Goal: Task Accomplishment & Management: Use online tool/utility

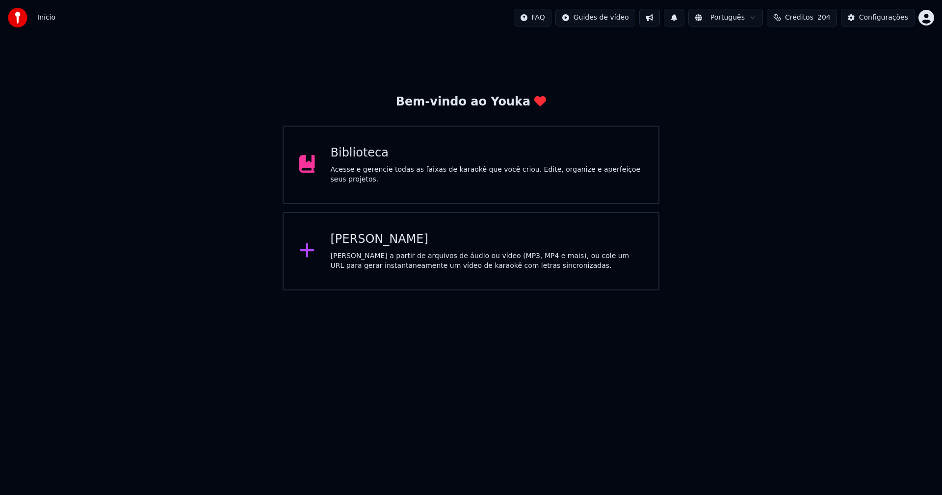
click at [361, 161] on div "Biblioteca" at bounding box center [487, 153] width 313 height 16
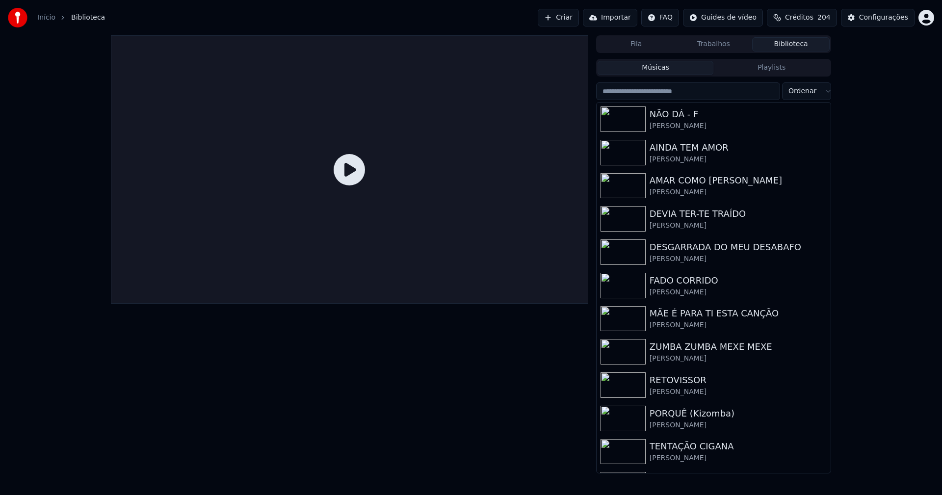
click at [45, 18] on link "Início" at bounding box center [46, 18] width 18 height 10
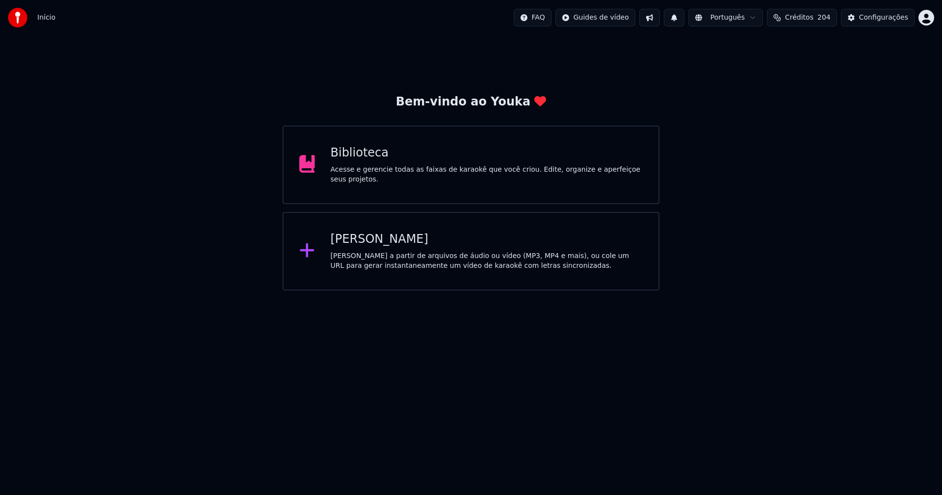
click at [370, 240] on div "[PERSON_NAME]" at bounding box center [487, 240] width 313 height 16
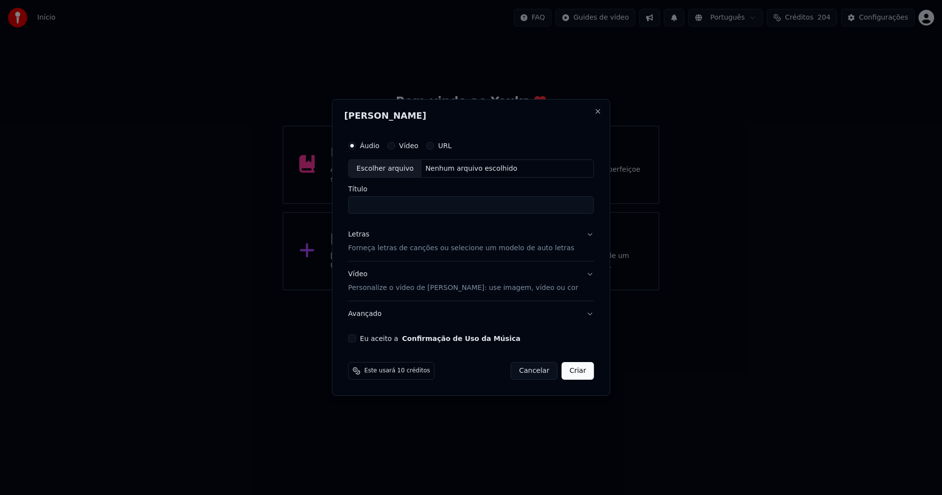
click at [404, 174] on div "Escolher arquivo" at bounding box center [385, 169] width 73 height 18
type input "**********"
click at [369, 234] on div "Letras" at bounding box center [358, 235] width 21 height 10
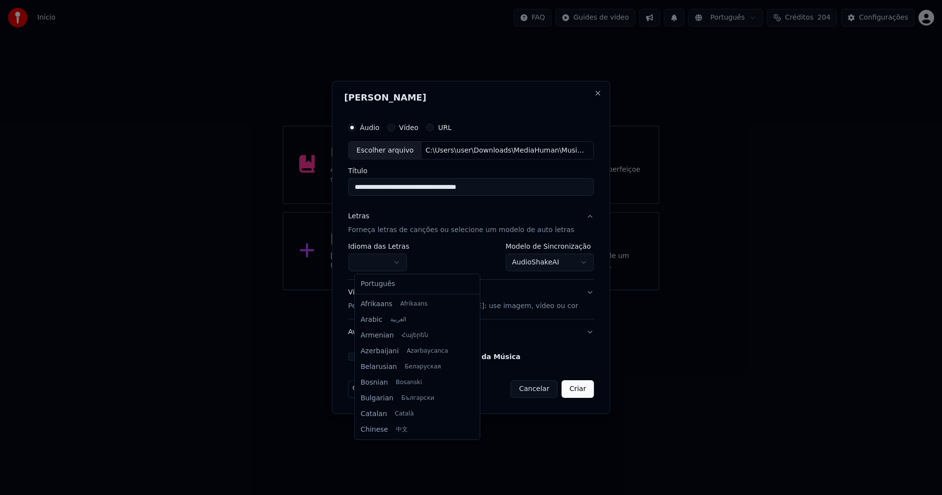
click at [388, 261] on body "**********" at bounding box center [471, 145] width 942 height 290
select select "**"
drag, startPoint x: 385, startPoint y: 287, endPoint x: 535, endPoint y: 276, distance: 150.5
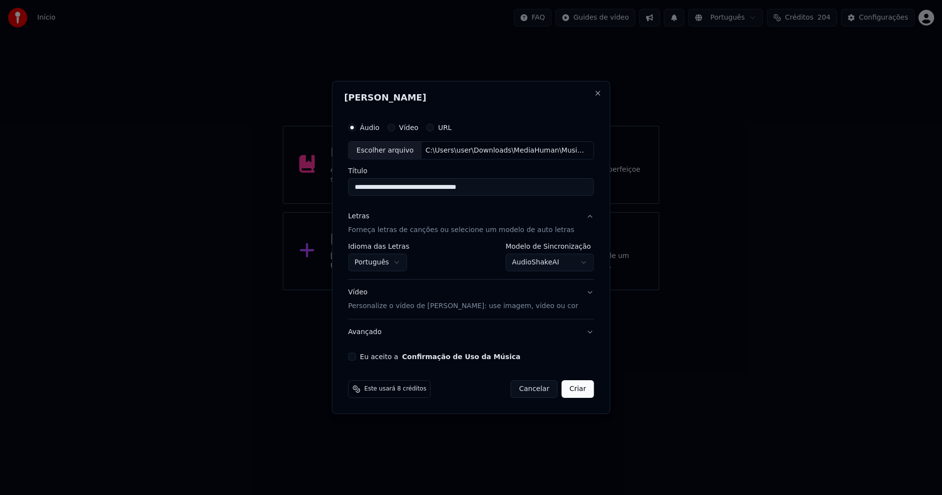
click at [549, 264] on body "**********" at bounding box center [471, 145] width 942 height 290
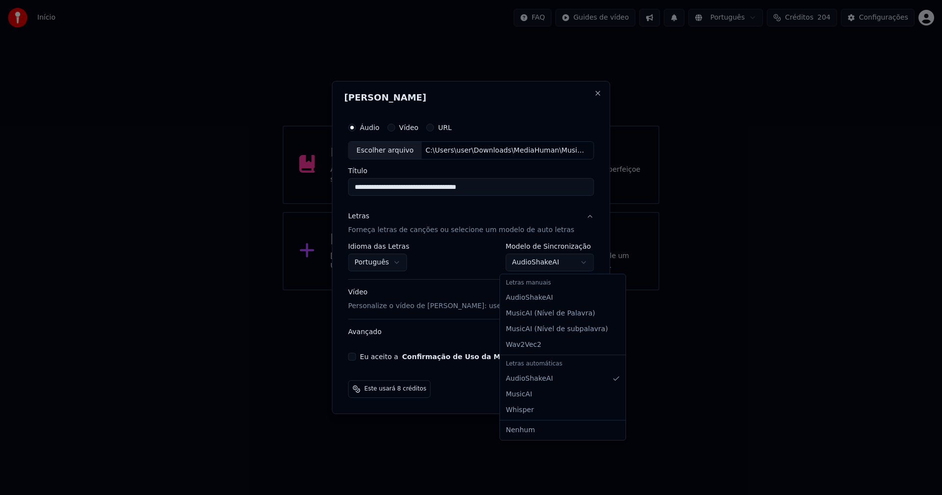
select select "**********"
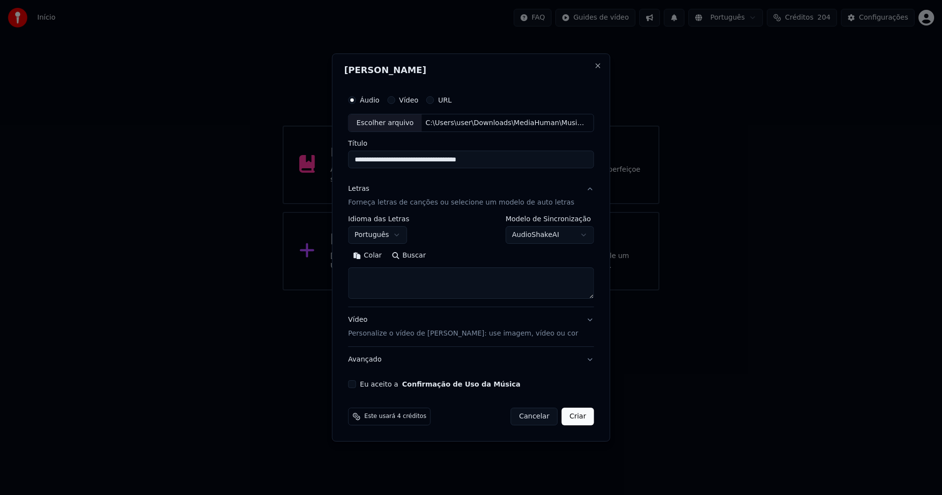
click at [378, 257] on button "Colar" at bounding box center [367, 256] width 39 height 16
click at [361, 285] on textarea at bounding box center [465, 283] width 234 height 31
type textarea "**********"
drag, startPoint x: 360, startPoint y: 384, endPoint x: 365, endPoint y: 389, distance: 7.0
click at [356, 384] on button "Eu aceito a Confirmação de Uso da Música" at bounding box center [352, 384] width 8 height 8
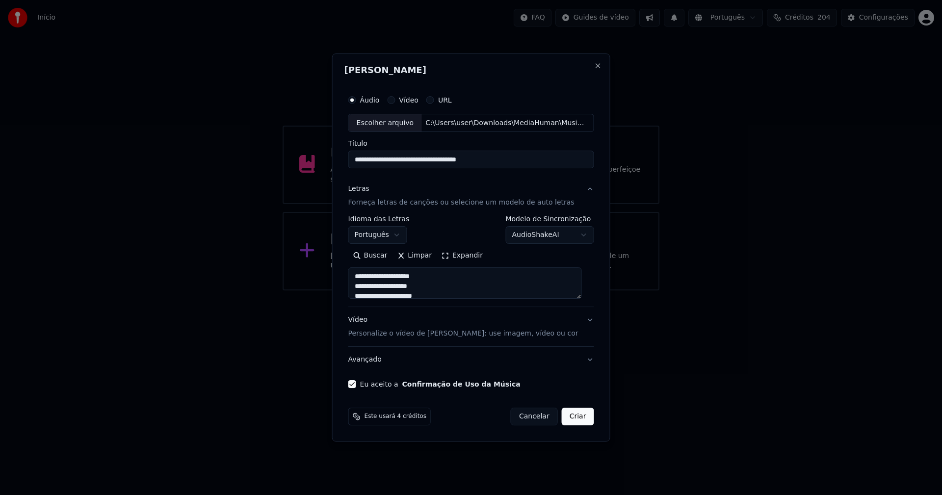
click at [574, 416] on button "Criar" at bounding box center [578, 417] width 32 height 18
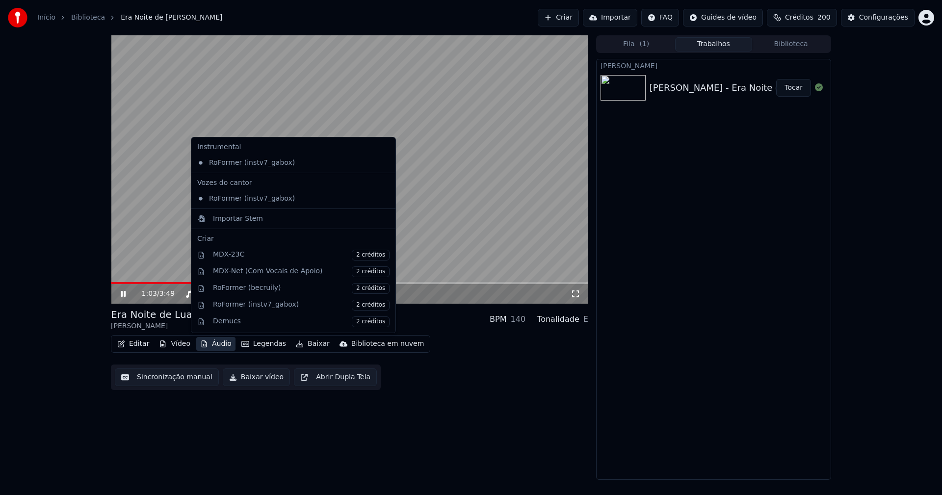
click at [217, 345] on button "Áudio" at bounding box center [215, 344] width 39 height 14
click at [222, 222] on div "Importar Stem" at bounding box center [238, 219] width 50 height 10
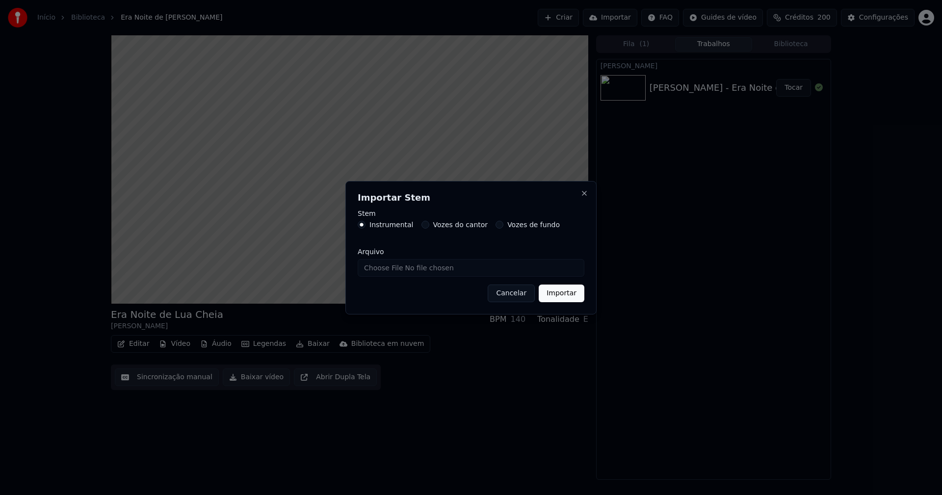
click at [389, 263] on input "Arquivo" at bounding box center [471, 268] width 227 height 18
type input "**********"
click at [563, 297] on button "Importar" at bounding box center [562, 294] width 46 height 18
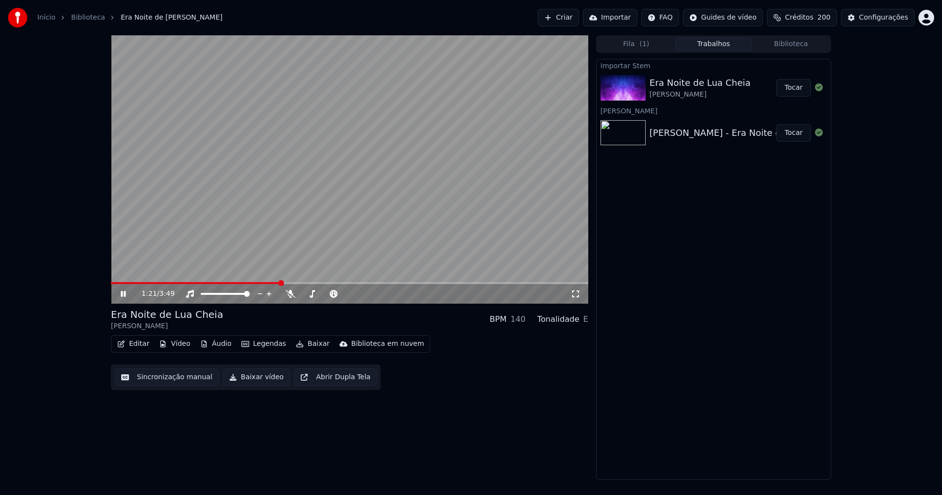
click at [227, 344] on button "Áudio" at bounding box center [215, 344] width 39 height 14
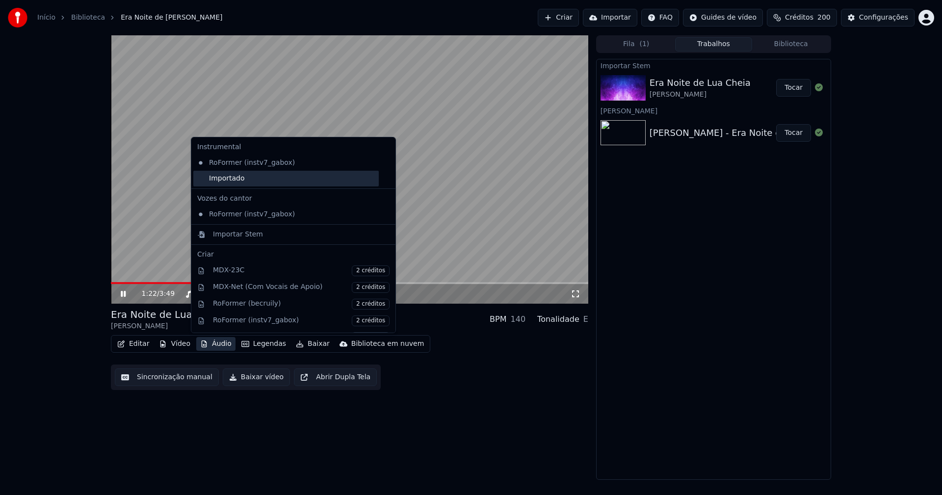
click at [203, 180] on div "Importado" at bounding box center [285, 179] width 185 height 16
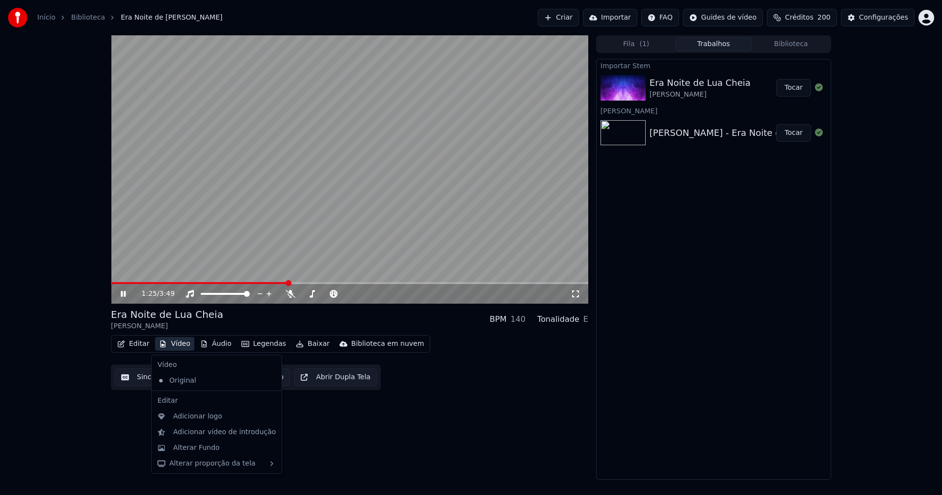
click at [177, 348] on button "Vídeo" at bounding box center [174, 344] width 39 height 14
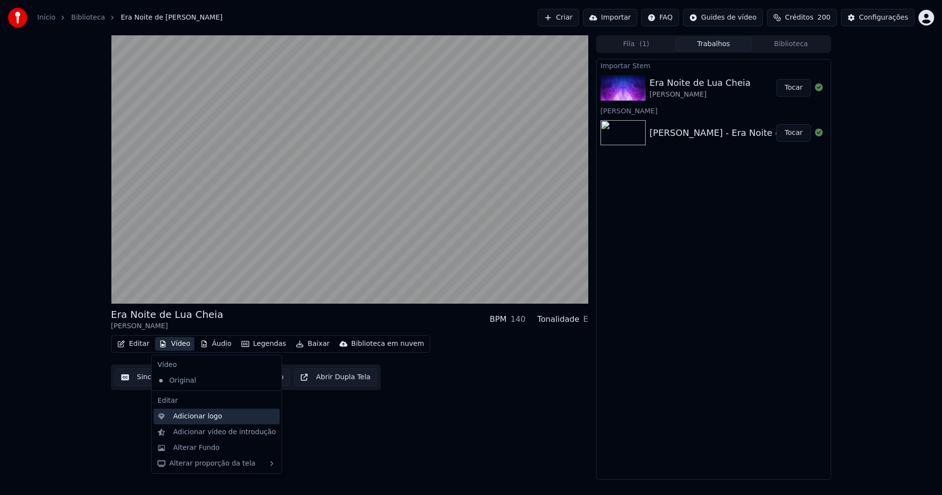
click at [196, 417] on div "Adicionar logo" at bounding box center [197, 417] width 49 height 10
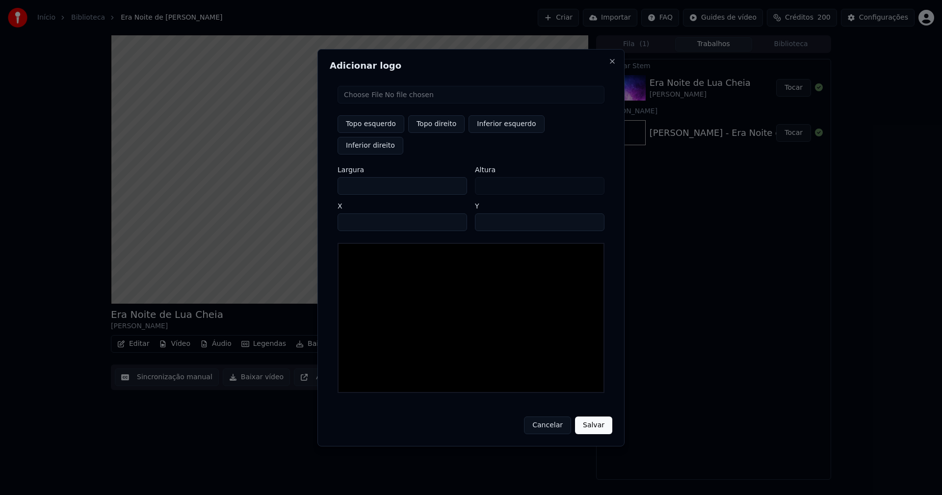
click at [372, 104] on input "file" at bounding box center [471, 95] width 267 height 18
type input "**********"
drag, startPoint x: 430, startPoint y: 137, endPoint x: 380, endPoint y: 147, distance: 51.1
click at [430, 133] on button "Topo direito" at bounding box center [436, 124] width 56 height 18
type input "****"
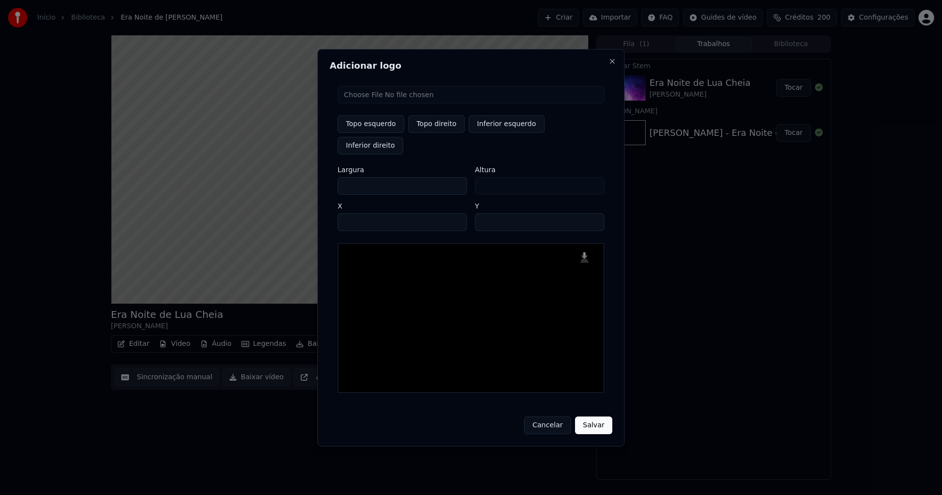
drag, startPoint x: 353, startPoint y: 175, endPoint x: 316, endPoint y: 179, distance: 37.4
click at [316, 179] on body "Início Biblioteca Era Noite de [PERSON_NAME] Criar Importar FAQ Guides de vídeo…" at bounding box center [471, 247] width 942 height 495
type input "**"
type input "***"
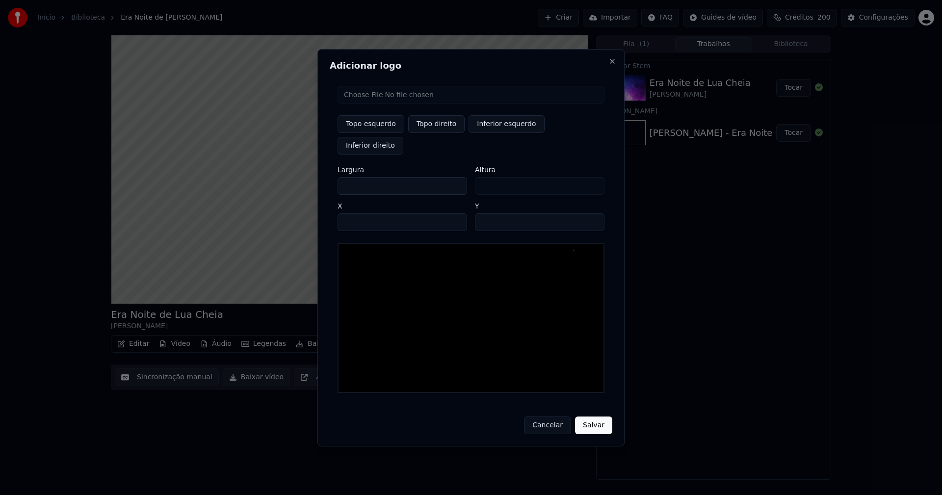
type input "***"
click at [356, 213] on input "****" at bounding box center [403, 222] width 130 height 18
type input "****"
click at [485, 213] on input "**" at bounding box center [540, 222] width 130 height 18
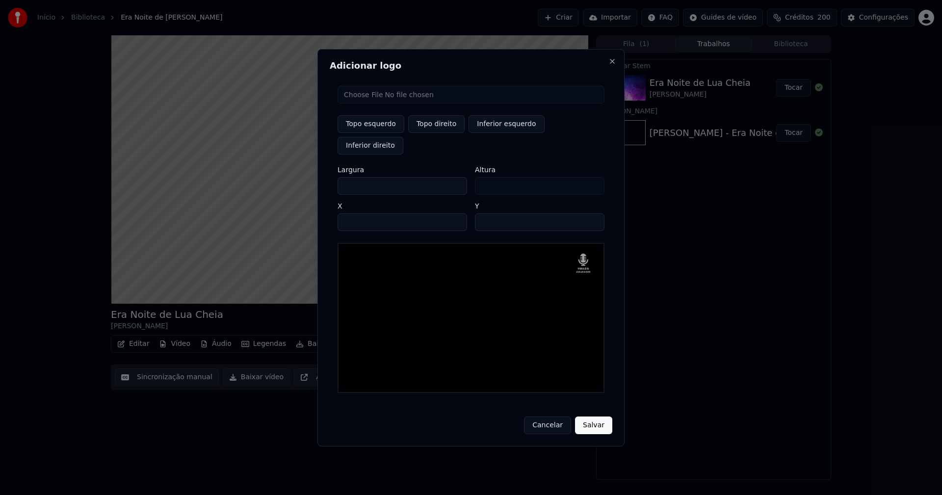
type input "**"
click at [599, 417] on button "Salvar" at bounding box center [593, 426] width 37 height 18
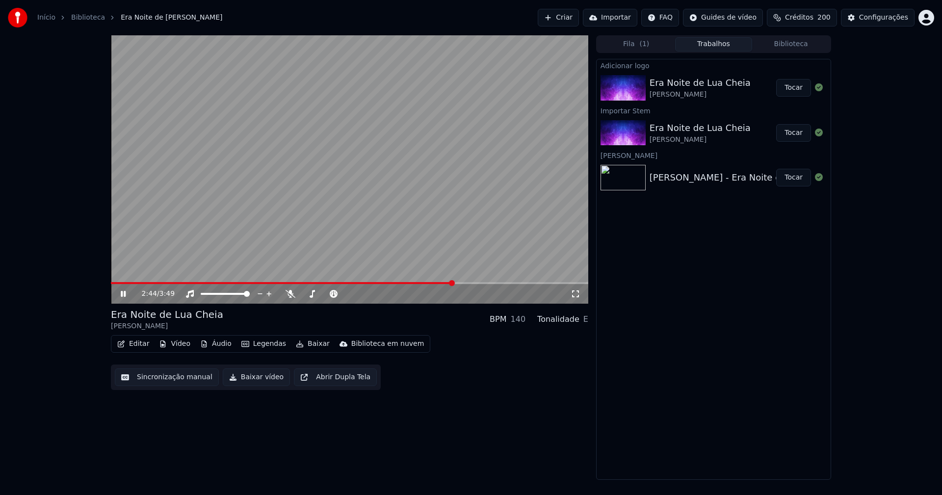
click at [802, 89] on button "Tocar" at bounding box center [793, 88] width 35 height 18
click at [138, 345] on button "Editar" at bounding box center [133, 344] width 40 height 14
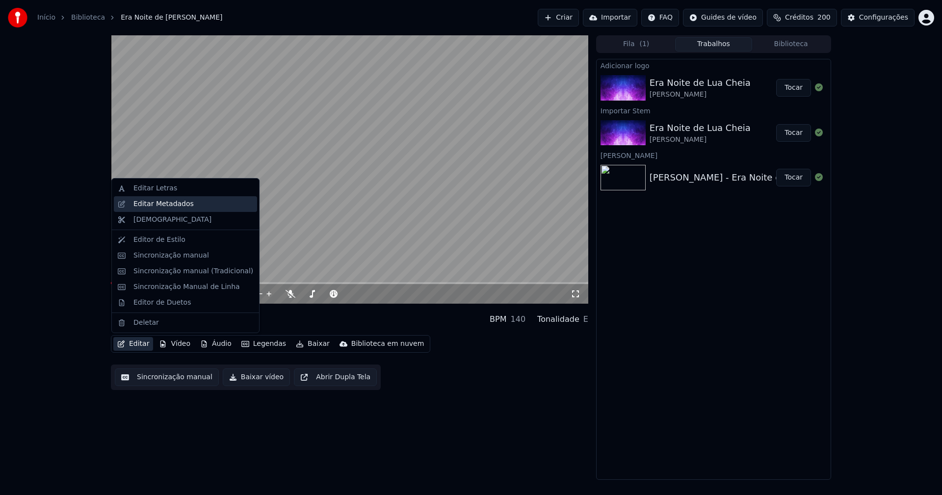
click at [161, 206] on div "Editar Metadados" at bounding box center [163, 204] width 60 height 10
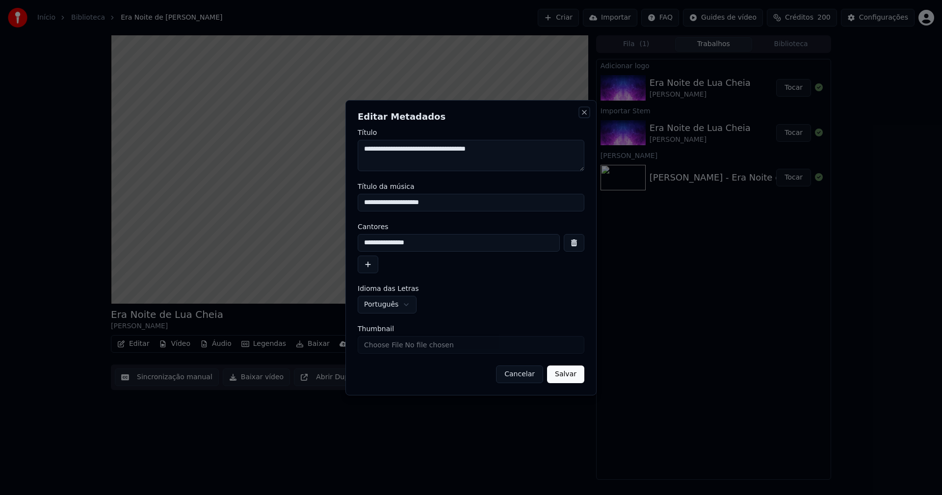
click at [584, 112] on button "Close" at bounding box center [584, 112] width 8 height 8
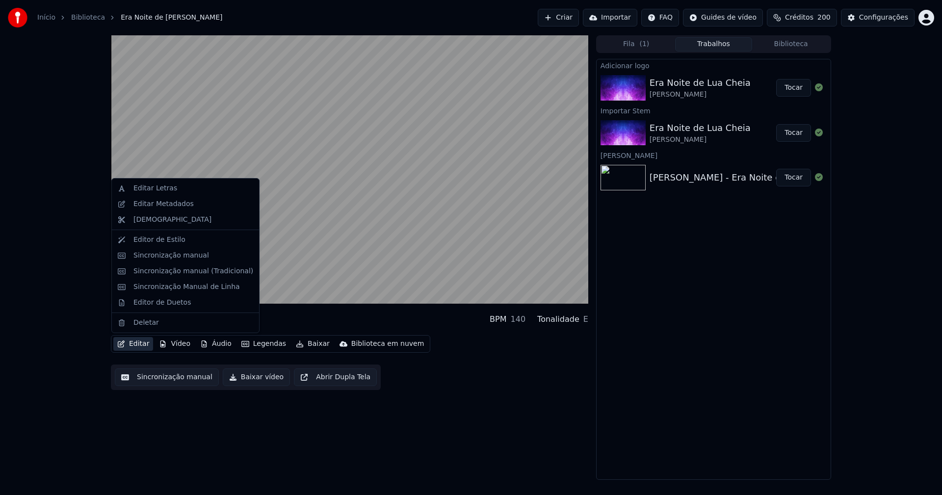
click at [132, 342] on button "Editar" at bounding box center [133, 344] width 40 height 14
click at [166, 268] on div "Sincronização manual (Tradicional)" at bounding box center [193, 271] width 120 height 10
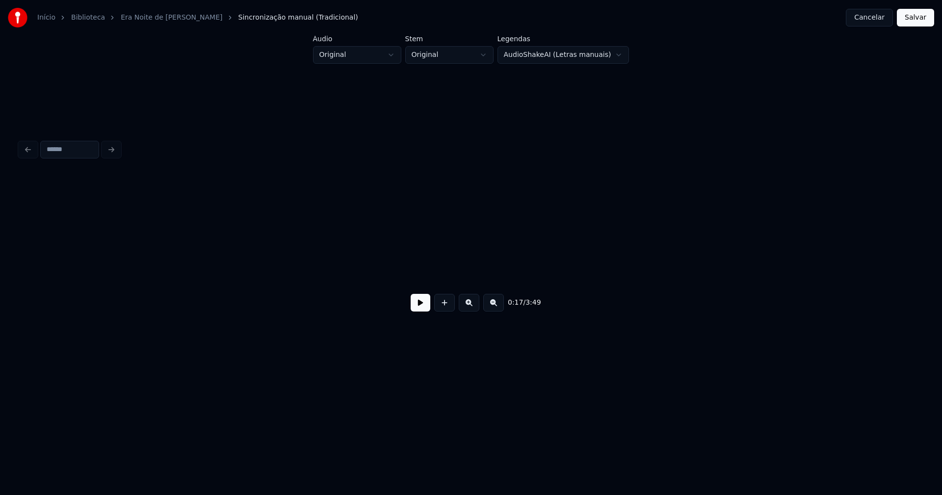
scroll to position [0, 1682]
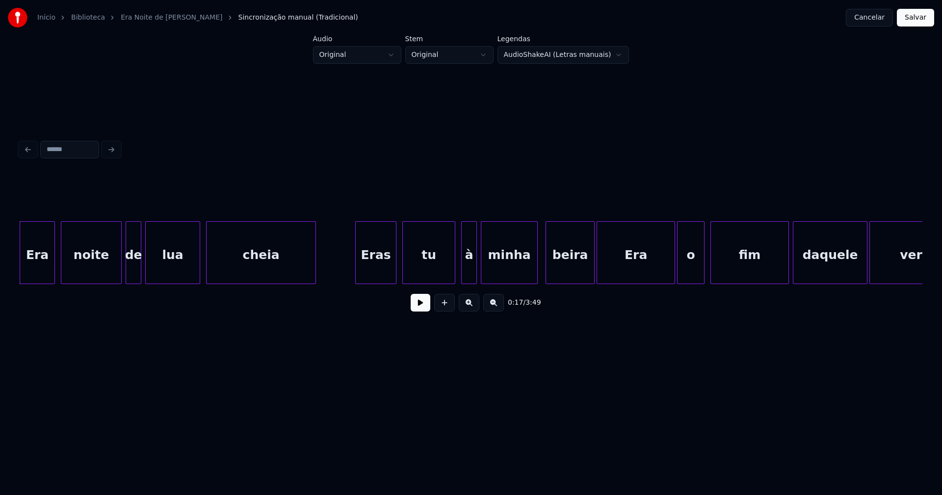
click at [420, 308] on button at bounding box center [421, 303] width 20 height 18
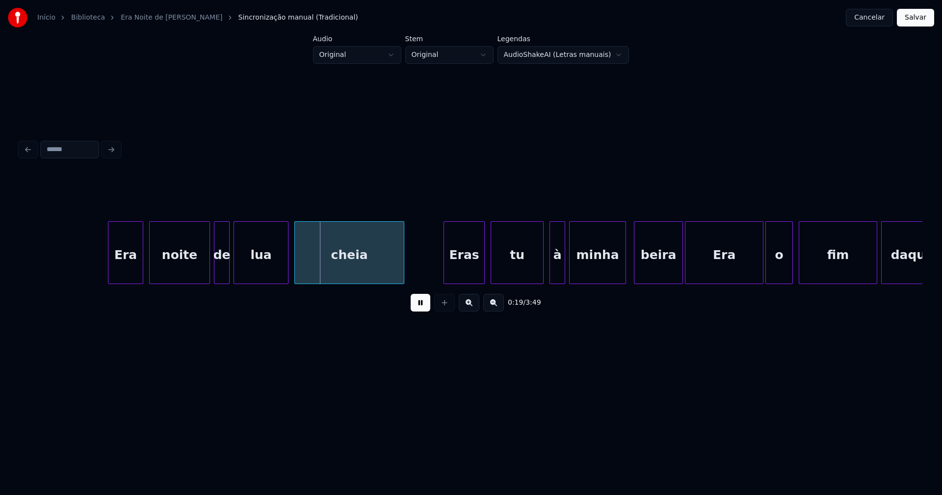
scroll to position [0, 1656]
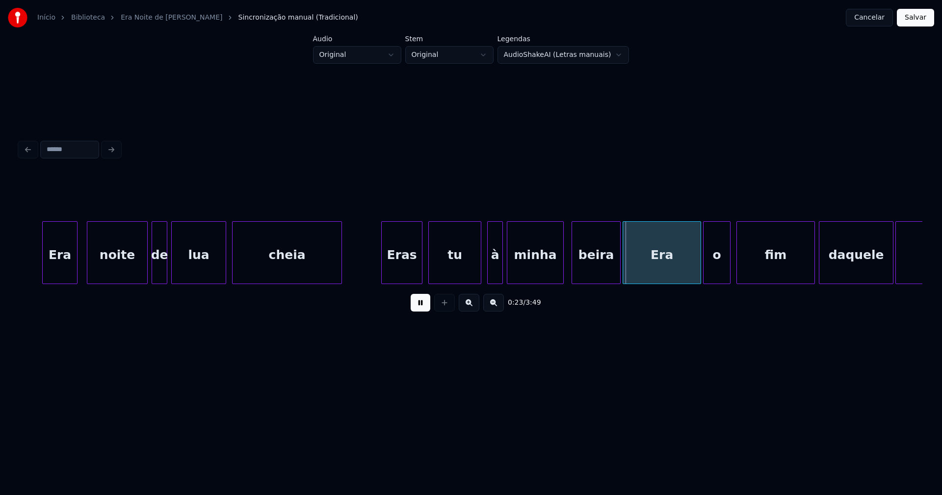
click at [66, 277] on div "Era" at bounding box center [60, 255] width 34 height 67
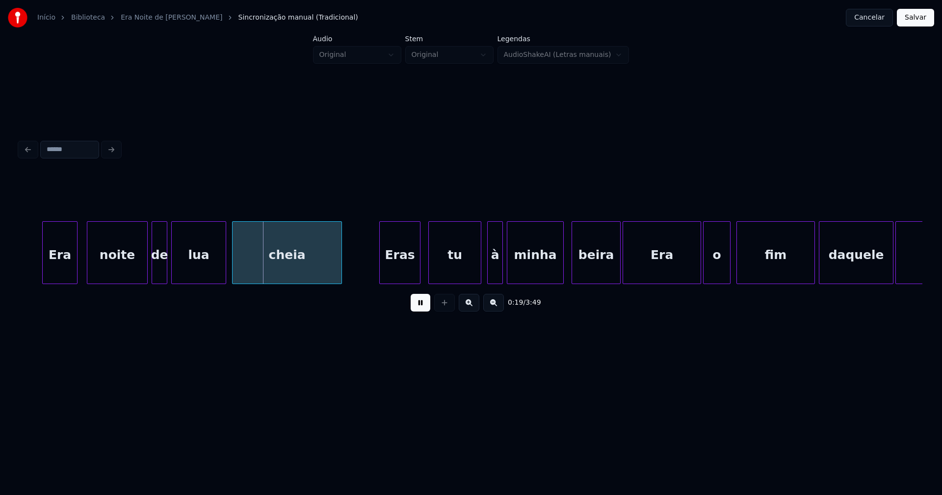
click at [403, 276] on div "Eras" at bounding box center [400, 255] width 40 height 67
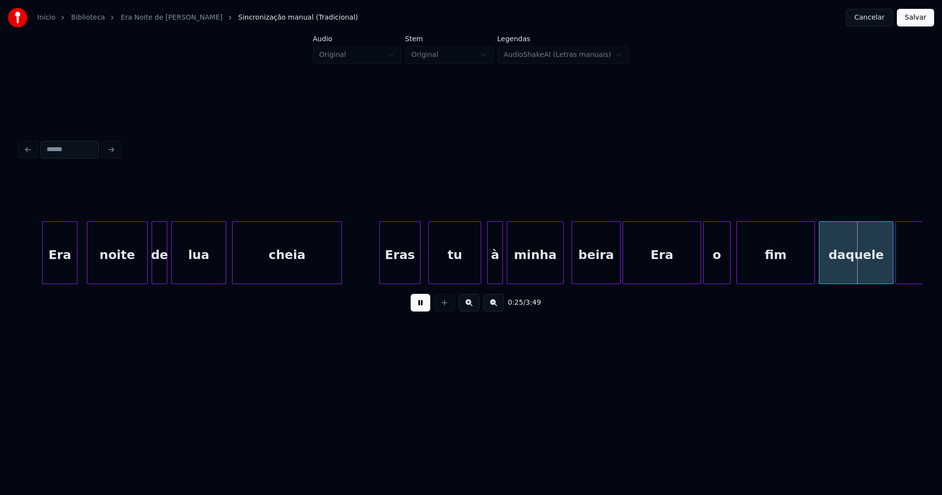
click at [426, 311] on button at bounding box center [421, 303] width 20 height 18
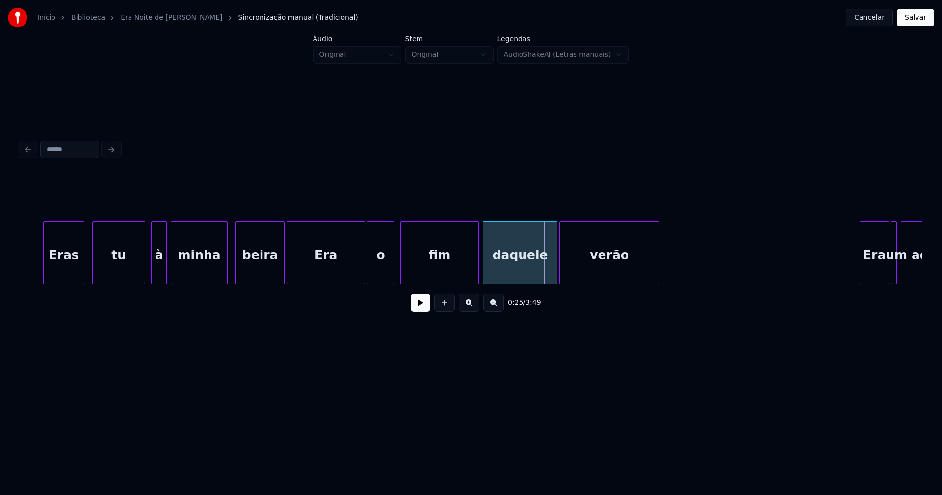
scroll to position [0, 2005]
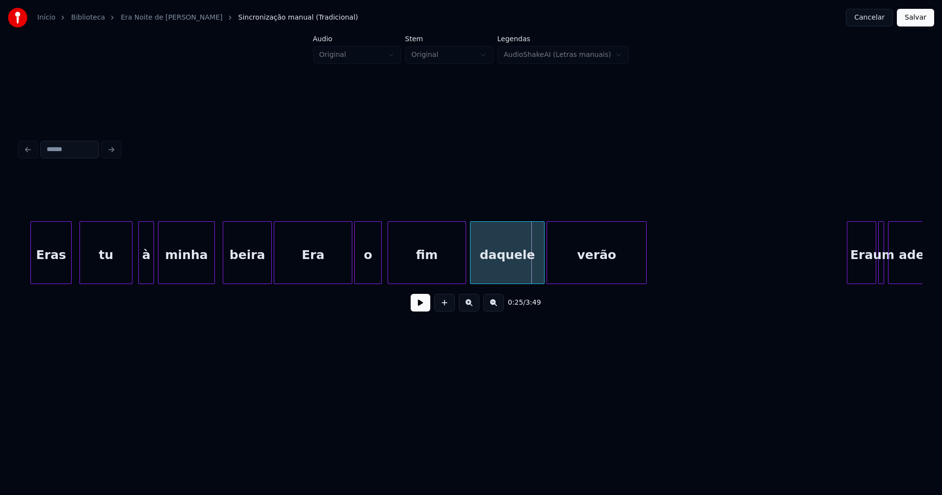
click at [229, 202] on div at bounding box center [471, 196] width 903 height 49
click at [422, 306] on button at bounding box center [421, 303] width 20 height 18
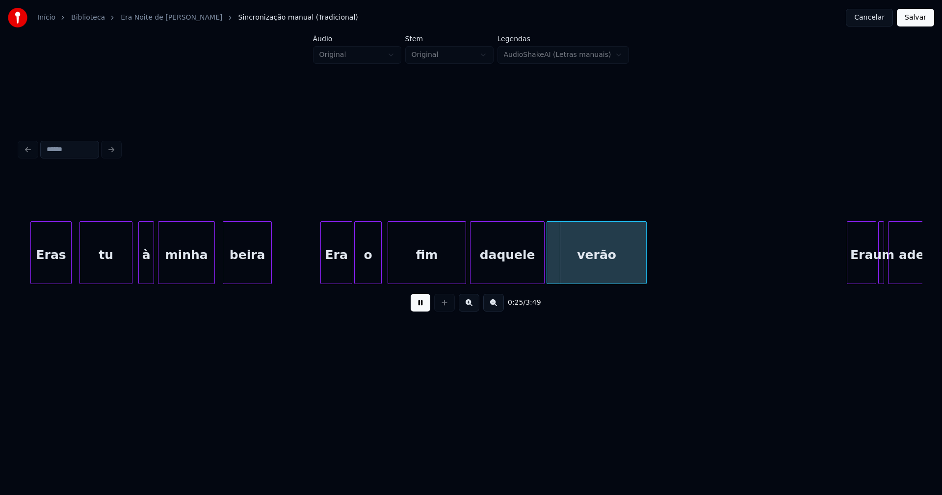
click at [322, 277] on div at bounding box center [322, 253] width 3 height 62
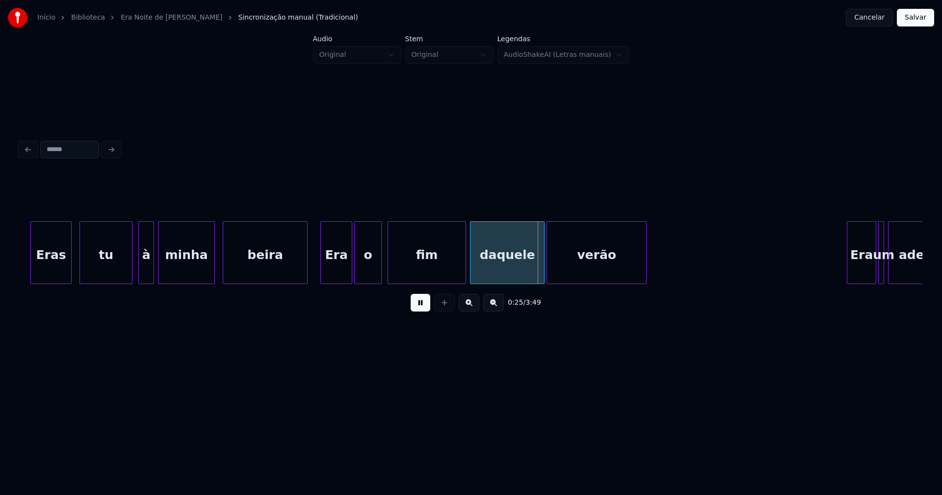
click at [306, 275] on div at bounding box center [305, 253] width 3 height 62
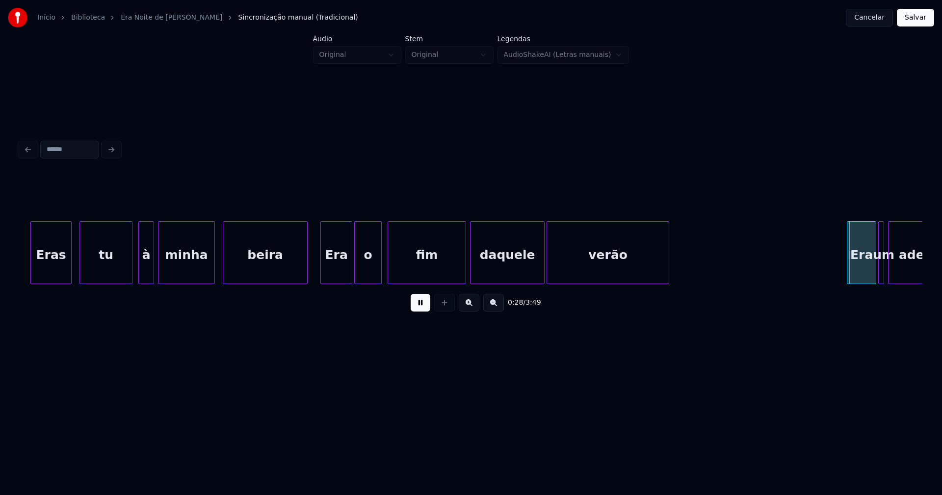
click at [667, 262] on div at bounding box center [667, 253] width 3 height 62
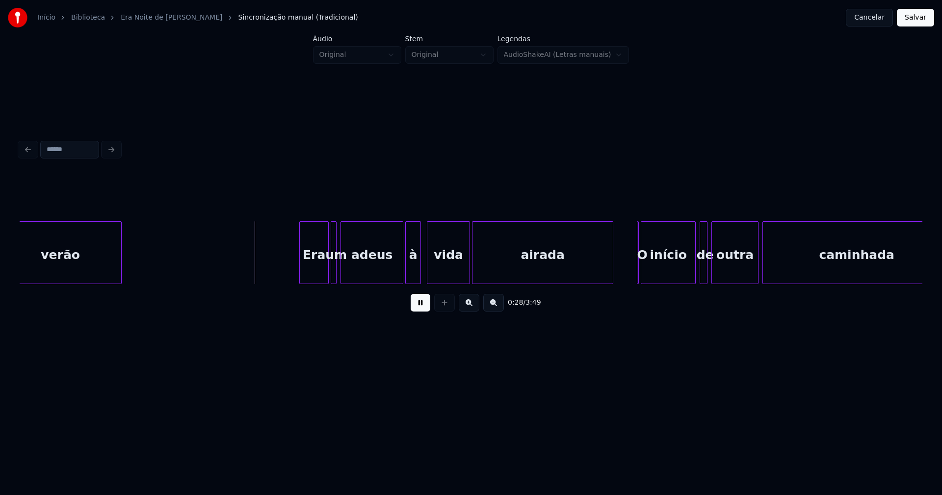
scroll to position [0, 2627]
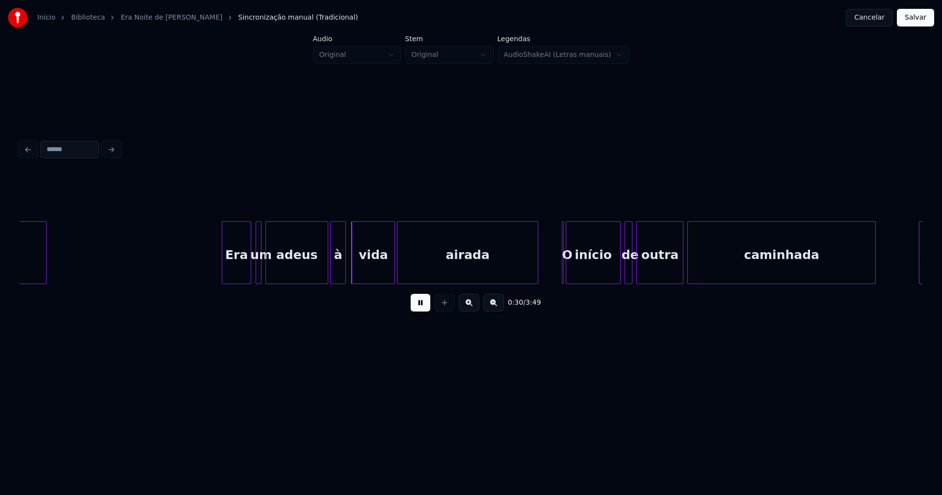
click at [236, 276] on div "Era" at bounding box center [236, 255] width 28 height 67
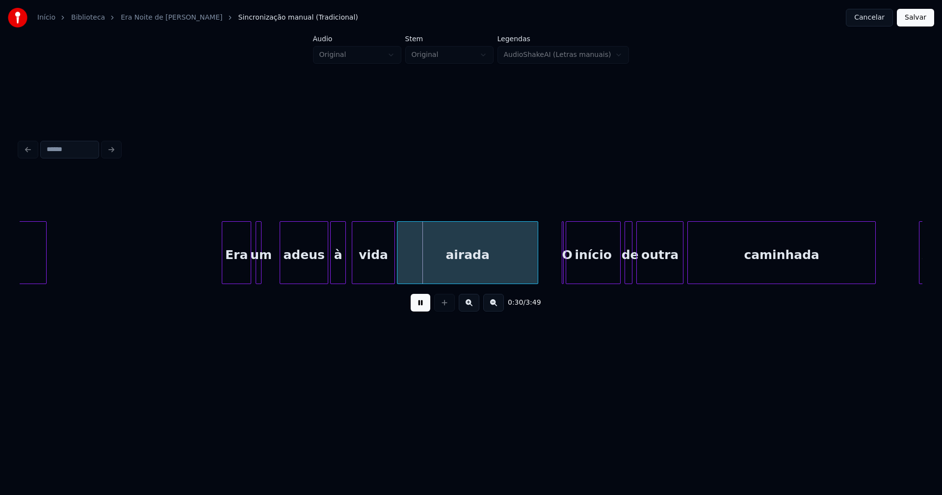
click at [281, 278] on div at bounding box center [281, 253] width 3 height 62
click at [272, 275] on div at bounding box center [272, 253] width 3 height 62
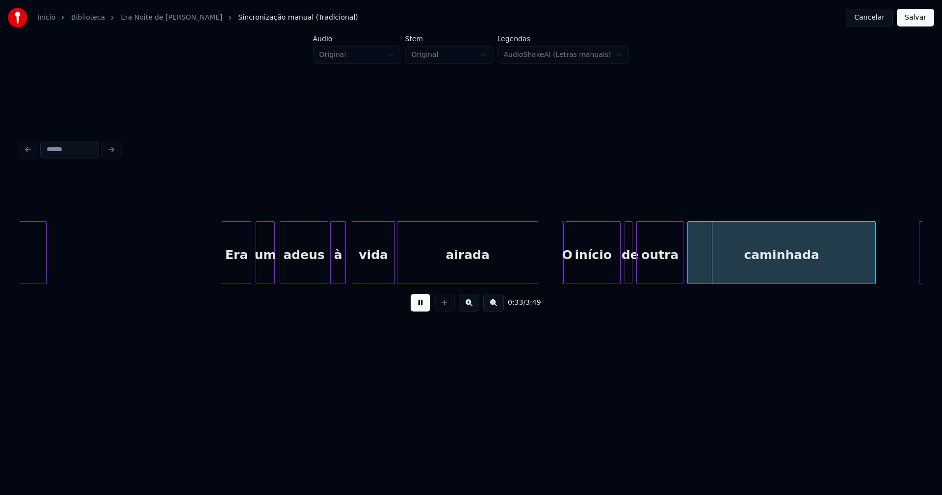
click at [418, 306] on button at bounding box center [421, 303] width 20 height 18
click at [574, 276] on div at bounding box center [572, 253] width 3 height 62
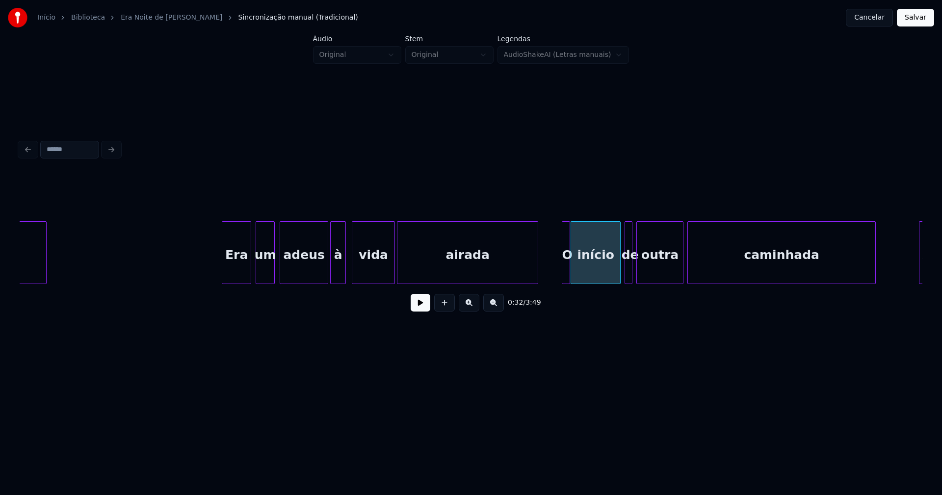
click at [568, 279] on div at bounding box center [568, 253] width 3 height 62
click at [412, 305] on button at bounding box center [421, 303] width 20 height 18
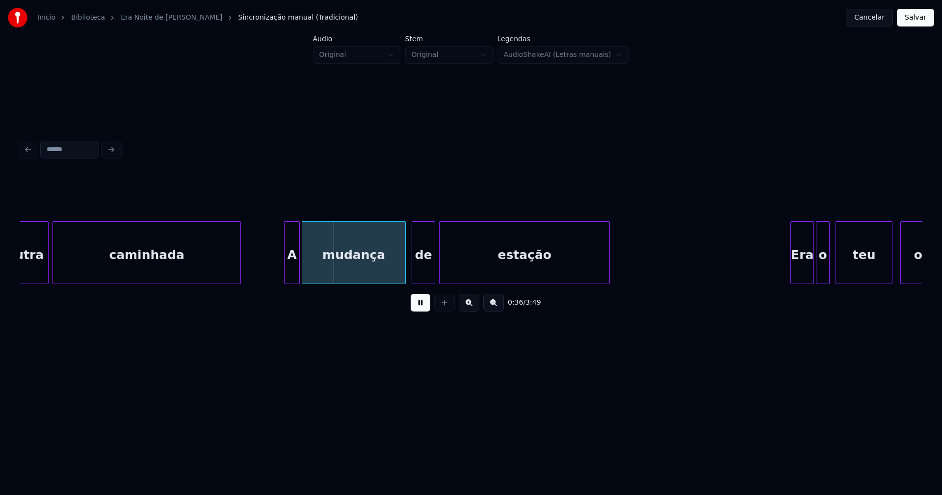
scroll to position [0, 3274]
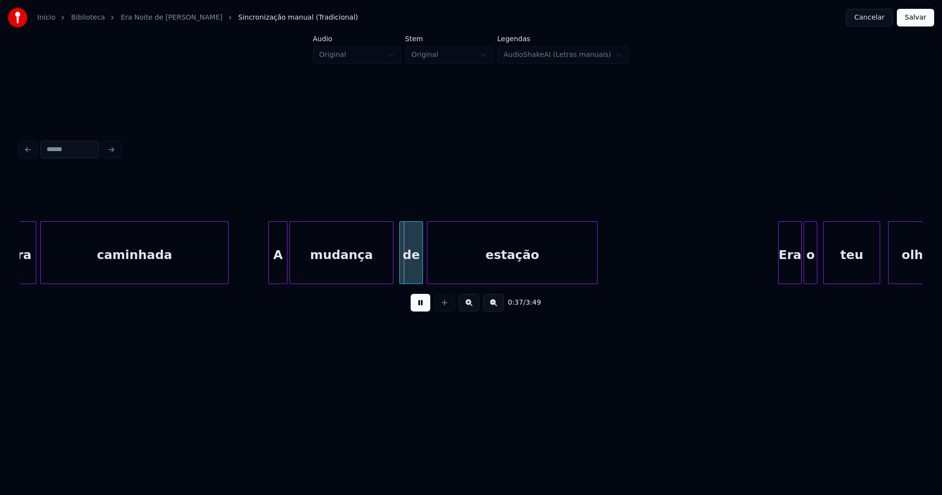
click at [270, 266] on div at bounding box center [270, 253] width 3 height 62
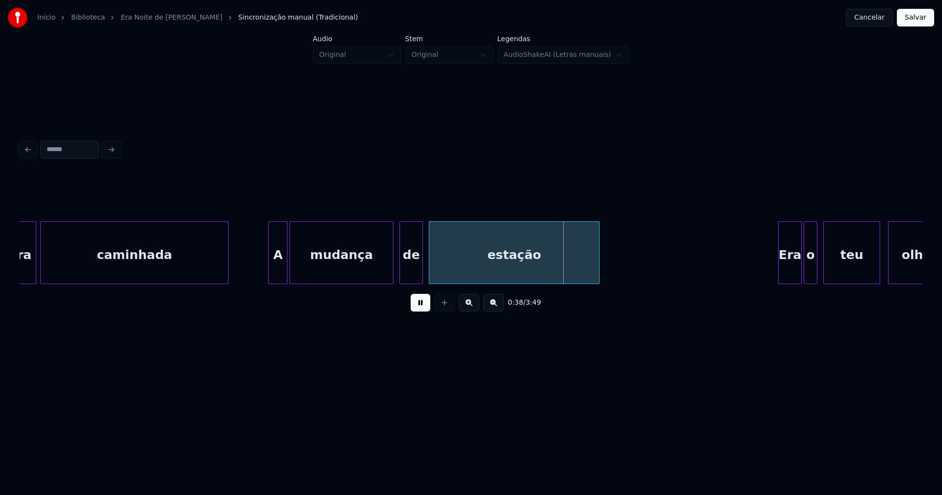
click at [429, 267] on div "estação" at bounding box center [514, 252] width 171 height 63
click at [439, 269] on div at bounding box center [438, 253] width 3 height 62
click at [430, 268] on div at bounding box center [430, 253] width 3 height 62
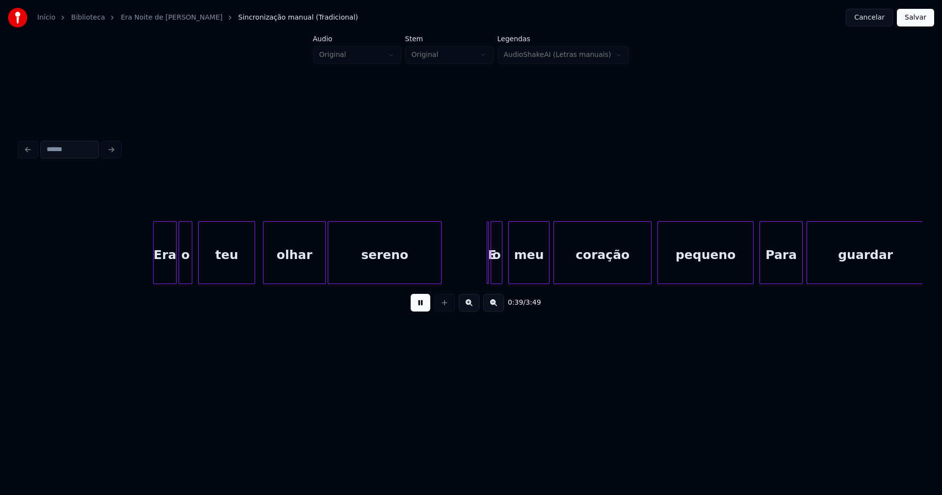
scroll to position [0, 3901]
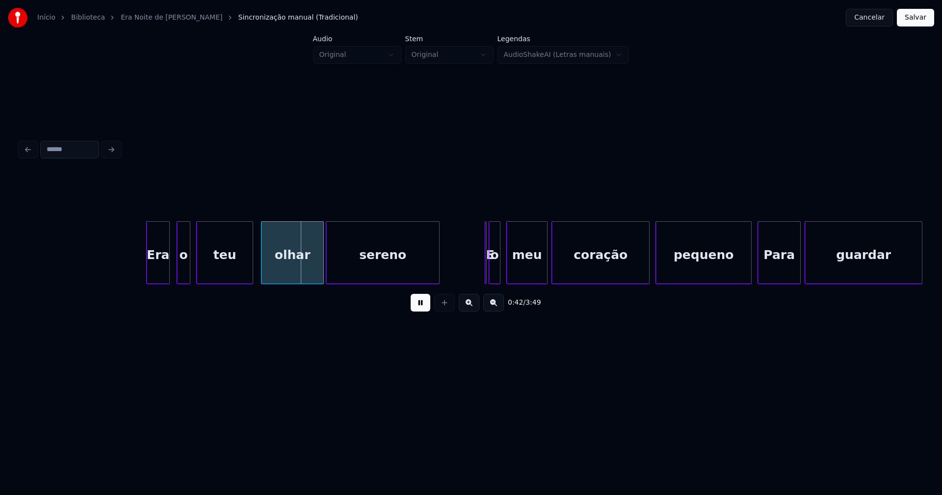
click at [157, 266] on div "Era" at bounding box center [158, 255] width 23 height 67
click at [178, 274] on div "o" at bounding box center [177, 255] width 13 height 67
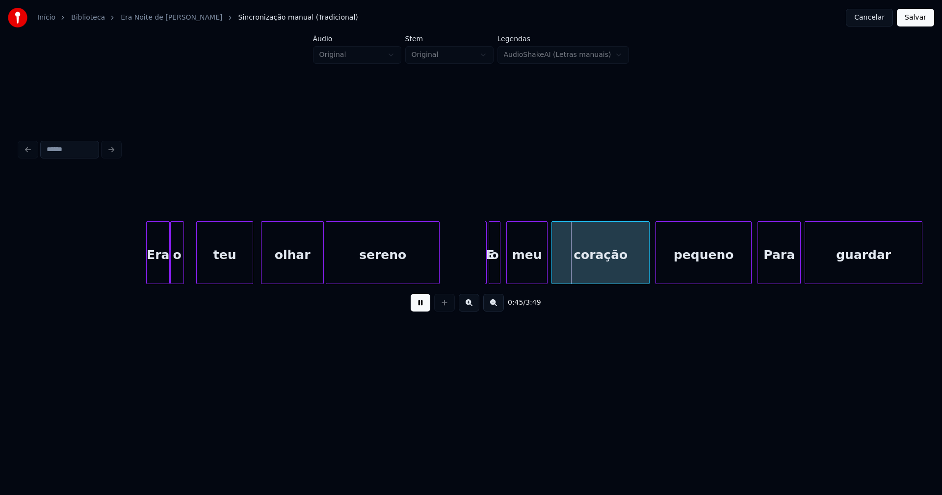
click at [423, 308] on button at bounding box center [421, 303] width 20 height 18
click at [499, 275] on div "o" at bounding box center [499, 255] width 11 height 67
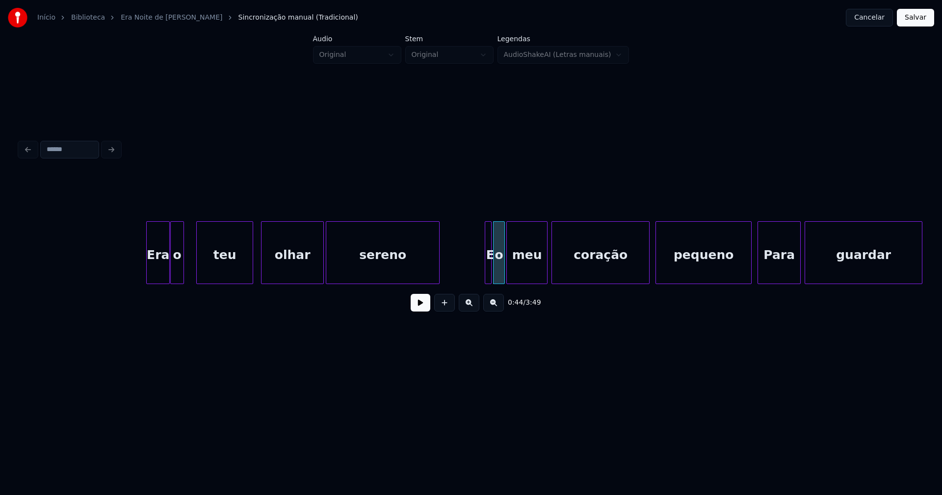
click at [488, 279] on div at bounding box center [489, 253] width 3 height 62
click at [483, 272] on div at bounding box center [484, 253] width 3 height 62
click at [417, 308] on button at bounding box center [421, 303] width 20 height 18
click at [746, 271] on div at bounding box center [746, 253] width 3 height 62
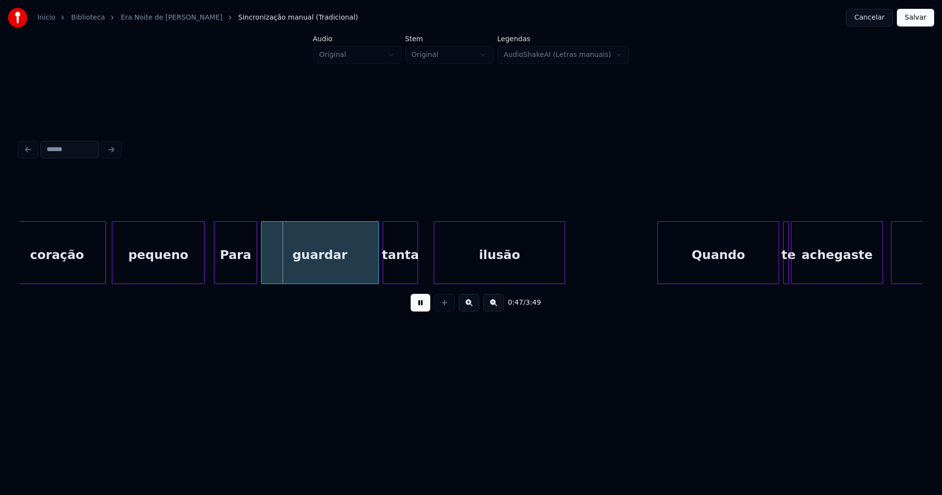
scroll to position [0, 4470]
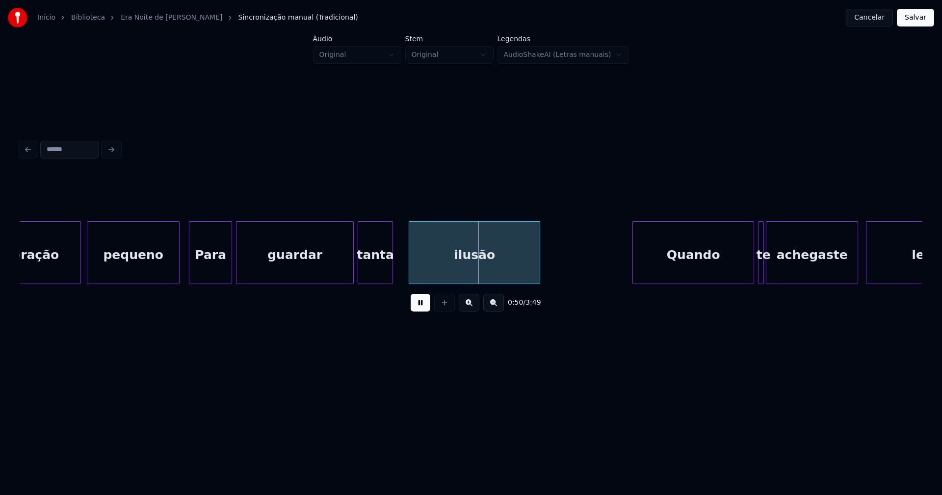
drag, startPoint x: 424, startPoint y: 312, endPoint x: 251, endPoint y: 283, distance: 176.1
click at [424, 312] on button at bounding box center [421, 303] width 20 height 18
click at [207, 267] on div "Para" at bounding box center [210, 255] width 42 height 67
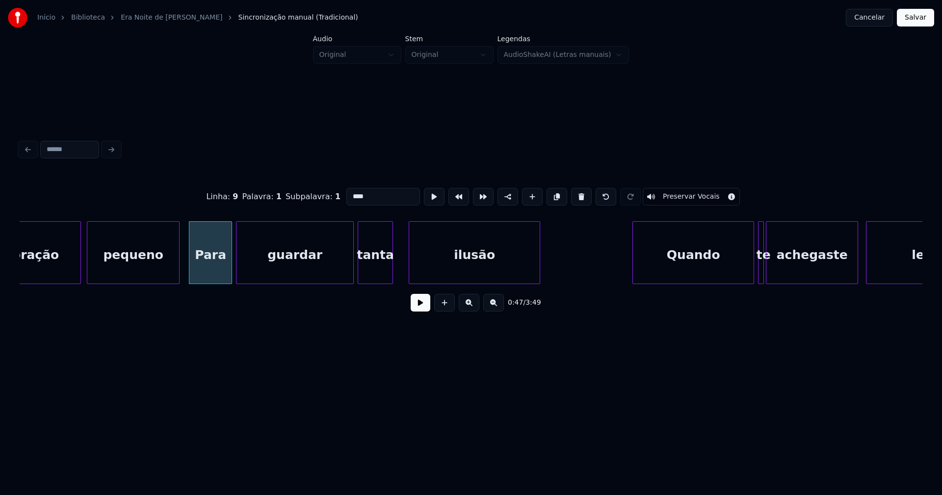
click at [352, 189] on input "****" at bounding box center [383, 197] width 74 height 18
type input "***"
click at [423, 307] on button at bounding box center [421, 303] width 20 height 18
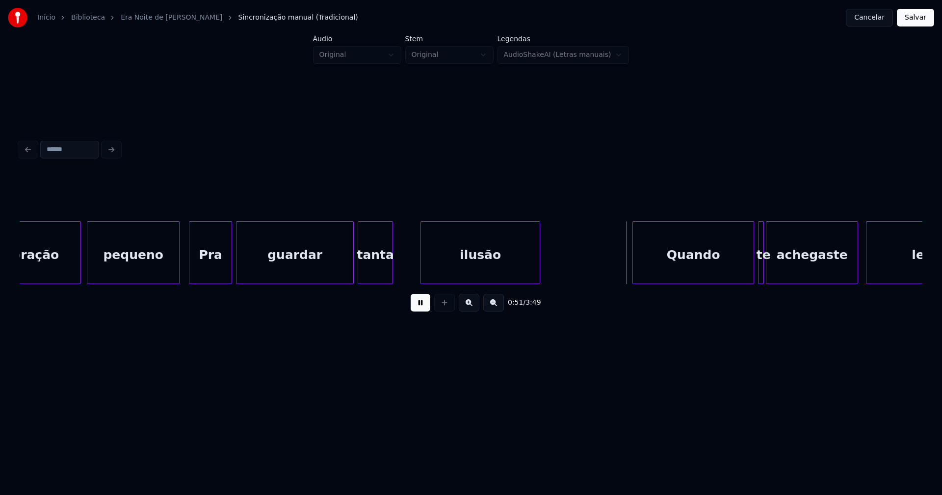
click at [421, 270] on div at bounding box center [422, 253] width 3 height 62
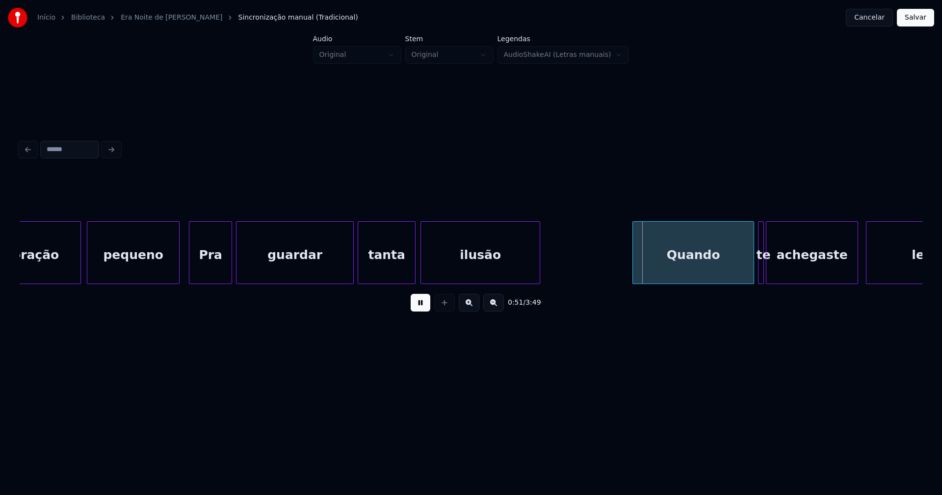
click at [414, 270] on div at bounding box center [413, 253] width 3 height 62
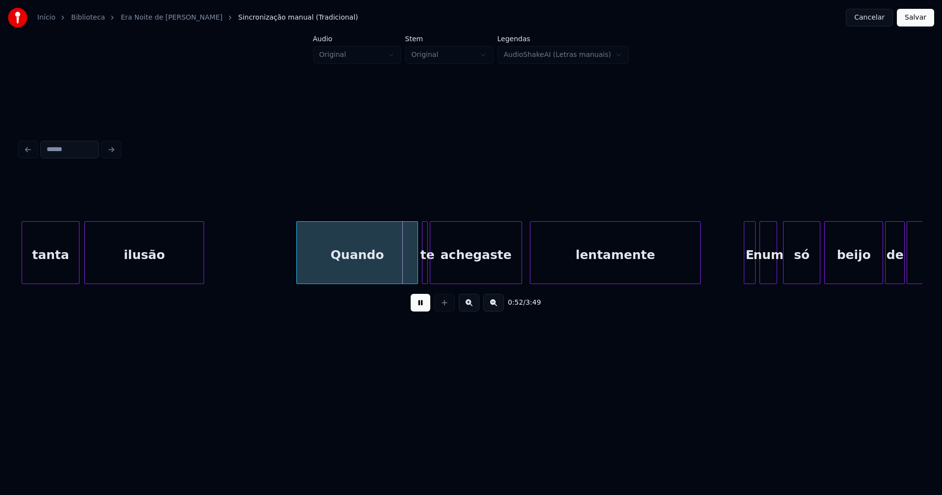
scroll to position [0, 4856]
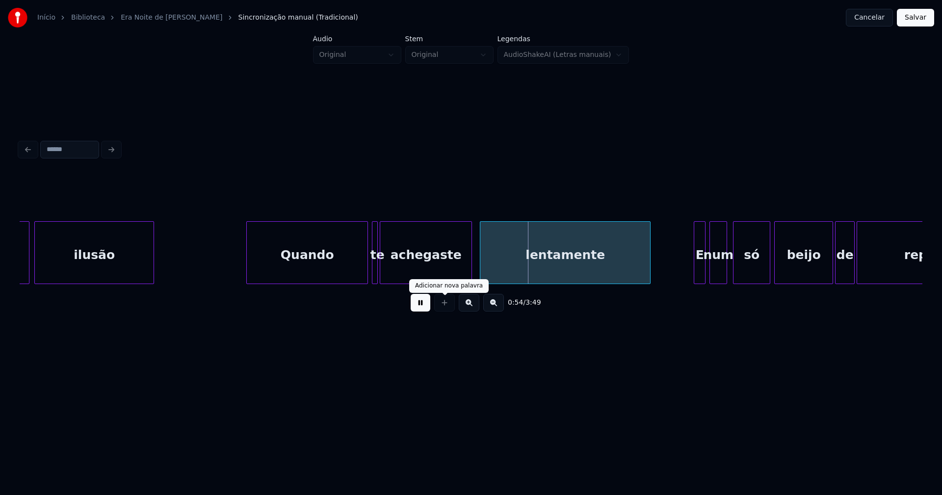
click at [423, 310] on button at bounding box center [421, 303] width 20 height 18
click at [226, 270] on div at bounding box center [225, 253] width 3 height 62
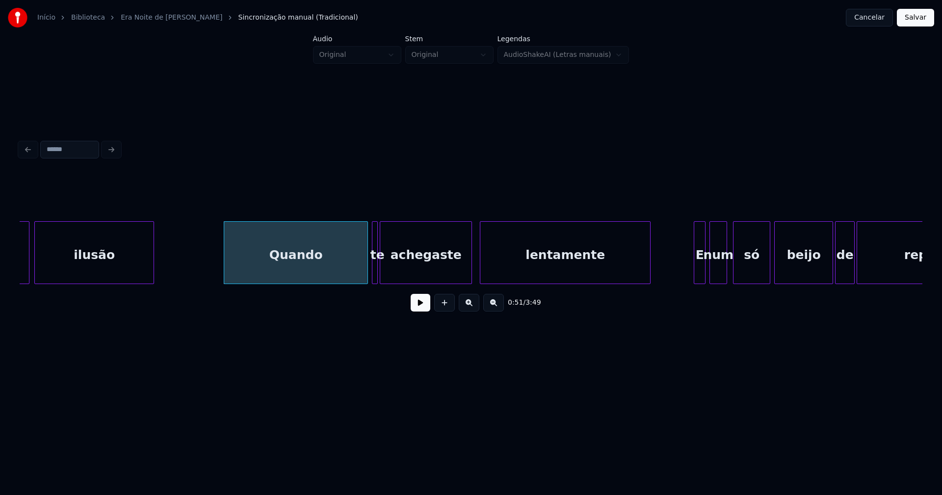
click at [241, 257] on div "Quando" at bounding box center [295, 255] width 143 height 67
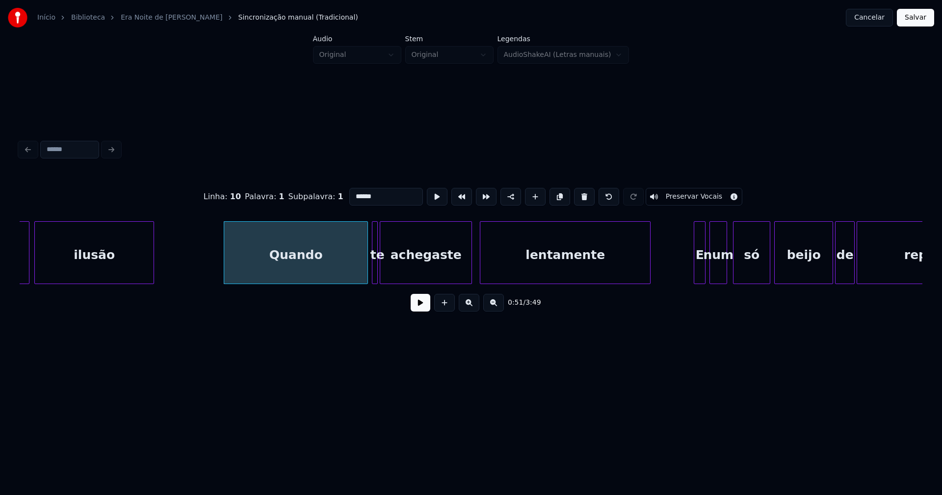
click at [353, 192] on input "******" at bounding box center [386, 197] width 74 height 18
type input "********"
click at [416, 312] on button at bounding box center [421, 303] width 20 height 18
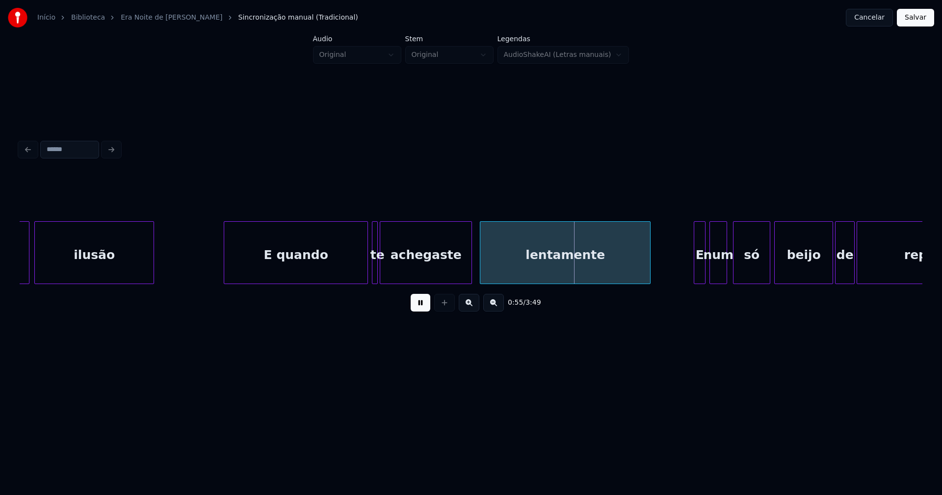
drag, startPoint x: 210, startPoint y: 268, endPoint x: 399, endPoint y: 282, distance: 189.4
click at [401, 278] on div at bounding box center [401, 253] width 3 height 62
click at [393, 277] on div at bounding box center [393, 253] width 3 height 62
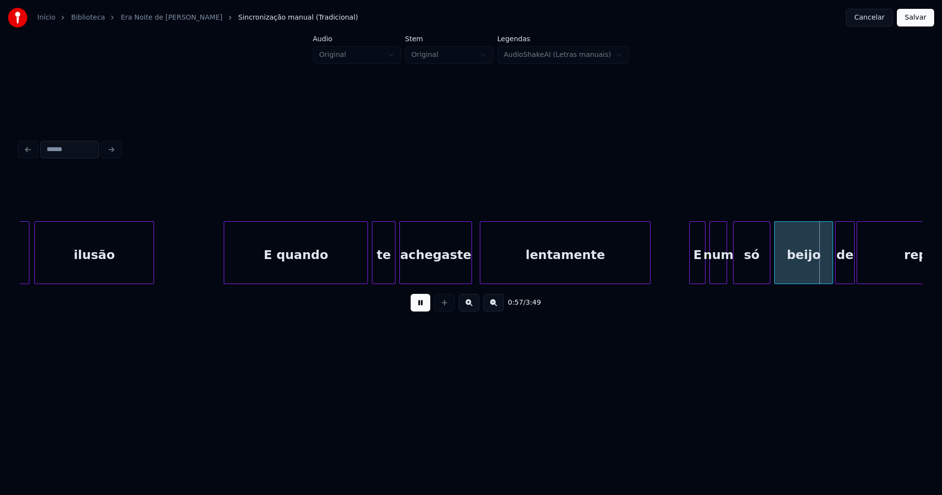
click at [691, 276] on div at bounding box center [691, 253] width 3 height 62
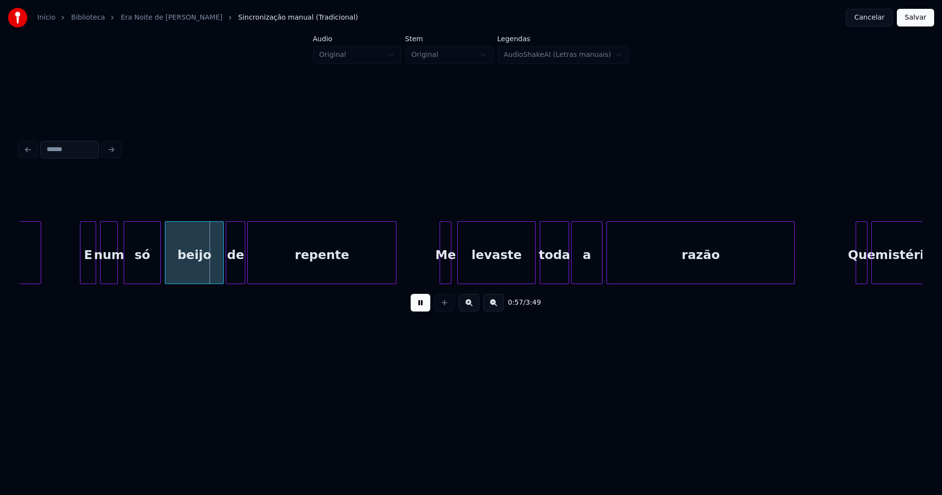
scroll to position [0, 5479]
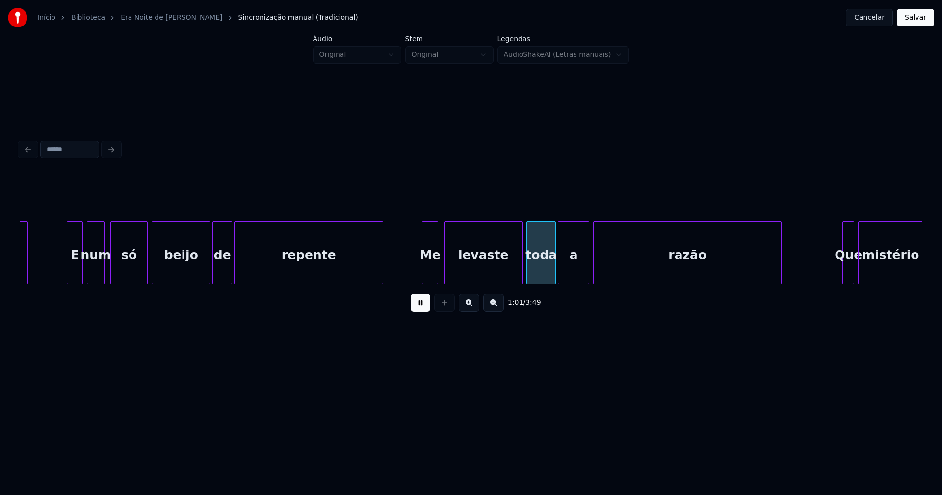
click at [424, 277] on div at bounding box center [423, 253] width 3 height 62
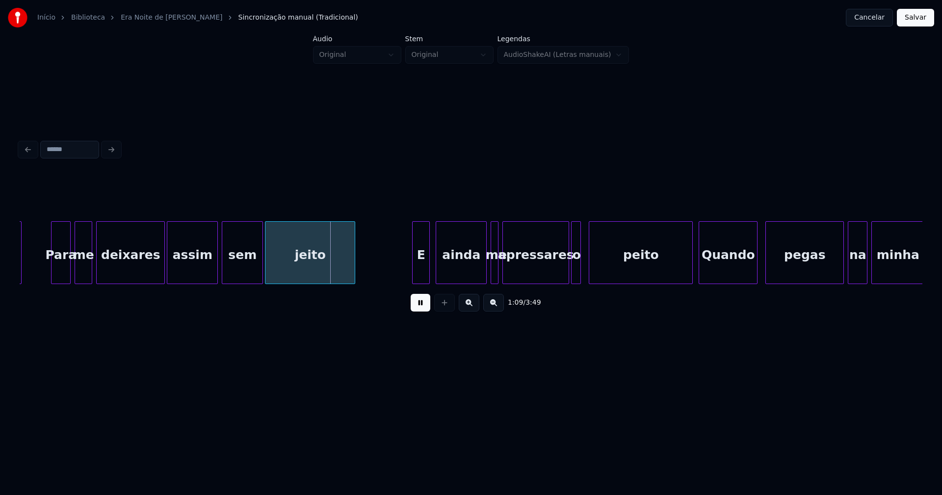
scroll to position [0, 6511]
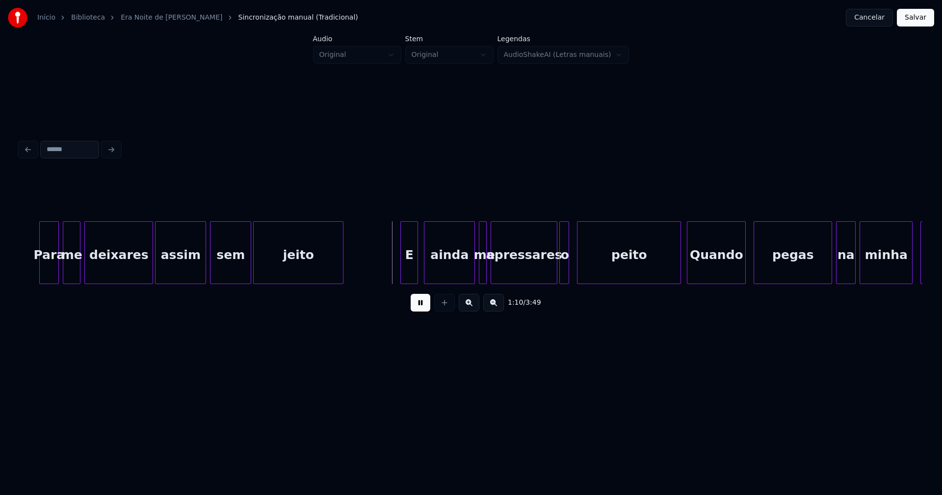
click at [16, 266] on div "1:10 / 3:49" at bounding box center [471, 228] width 911 height 194
drag, startPoint x: 418, startPoint y: 310, endPoint x: 92, endPoint y: 272, distance: 329.0
click at [413, 309] on button at bounding box center [421, 303] width 20 height 18
click at [48, 267] on div "Para" at bounding box center [49, 255] width 19 height 67
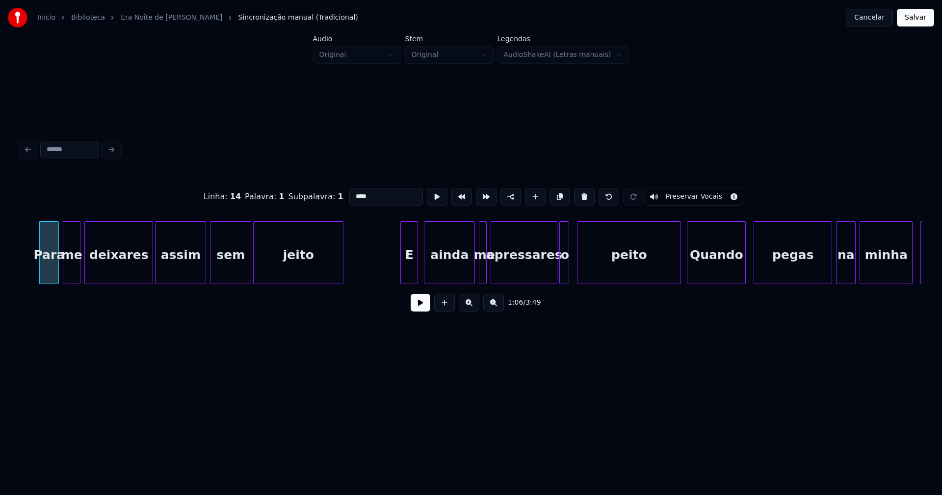
click at [354, 192] on input "****" at bounding box center [386, 197] width 74 height 18
type input "***"
click at [419, 306] on button at bounding box center [421, 303] width 20 height 18
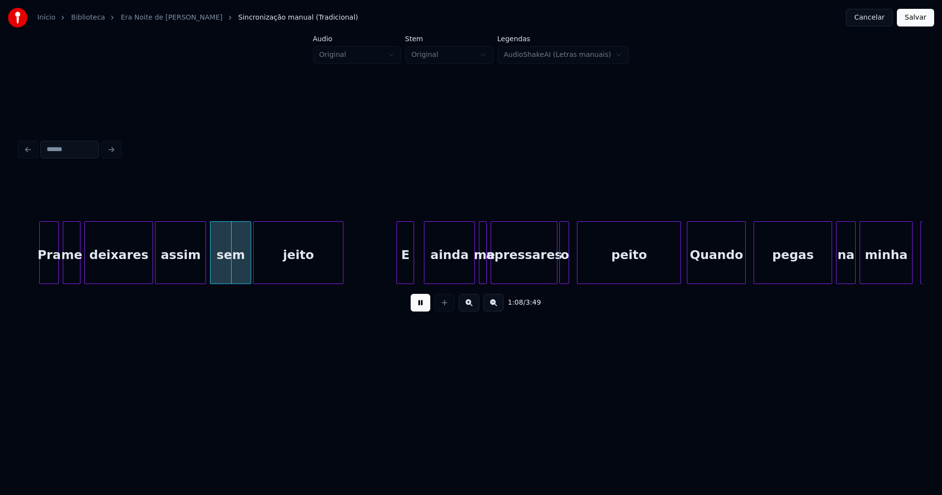
click at [403, 274] on div "E" at bounding box center [405, 255] width 17 height 67
click at [436, 279] on div "ainda" at bounding box center [443, 255] width 50 height 67
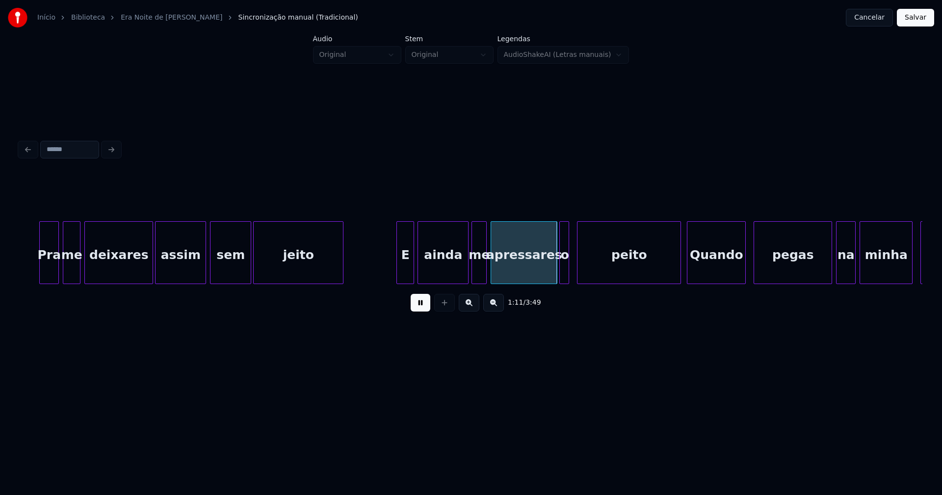
click at [473, 275] on div at bounding box center [473, 253] width 3 height 62
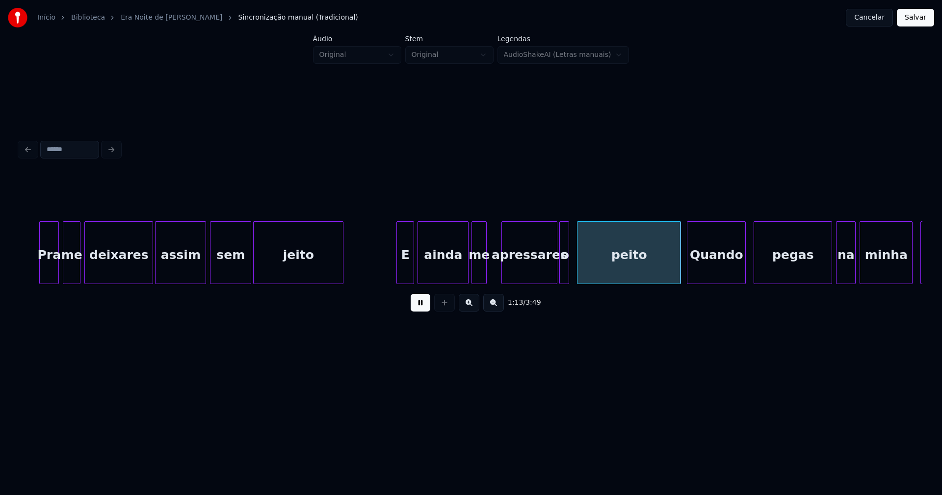
click at [503, 280] on div "Pra me deixares assim sem jeito E ainda me apressares o peito Quando pegas na m…" at bounding box center [471, 252] width 903 height 63
click at [496, 277] on div at bounding box center [495, 253] width 3 height 62
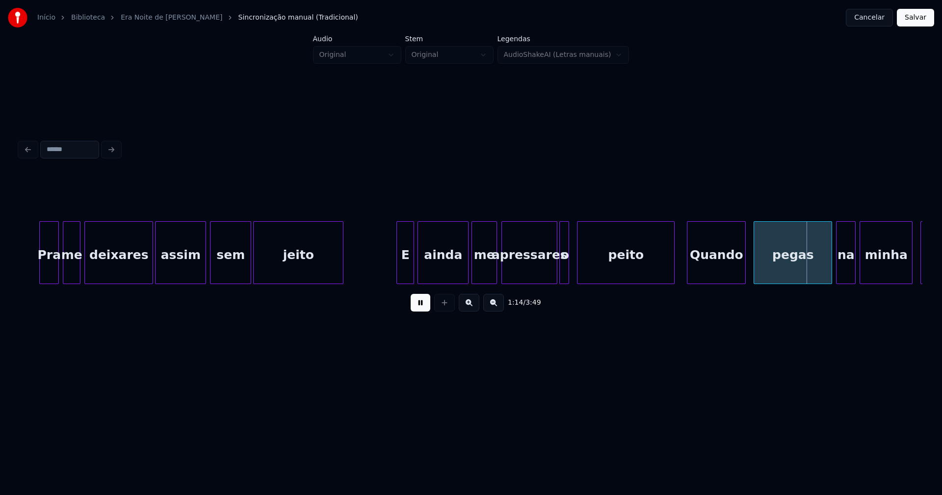
click at [672, 274] on div at bounding box center [672, 253] width 3 height 62
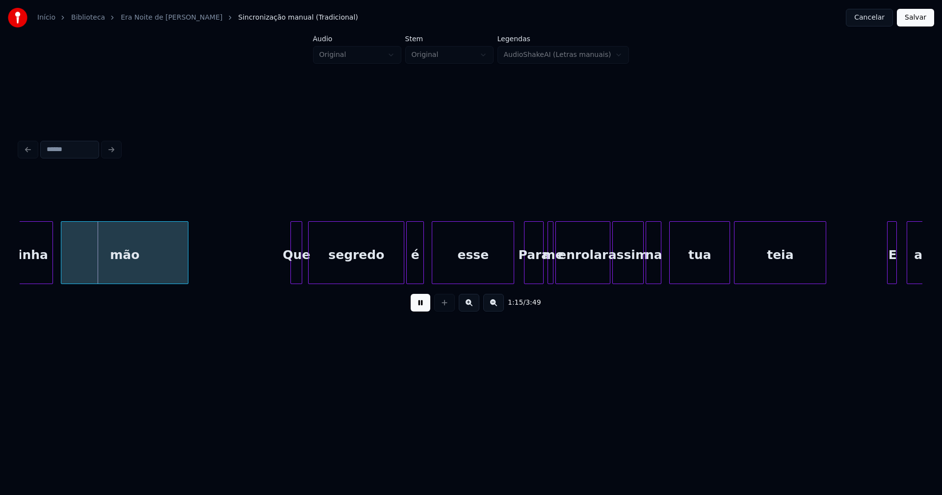
scroll to position [0, 7395]
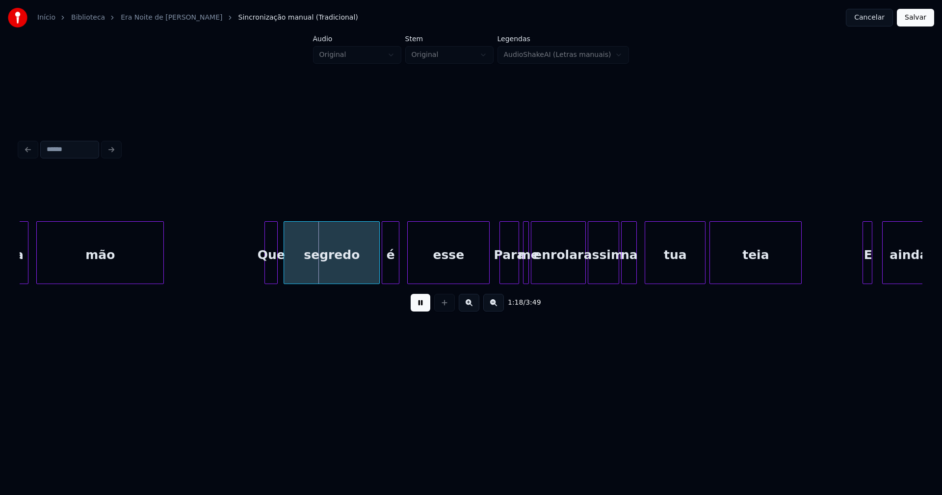
click at [268, 271] on div at bounding box center [266, 253] width 3 height 62
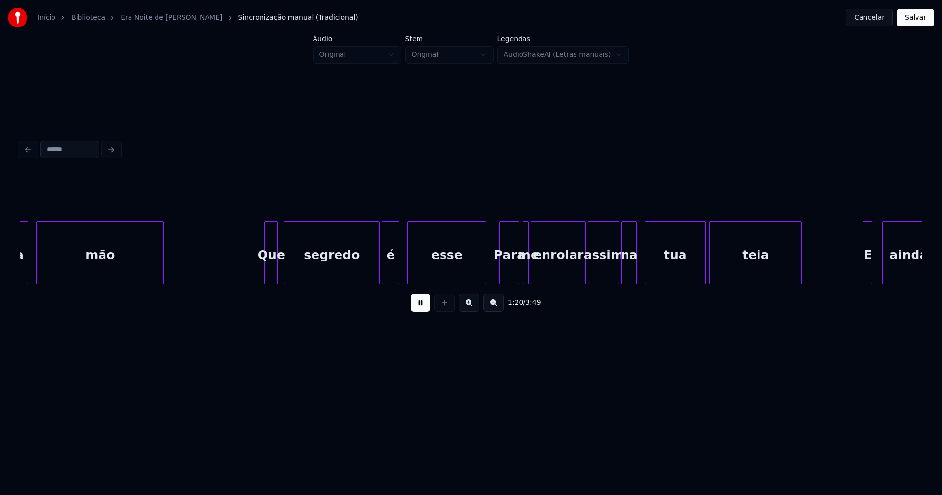
click at [483, 271] on div at bounding box center [484, 253] width 3 height 62
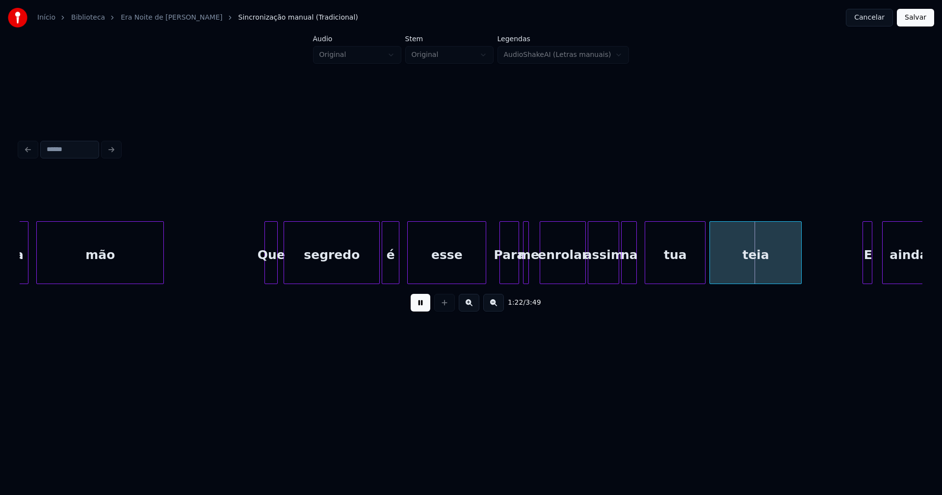
click at [541, 278] on div at bounding box center [541, 253] width 3 height 62
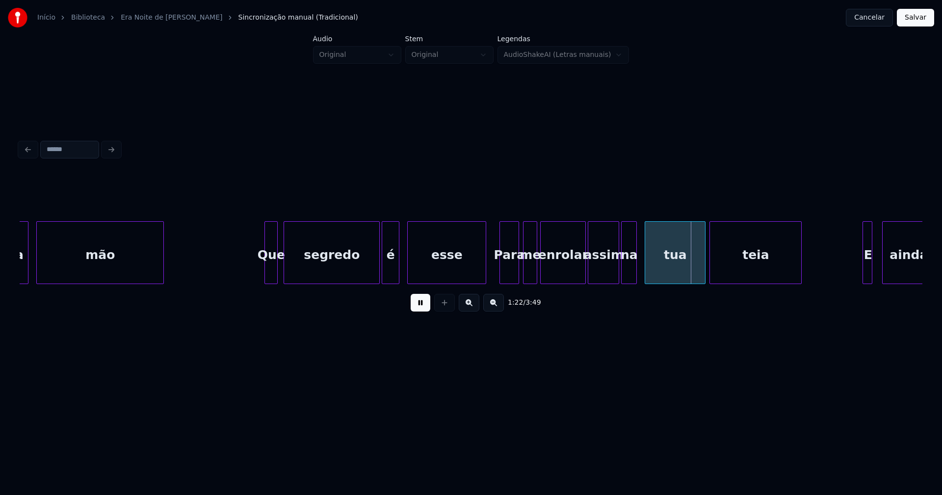
click at [536, 281] on div "minha mão Que segredo é esse Para me enrolar assim na tua teia E ainda" at bounding box center [471, 252] width 903 height 63
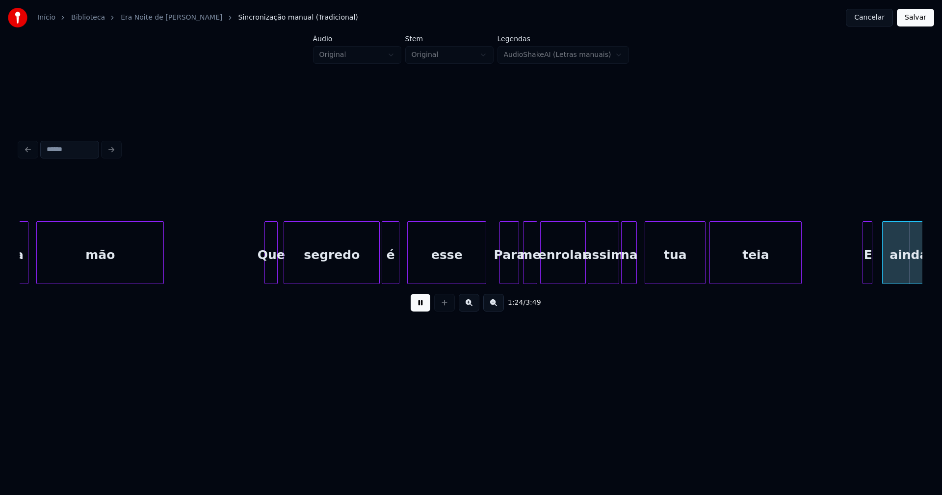
scroll to position [0, 8298]
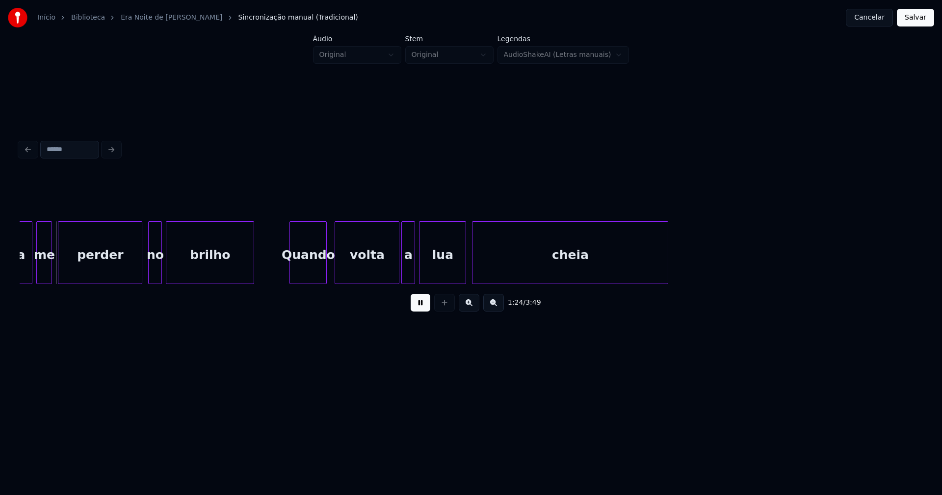
click at [582, 274] on div "cheia" at bounding box center [569, 255] width 195 height 67
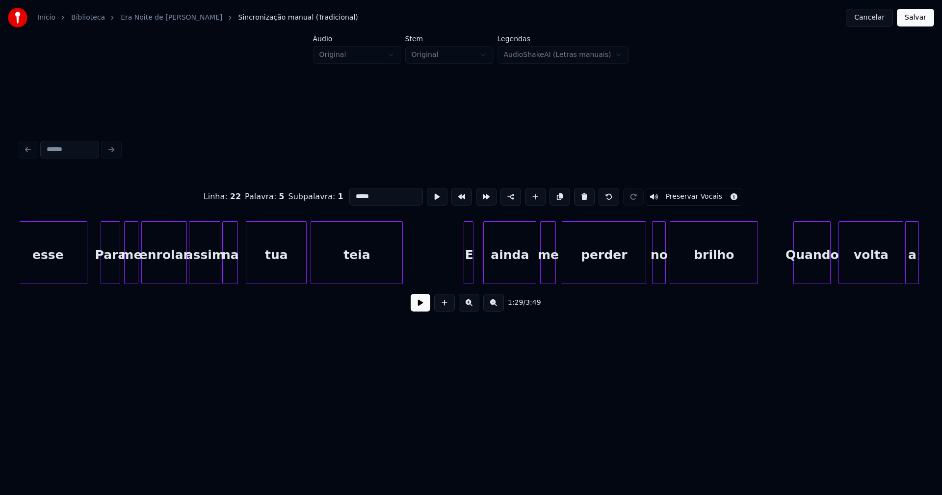
scroll to position [0, 7757]
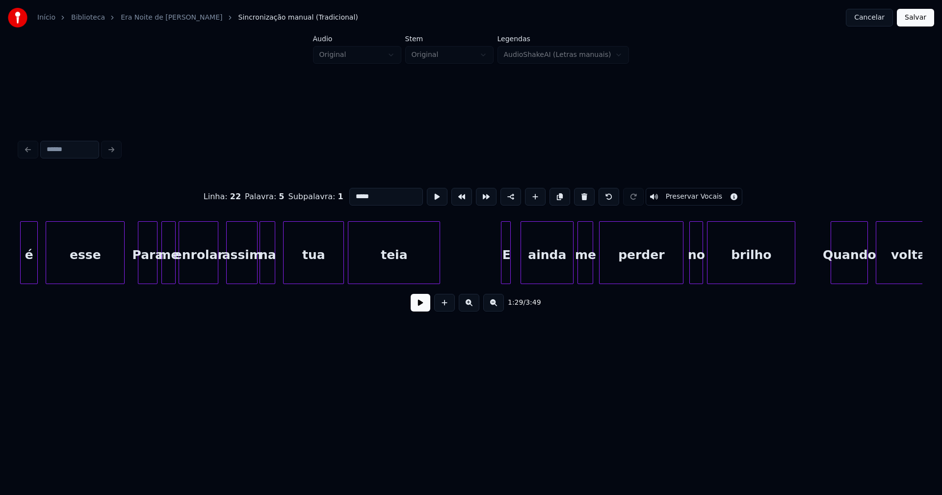
click at [216, 279] on div at bounding box center [216, 253] width 3 height 62
click at [226, 272] on div at bounding box center [226, 253] width 3 height 62
click at [423, 308] on button at bounding box center [421, 303] width 20 height 18
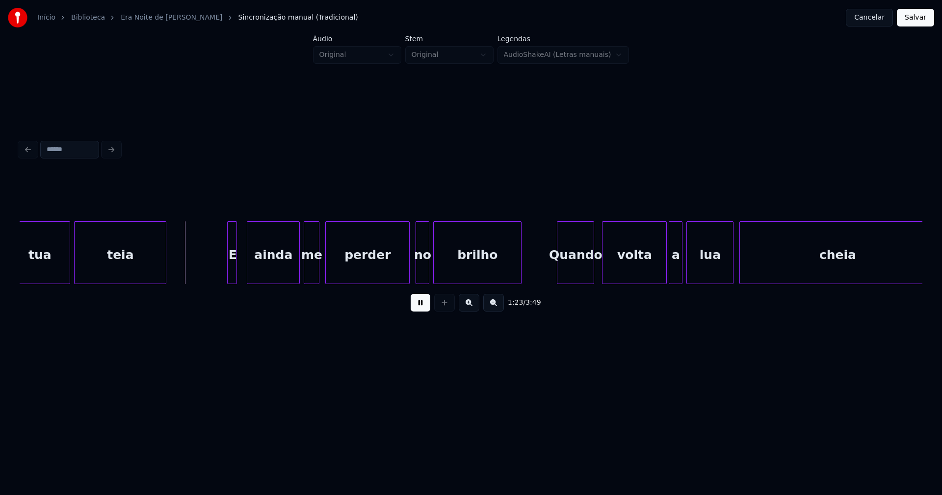
scroll to position [0, 8043]
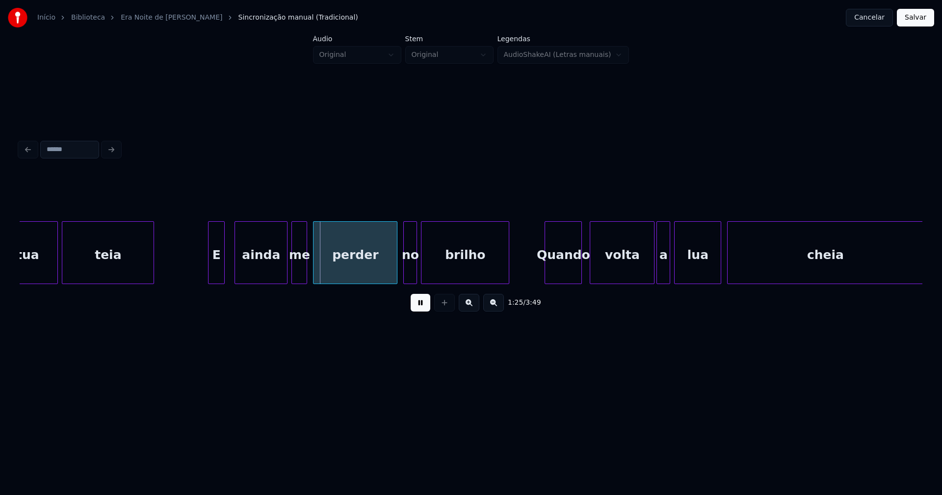
click at [209, 273] on div at bounding box center [210, 253] width 3 height 62
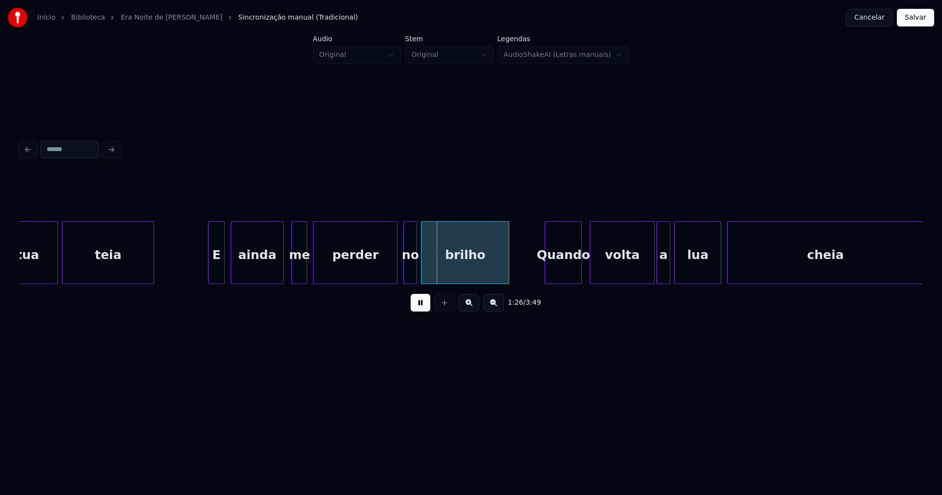
click at [265, 279] on div "ainda" at bounding box center [257, 255] width 52 height 67
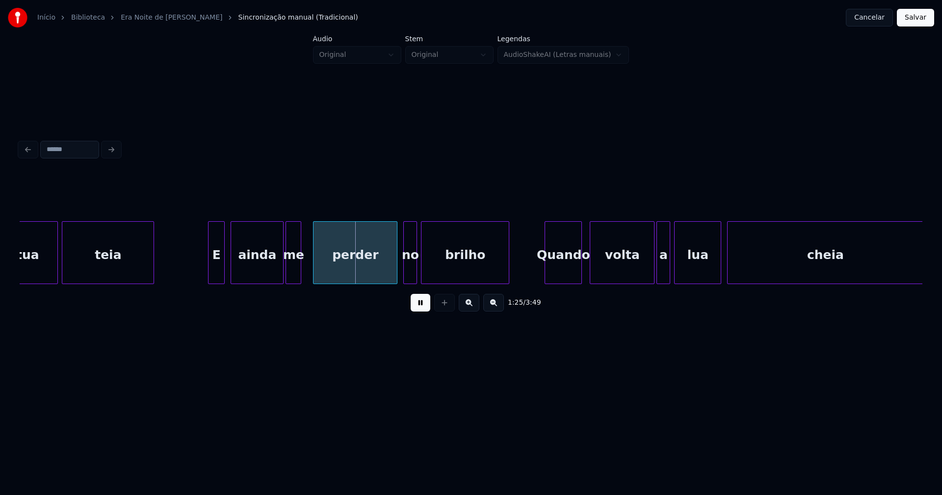
click at [294, 279] on div "me" at bounding box center [293, 255] width 15 height 67
click at [408, 278] on div "no" at bounding box center [407, 255] width 13 height 67
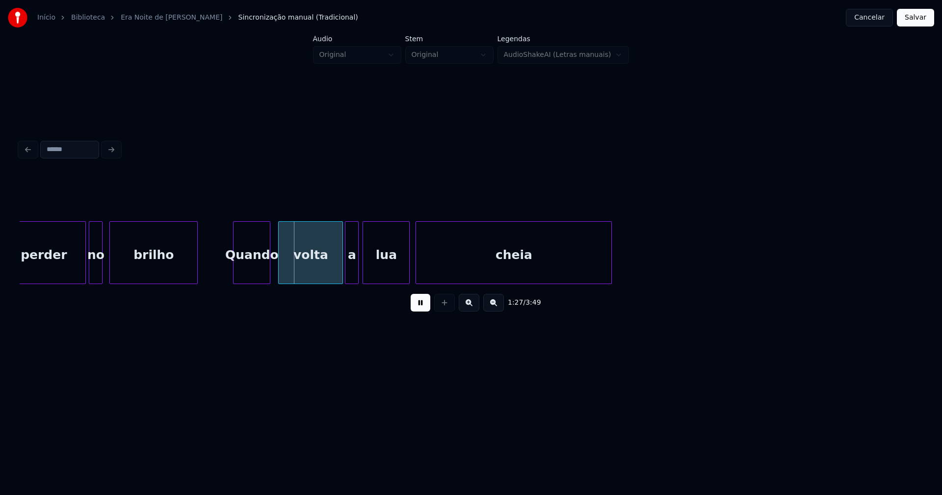
scroll to position [0, 8379]
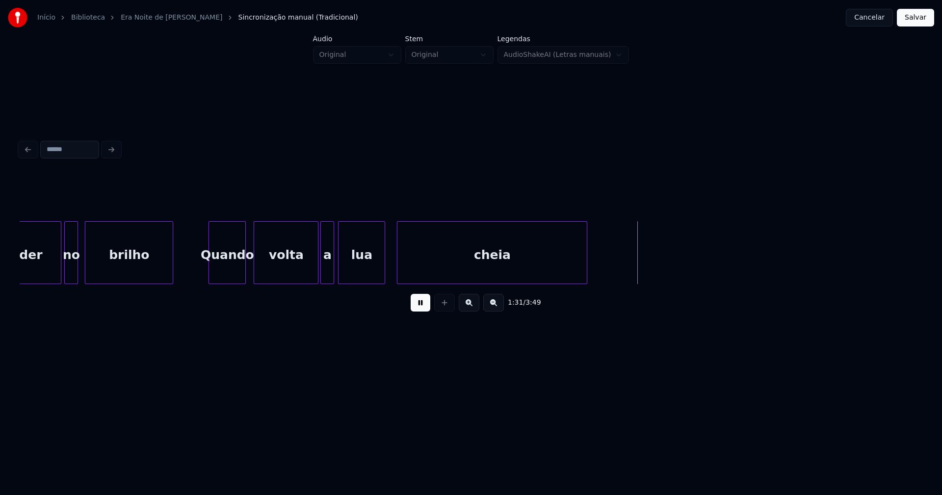
click at [398, 273] on div at bounding box center [398, 253] width 3 height 62
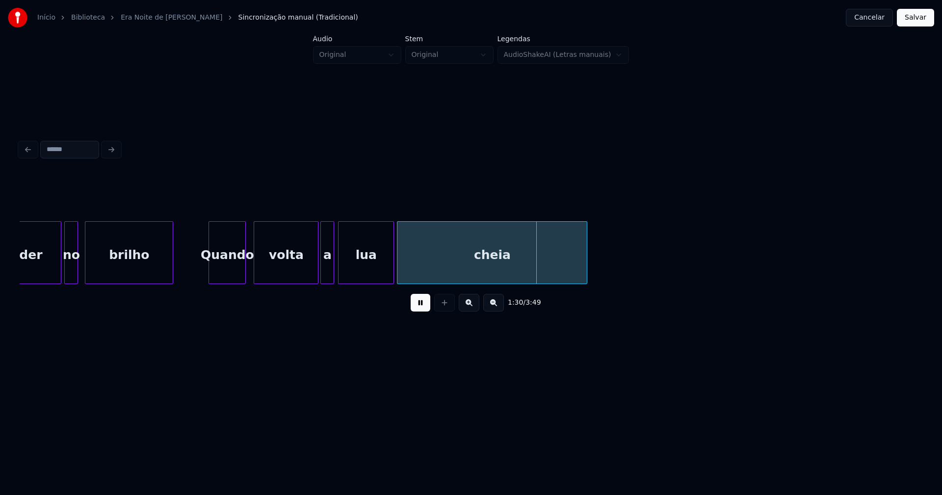
click at [391, 274] on div at bounding box center [392, 253] width 3 height 62
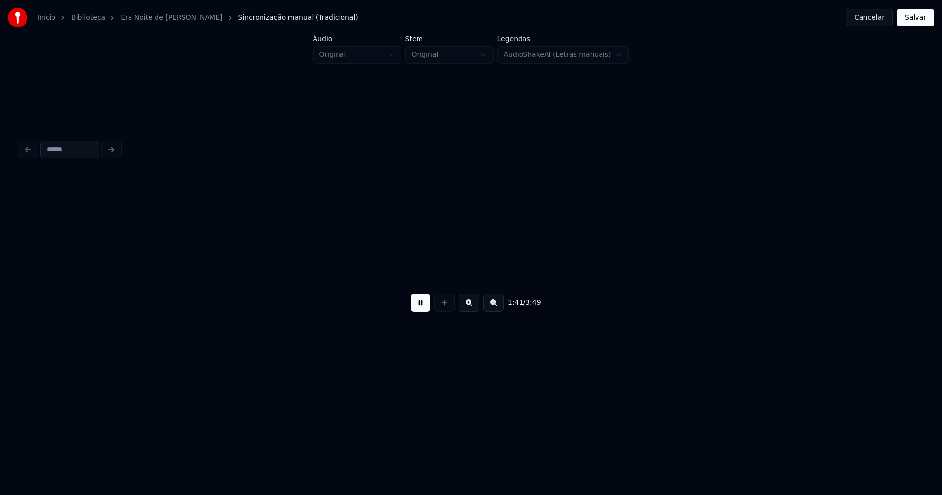
scroll to position [0, 9984]
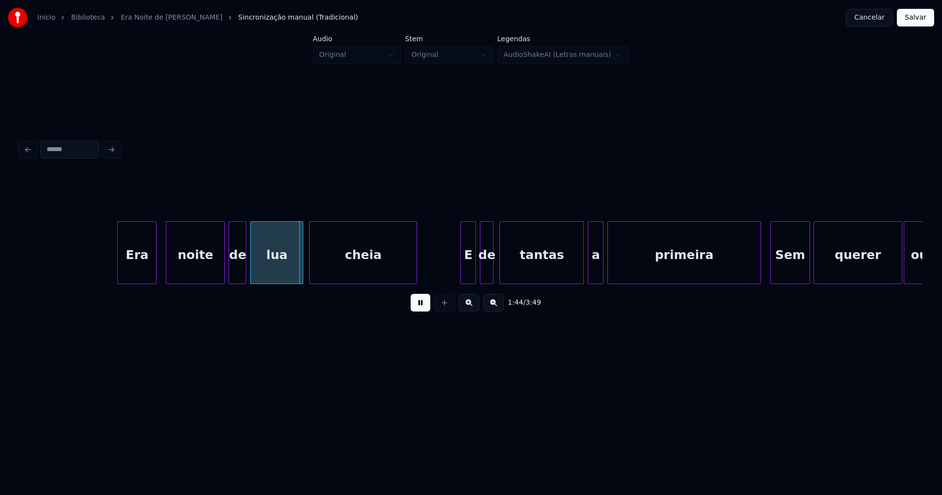
click at [139, 275] on div "Era" at bounding box center [137, 255] width 38 height 67
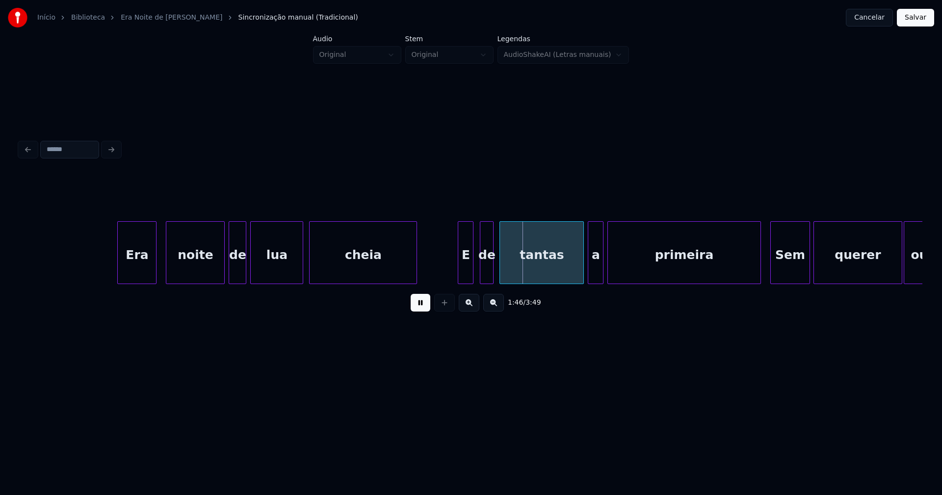
click at [465, 273] on div "E" at bounding box center [465, 255] width 15 height 67
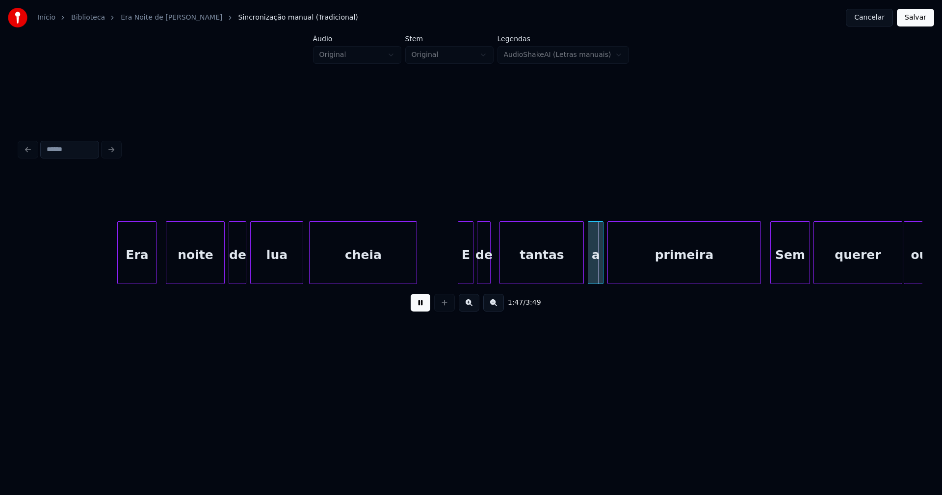
click at [485, 276] on div "de" at bounding box center [483, 255] width 13 height 67
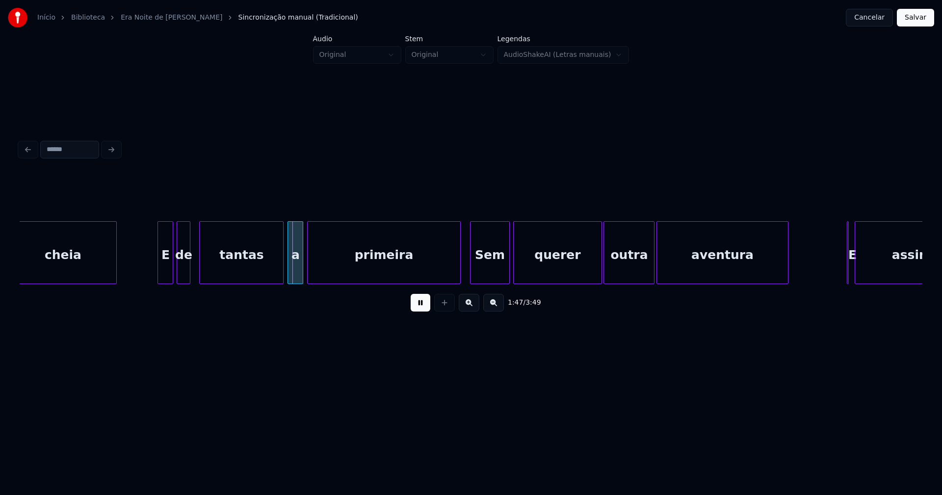
scroll to position [0, 10346]
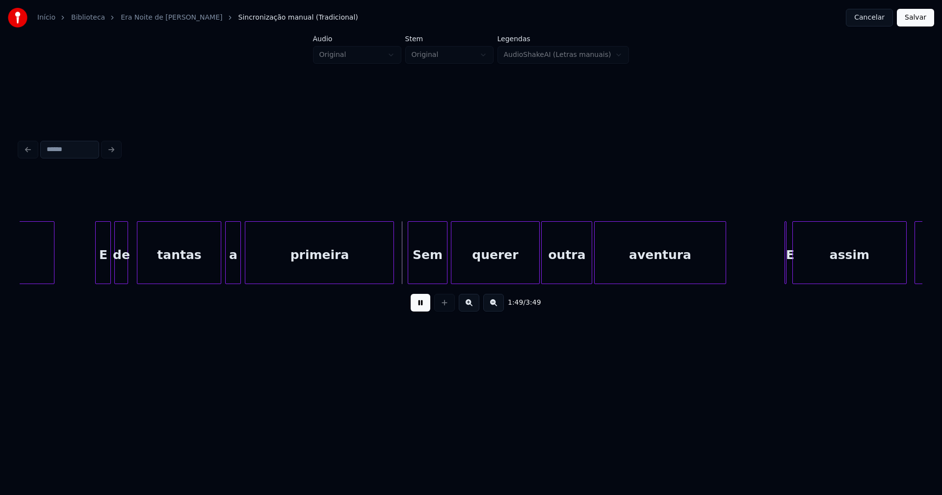
click at [392, 277] on div at bounding box center [392, 253] width 3 height 62
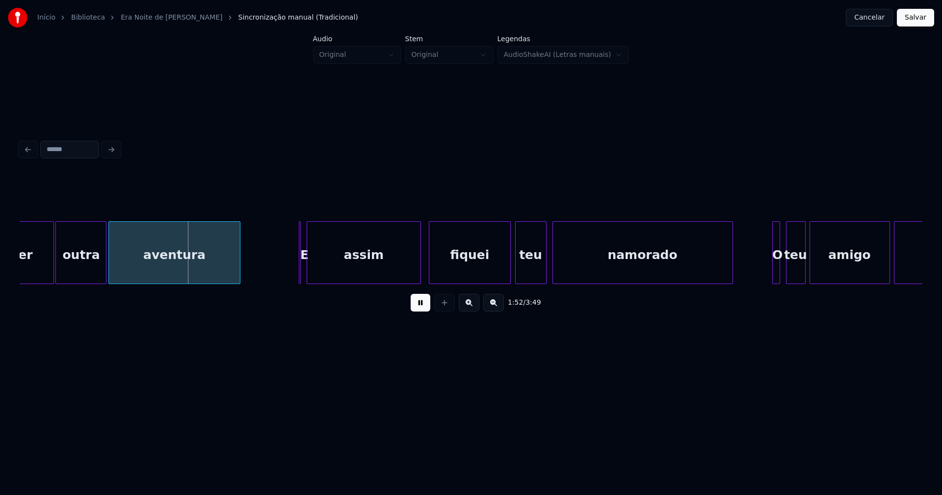
scroll to position [0, 10844]
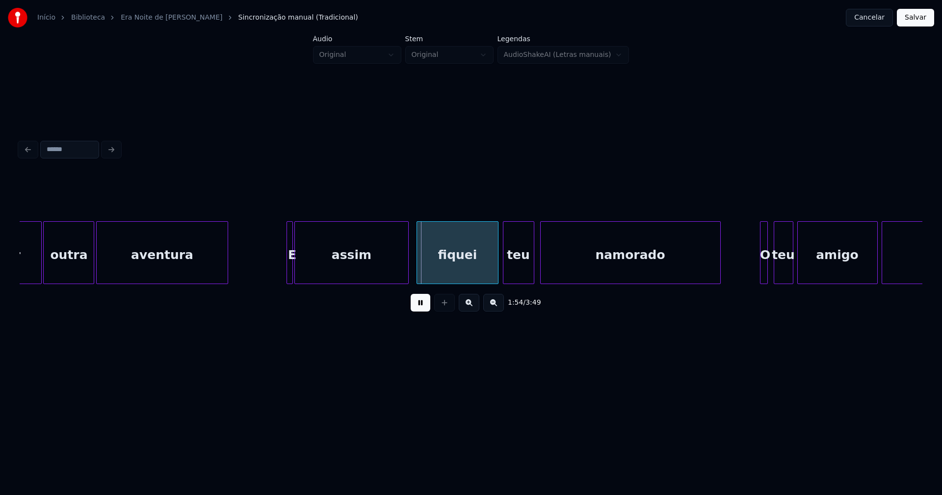
click at [292, 273] on div at bounding box center [290, 253] width 3 height 62
click at [314, 274] on div at bounding box center [314, 253] width 3 height 62
click at [308, 276] on div at bounding box center [307, 253] width 3 height 62
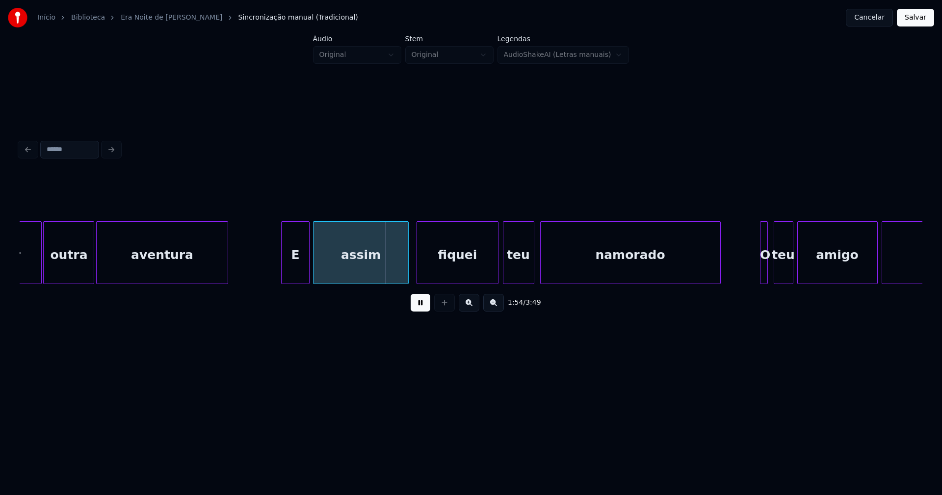
click at [282, 274] on div at bounding box center [283, 253] width 3 height 62
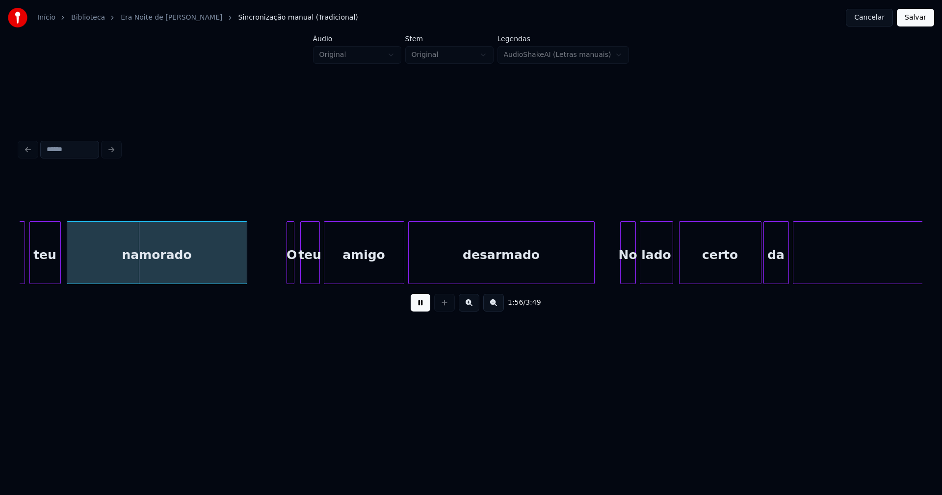
scroll to position [0, 11405]
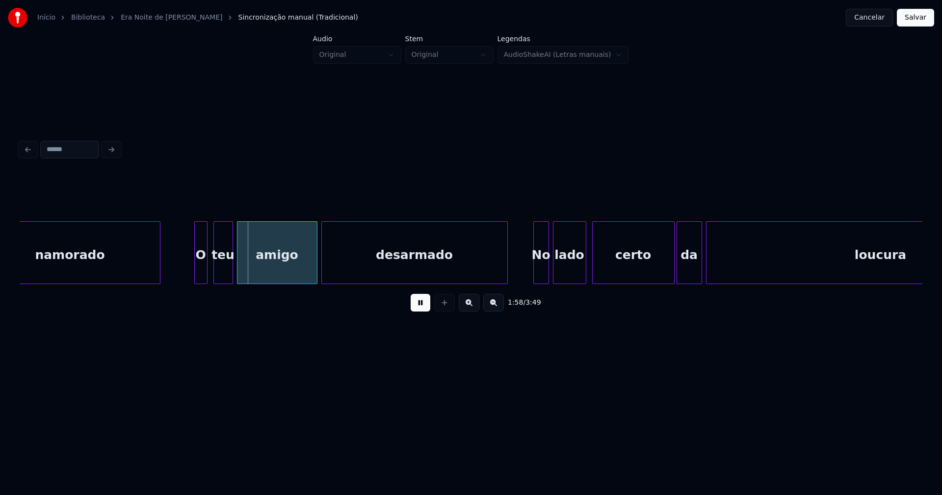
click at [196, 278] on div at bounding box center [196, 253] width 3 height 62
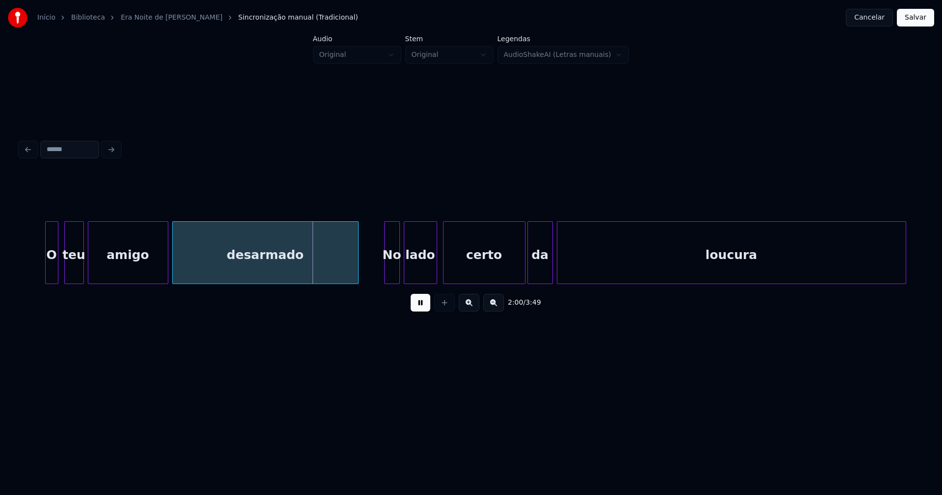
scroll to position [0, 11604]
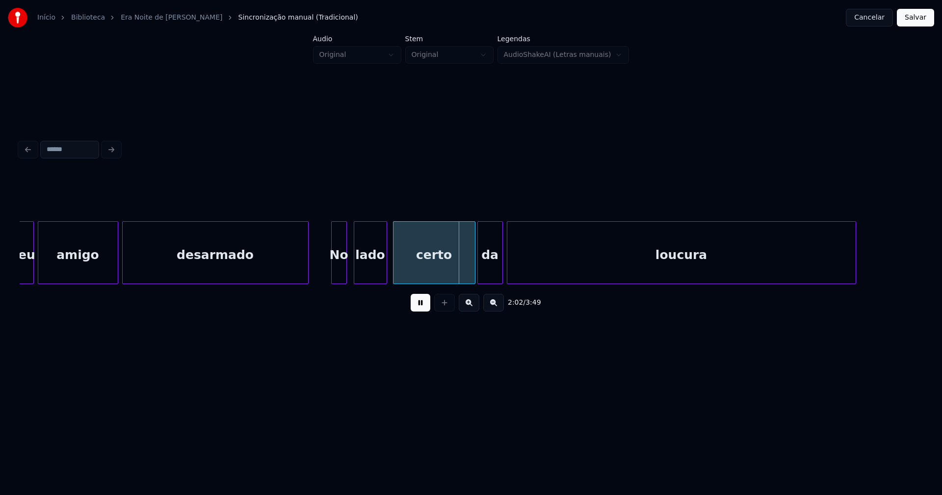
click at [335, 269] on div "No" at bounding box center [339, 255] width 15 height 67
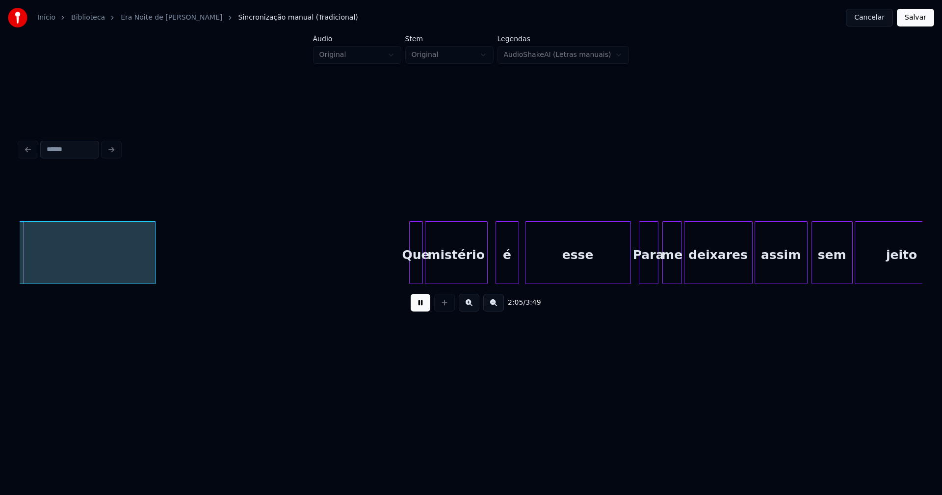
scroll to position [0, 12322]
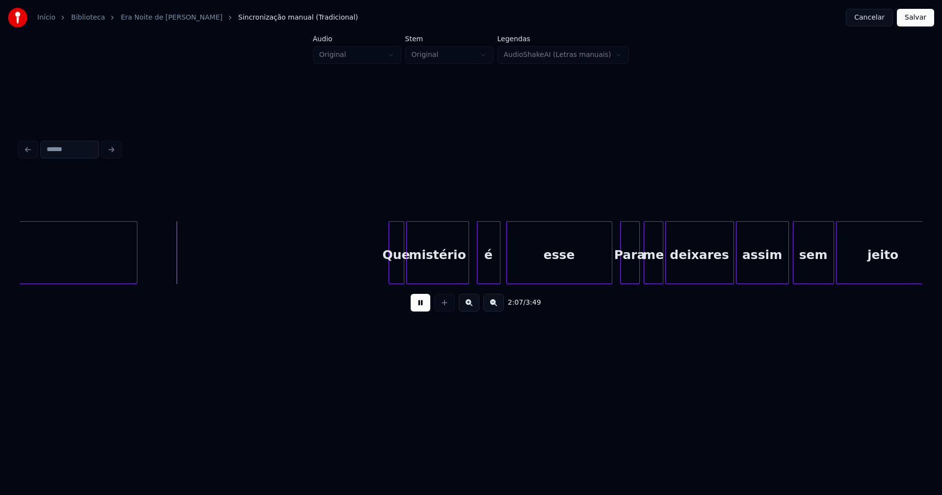
click at [390, 273] on div at bounding box center [390, 253] width 3 height 62
click at [605, 271] on div at bounding box center [604, 253] width 3 height 62
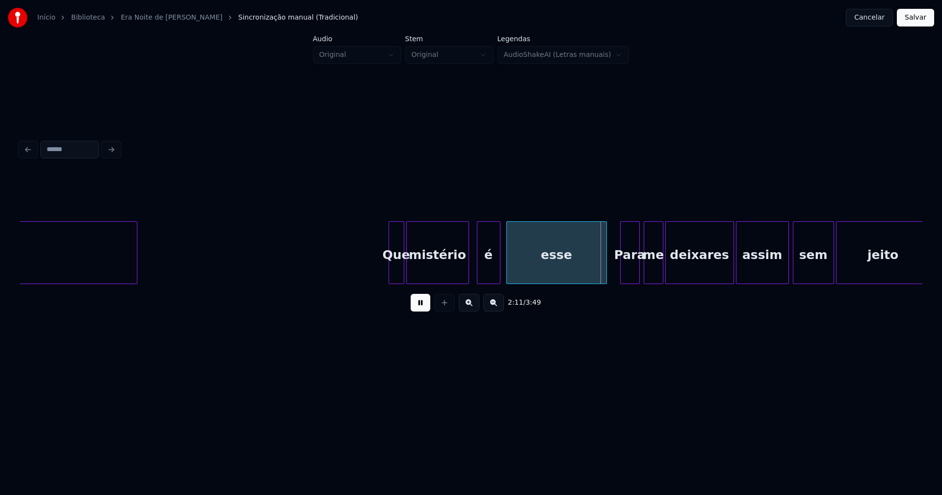
drag, startPoint x: 415, startPoint y: 309, endPoint x: 534, endPoint y: 290, distance: 120.7
click at [418, 309] on button at bounding box center [421, 303] width 20 height 18
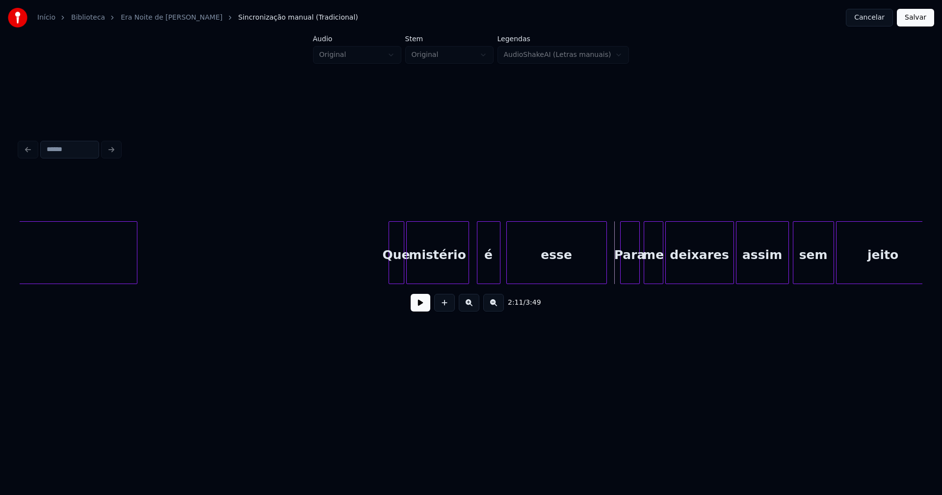
click at [626, 270] on div "Para" at bounding box center [630, 255] width 19 height 67
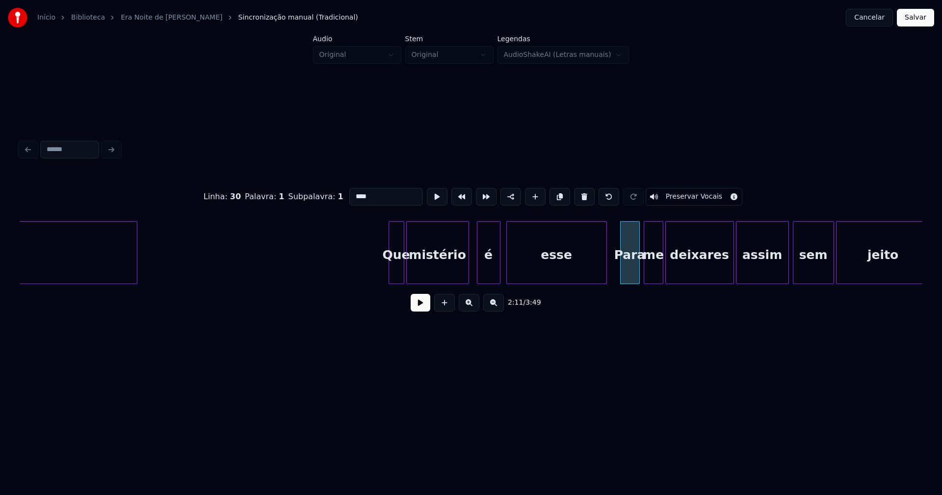
click at [355, 193] on input "****" at bounding box center [386, 197] width 74 height 18
type input "***"
click at [426, 311] on button at bounding box center [421, 303] width 20 height 18
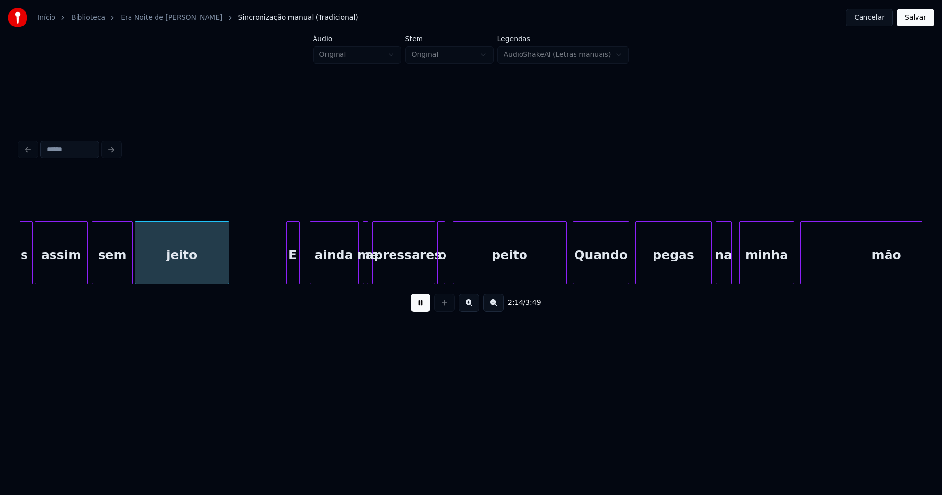
scroll to position [0, 13061]
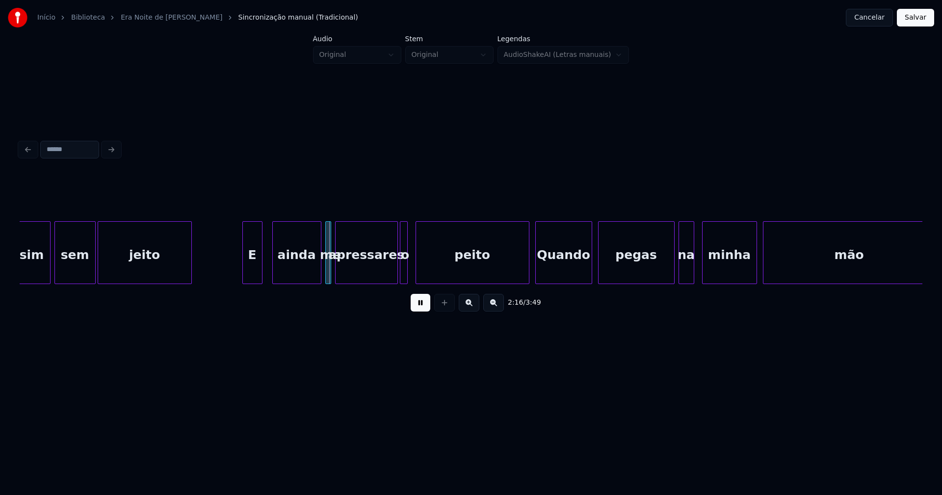
click at [244, 273] on div at bounding box center [244, 253] width 3 height 62
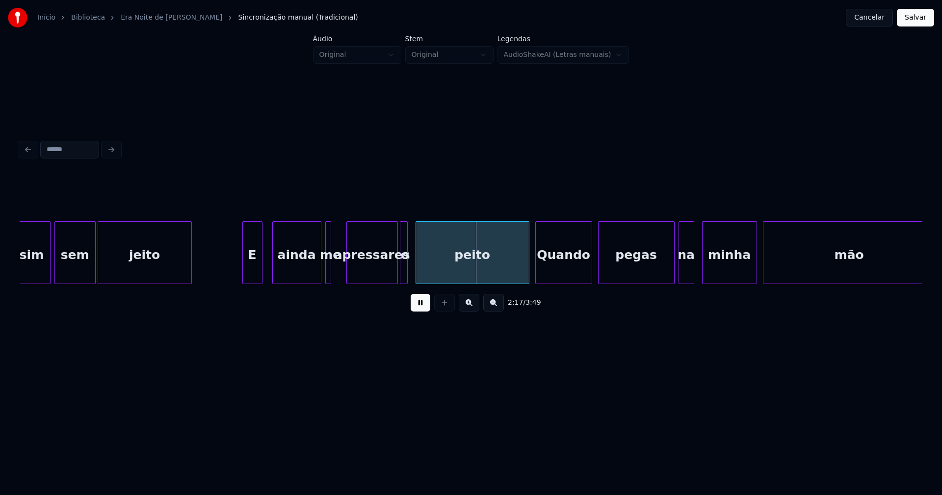
click at [349, 273] on div at bounding box center [348, 253] width 3 height 62
click at [339, 275] on div at bounding box center [338, 253] width 3 height 62
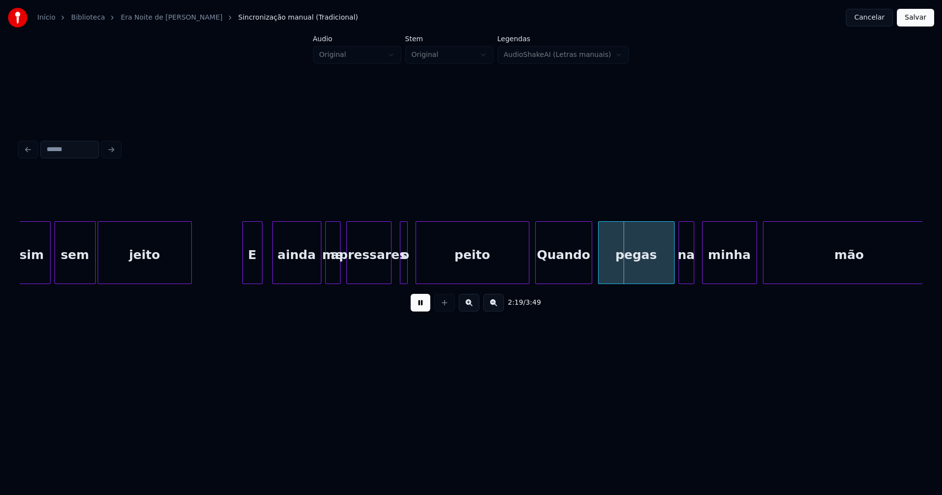
click at [389, 276] on div at bounding box center [389, 253] width 3 height 62
click at [395, 273] on div at bounding box center [395, 253] width 3 height 62
click at [522, 270] on div at bounding box center [521, 253] width 3 height 62
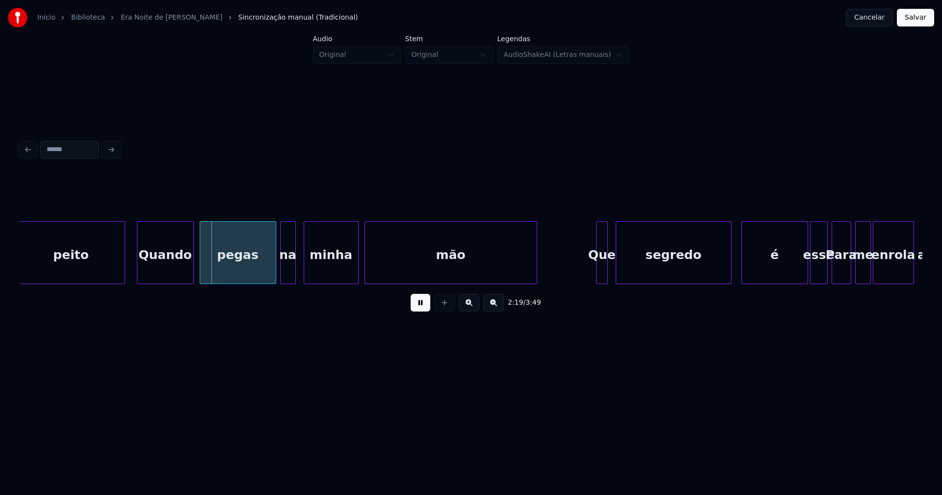
scroll to position [0, 13521]
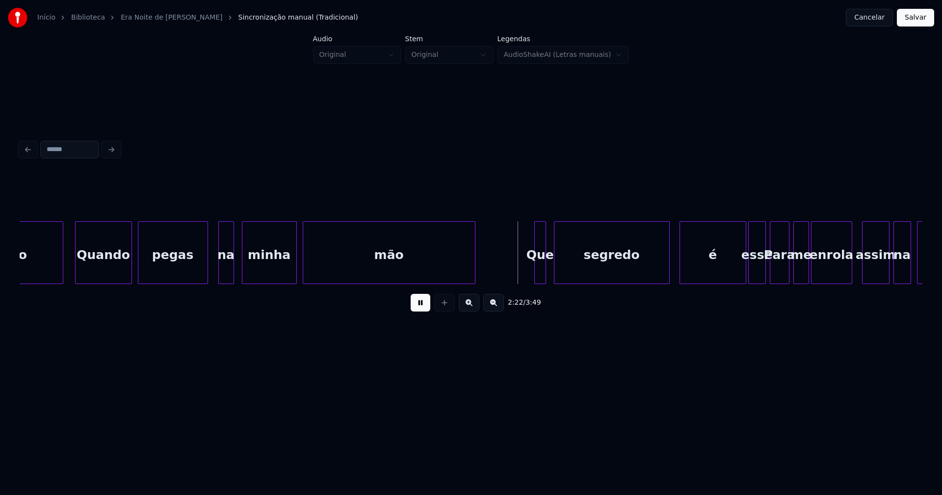
click at [207, 273] on div at bounding box center [206, 253] width 3 height 62
click at [220, 273] on div "na" at bounding box center [219, 255] width 15 height 67
click at [272, 279] on div "minha" at bounding box center [264, 255] width 54 height 67
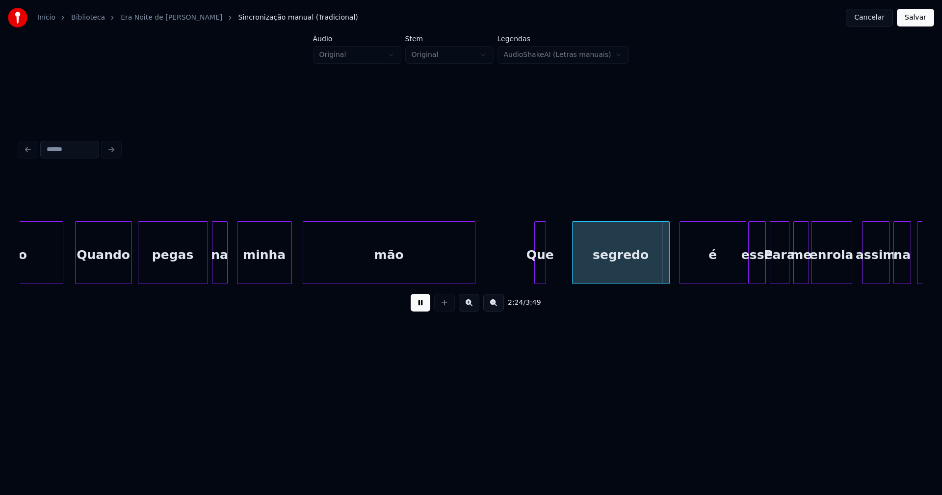
click at [575, 269] on div at bounding box center [574, 253] width 3 height 62
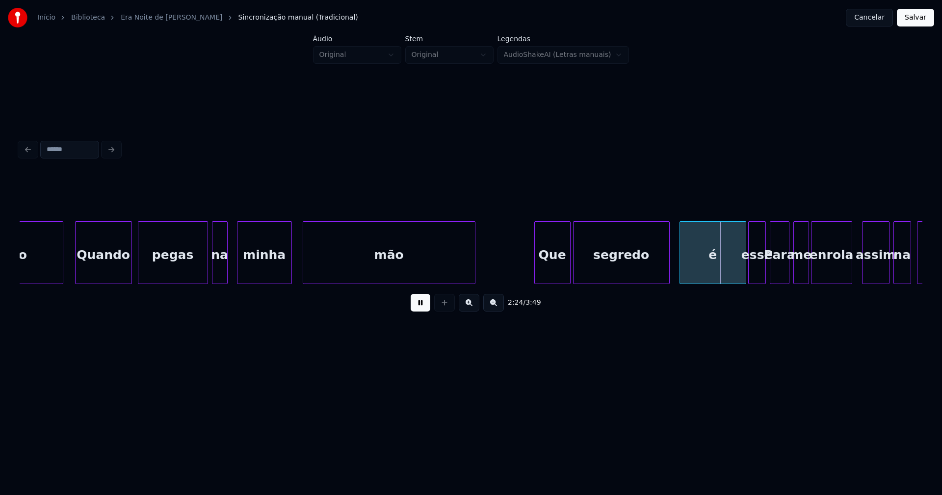
click at [568, 267] on div at bounding box center [568, 253] width 3 height 62
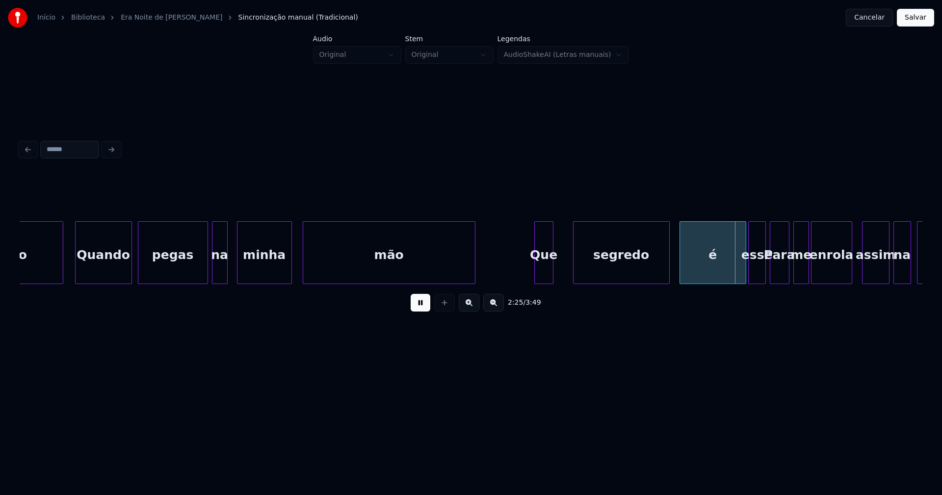
click at [552, 270] on div at bounding box center [551, 253] width 3 height 62
click at [560, 270] on div at bounding box center [559, 253] width 3 height 62
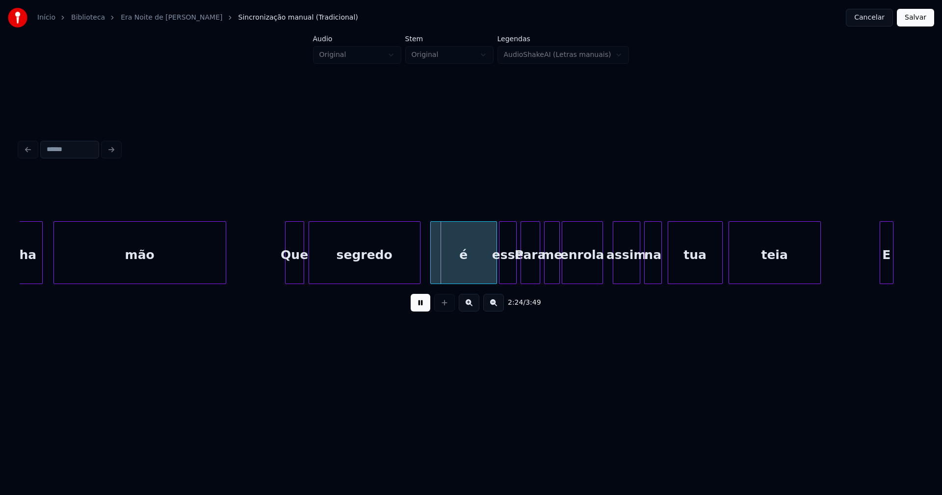
scroll to position [0, 13920]
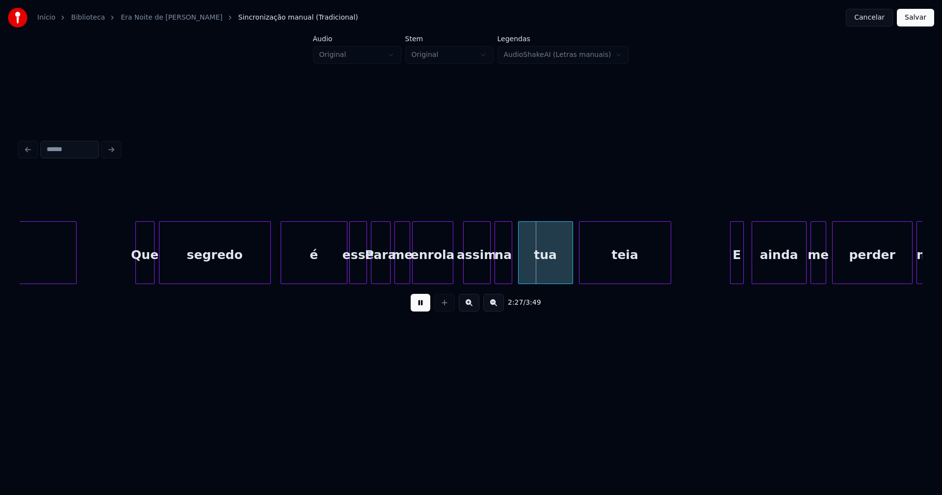
click at [419, 306] on button at bounding box center [421, 303] width 20 height 18
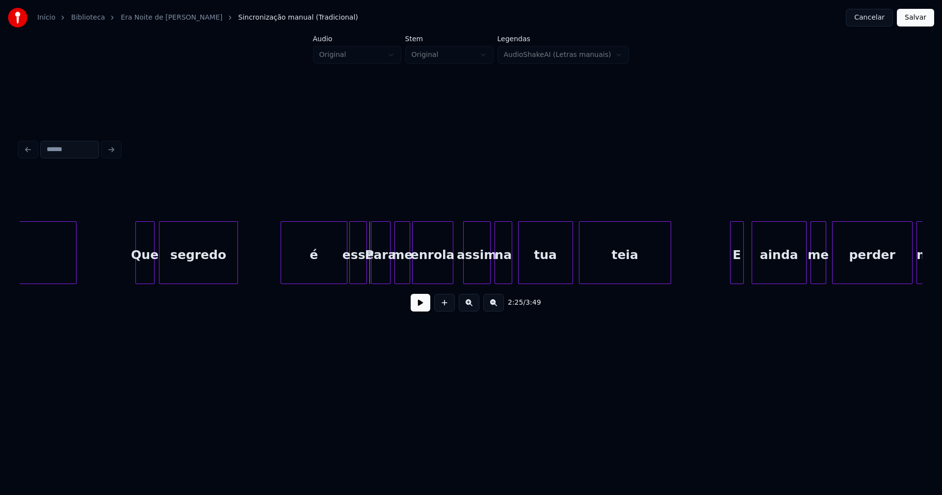
click at [236, 284] on div "mão Que segredo é esse Para me enrola assim na tua teia E ainda me perder no" at bounding box center [471, 252] width 903 height 63
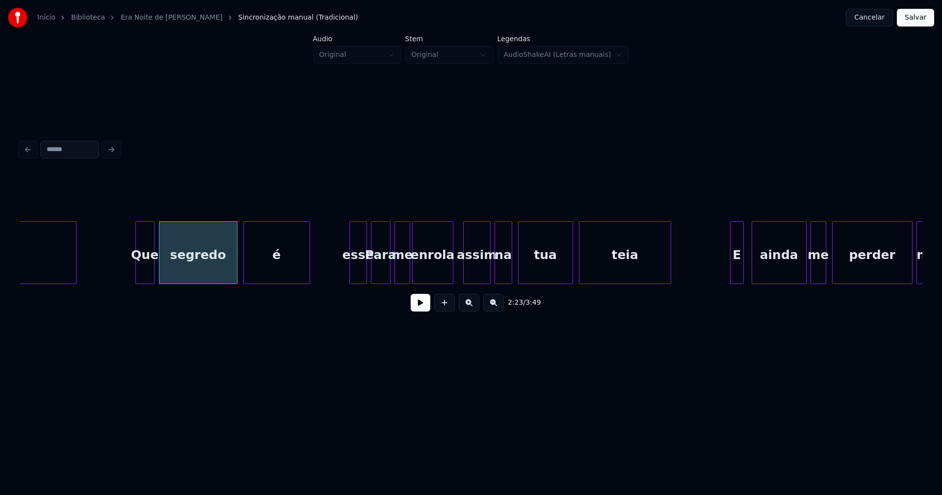
click at [280, 281] on div "mão Que segredo é esse Para me enrola assim na tua teia E ainda me perder no" at bounding box center [471, 252] width 903 height 63
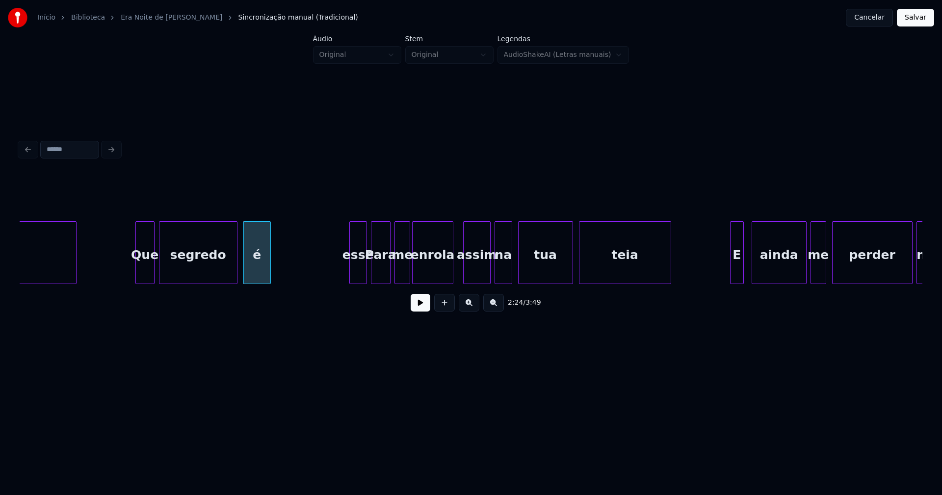
click at [270, 282] on div "mão Que segredo é esse Para me enrola assim na tua teia E ainda me perder no" at bounding box center [471, 252] width 903 height 63
click at [279, 283] on div "mão Que segredo é esse Para me enrola assim na tua teia E ainda me perder no" at bounding box center [471, 252] width 903 height 63
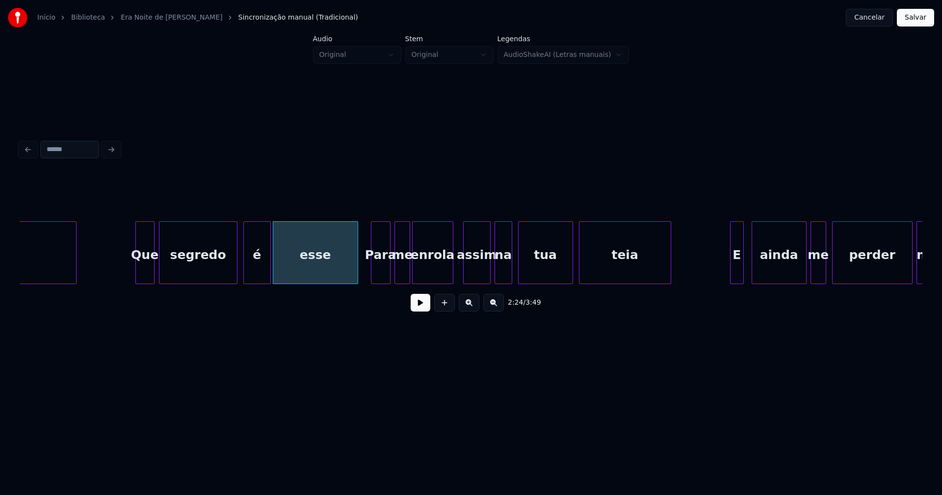
click at [357, 269] on div at bounding box center [356, 253] width 3 height 62
click at [422, 311] on button at bounding box center [421, 303] width 20 height 18
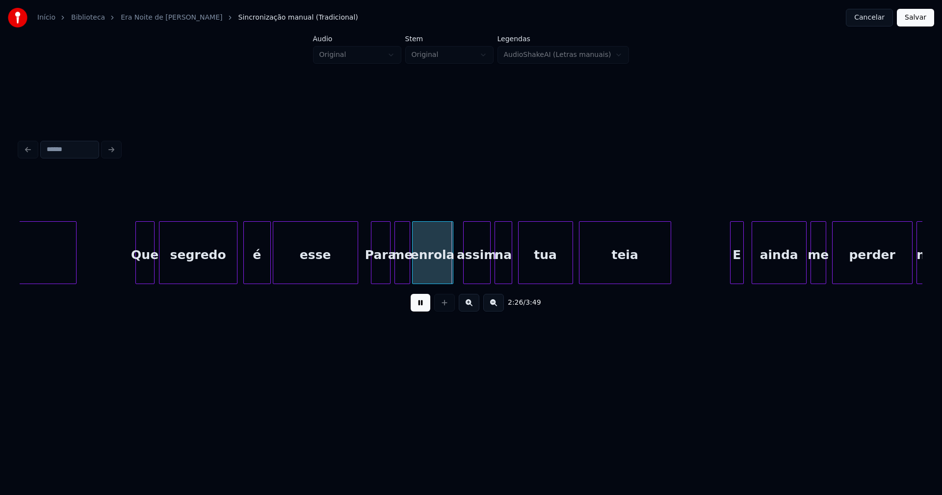
click at [419, 308] on button at bounding box center [421, 303] width 20 height 18
click at [379, 269] on div "Para" at bounding box center [380, 255] width 19 height 67
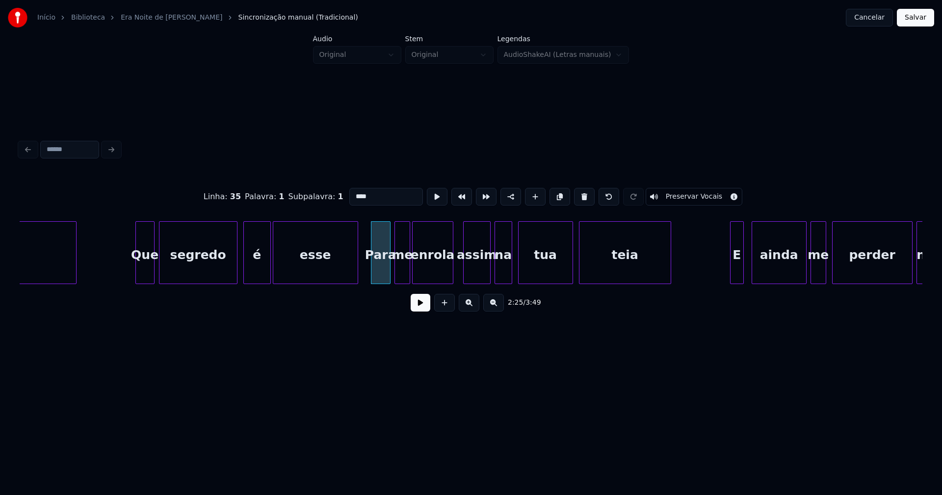
click at [355, 190] on input "****" at bounding box center [386, 197] width 74 height 18
type input "***"
click at [425, 308] on button at bounding box center [421, 303] width 20 height 18
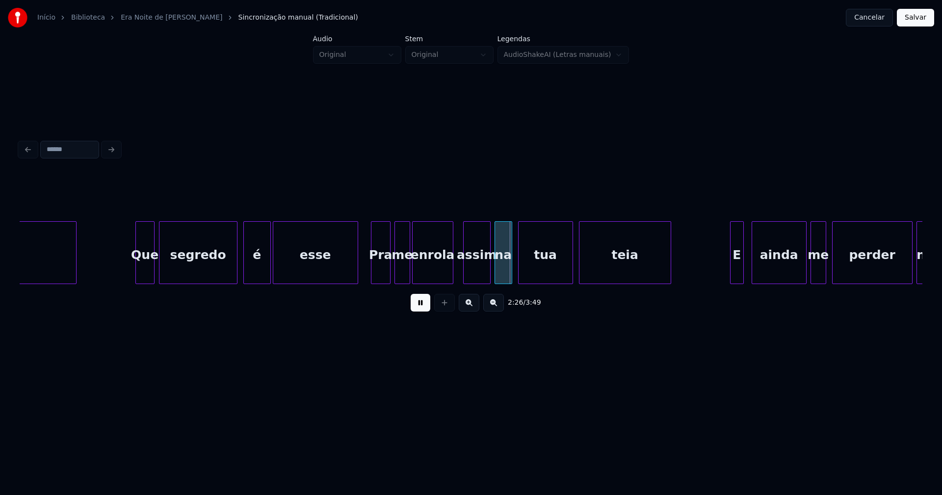
drag, startPoint x: 426, startPoint y: 312, endPoint x: 434, endPoint y: 302, distance: 12.5
click at [427, 310] on button at bounding box center [421, 303] width 20 height 18
click at [442, 268] on div "enrola" at bounding box center [433, 255] width 40 height 67
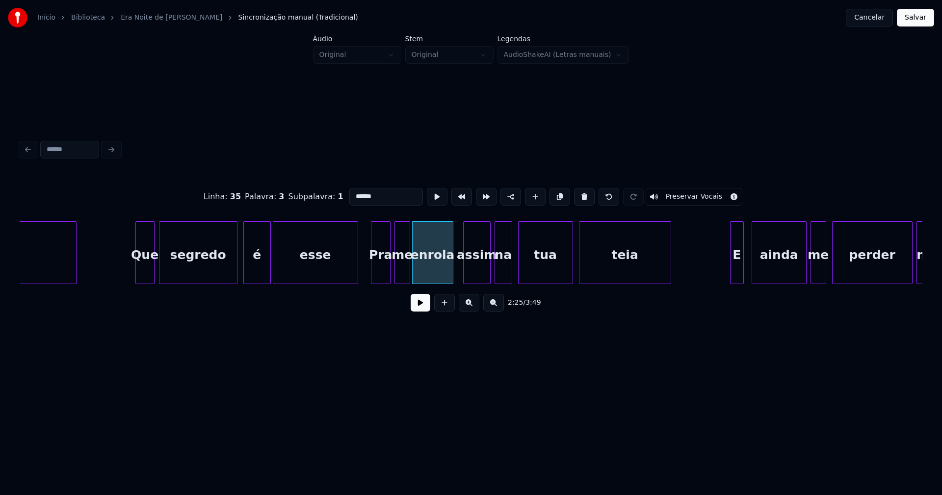
click at [377, 192] on input "******" at bounding box center [386, 197] width 74 height 18
type input "*******"
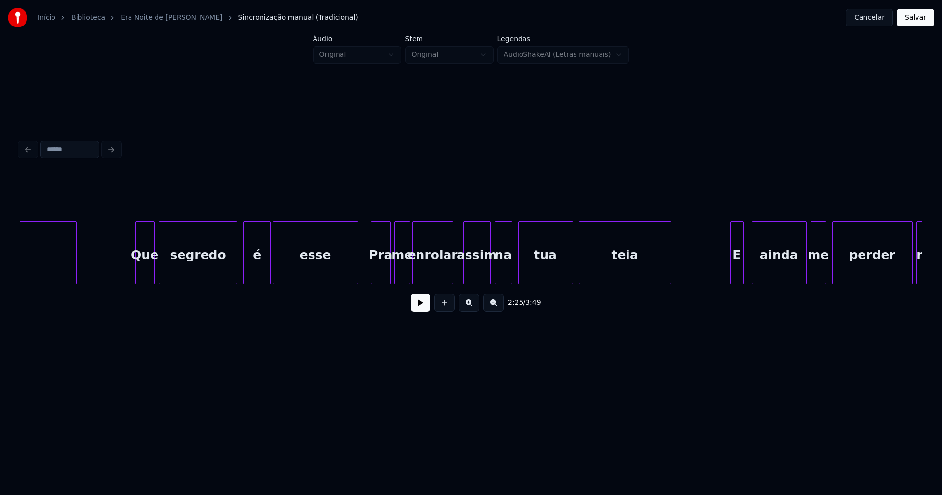
click at [422, 307] on button at bounding box center [421, 303] width 20 height 18
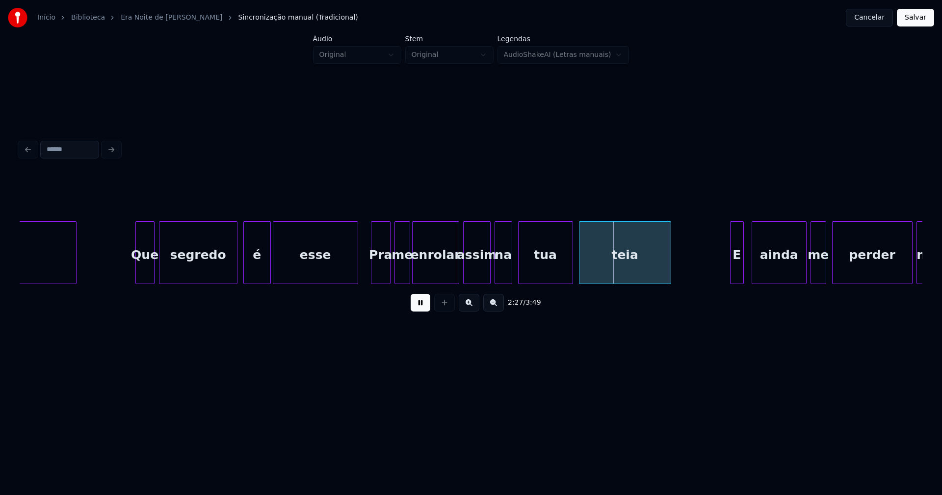
click at [457, 276] on div at bounding box center [457, 253] width 3 height 62
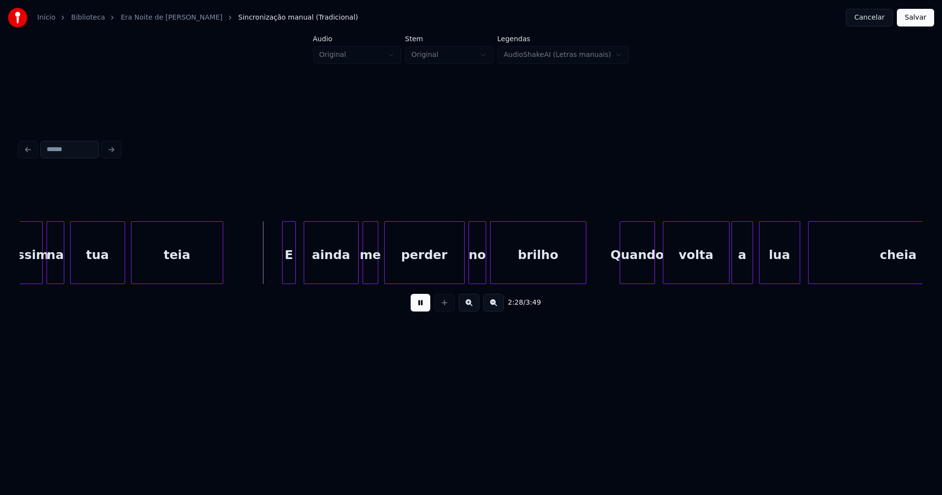
scroll to position [0, 14455]
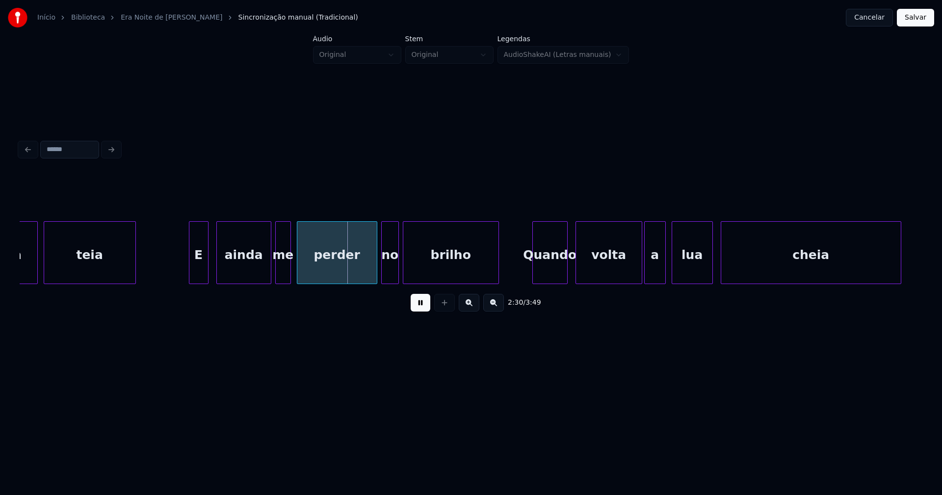
click at [189, 271] on div at bounding box center [190, 253] width 3 height 62
click at [248, 271] on div "ainda" at bounding box center [239, 255] width 54 height 67
click at [277, 274] on div "me" at bounding box center [276, 255] width 15 height 67
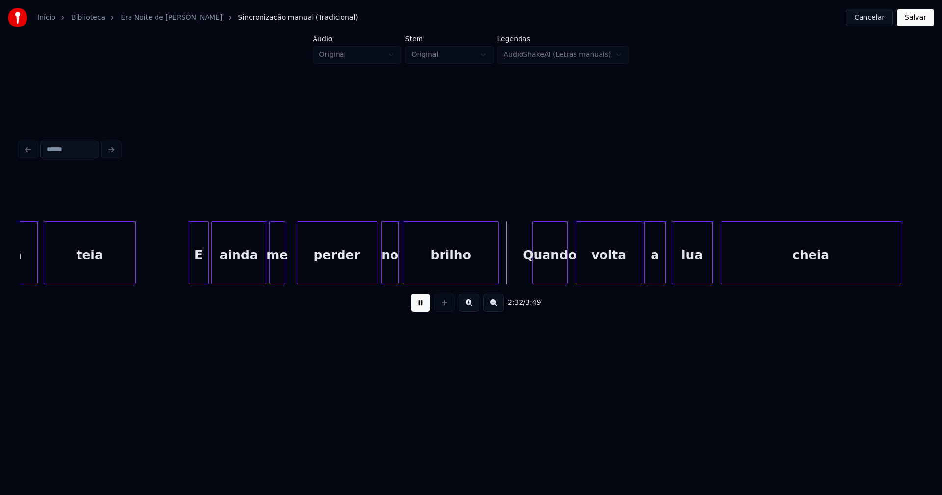
click at [277, 273] on div "me" at bounding box center [277, 255] width 15 height 67
click at [358, 277] on div "perder" at bounding box center [333, 255] width 79 height 67
click at [388, 271] on div "no" at bounding box center [386, 255] width 17 height 67
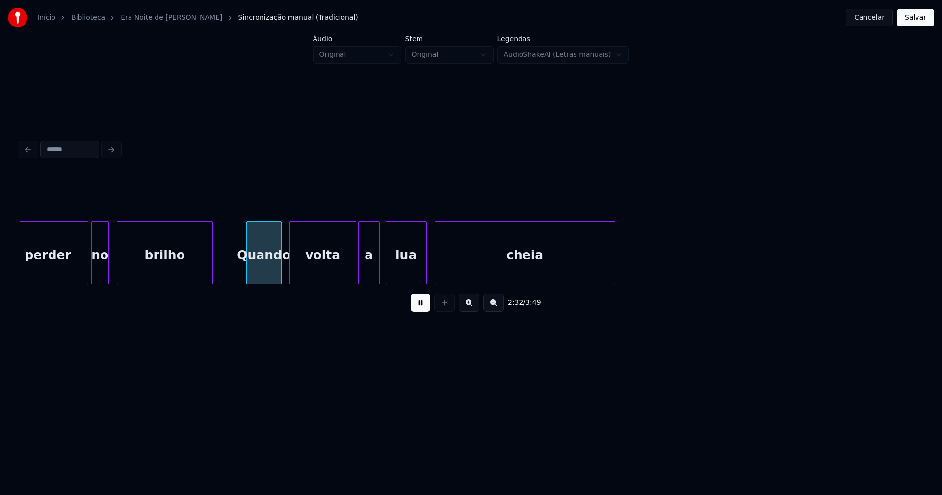
scroll to position [0, 14766]
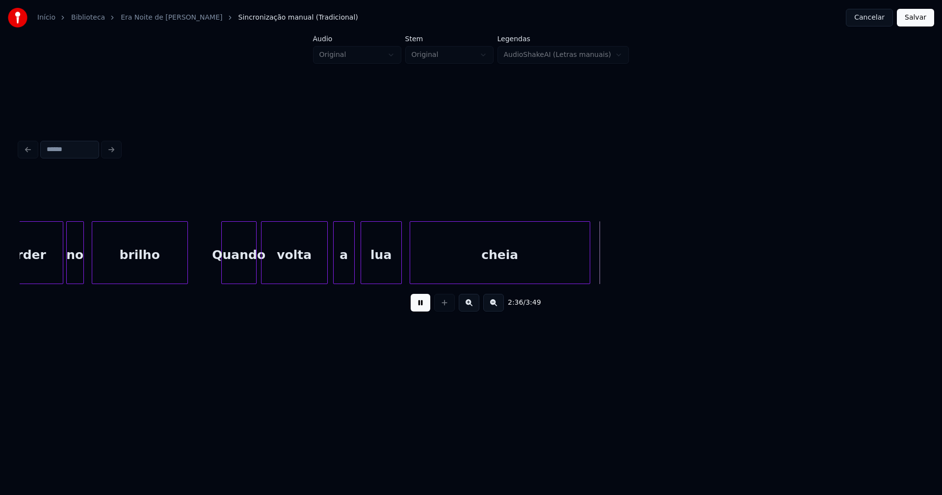
click at [306, 271] on div "volta" at bounding box center [294, 255] width 66 height 67
click at [342, 273] on div "a" at bounding box center [341, 255] width 21 height 67
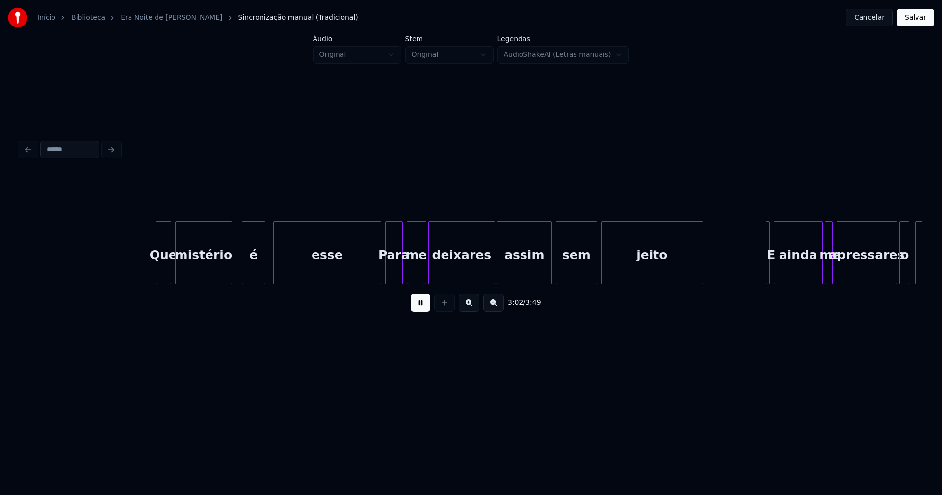
scroll to position [0, 17940]
click at [380, 268] on div "esse" at bounding box center [327, 252] width 108 height 63
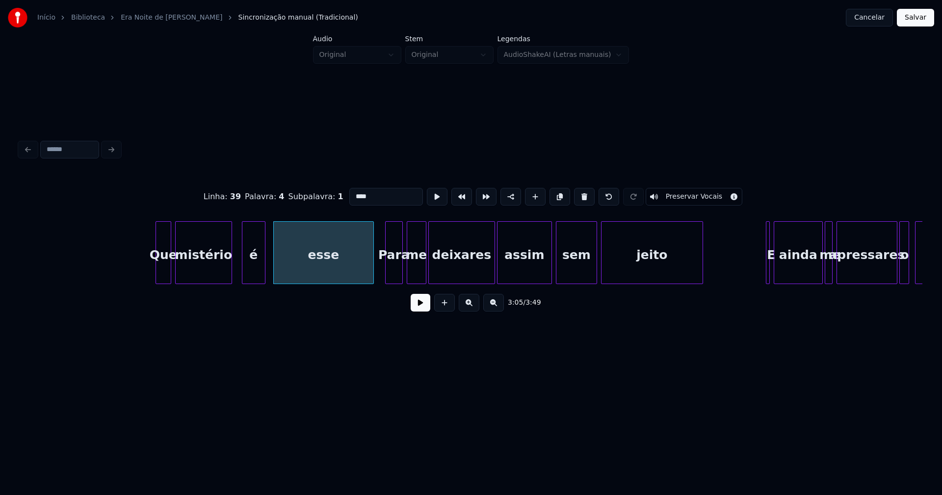
click at [372, 275] on div at bounding box center [371, 253] width 3 height 62
click at [423, 312] on button at bounding box center [421, 303] width 20 height 18
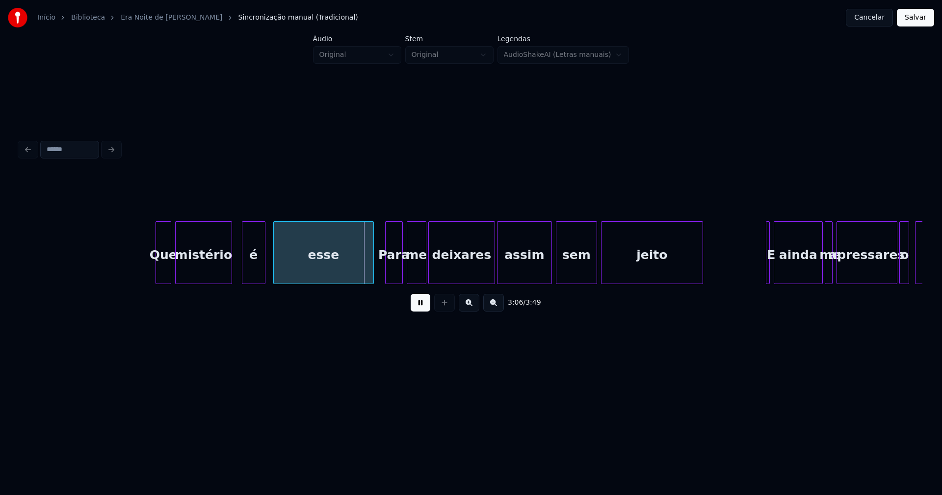
click at [416, 312] on button at bounding box center [421, 303] width 20 height 18
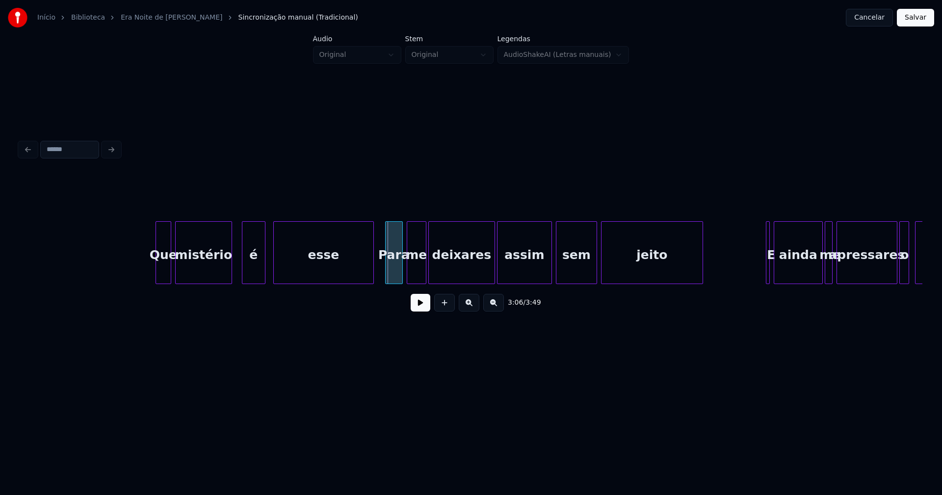
click at [396, 273] on div "Para" at bounding box center [394, 255] width 17 height 67
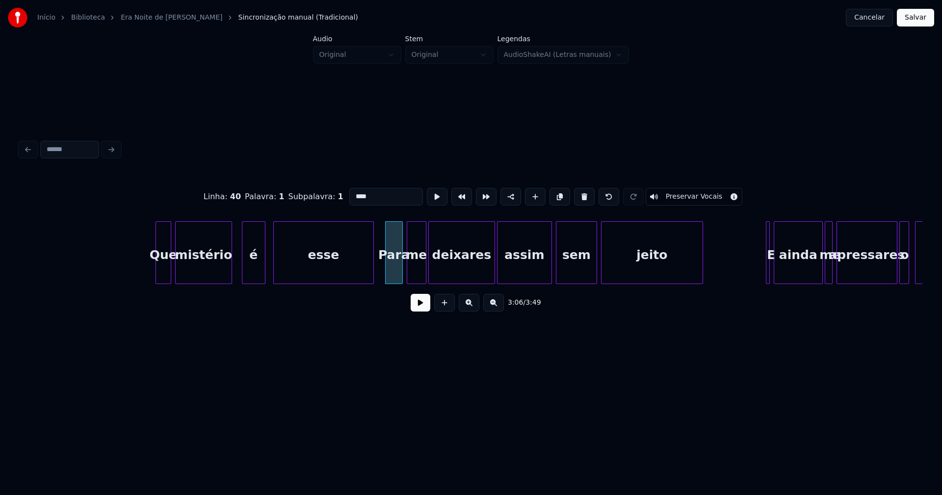
click at [355, 191] on input "****" at bounding box center [386, 197] width 74 height 18
type input "***"
click at [422, 312] on button at bounding box center [421, 303] width 20 height 18
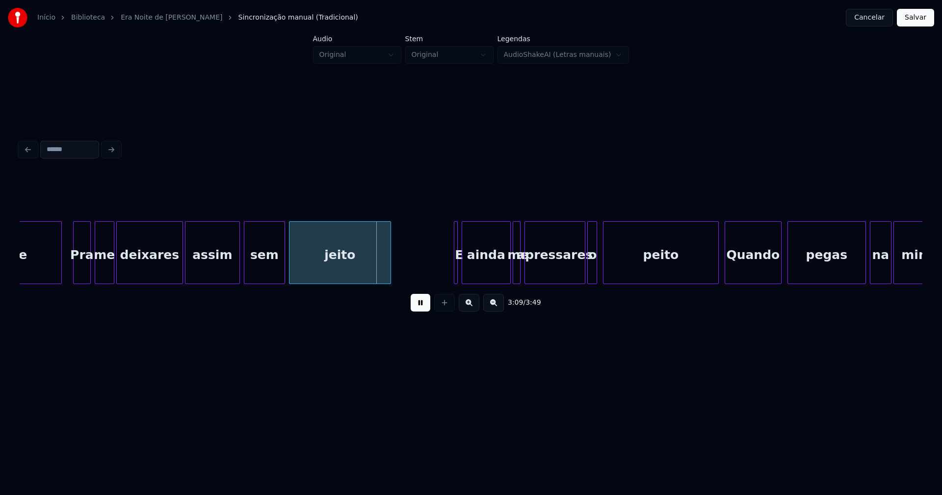
scroll to position [0, 18265]
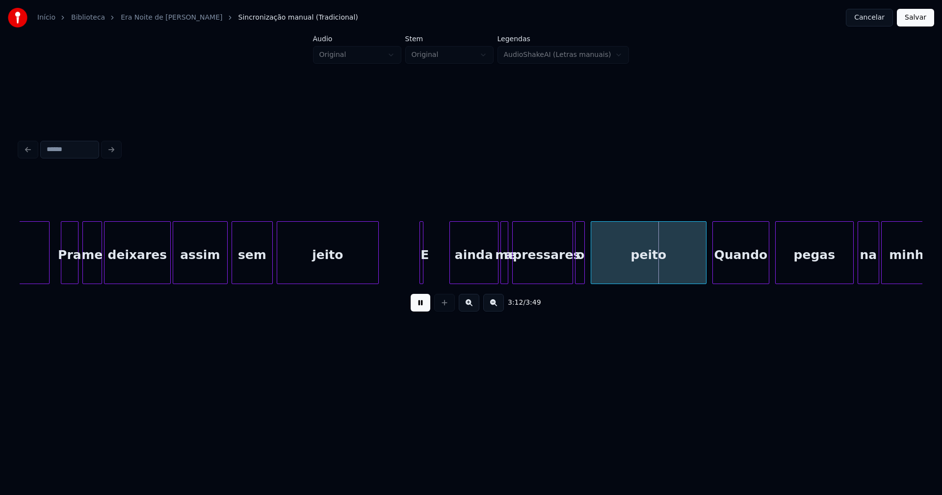
click at [419, 276] on div "E" at bounding box center [421, 252] width 4 height 63
click at [446, 278] on div at bounding box center [445, 253] width 3 height 62
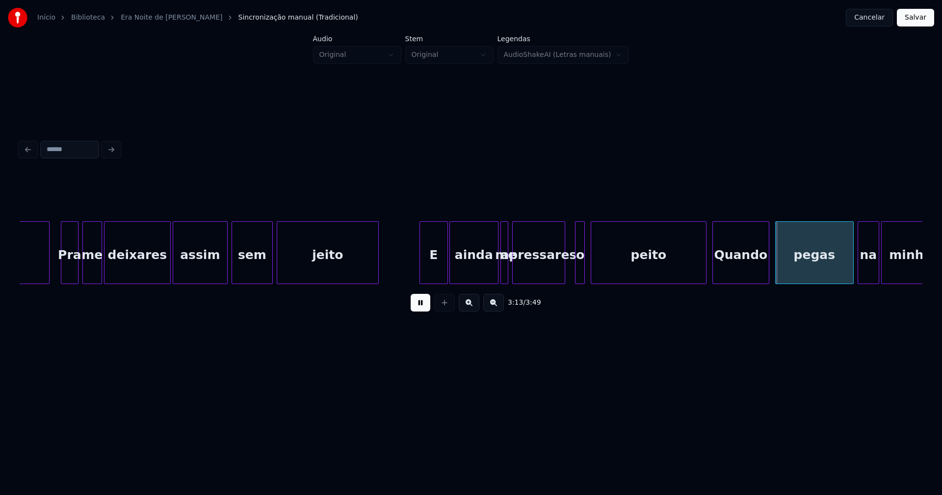
click at [564, 278] on div at bounding box center [563, 253] width 3 height 62
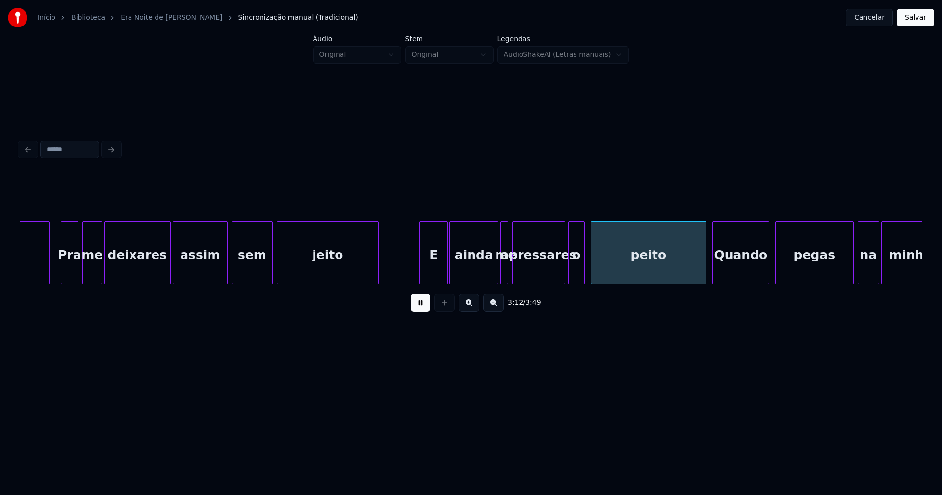
click at [571, 279] on div at bounding box center [570, 253] width 3 height 62
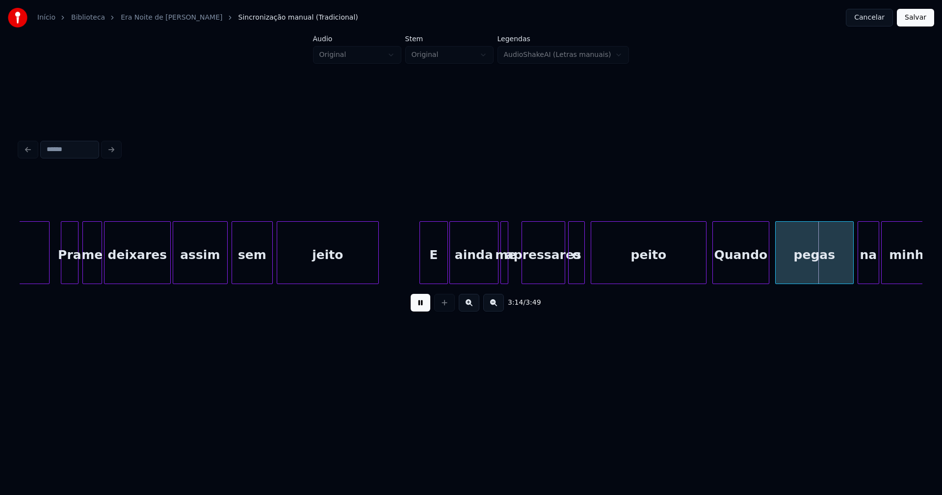
click at [523, 280] on div "esse Pra me deixares assim sem jeito E ainda me apressares o peito Quando pegas…" at bounding box center [471, 252] width 903 height 63
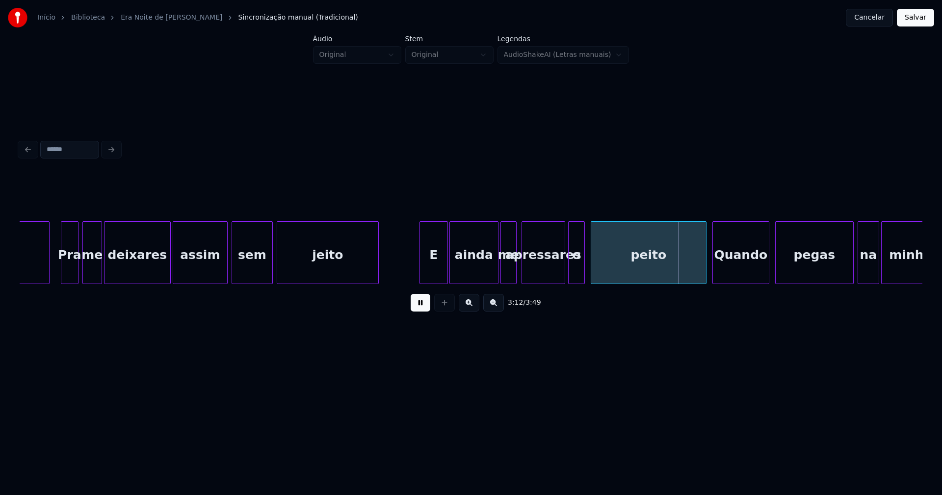
click at [516, 277] on div at bounding box center [514, 253] width 3 height 62
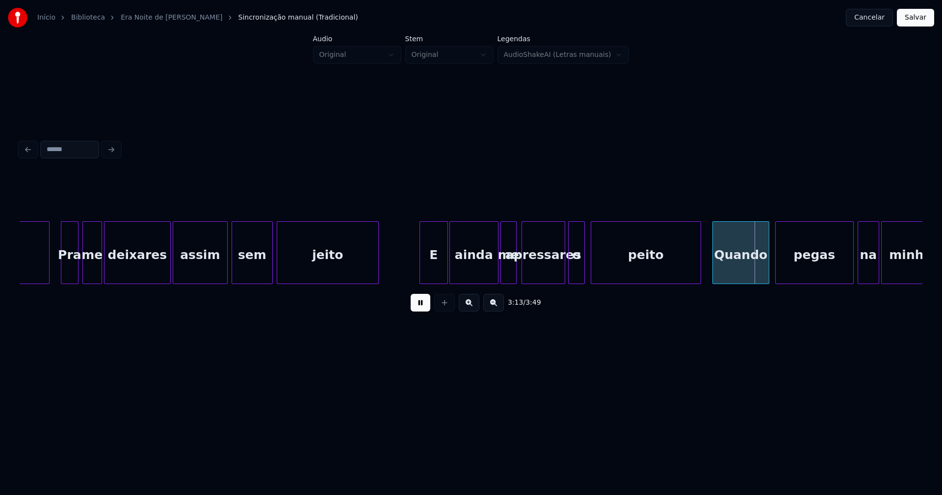
click at [700, 277] on div at bounding box center [699, 253] width 3 height 62
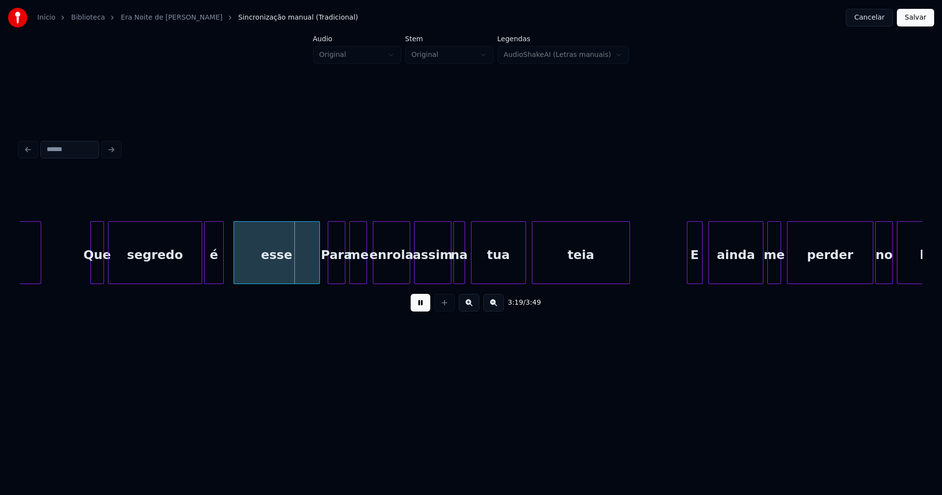
scroll to position [0, 19398]
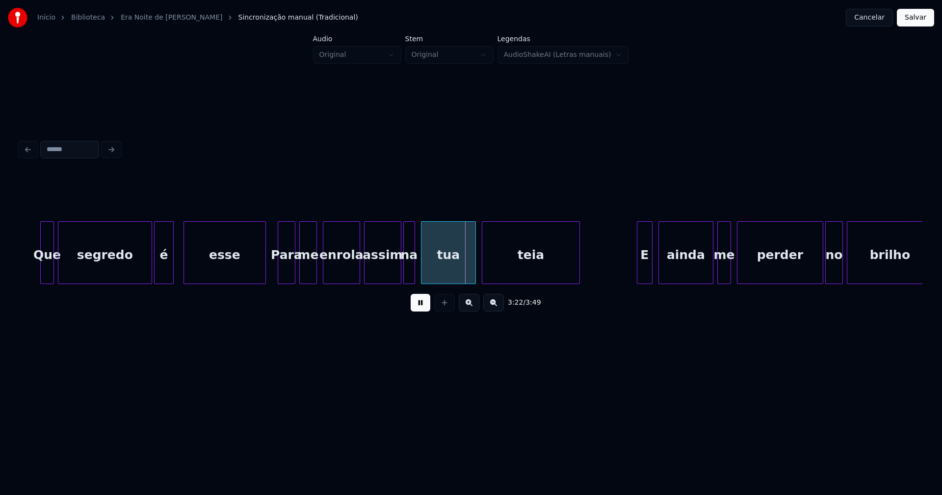
click at [264, 271] on div at bounding box center [263, 253] width 3 height 62
click at [287, 270] on div "Para" at bounding box center [284, 255] width 17 height 67
click at [341, 273] on div "enrola" at bounding box center [341, 255] width 36 height 67
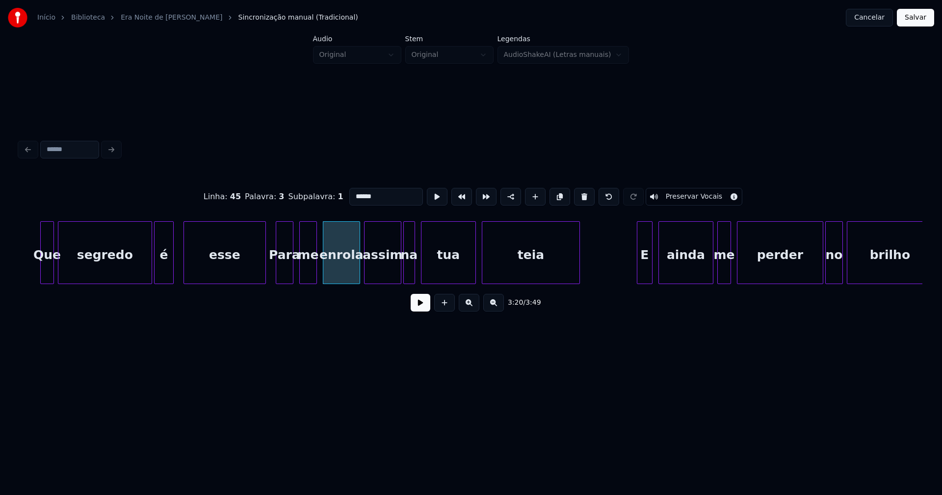
click at [378, 195] on input "******" at bounding box center [386, 197] width 74 height 18
type input "*******"
click at [425, 310] on button at bounding box center [421, 303] width 20 height 18
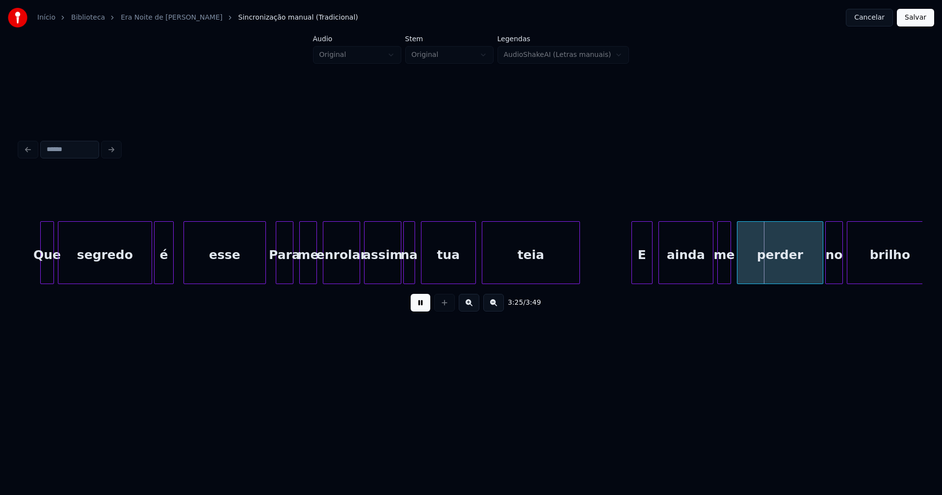
click at [633, 270] on div at bounding box center [633, 253] width 3 height 62
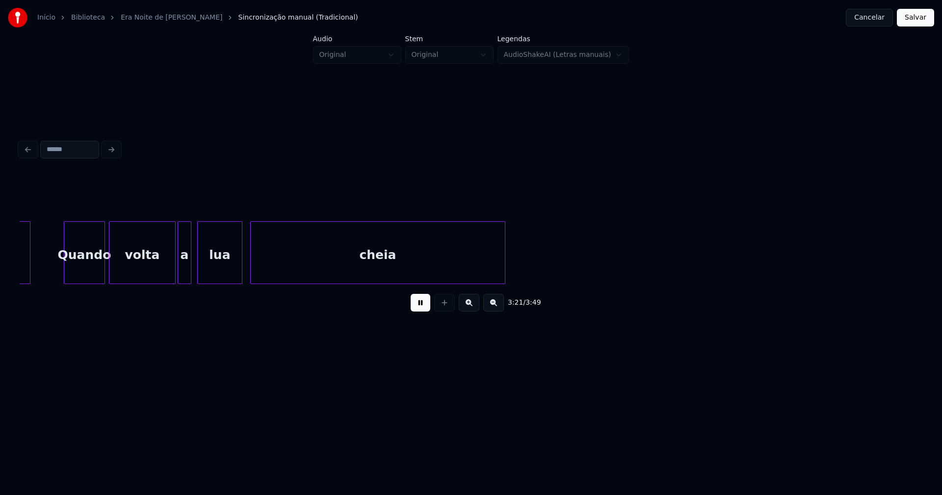
scroll to position [0, 19742]
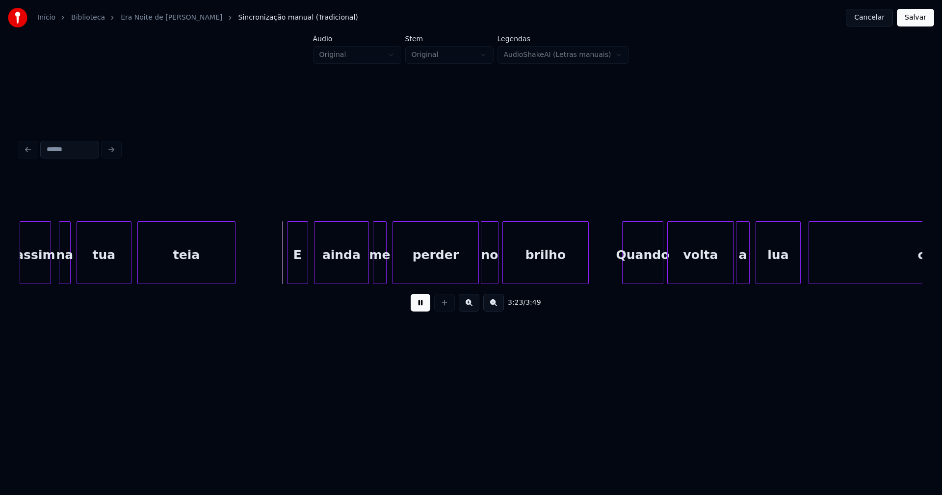
click at [48, 263] on div at bounding box center [49, 253] width 3 height 62
click at [61, 265] on div "na" at bounding box center [61, 255] width 11 height 67
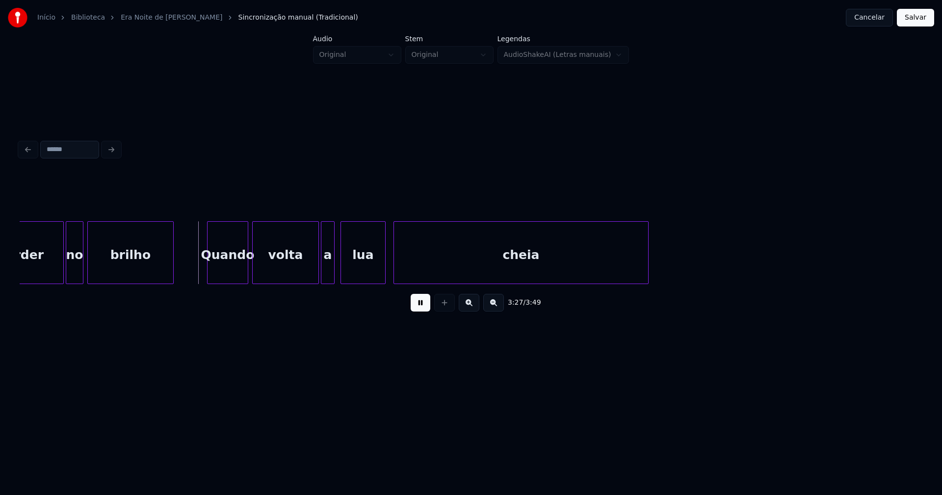
scroll to position [0, 20170]
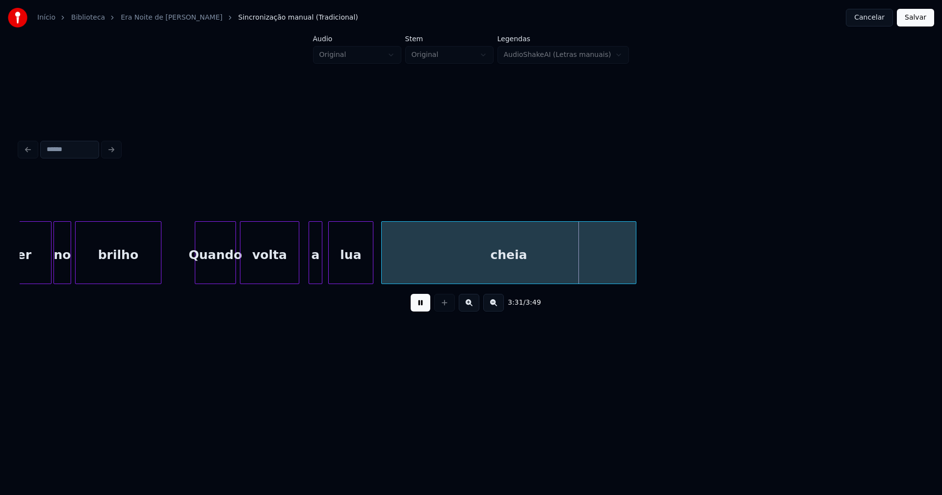
click at [298, 268] on div at bounding box center [297, 253] width 3 height 62
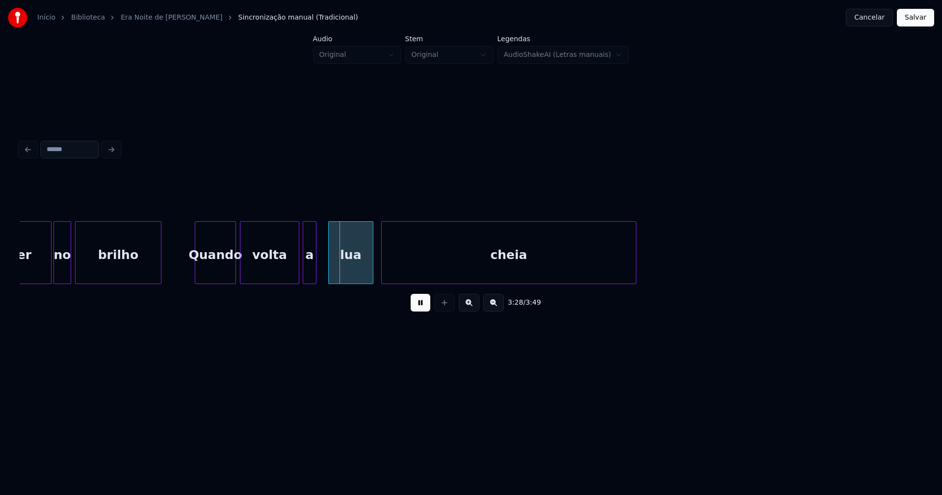
click at [309, 269] on div "a" at bounding box center [309, 255] width 13 height 67
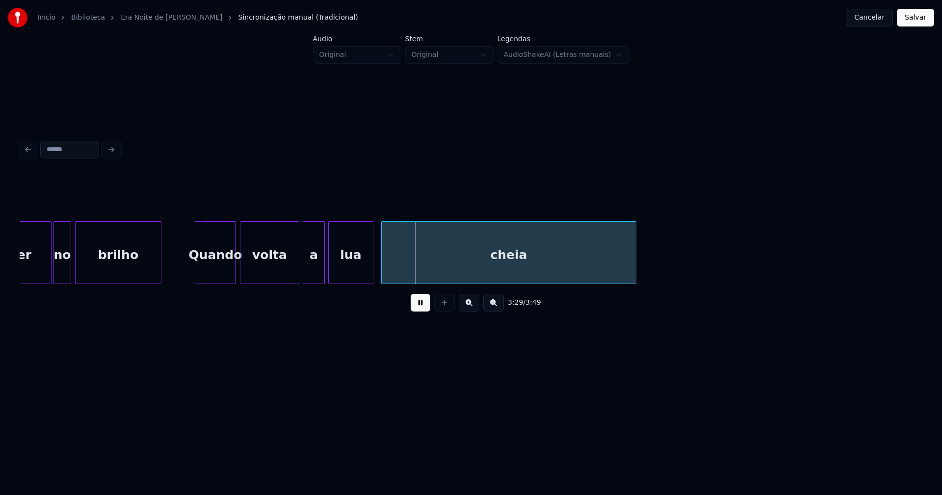
click at [323, 273] on div at bounding box center [322, 253] width 3 height 62
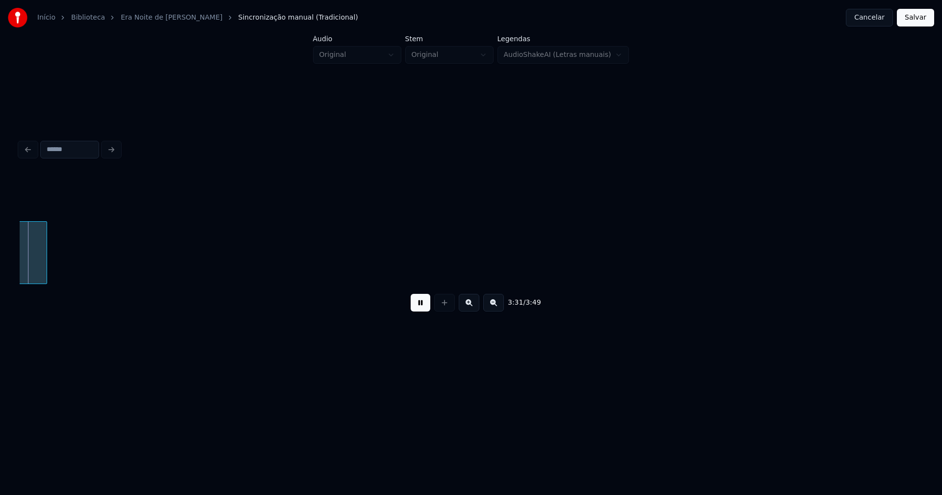
scroll to position [0, 20764]
click at [918, 18] on button "Salvar" at bounding box center [915, 18] width 37 height 18
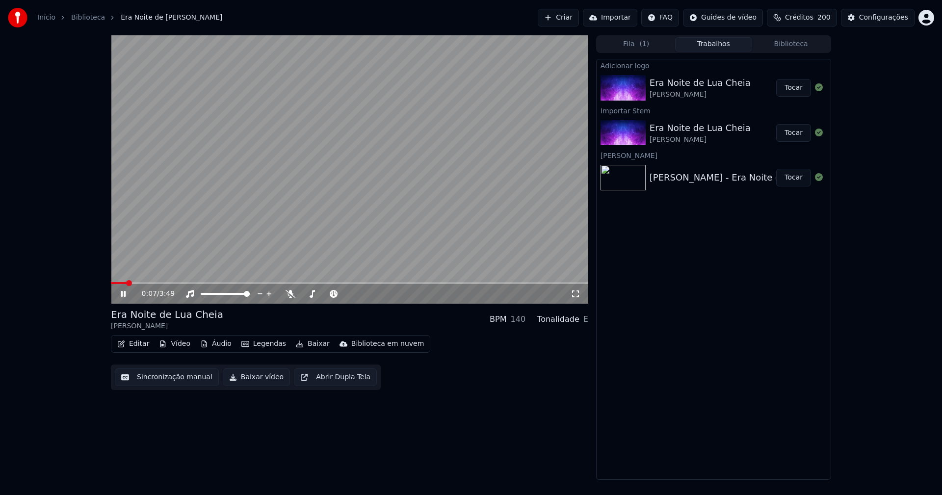
click at [142, 342] on button "Editar" at bounding box center [133, 344] width 40 height 14
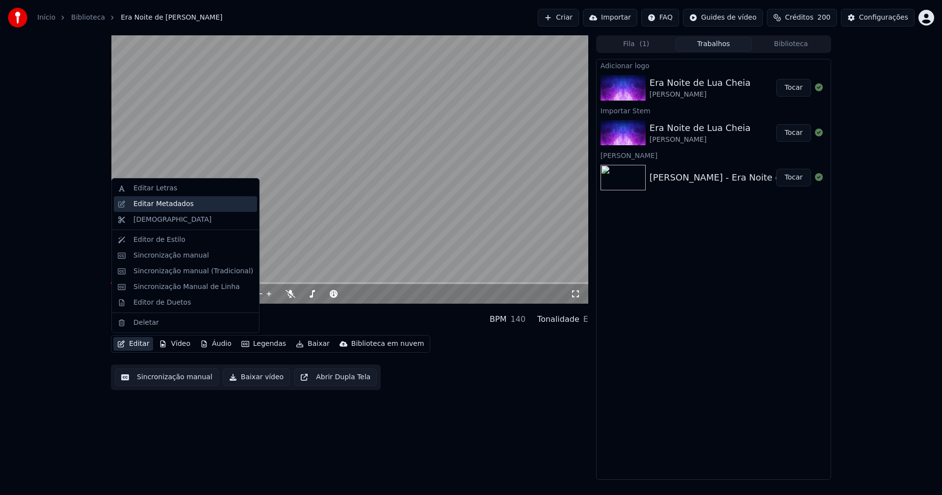
click at [162, 207] on div "Editar Metadados" at bounding box center [163, 204] width 60 height 10
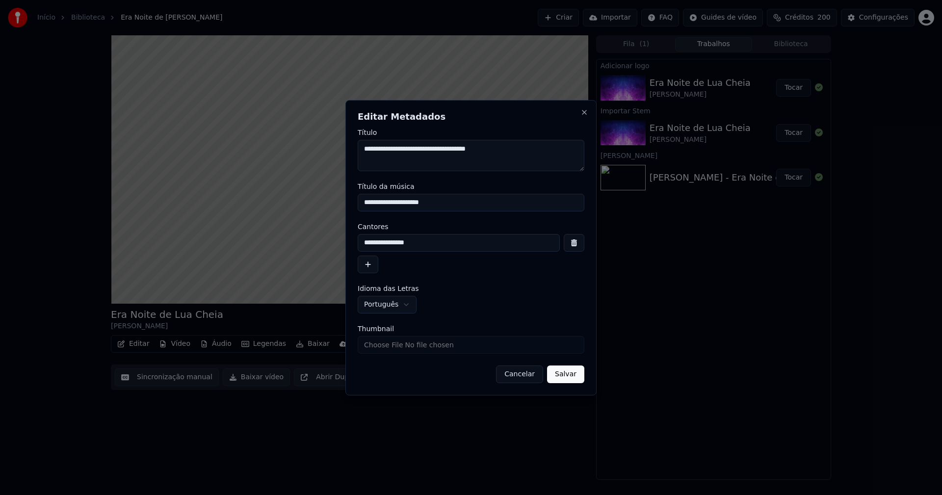
drag, startPoint x: 450, startPoint y: 204, endPoint x: 304, endPoint y: 205, distance: 145.7
click at [304, 205] on body "**********" at bounding box center [471, 247] width 942 height 495
type input "**********"
click at [394, 347] on input "Thumbnail" at bounding box center [471, 345] width 227 height 18
type input "**********"
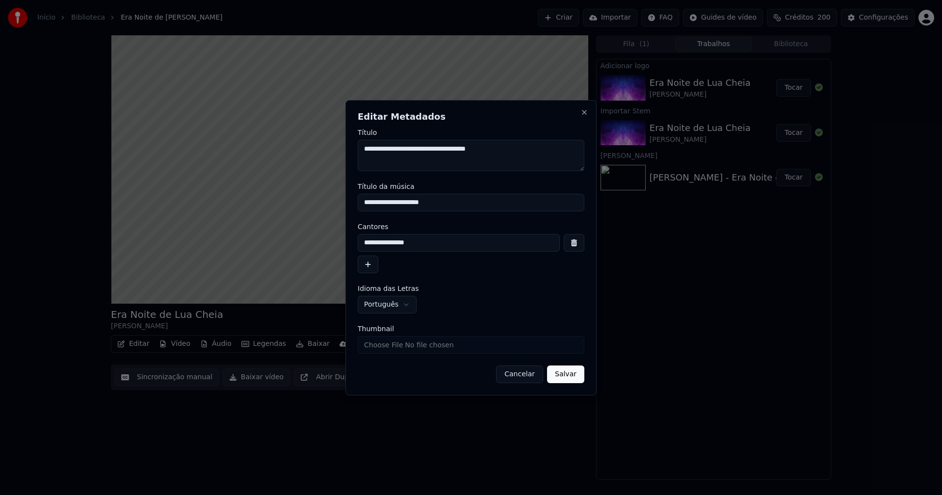
click at [572, 376] on button "Salvar" at bounding box center [565, 374] width 37 height 18
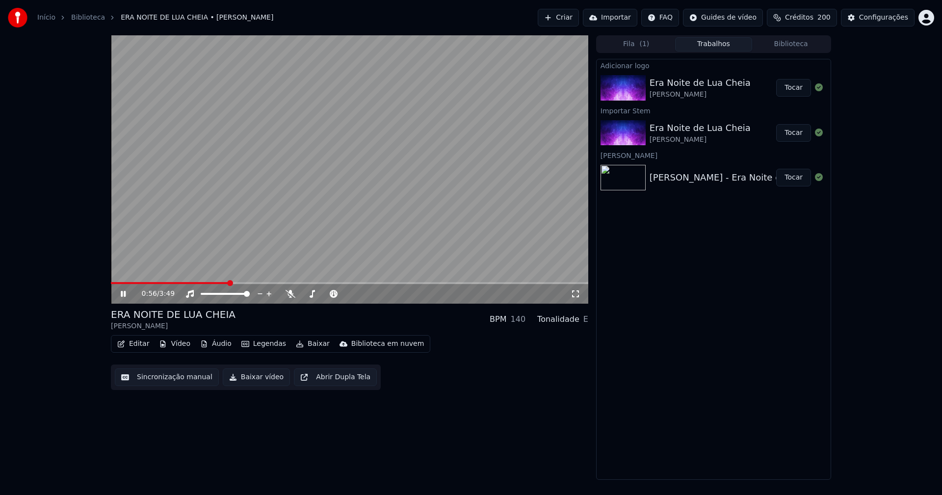
click at [114, 283] on span at bounding box center [170, 283] width 118 height 2
click at [125, 291] on icon at bounding box center [123, 294] width 5 height 6
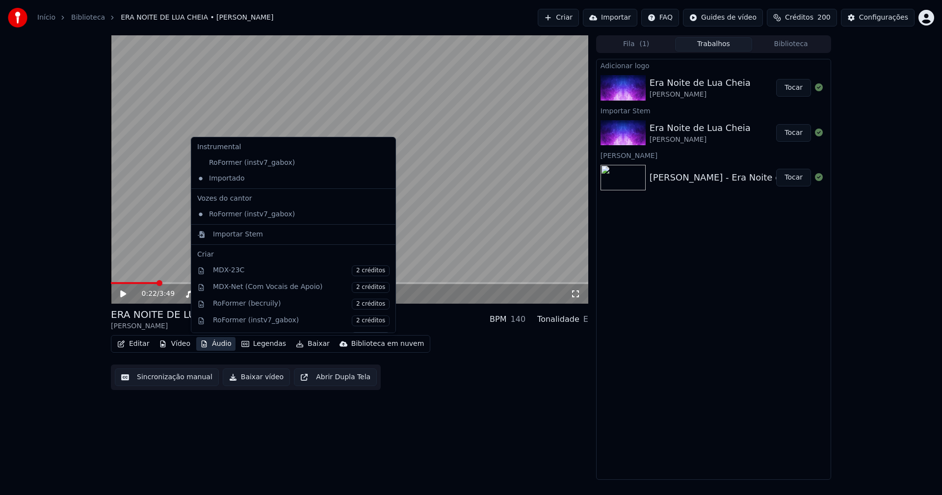
click at [224, 347] on button "Áudio" at bounding box center [215, 344] width 39 height 14
click at [221, 235] on div "Importar Stem" at bounding box center [238, 235] width 50 height 10
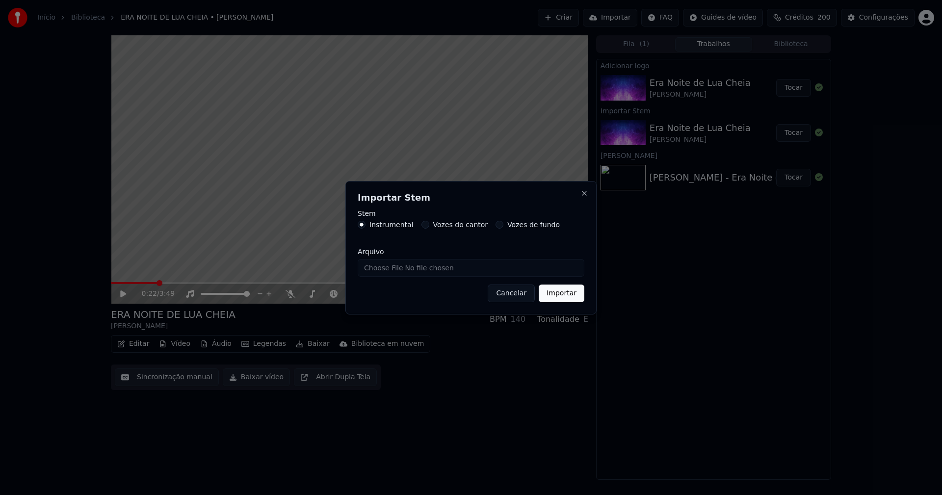
click at [384, 268] on input "Arquivo" at bounding box center [471, 268] width 227 height 18
type input "**********"
click at [559, 301] on button "Importar" at bounding box center [562, 294] width 46 height 18
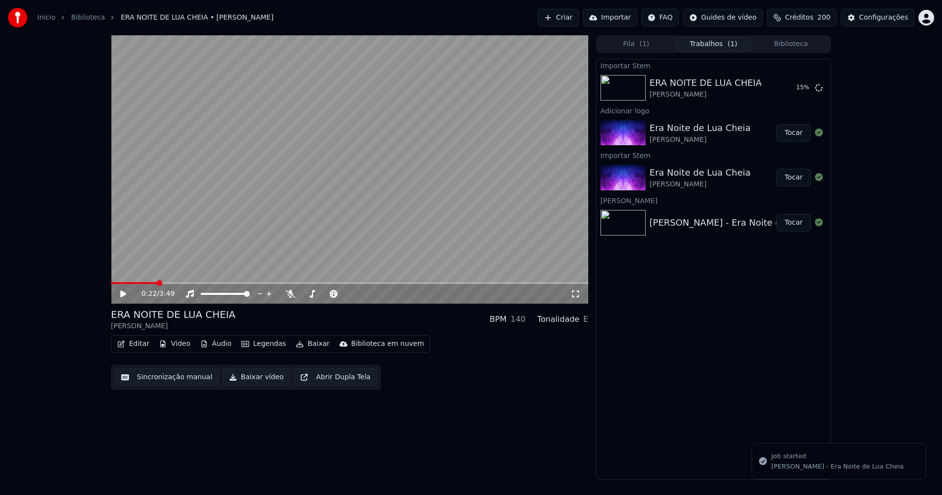
click at [126, 295] on icon at bounding box center [130, 294] width 23 height 8
click at [205, 347] on button "Áudio" at bounding box center [215, 344] width 39 height 14
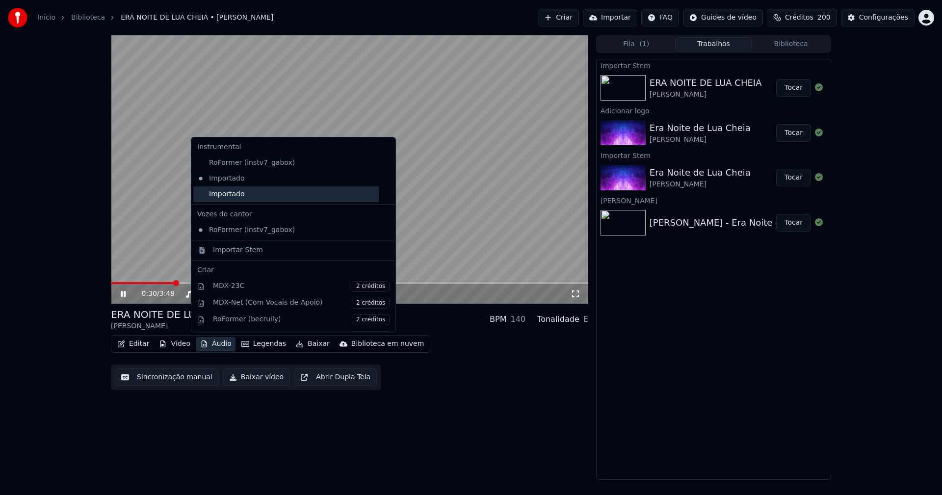
click at [200, 195] on div "Importado" at bounding box center [285, 194] width 185 height 16
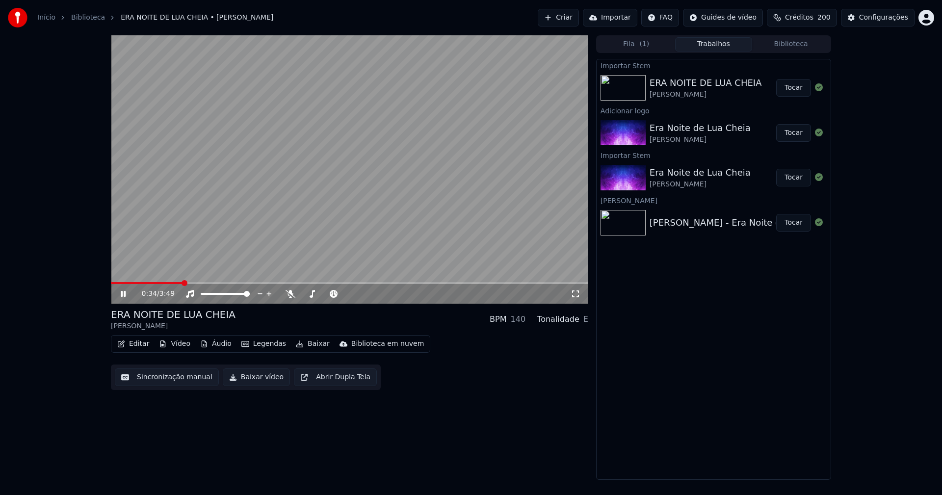
click at [491, 282] on video at bounding box center [349, 169] width 477 height 268
click at [492, 283] on span at bounding box center [349, 283] width 477 height 2
click at [125, 298] on div "3:03 / 3:49" at bounding box center [350, 294] width 470 height 10
click at [118, 295] on div "3:03 / 3:49" at bounding box center [350, 294] width 470 height 10
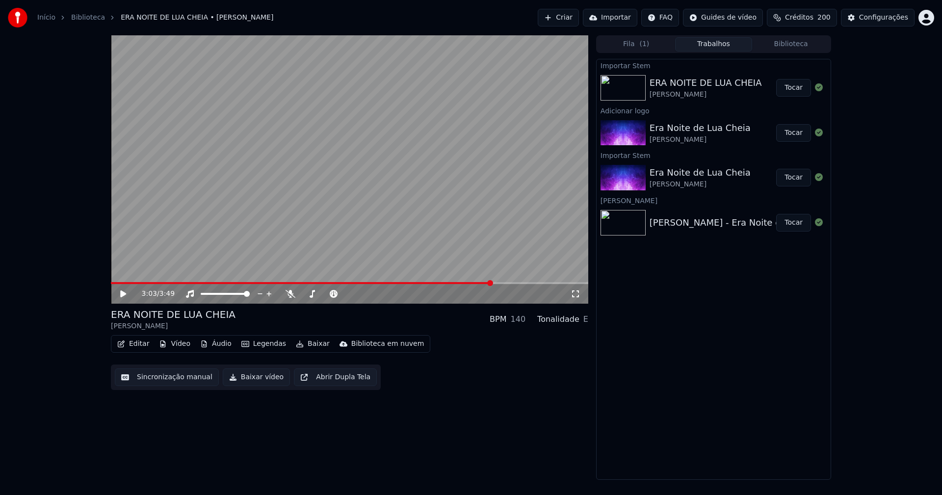
click at [124, 294] on icon at bounding box center [123, 293] width 6 height 7
click at [142, 343] on button "Editar" at bounding box center [133, 344] width 40 height 14
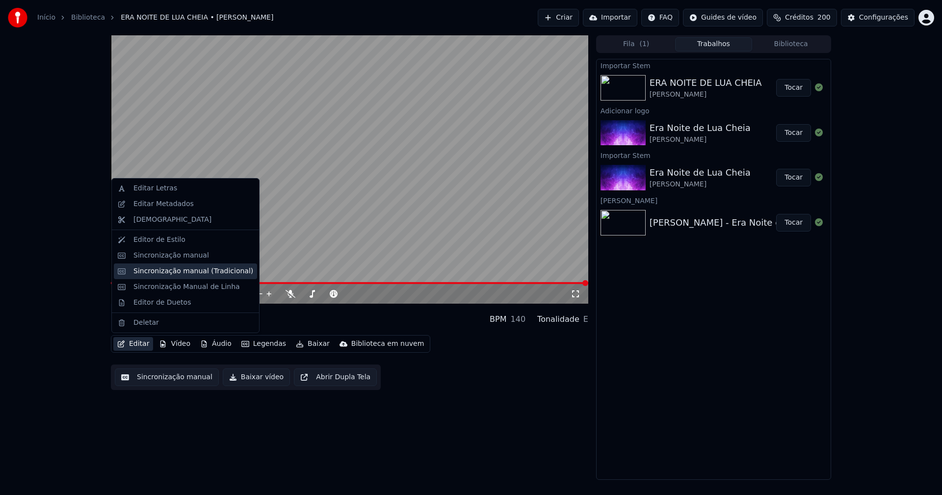
click at [181, 275] on div "Sincronização manual (Tradicional)" at bounding box center [193, 271] width 120 height 10
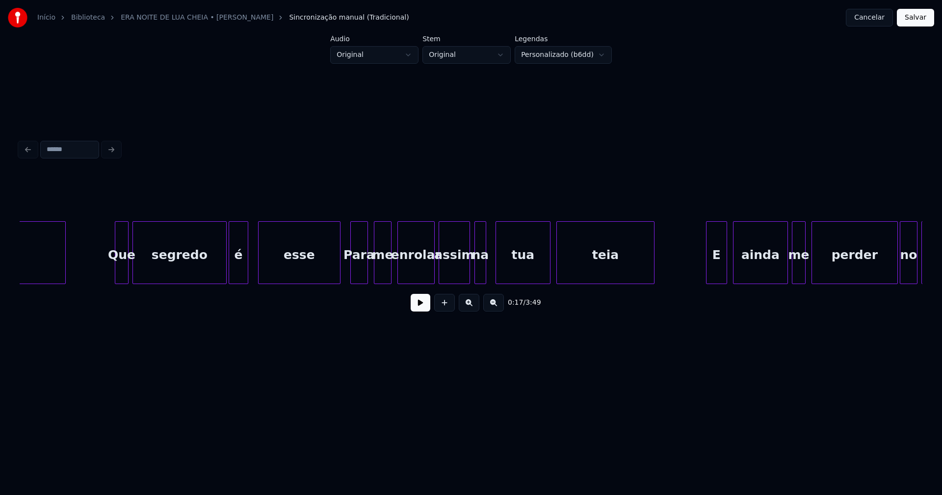
scroll to position [0, 19335]
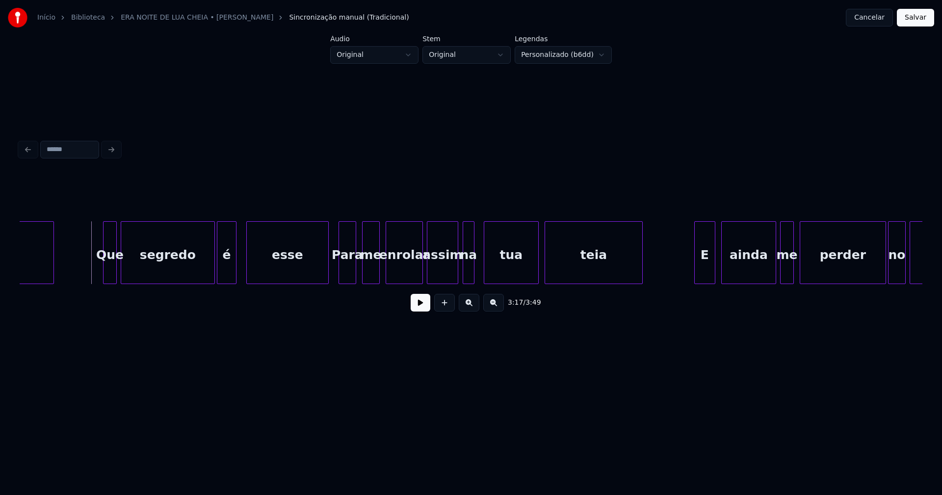
click at [422, 310] on button at bounding box center [421, 303] width 20 height 18
click at [423, 310] on button at bounding box center [421, 303] width 20 height 18
click at [350, 269] on div "Para" at bounding box center [347, 255] width 17 height 67
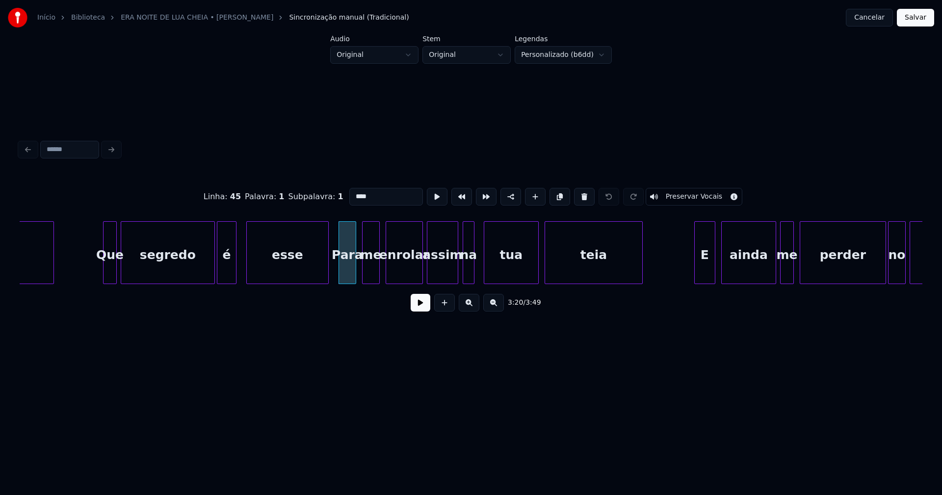
click at [354, 190] on input "****" at bounding box center [386, 197] width 74 height 18
type input "***"
click at [912, 22] on button "Salvar" at bounding box center [915, 18] width 37 height 18
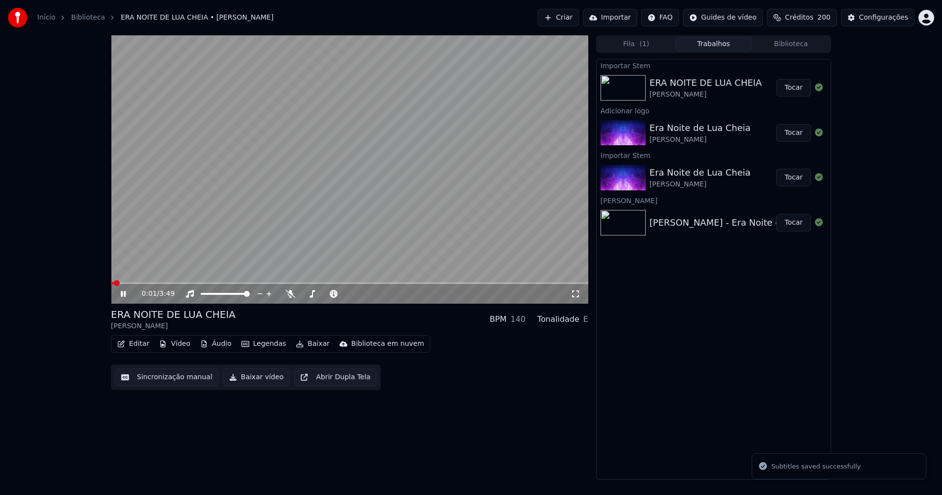
click at [125, 293] on icon at bounding box center [123, 294] width 5 height 6
click at [126, 290] on icon at bounding box center [130, 294] width 23 height 8
click at [577, 290] on icon at bounding box center [576, 294] width 10 height 8
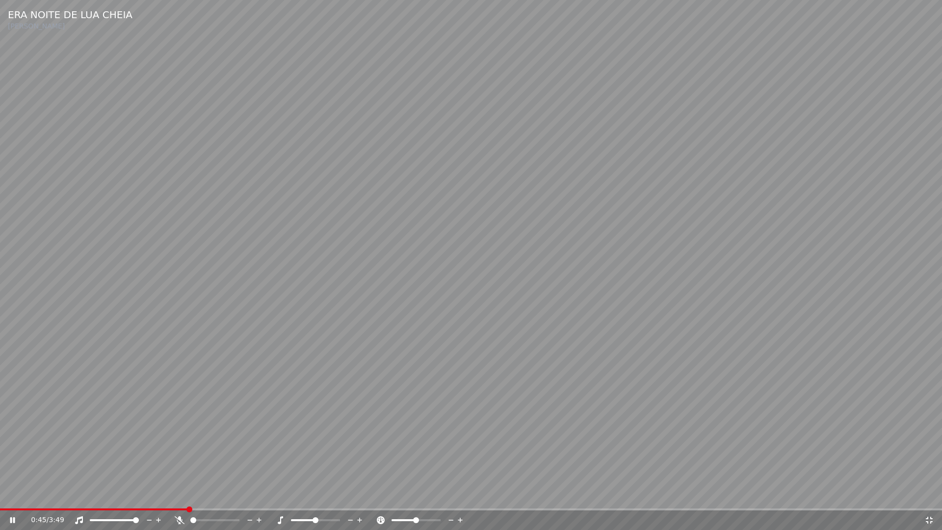
click at [929, 495] on icon at bounding box center [929, 520] width 10 height 8
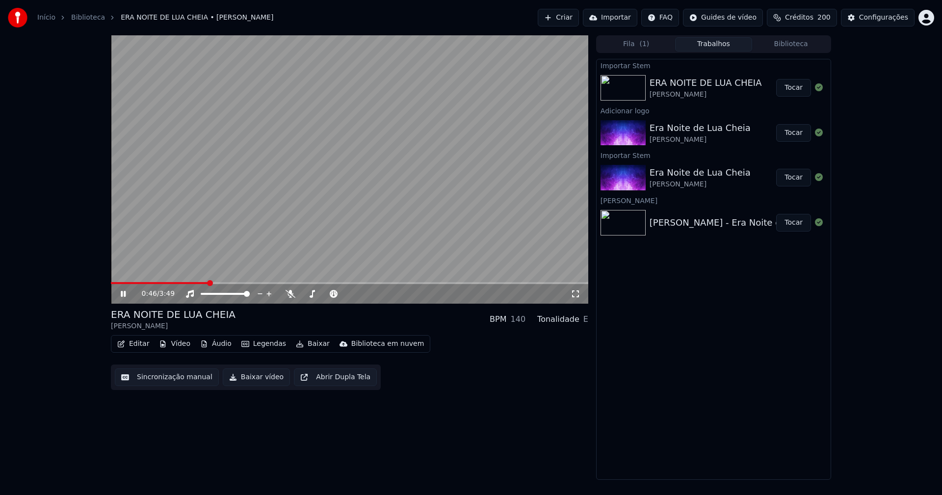
click at [125, 294] on icon at bounding box center [123, 294] width 5 height 6
click at [257, 380] on button "Baixar vídeo" at bounding box center [256, 377] width 67 height 18
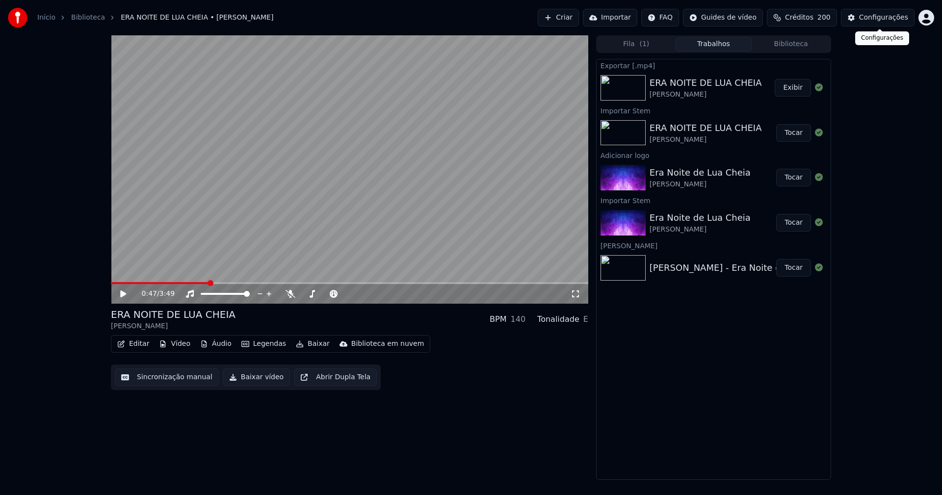
click at [900, 18] on div "Configurações" at bounding box center [883, 18] width 49 height 10
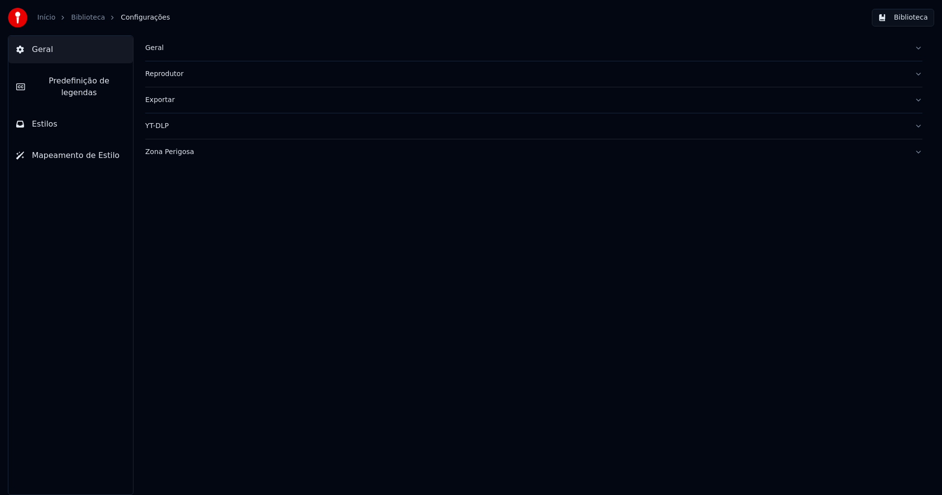
click at [907, 16] on button "Biblioteca" at bounding box center [903, 18] width 62 height 18
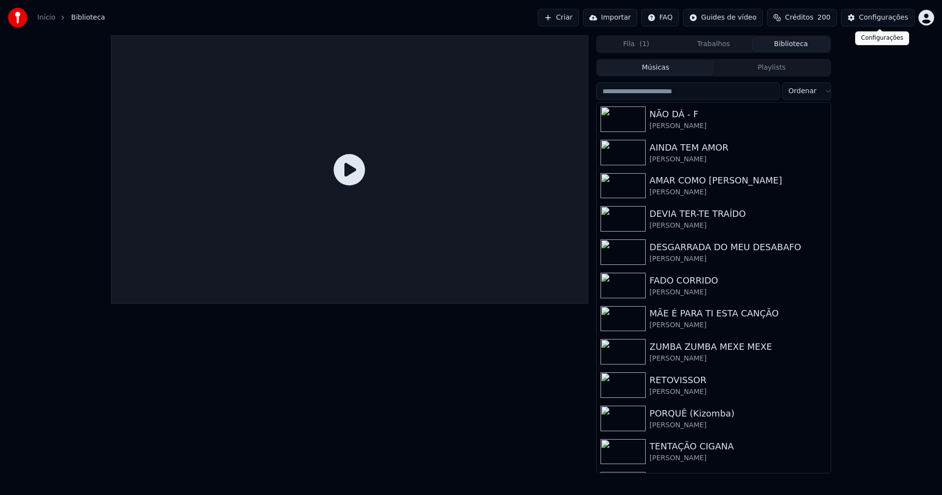
click at [880, 20] on div "Configurações" at bounding box center [883, 18] width 49 height 10
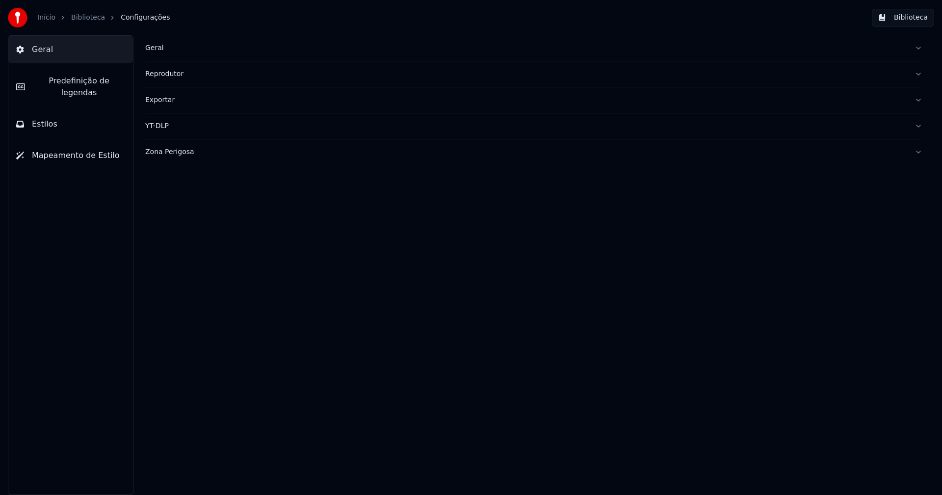
click at [151, 48] on div "Geral" at bounding box center [525, 48] width 761 height 10
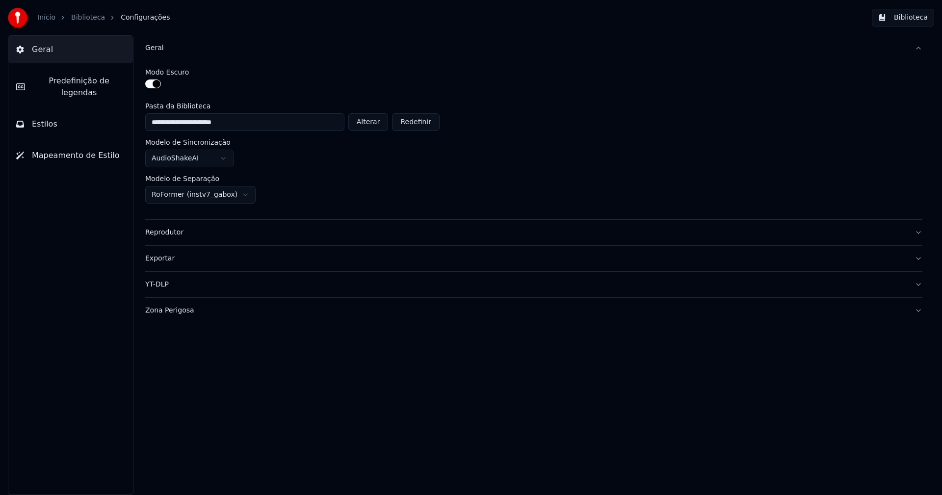
click at [380, 122] on button "Alterar" at bounding box center [368, 122] width 40 height 18
click at [370, 119] on button "Alterar" at bounding box center [368, 122] width 40 height 18
type input "**********"
click at [909, 19] on button "Biblioteca" at bounding box center [903, 18] width 62 height 18
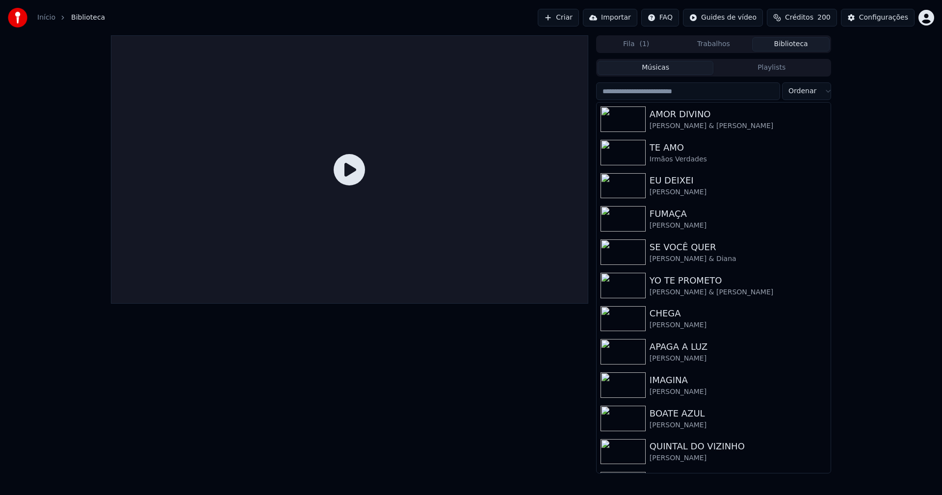
click at [663, 90] on input "search" at bounding box center [688, 91] width 184 height 18
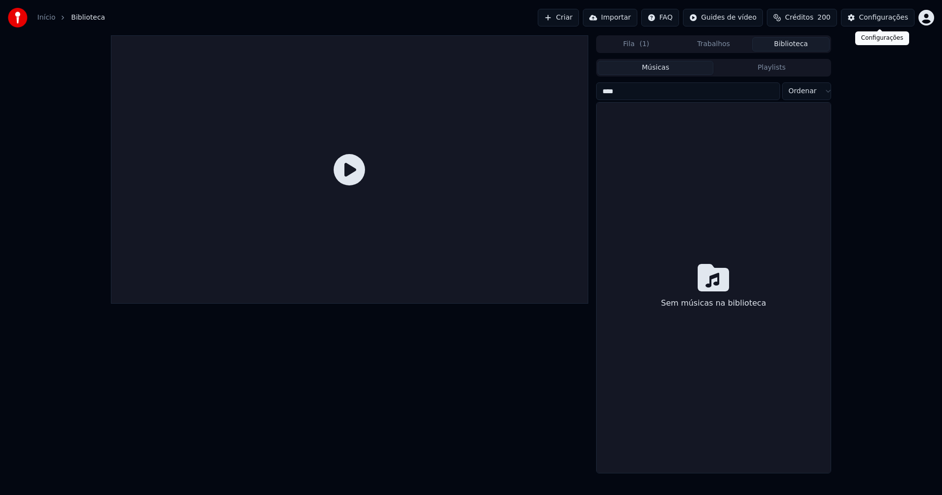
type input "****"
click at [895, 18] on div "Configurações" at bounding box center [883, 18] width 49 height 10
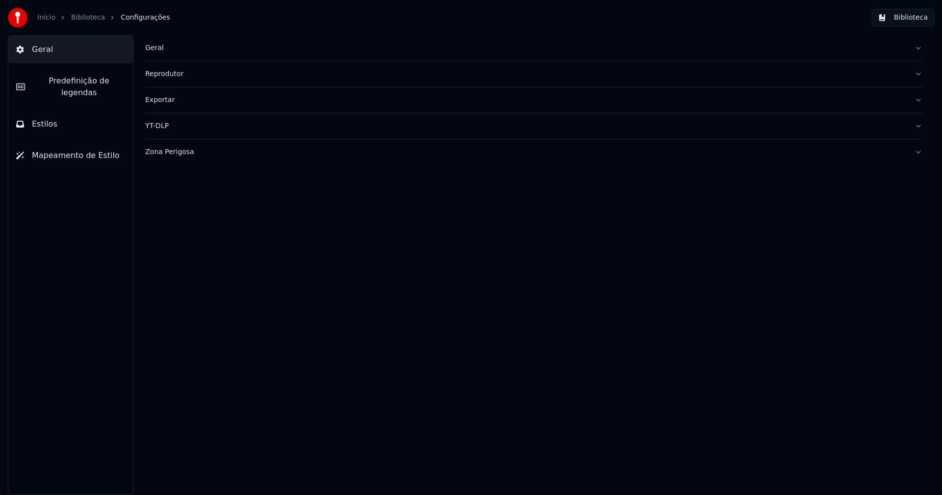
click at [149, 45] on div "Geral" at bounding box center [525, 48] width 761 height 10
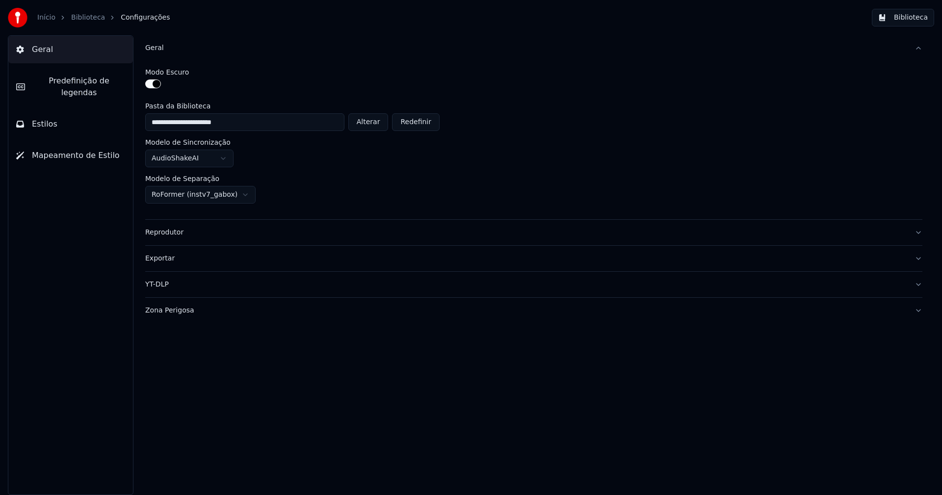
click at [368, 120] on button "Alterar" at bounding box center [368, 122] width 40 height 18
type input "**********"
click at [906, 16] on button "Biblioteca" at bounding box center [903, 18] width 62 height 18
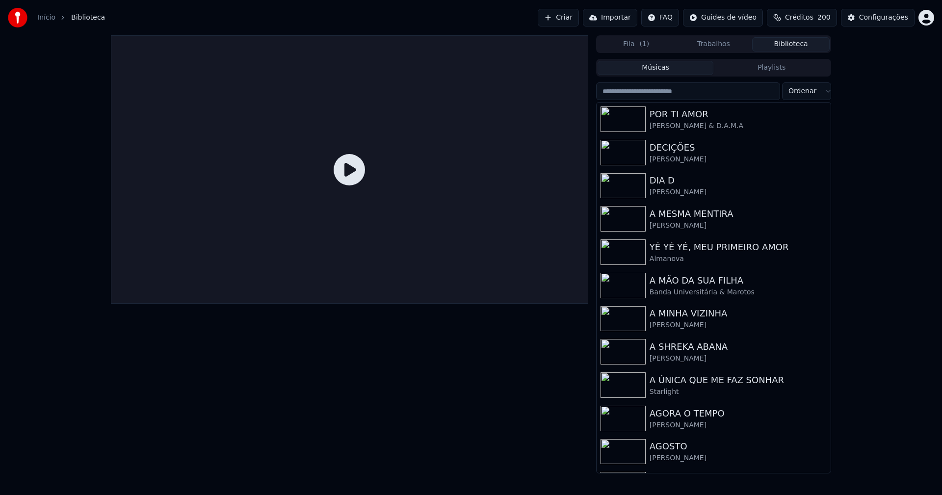
click at [660, 88] on input "search" at bounding box center [688, 91] width 184 height 18
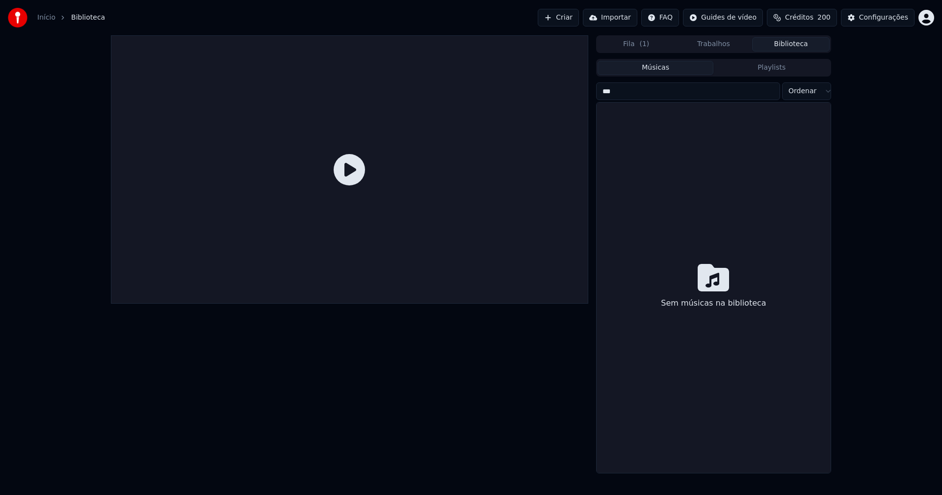
type input "****"
drag, startPoint x: 609, startPoint y: 91, endPoint x: 593, endPoint y: 91, distance: 16.2
click at [593, 91] on div "Fila ( 1 ) Trabalhos Biblioteca Músicas Playlists **** Ordenar Sem músicas na b…" at bounding box center [471, 254] width 736 height 438
type input "**********"
drag, startPoint x: 643, startPoint y: 92, endPoint x: 574, endPoint y: 89, distance: 68.7
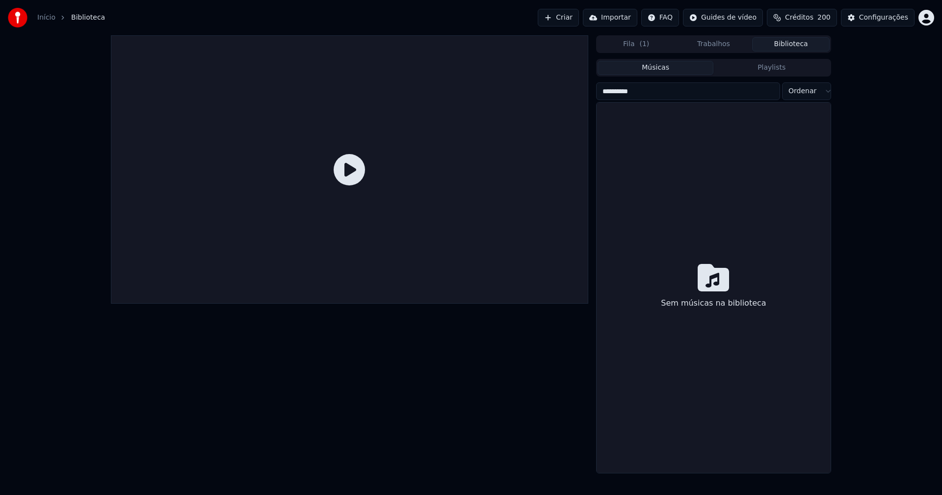
click at [574, 89] on div "**********" at bounding box center [471, 254] width 736 height 438
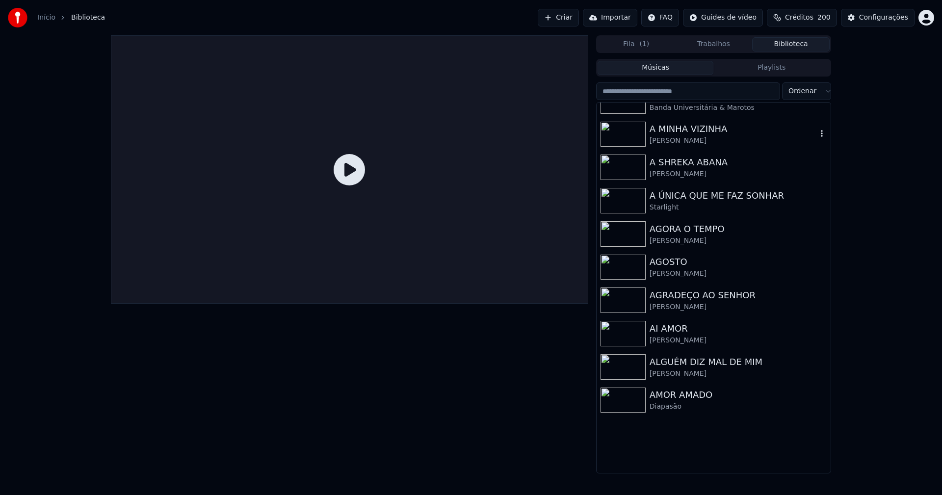
scroll to position [196, 0]
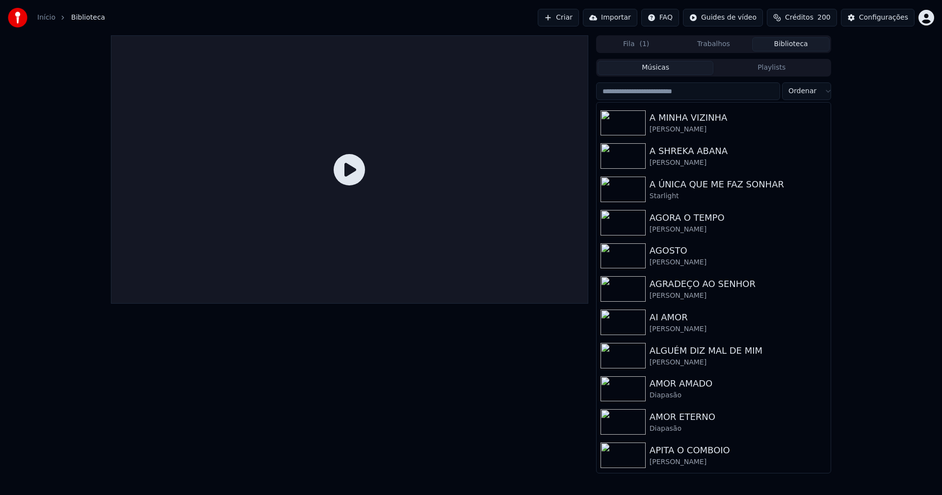
click at [693, 92] on input "search" at bounding box center [688, 91] width 184 height 18
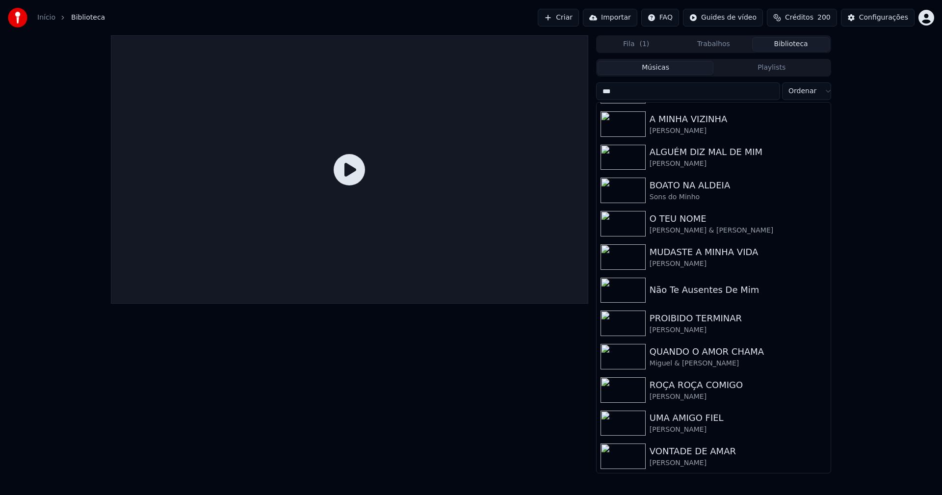
scroll to position [0, 0]
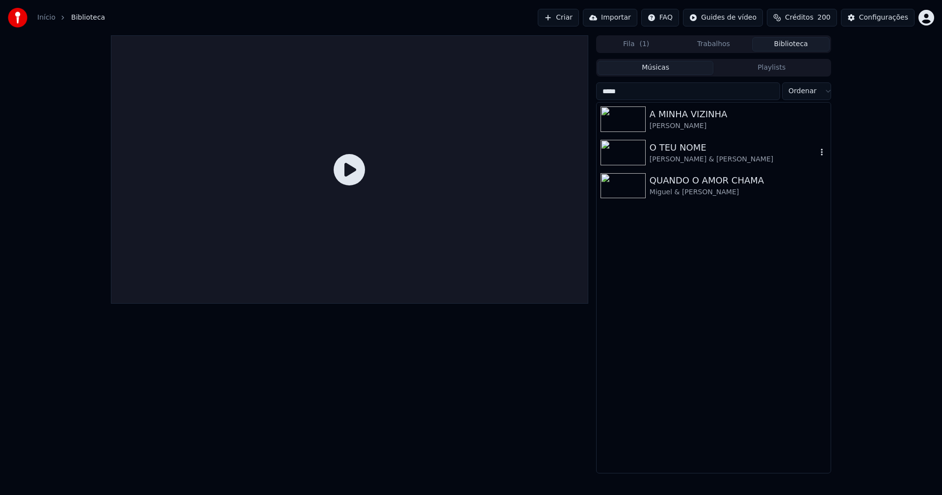
type input "*****"
click at [686, 159] on div "[PERSON_NAME] & [PERSON_NAME]" at bounding box center [733, 160] width 167 height 10
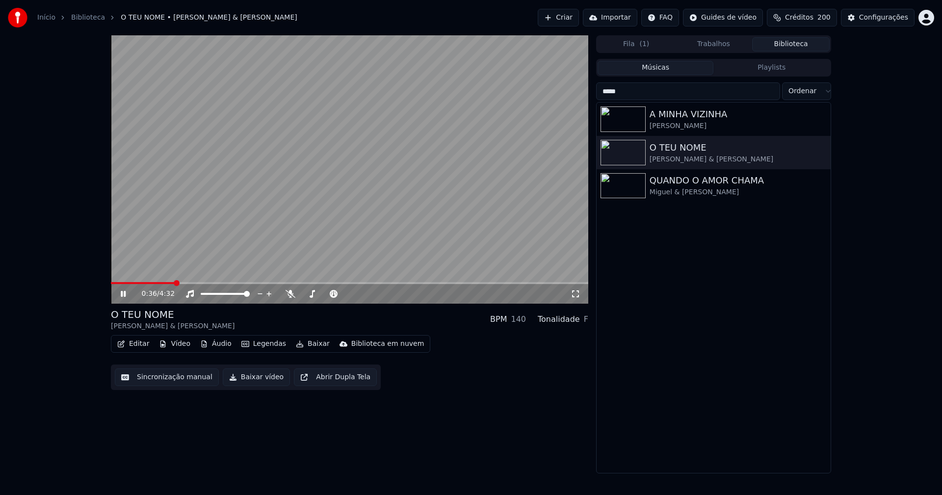
click at [123, 291] on icon at bounding box center [130, 294] width 23 height 8
click at [311, 344] on button "Baixar" at bounding box center [313, 344] width 42 height 14
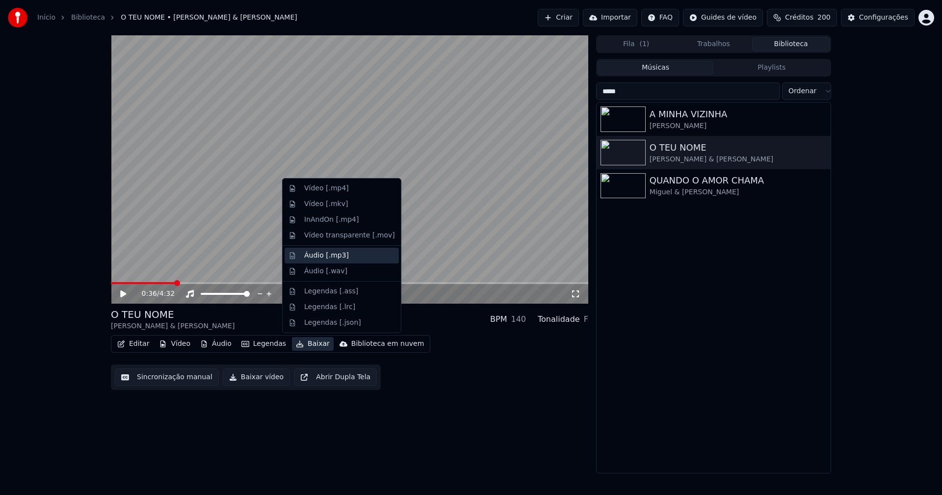
click at [335, 259] on div "Áudio [.mp3]" at bounding box center [326, 256] width 45 height 10
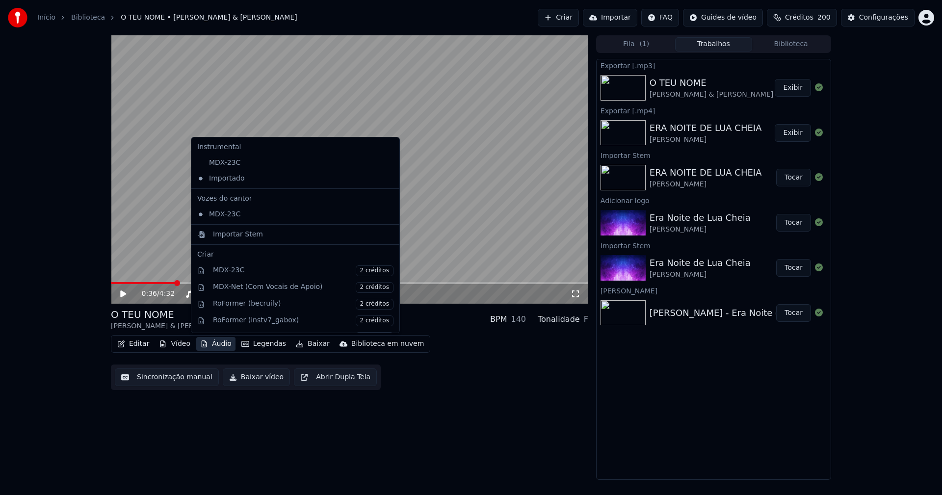
click at [224, 344] on button "Áudio" at bounding box center [215, 344] width 39 height 14
click at [224, 234] on div "Importar Stem" at bounding box center [238, 235] width 50 height 10
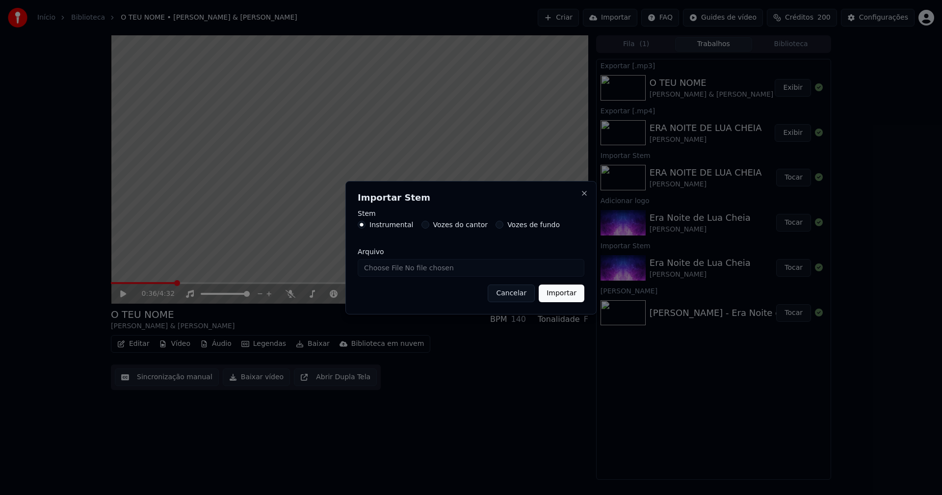
click at [388, 268] on input "Arquivo" at bounding box center [471, 268] width 227 height 18
type input "**********"
click at [573, 297] on button "Importar" at bounding box center [562, 294] width 46 height 18
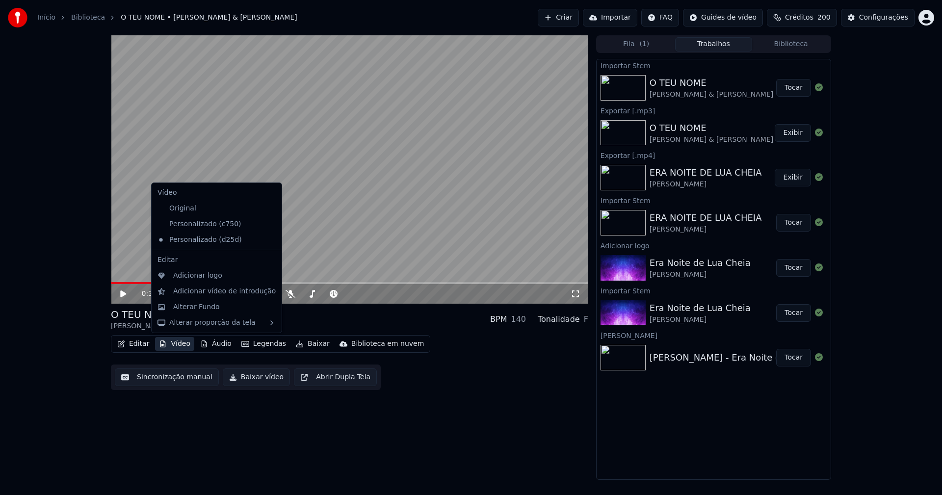
click at [176, 345] on button "Vídeo" at bounding box center [174, 344] width 39 height 14
click at [212, 226] on div "Personalizado (c750)" at bounding box center [209, 224] width 111 height 16
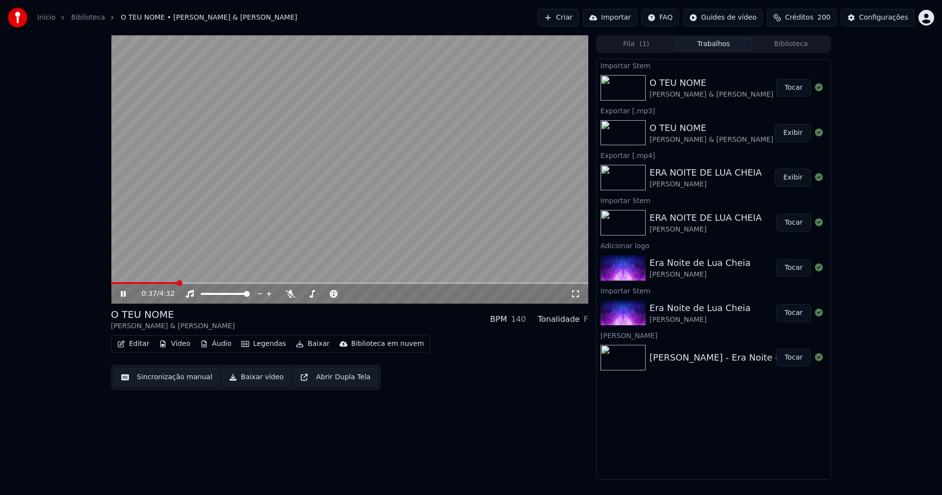
click at [123, 293] on icon at bounding box center [123, 294] width 5 height 6
click at [179, 346] on button "Vídeo" at bounding box center [174, 344] width 39 height 14
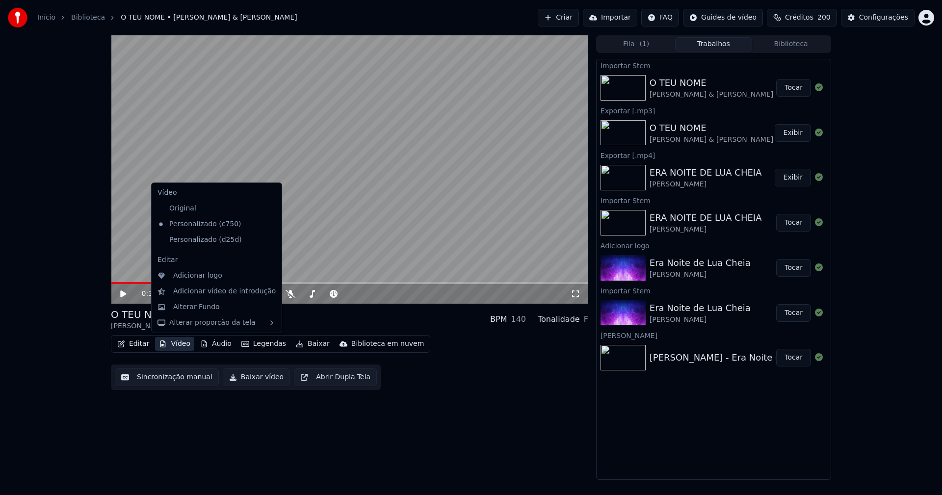
click at [269, 241] on icon at bounding box center [274, 240] width 11 height 8
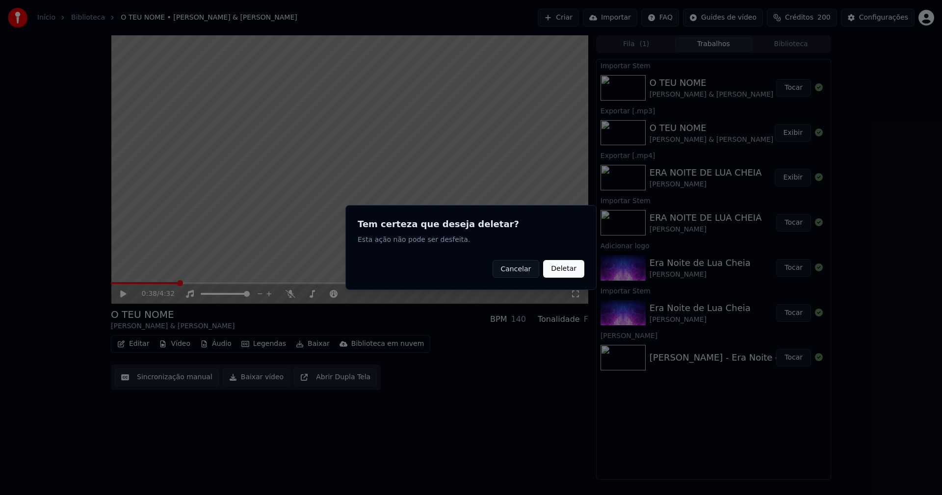
click at [565, 267] on button "Deletar" at bounding box center [563, 269] width 41 height 18
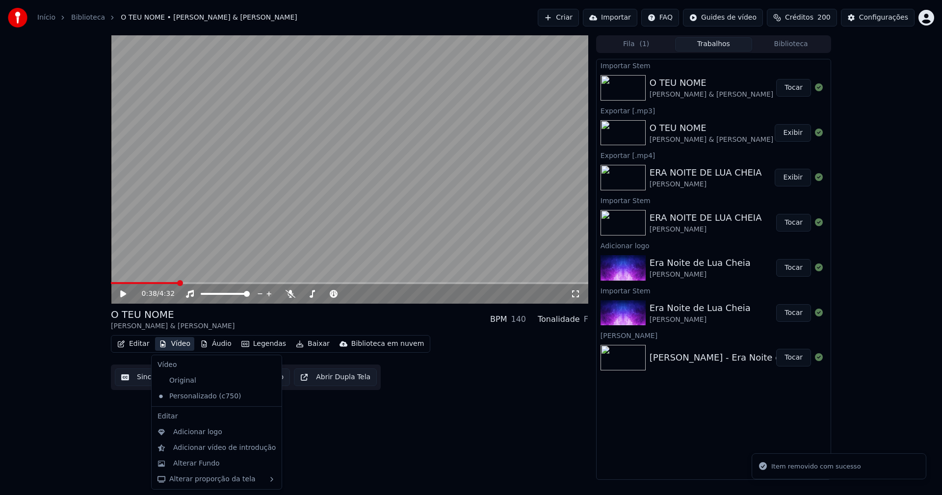
click at [179, 343] on button "Vídeo" at bounding box center [174, 344] width 39 height 14
click at [205, 433] on div "Adicionar logo" at bounding box center [197, 432] width 49 height 10
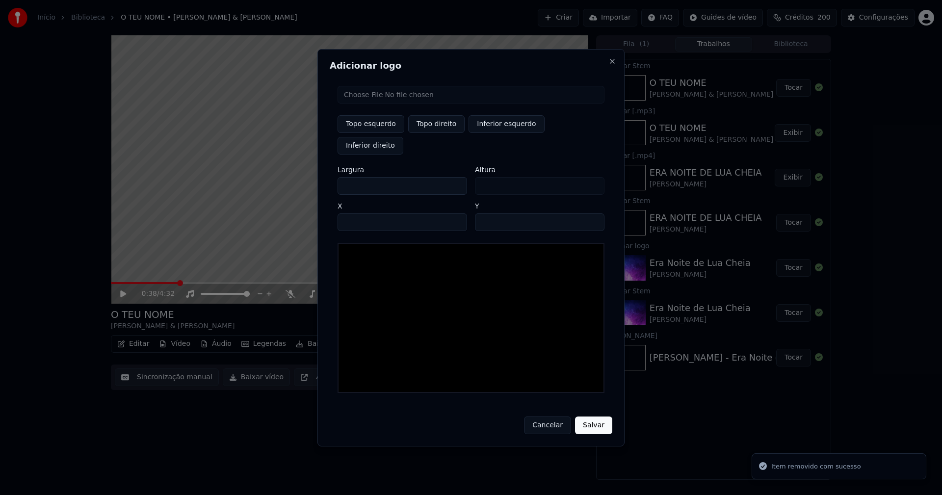
click at [368, 104] on input "file" at bounding box center [471, 95] width 267 height 18
type input "**********"
click at [434, 133] on button "Topo direito" at bounding box center [436, 124] width 56 height 18
type input "****"
drag, startPoint x: 354, startPoint y: 175, endPoint x: 334, endPoint y: 176, distance: 20.1
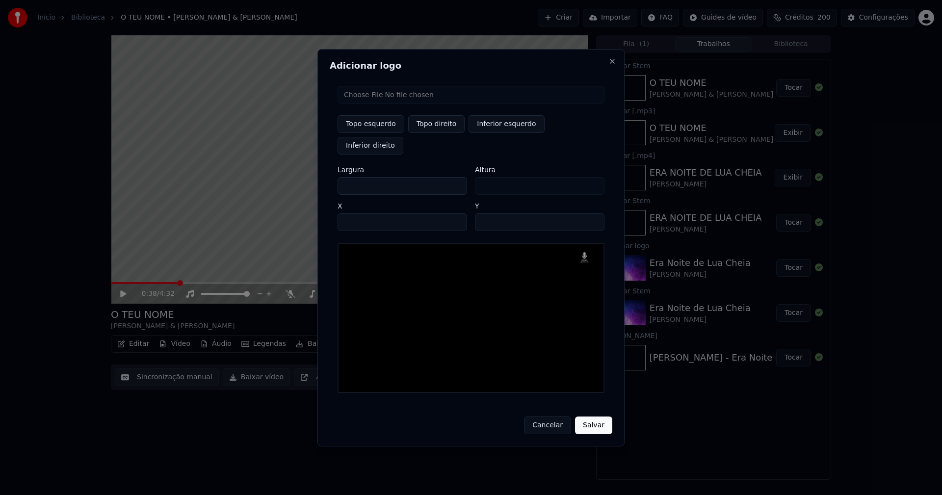
click at [334, 176] on div "Topo esquerdo Topo direito Inferior esquerdo Inferior direito Largura *** Altur…" at bounding box center [471, 239] width 283 height 323
type input "**"
type input "***"
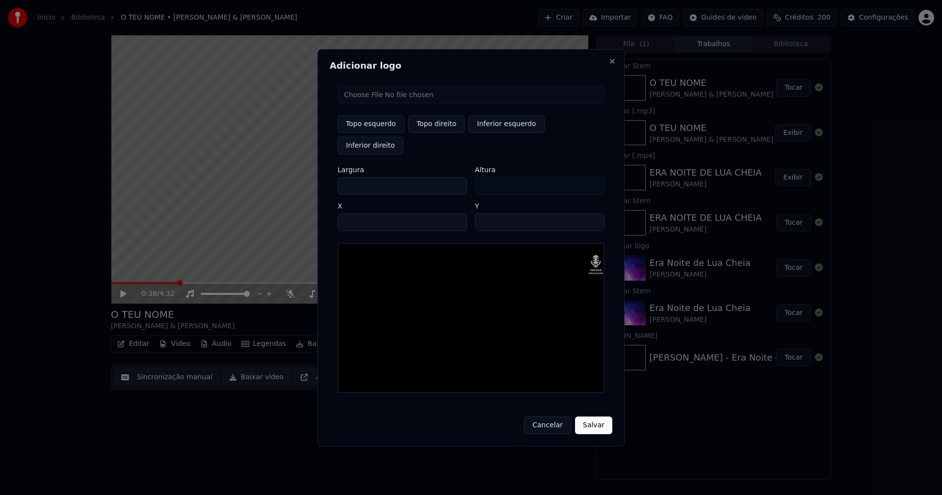
type input "***"
click at [356, 213] on input "****" at bounding box center [403, 222] width 130 height 18
type input "****"
click at [485, 213] on input "**" at bounding box center [540, 222] width 130 height 18
type input "**"
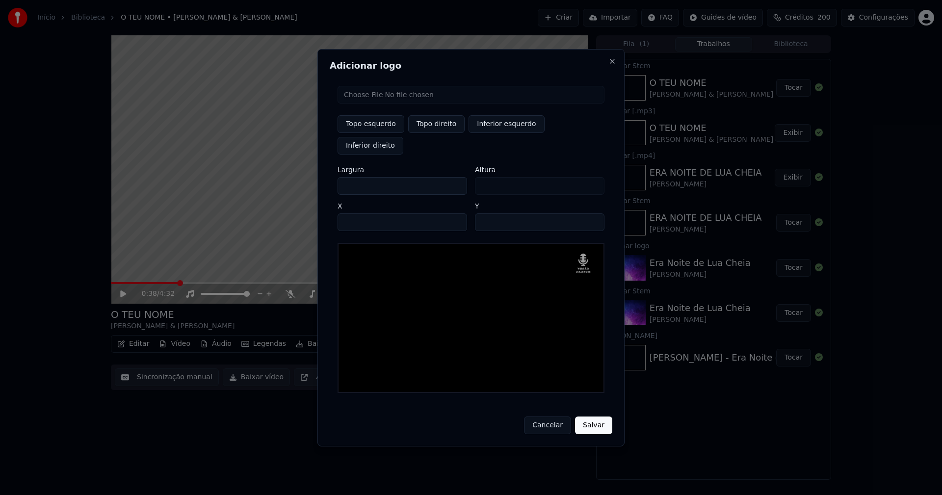
click at [593, 417] on button "Salvar" at bounding box center [593, 426] width 37 height 18
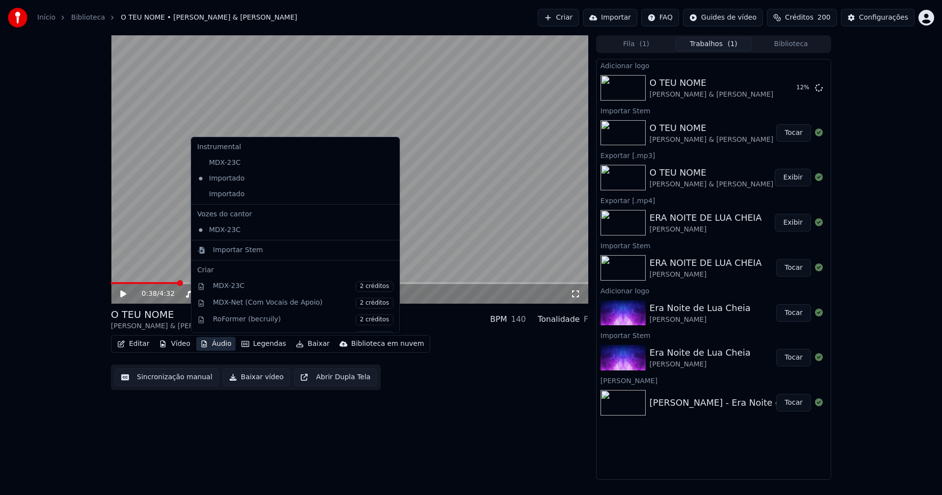
click at [216, 341] on button "Áudio" at bounding box center [215, 344] width 39 height 14
click at [199, 194] on div "Importado" at bounding box center [287, 194] width 189 height 16
click at [212, 345] on button "Áudio" at bounding box center [215, 344] width 39 height 14
click at [387, 179] on icon at bounding box center [392, 179] width 11 height 8
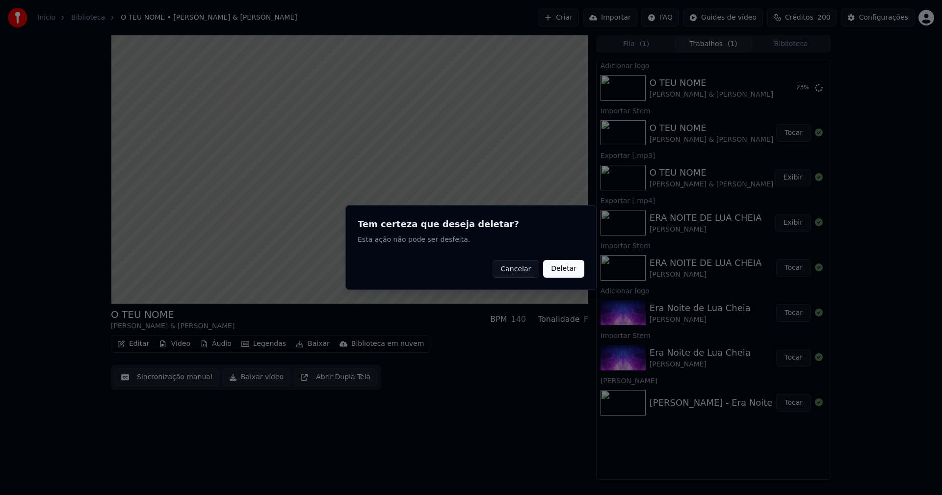
click at [565, 270] on button "Deletar" at bounding box center [563, 269] width 41 height 18
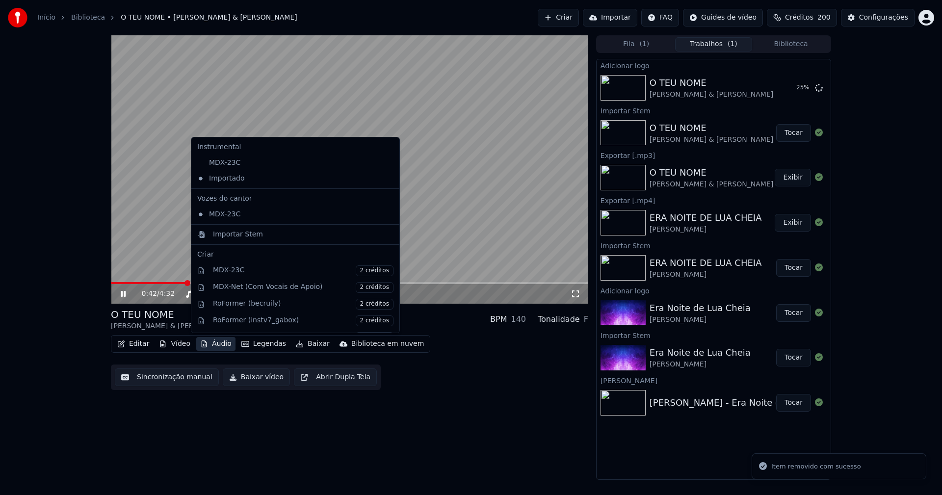
click at [217, 345] on button "Áudio" at bounding box center [215, 344] width 39 height 14
click at [422, 429] on div "0:43 / 4:32 O TEU NOME [PERSON_NAME] & Mariza BPM 140 Tonalidade F Editar Vídeo…" at bounding box center [349, 257] width 477 height 444
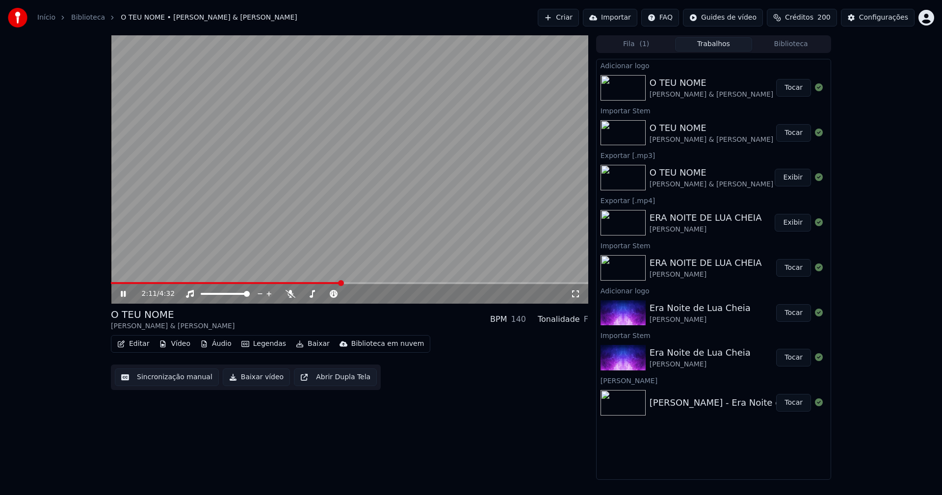
click at [797, 91] on button "Tocar" at bounding box center [793, 88] width 35 height 18
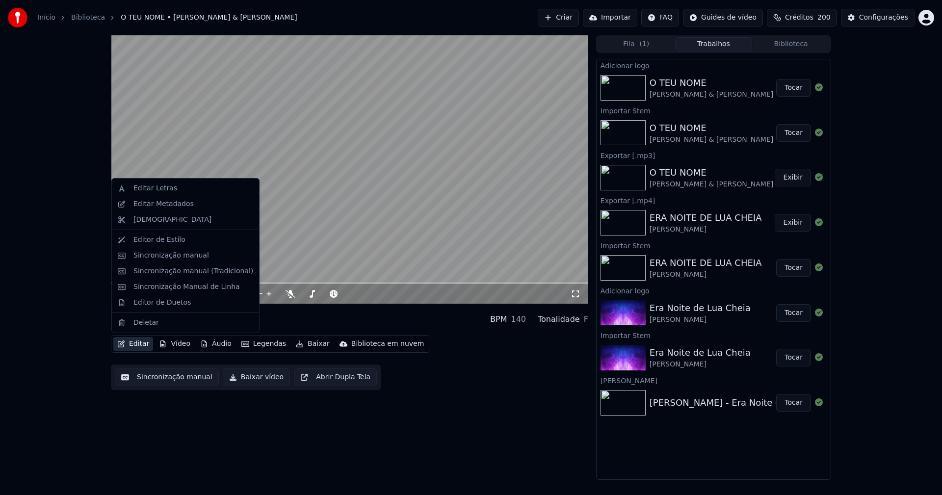
click at [139, 347] on button "Editar" at bounding box center [133, 344] width 40 height 14
click at [177, 275] on div "Sincronização manual (Tradicional)" at bounding box center [193, 271] width 120 height 10
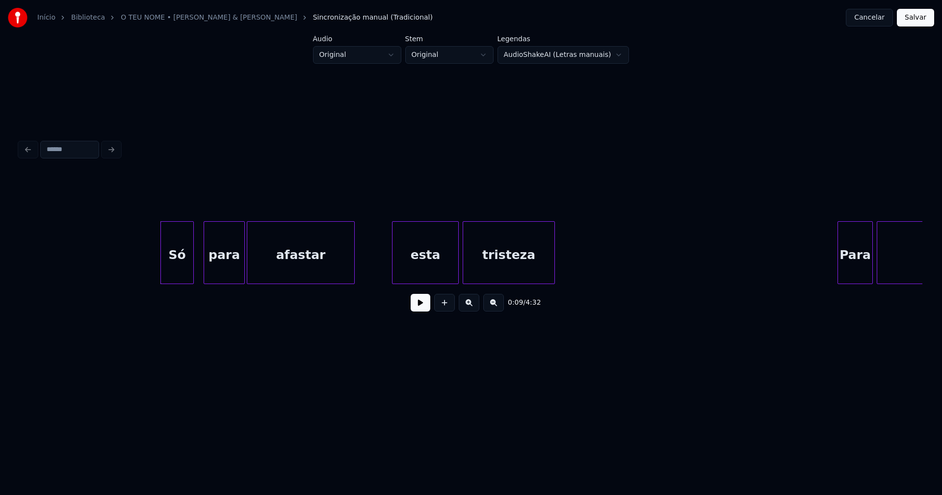
scroll to position [0, 740]
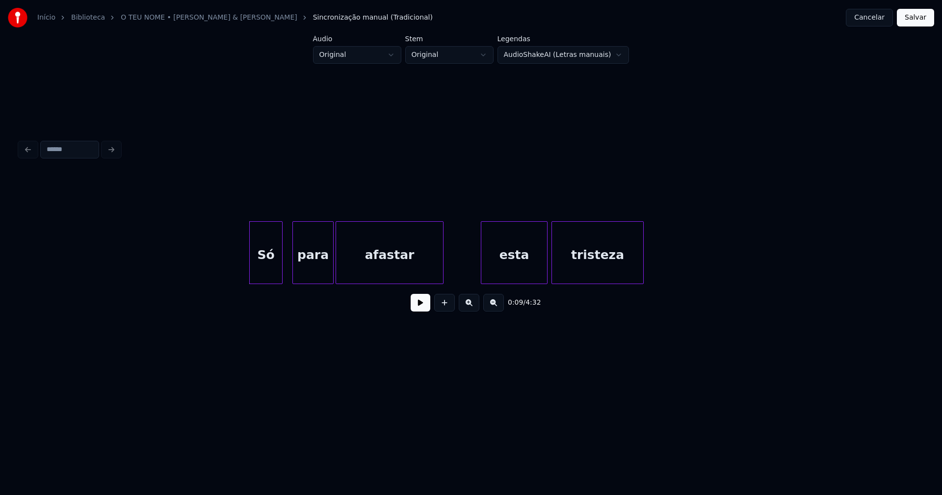
click at [418, 311] on button at bounding box center [421, 303] width 20 height 18
drag, startPoint x: 419, startPoint y: 310, endPoint x: 244, endPoint y: 278, distance: 177.9
click at [419, 309] on button at bounding box center [421, 303] width 20 height 18
click at [261, 268] on div "Só" at bounding box center [260, 255] width 32 height 67
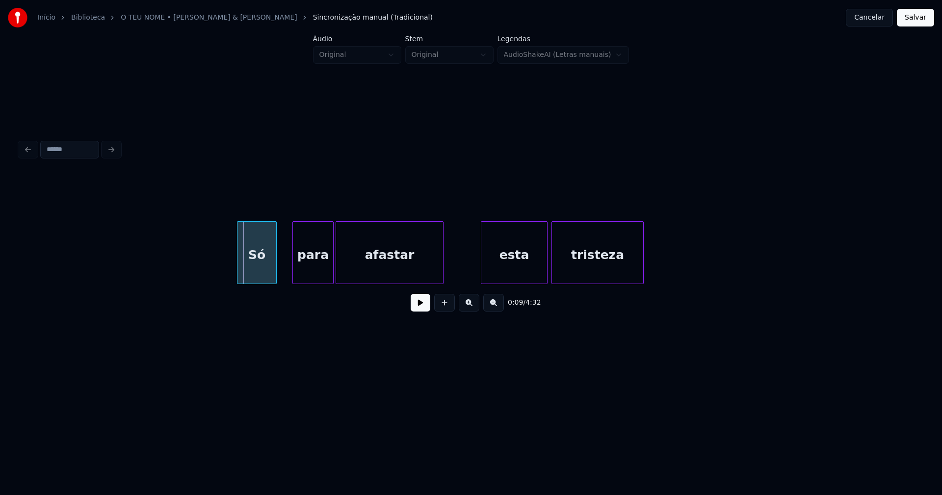
click at [238, 268] on div at bounding box center [238, 253] width 3 height 62
click at [415, 309] on button at bounding box center [421, 303] width 20 height 18
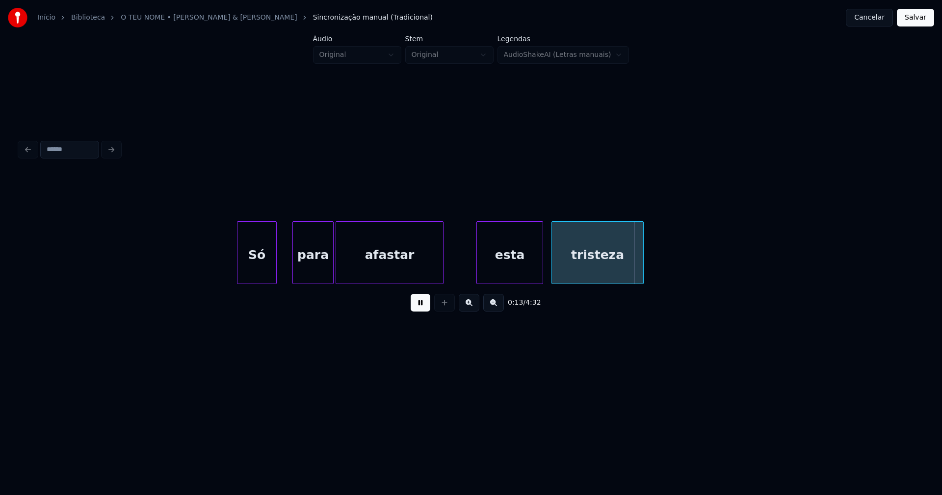
click at [497, 270] on div "esta" at bounding box center [510, 255] width 66 height 67
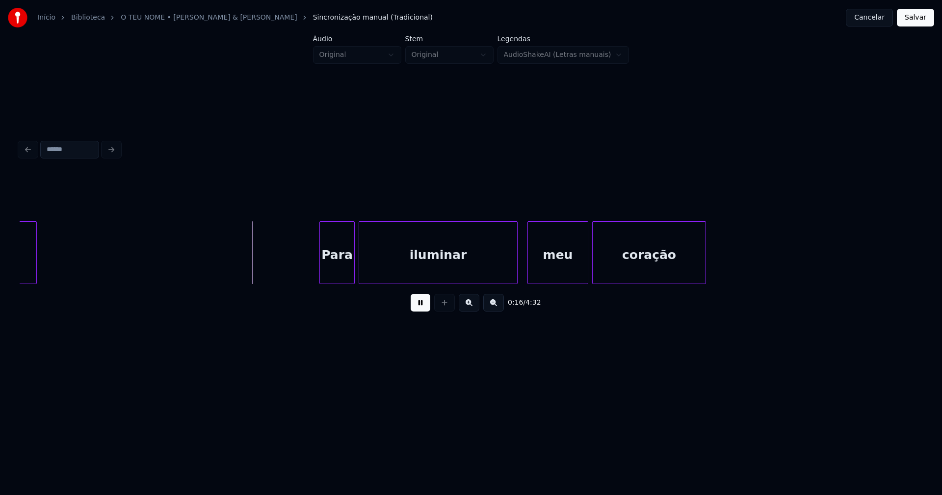
scroll to position [0, 1421]
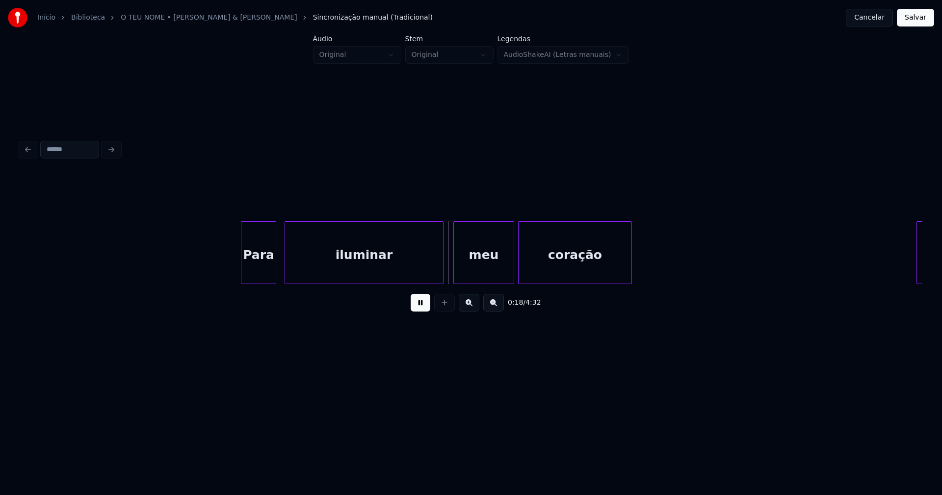
click at [261, 273] on div "Para" at bounding box center [258, 255] width 34 height 67
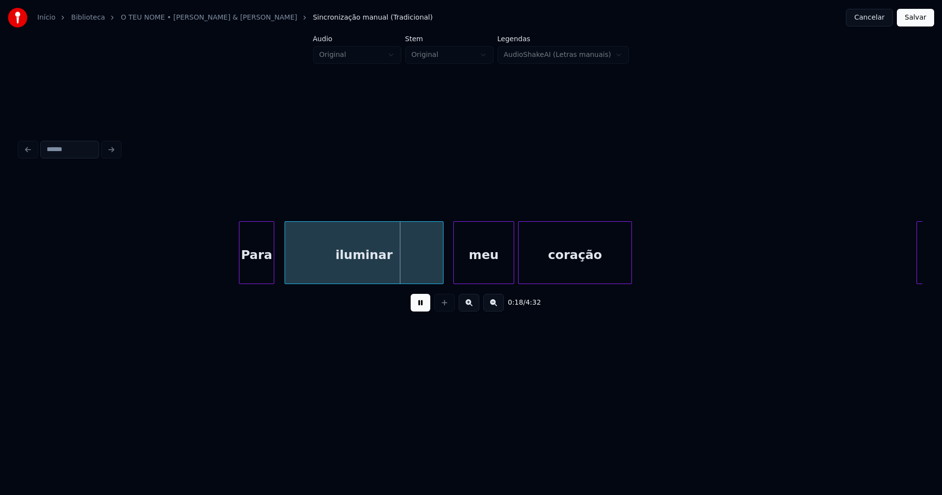
click at [259, 278] on div "Para" at bounding box center [256, 255] width 34 height 67
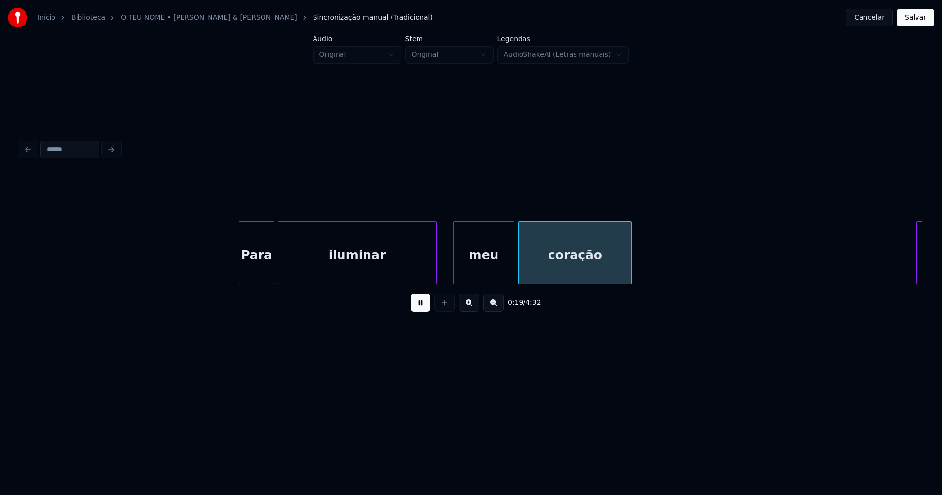
click at [313, 273] on div "iluminar" at bounding box center [357, 255] width 158 height 67
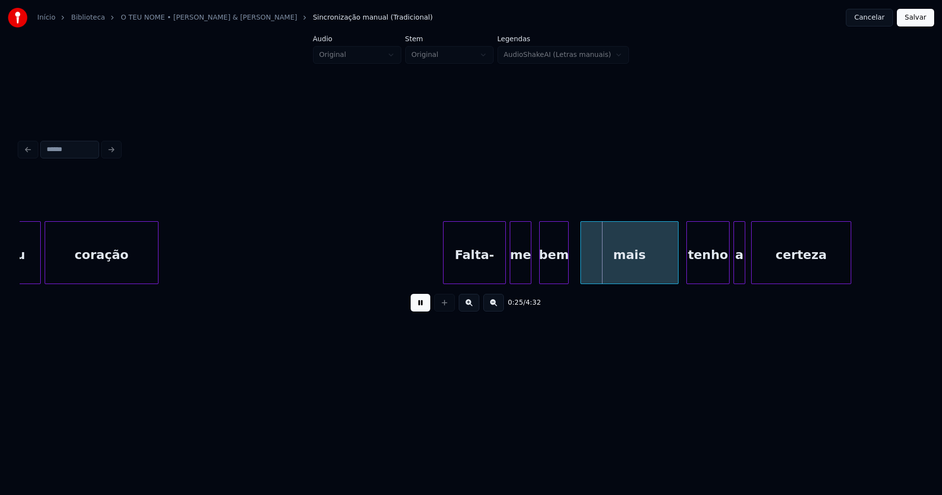
scroll to position [0, 1909]
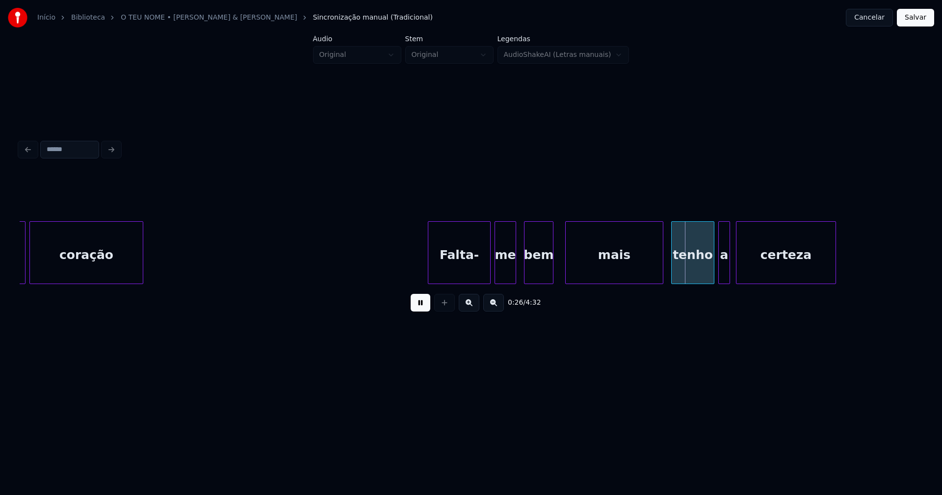
click at [658, 263] on div at bounding box center [656, 253] width 3 height 62
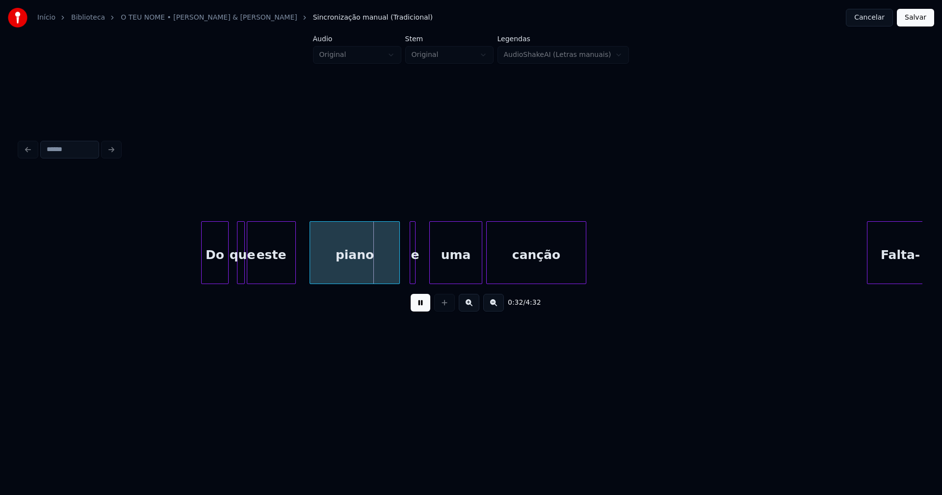
click at [210, 268] on div "Do" at bounding box center [215, 255] width 26 height 67
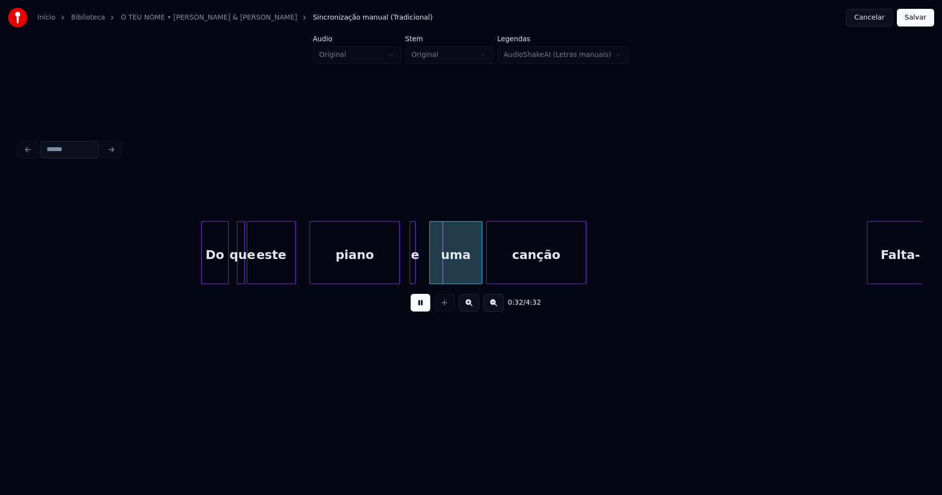
click at [255, 273] on div at bounding box center [254, 253] width 3 height 62
click at [249, 273] on div at bounding box center [249, 253] width 3 height 62
click at [408, 278] on div at bounding box center [406, 253] width 3 height 62
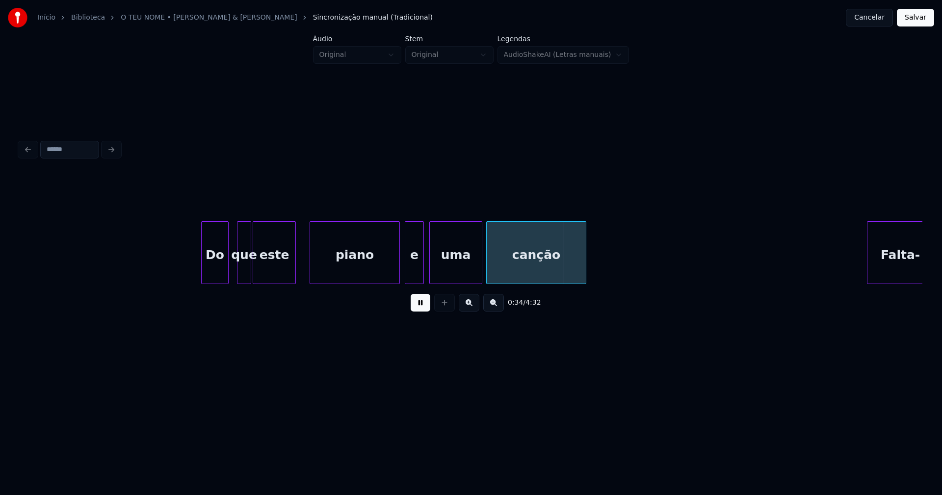
click at [423, 274] on div at bounding box center [421, 253] width 3 height 62
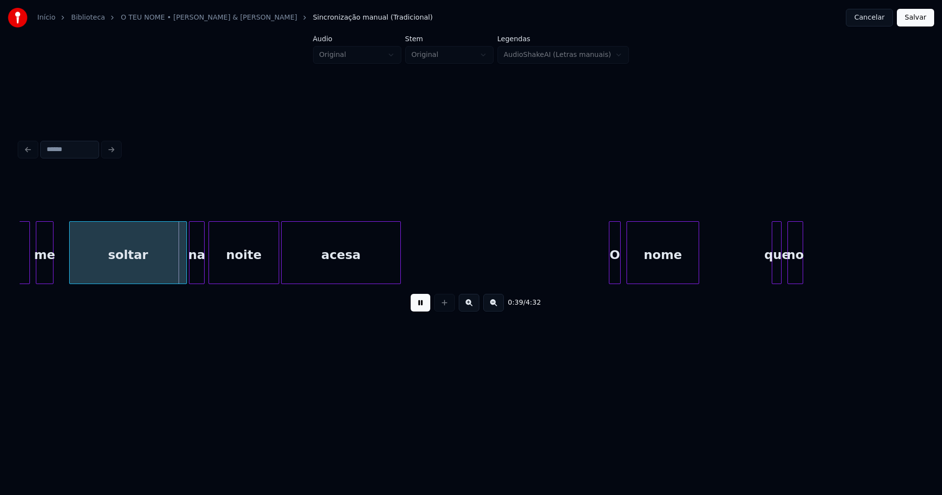
scroll to position [0, 3523]
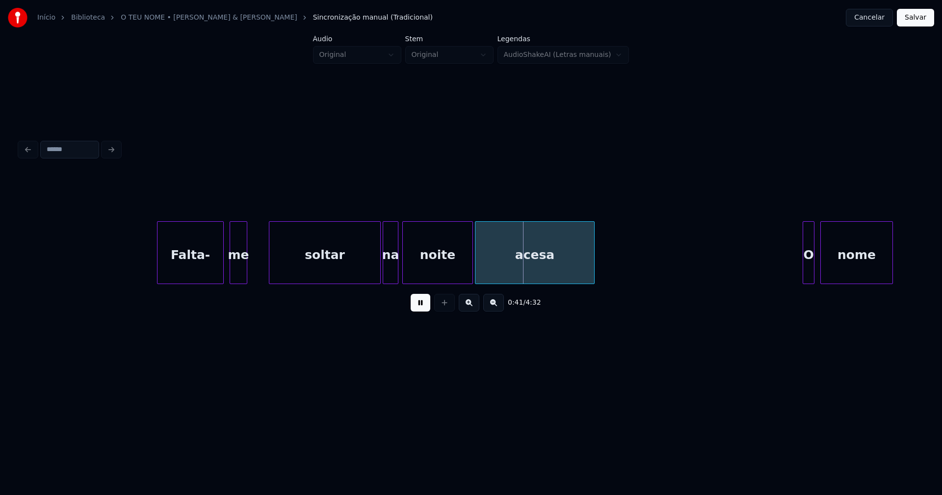
click at [271, 266] on div at bounding box center [270, 253] width 3 height 62
click at [264, 268] on div at bounding box center [262, 253] width 3 height 62
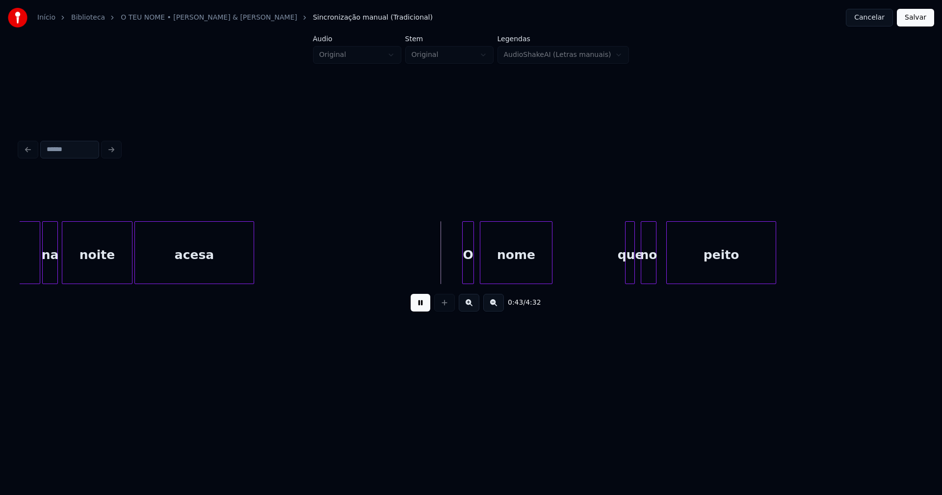
scroll to position [0, 3878]
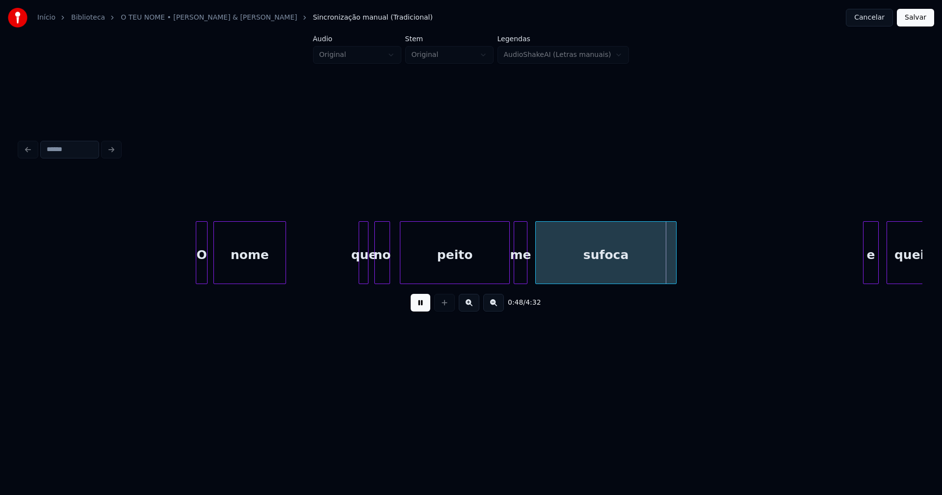
scroll to position [0, 4233]
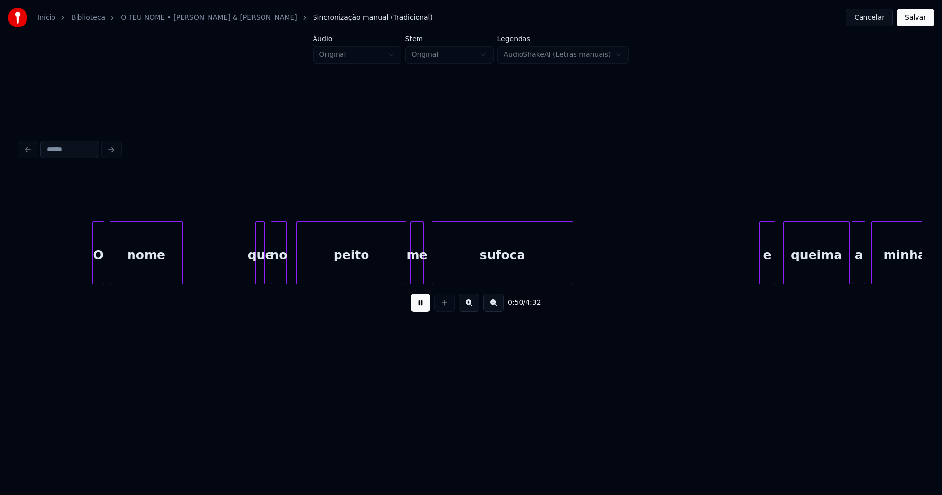
click at [440, 268] on div at bounding box center [440, 253] width 3 height 62
click at [423, 269] on div "me" at bounding box center [420, 255] width 13 height 67
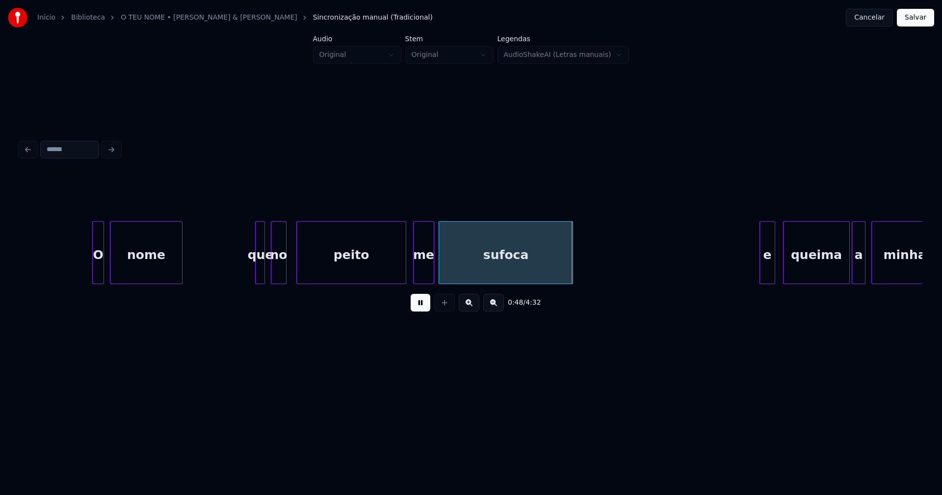
click at [433, 269] on div at bounding box center [432, 253] width 3 height 62
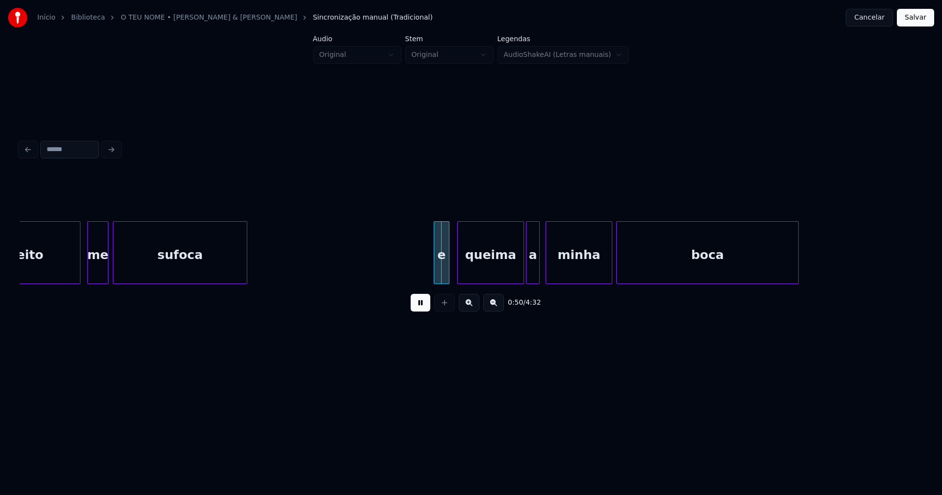
scroll to position [0, 4603]
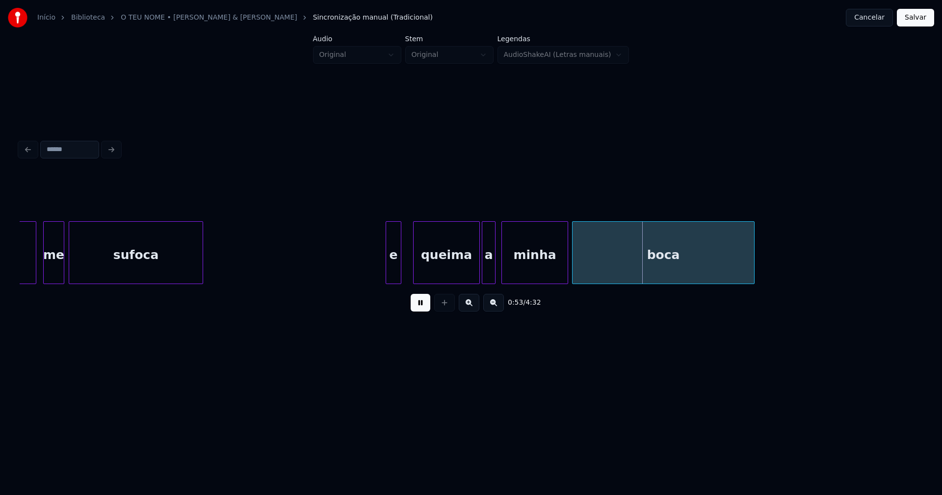
click at [393, 274] on div "e" at bounding box center [393, 255] width 15 height 67
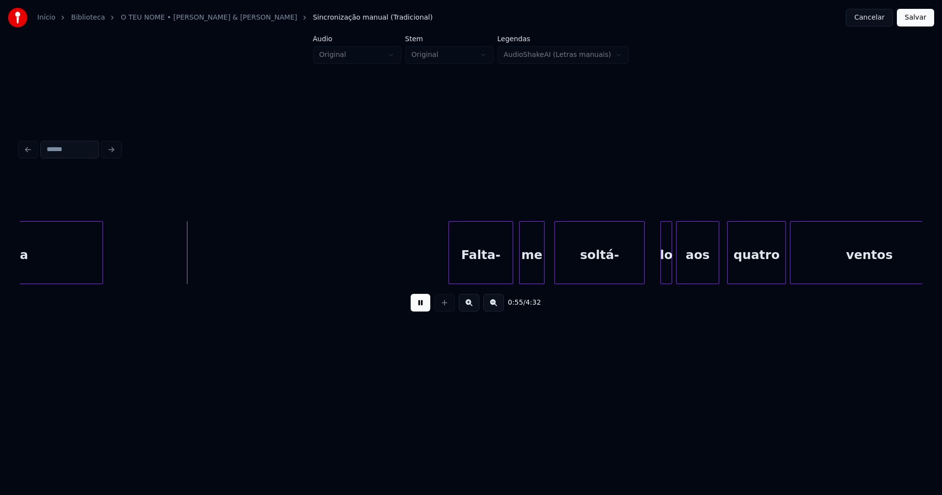
scroll to position [0, 5358]
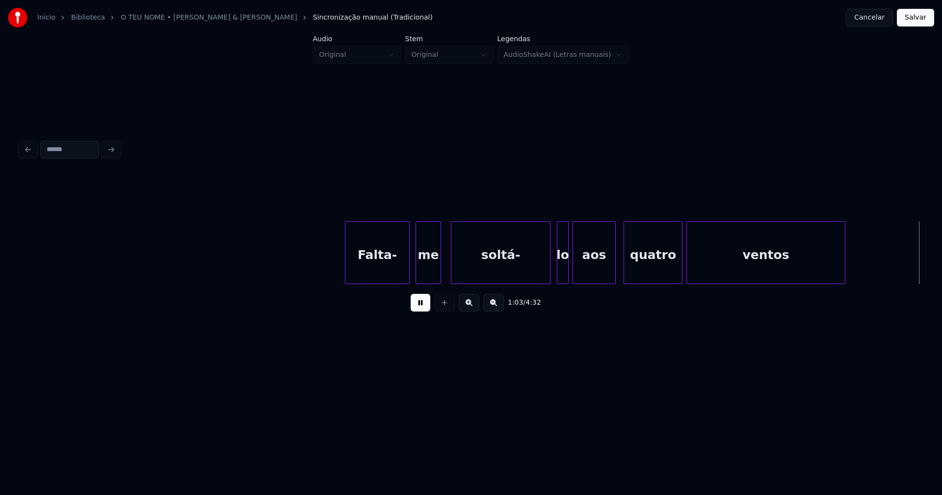
scroll to position [0, 5789]
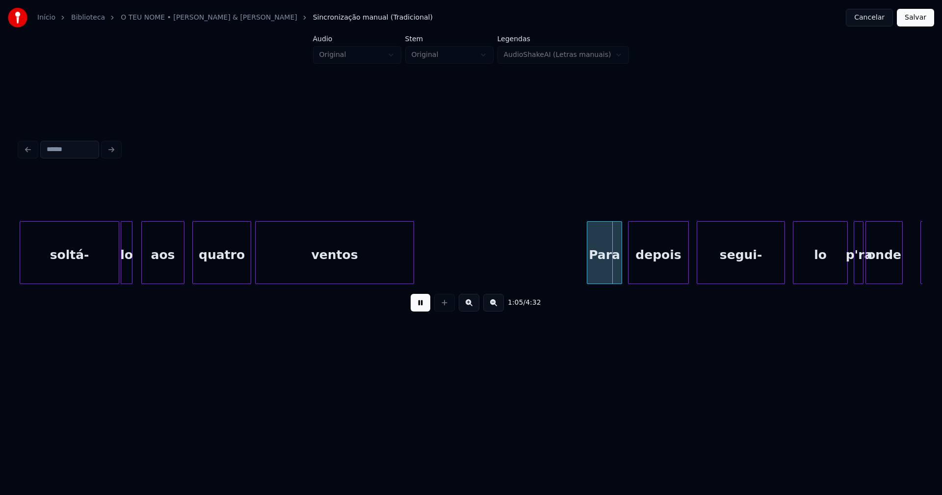
click at [127, 272] on div "lo" at bounding box center [126, 255] width 11 height 67
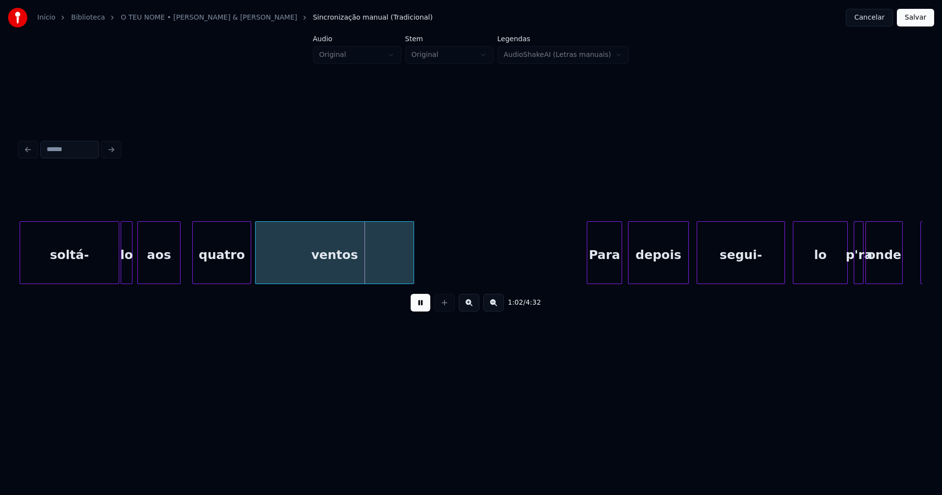
click at [155, 272] on div "aos" at bounding box center [159, 255] width 42 height 67
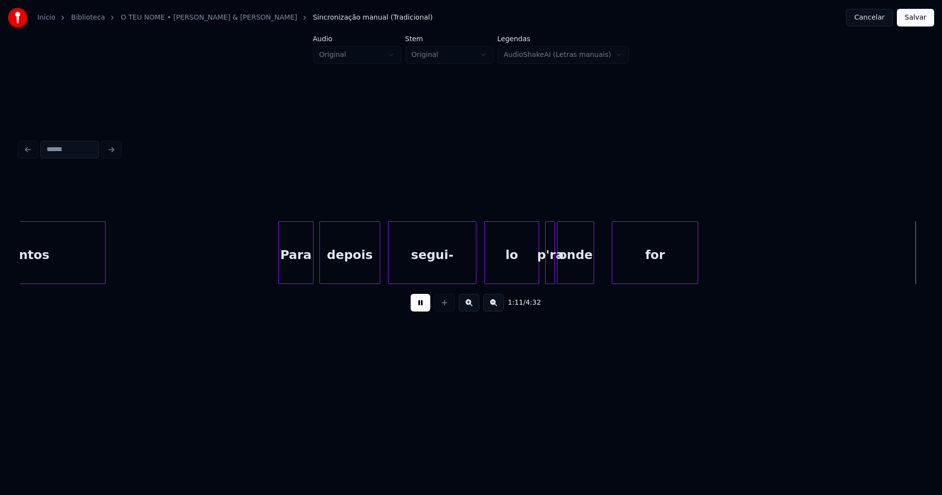
scroll to position [0, 7002]
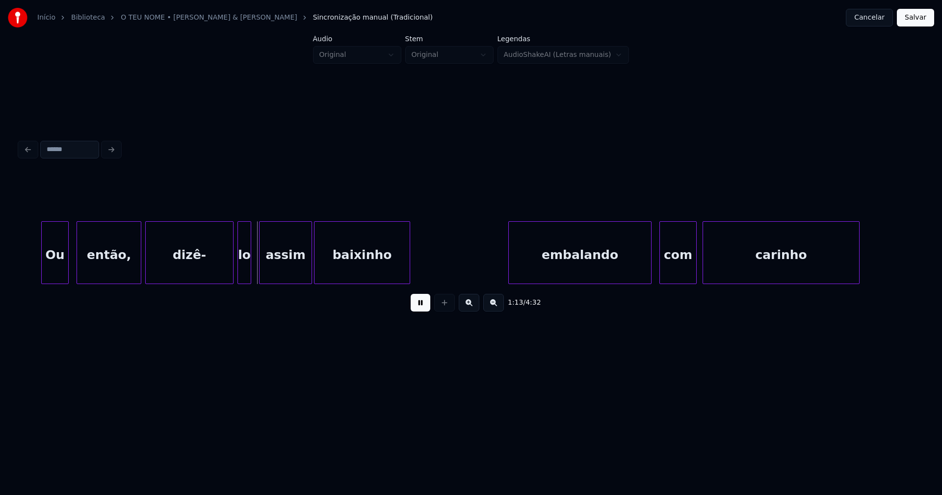
click at [423, 309] on button at bounding box center [421, 303] width 20 height 18
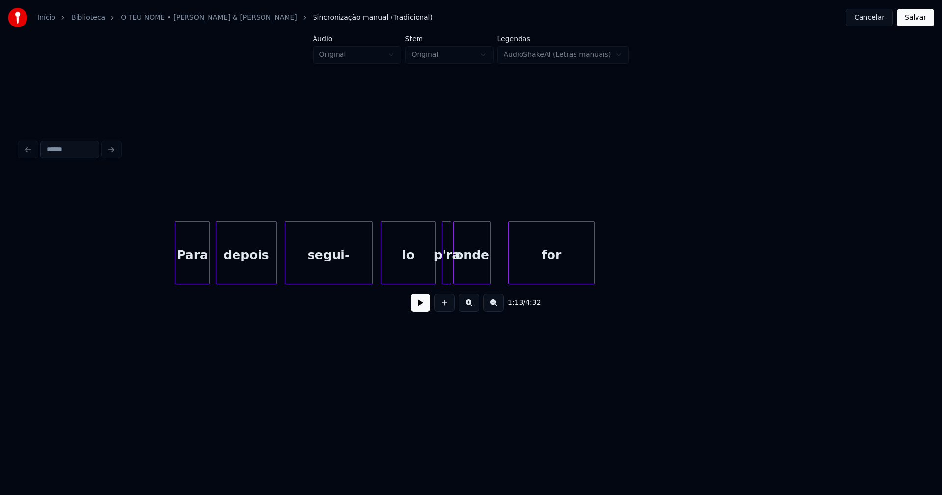
scroll to position [0, 6038]
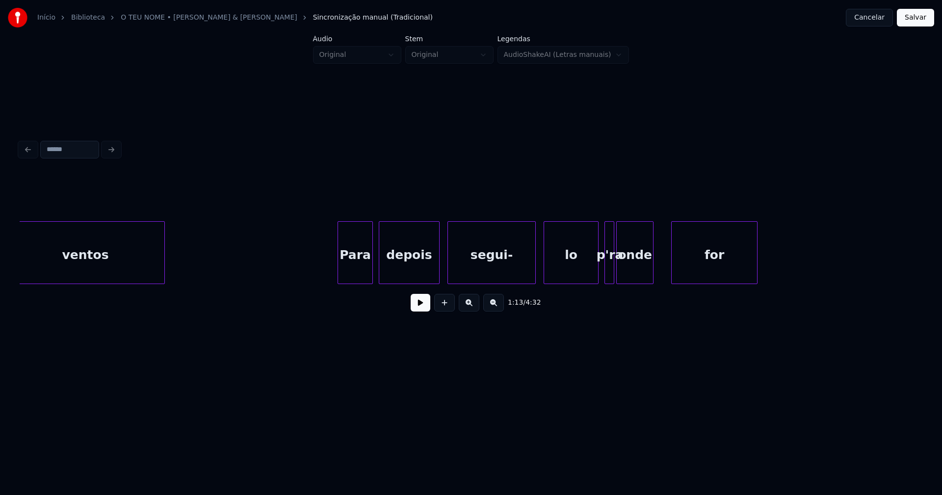
click at [420, 305] on button at bounding box center [421, 303] width 20 height 18
click at [420, 310] on button at bounding box center [421, 303] width 20 height 18
click at [593, 268] on div at bounding box center [593, 253] width 3 height 62
click at [640, 268] on div "onde" at bounding box center [642, 255] width 36 height 67
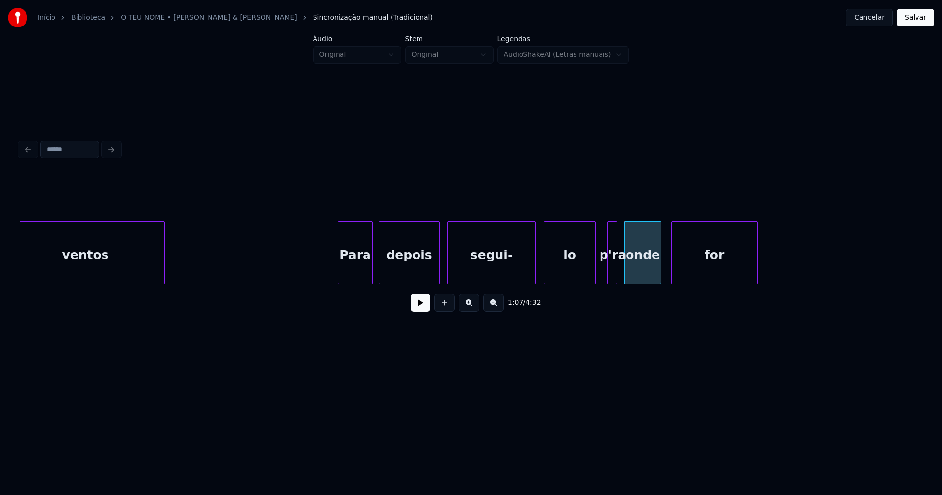
click at [611, 275] on div "p'ra" at bounding box center [613, 255] width 10 height 67
click at [619, 276] on div at bounding box center [619, 253] width 3 height 62
drag, startPoint x: 323, startPoint y: 256, endPoint x: 339, endPoint y: 261, distance: 16.8
click at [416, 307] on button at bounding box center [421, 303] width 20 height 18
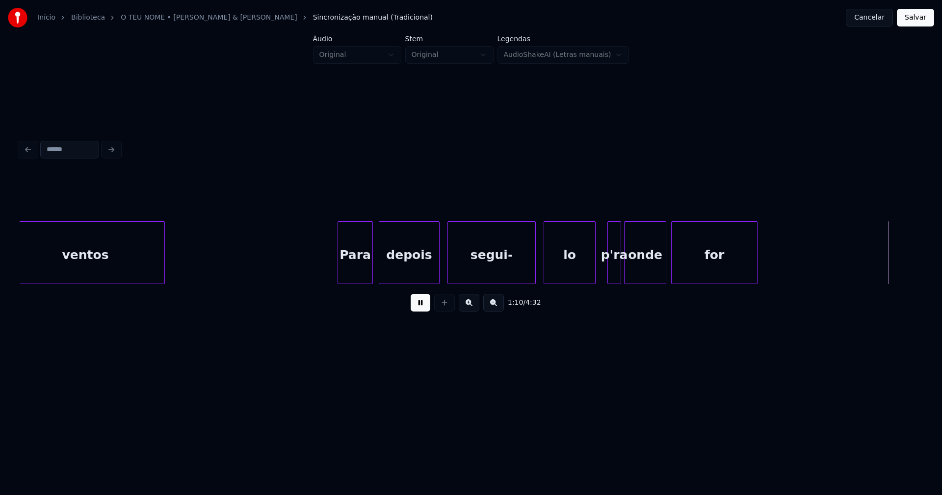
click at [664, 271] on div at bounding box center [664, 253] width 3 height 62
click at [420, 312] on button at bounding box center [421, 303] width 20 height 18
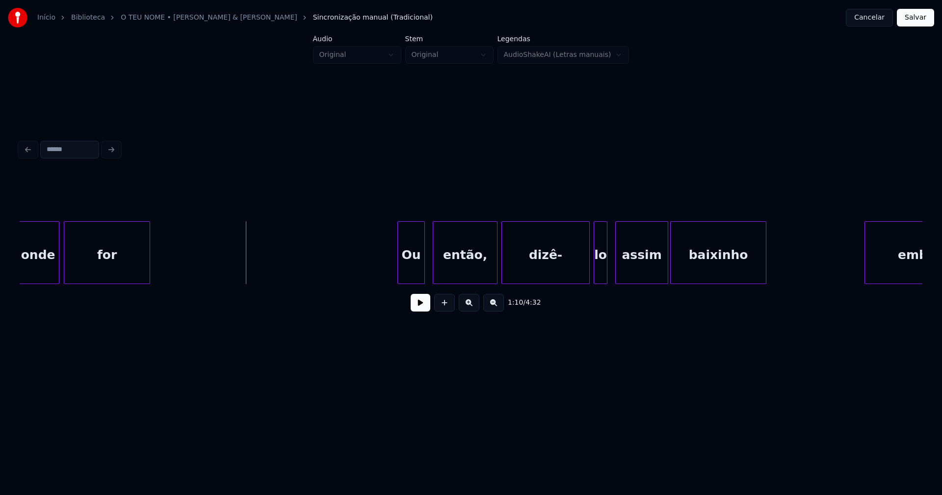
scroll to position [0, 6675]
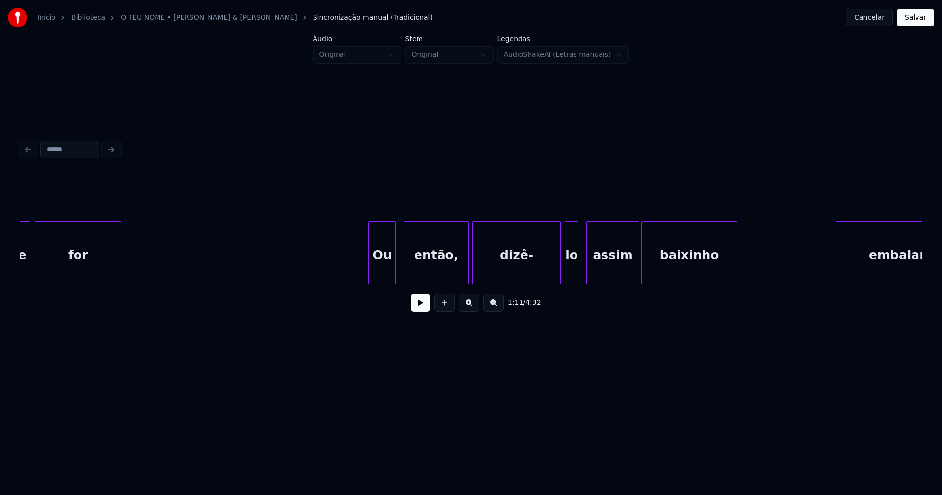
click at [417, 311] on button at bounding box center [421, 303] width 20 height 18
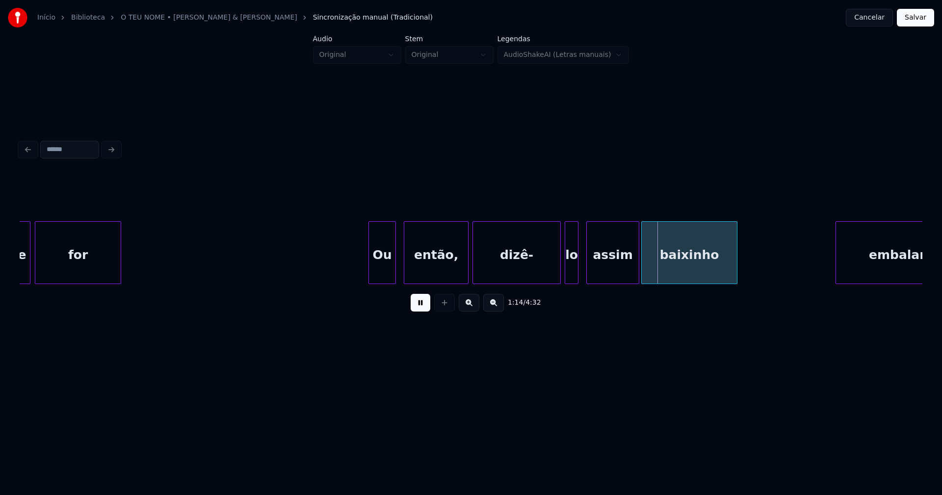
click at [504, 272] on div at bounding box center [503, 253] width 3 height 62
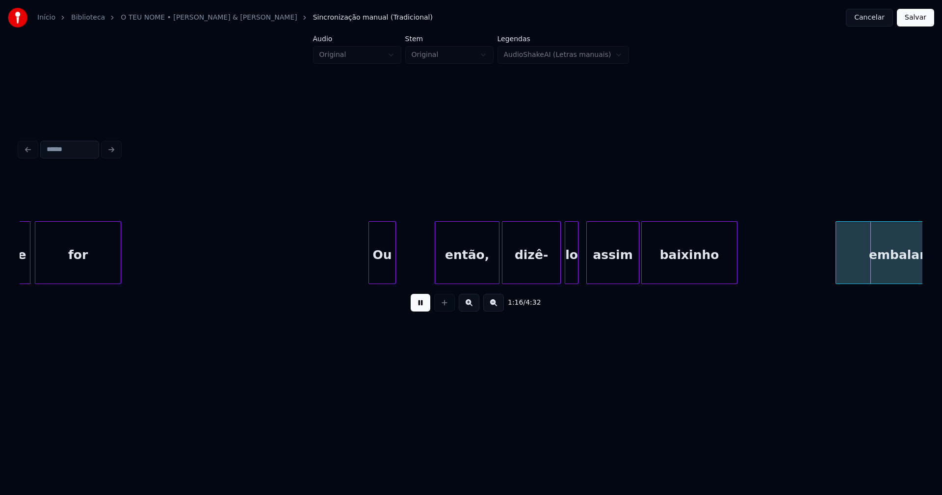
click at [465, 276] on div "então," at bounding box center [467, 255] width 64 height 67
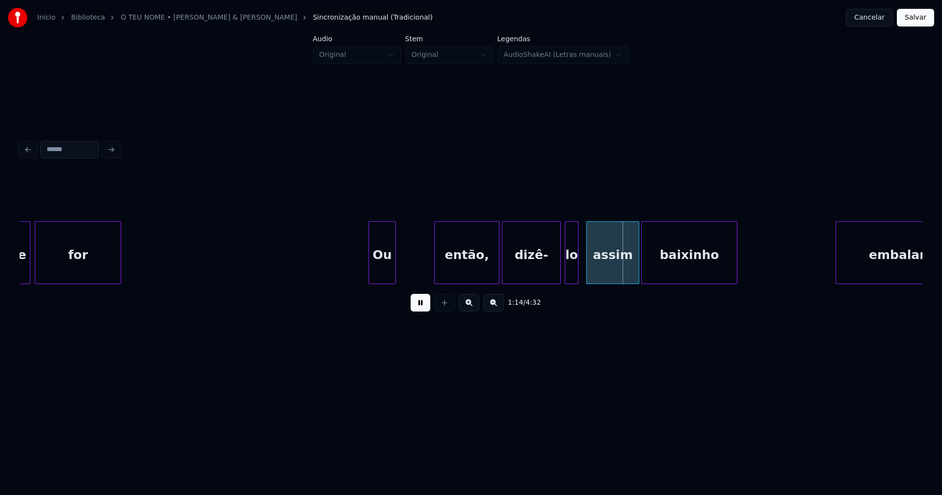
click at [437, 269] on div at bounding box center [436, 253] width 3 height 62
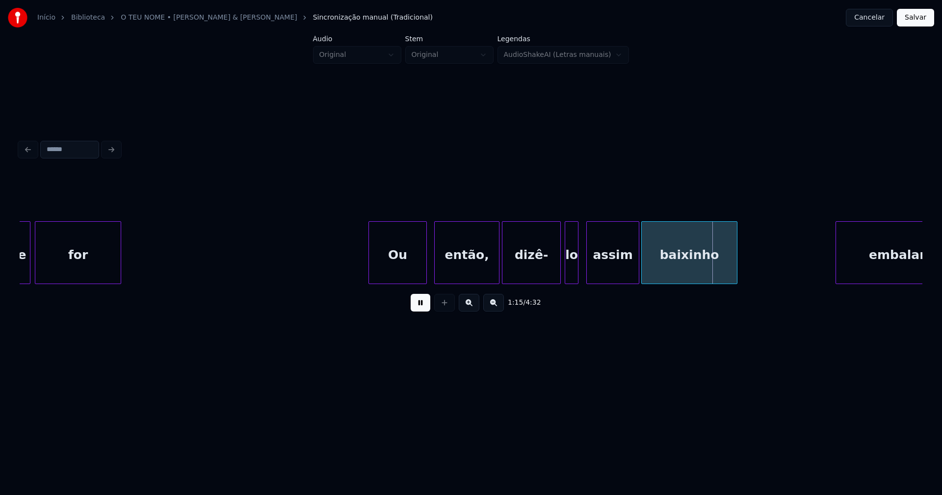
click at [425, 264] on div at bounding box center [424, 253] width 3 height 62
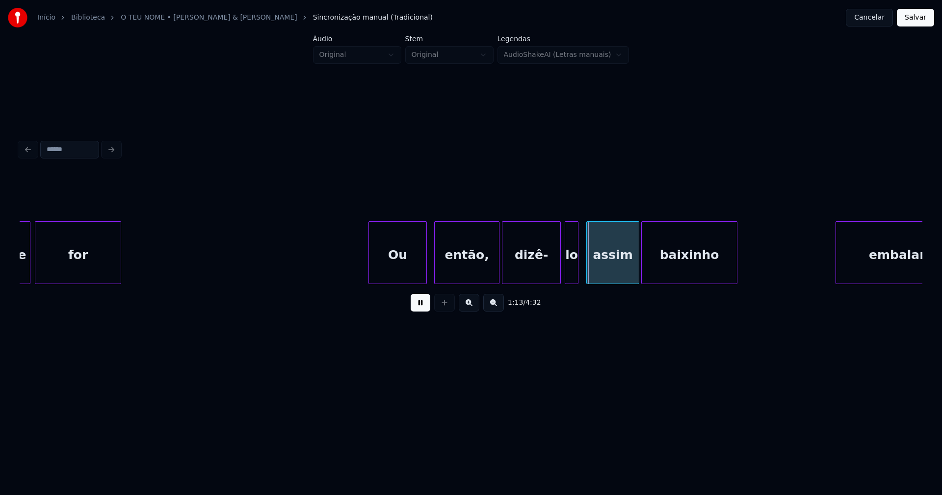
drag, startPoint x: 349, startPoint y: 256, endPoint x: 375, endPoint y: 261, distance: 27.0
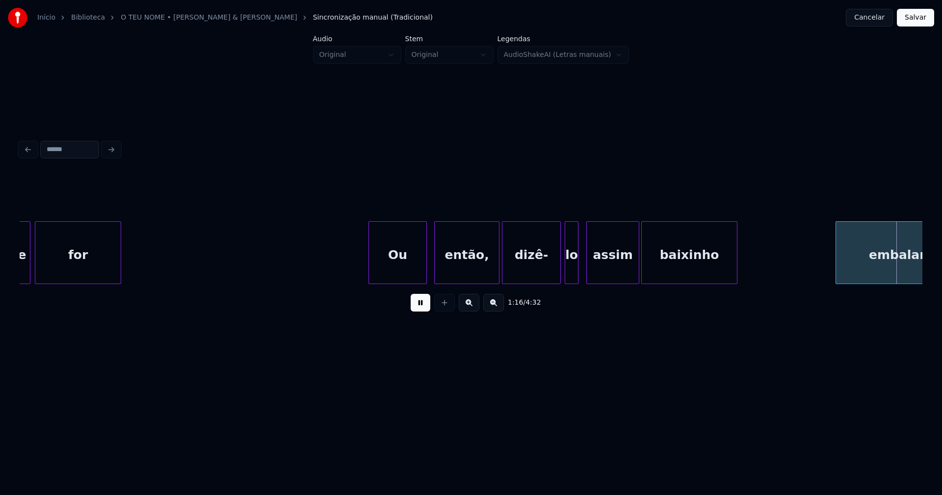
click at [426, 306] on button at bounding box center [421, 303] width 20 height 18
click at [415, 309] on button at bounding box center [421, 303] width 20 height 18
click at [553, 274] on div at bounding box center [553, 253] width 3 height 62
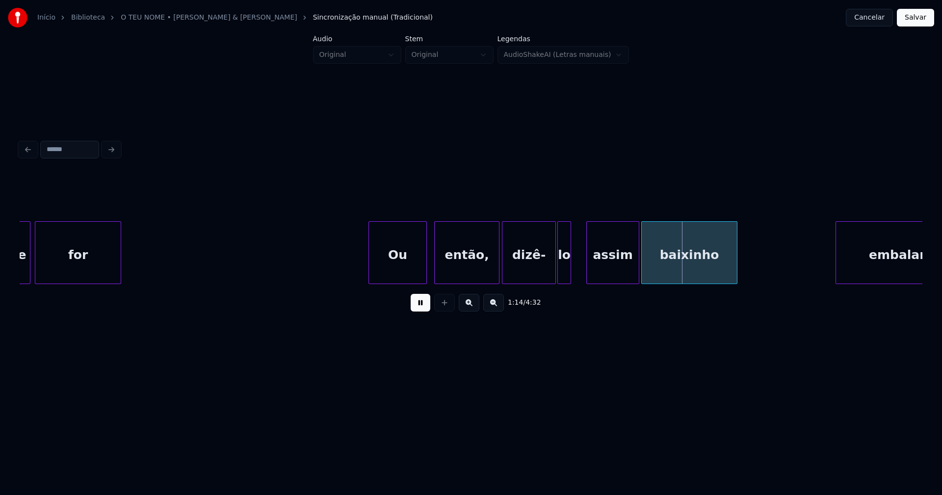
click at [565, 275] on div "lo" at bounding box center [564, 255] width 13 height 67
click at [609, 272] on div "assim" at bounding box center [608, 255] width 52 height 67
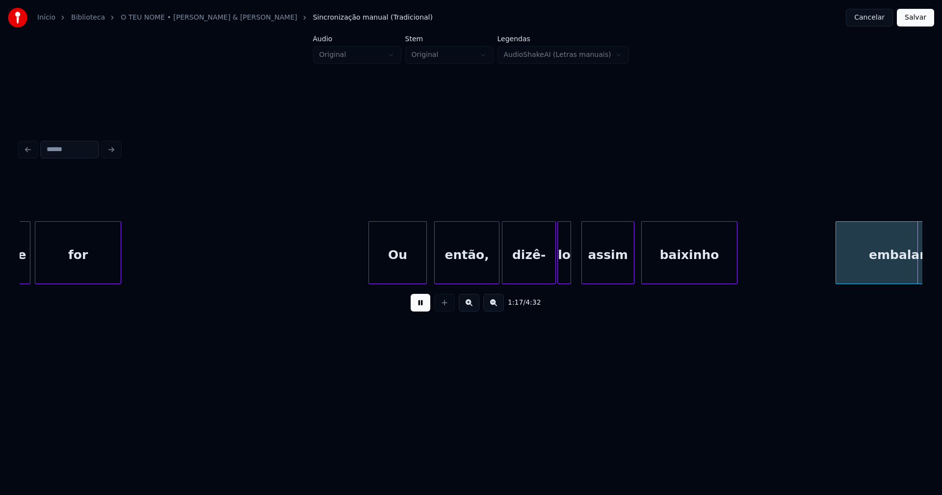
scroll to position [0, 7577]
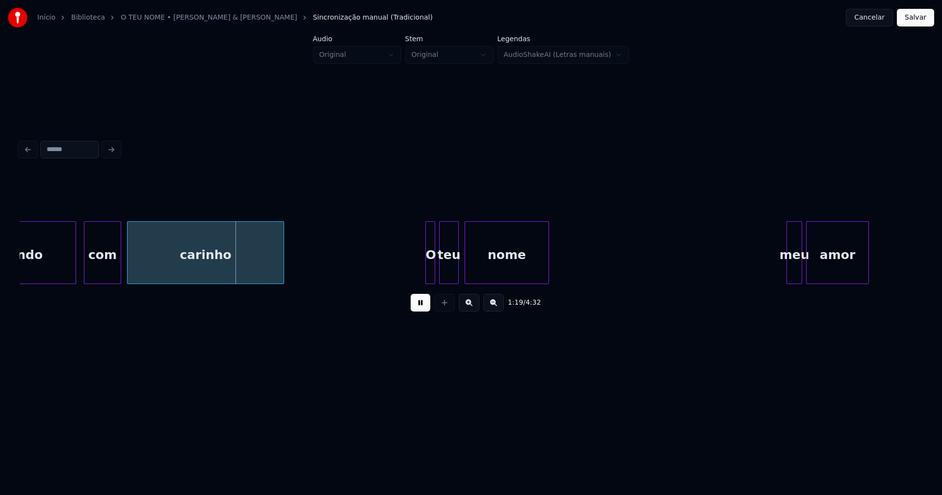
click at [419, 310] on button at bounding box center [421, 303] width 20 height 18
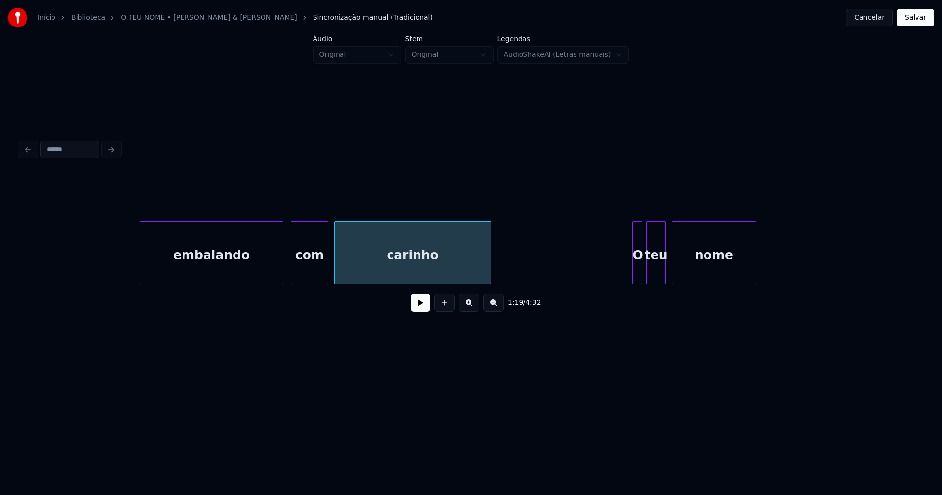
scroll to position [0, 7237]
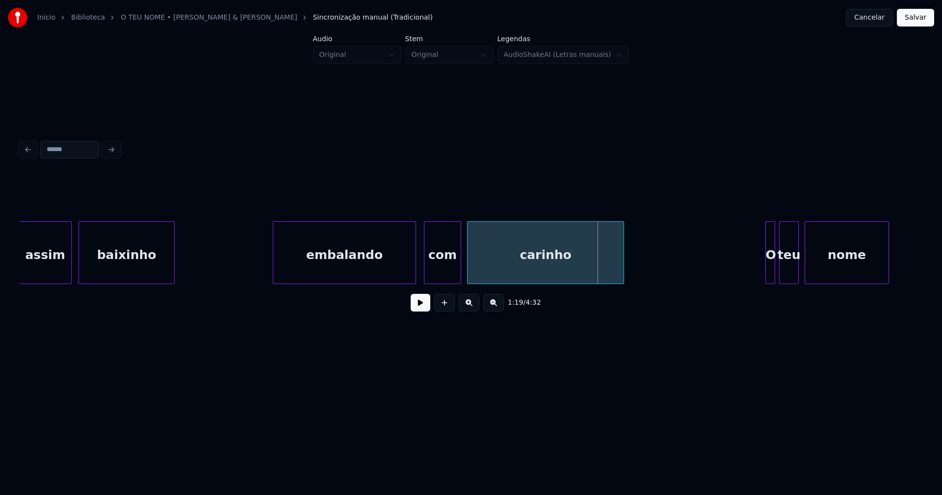
click at [296, 265] on div "embalando" at bounding box center [344, 255] width 142 height 67
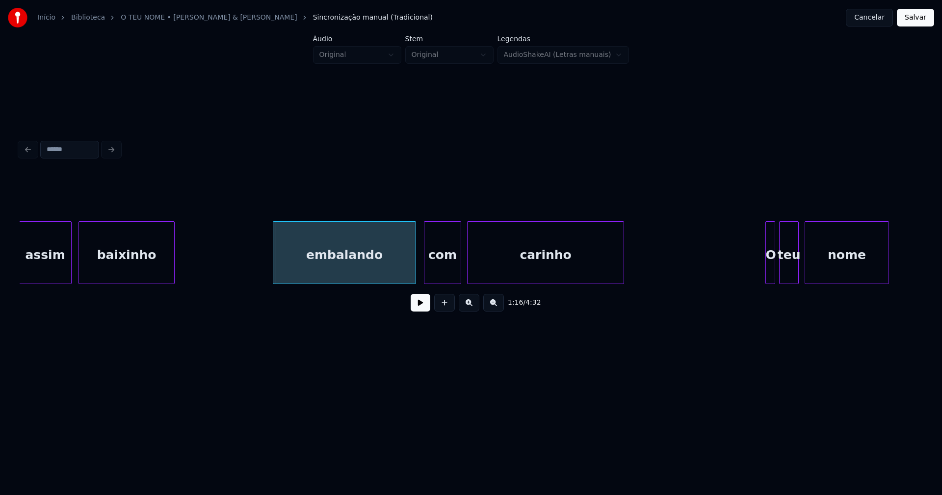
click at [337, 272] on div "embalando" at bounding box center [344, 255] width 142 height 67
click at [324, 267] on div "embalando" at bounding box center [344, 255] width 142 height 67
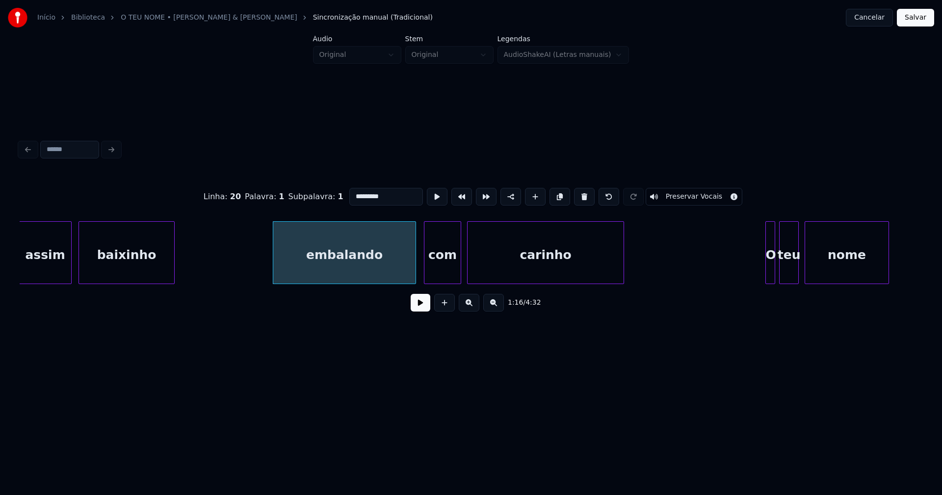
click at [352, 192] on input "*********" at bounding box center [386, 197] width 74 height 18
click at [471, 271] on div at bounding box center [472, 253] width 3 height 62
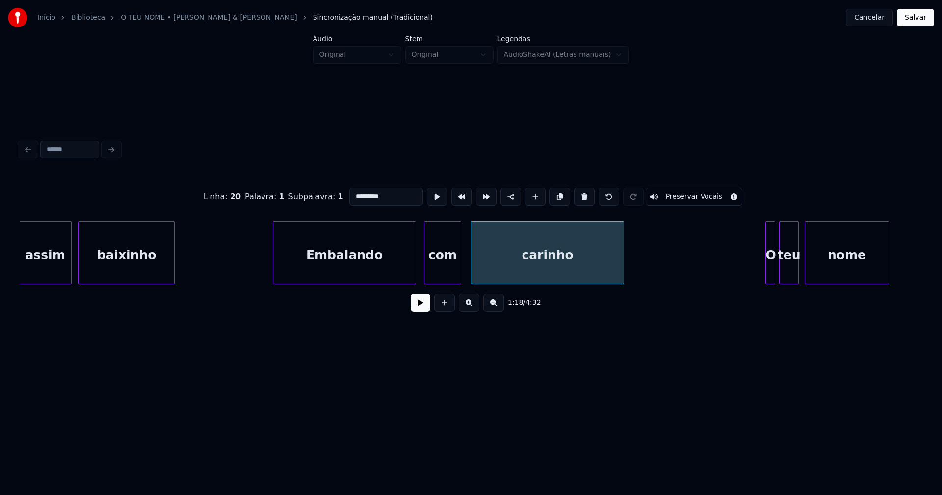
type input "*********"
click at [419, 311] on button at bounding box center [421, 303] width 20 height 18
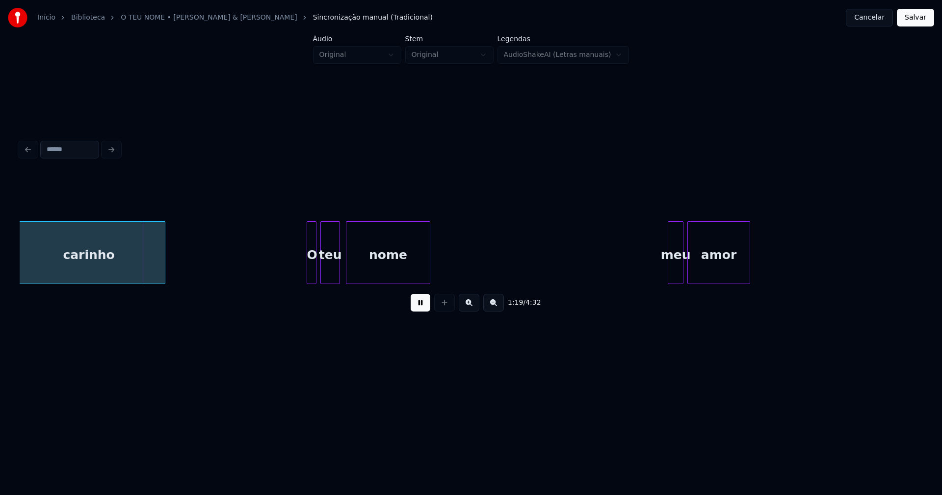
scroll to position [0, 7726]
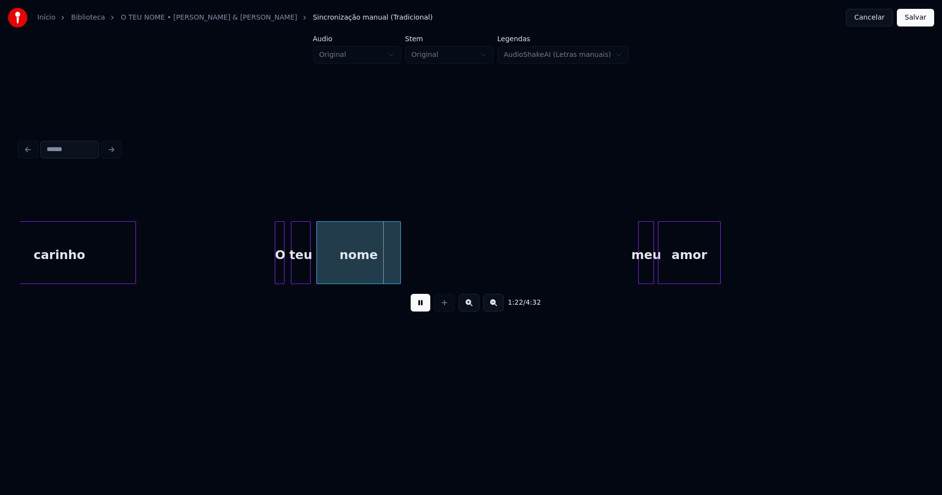
click at [281, 270] on div "O" at bounding box center [280, 255] width 10 height 67
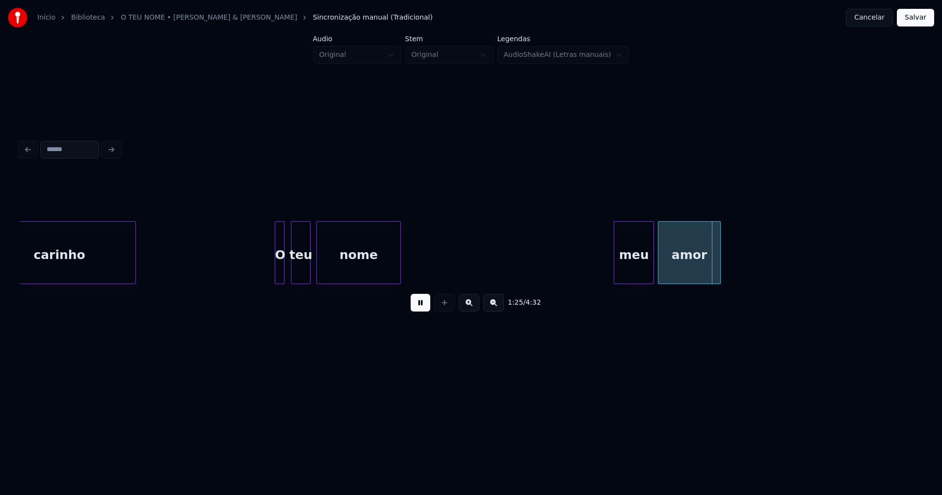
click at [615, 271] on div at bounding box center [615, 253] width 3 height 62
click at [417, 310] on button at bounding box center [421, 303] width 20 height 18
click at [750, 258] on div at bounding box center [749, 253] width 3 height 62
drag, startPoint x: 553, startPoint y: 257, endPoint x: 510, endPoint y: 257, distance: 42.7
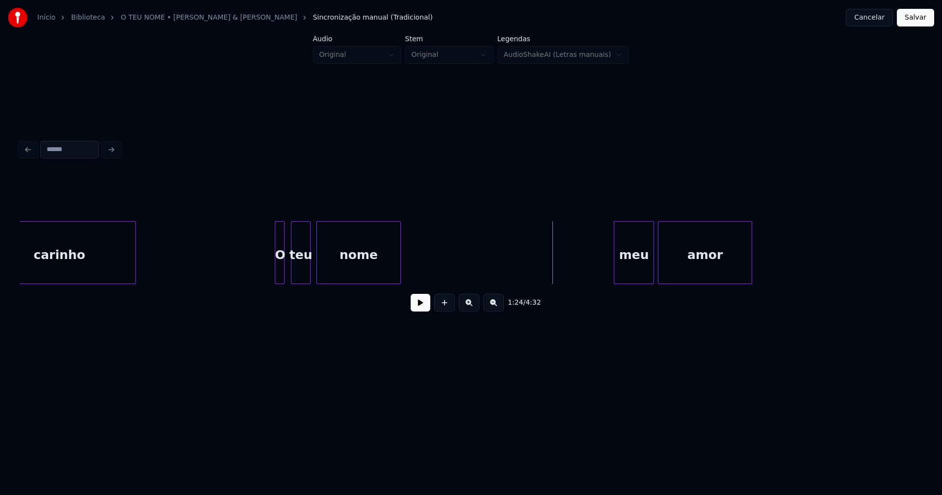
click at [412, 307] on button at bounding box center [421, 303] width 20 height 18
click at [423, 308] on button at bounding box center [421, 303] width 20 height 18
click at [635, 271] on div "meu" at bounding box center [633, 255] width 39 height 67
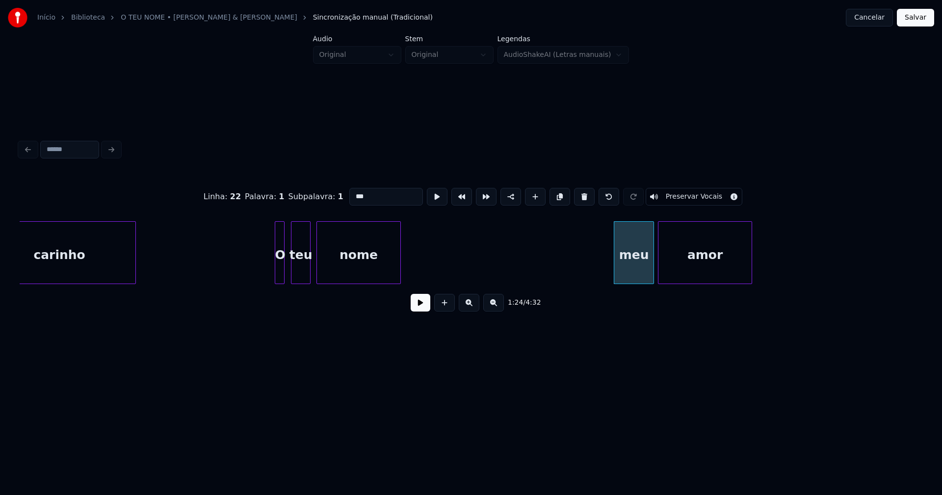
click at [354, 193] on input "***" at bounding box center [386, 197] width 74 height 18
type input "***"
click at [418, 307] on button at bounding box center [421, 303] width 20 height 18
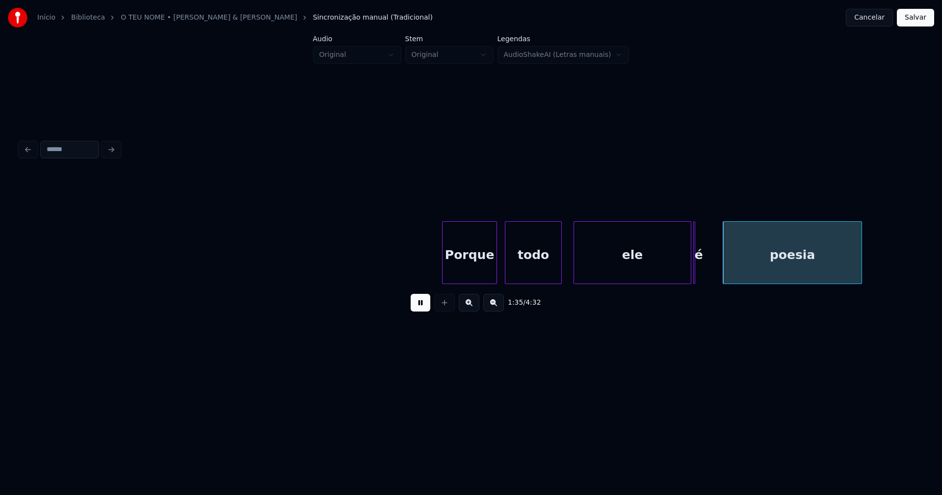
click at [420, 311] on button at bounding box center [421, 303] width 20 height 18
click at [658, 283] on div "Porque todo ele é poesia" at bounding box center [471, 252] width 903 height 63
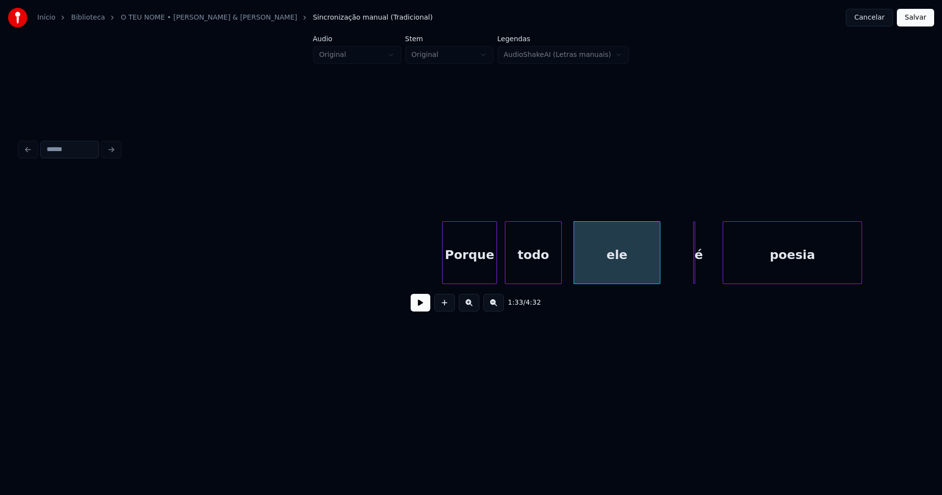
click at [423, 310] on button at bounding box center [421, 303] width 20 height 18
click at [422, 310] on button at bounding box center [421, 303] width 20 height 18
click at [612, 277] on div at bounding box center [611, 253] width 3 height 62
click at [721, 272] on div at bounding box center [719, 253] width 3 height 62
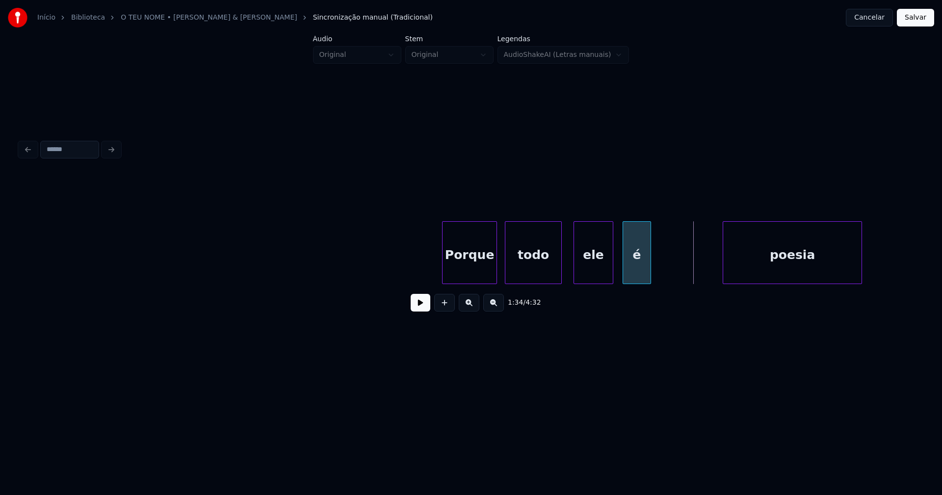
click at [637, 283] on div "Porque todo ele é poesia" at bounding box center [471, 252] width 903 height 63
click at [689, 272] on div at bounding box center [689, 253] width 3 height 62
drag, startPoint x: 436, startPoint y: 260, endPoint x: 418, endPoint y: 265, distance: 17.9
click at [424, 307] on button at bounding box center [421, 303] width 20 height 18
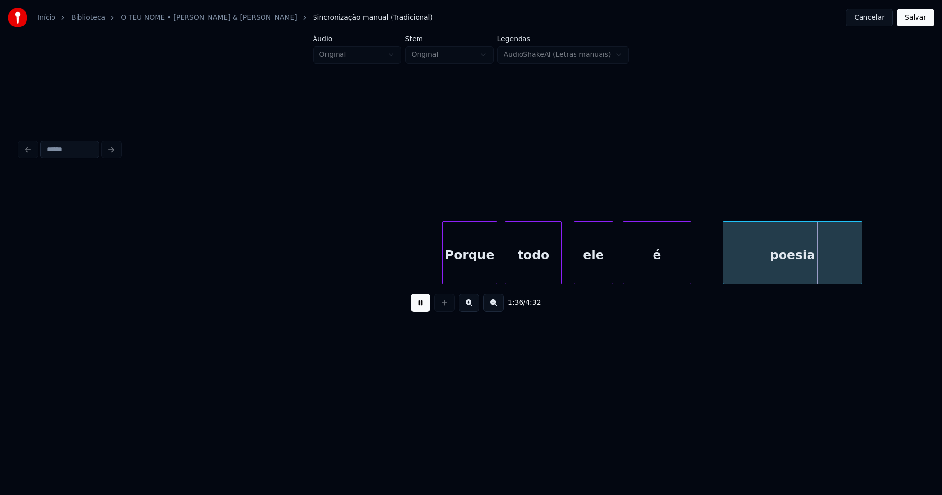
click at [571, 264] on div at bounding box center [571, 253] width 3 height 62
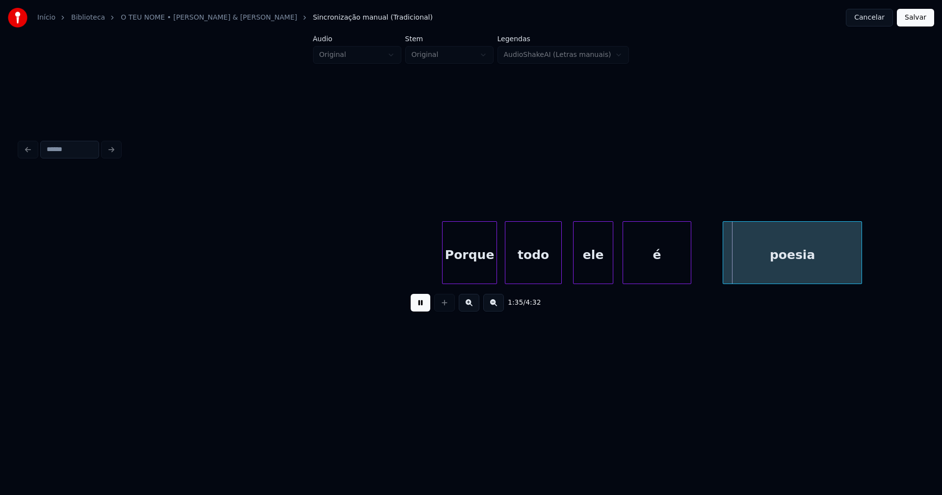
click at [576, 269] on div at bounding box center [575, 253] width 3 height 62
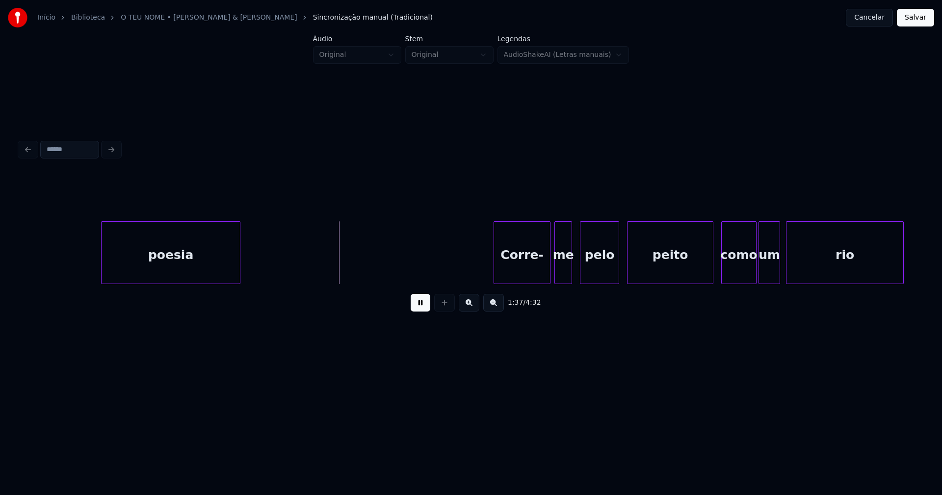
scroll to position [0, 9324]
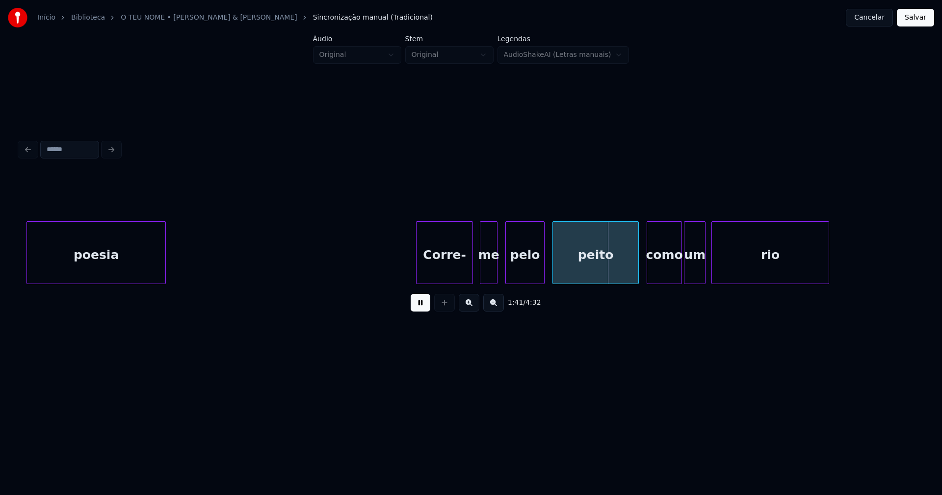
click at [439, 275] on div "Corre-" at bounding box center [445, 255] width 56 height 67
click at [485, 273] on div "me" at bounding box center [486, 255] width 17 height 67
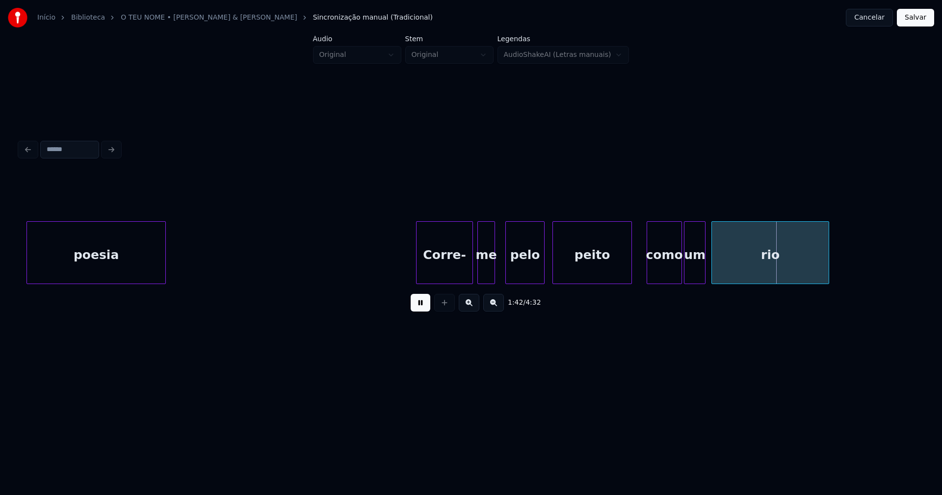
click at [629, 269] on div at bounding box center [629, 253] width 3 height 62
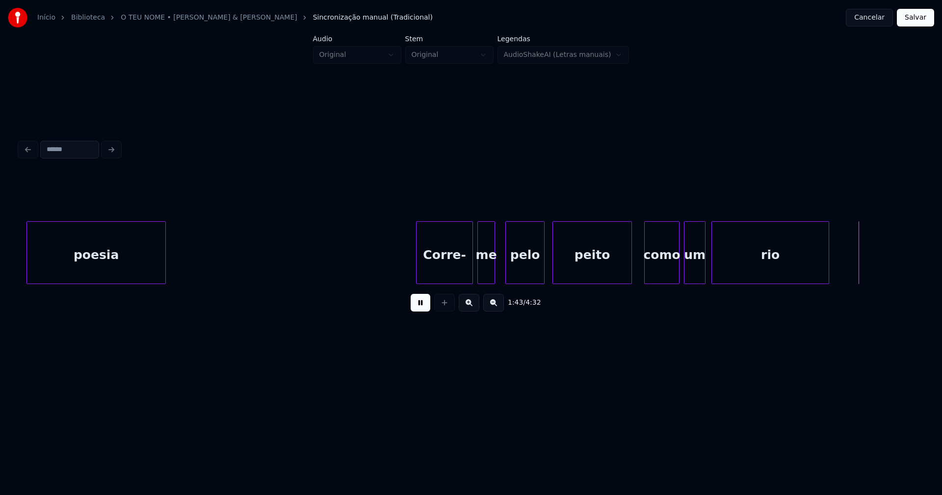
click at [658, 272] on div "como" at bounding box center [662, 255] width 34 height 67
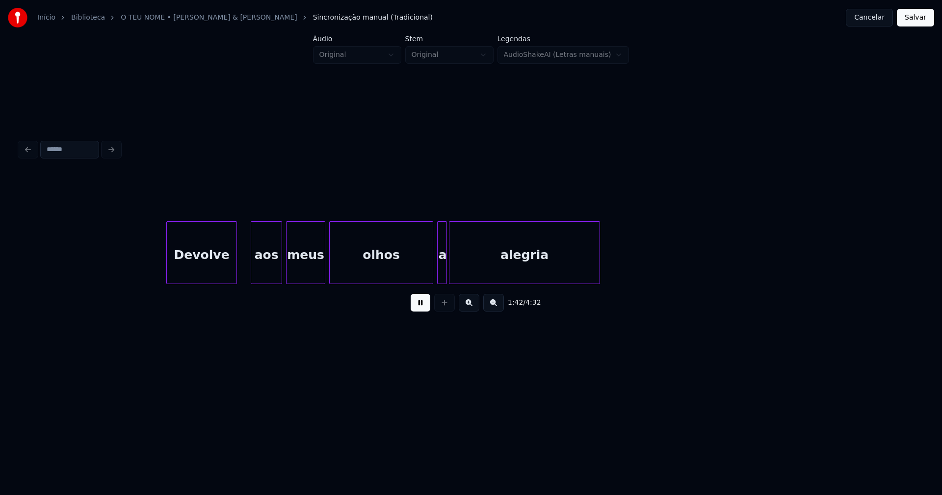
scroll to position [0, 10016]
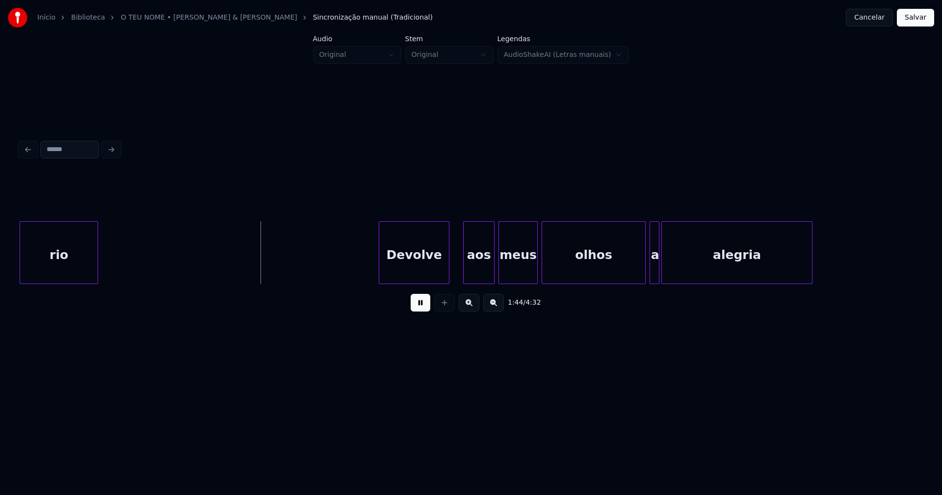
click at [98, 269] on div at bounding box center [96, 253] width 3 height 62
click at [469, 277] on div "aos" at bounding box center [468, 255] width 30 height 67
click at [513, 276] on div "meus" at bounding box center [514, 255] width 38 height 67
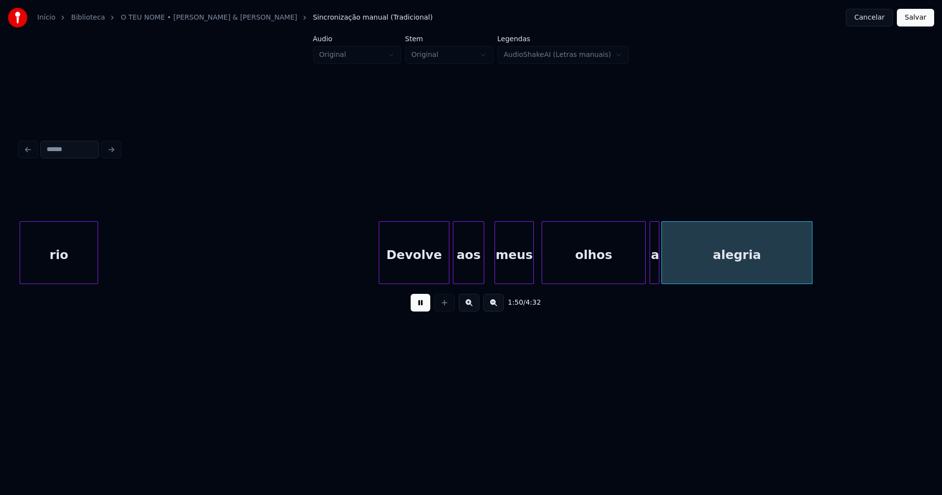
click at [418, 309] on button at bounding box center [421, 303] width 20 height 18
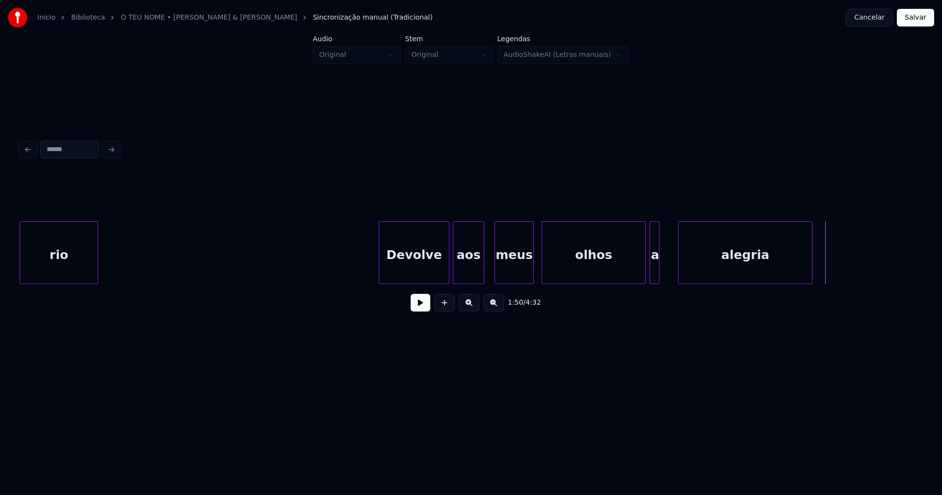
click at [679, 266] on div at bounding box center [680, 253] width 3 height 62
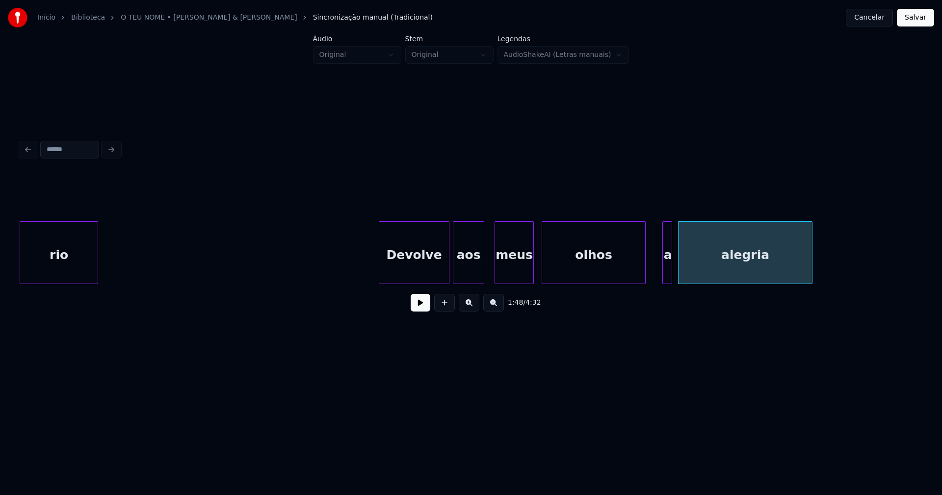
click at [668, 270] on div "a" at bounding box center [668, 255] width 10 height 67
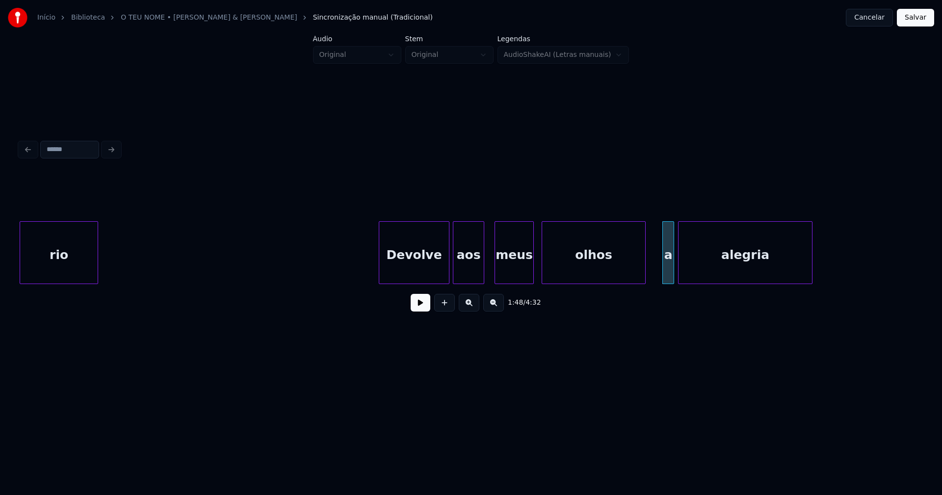
click at [672, 271] on div at bounding box center [672, 253] width 3 height 62
click at [415, 306] on button at bounding box center [421, 303] width 20 height 18
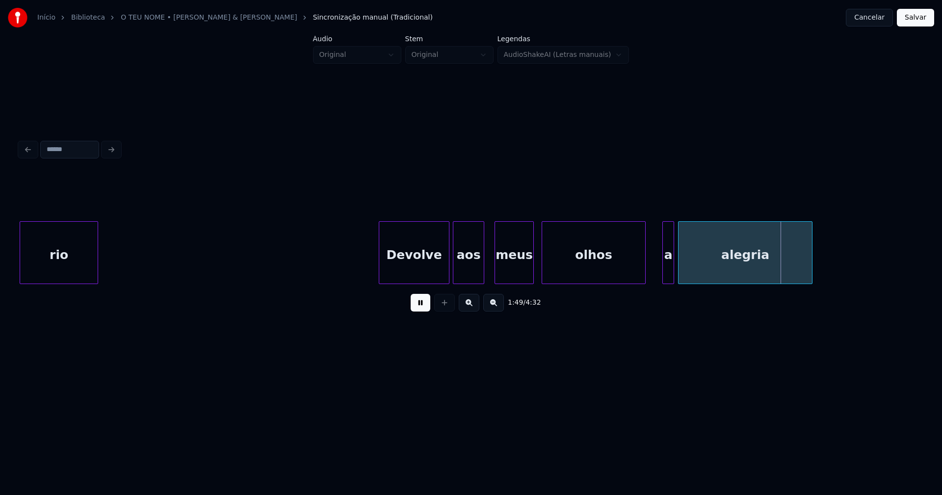
click at [416, 307] on button at bounding box center [421, 303] width 20 height 18
click at [637, 273] on div at bounding box center [636, 253] width 3 height 62
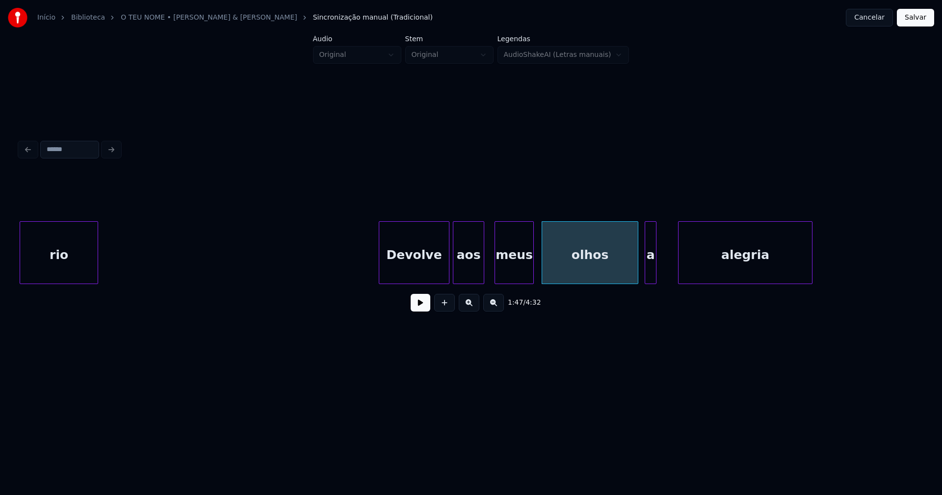
click at [649, 271] on div "a" at bounding box center [650, 255] width 11 height 67
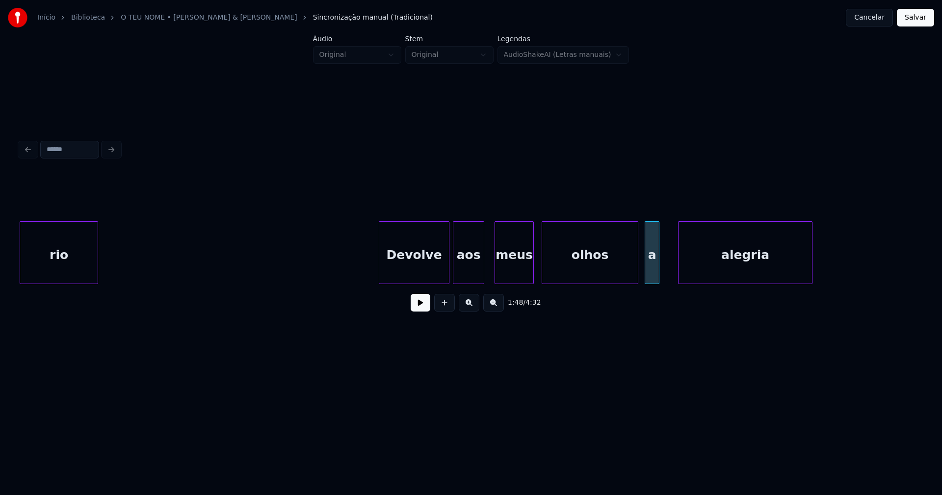
click at [657, 271] on div at bounding box center [657, 253] width 3 height 62
click at [696, 274] on div "alegria" at bounding box center [732, 255] width 133 height 67
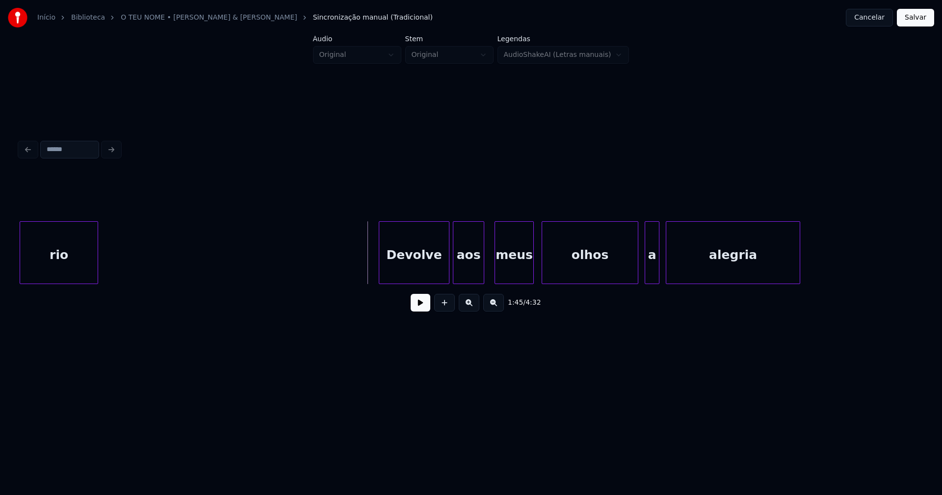
click at [417, 303] on button at bounding box center [421, 303] width 20 height 18
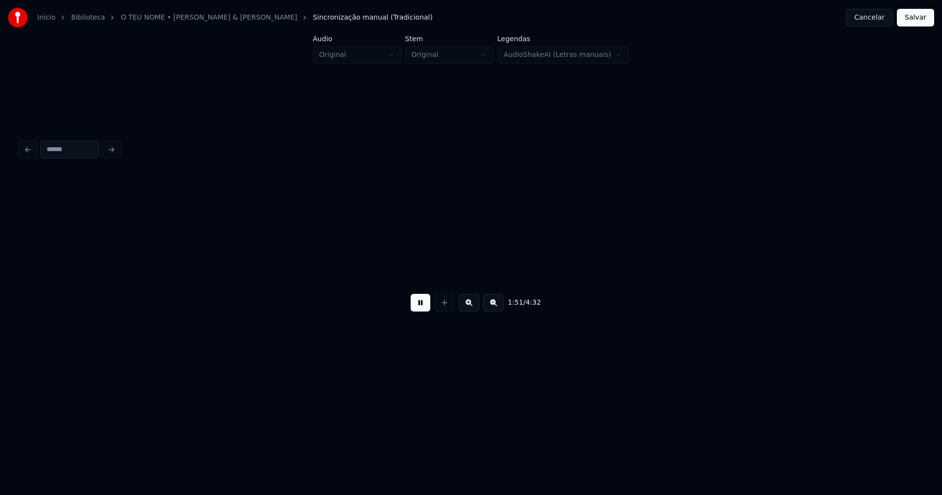
scroll to position [0, 10920]
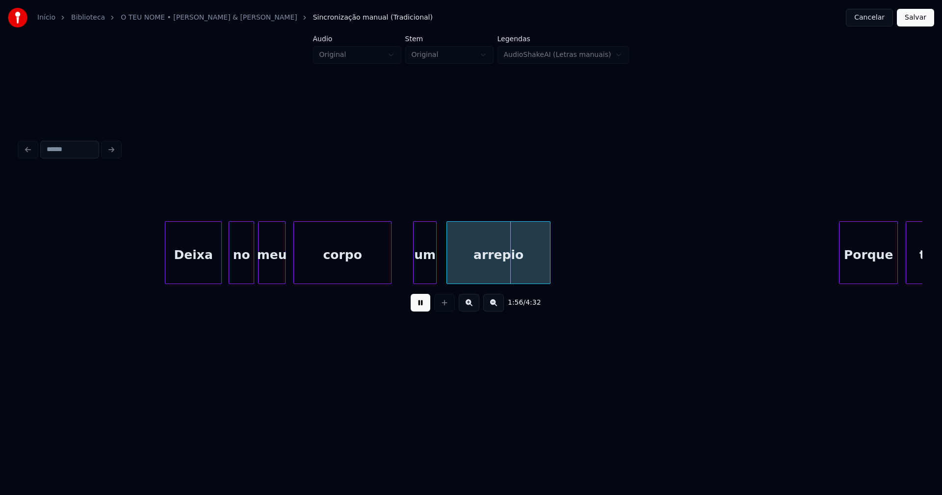
click at [196, 266] on div "Deixa" at bounding box center [193, 255] width 56 height 67
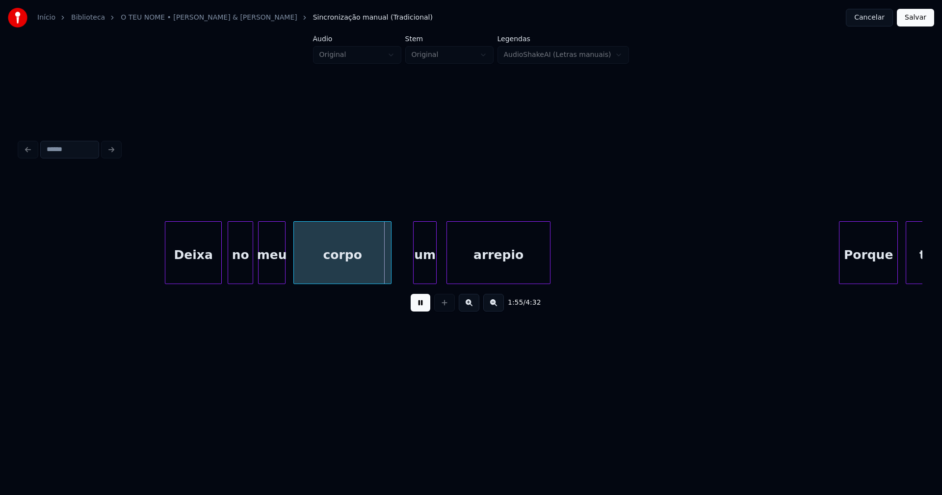
click at [244, 273] on div "no" at bounding box center [240, 255] width 25 height 67
click at [270, 273] on div "meu" at bounding box center [270, 255] width 26 height 67
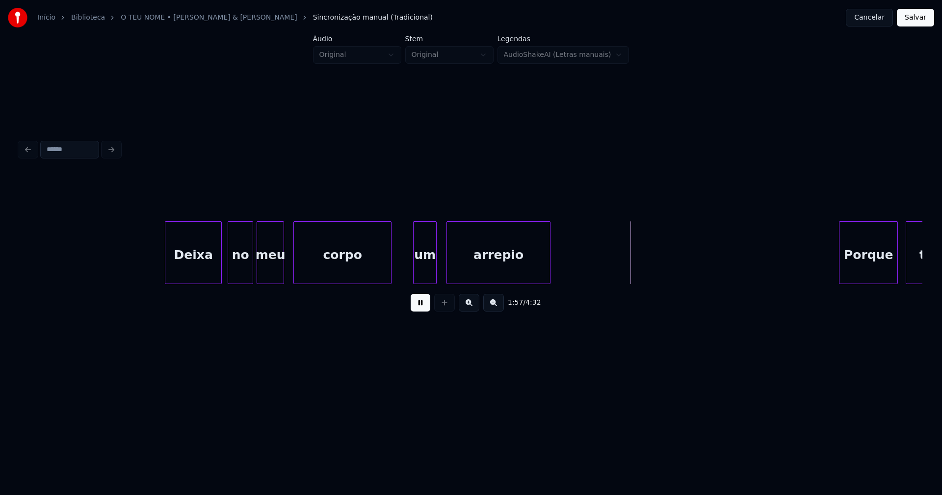
click at [420, 308] on button at bounding box center [421, 303] width 20 height 18
click at [461, 280] on div "arrepio" at bounding box center [505, 252] width 92 height 63
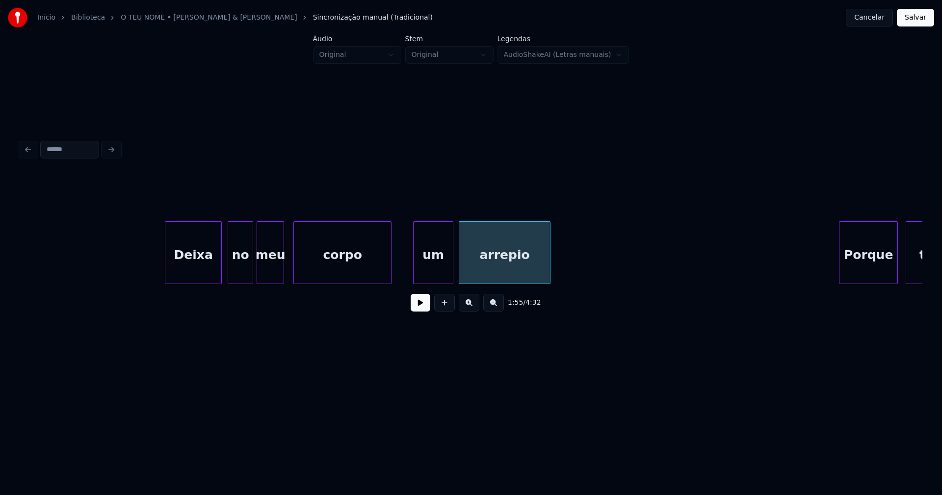
click at [450, 274] on div at bounding box center [451, 253] width 3 height 62
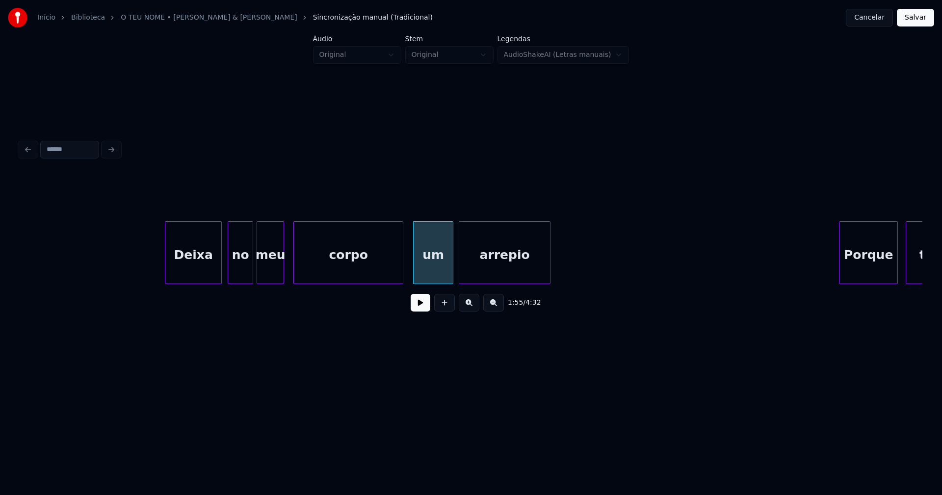
click at [401, 272] on div at bounding box center [401, 253] width 3 height 62
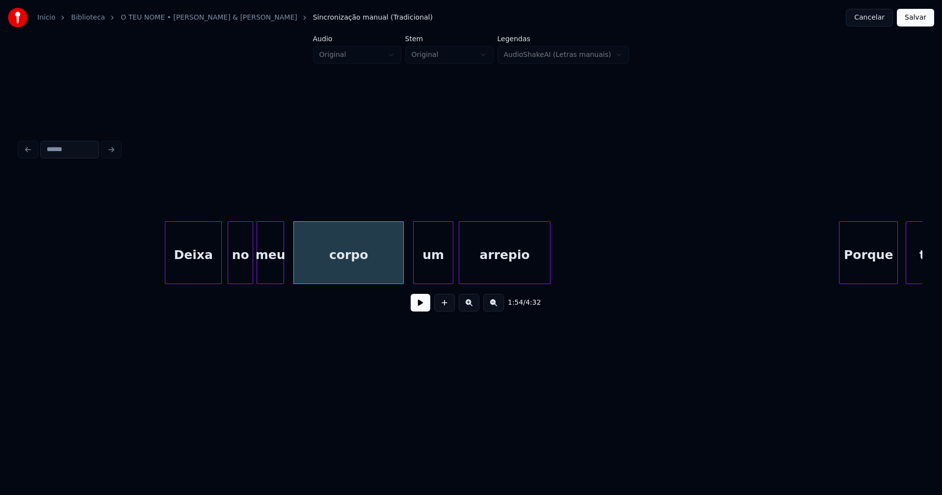
click at [424, 312] on button at bounding box center [421, 303] width 20 height 18
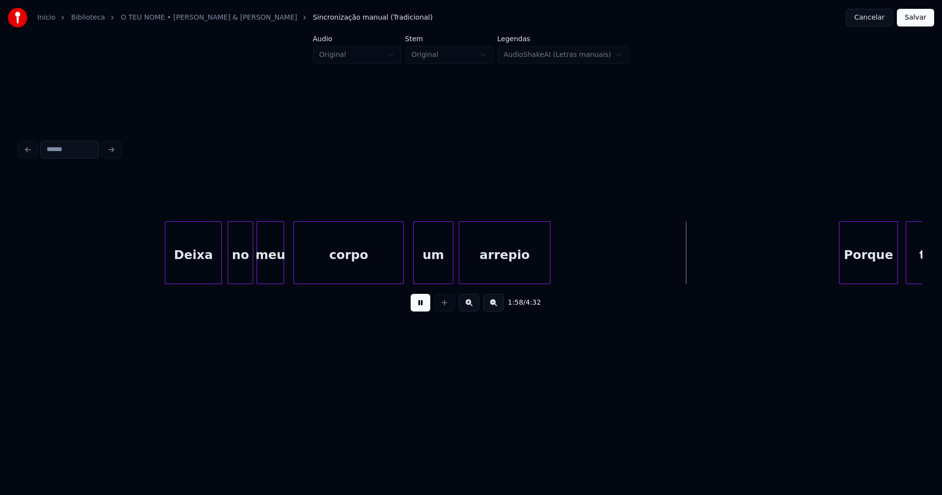
click at [482, 269] on div at bounding box center [481, 253] width 3 height 62
click at [463, 267] on div at bounding box center [463, 253] width 3 height 62
click at [452, 274] on div at bounding box center [451, 253] width 3 height 62
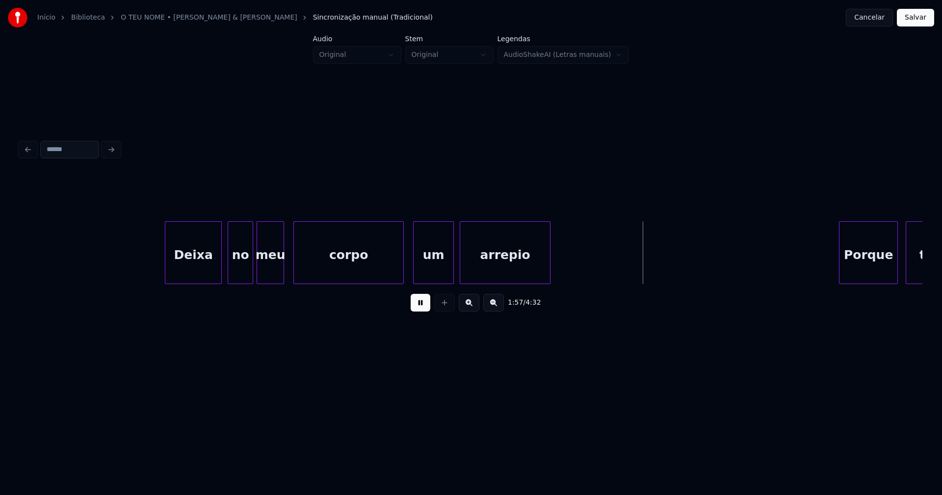
click at [461, 268] on div at bounding box center [461, 253] width 3 height 62
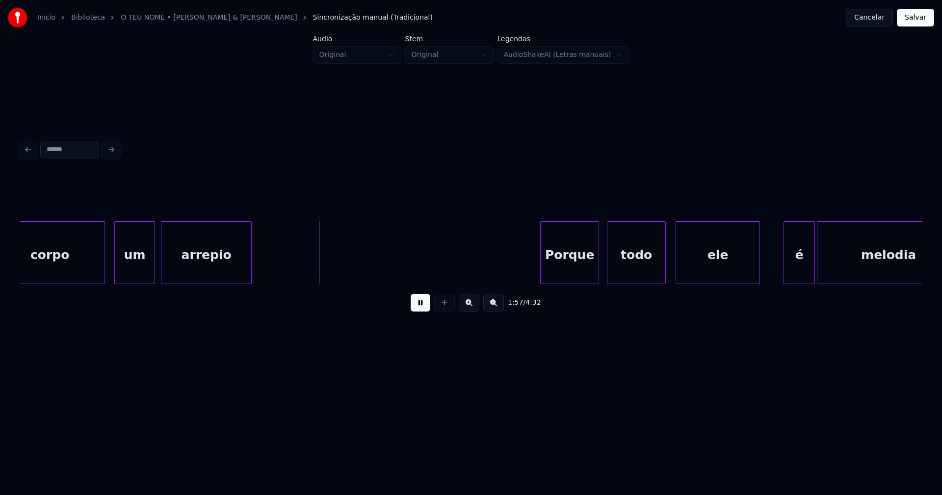
scroll to position [0, 11426]
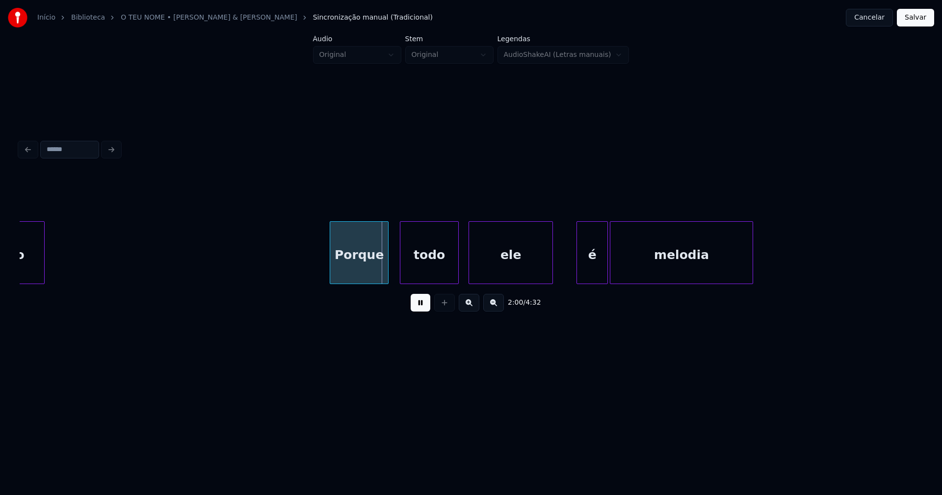
click at [360, 275] on div "Porque" at bounding box center [359, 255] width 58 height 67
click at [427, 276] on div "todo" at bounding box center [427, 255] width 58 height 67
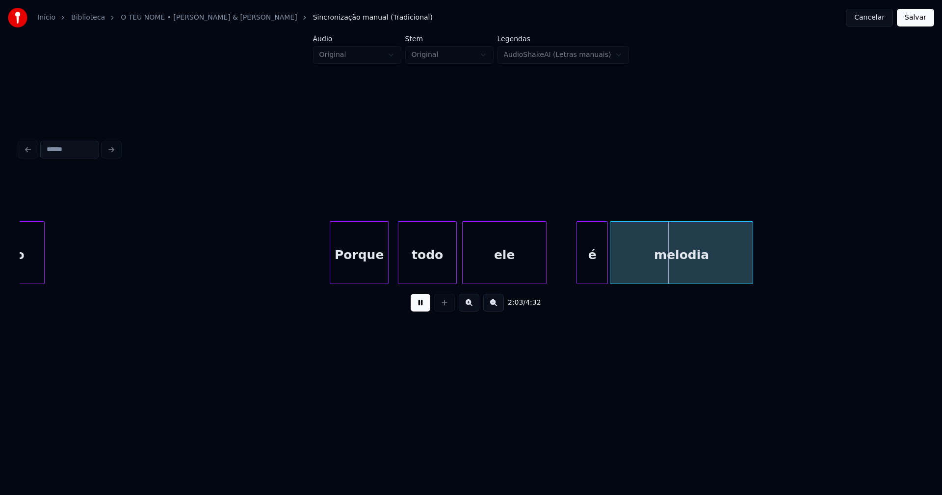
click at [494, 278] on div "ele" at bounding box center [504, 255] width 83 height 67
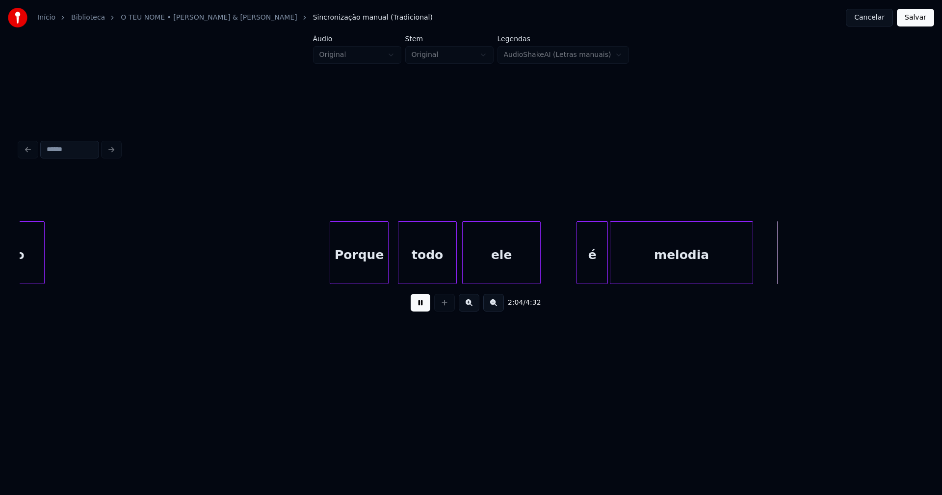
click at [538, 272] on div at bounding box center [538, 253] width 3 height 62
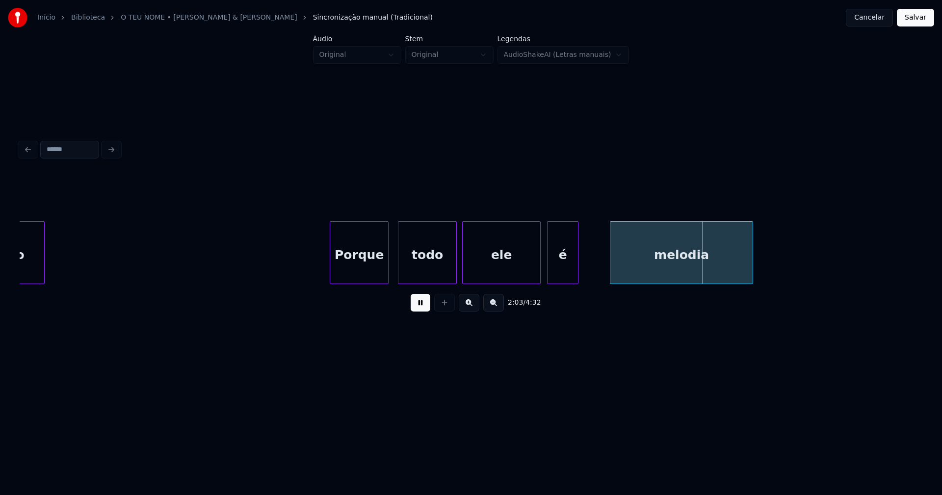
click at [560, 279] on div "é" at bounding box center [563, 255] width 30 height 67
click at [569, 278] on div "é" at bounding box center [567, 255] width 30 height 67
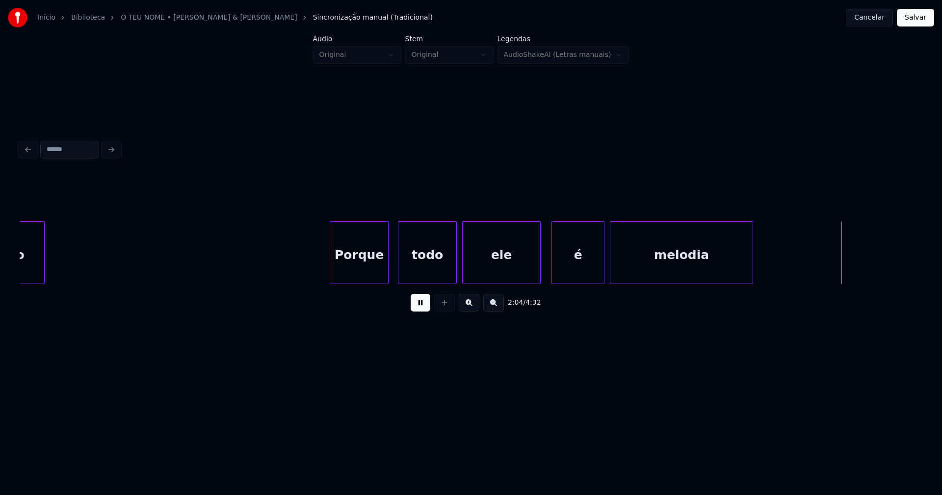
click at [601, 262] on div at bounding box center [602, 253] width 3 height 62
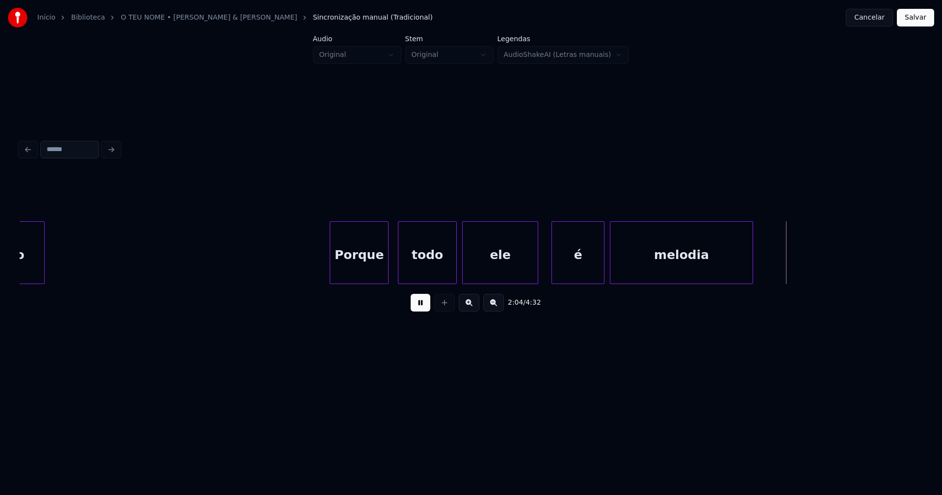
click at [536, 263] on div at bounding box center [536, 253] width 3 height 62
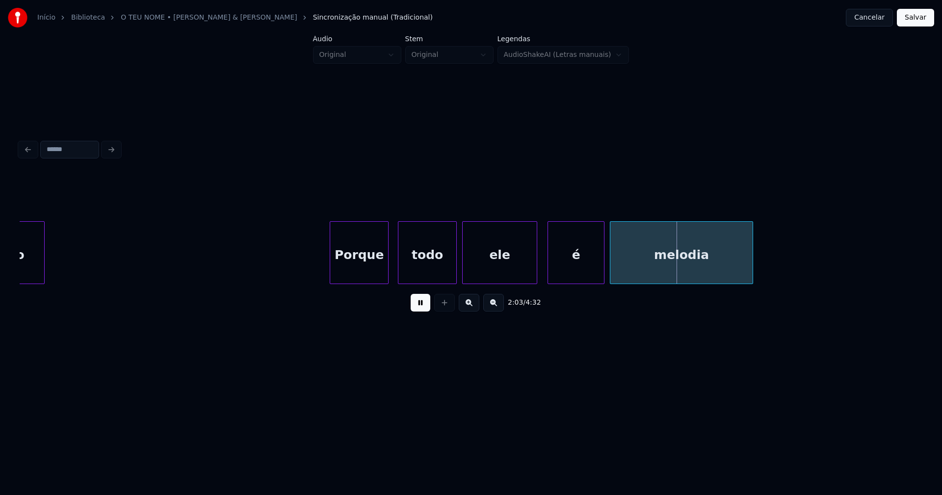
click at [549, 267] on div at bounding box center [549, 253] width 3 height 62
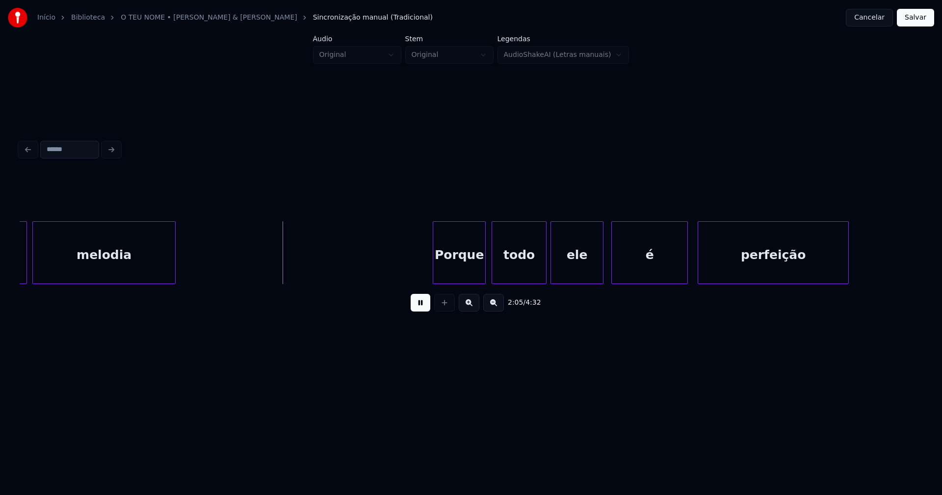
scroll to position [0, 12018]
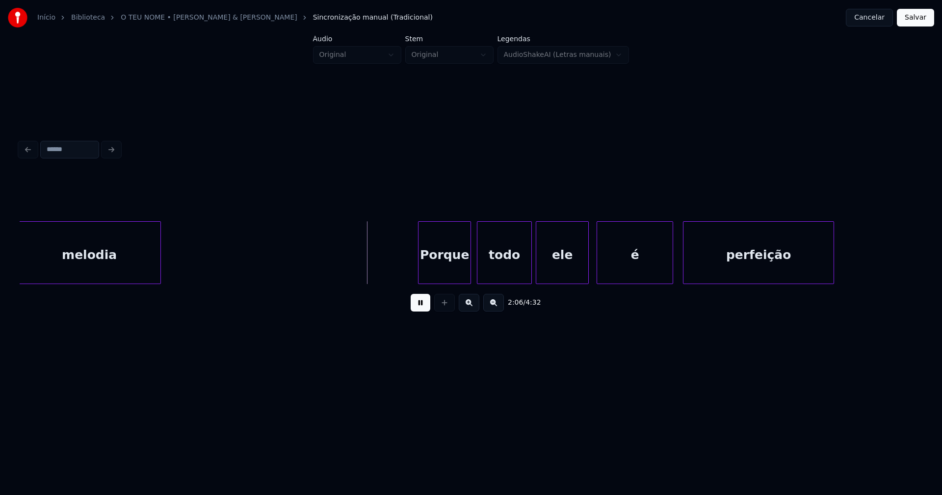
click at [426, 306] on button at bounding box center [421, 303] width 20 height 18
click at [443, 274] on div "Porque" at bounding box center [441, 255] width 52 height 67
click at [422, 303] on button at bounding box center [421, 303] width 20 height 18
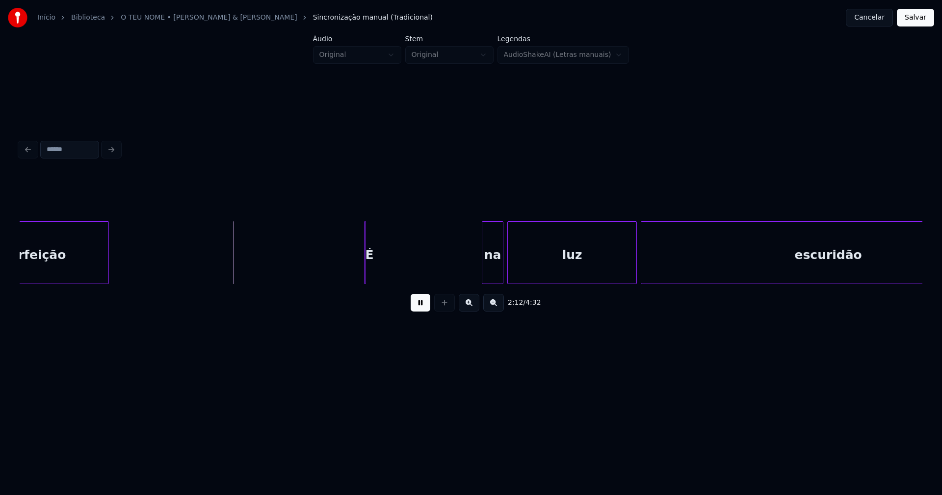
scroll to position [0, 12772]
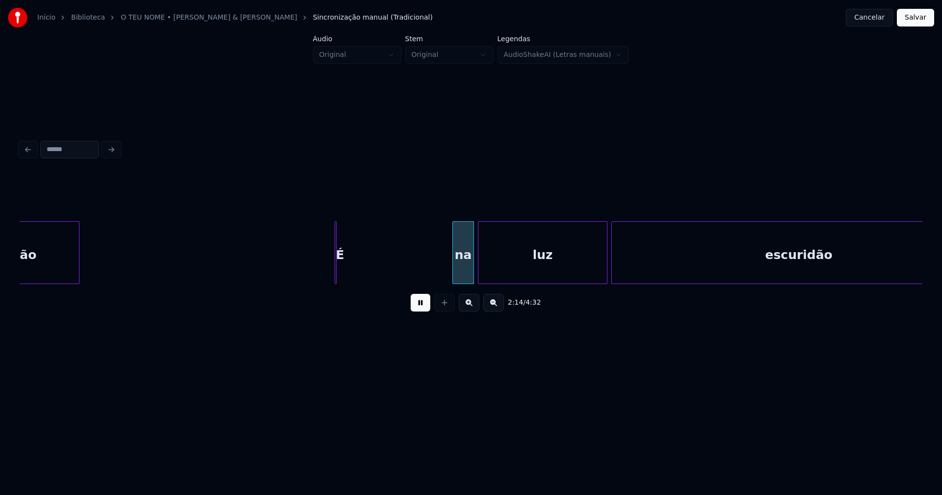
click at [422, 305] on button at bounding box center [421, 303] width 20 height 18
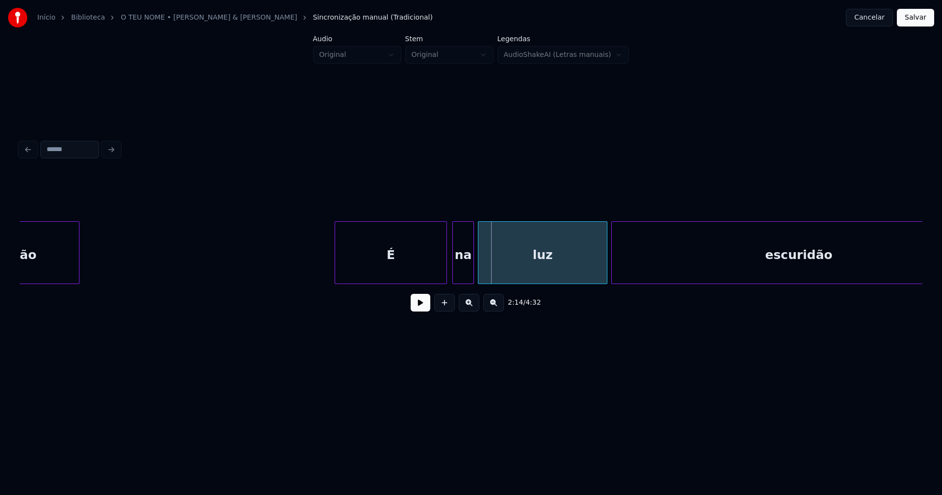
click at [446, 271] on div at bounding box center [445, 253] width 3 height 62
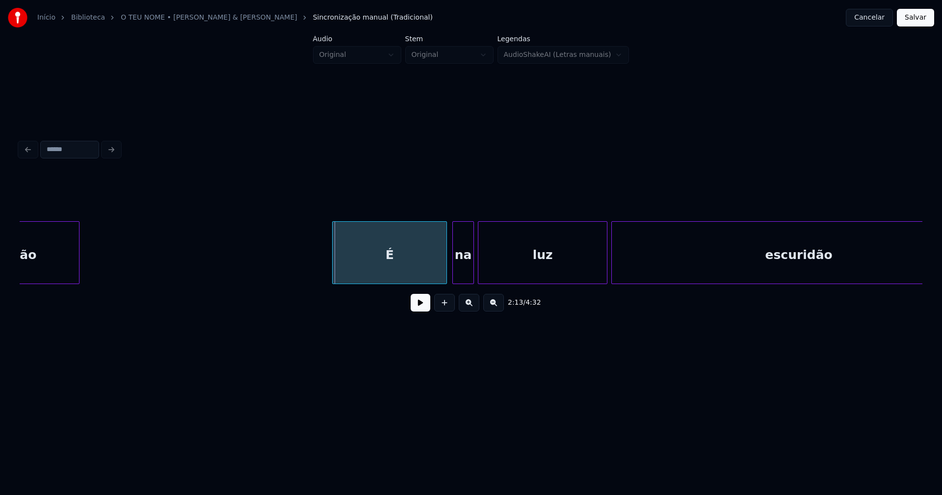
click at [334, 265] on div at bounding box center [334, 253] width 3 height 62
click at [420, 306] on button at bounding box center [421, 303] width 20 height 18
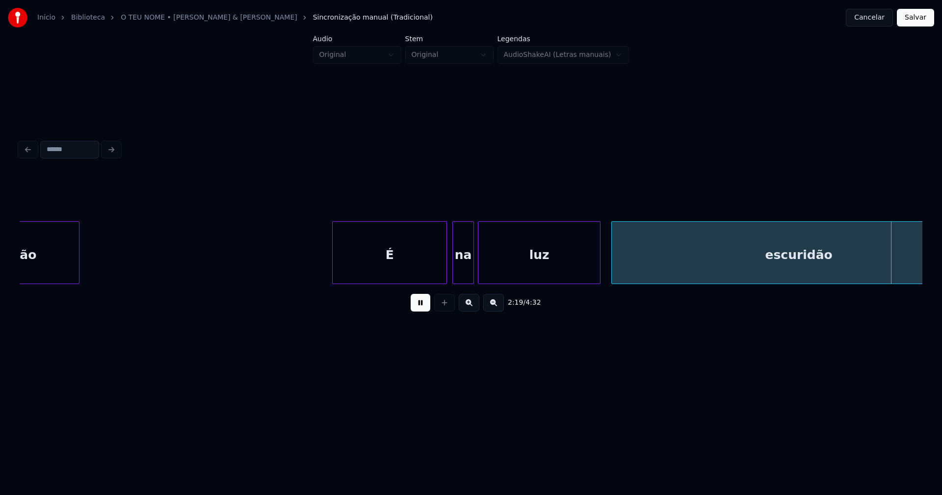
click at [597, 268] on div at bounding box center [598, 253] width 3 height 62
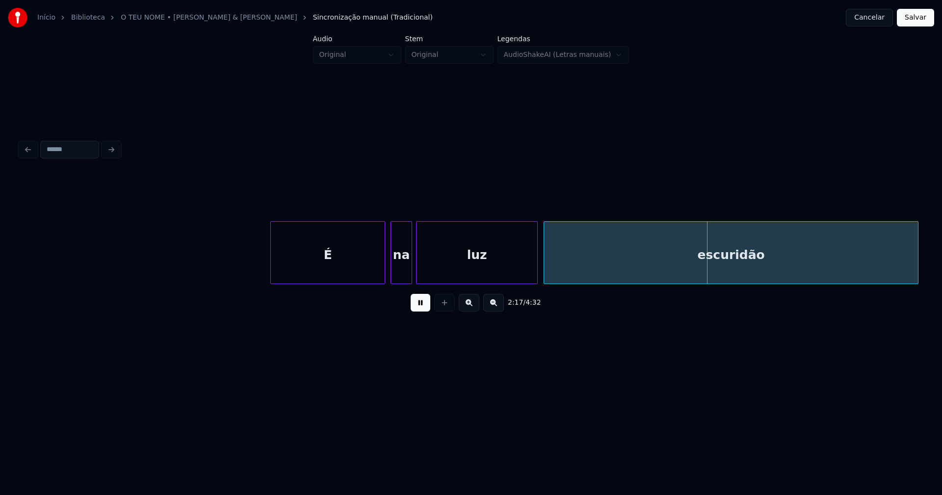
click at [617, 274] on div "escuridão" at bounding box center [731, 255] width 374 height 67
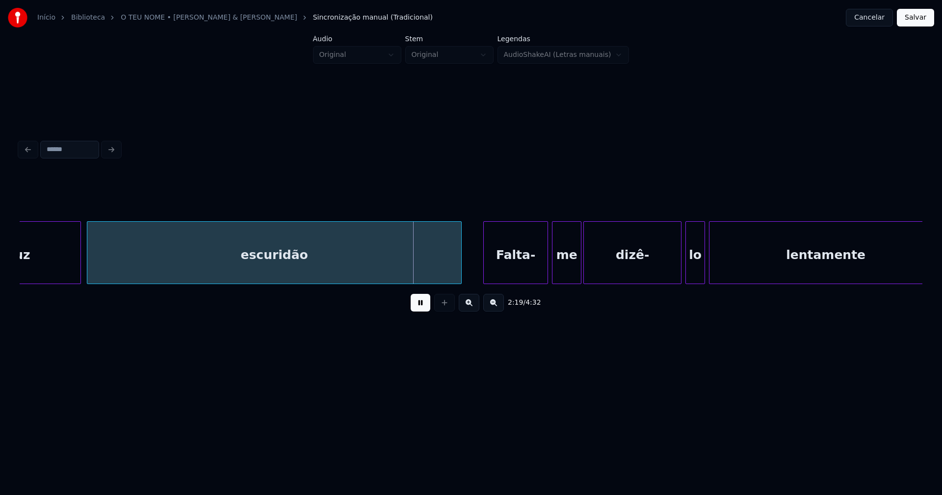
scroll to position [0, 13305]
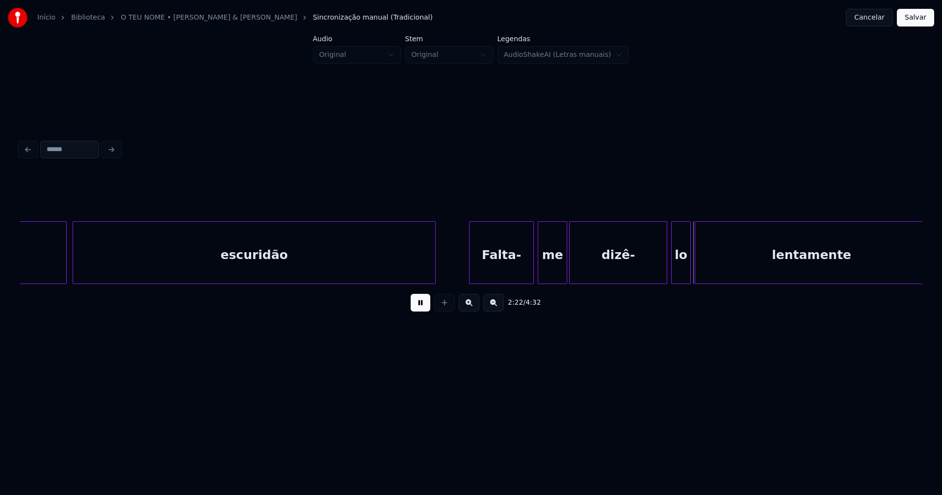
click at [433, 273] on div at bounding box center [433, 253] width 3 height 62
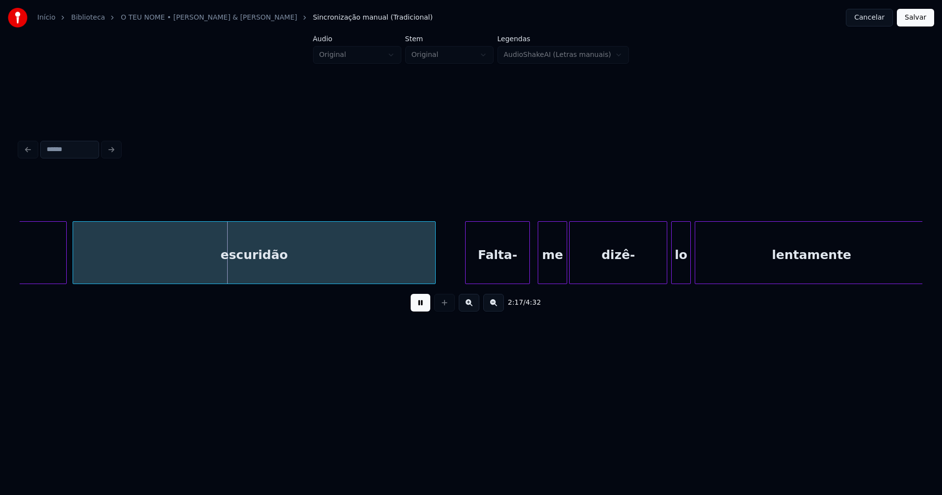
click at [499, 273] on div "Falta-" at bounding box center [498, 255] width 64 height 67
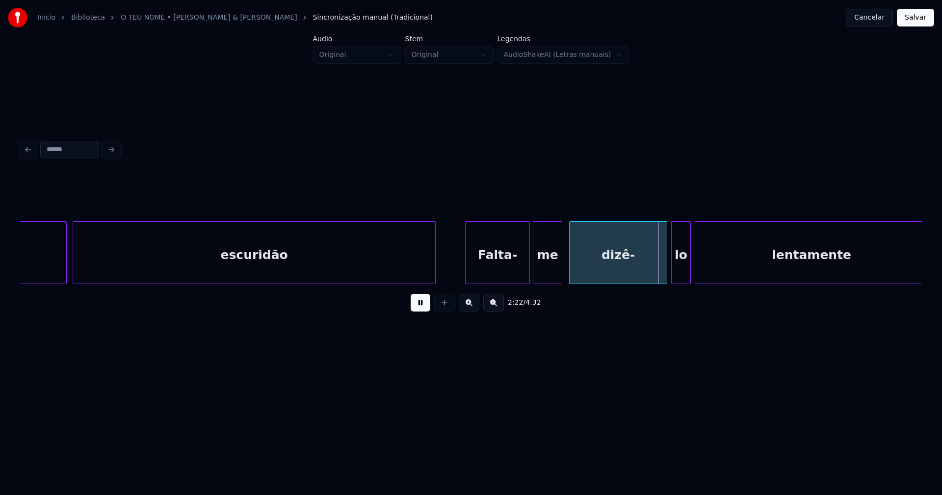
click at [547, 273] on div "me" at bounding box center [547, 255] width 28 height 67
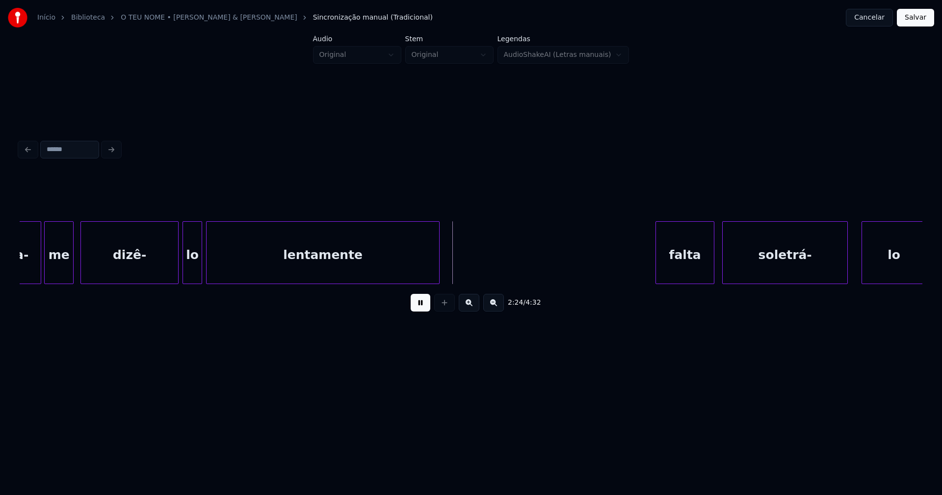
scroll to position [0, 13823]
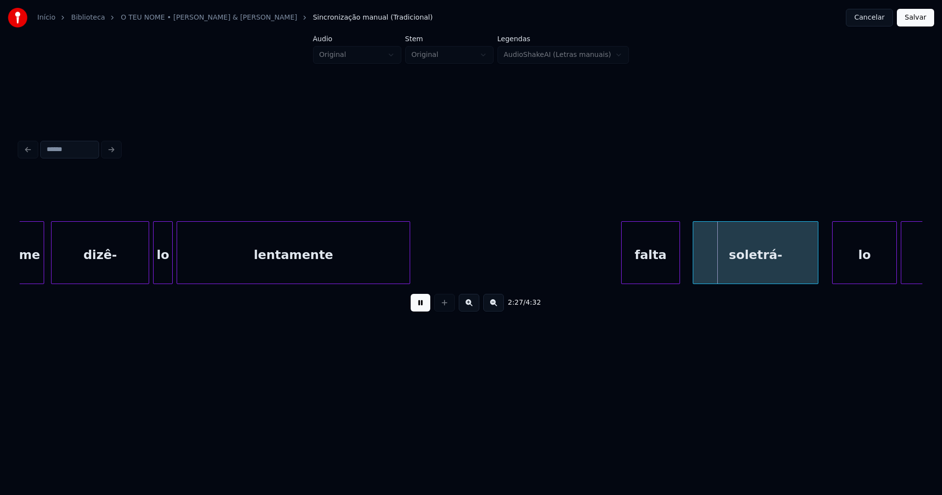
click at [652, 274] on div "falta" at bounding box center [651, 255] width 58 height 67
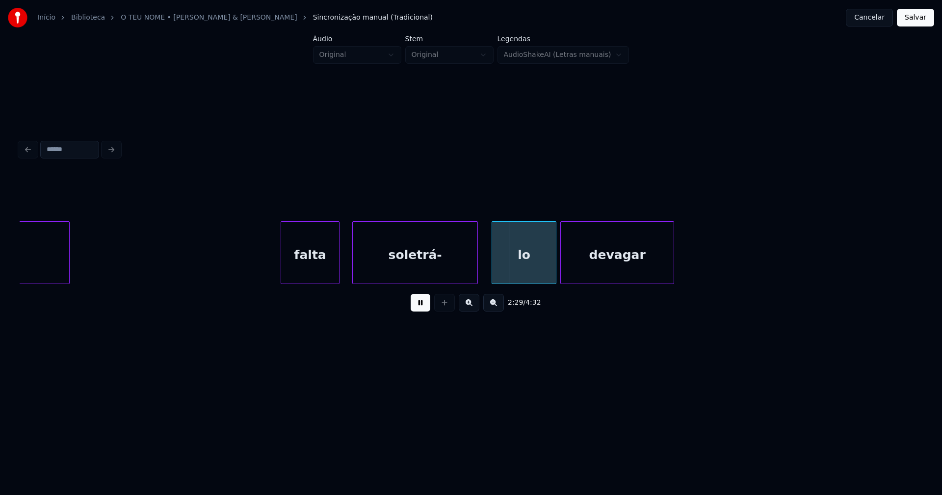
scroll to position [0, 14178]
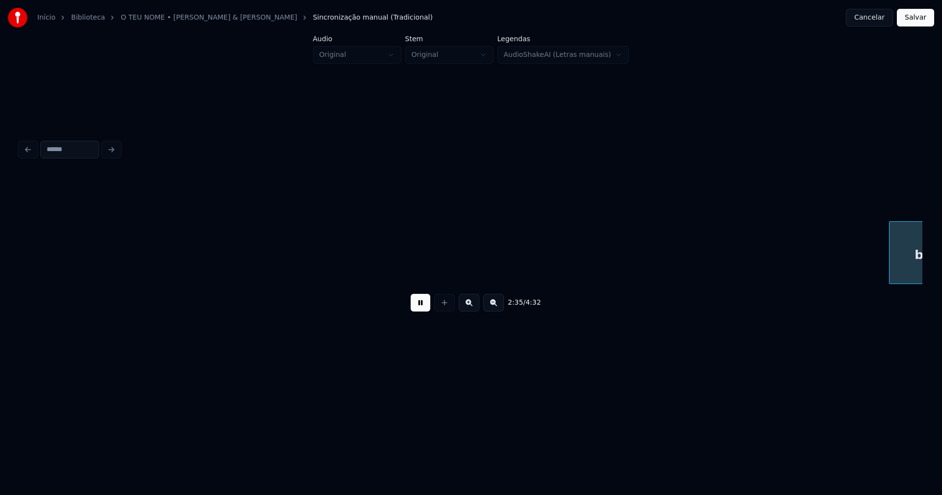
scroll to position [0, 15244]
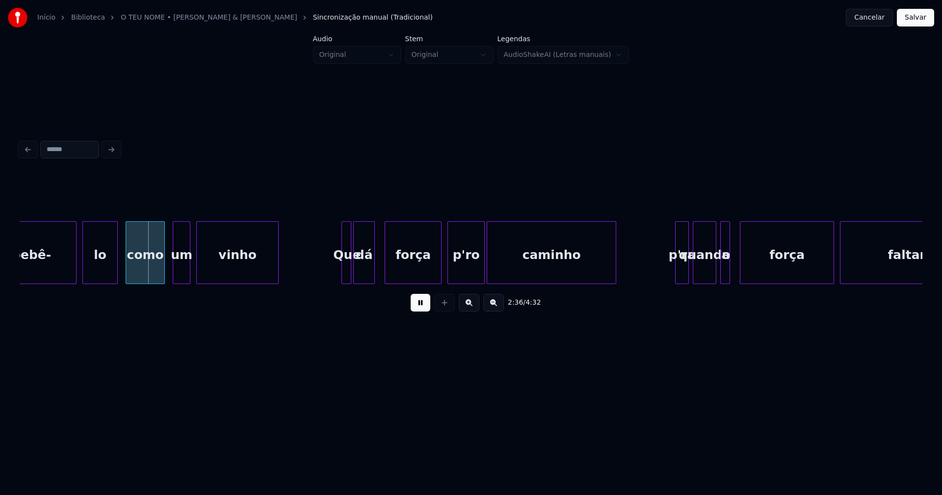
click at [418, 308] on button at bounding box center [421, 303] width 20 height 18
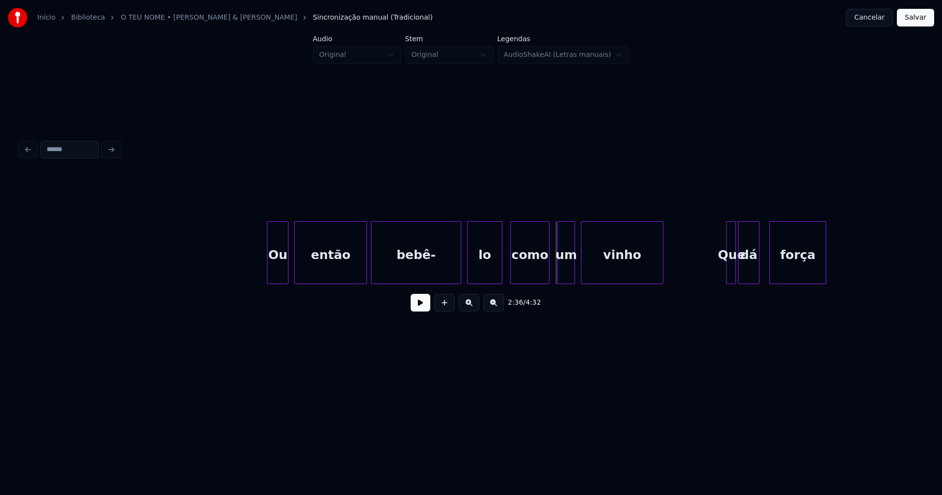
scroll to position [0, 14756]
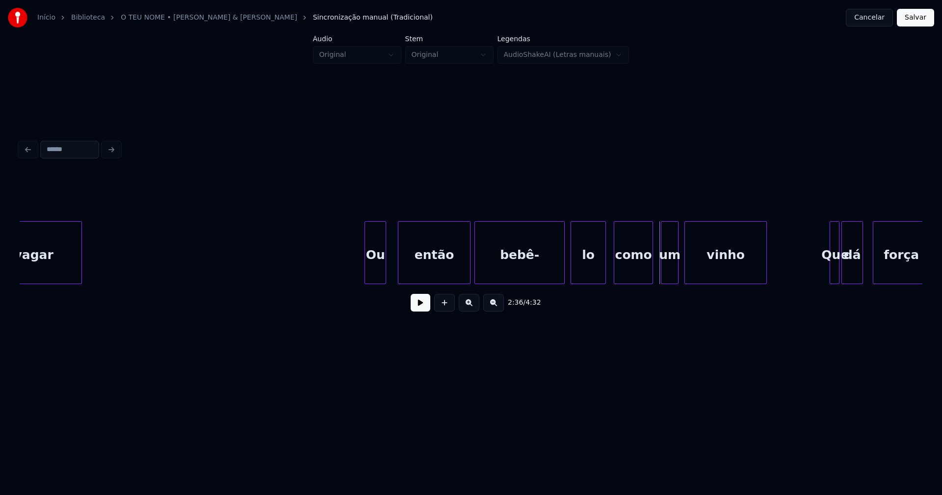
click at [374, 277] on div "Ou" at bounding box center [375, 255] width 21 height 67
click at [419, 279] on div "então" at bounding box center [427, 255] width 72 height 67
click at [420, 308] on button at bounding box center [421, 303] width 20 height 18
drag, startPoint x: 423, startPoint y: 311, endPoint x: 435, endPoint y: 307, distance: 11.8
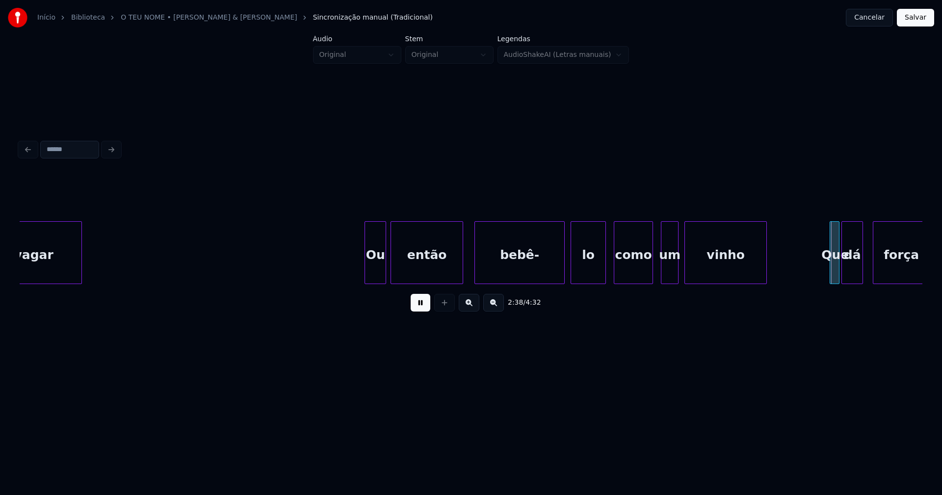
click at [424, 310] on button at bounding box center [421, 303] width 20 height 18
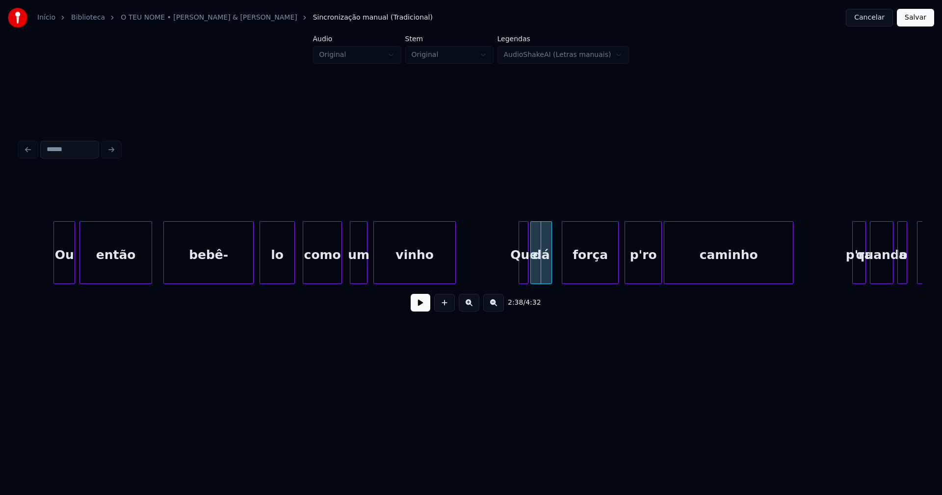
scroll to position [0, 15081]
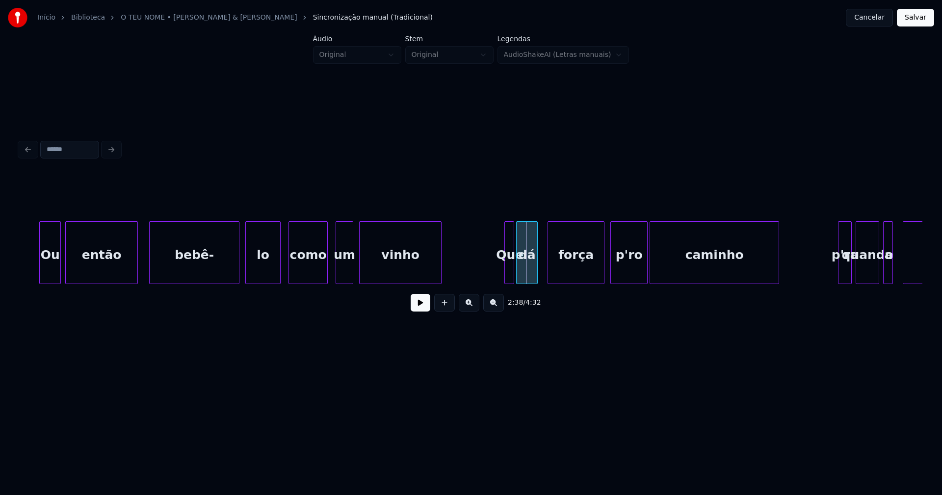
click at [503, 264] on div at bounding box center [504, 253] width 3 height 62
click at [422, 309] on button at bounding box center [421, 303] width 20 height 18
click at [422, 311] on button at bounding box center [421, 303] width 20 height 18
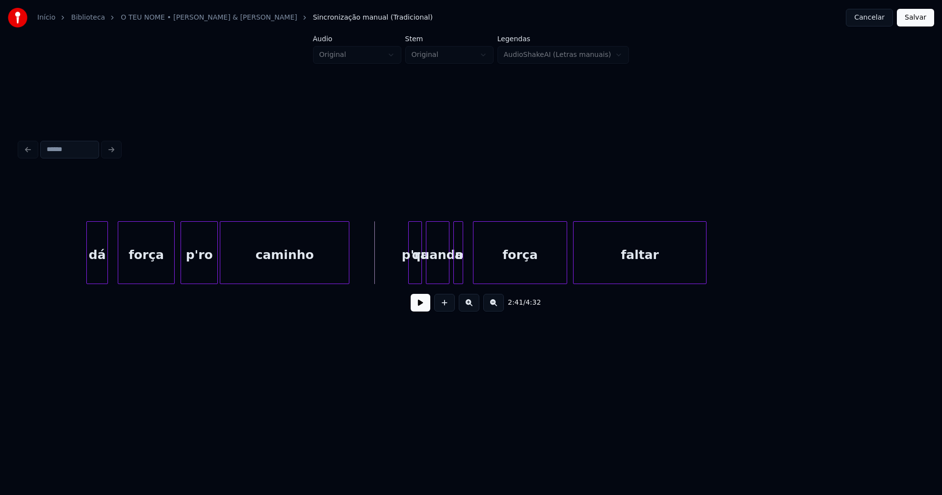
scroll to position [0, 15599]
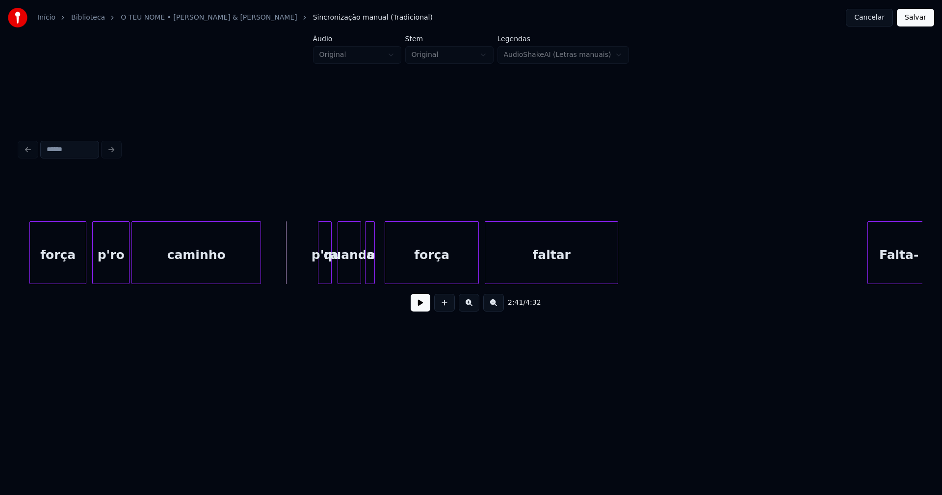
click at [323, 273] on div "p'ra" at bounding box center [324, 255] width 13 height 67
click at [412, 311] on button at bounding box center [421, 303] width 20 height 18
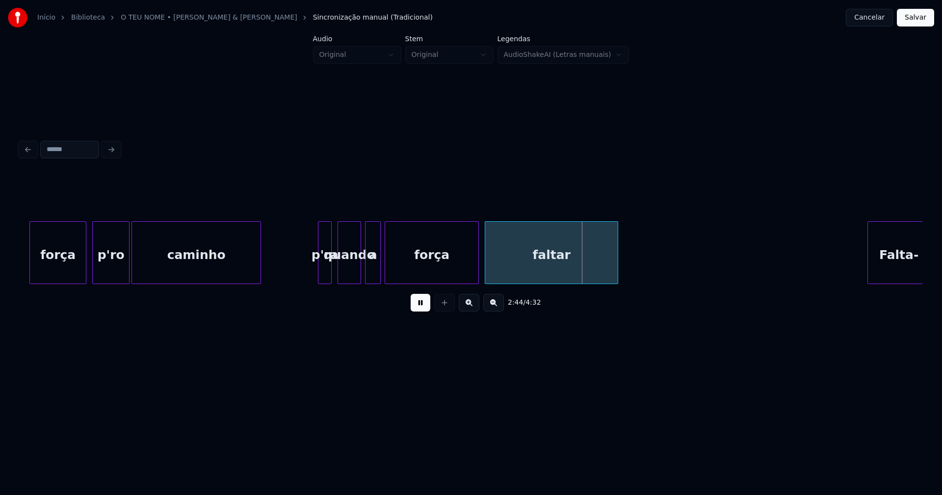
click at [378, 272] on div at bounding box center [378, 253] width 3 height 62
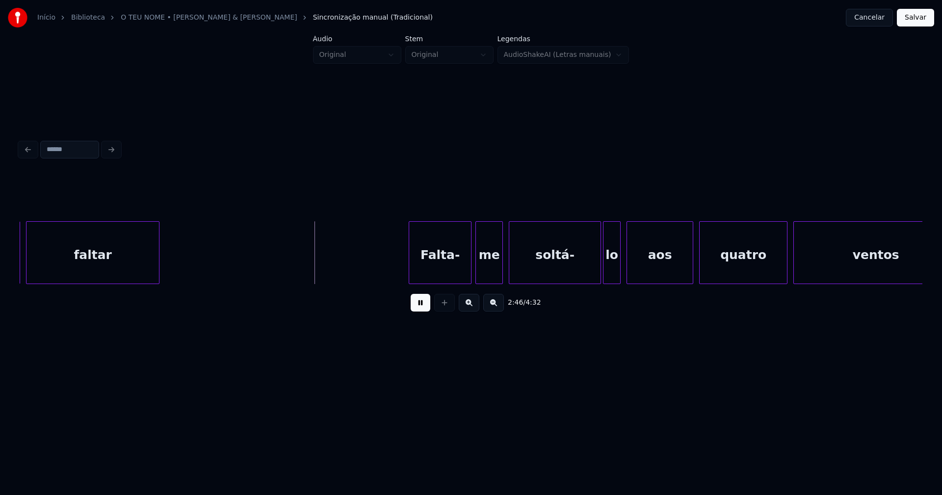
scroll to position [0, 16088]
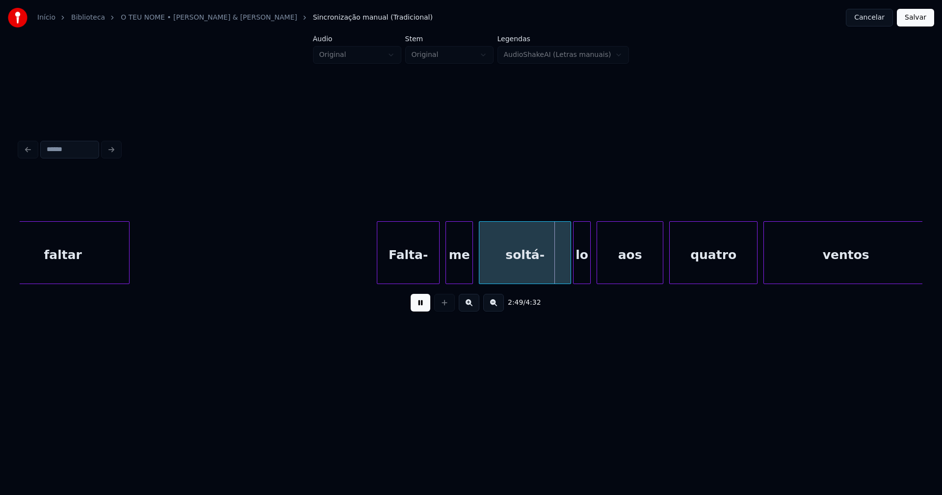
click at [407, 271] on div "Falta-" at bounding box center [408, 255] width 62 height 67
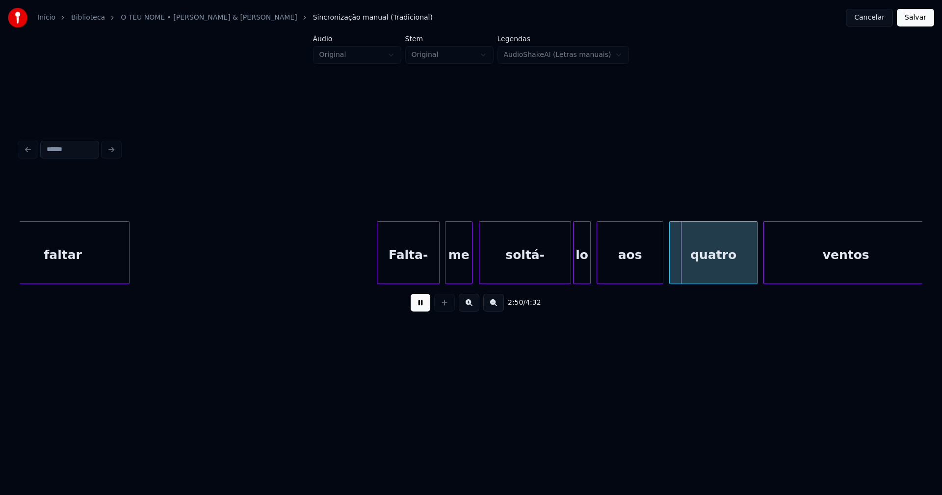
click at [456, 277] on div "me" at bounding box center [458, 255] width 26 height 67
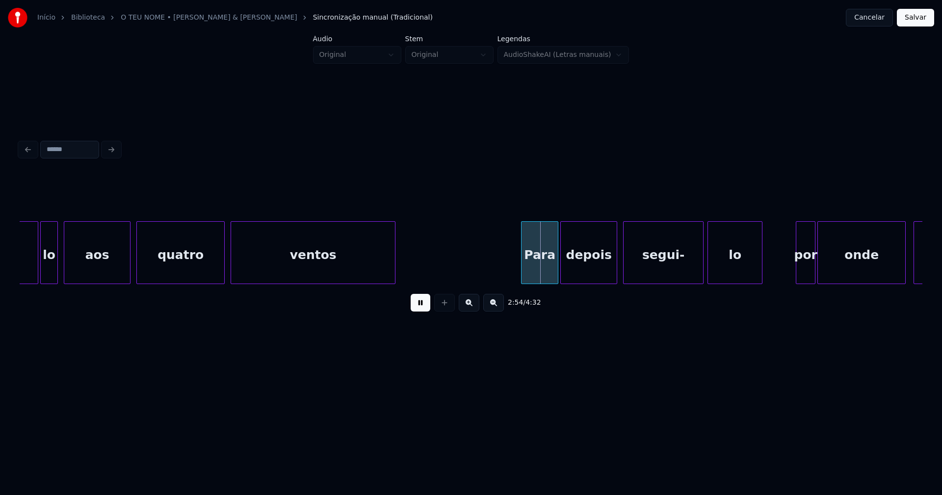
scroll to position [0, 16635]
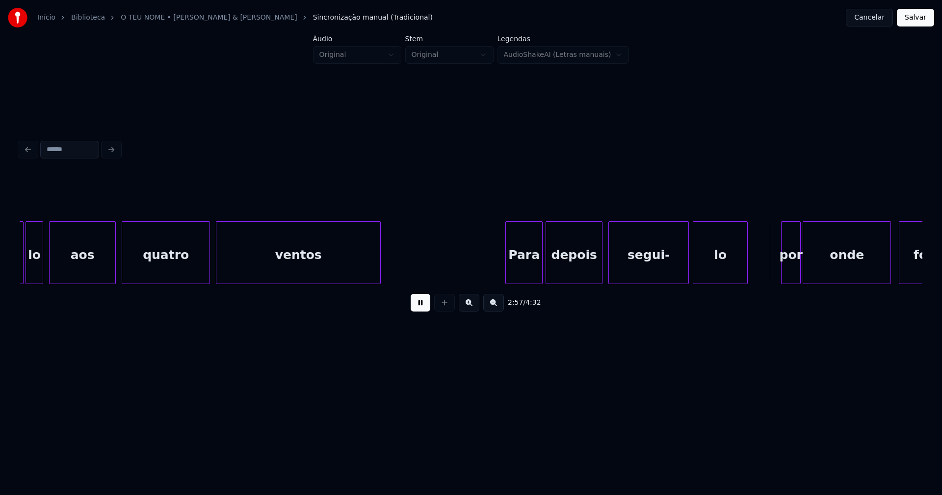
click at [524, 271] on div "Para" at bounding box center [524, 255] width 36 height 67
click at [423, 311] on button at bounding box center [421, 303] width 20 height 18
click at [427, 312] on button at bounding box center [421, 303] width 20 height 18
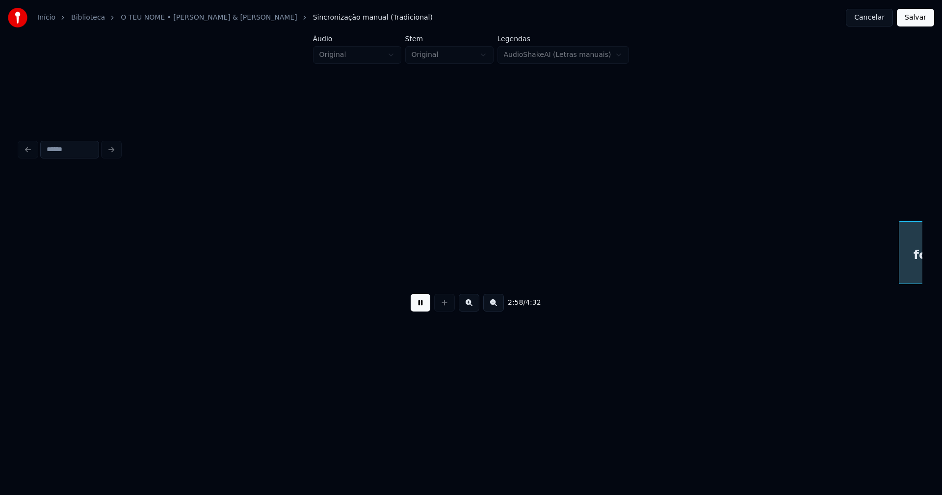
scroll to position [0, 17539]
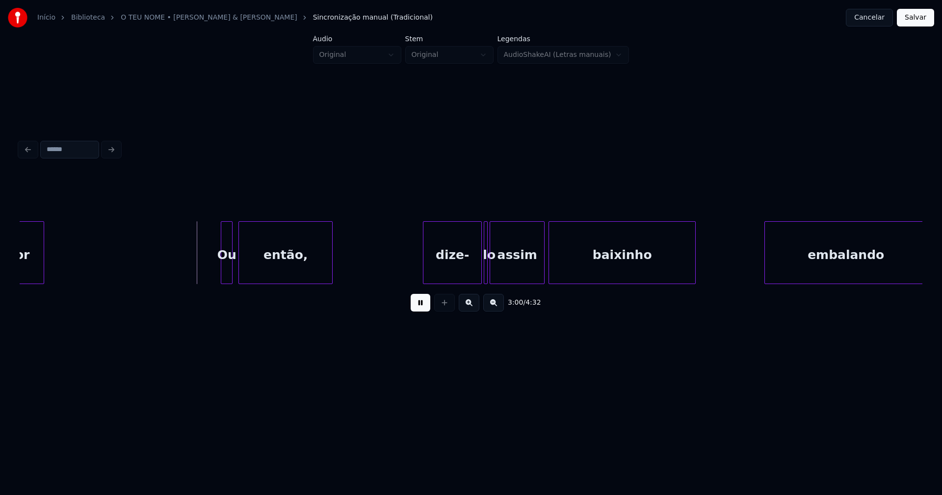
drag, startPoint x: 420, startPoint y: 309, endPoint x: 407, endPoint y: 299, distance: 16.5
click at [420, 308] on button at bounding box center [421, 303] width 20 height 18
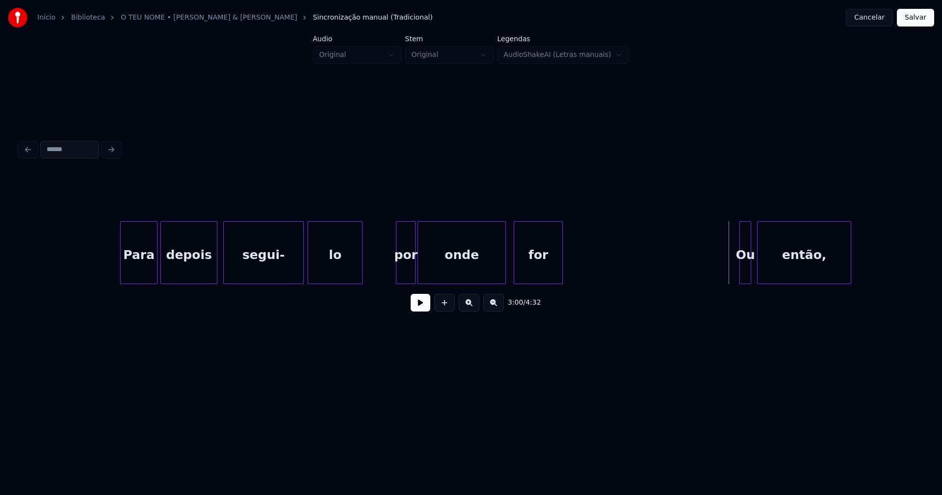
scroll to position [0, 17005]
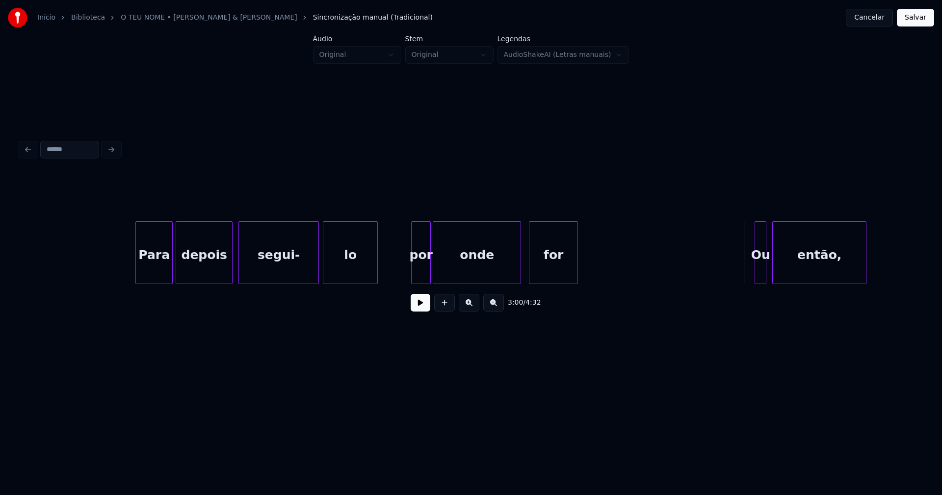
click at [417, 312] on button at bounding box center [421, 303] width 20 height 18
click at [387, 261] on div at bounding box center [385, 253] width 3 height 62
click at [591, 264] on div at bounding box center [591, 253] width 3 height 62
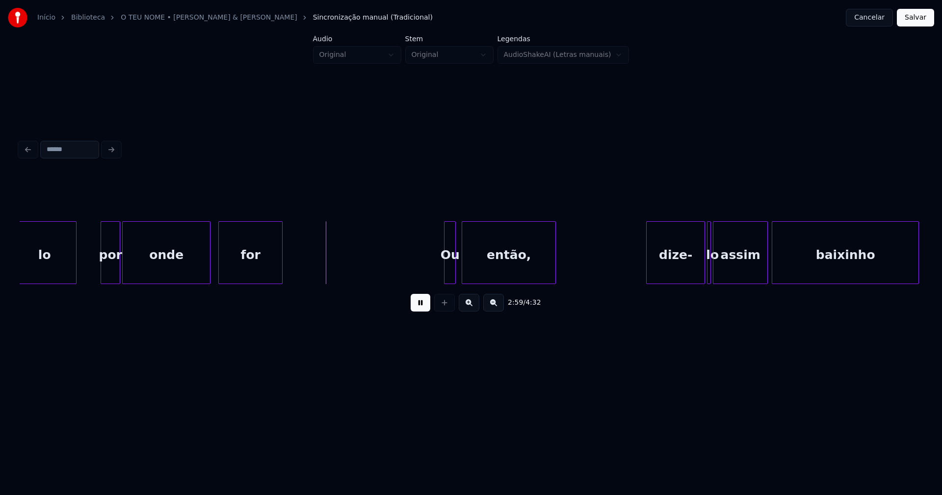
scroll to position [0, 17316]
click at [484, 275] on div at bounding box center [485, 253] width 3 height 62
click at [473, 268] on div at bounding box center [473, 253] width 3 height 62
click at [455, 275] on div "Ou" at bounding box center [455, 255] width 31 height 67
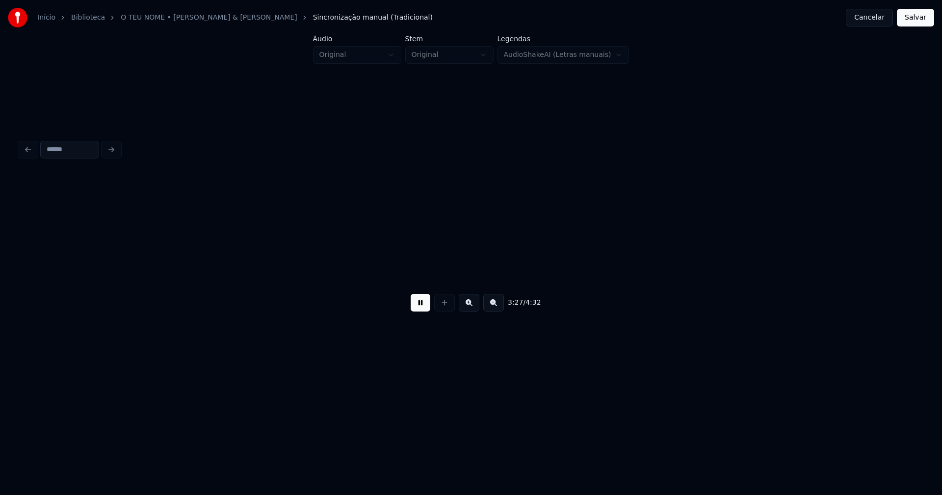
scroll to position [0, 20364]
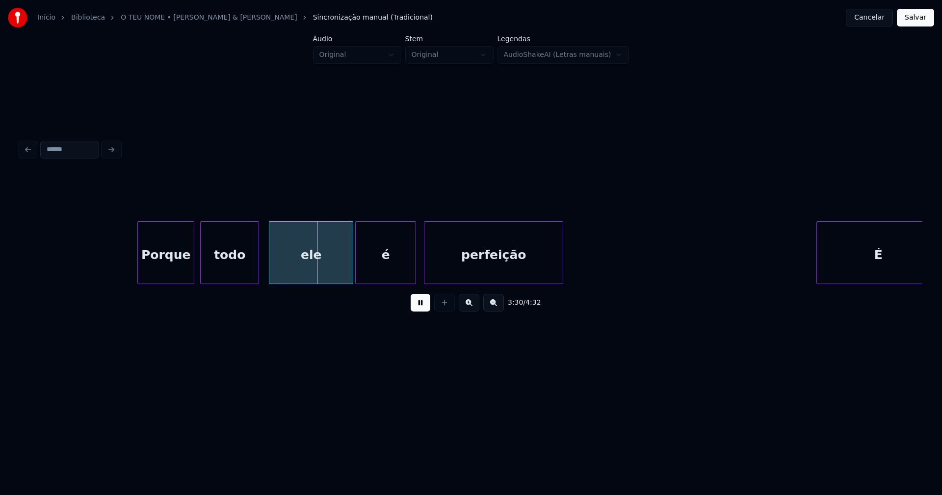
drag, startPoint x: 421, startPoint y: 308, endPoint x: 426, endPoint y: 307, distance: 5.1
click at [422, 308] on button at bounding box center [421, 303] width 20 height 18
click at [920, 15] on button "Salvar" at bounding box center [915, 18] width 37 height 18
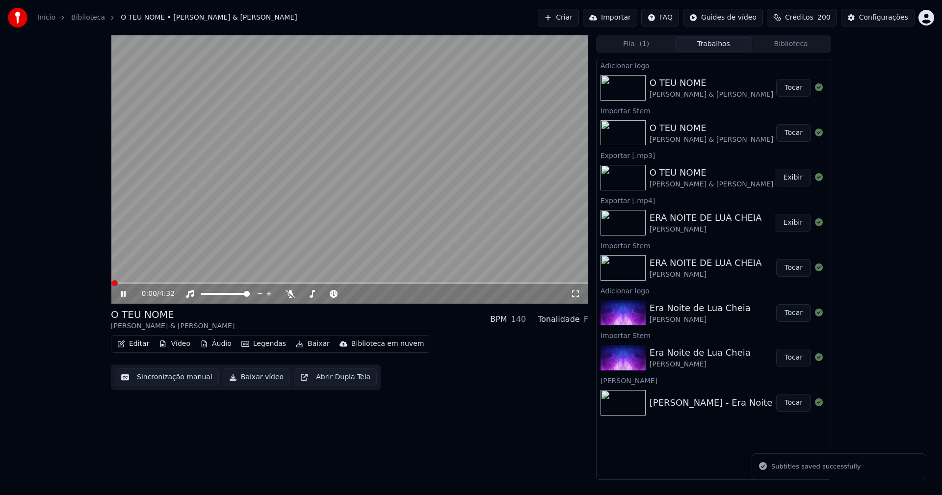
click at [125, 292] on icon at bounding box center [123, 294] width 5 height 6
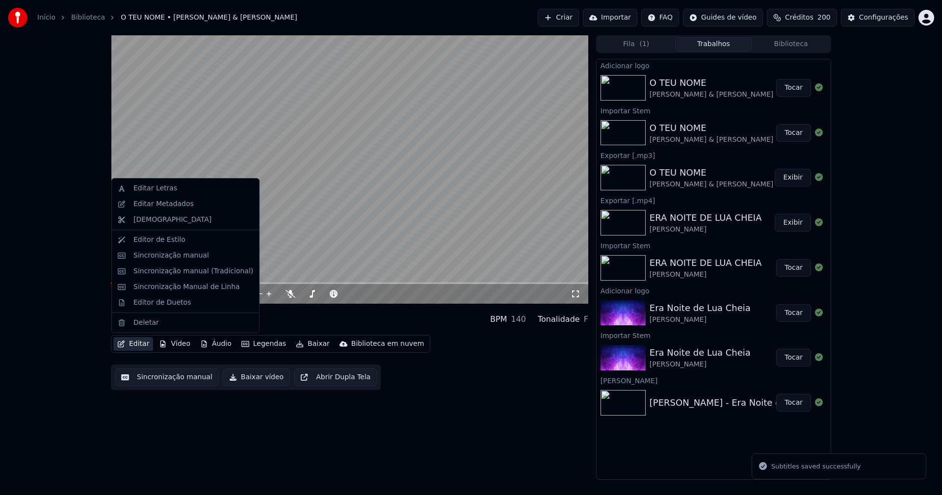
click at [137, 344] on button "Editar" at bounding box center [133, 344] width 40 height 14
click at [162, 192] on div "Editar Letras" at bounding box center [155, 188] width 44 height 10
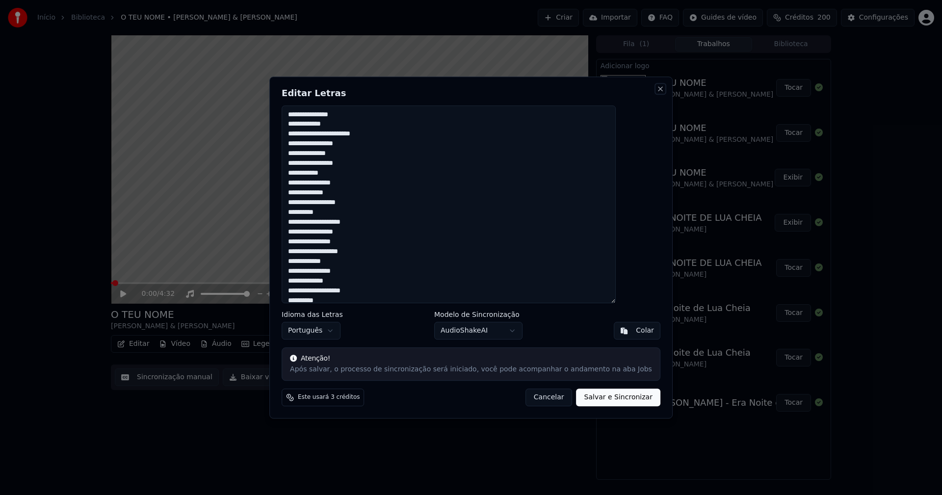
click at [656, 86] on button "Close" at bounding box center [660, 89] width 8 height 8
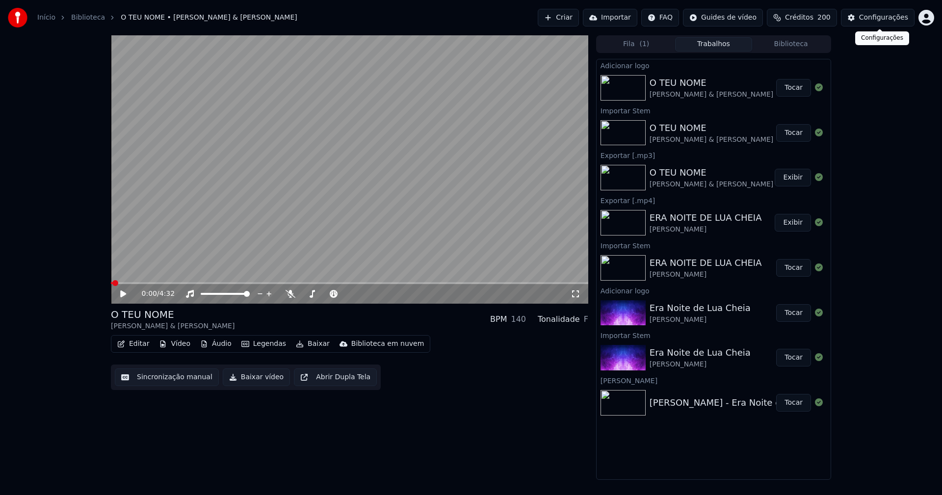
click at [897, 16] on div "Configurações" at bounding box center [883, 18] width 49 height 10
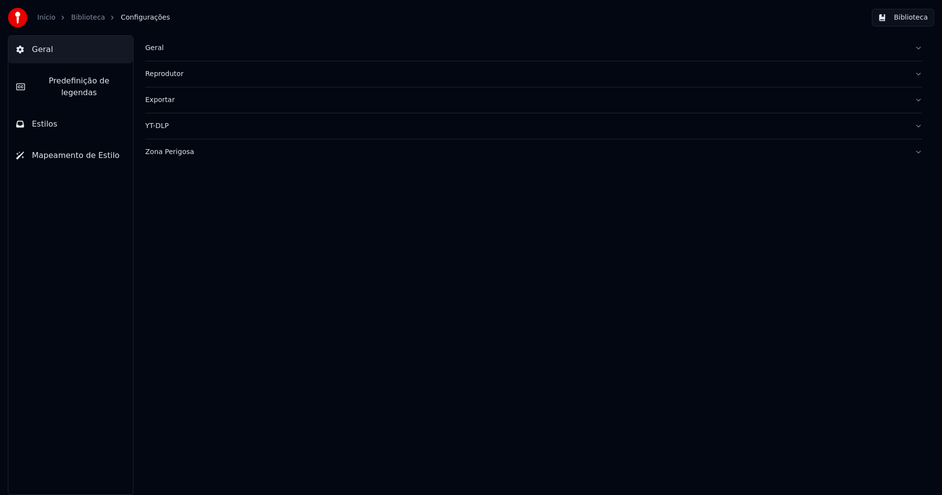
click at [151, 48] on div "Geral" at bounding box center [525, 48] width 761 height 10
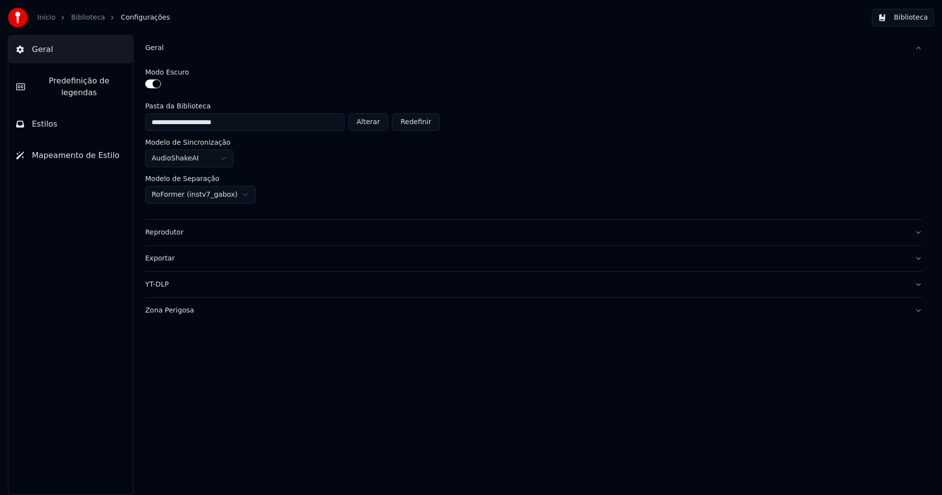
click at [371, 121] on button "Alterar" at bounding box center [368, 122] width 40 height 18
type input "**********"
click at [914, 15] on button "Biblioteca" at bounding box center [903, 18] width 62 height 18
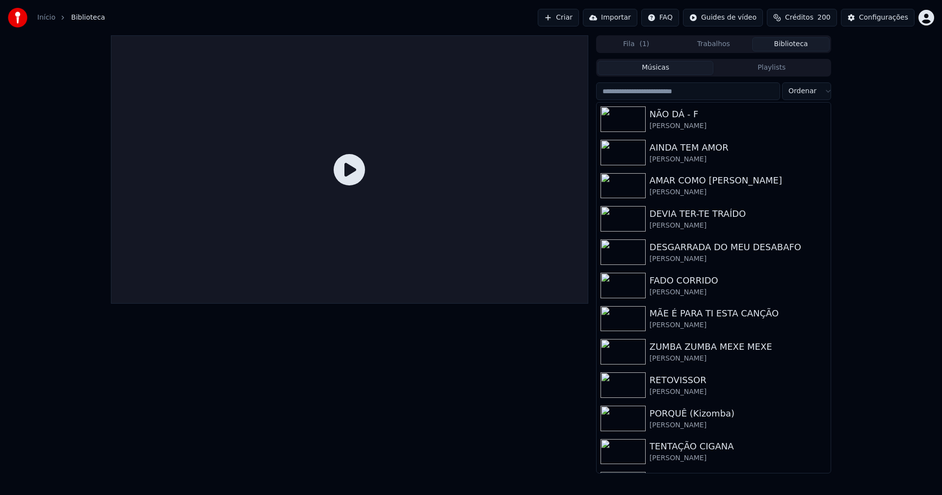
click at [44, 14] on link "Início" at bounding box center [46, 18] width 18 height 10
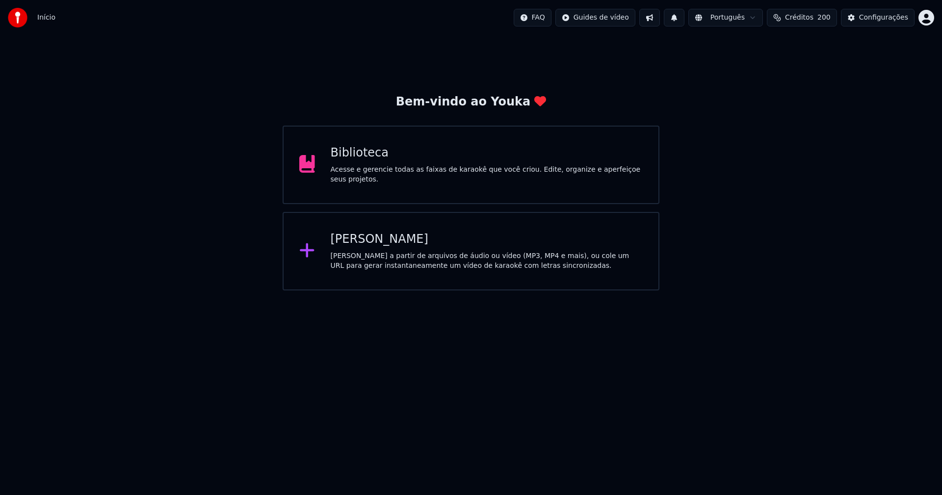
click at [375, 239] on div "[PERSON_NAME]" at bounding box center [487, 240] width 313 height 16
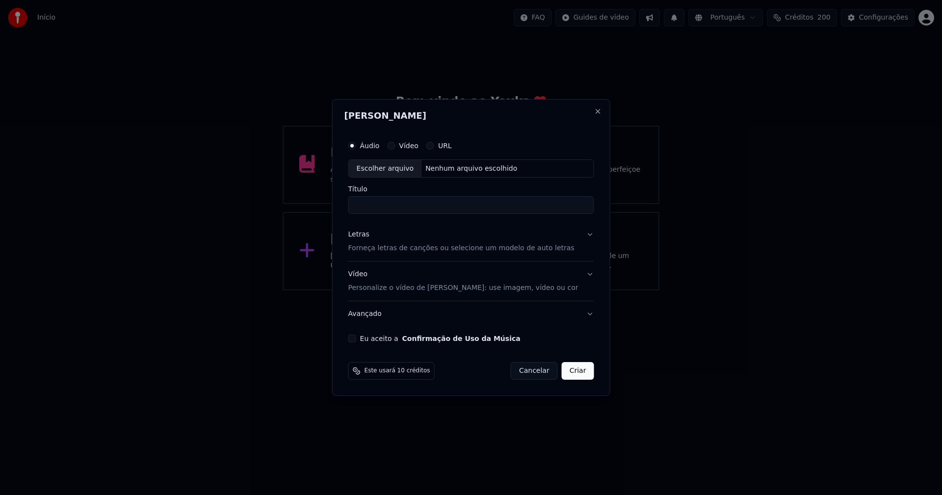
click at [402, 173] on div "Escolher arquivo" at bounding box center [385, 169] width 73 height 18
type input "**********"
click at [365, 236] on div "Letras" at bounding box center [358, 235] width 21 height 10
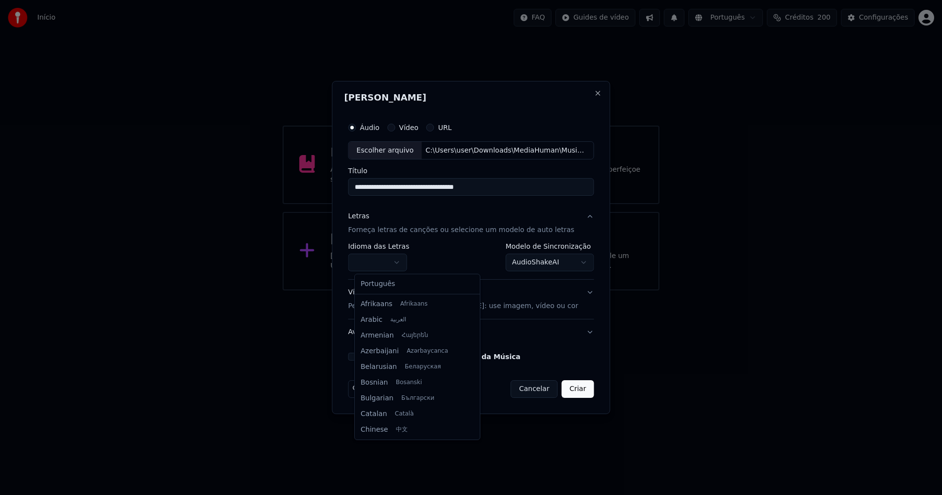
click at [378, 256] on body "**********" at bounding box center [471, 145] width 942 height 290
select select "**"
drag, startPoint x: 382, startPoint y: 283, endPoint x: 405, endPoint y: 272, distance: 25.0
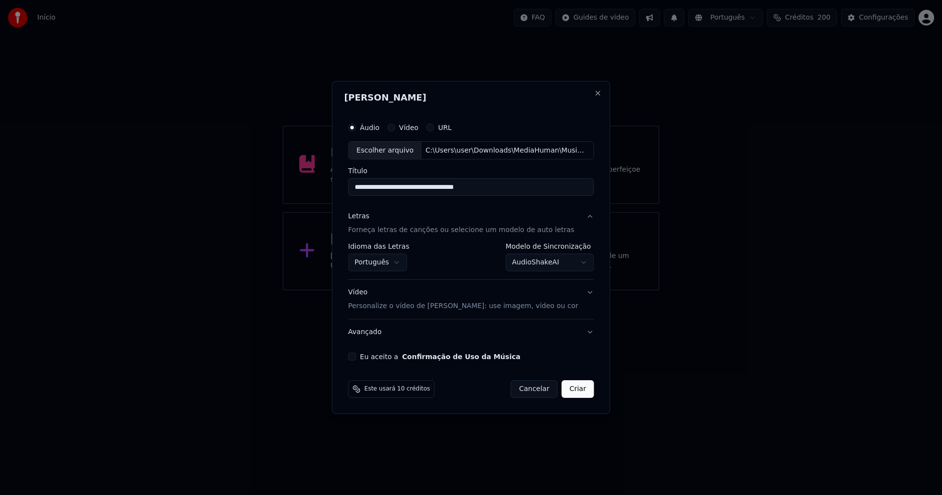
click at [517, 264] on body "**********" at bounding box center [471, 145] width 942 height 290
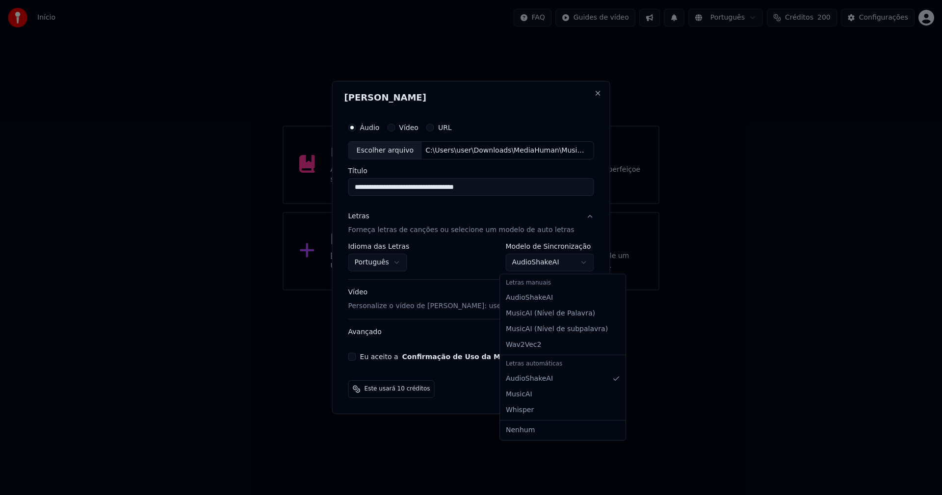
select select "**********"
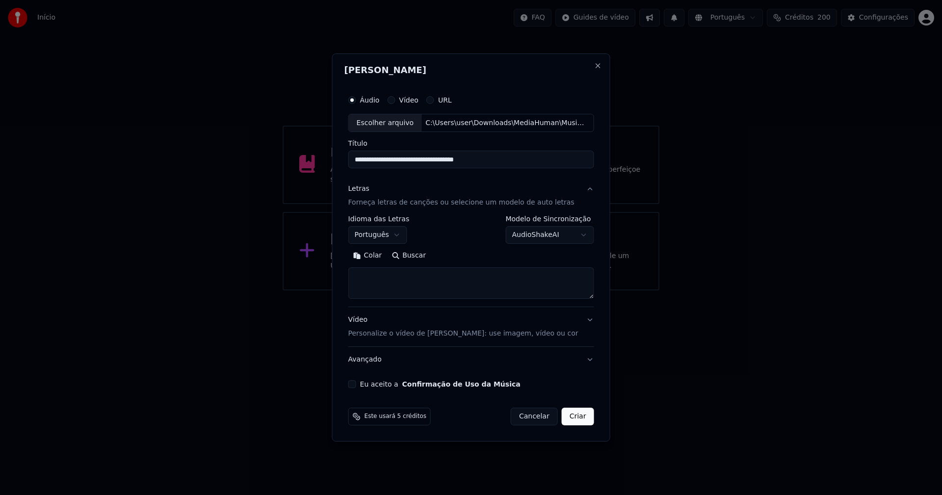
click at [379, 256] on button "Colar" at bounding box center [367, 256] width 39 height 16
click at [356, 383] on button "Eu aceito a Confirmação de Uso da Música" at bounding box center [352, 384] width 8 height 8
click at [569, 418] on button "Criar" at bounding box center [578, 417] width 32 height 18
type textarea "**********"
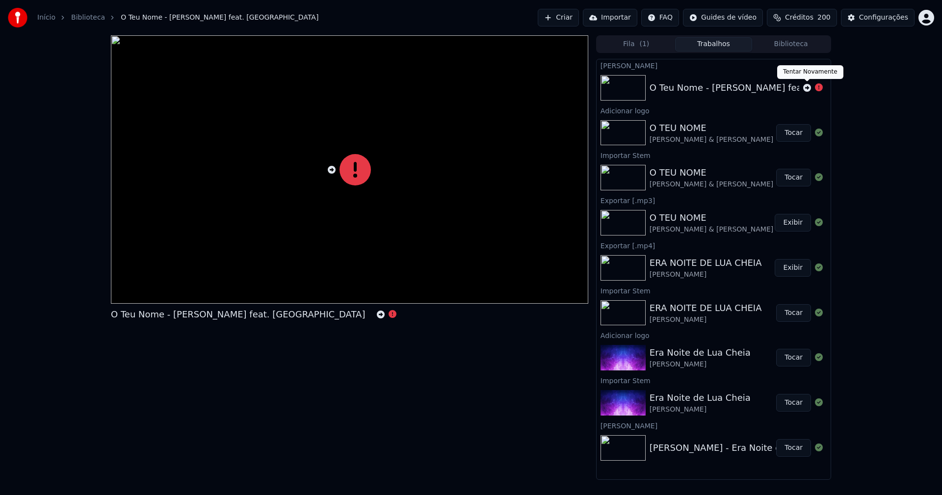
drag, startPoint x: 807, startPoint y: 88, endPoint x: 788, endPoint y: 121, distance: 37.8
click at [807, 88] on icon at bounding box center [807, 88] width 8 height 8
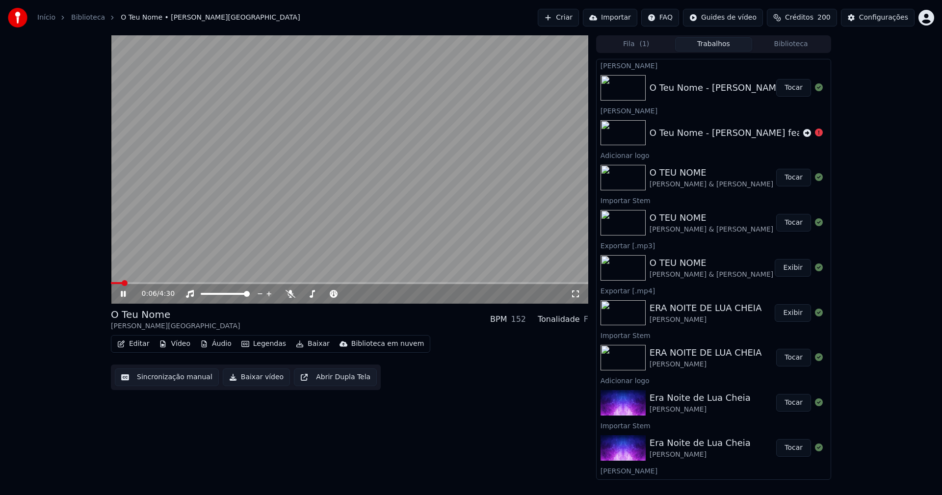
click at [214, 340] on button "Áudio" at bounding box center [215, 344] width 39 height 14
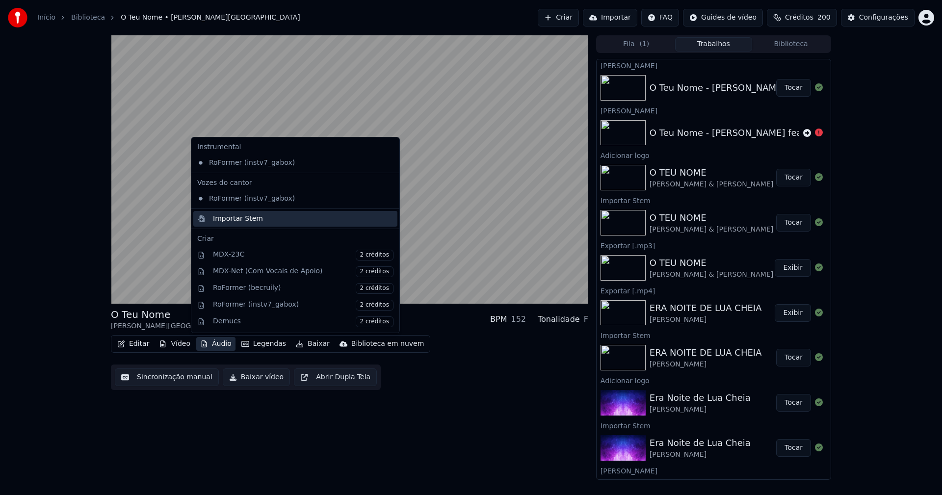
click at [225, 221] on div "Importar Stem" at bounding box center [238, 219] width 50 height 10
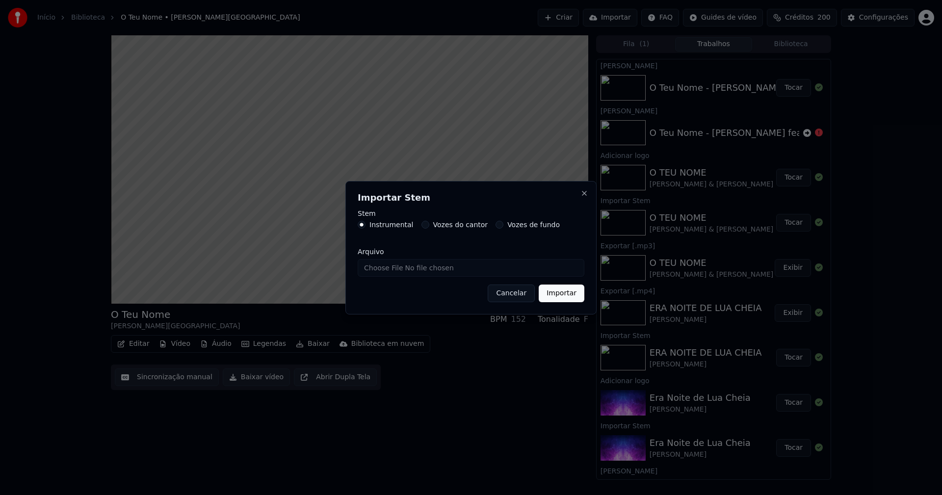
click at [395, 269] on input "Arquivo" at bounding box center [471, 268] width 227 height 18
type input "**********"
click at [560, 292] on button "Importar" at bounding box center [562, 294] width 46 height 18
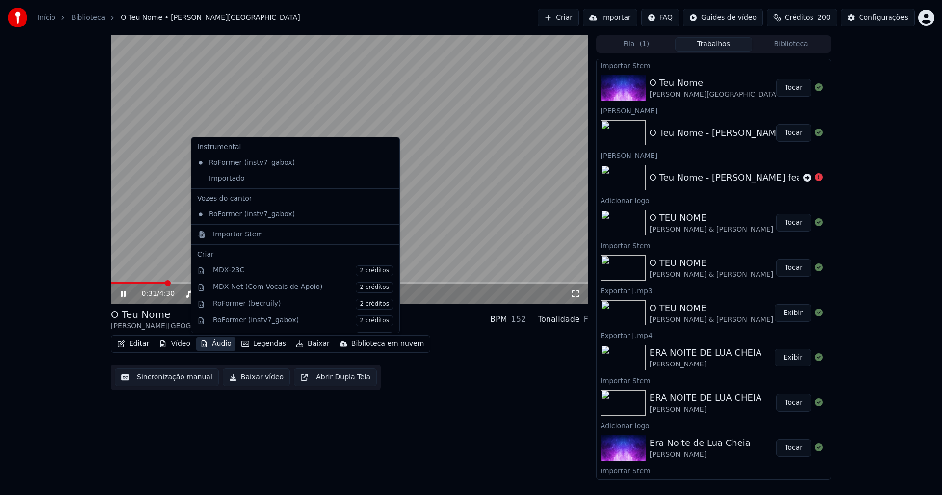
click at [219, 340] on button "Áudio" at bounding box center [215, 344] width 39 height 14
click at [199, 178] on div "Importado" at bounding box center [287, 179] width 189 height 16
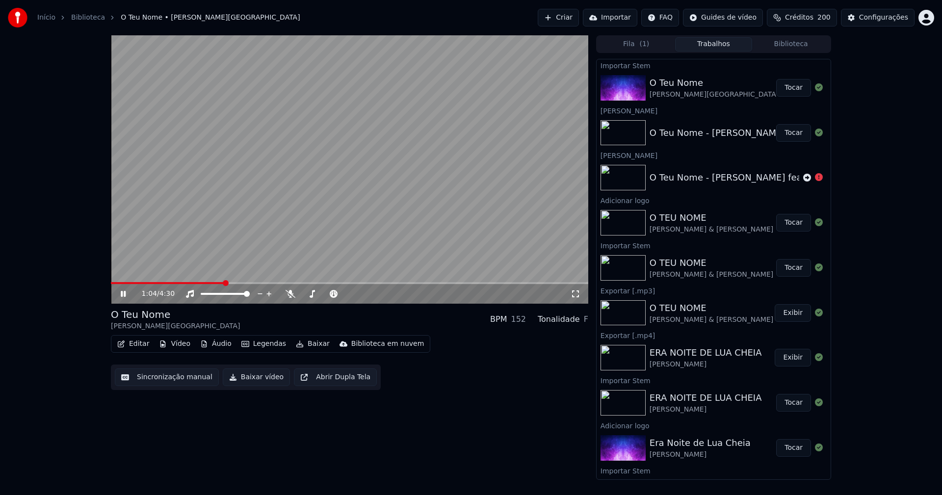
click at [126, 297] on icon at bounding box center [130, 294] width 23 height 8
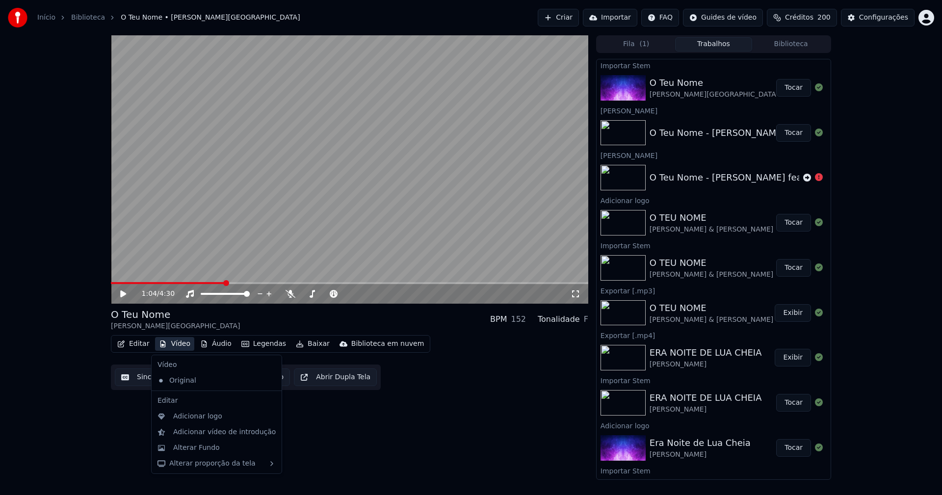
click at [174, 342] on button "Vídeo" at bounding box center [174, 344] width 39 height 14
click at [203, 423] on div "Adicionar logo" at bounding box center [217, 417] width 126 height 16
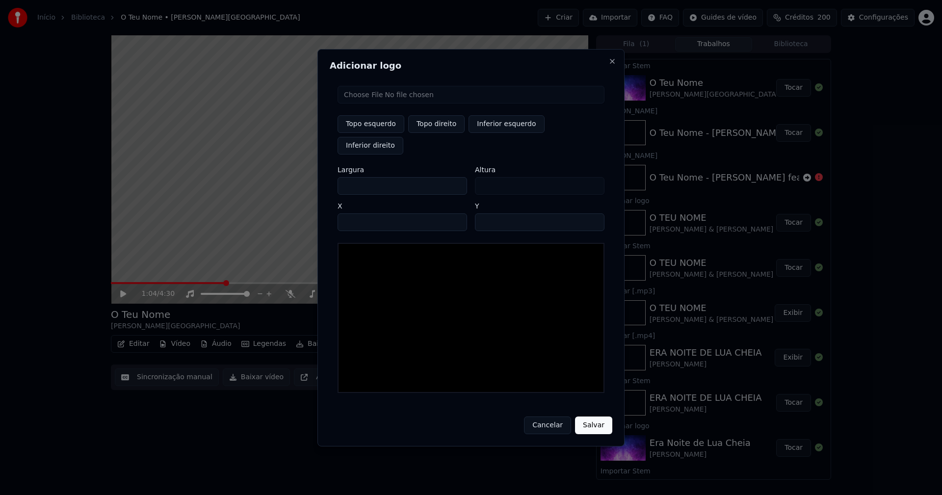
click at [373, 104] on input "file" at bounding box center [471, 95] width 267 height 18
type input "**********"
click at [439, 133] on button "Topo direito" at bounding box center [436, 124] width 56 height 18
type input "****"
drag, startPoint x: 353, startPoint y: 176, endPoint x: 337, endPoint y: 177, distance: 16.2
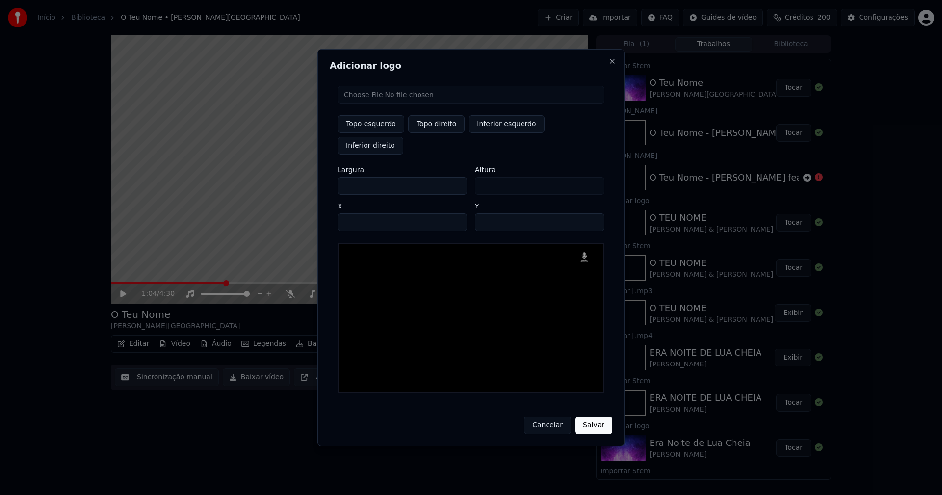
click at [337, 177] on div "Topo esquerdo Topo direito Inferior esquerdo Inferior direito Largura *** Altur…" at bounding box center [471, 239] width 283 height 323
type input "**"
type input "***"
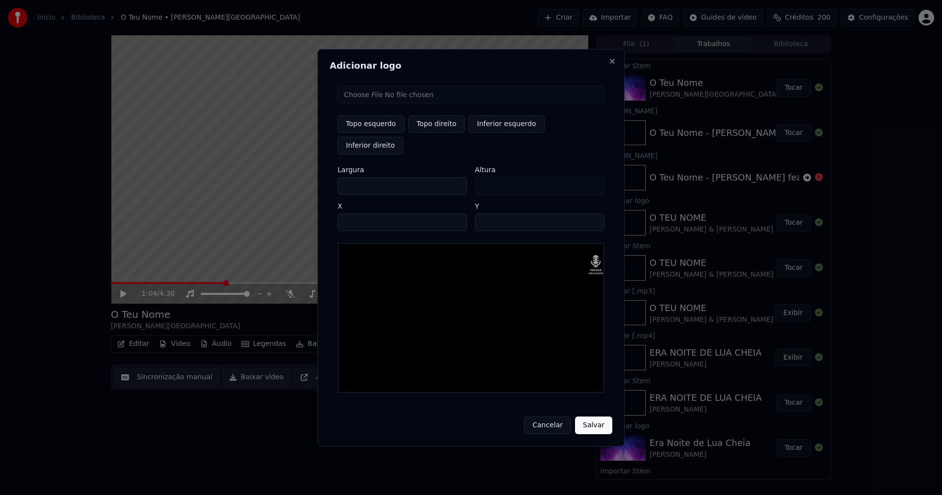
type input "***"
click at [358, 213] on input "****" at bounding box center [403, 222] width 130 height 18
type input "****"
click at [486, 213] on input "**" at bounding box center [540, 222] width 130 height 18
type input "**"
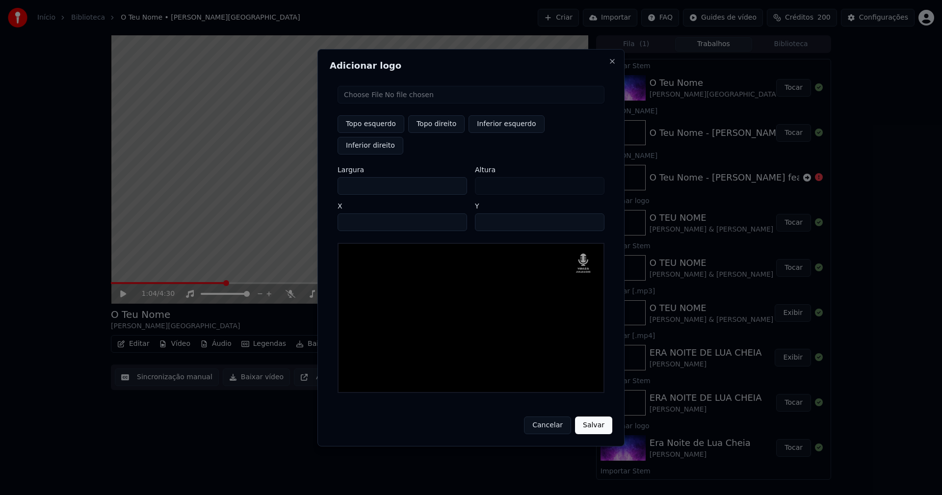
click at [595, 419] on button "Salvar" at bounding box center [593, 426] width 37 height 18
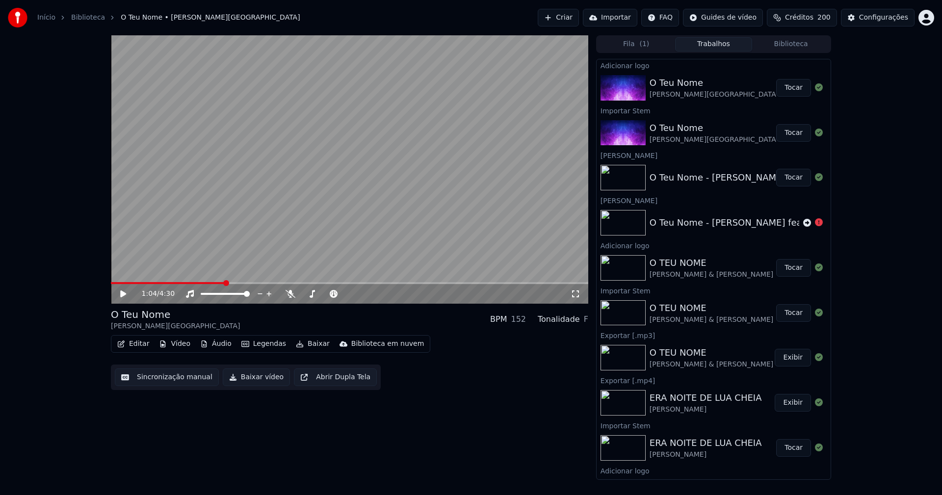
click at [788, 89] on button "Tocar" at bounding box center [793, 88] width 35 height 18
click at [121, 293] on icon at bounding box center [130, 294] width 23 height 8
click at [145, 343] on button "Editar" at bounding box center [133, 344] width 40 height 14
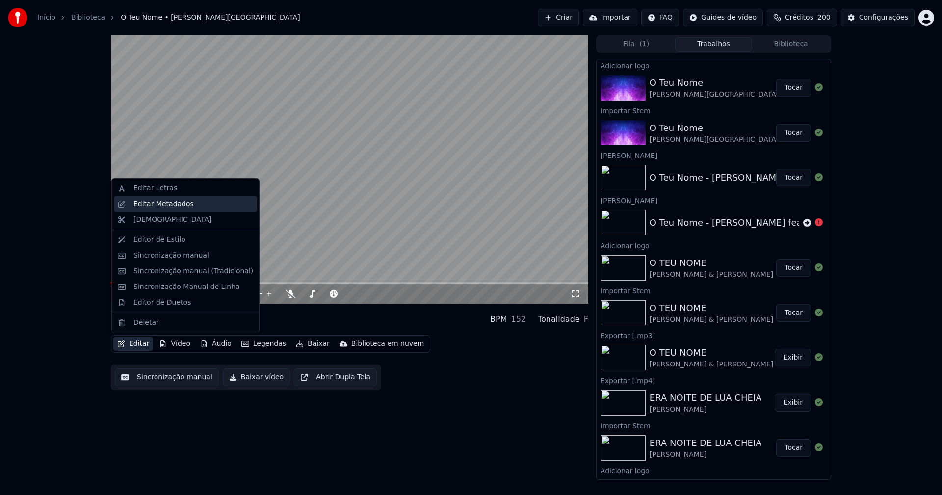
click at [167, 205] on div "Editar Metadados" at bounding box center [163, 204] width 60 height 10
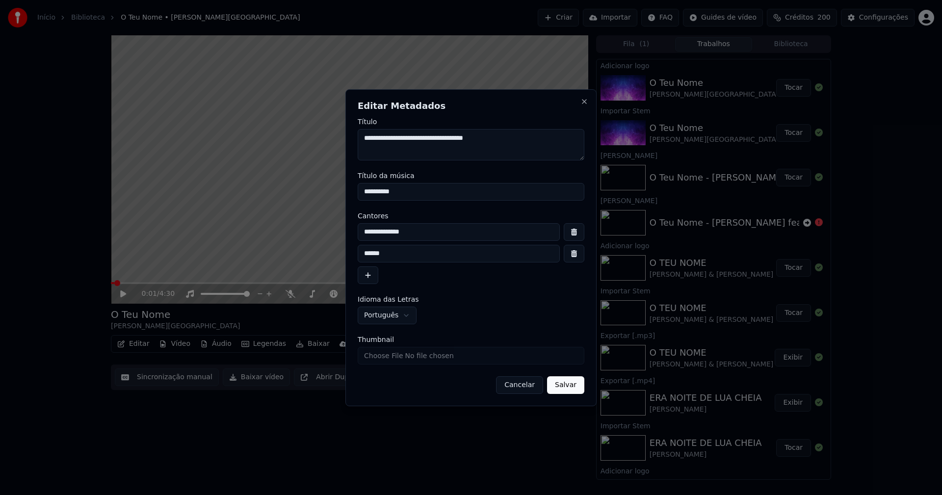
drag, startPoint x: 396, startPoint y: 194, endPoint x: 324, endPoint y: 194, distance: 72.6
click at [324, 194] on body "Início Biblioteca O Teu Nome • [PERSON_NAME] • [PERSON_NAME] Importar FAQ Guide…" at bounding box center [471, 247] width 942 height 495
type input "**********"
click at [423, 231] on input "**********" at bounding box center [459, 232] width 202 height 18
type input "**********"
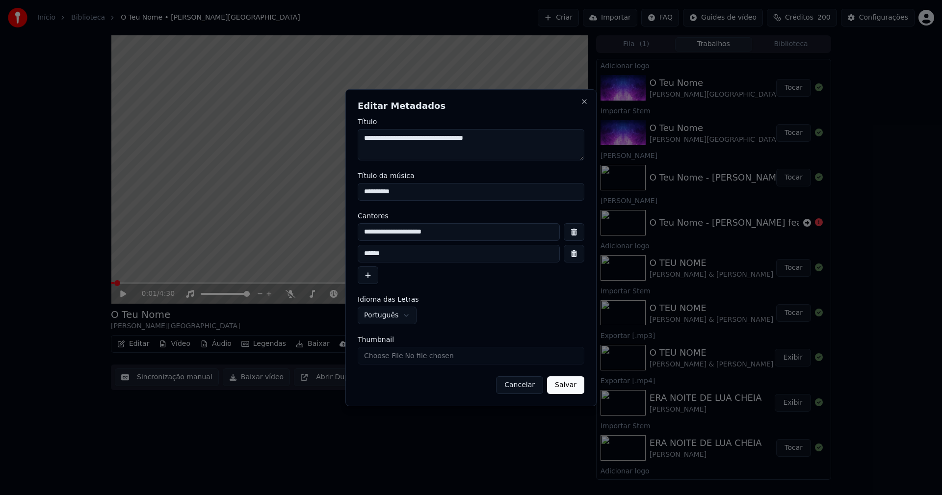
click at [577, 253] on button "button" at bounding box center [574, 254] width 21 height 18
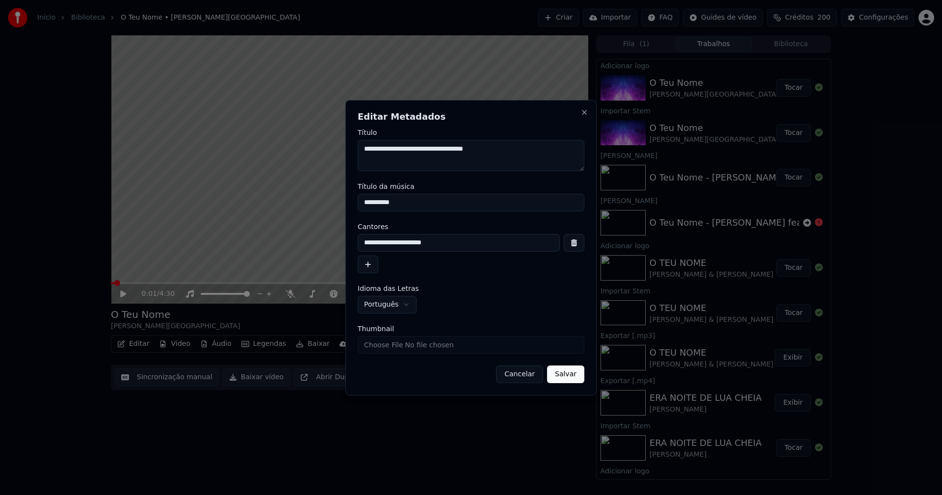
click at [393, 349] on input "Thumbnail" at bounding box center [471, 345] width 227 height 18
type input "**********"
click at [563, 371] on button "Salvar" at bounding box center [565, 374] width 37 height 18
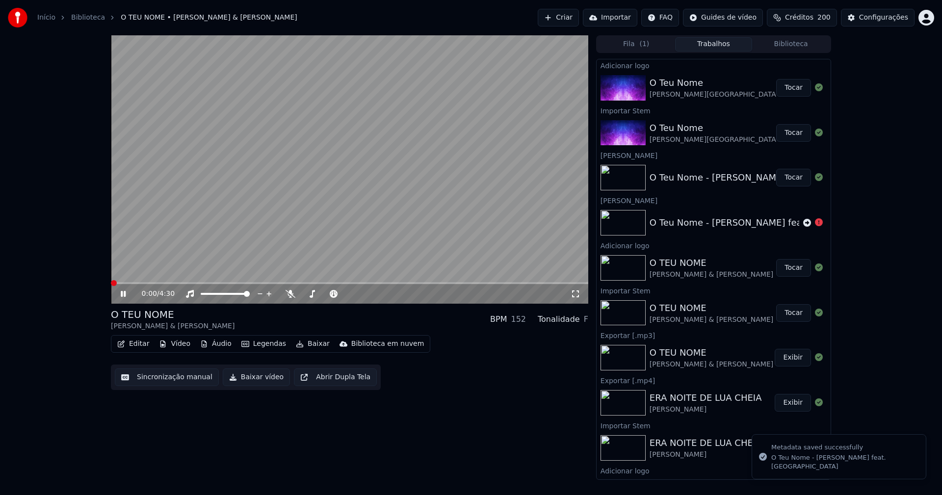
click at [135, 343] on button "Editar" at bounding box center [133, 344] width 40 height 14
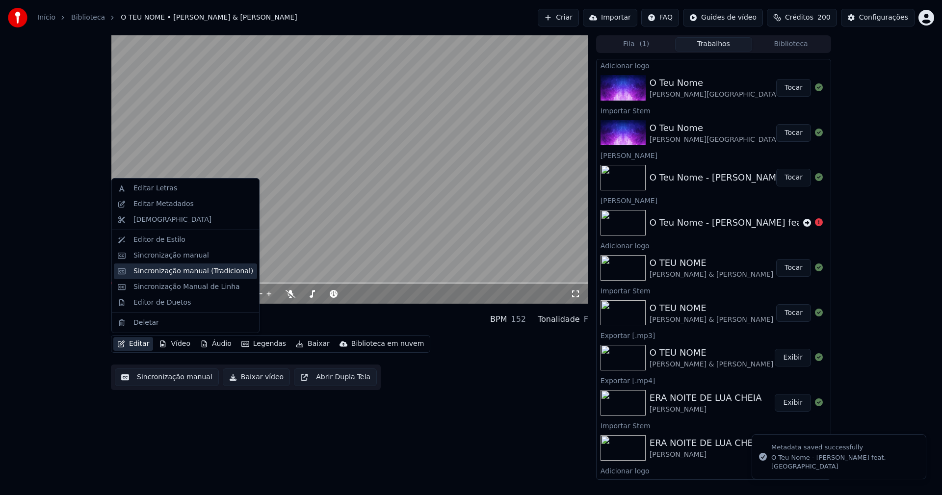
click at [164, 270] on div "Sincronização manual (Tradicional)" at bounding box center [193, 271] width 120 height 10
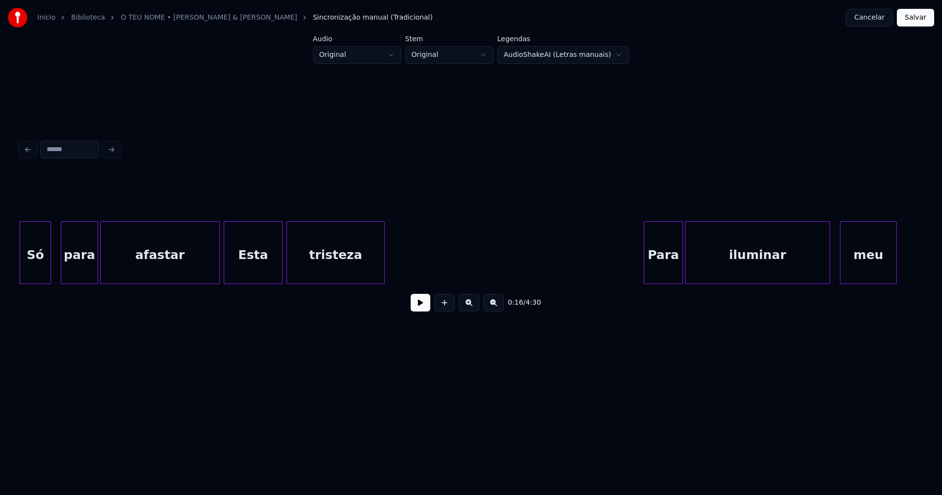
scroll to position [0, 1556]
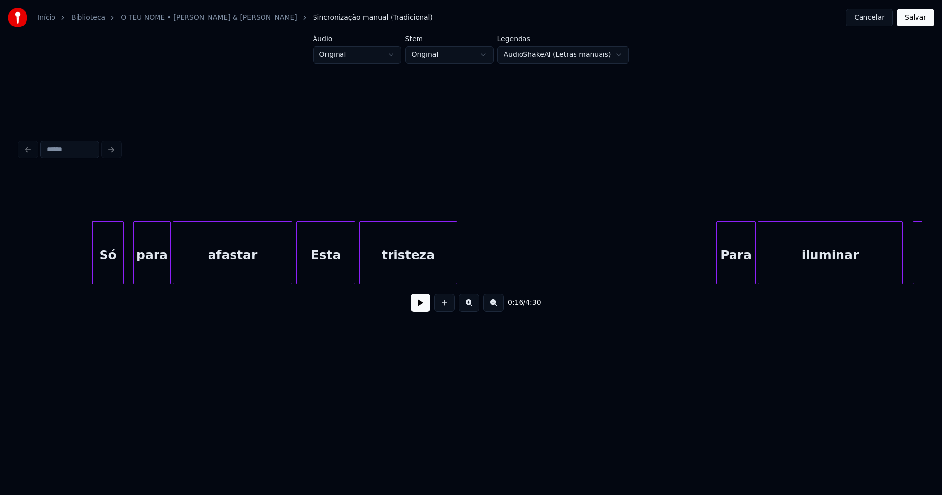
click at [413, 312] on button at bounding box center [421, 303] width 20 height 18
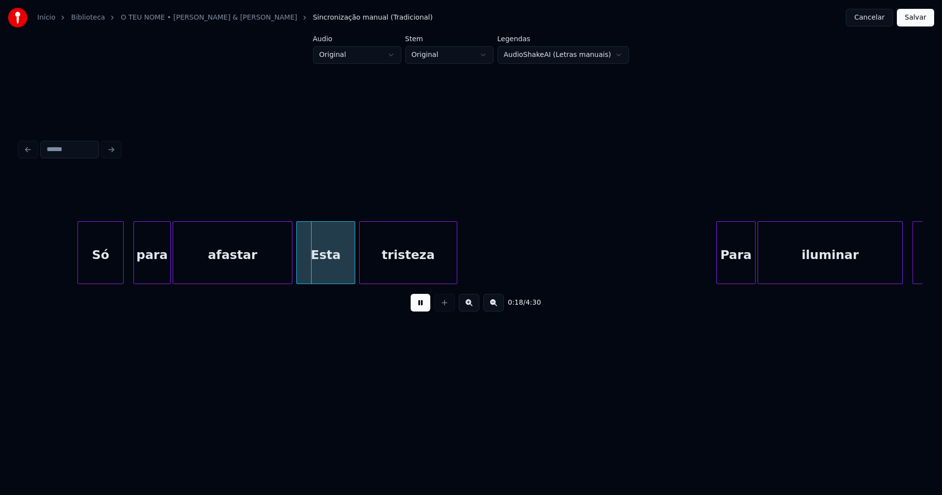
click at [78, 258] on div at bounding box center [79, 253] width 3 height 62
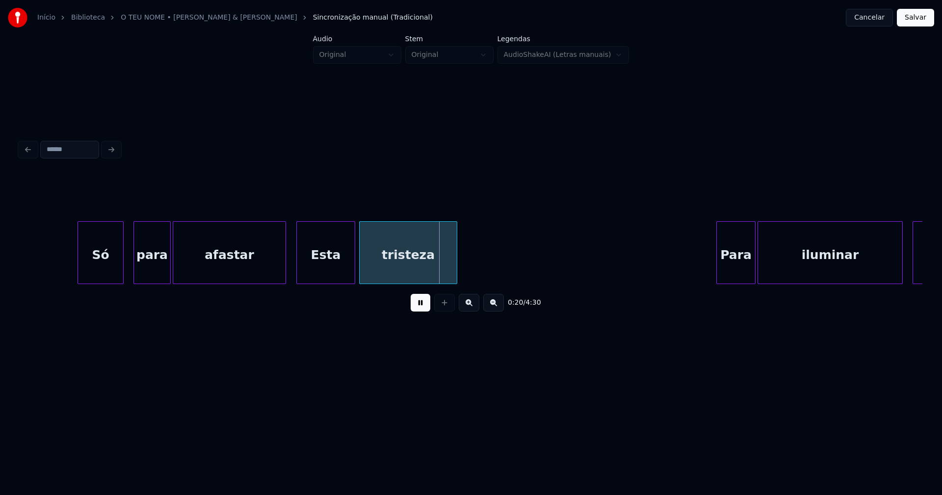
click at [285, 272] on div at bounding box center [284, 253] width 3 height 62
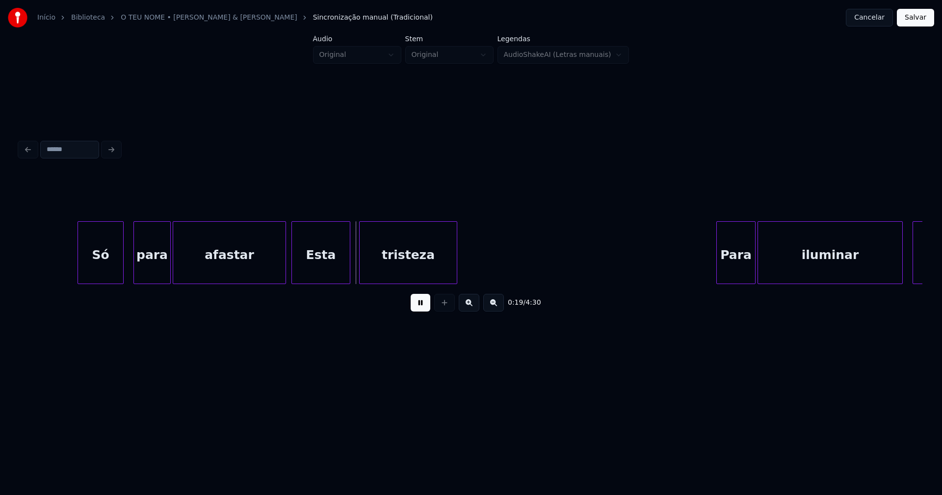
click at [312, 271] on div "Esta" at bounding box center [321, 255] width 58 height 67
click at [280, 268] on div at bounding box center [281, 253] width 3 height 62
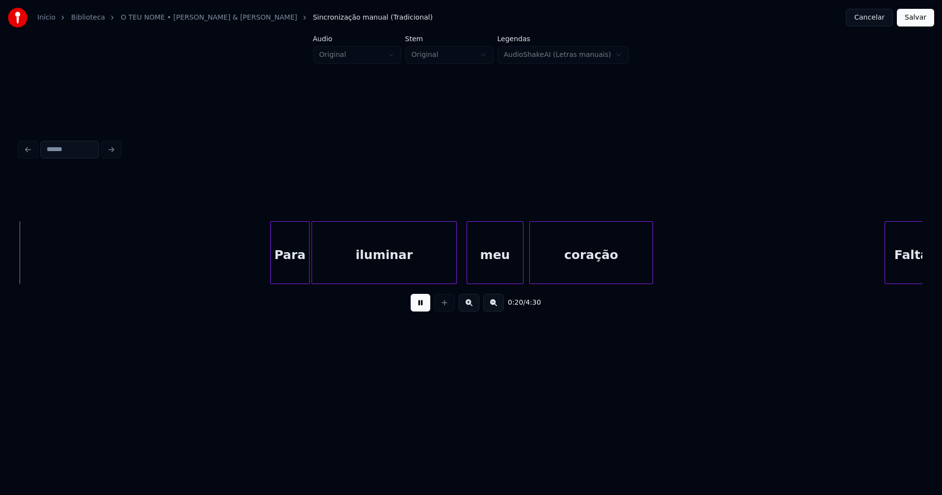
scroll to position [0, 2007]
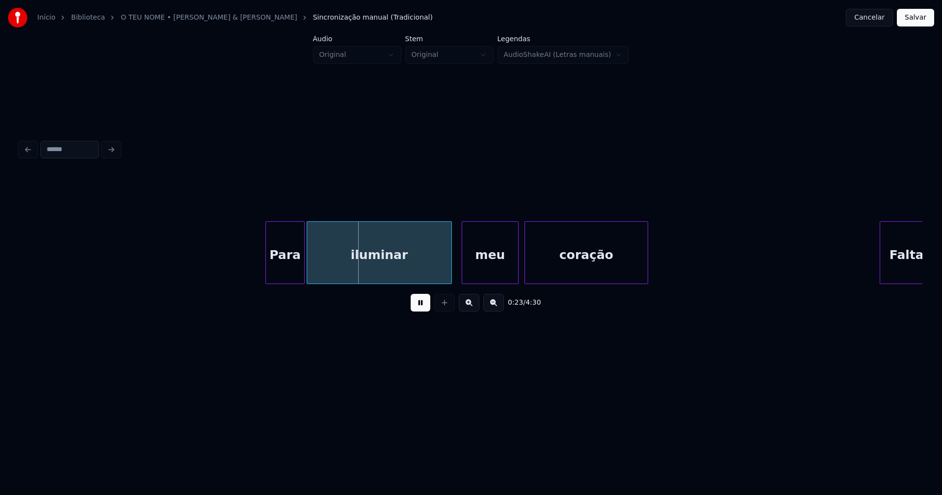
click at [504, 266] on div "meu" at bounding box center [490, 255] width 56 height 67
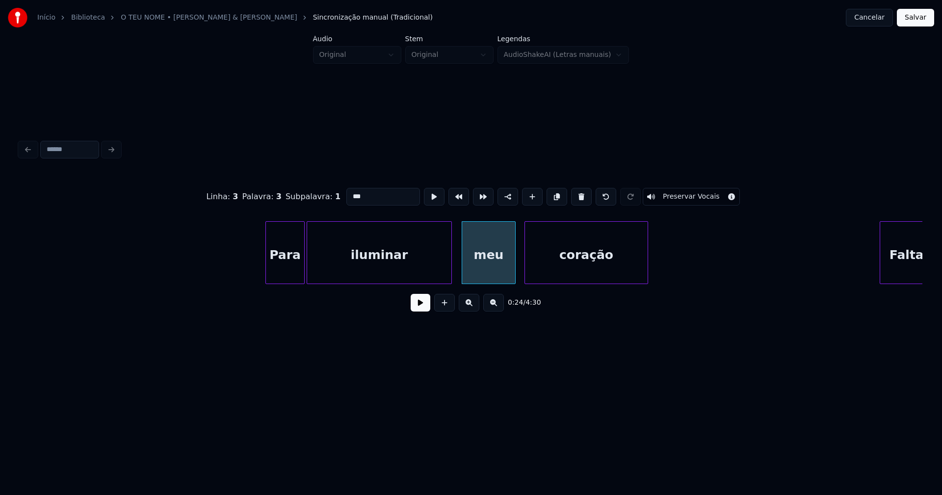
click at [512, 267] on div at bounding box center [513, 253] width 3 height 62
click at [414, 312] on button at bounding box center [421, 303] width 20 height 18
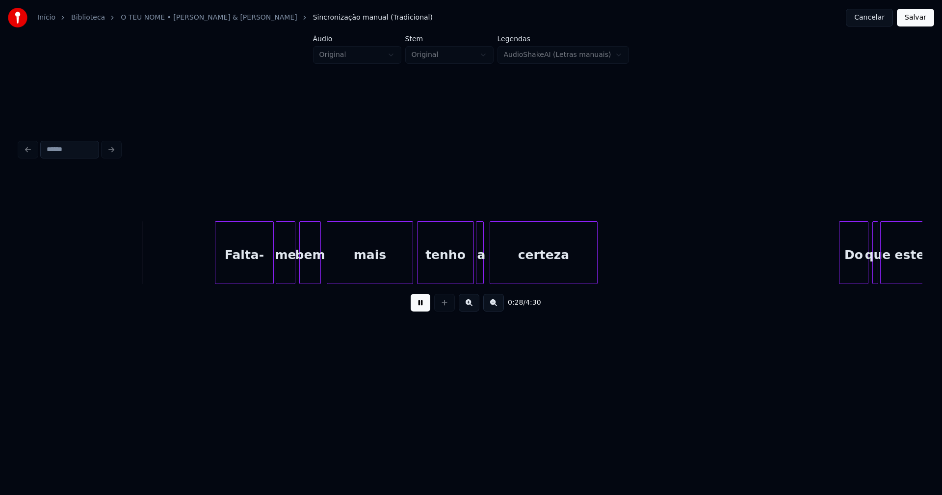
scroll to position [0, 2672]
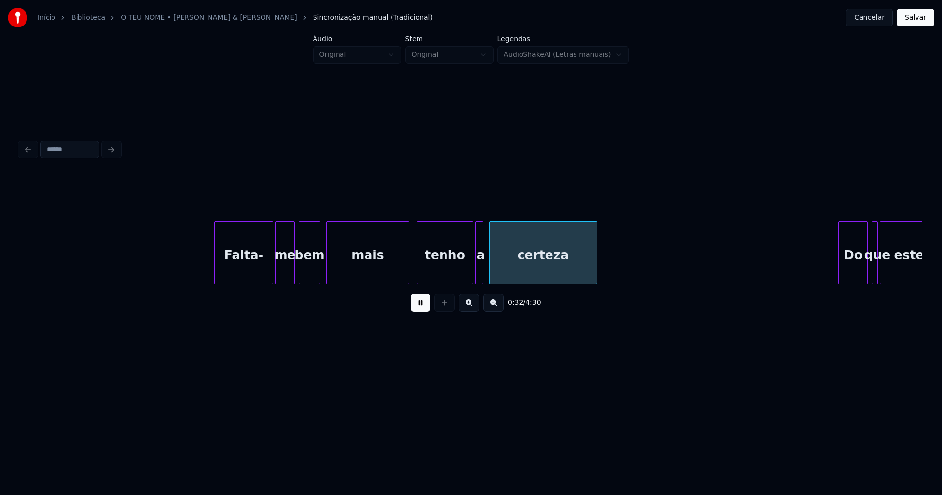
click at [407, 271] on div at bounding box center [407, 253] width 3 height 62
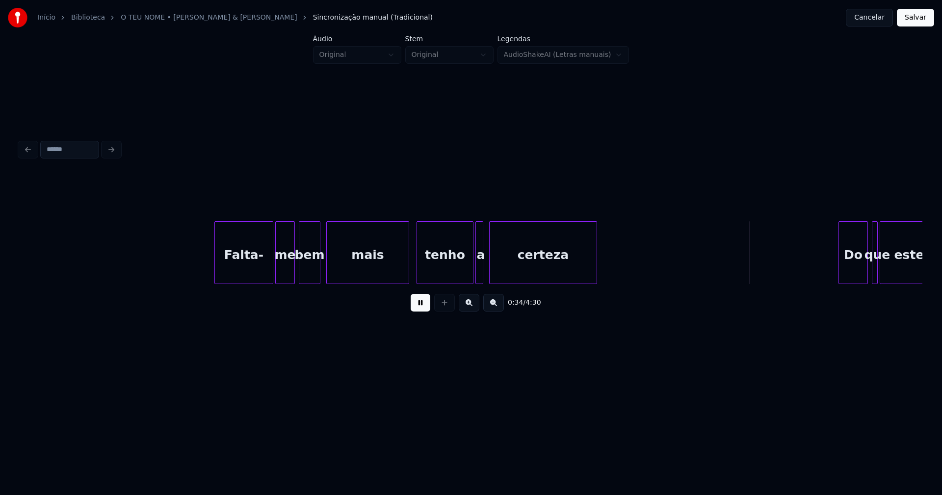
click at [513, 271] on div at bounding box center [514, 253] width 3 height 62
click at [505, 274] on div at bounding box center [503, 253] width 3 height 62
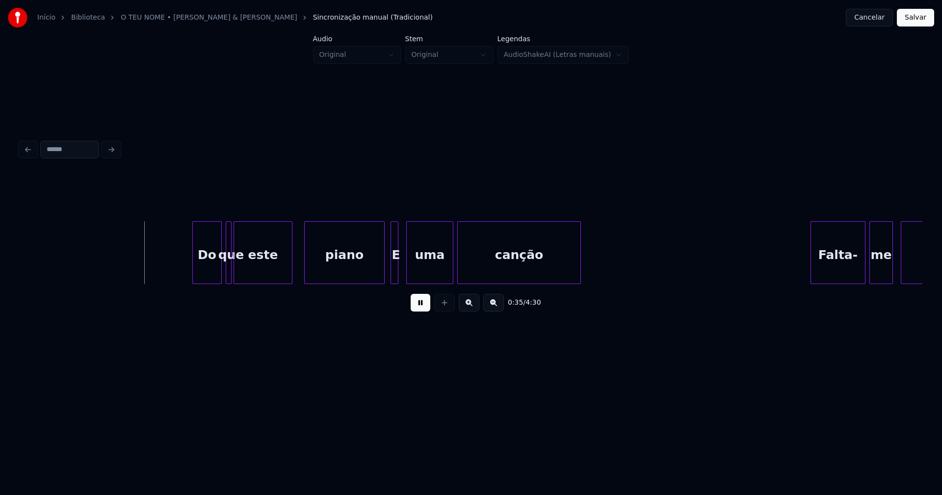
scroll to position [0, 3333]
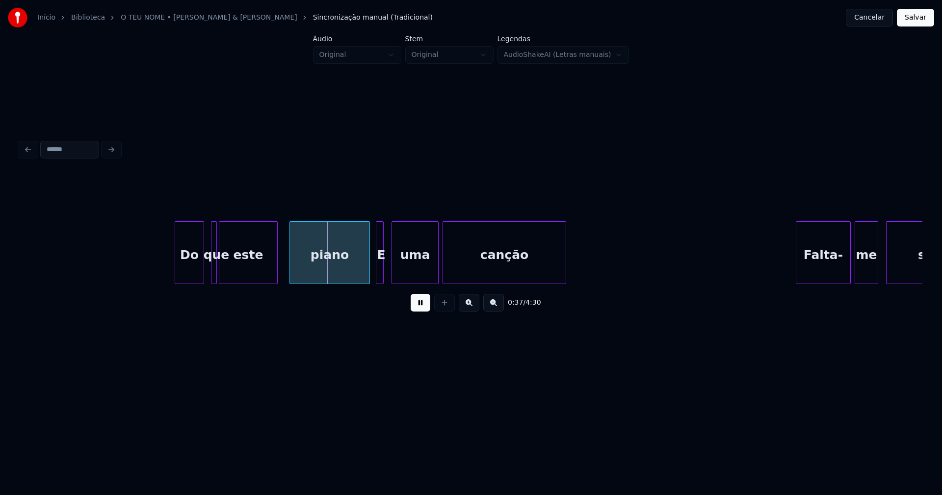
click at [189, 276] on div "Do" at bounding box center [189, 255] width 28 height 67
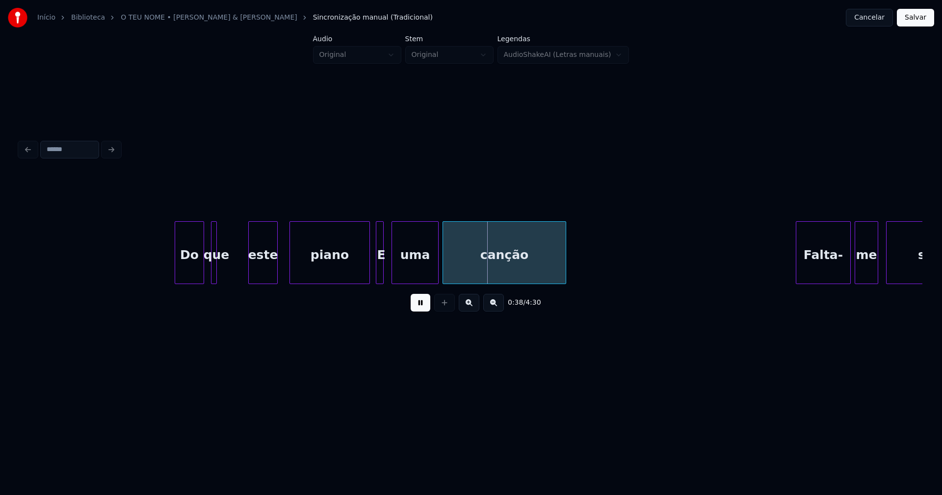
click at [250, 275] on div at bounding box center [250, 253] width 3 height 62
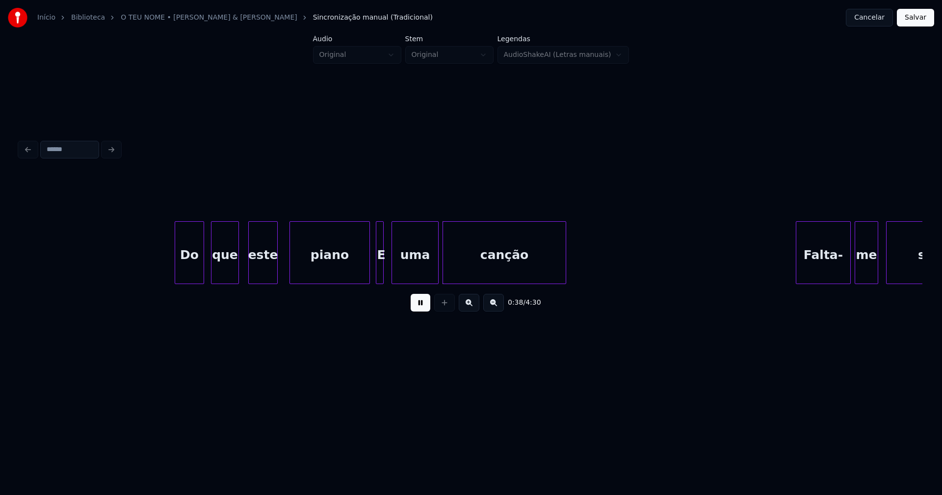
click at [236, 274] on div at bounding box center [236, 253] width 3 height 62
click at [360, 275] on div at bounding box center [358, 253] width 3 height 62
click at [390, 275] on div at bounding box center [389, 253] width 3 height 62
click at [413, 306] on button at bounding box center [421, 303] width 20 height 18
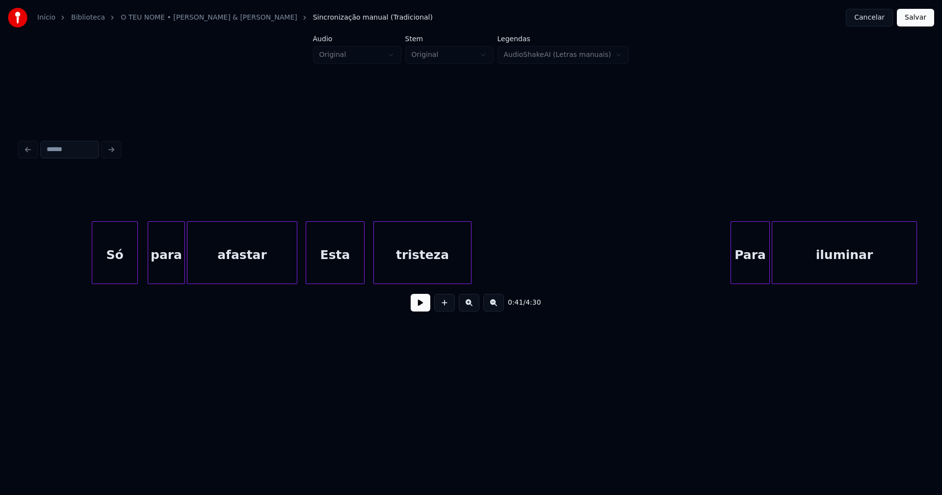
scroll to position [0, 1438]
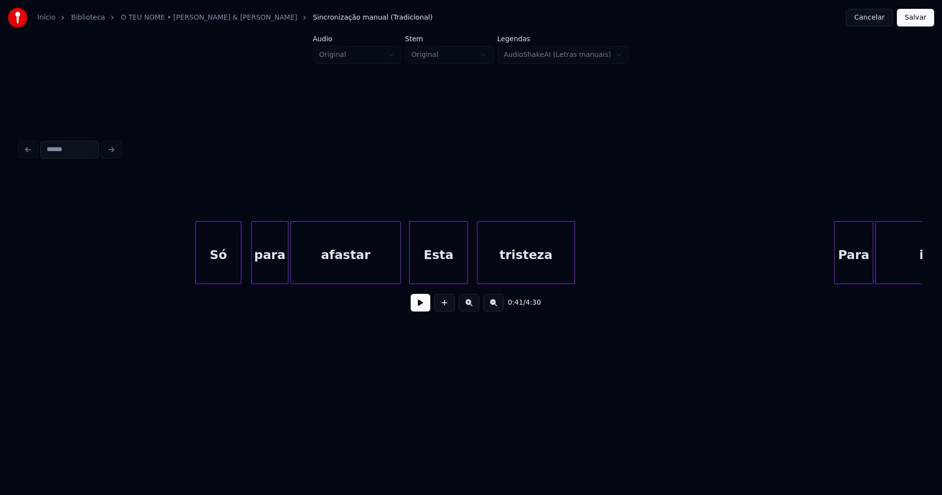
click at [426, 266] on div "Esta" at bounding box center [439, 255] width 58 height 67
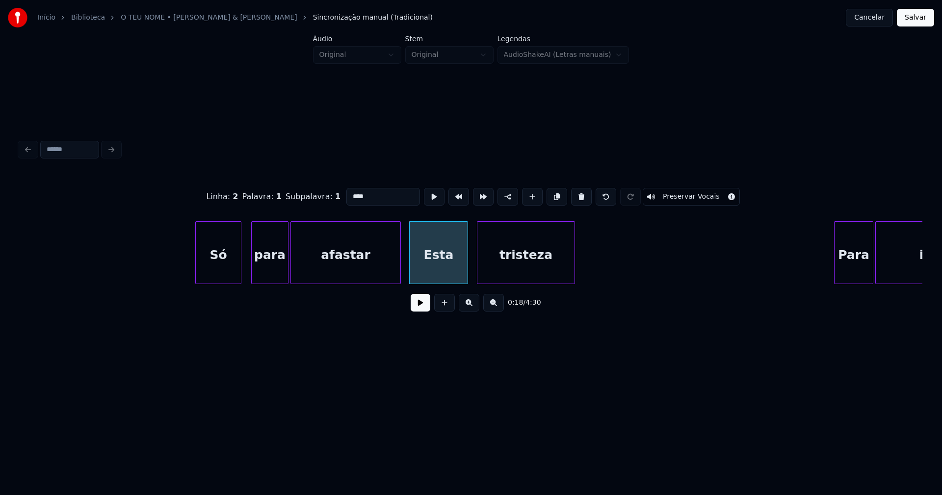
click at [348, 193] on input "****" at bounding box center [383, 197] width 74 height 18
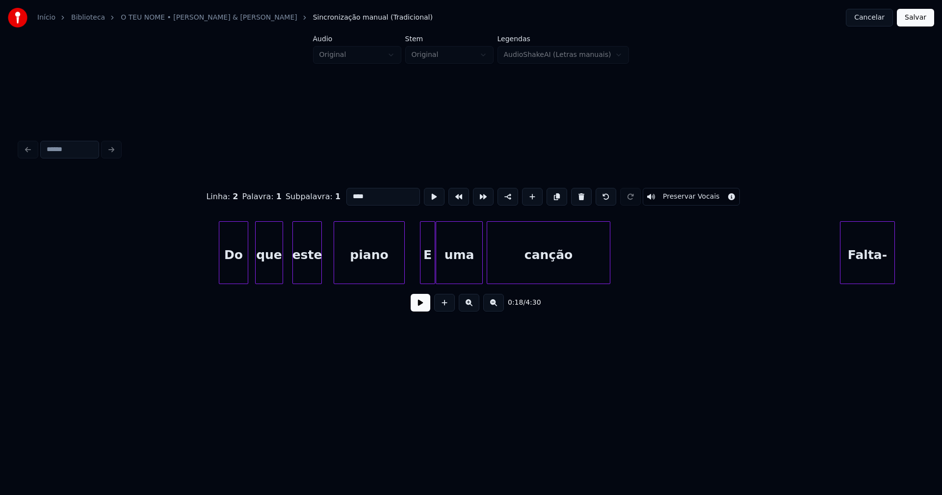
scroll to position [0, 3304]
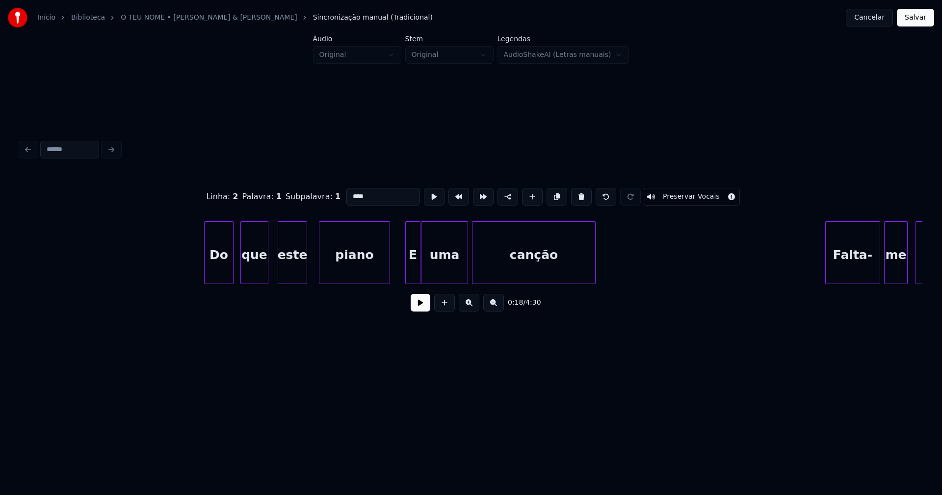
click at [409, 268] on div "E" at bounding box center [413, 255] width 14 height 67
drag, startPoint x: 355, startPoint y: 195, endPoint x: 318, endPoint y: 194, distance: 37.3
click at [318, 194] on div "Linha : 8 [GEOGRAPHIC_DATA] : 1 Subpalavra : 1 * Preservar Vocais" at bounding box center [471, 196] width 903 height 49
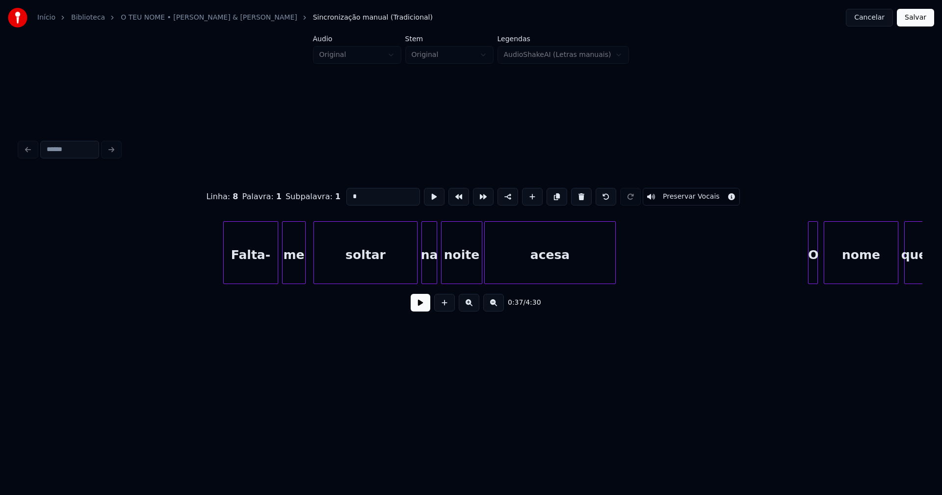
scroll to position [0, 3994]
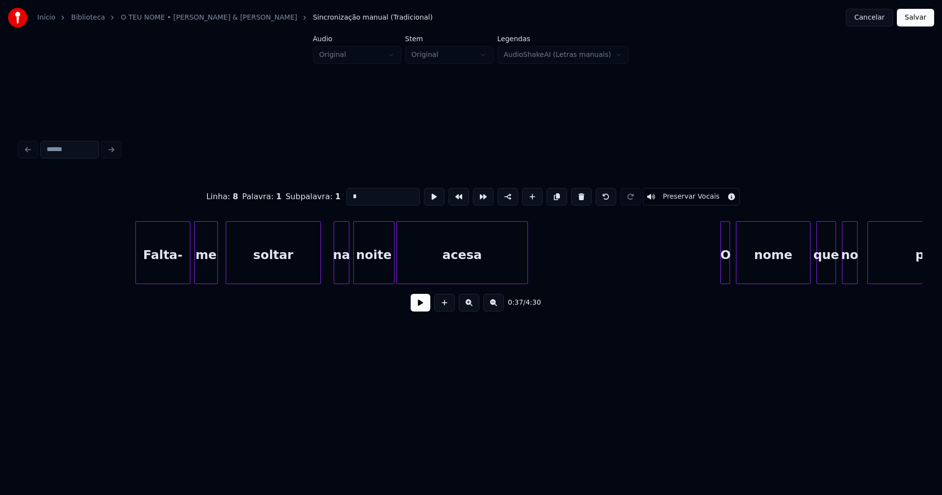
click at [320, 282] on div "Falta- me soltar na noite acesa O nome que no peito" at bounding box center [471, 252] width 903 height 63
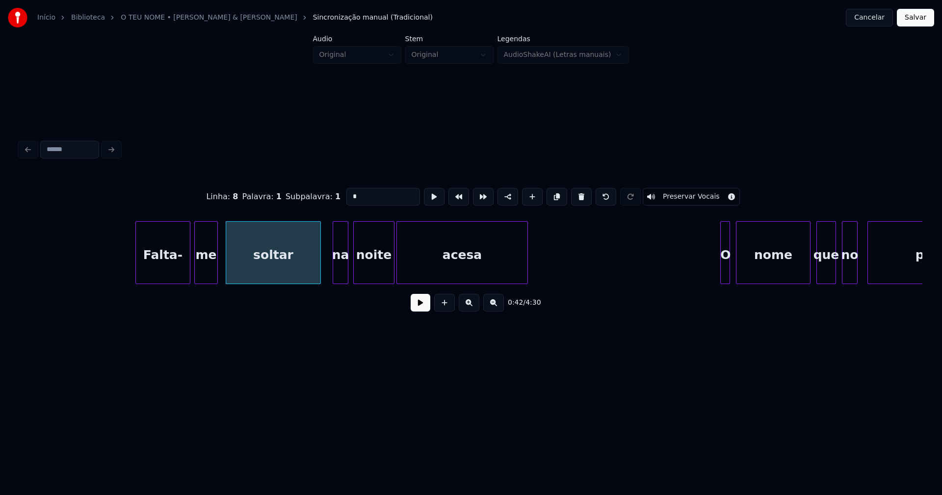
click at [339, 276] on div "na" at bounding box center [340, 255] width 15 height 67
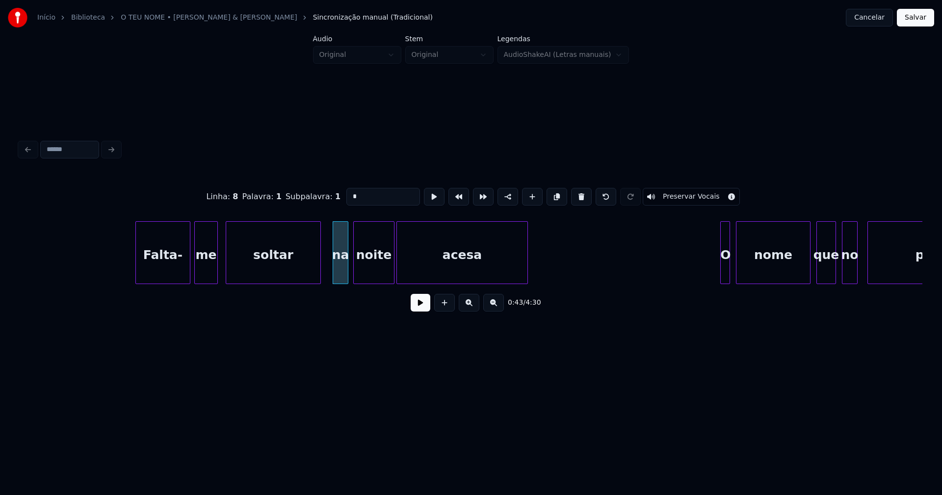
type input "*"
click at [414, 306] on button at bounding box center [421, 303] width 20 height 18
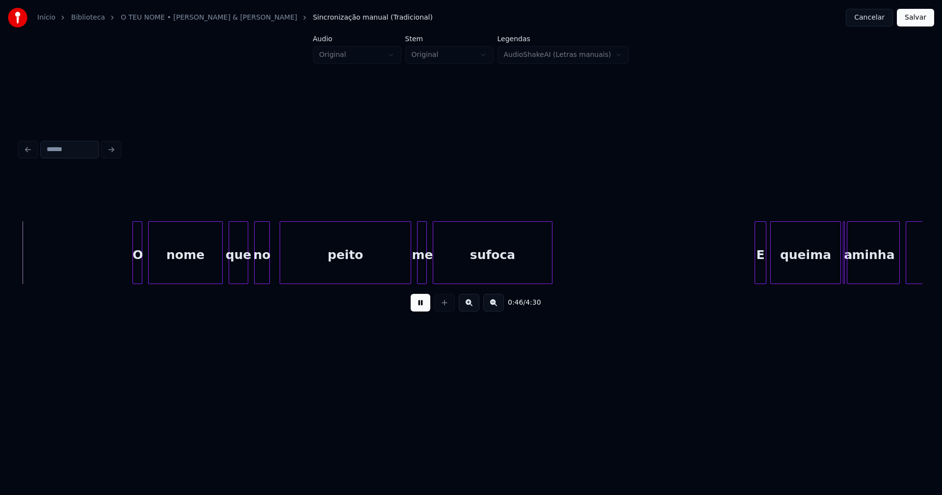
scroll to position [0, 4591]
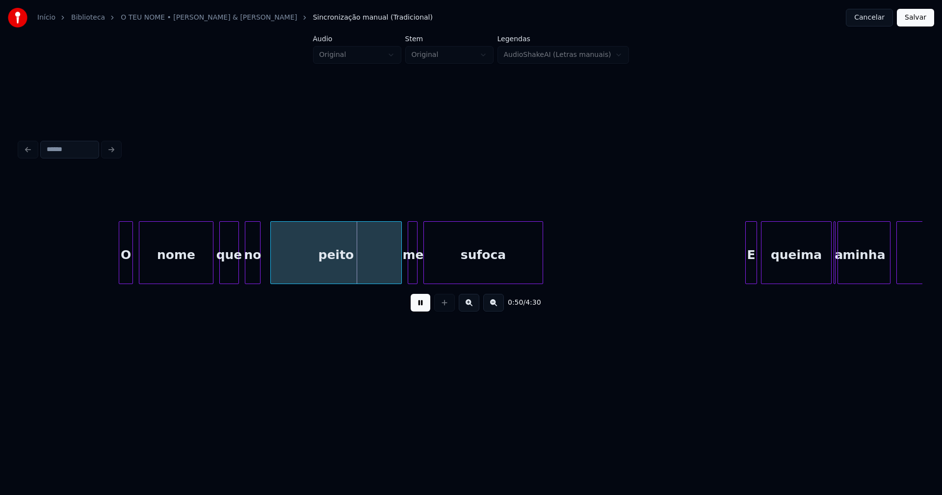
click at [120, 267] on div at bounding box center [120, 253] width 3 height 62
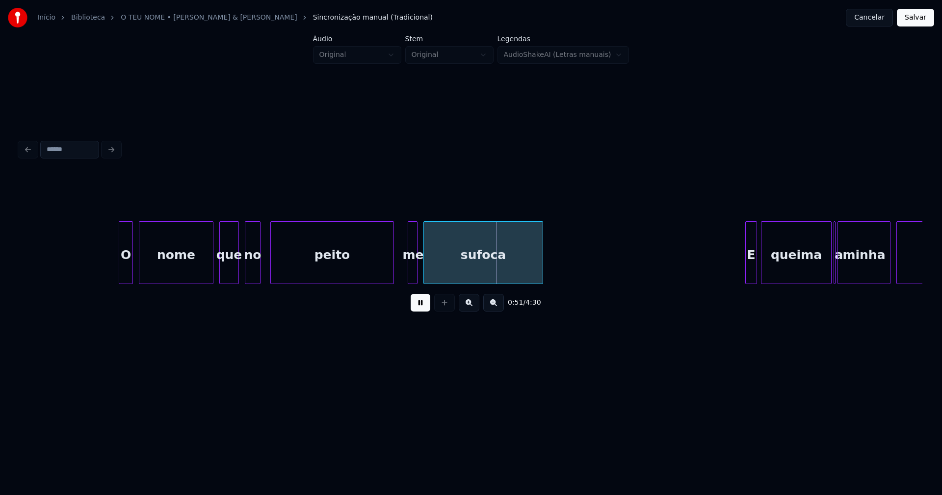
click at [392, 281] on div "O nome que no peito me sufoca E queima a minha dor" at bounding box center [471, 252] width 903 height 63
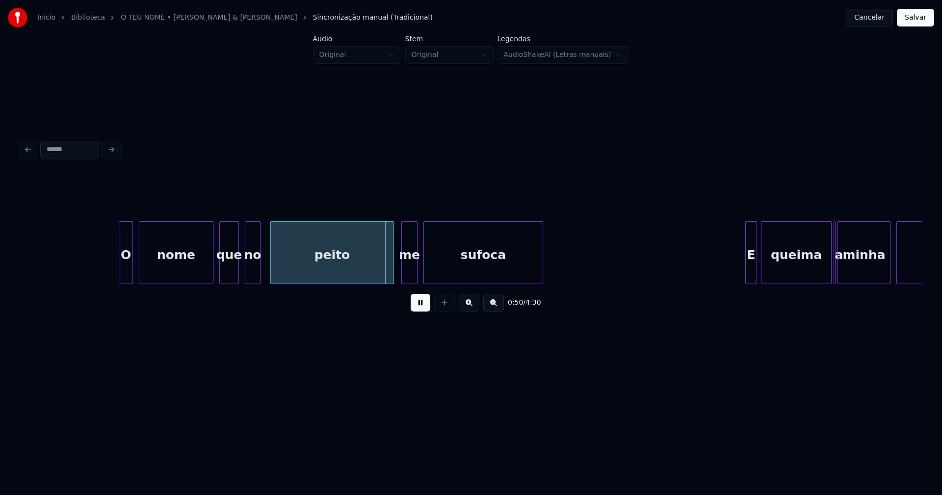
click at [403, 275] on div at bounding box center [403, 253] width 3 height 62
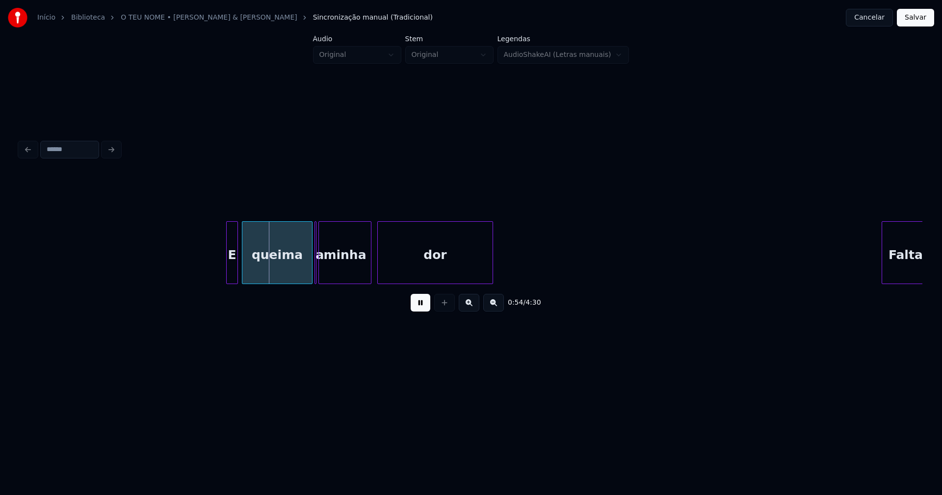
scroll to position [0, 5183]
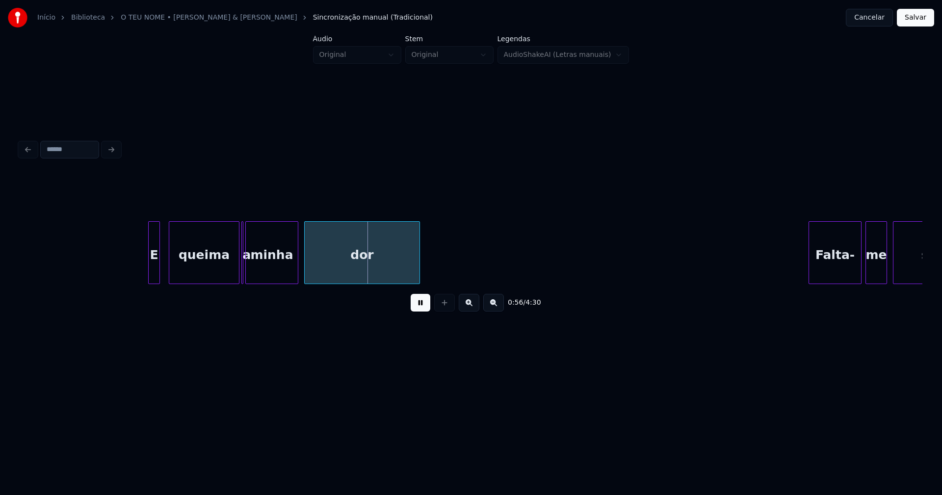
click at [156, 279] on div "E" at bounding box center [154, 255] width 11 height 67
click at [421, 305] on button at bounding box center [421, 303] width 20 height 18
click at [249, 272] on div at bounding box center [250, 253] width 3 height 62
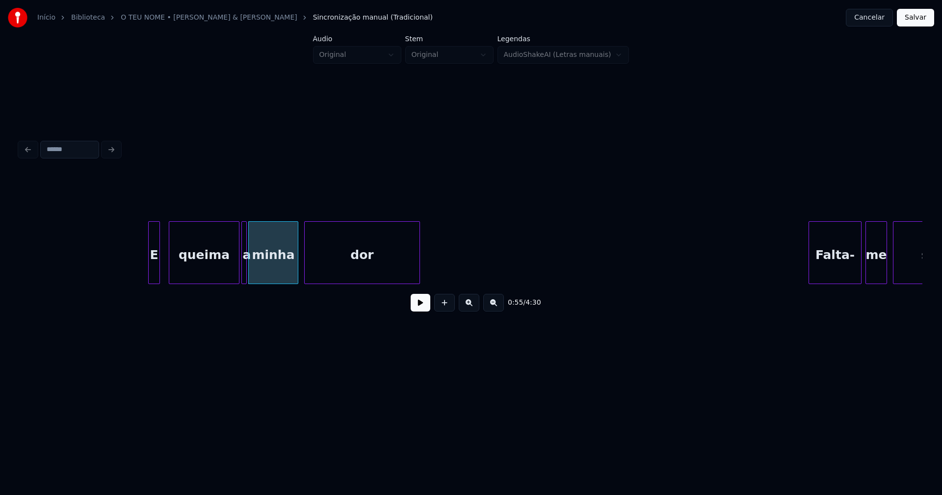
click at [245, 279] on div at bounding box center [244, 253] width 3 height 62
click at [420, 310] on button at bounding box center [421, 303] width 20 height 18
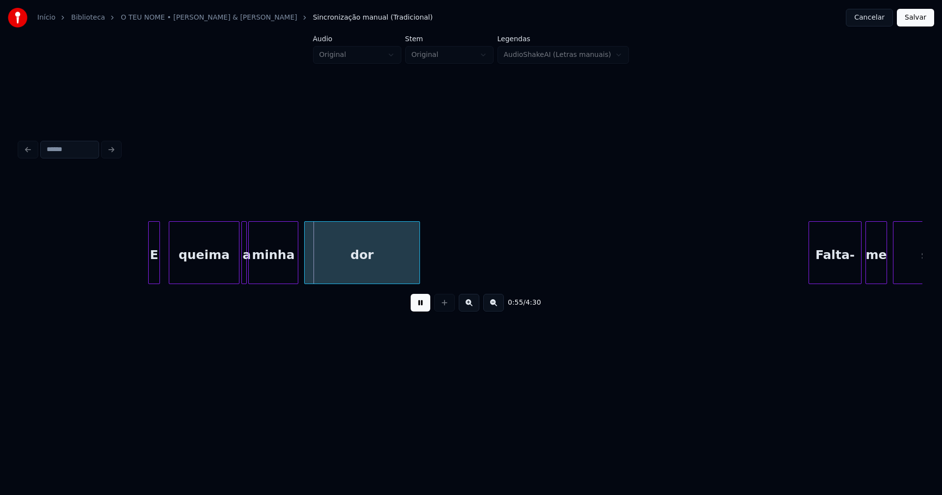
click at [431, 308] on div "0:55 / 4:30" at bounding box center [470, 303] width 887 height 22
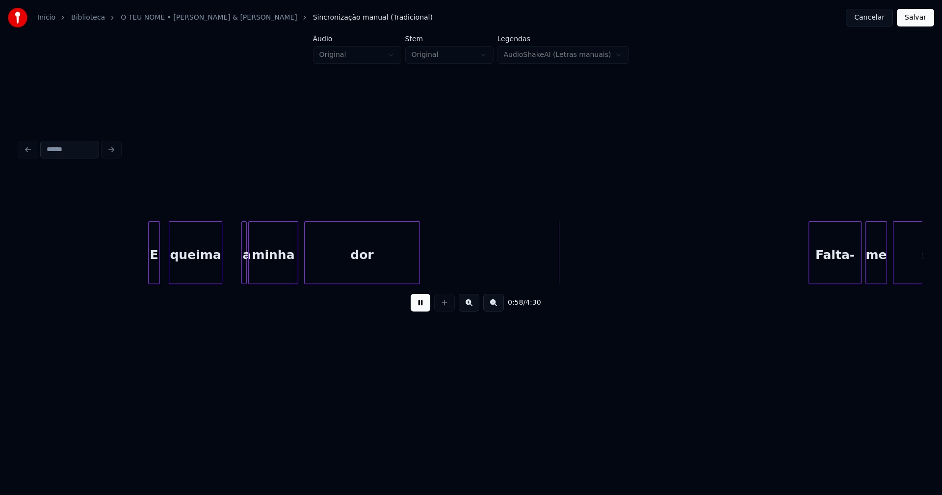
click at [219, 282] on div "E queima a minha dor Falta- me soltá-" at bounding box center [471, 252] width 903 height 63
click at [234, 274] on div at bounding box center [235, 253] width 3 height 62
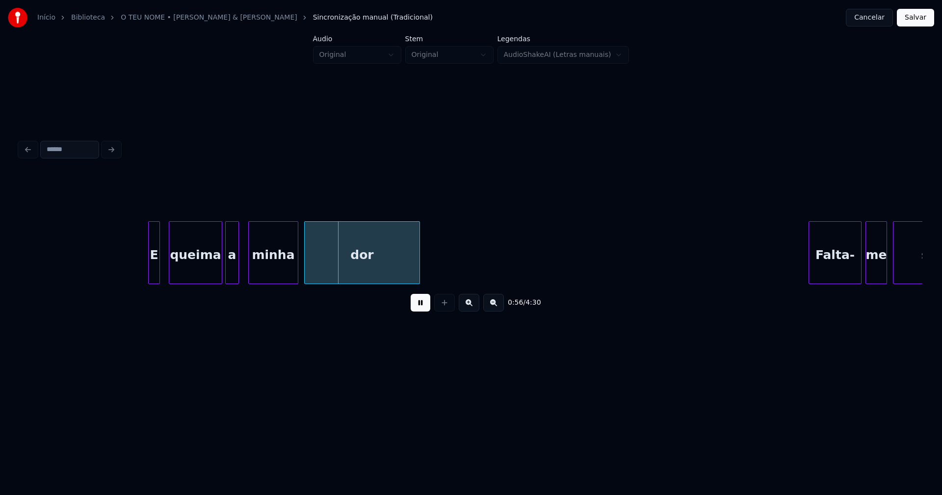
click at [235, 275] on div "a" at bounding box center [232, 255] width 13 height 67
click at [246, 273] on div at bounding box center [245, 253] width 3 height 62
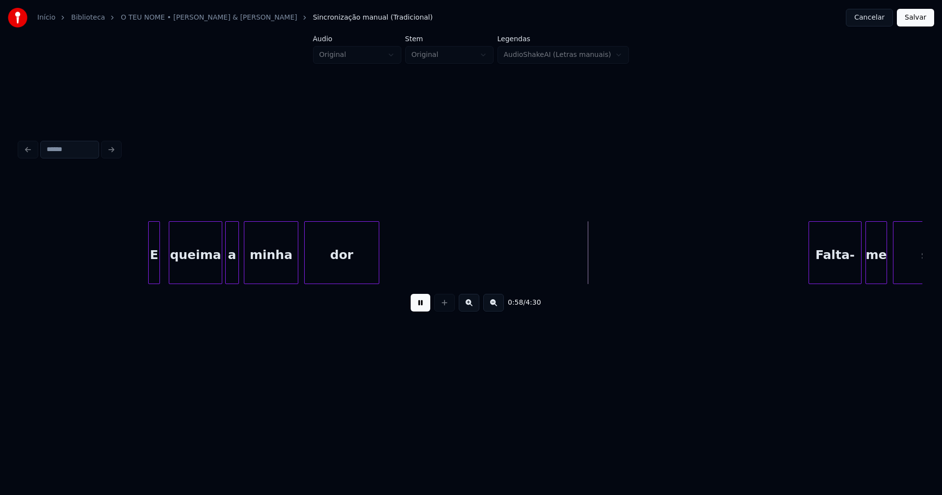
click at [377, 272] on div at bounding box center [377, 253] width 3 height 62
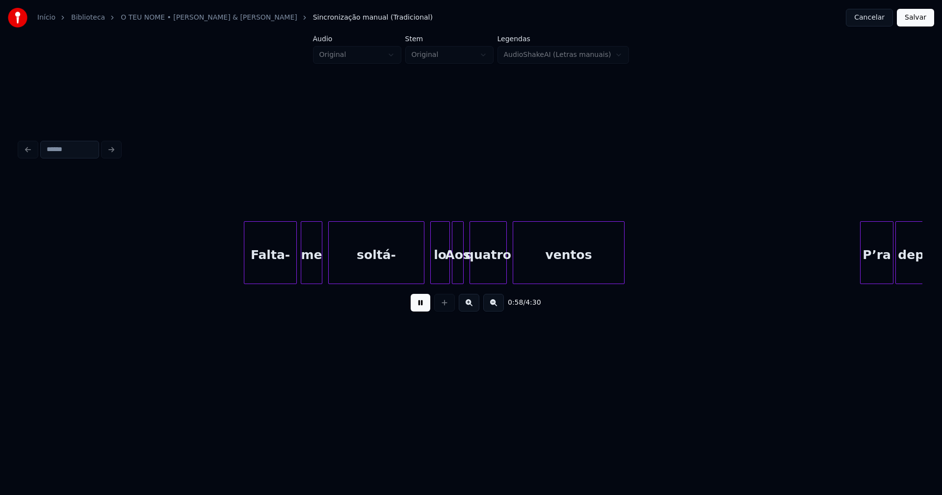
scroll to position [0, 5752]
click at [271, 269] on div "Falta-" at bounding box center [263, 255] width 52 height 67
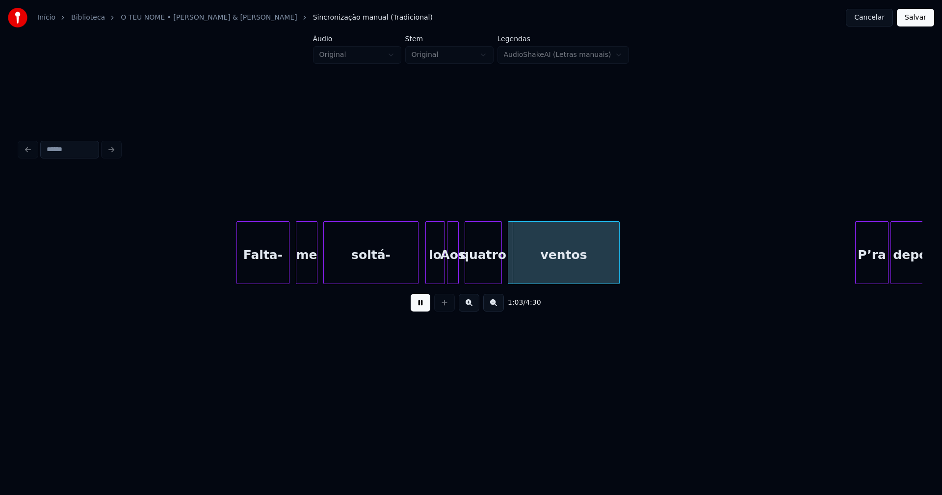
click at [417, 268] on div at bounding box center [416, 253] width 3 height 62
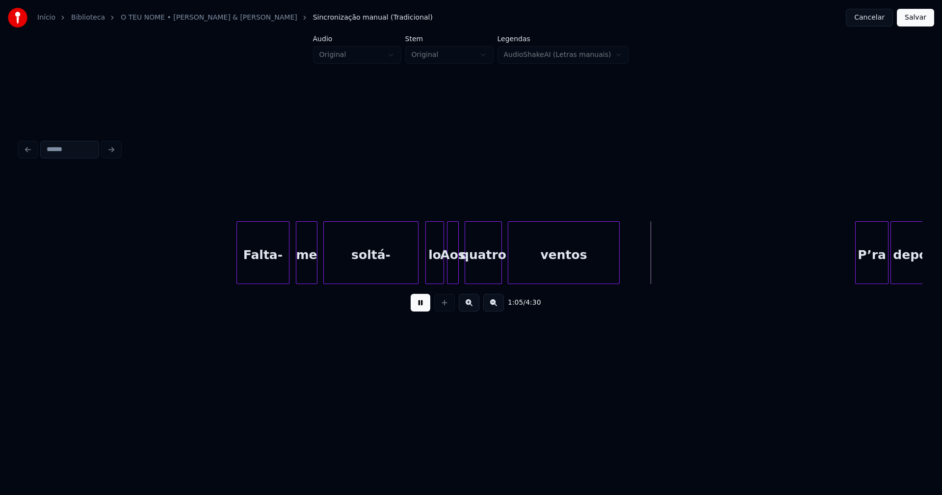
click at [442, 273] on div at bounding box center [442, 253] width 3 height 62
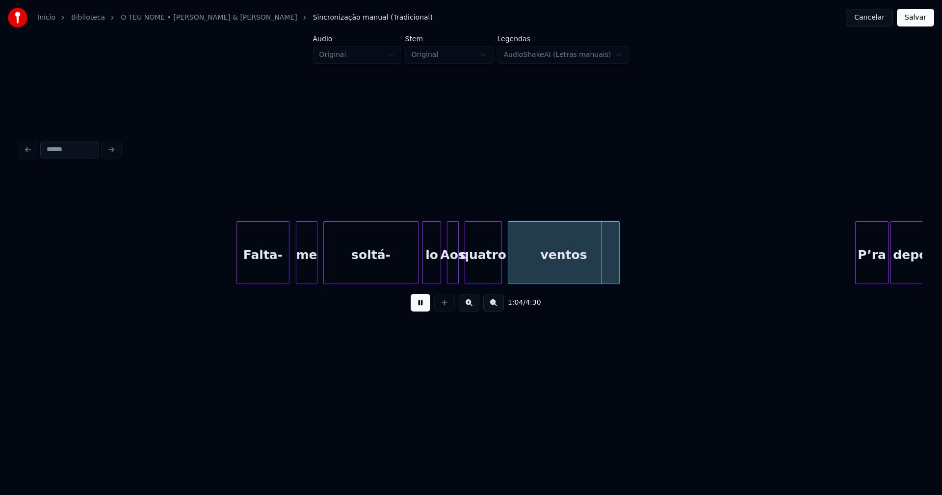
click at [434, 277] on div "lo" at bounding box center [432, 255] width 18 height 67
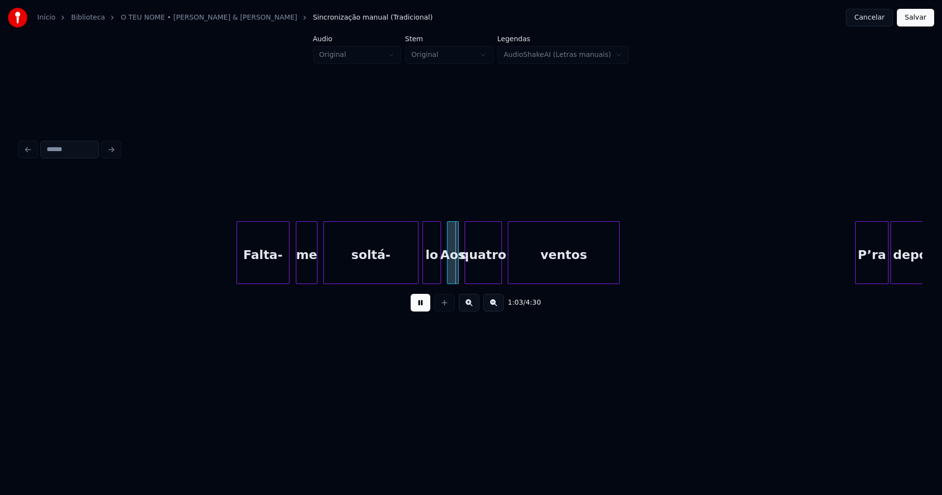
click at [426, 309] on button at bounding box center [421, 303] width 20 height 18
click at [453, 272] on div "Aos" at bounding box center [452, 255] width 11 height 67
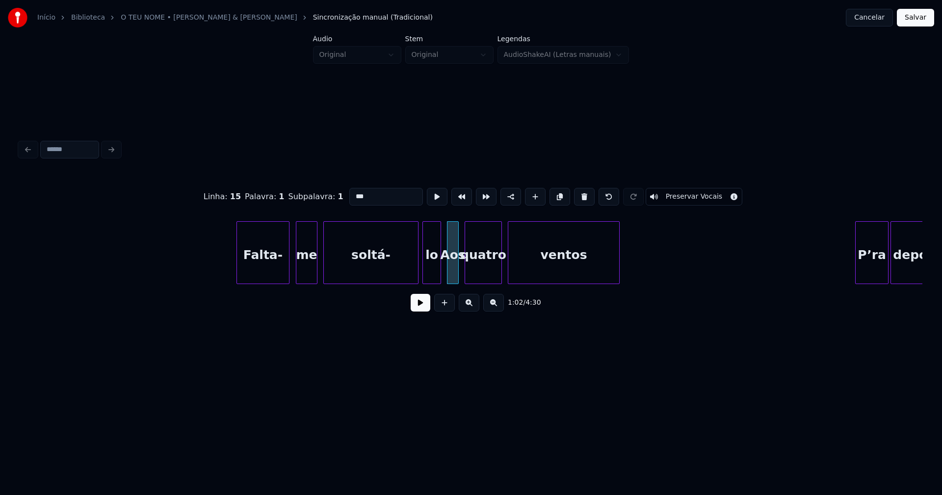
click at [352, 191] on input "***" at bounding box center [386, 197] width 74 height 18
type input "***"
click at [421, 307] on button at bounding box center [421, 303] width 20 height 18
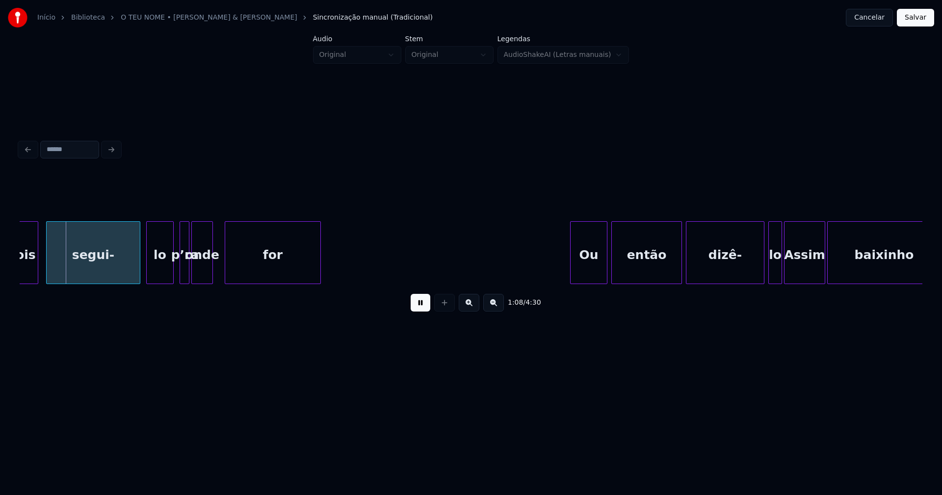
scroll to position [0, 6155]
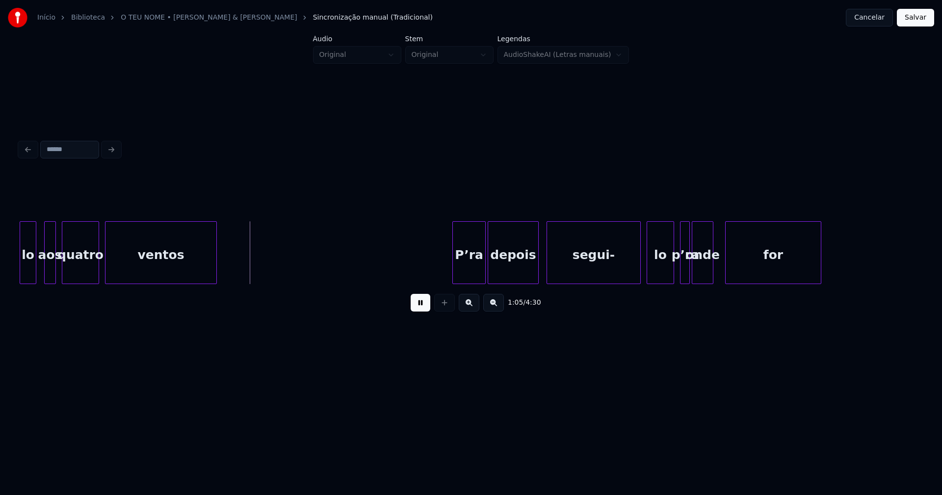
click at [34, 271] on div at bounding box center [34, 253] width 3 height 62
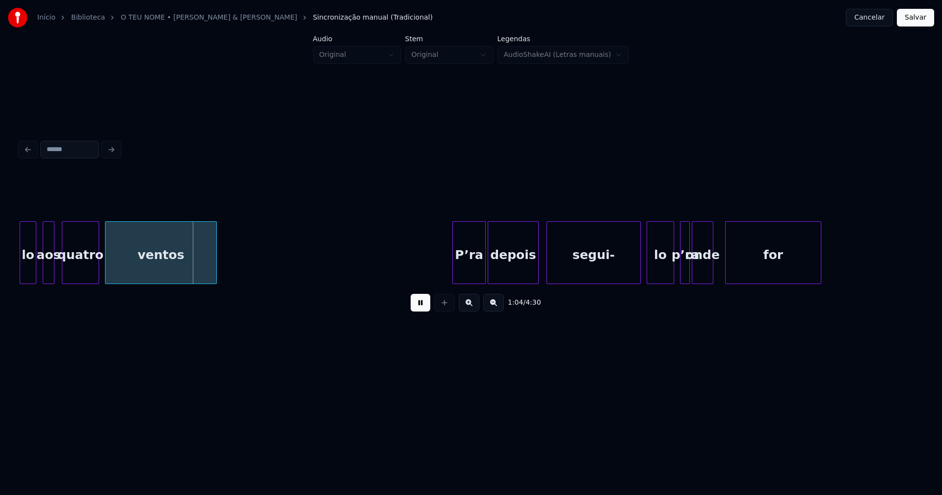
click at [49, 273] on div "aos" at bounding box center [48, 255] width 11 height 67
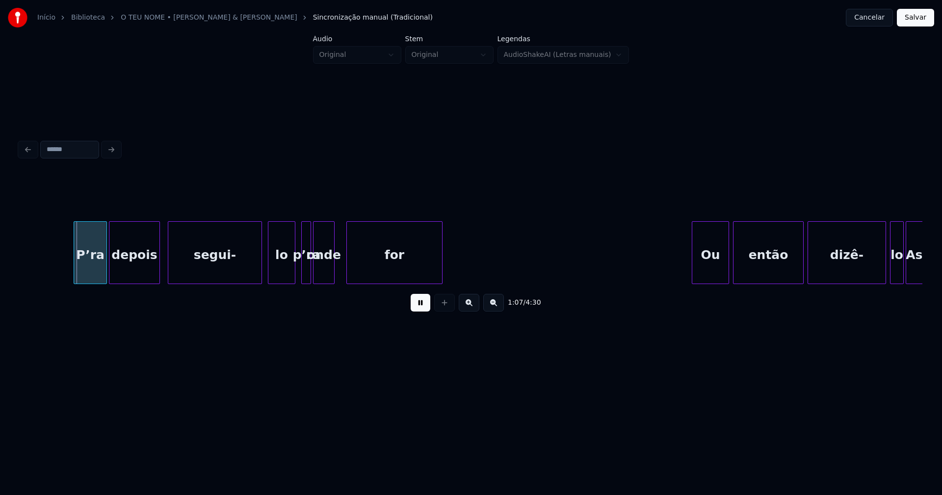
scroll to position [0, 6548]
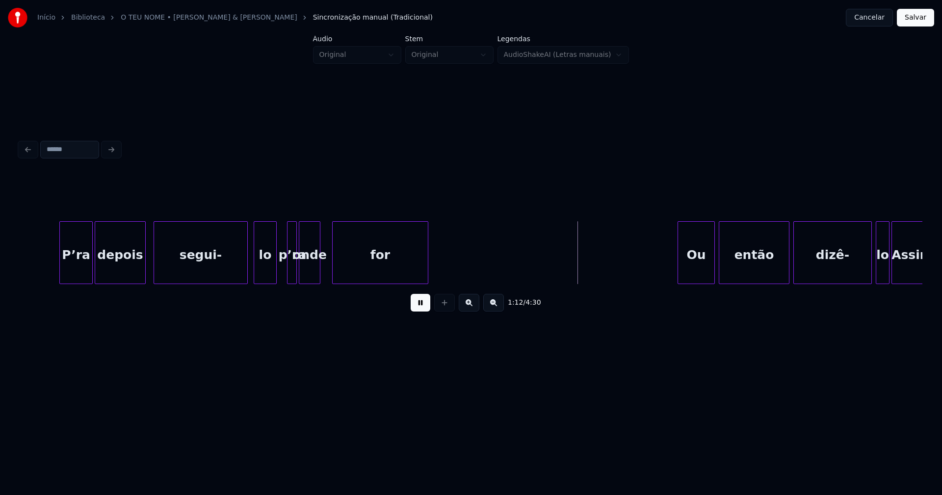
click at [275, 279] on div at bounding box center [274, 253] width 3 height 62
click at [71, 264] on div "P’ra" at bounding box center [73, 255] width 32 height 67
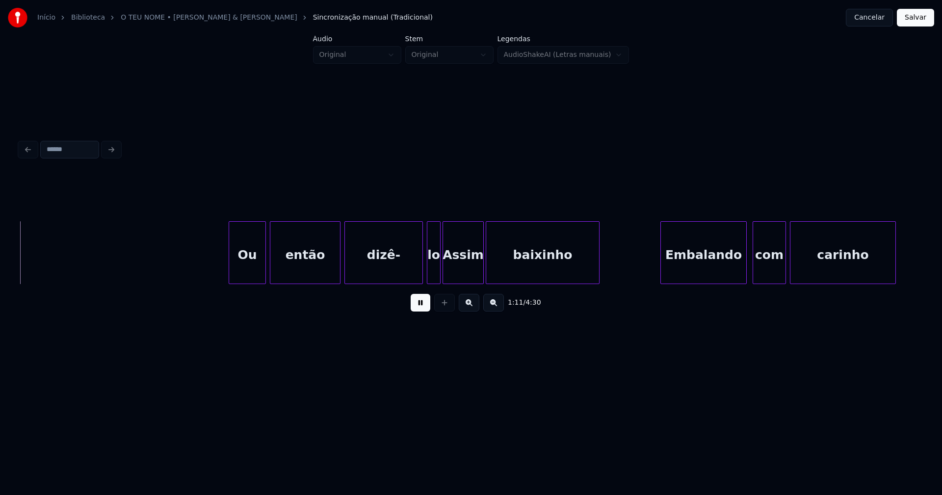
scroll to position [0, 6997]
click at [251, 272] on div "Ou" at bounding box center [246, 255] width 36 height 67
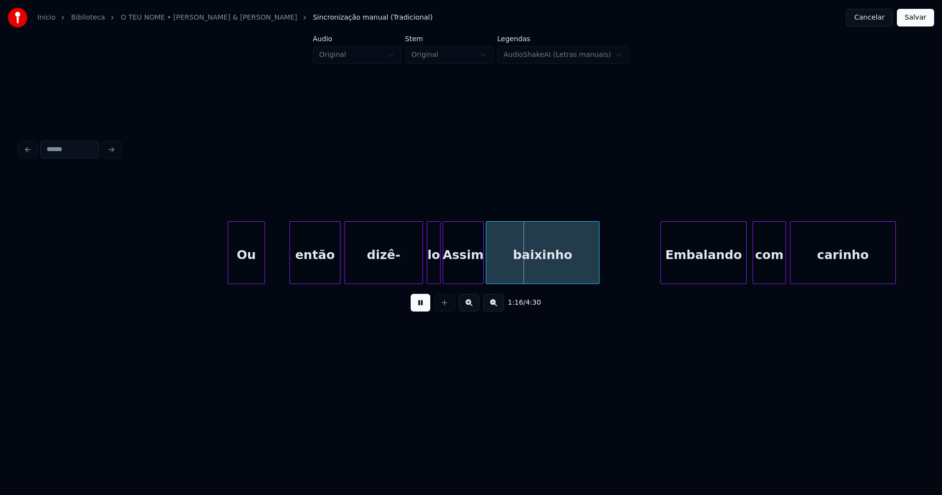
click at [290, 278] on div at bounding box center [291, 253] width 3 height 62
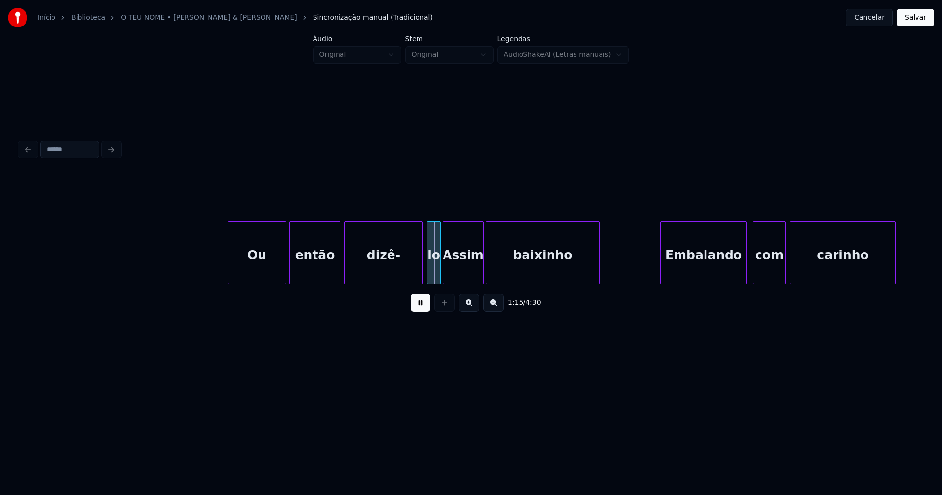
click at [283, 277] on div at bounding box center [284, 253] width 3 height 62
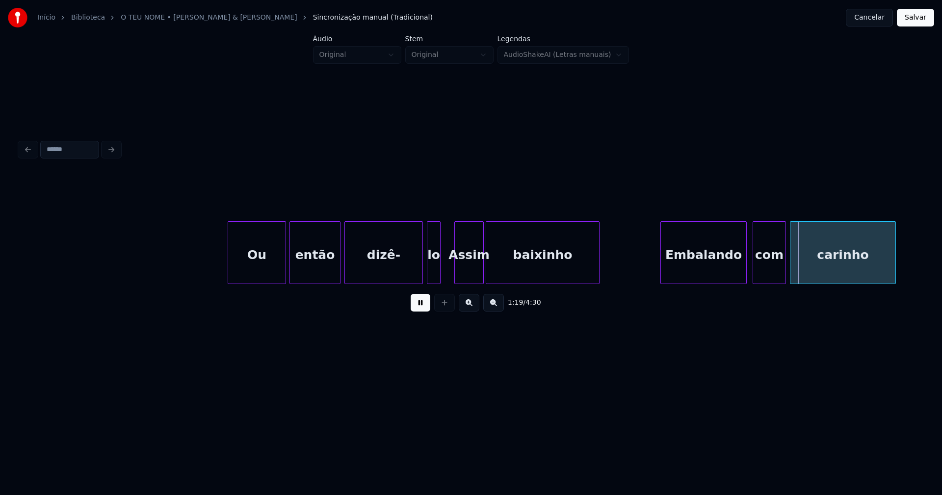
click at [456, 281] on div "Assim baixinho [PERSON_NAME] com [PERSON_NAME] então dizê- lo" at bounding box center [471, 252] width 903 height 63
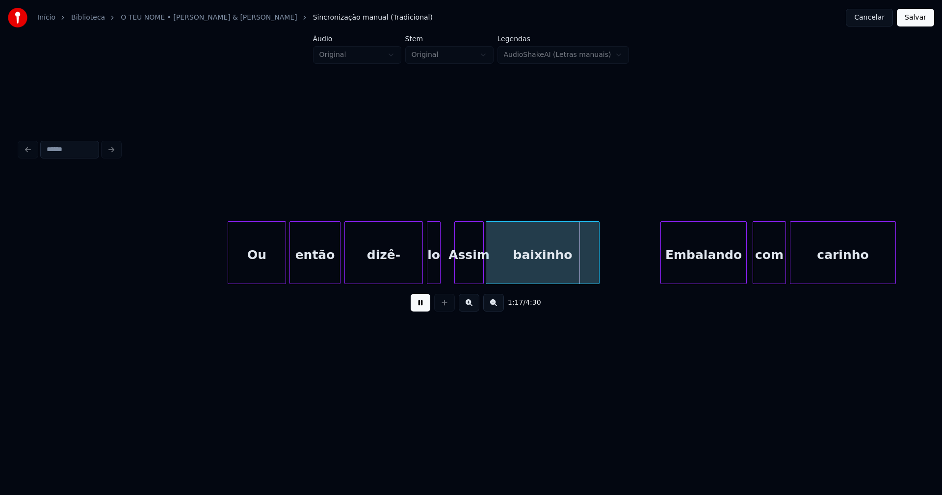
drag, startPoint x: 418, startPoint y: 313, endPoint x: 433, endPoint y: 299, distance: 19.8
click at [419, 312] on button at bounding box center [421, 303] width 20 height 18
click at [464, 270] on div "Assim" at bounding box center [469, 255] width 28 height 67
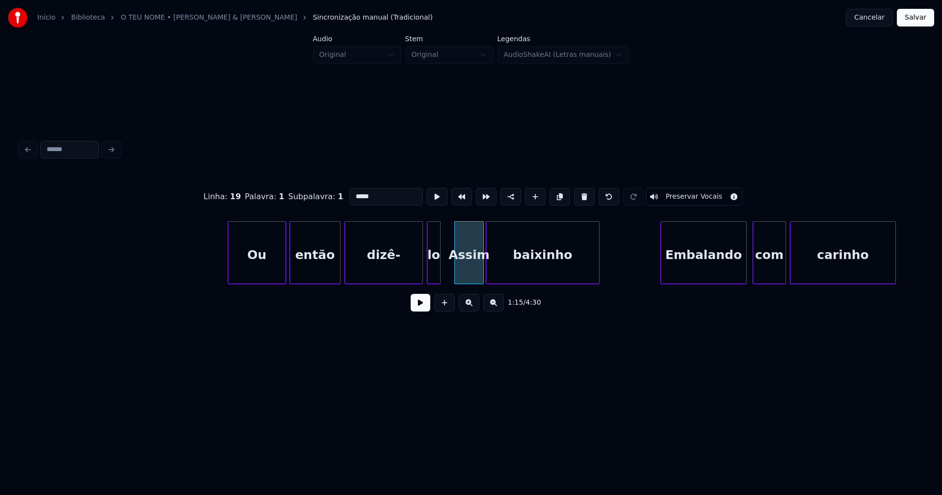
click at [351, 191] on input "*****" at bounding box center [386, 197] width 74 height 18
type input "*****"
click at [418, 311] on button at bounding box center [421, 303] width 20 height 18
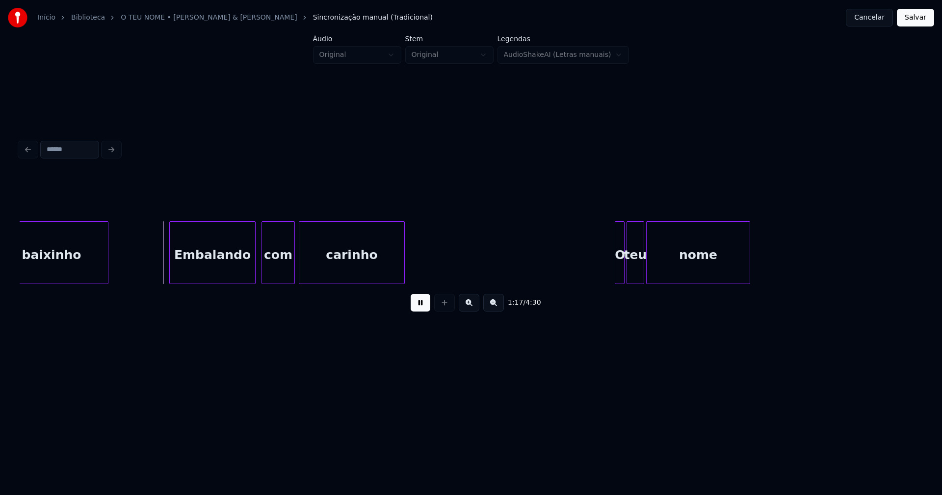
scroll to position [0, 7503]
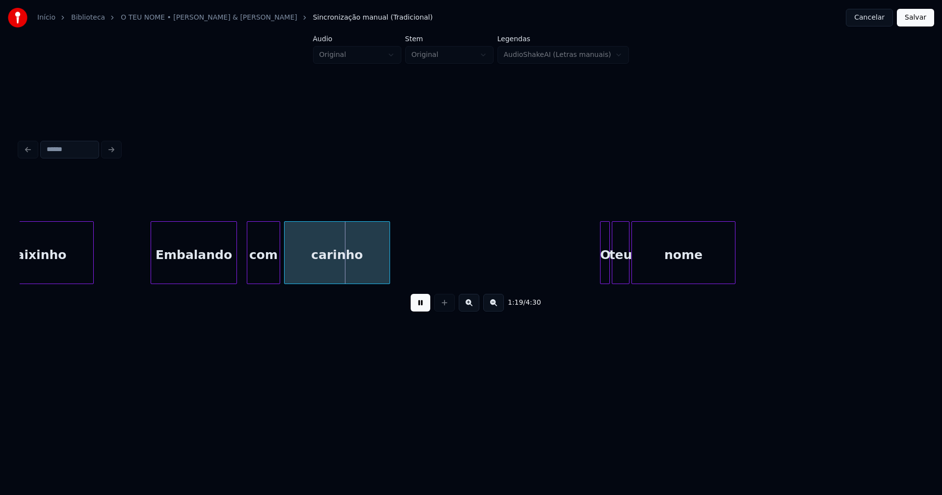
click at [200, 275] on div "Embalando" at bounding box center [193, 255] width 85 height 67
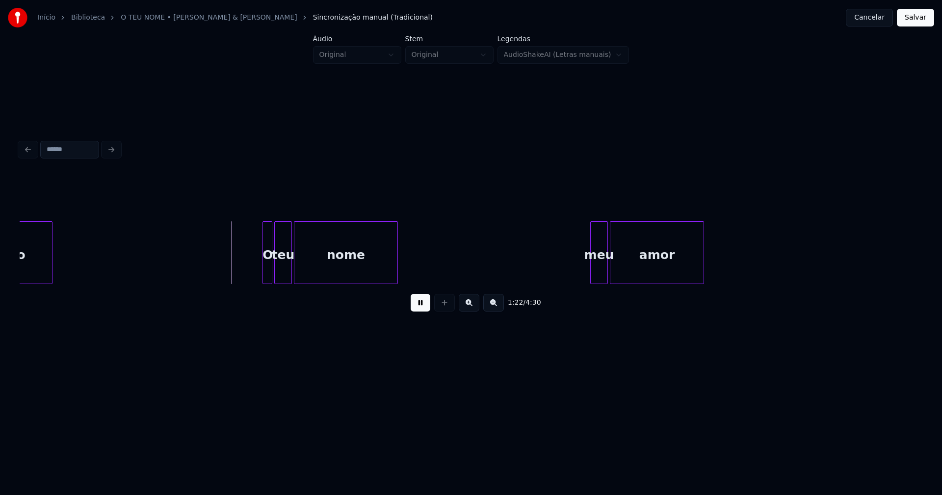
scroll to position [0, 7884]
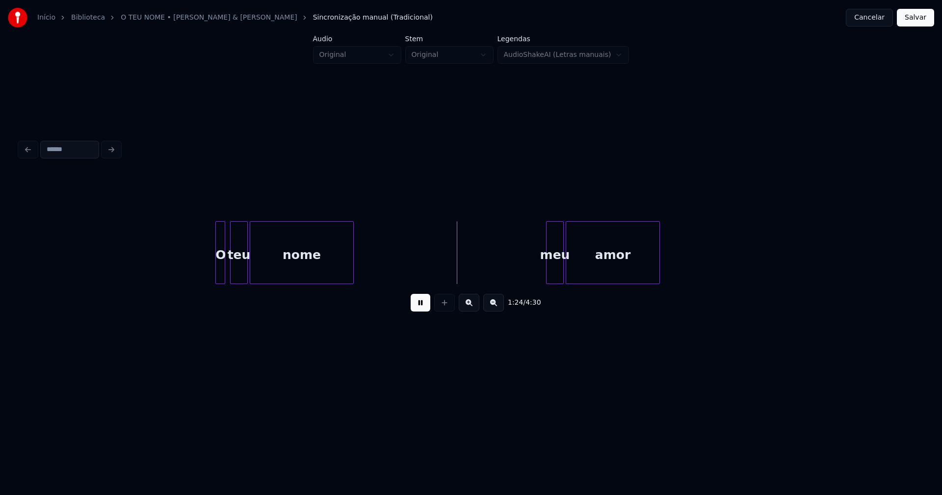
click at [220, 282] on div "O teu nome meu amor" at bounding box center [471, 252] width 903 height 63
click at [529, 274] on div at bounding box center [530, 253] width 3 height 62
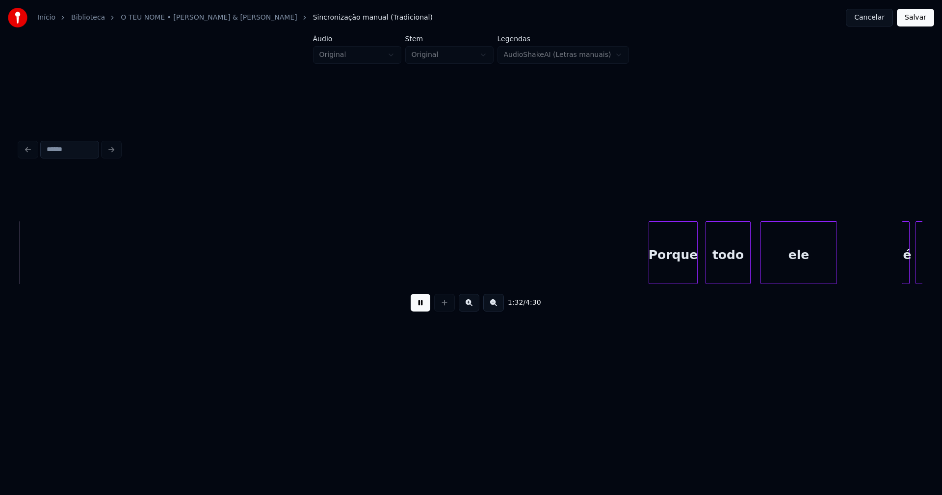
scroll to position [0, 9063]
click at [682, 273] on div "Porque" at bounding box center [668, 255] width 48 height 67
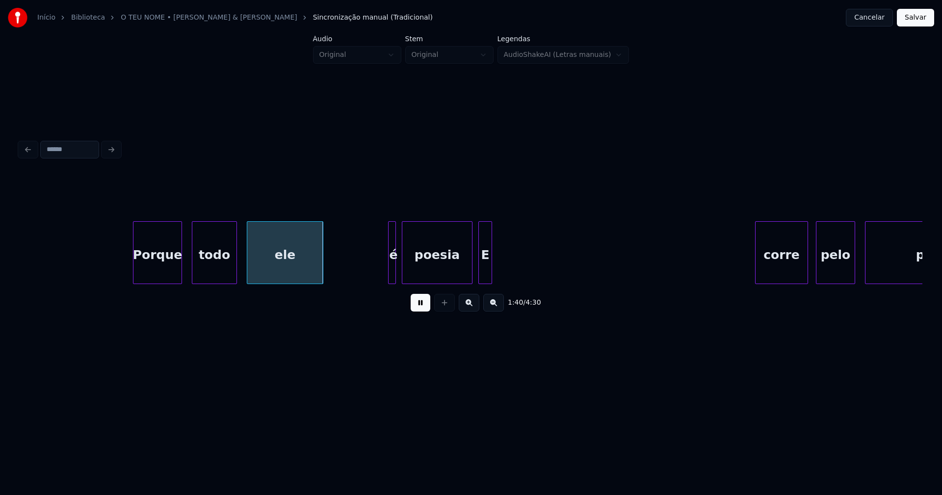
scroll to position [0, 9587]
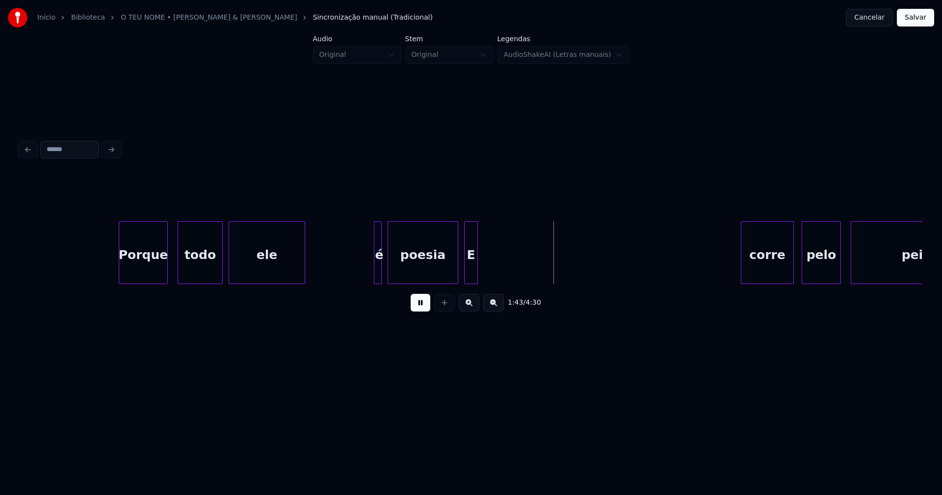
click at [275, 268] on div "ele" at bounding box center [267, 255] width 76 height 67
click at [320, 263] on div at bounding box center [321, 253] width 3 height 62
click at [373, 269] on div at bounding box center [373, 253] width 3 height 62
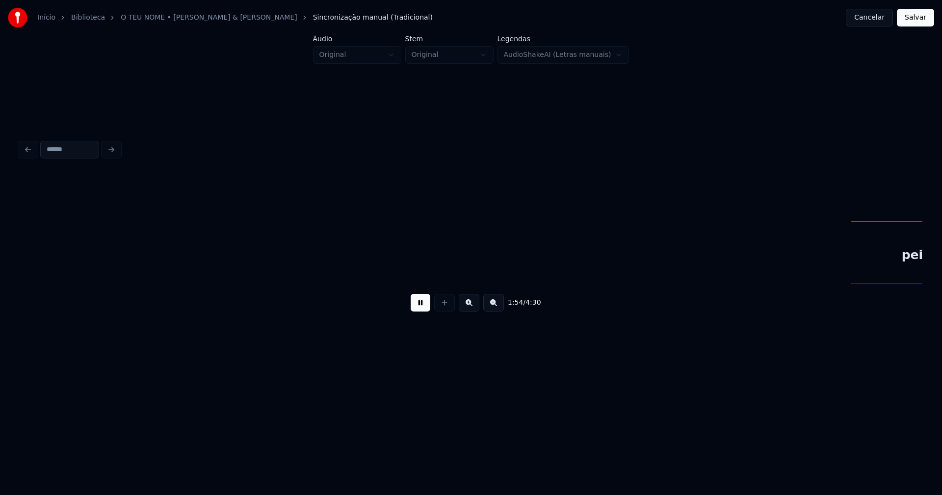
scroll to position [0, 10492]
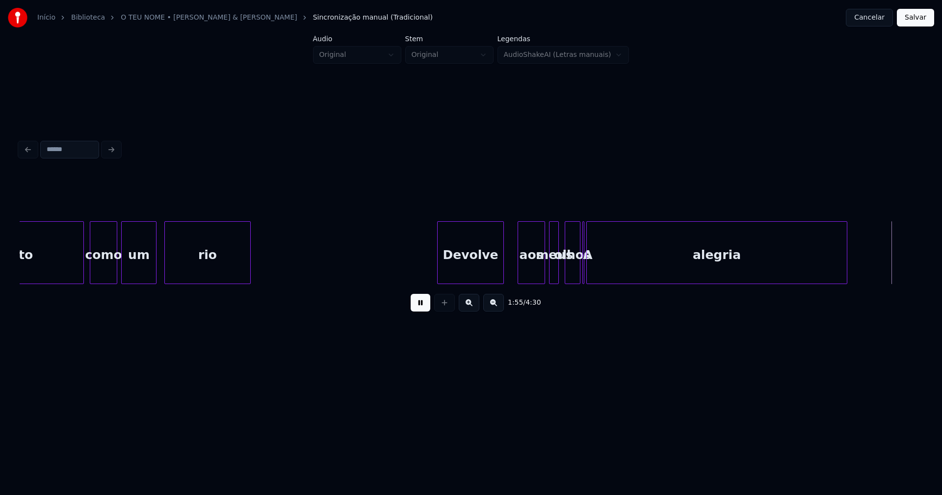
click at [423, 309] on button at bounding box center [421, 303] width 20 height 18
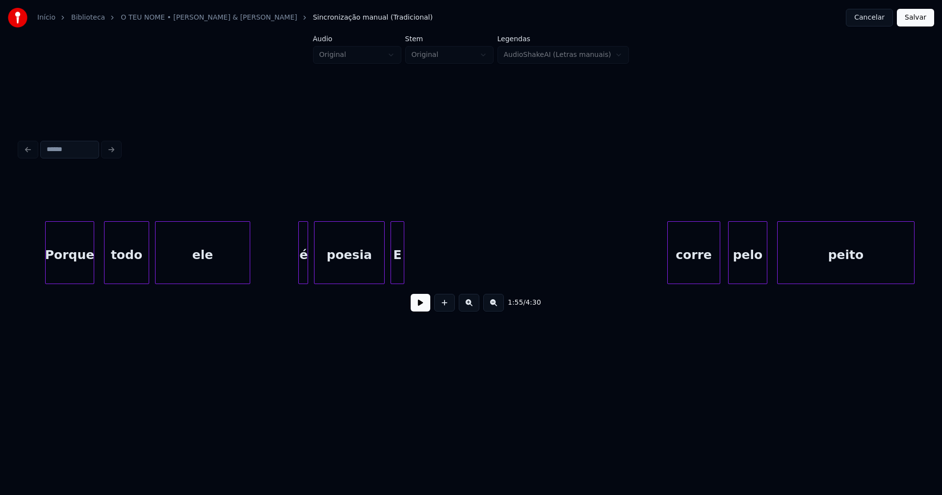
scroll to position [0, 9646]
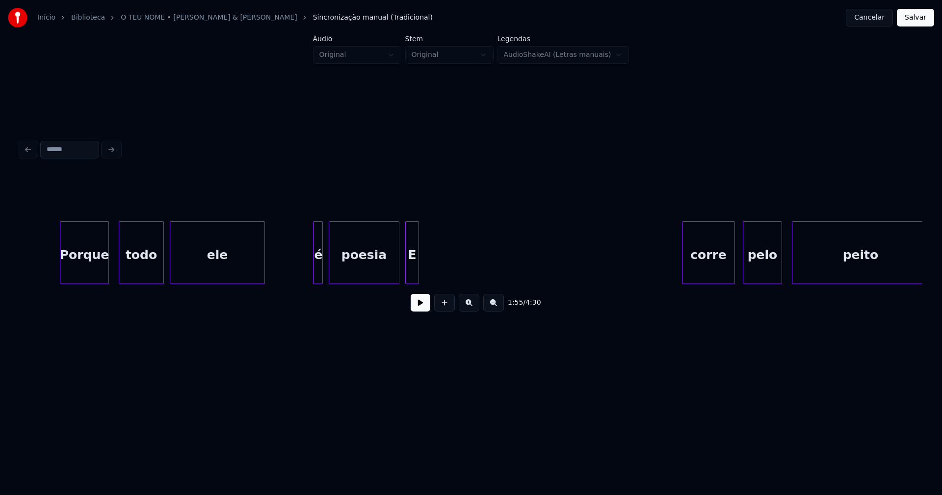
click at [429, 305] on button at bounding box center [421, 303] width 20 height 18
click at [421, 306] on button at bounding box center [421, 303] width 20 height 18
click at [693, 271] on div at bounding box center [692, 253] width 3 height 62
click at [682, 284] on div "peito pelo corre E poesia é ele todo Porque" at bounding box center [471, 252] width 903 height 63
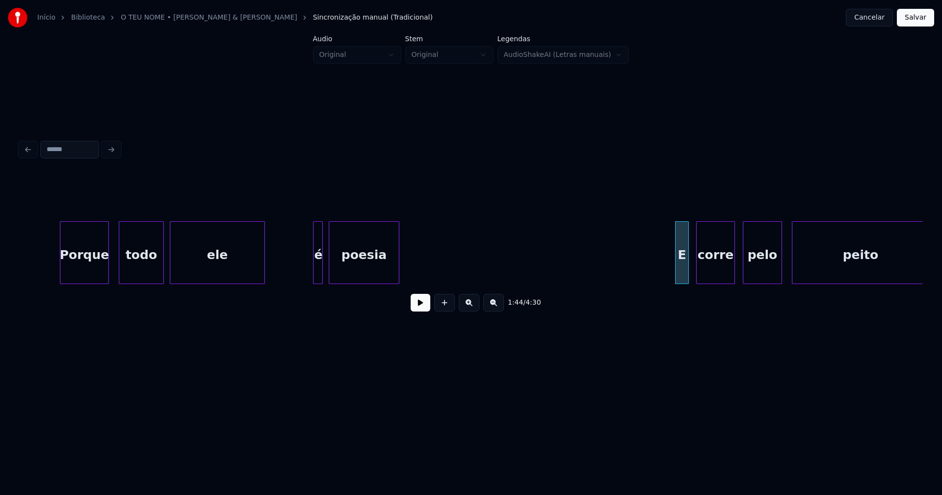
click at [699, 278] on div at bounding box center [698, 253] width 3 height 62
click at [687, 277] on div "E" at bounding box center [686, 255] width 13 height 67
click at [423, 266] on div at bounding box center [422, 253] width 3 height 62
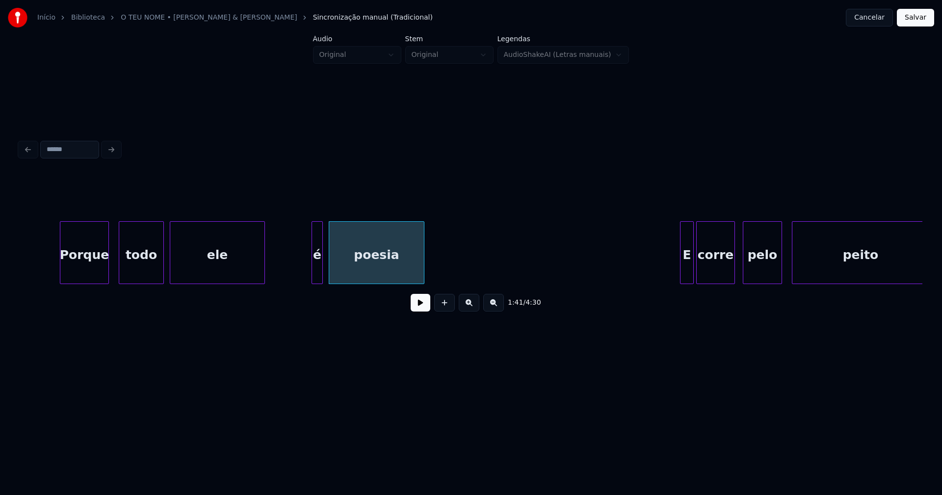
click at [313, 262] on div at bounding box center [313, 253] width 3 height 62
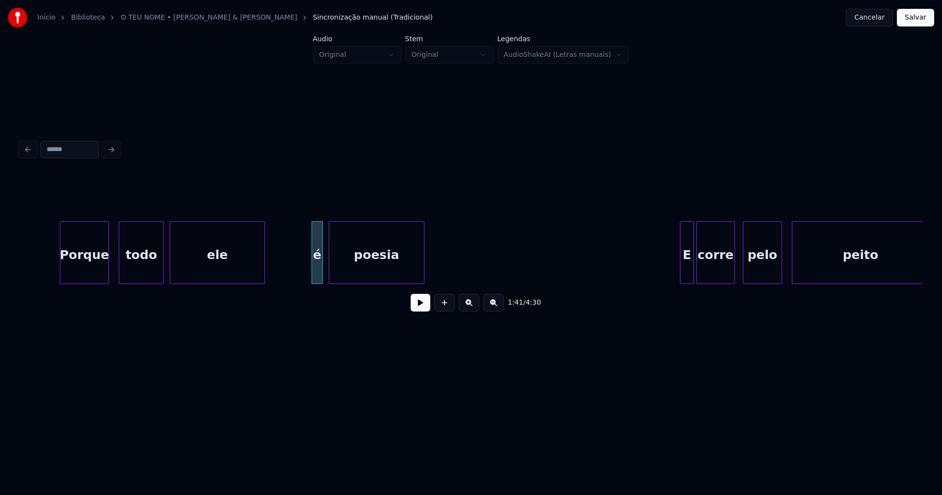
click at [414, 310] on button at bounding box center [421, 303] width 20 height 18
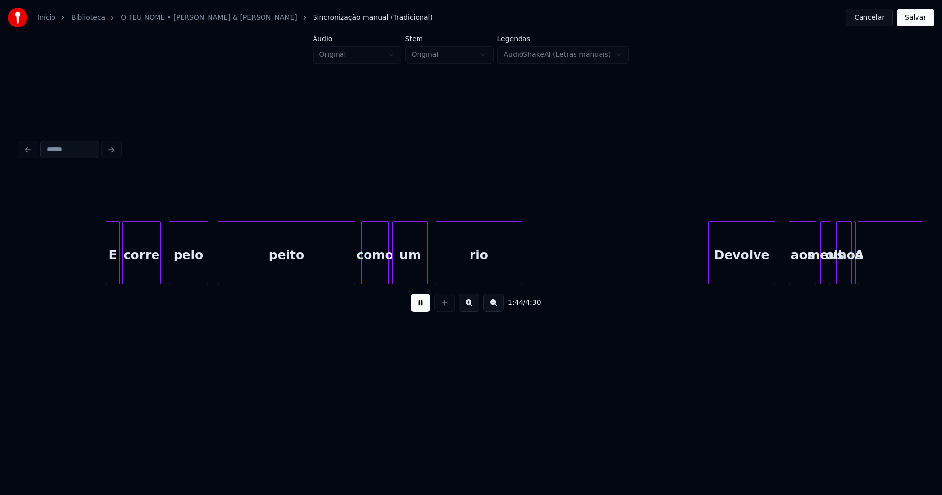
scroll to position [0, 10220]
click at [309, 268] on div "peito" at bounding box center [282, 255] width 136 height 67
click at [538, 260] on div at bounding box center [538, 253] width 3 height 62
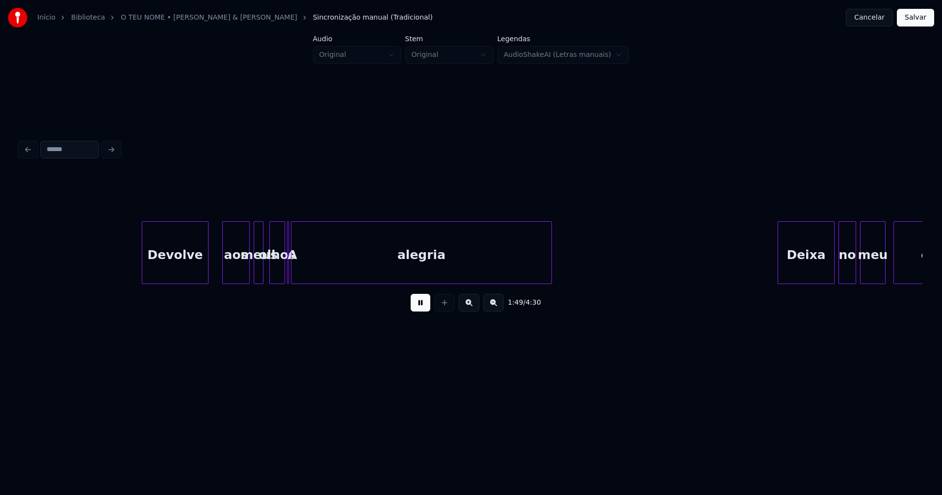
scroll to position [0, 10789]
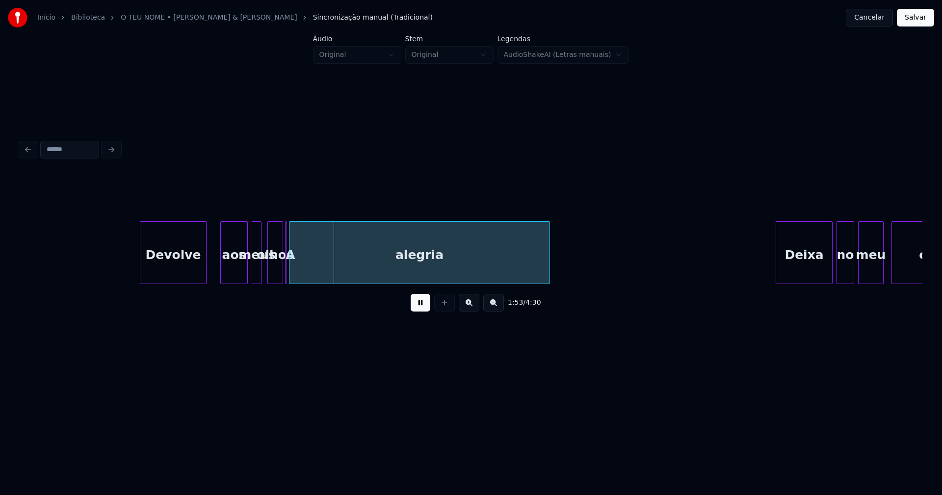
click at [179, 271] on div "Devolve" at bounding box center [173, 255] width 66 height 67
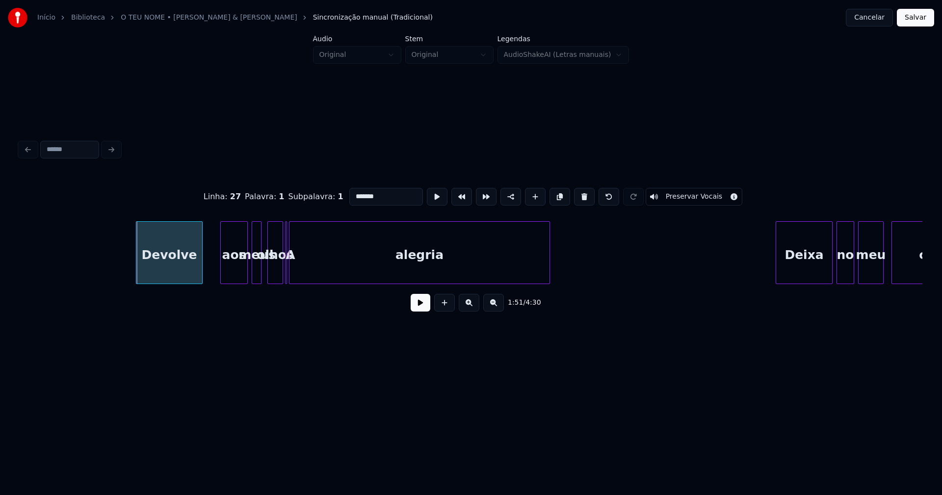
click at [175, 273] on div "Devolve" at bounding box center [169, 255] width 66 height 67
click at [223, 270] on div "aos" at bounding box center [224, 255] width 26 height 67
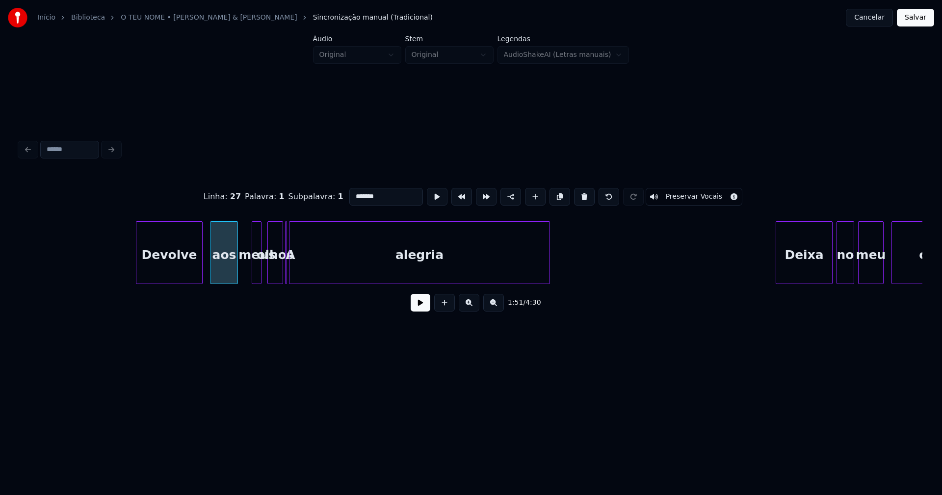
drag, startPoint x: 120, startPoint y: 264, endPoint x: 322, endPoint y: 305, distance: 205.6
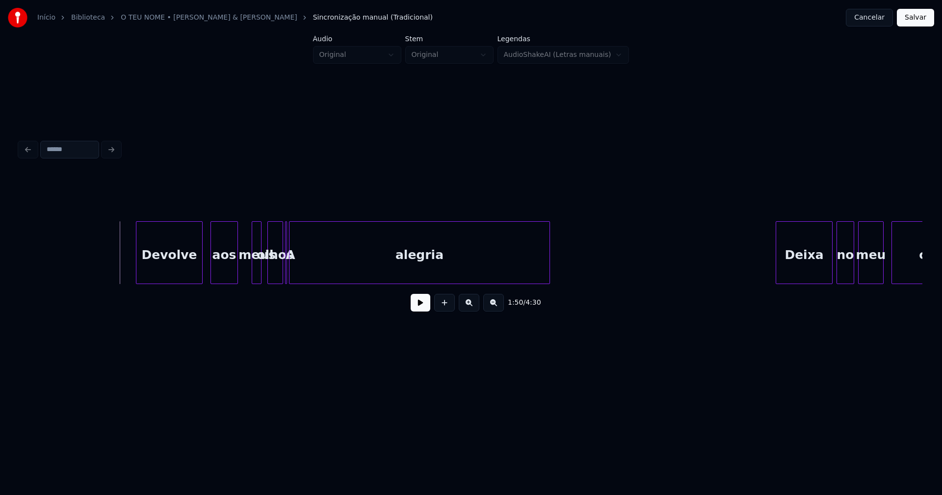
click at [423, 306] on button at bounding box center [421, 303] width 20 height 18
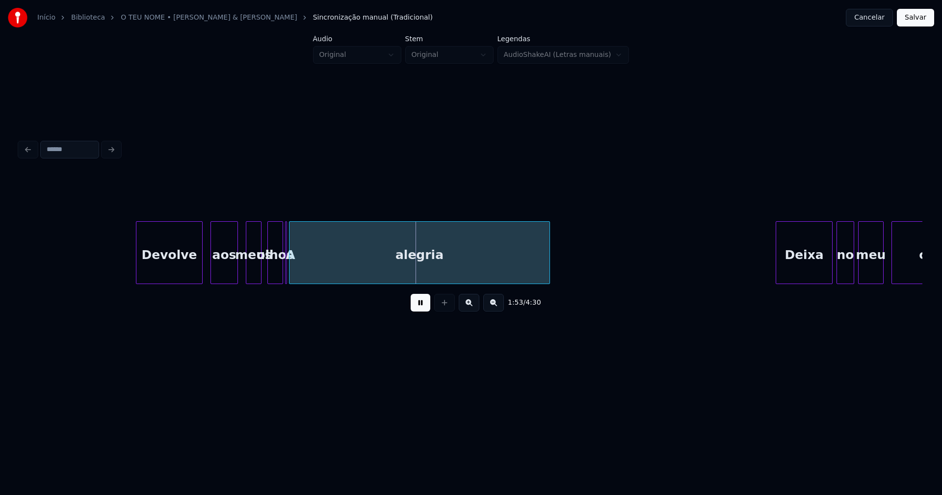
click at [246, 268] on div at bounding box center [247, 253] width 3 height 62
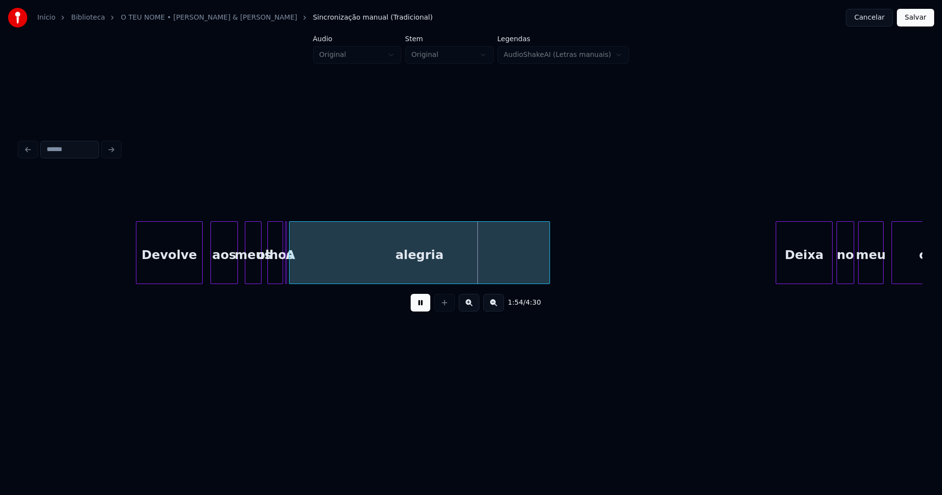
click at [428, 312] on button at bounding box center [421, 303] width 20 height 18
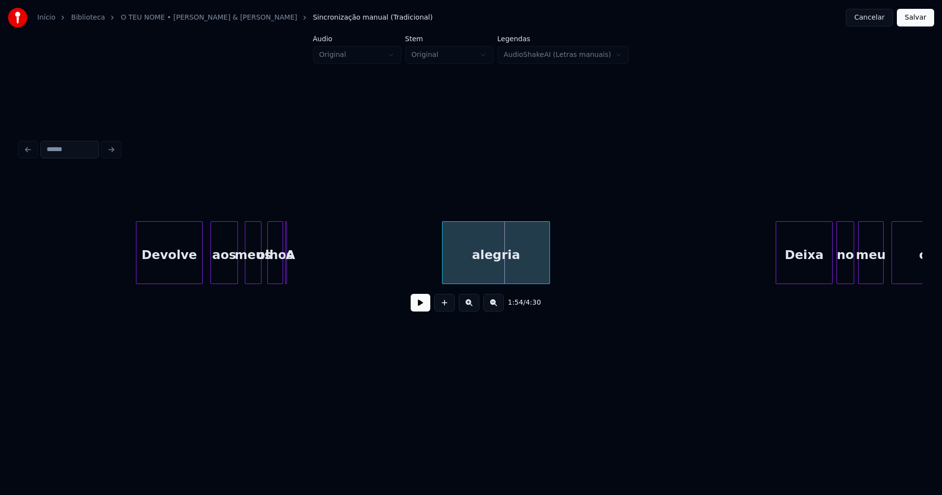
click at [444, 276] on div at bounding box center [444, 253] width 3 height 62
click at [285, 276] on div "A" at bounding box center [277, 252] width 19 height 63
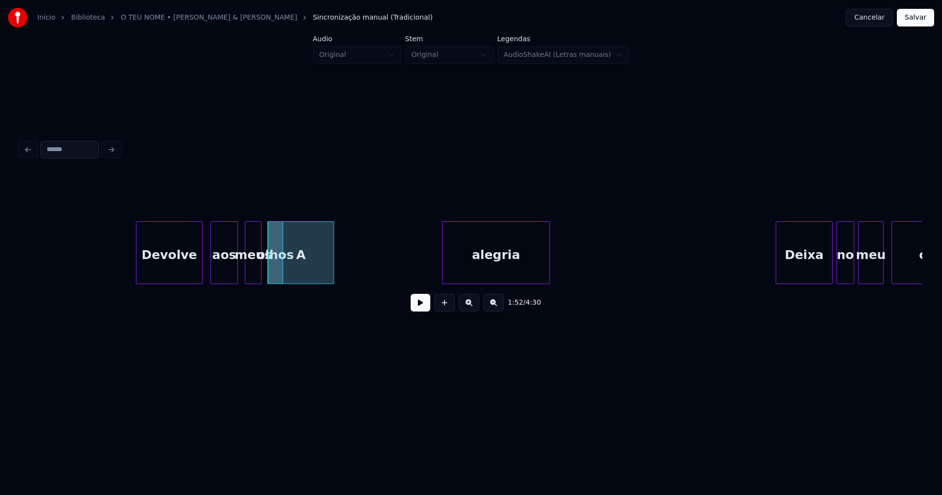
click at [334, 235] on div at bounding box center [332, 253] width 3 height 62
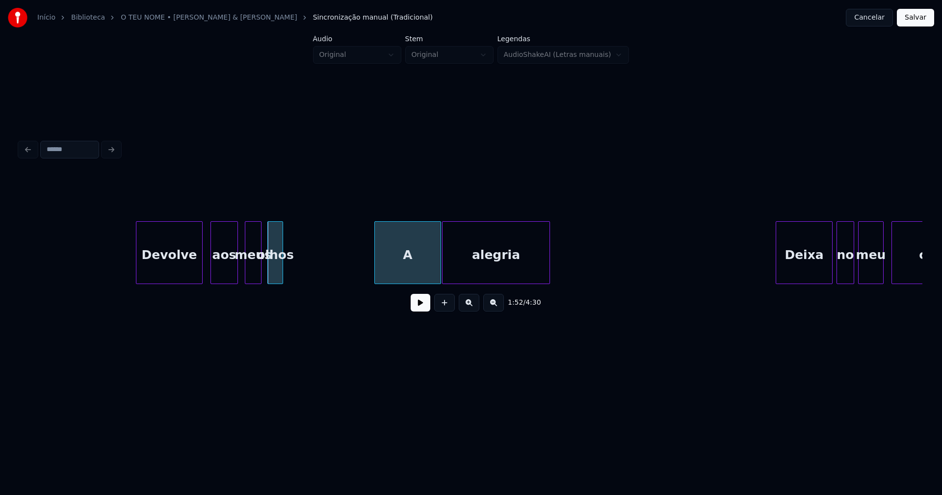
click at [408, 262] on div "A" at bounding box center [408, 255] width 66 height 67
click at [413, 261] on div at bounding box center [414, 253] width 3 height 62
click at [404, 267] on div at bounding box center [402, 253] width 3 height 62
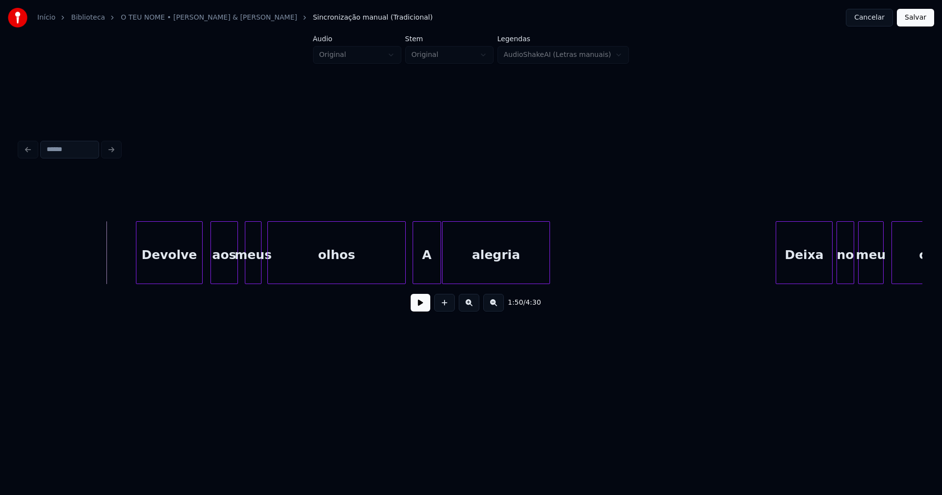
click at [424, 304] on button at bounding box center [421, 303] width 20 height 18
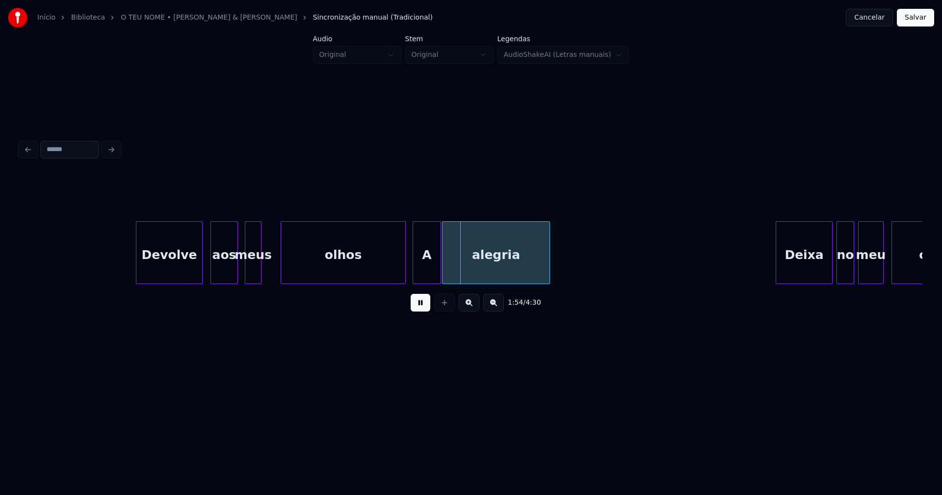
click at [282, 274] on div at bounding box center [282, 253] width 3 height 62
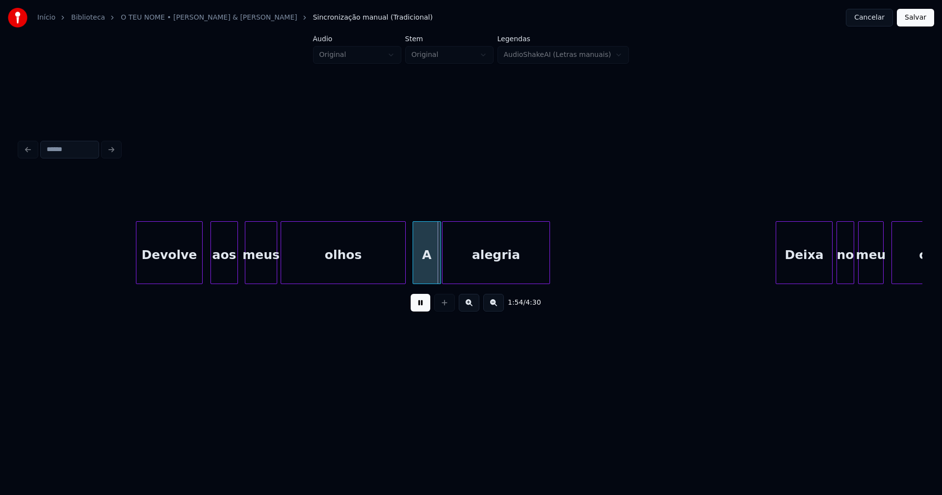
click at [274, 277] on div at bounding box center [275, 253] width 3 height 62
click at [397, 272] on div at bounding box center [398, 253] width 3 height 62
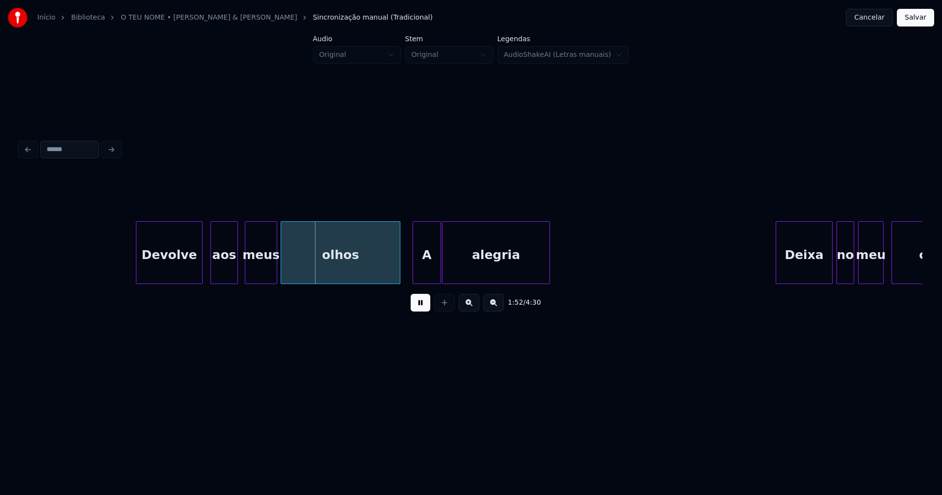
drag, startPoint x: 421, startPoint y: 313, endPoint x: 428, endPoint y: 296, distance: 17.8
click at [423, 311] on button at bounding box center [421, 303] width 20 height 18
click at [428, 271] on div "A" at bounding box center [426, 255] width 27 height 67
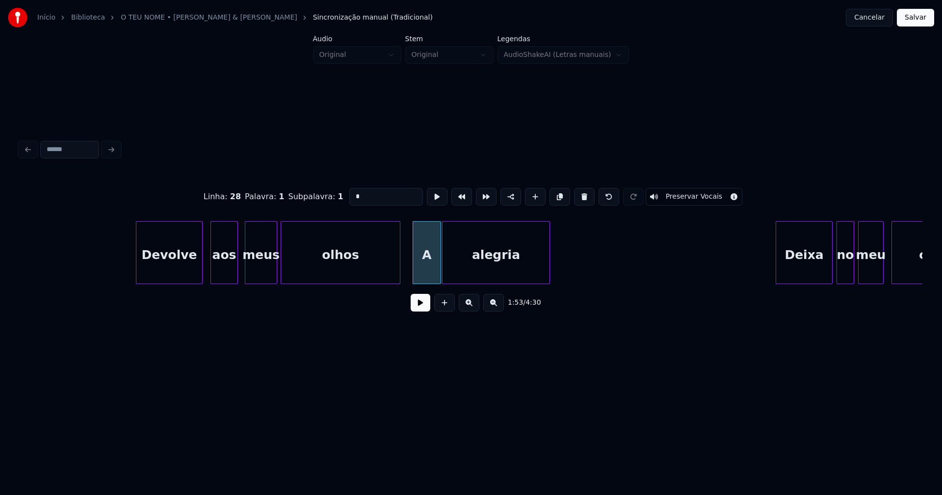
drag, startPoint x: 354, startPoint y: 194, endPoint x: 340, endPoint y: 195, distance: 13.3
click at [340, 195] on div "Linha : 28 [GEOGRAPHIC_DATA] : 1 Subpalavra : 1 * Preservar Vocais" at bounding box center [471, 196] width 903 height 49
type input "*"
click at [421, 305] on button at bounding box center [421, 303] width 20 height 18
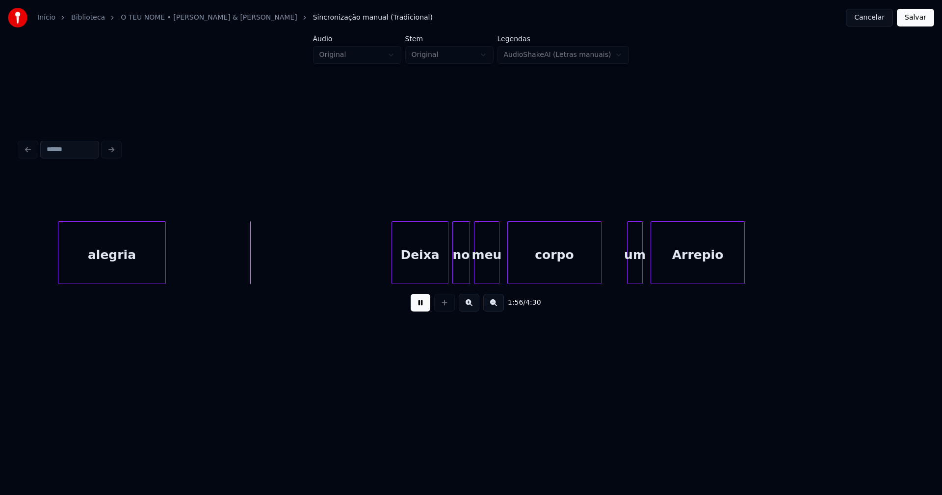
scroll to position [0, 11320]
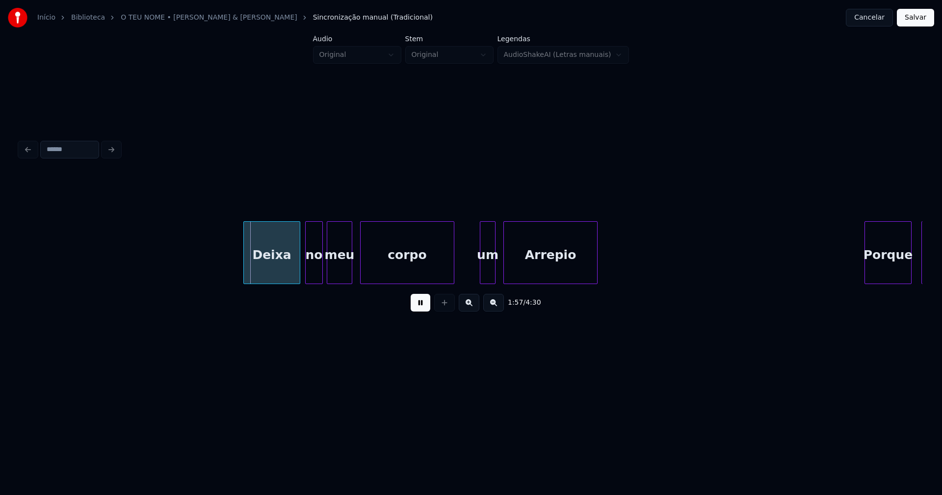
click at [283, 274] on div "Deixa" at bounding box center [272, 255] width 56 height 67
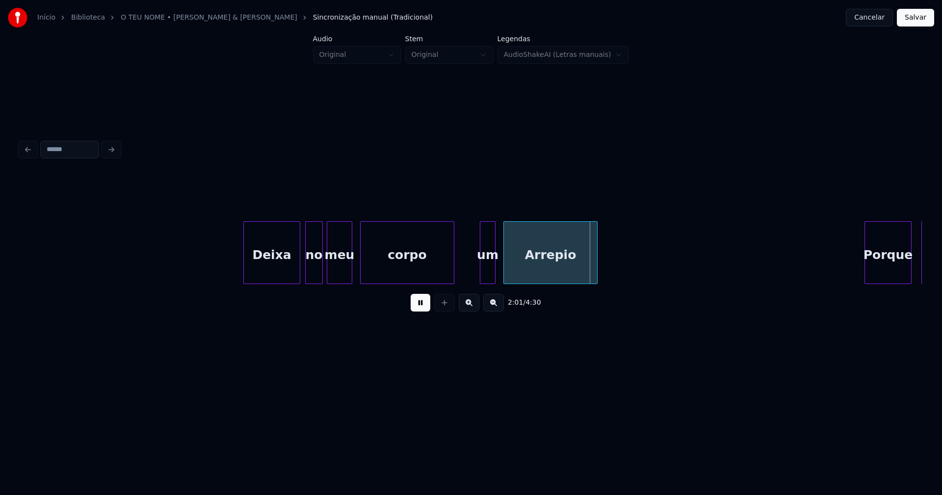
click at [423, 278] on div at bounding box center [423, 253] width 3 height 62
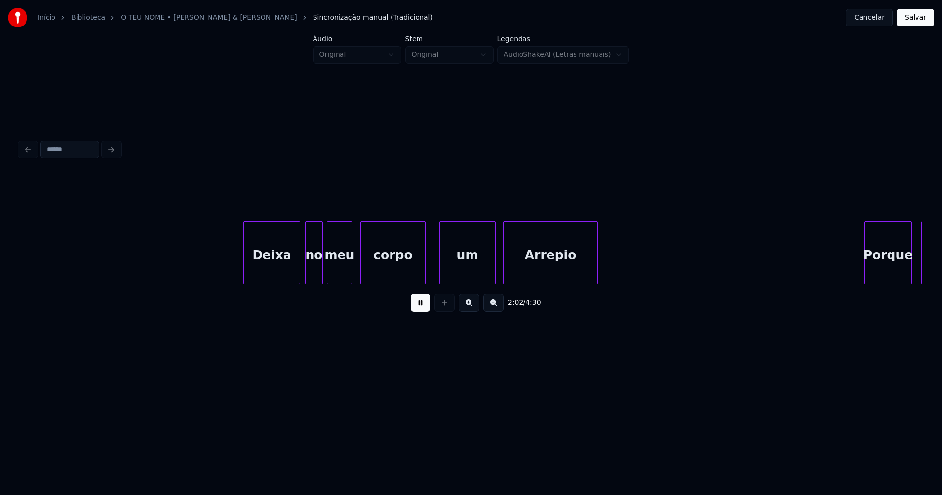
click at [440, 277] on div at bounding box center [441, 253] width 3 height 62
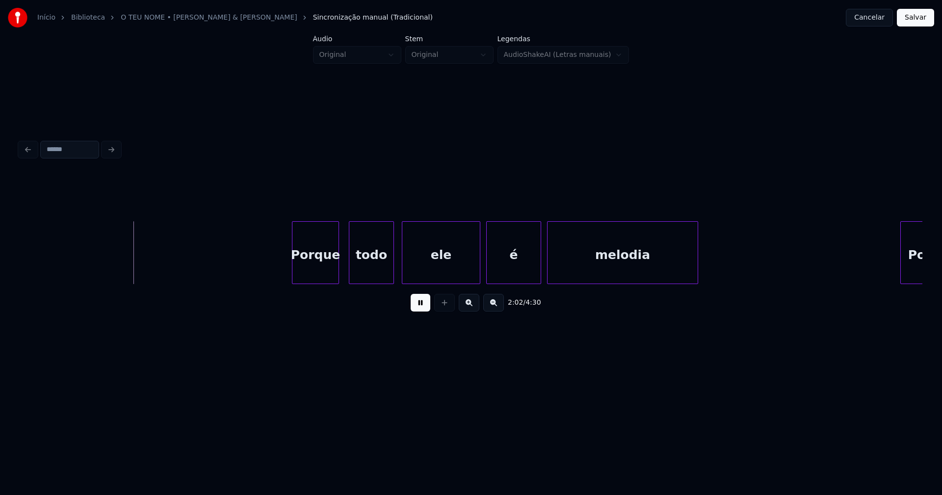
scroll to position [0, 11966]
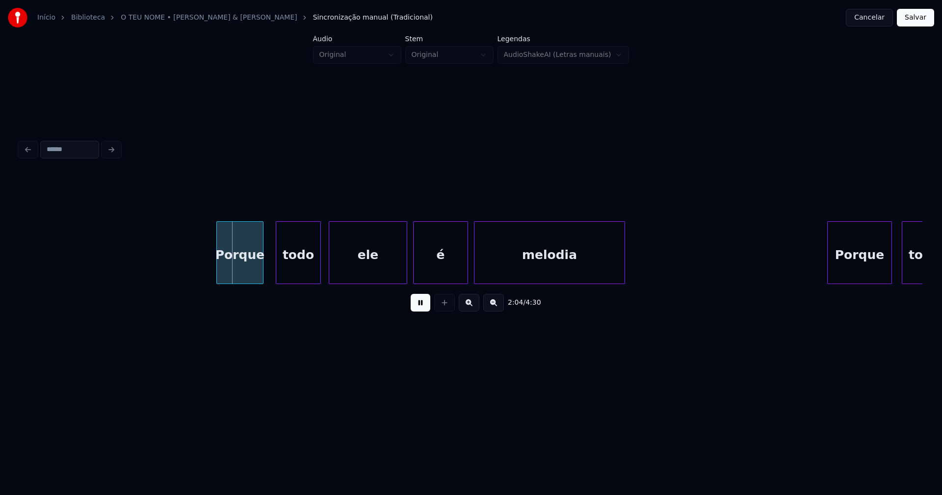
click at [244, 275] on div "Porque" at bounding box center [240, 255] width 46 height 67
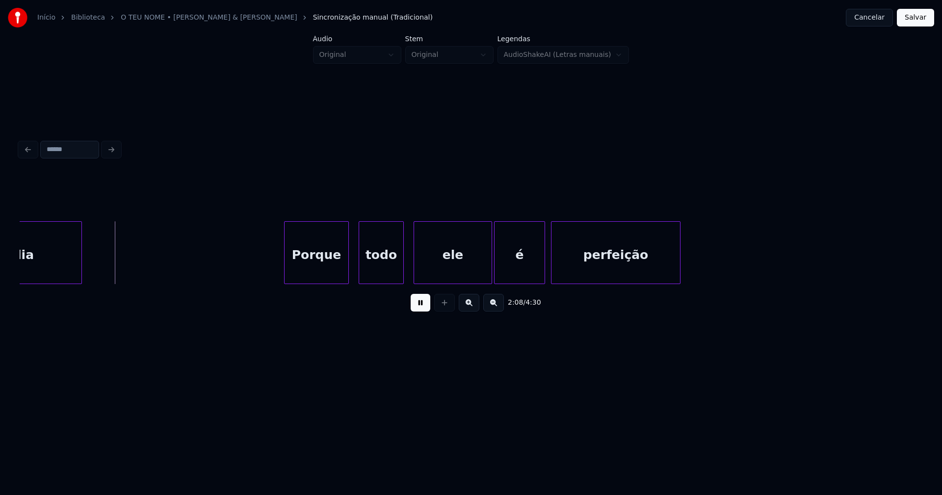
scroll to position [0, 12538]
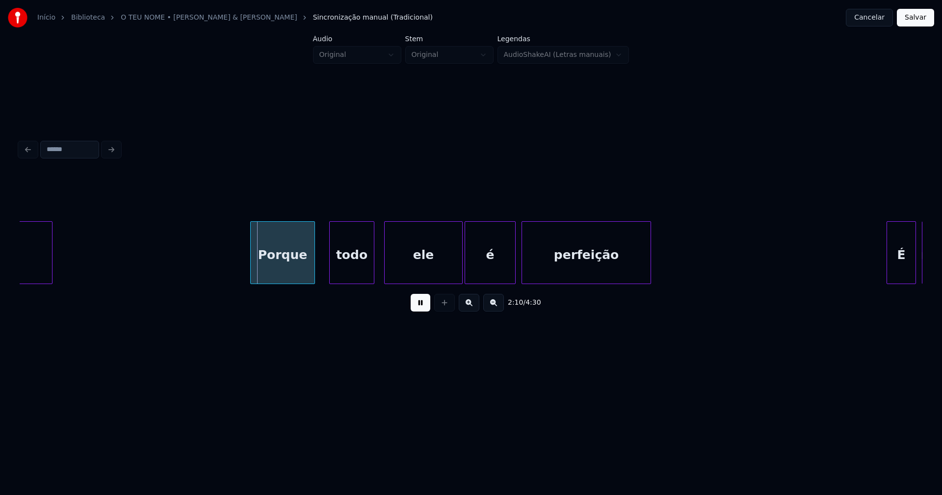
click at [286, 281] on div "melodia Porque todo ele é perfeição É na" at bounding box center [471, 252] width 903 height 63
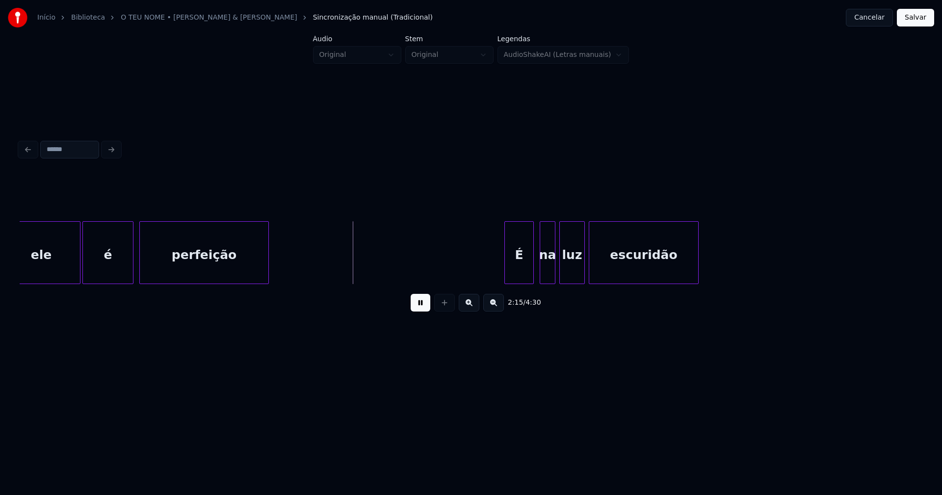
scroll to position [0, 12964]
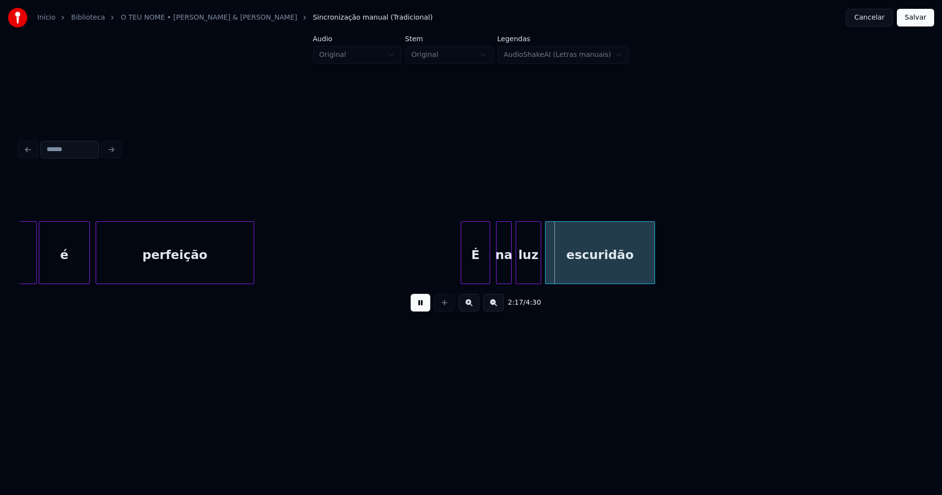
click at [253, 270] on div at bounding box center [252, 253] width 3 height 62
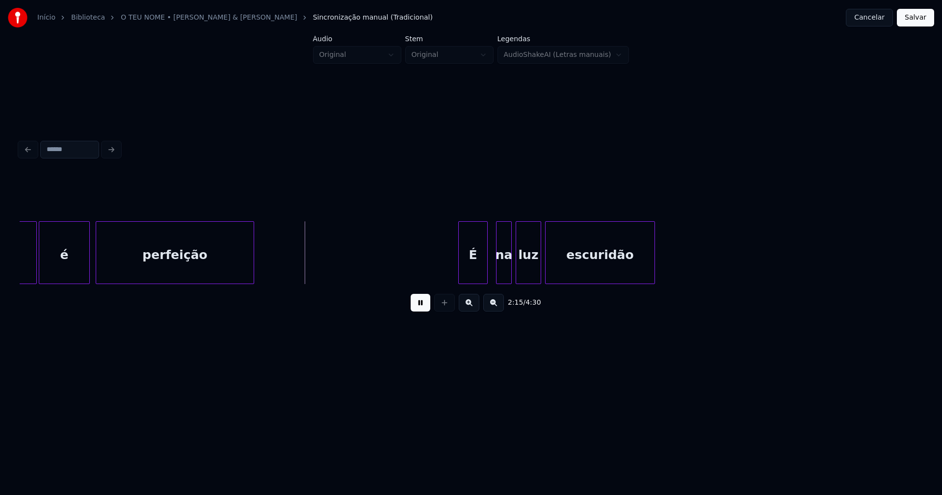
click at [473, 272] on div "É" at bounding box center [473, 255] width 28 height 67
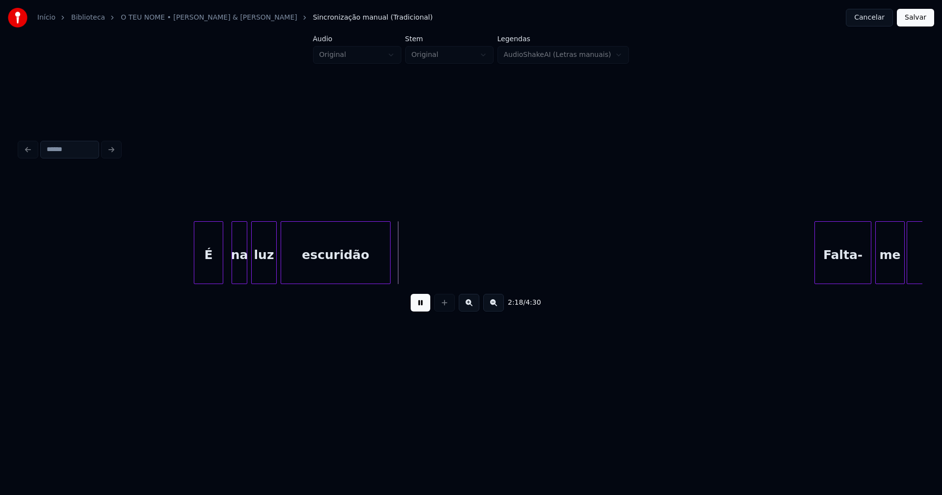
scroll to position [0, 13332]
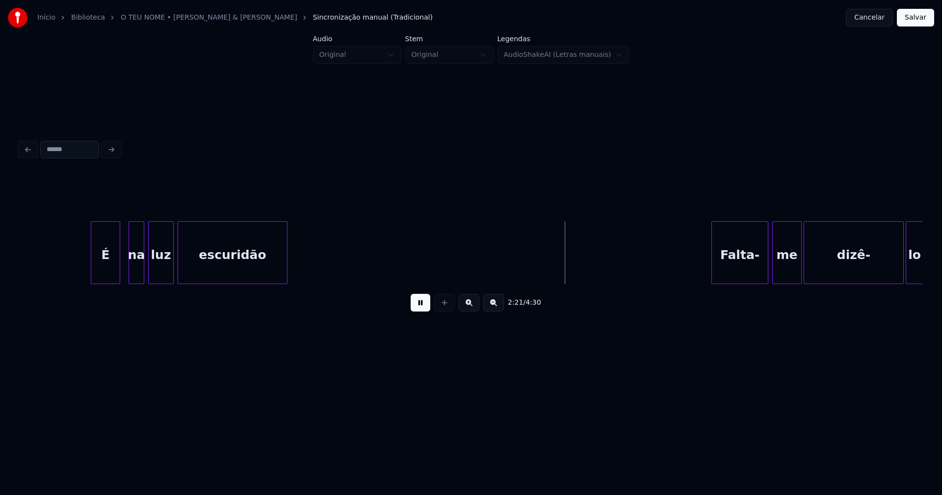
click at [196, 272] on div at bounding box center [196, 253] width 3 height 62
click at [185, 267] on div at bounding box center [185, 253] width 3 height 62
click at [305, 267] on div at bounding box center [305, 253] width 3 height 62
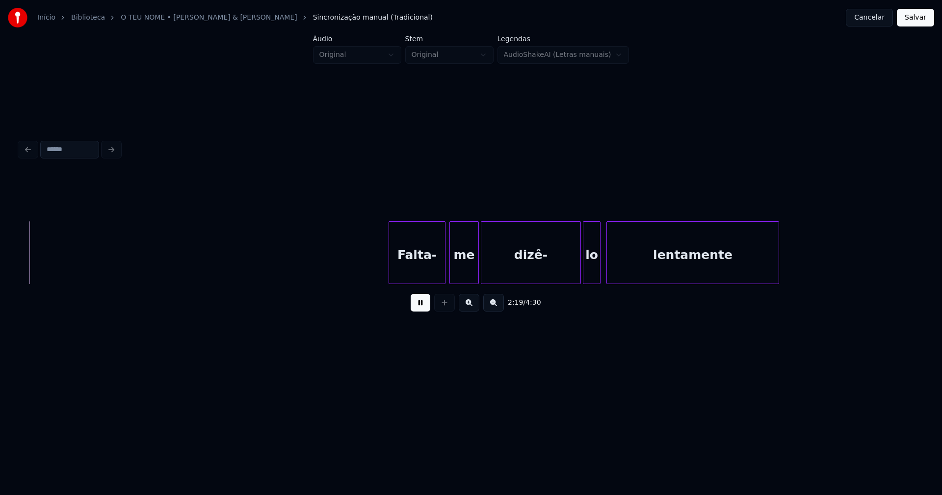
scroll to position [0, 13668]
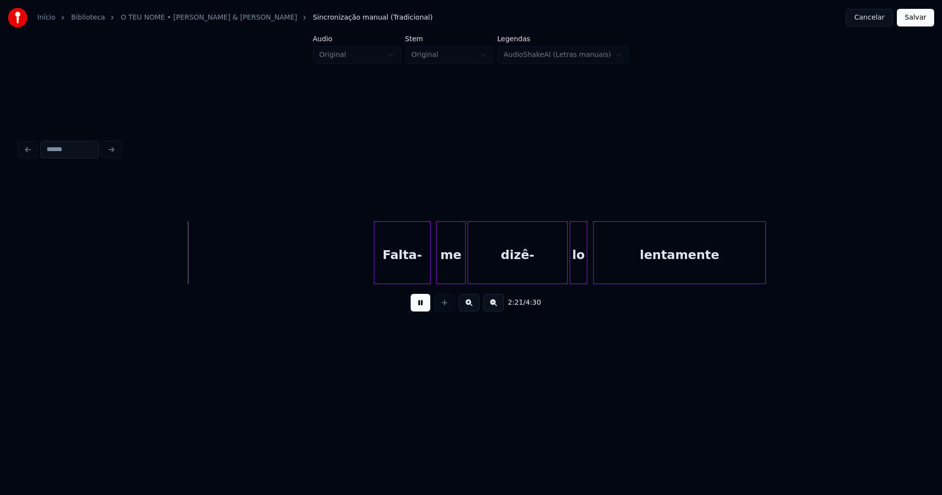
click at [412, 273] on div "Falta-" at bounding box center [402, 255] width 56 height 67
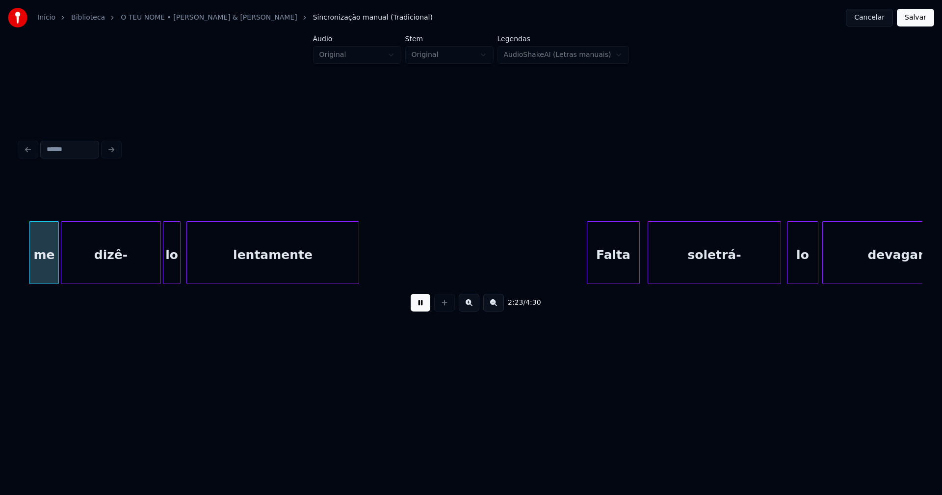
scroll to position [0, 14096]
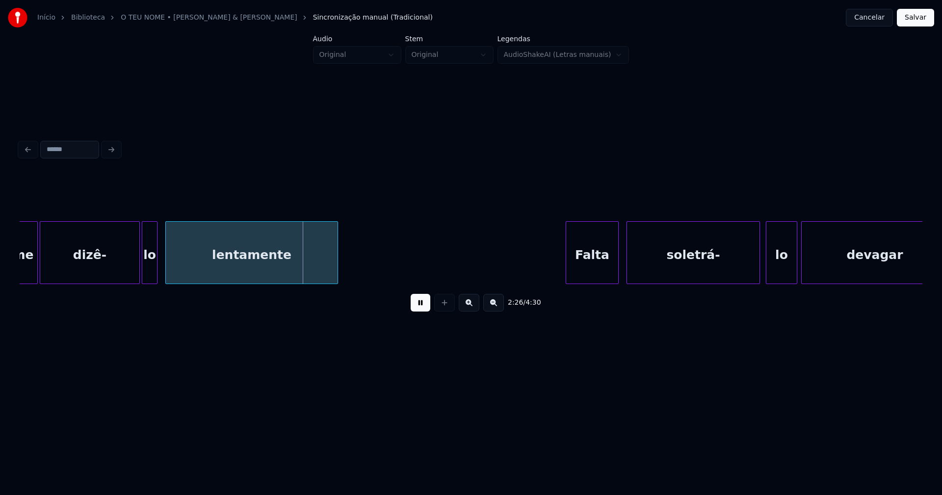
click at [157, 275] on div at bounding box center [155, 253] width 3 height 62
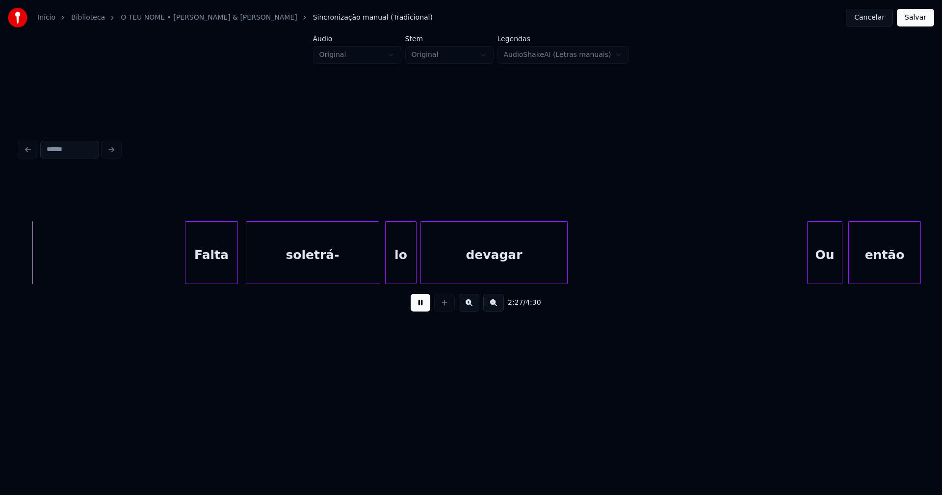
scroll to position [0, 14507]
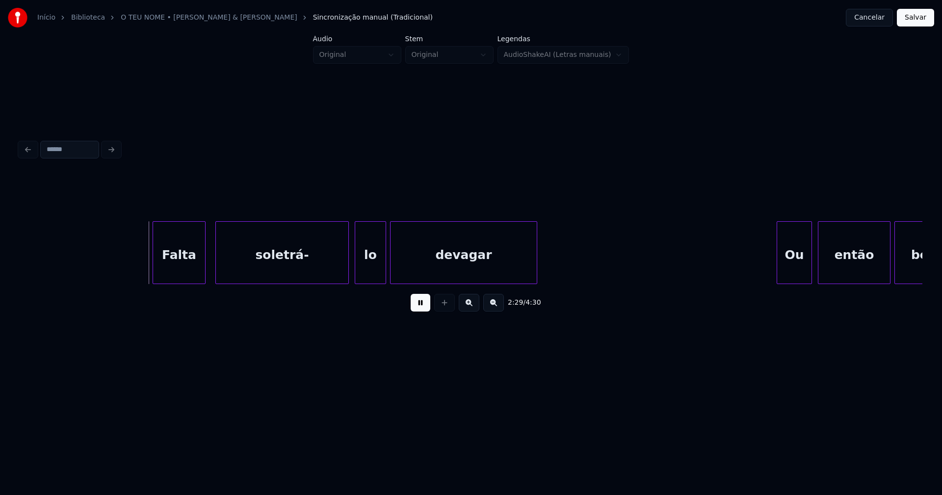
click at [193, 269] on div "Falta" at bounding box center [179, 255] width 52 height 67
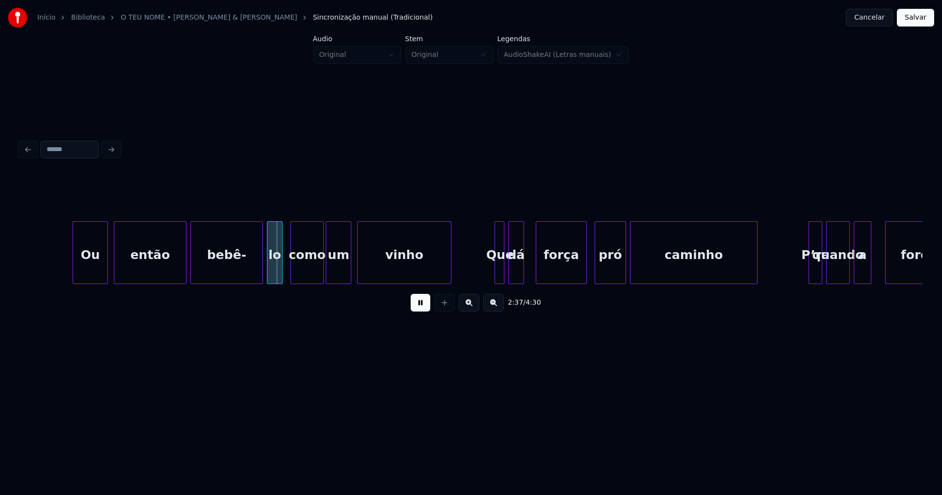
scroll to position [0, 15225]
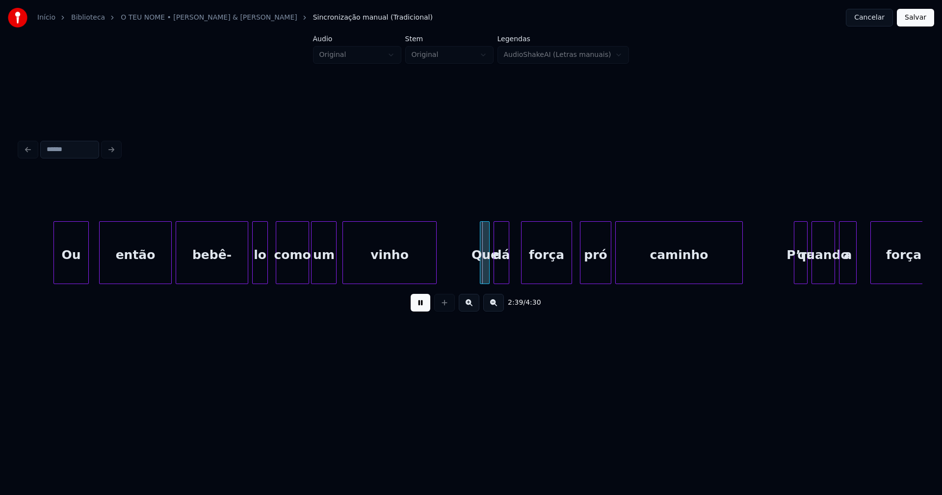
click at [73, 279] on div "Ou" at bounding box center [71, 255] width 34 height 67
click at [124, 279] on div "então" at bounding box center [131, 255] width 72 height 67
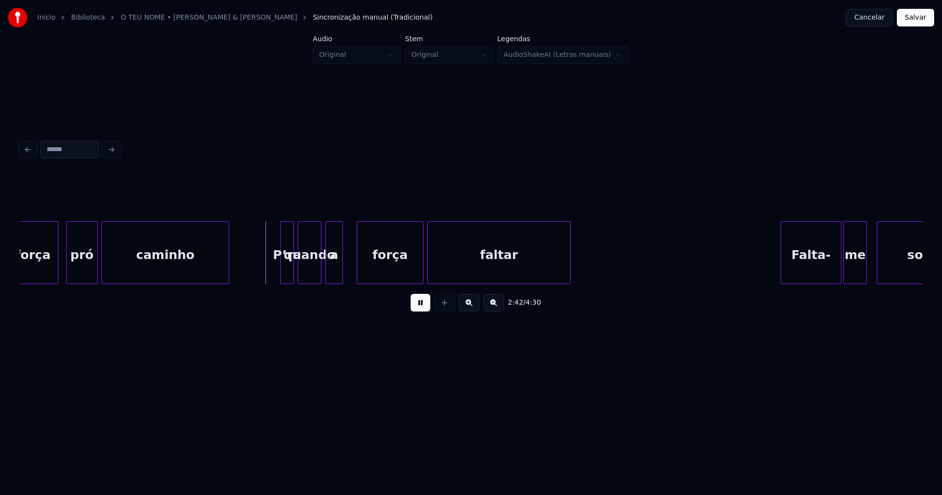
scroll to position [0, 15769]
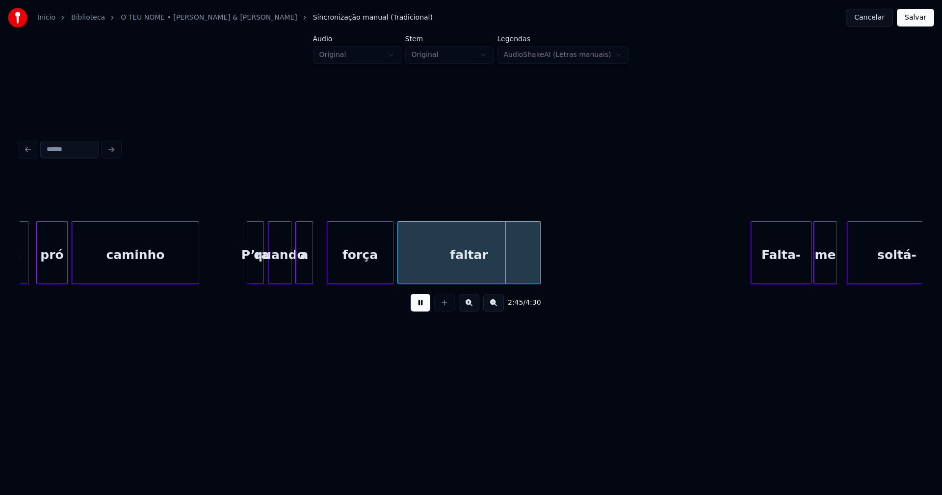
click at [249, 277] on div at bounding box center [248, 253] width 3 height 62
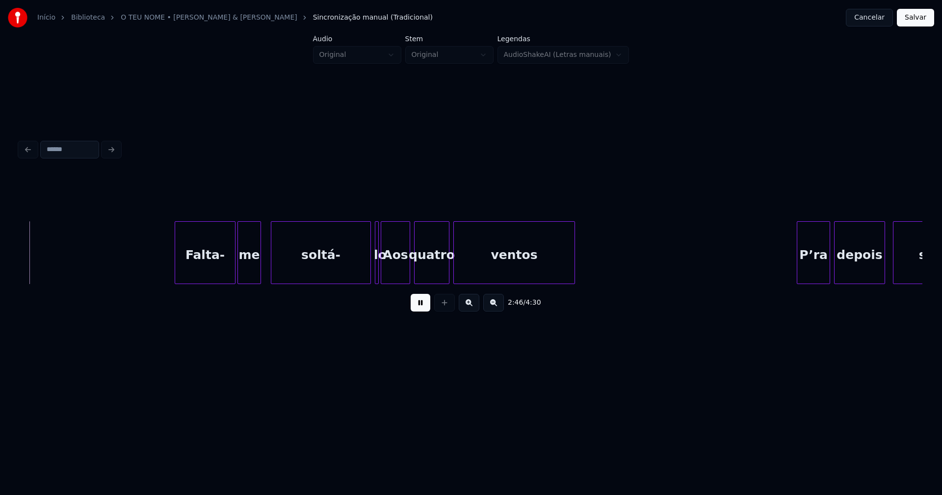
scroll to position [0, 16363]
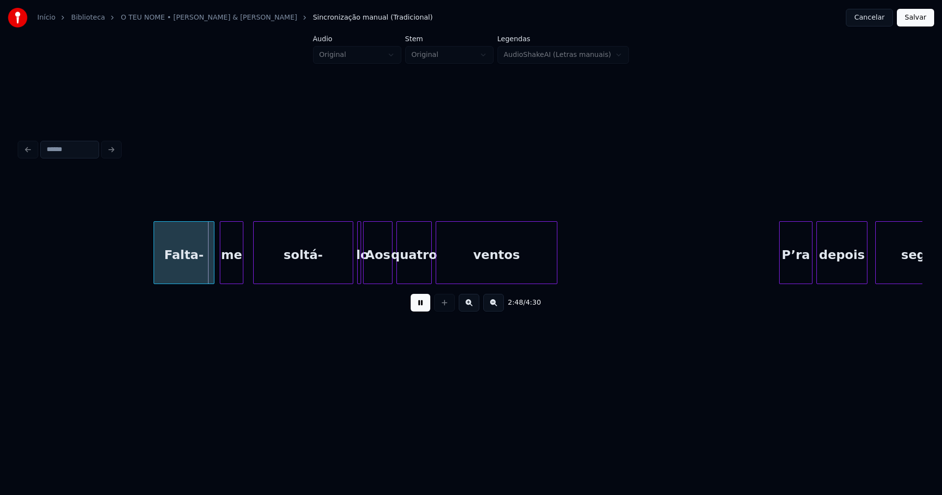
click at [188, 277] on div "Falta-" at bounding box center [184, 255] width 60 height 67
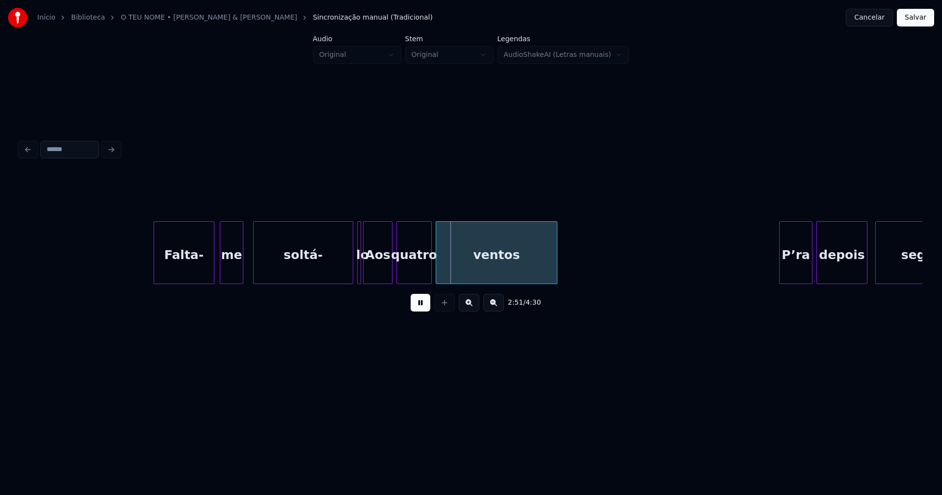
click at [417, 304] on button at bounding box center [421, 303] width 20 height 18
click at [344, 272] on div at bounding box center [343, 253] width 3 height 62
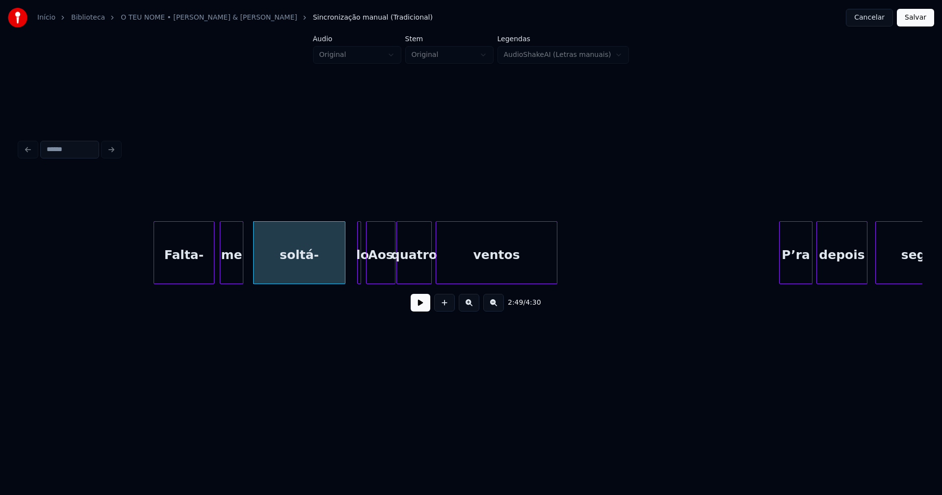
click at [369, 278] on div "Aos" at bounding box center [380, 255] width 28 height 67
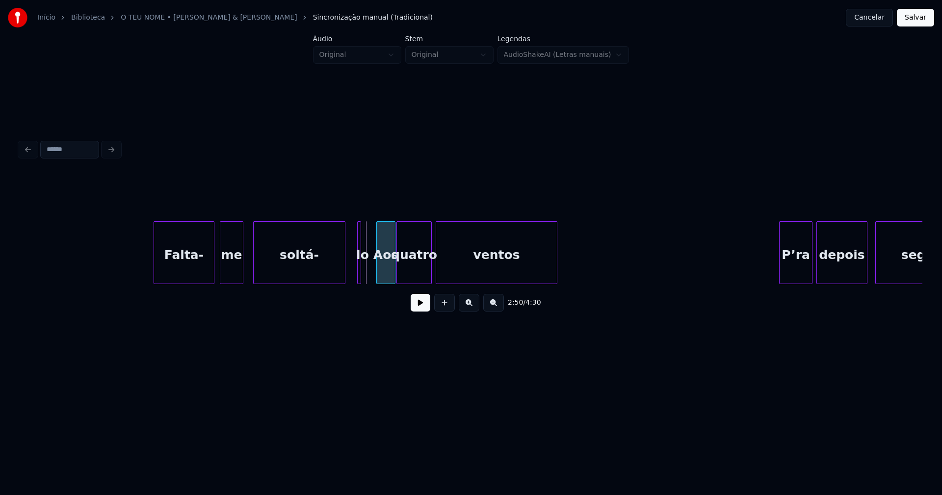
click at [377, 280] on div "Falta- me soltá- lo Aos quatro ventos P’ra depois segui-" at bounding box center [471, 252] width 903 height 63
click at [370, 280] on div "lo" at bounding box center [364, 252] width 14 height 63
click at [354, 279] on div "lo" at bounding box center [354, 255] width 14 height 67
click at [413, 308] on button at bounding box center [421, 303] width 20 height 18
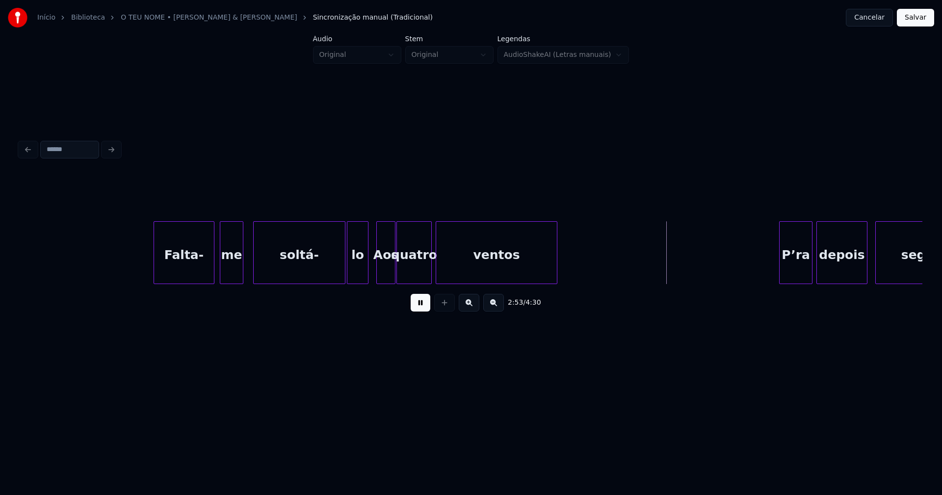
click at [367, 273] on div at bounding box center [366, 253] width 3 height 62
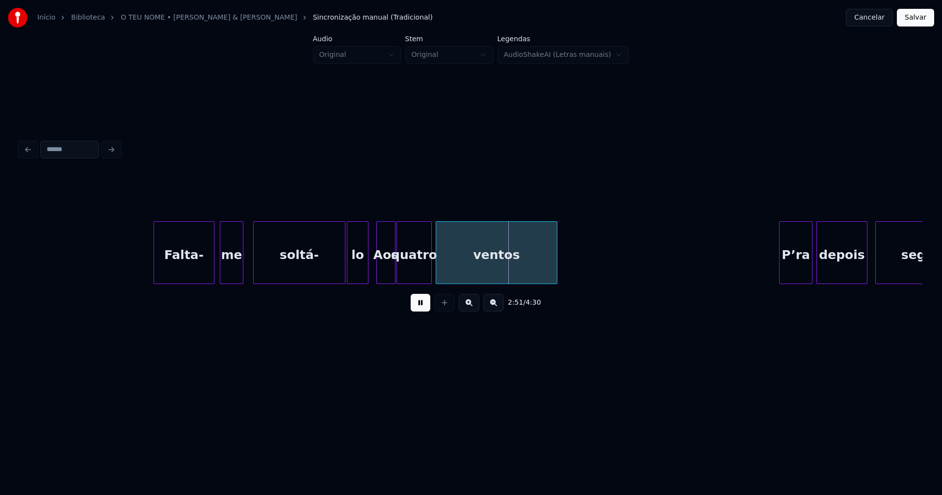
drag, startPoint x: 423, startPoint y: 311, endPoint x: 408, endPoint y: 292, distance: 24.1
click at [423, 311] on button at bounding box center [421, 303] width 20 height 18
click at [382, 273] on div "Aos" at bounding box center [386, 255] width 18 height 67
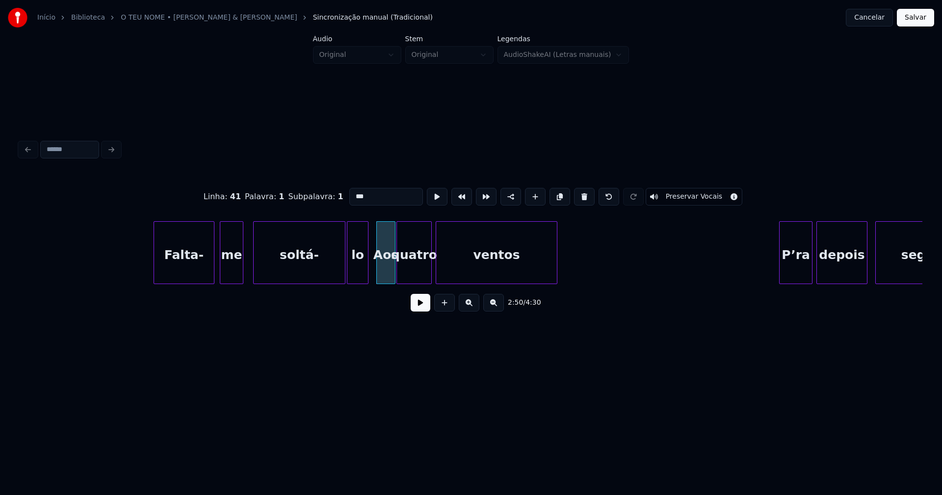
click at [353, 192] on input "***" at bounding box center [386, 197] width 74 height 18
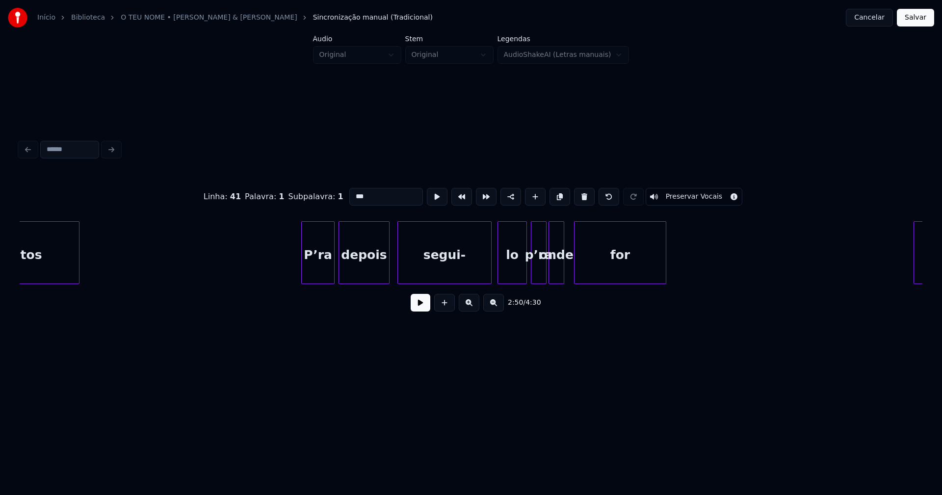
scroll to position [0, 16899]
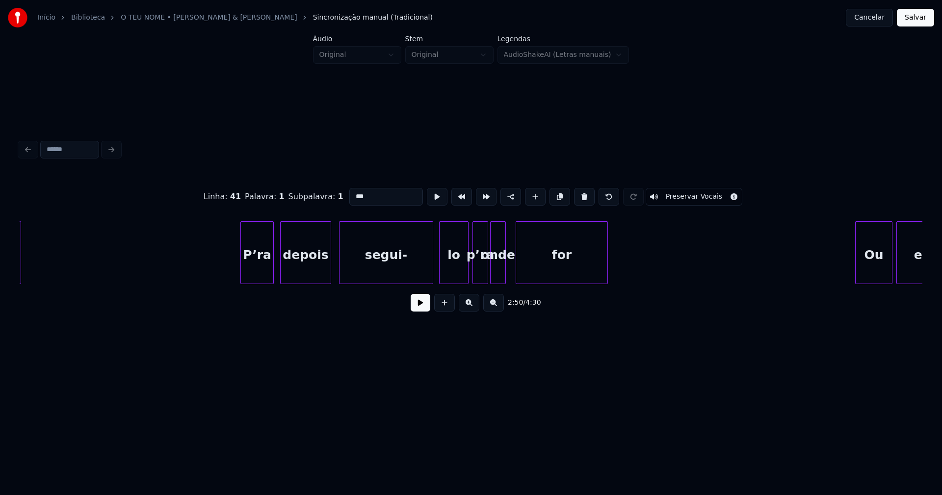
click at [261, 277] on div "P’ra" at bounding box center [257, 255] width 32 height 67
click at [456, 275] on div "lo" at bounding box center [453, 255] width 28 height 67
click at [462, 274] on div at bounding box center [461, 253] width 3 height 62
click at [511, 276] on div at bounding box center [510, 253] width 3 height 62
type input "***"
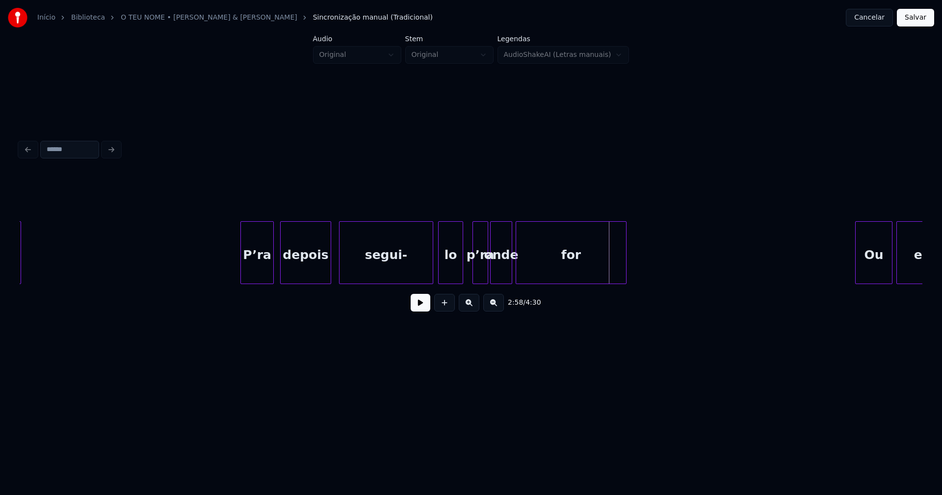
click at [626, 261] on div at bounding box center [624, 253] width 3 height 62
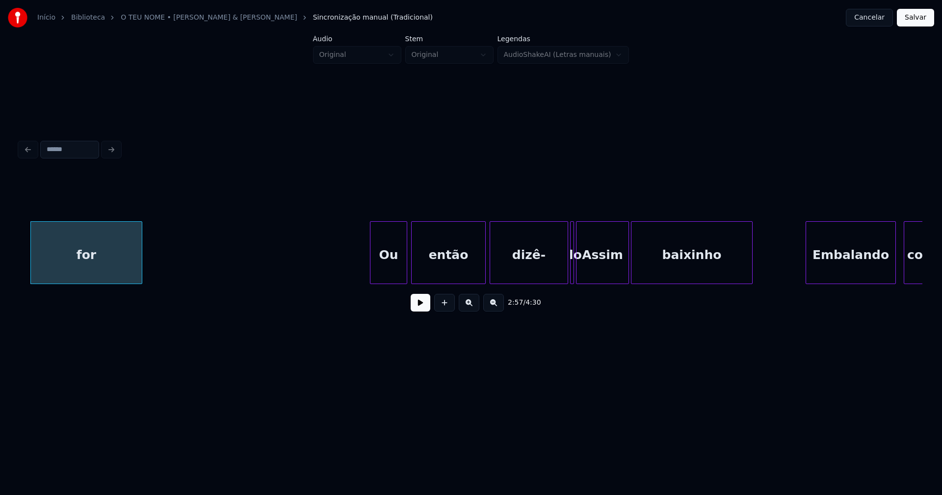
scroll to position [0, 17472]
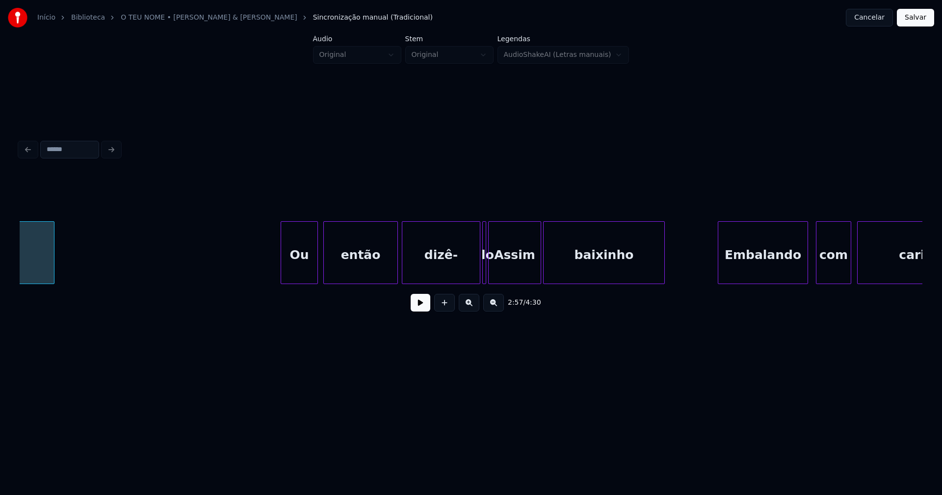
click at [306, 273] on div "Ou" at bounding box center [299, 255] width 36 height 67
click at [499, 280] on div "Assim" at bounding box center [519, 252] width 44 height 63
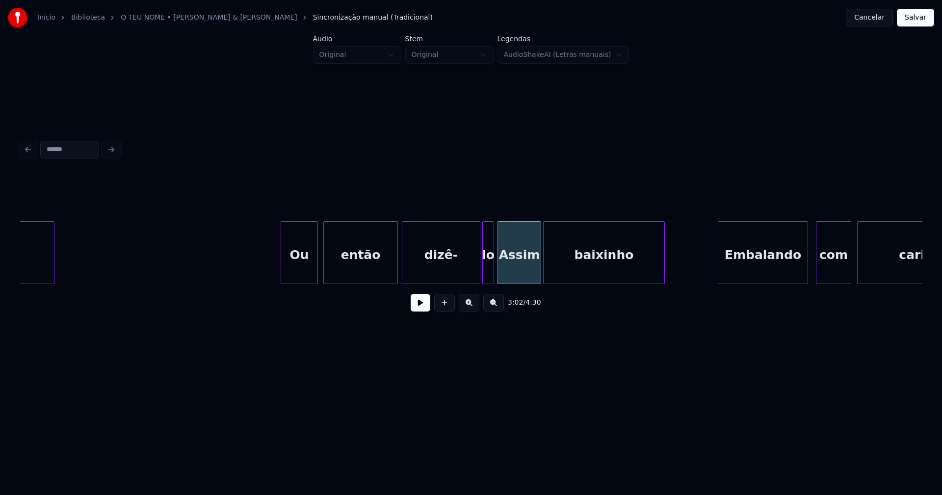
click at [492, 282] on div "for Ou então dizê- lo Assim baixinho [PERSON_NAME] com [PERSON_NAME]" at bounding box center [471, 252] width 903 height 63
click at [419, 306] on button at bounding box center [421, 303] width 20 height 18
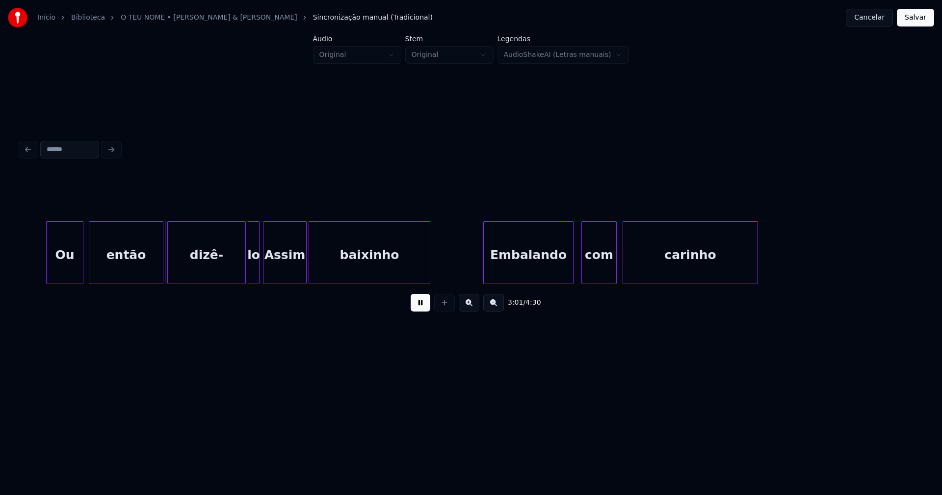
scroll to position [0, 17765]
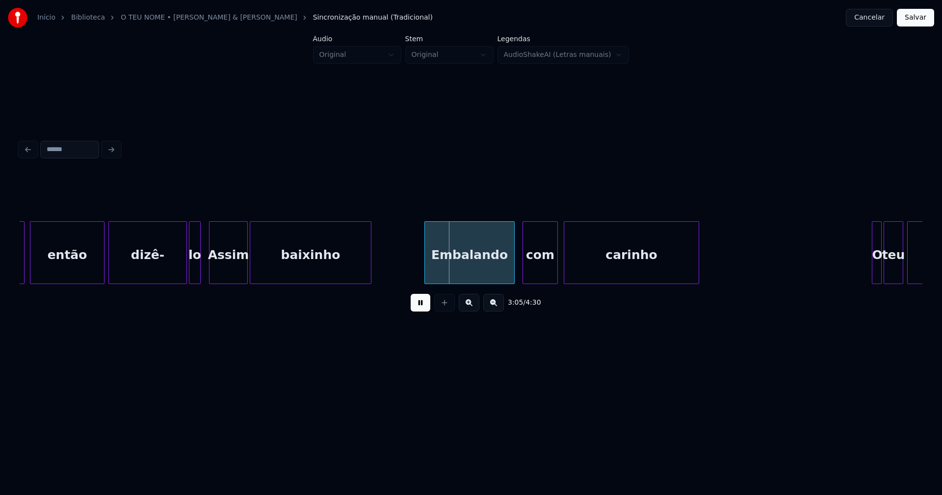
click at [211, 274] on div at bounding box center [210, 253] width 3 height 62
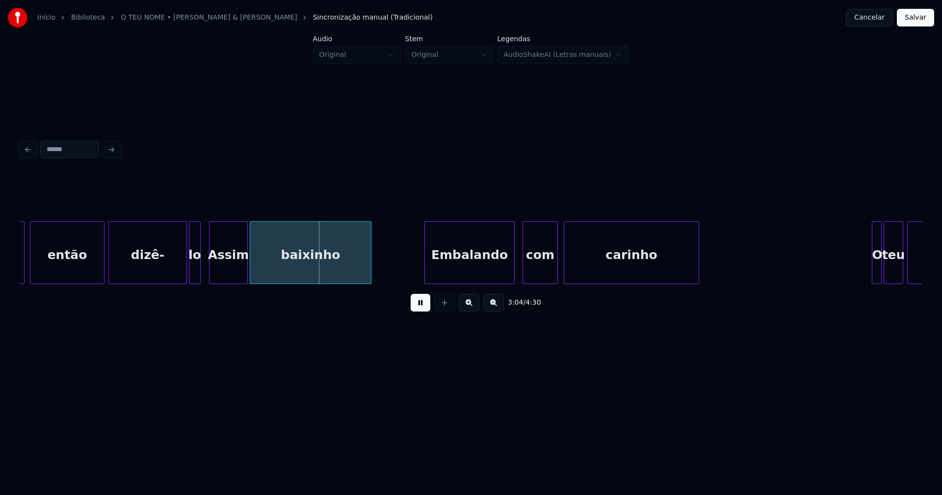
click at [424, 307] on button at bounding box center [421, 303] width 20 height 18
click at [173, 279] on div at bounding box center [174, 253] width 3 height 62
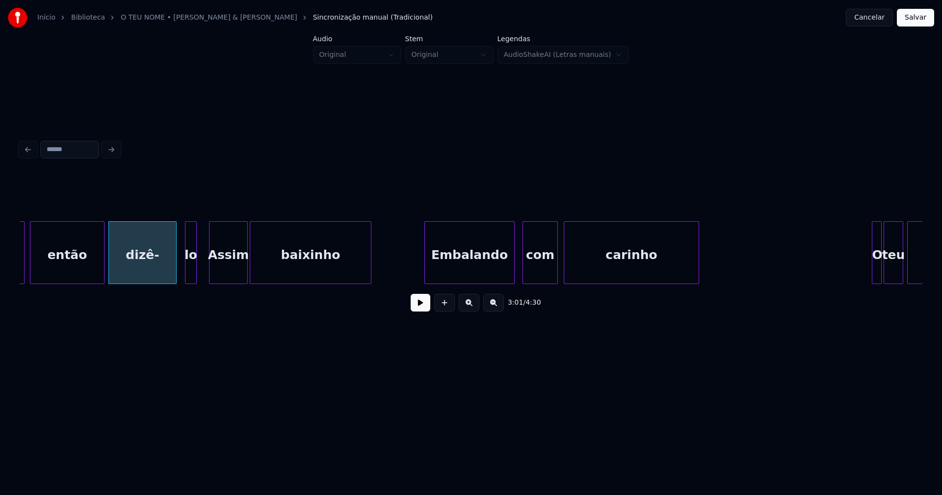
click at [192, 274] on div "lo" at bounding box center [190, 255] width 11 height 67
click at [182, 277] on div at bounding box center [182, 253] width 3 height 62
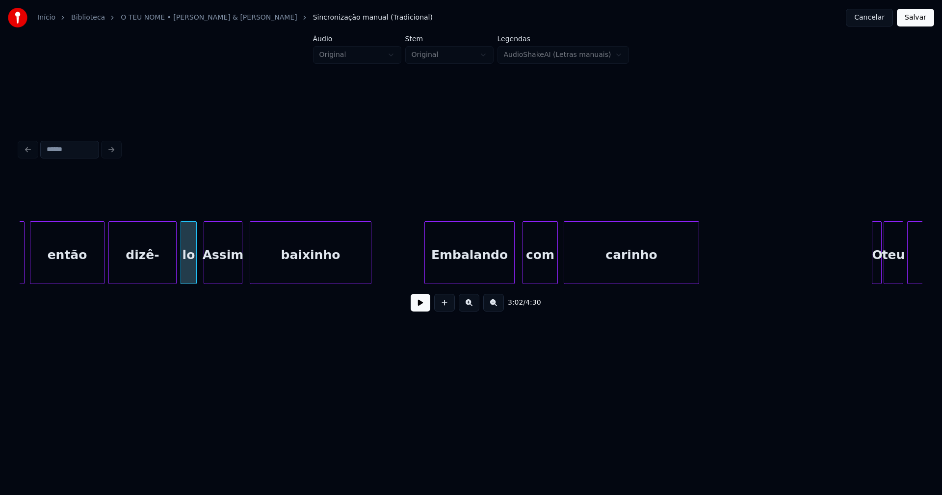
click at [222, 270] on div "Assim" at bounding box center [223, 255] width 38 height 67
click at [246, 271] on div at bounding box center [245, 253] width 3 height 62
click at [424, 308] on button at bounding box center [421, 303] width 20 height 18
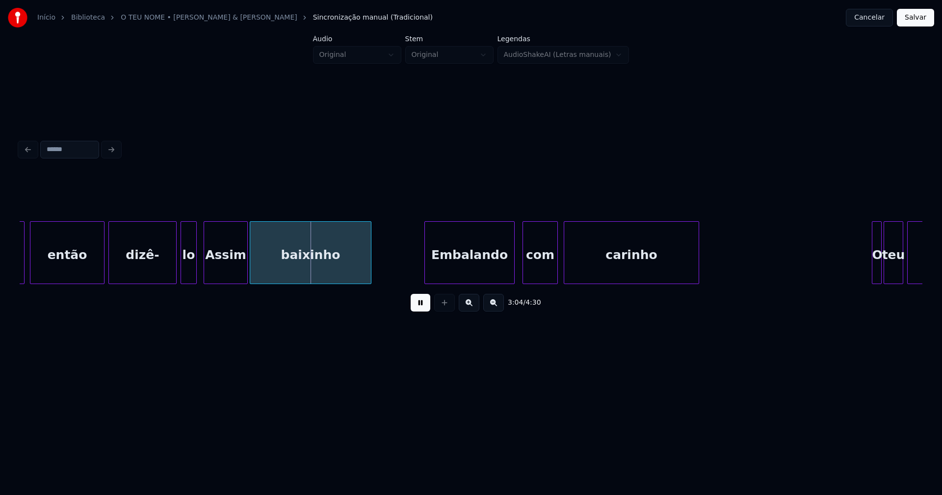
click at [424, 307] on button at bounding box center [421, 303] width 20 height 18
click at [235, 273] on div "Assim" at bounding box center [225, 255] width 43 height 67
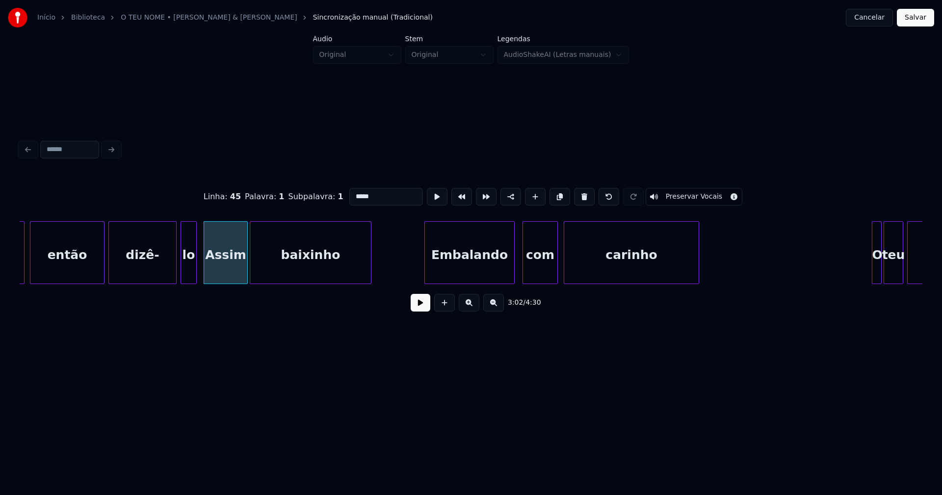
click at [352, 192] on input "*****" at bounding box center [386, 197] width 74 height 18
click at [482, 261] on div "Embalando" at bounding box center [467, 255] width 89 height 67
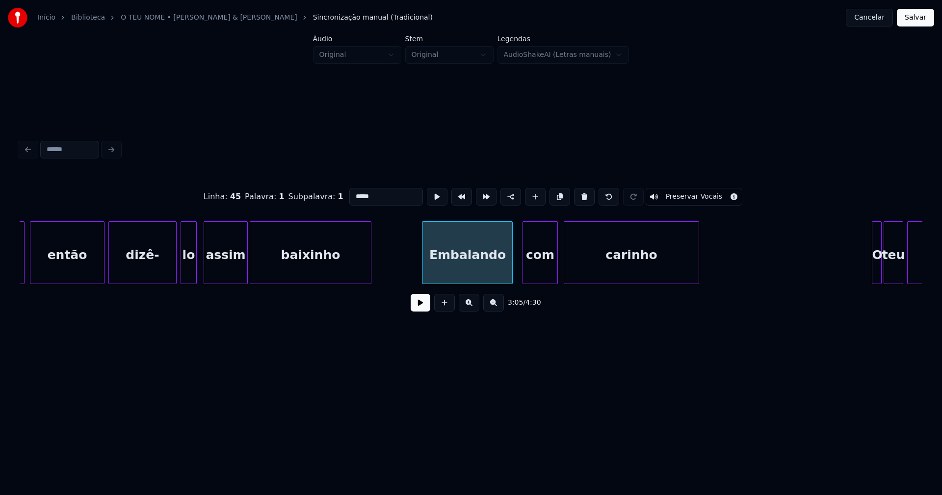
type input "*****"
click at [420, 312] on button at bounding box center [421, 303] width 20 height 18
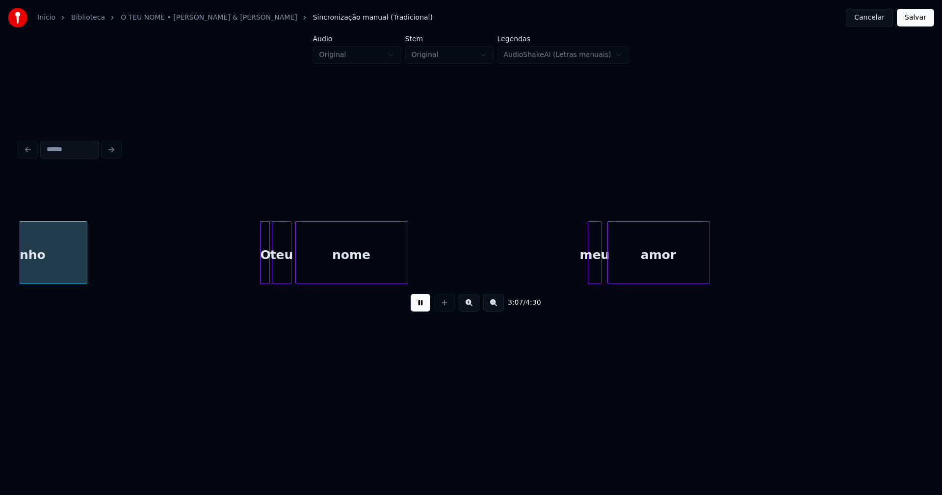
scroll to position [0, 18387]
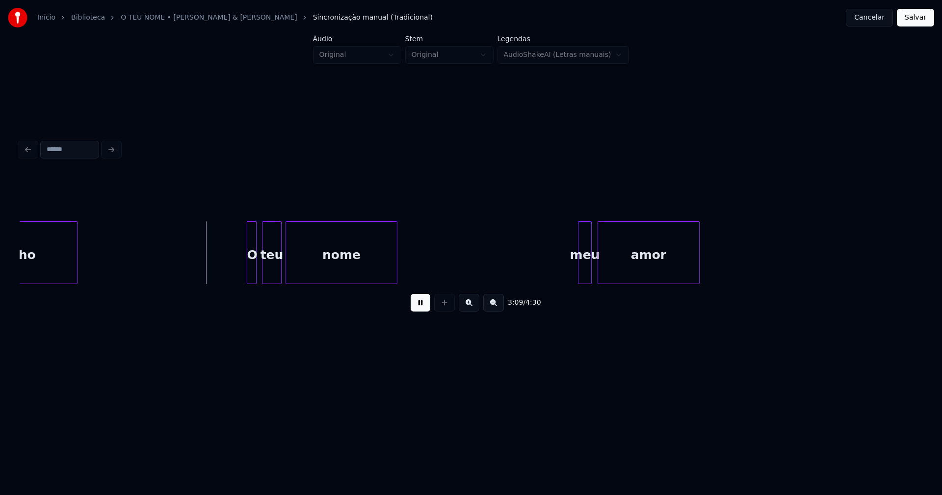
click at [251, 275] on div "O" at bounding box center [252, 255] width 10 height 67
click at [570, 278] on div at bounding box center [569, 253] width 3 height 62
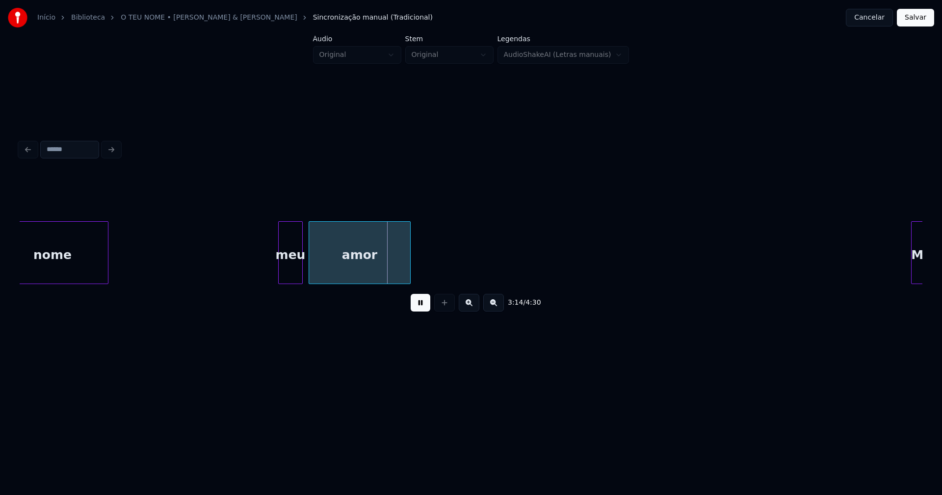
scroll to position [0, 18881]
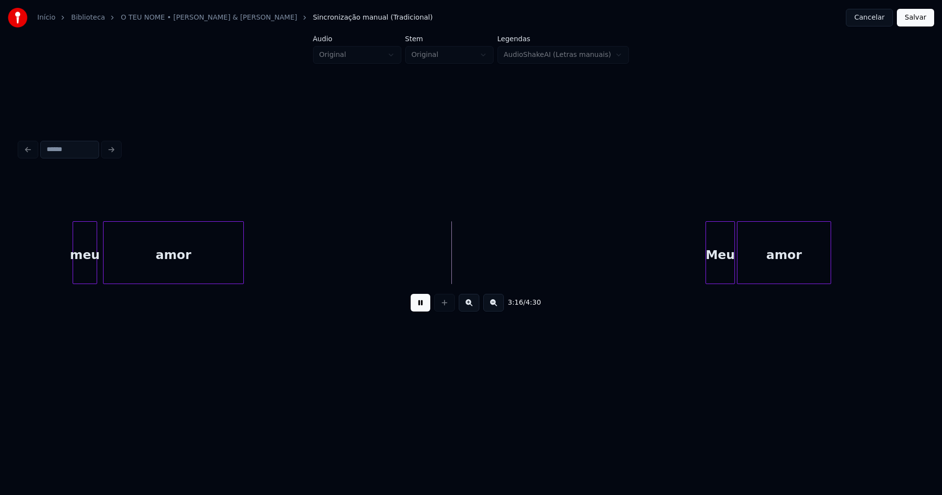
click at [242, 264] on div at bounding box center [241, 253] width 3 height 62
click at [252, 265] on div at bounding box center [252, 253] width 3 height 62
click at [717, 275] on div "Meu" at bounding box center [715, 255] width 28 height 67
click at [729, 271] on div at bounding box center [730, 253] width 3 height 62
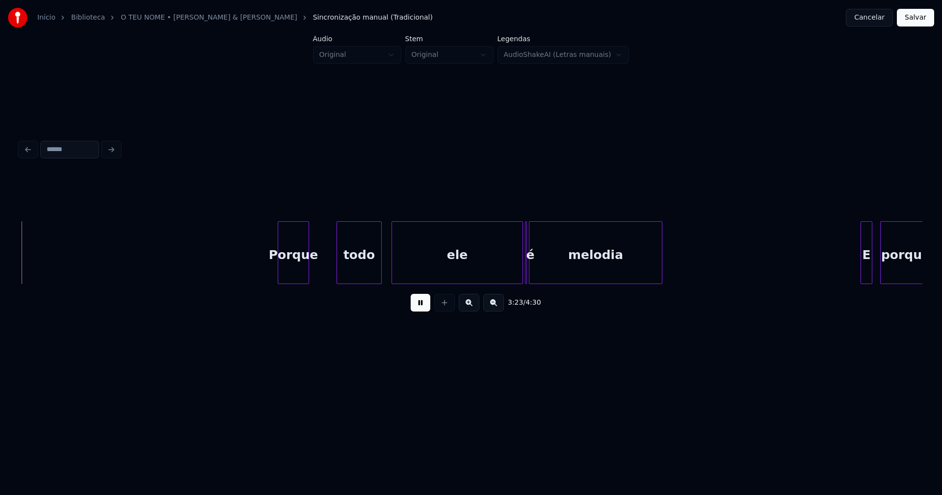
scroll to position [0, 19984]
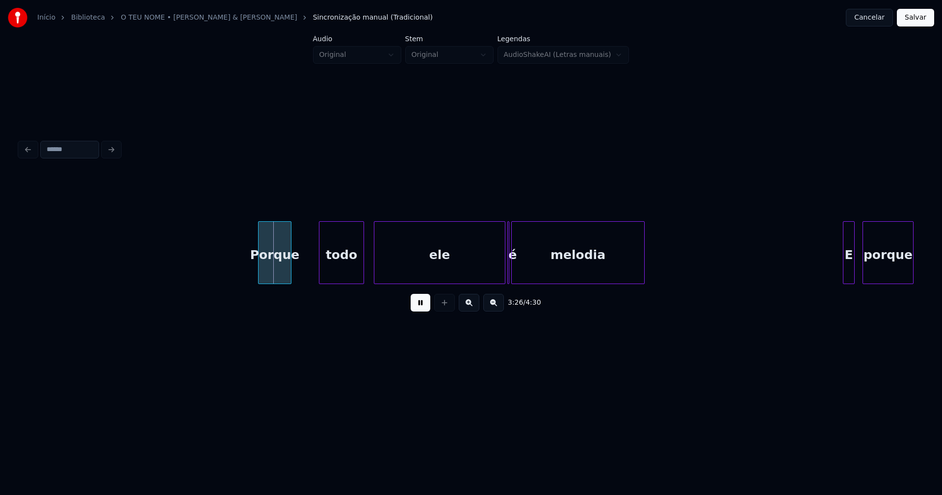
click at [260, 277] on div at bounding box center [260, 253] width 3 height 62
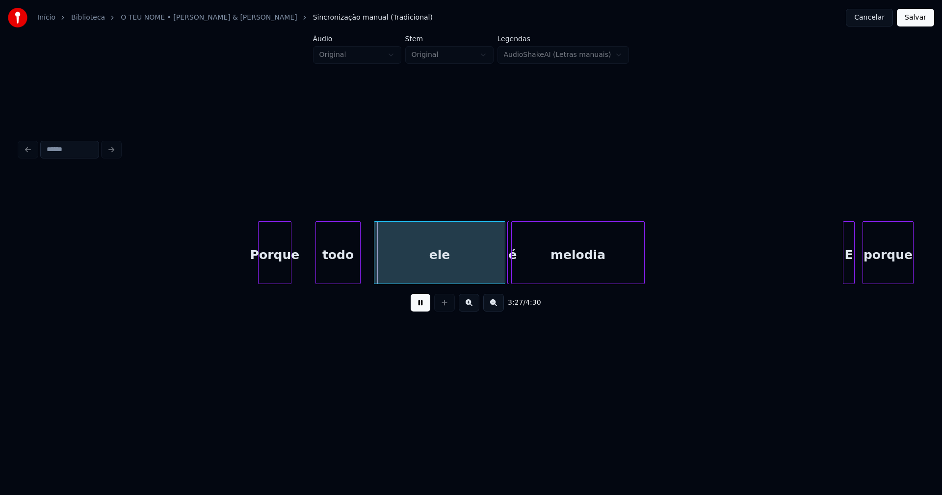
click at [338, 269] on div "todo" at bounding box center [338, 255] width 44 height 67
click at [396, 269] on div "ele" at bounding box center [436, 255] width 131 height 67
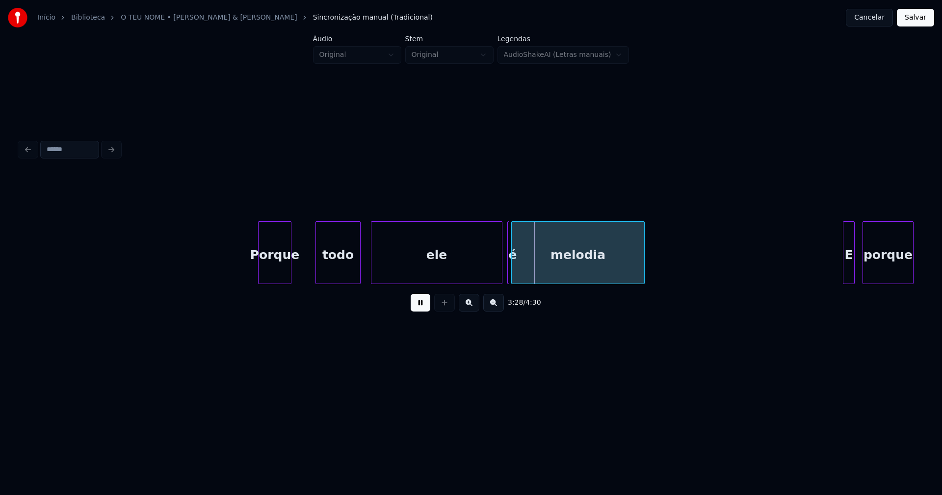
click at [422, 310] on button at bounding box center [421, 303] width 20 height 18
click at [497, 273] on div at bounding box center [496, 253] width 3 height 62
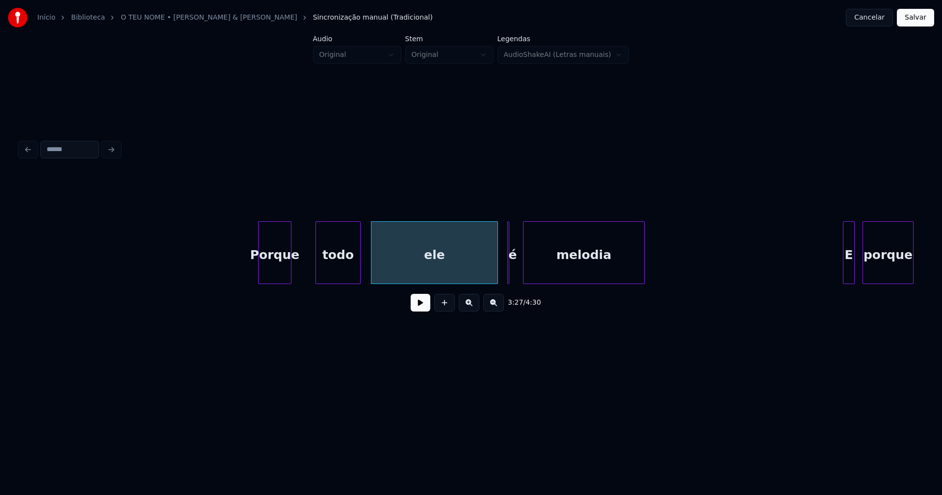
click at [526, 281] on div "porque E Porque todo ele é melodia" at bounding box center [471, 252] width 903 height 63
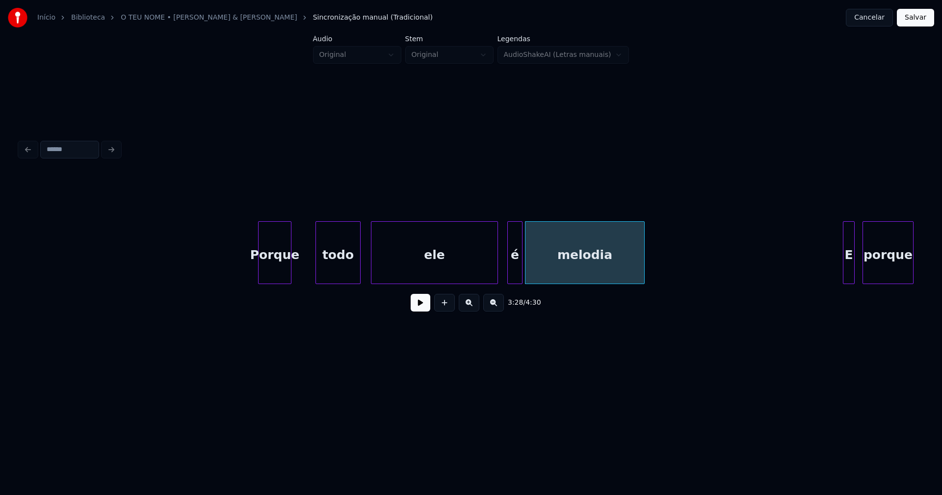
click at [522, 281] on div "porque E Porque todo ele é melodia" at bounding box center [471, 252] width 903 height 63
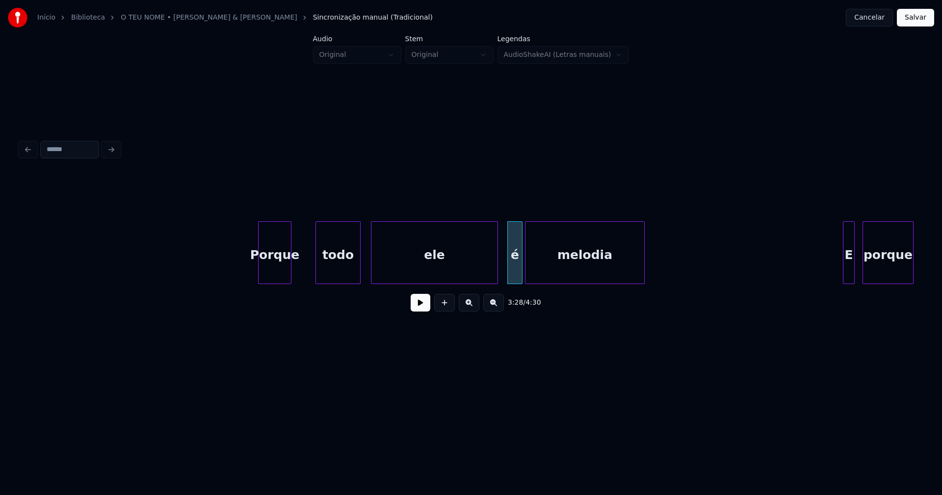
drag, startPoint x: 308, startPoint y: 272, endPoint x: 367, endPoint y: 292, distance: 63.1
click at [420, 306] on button at bounding box center [421, 303] width 20 height 18
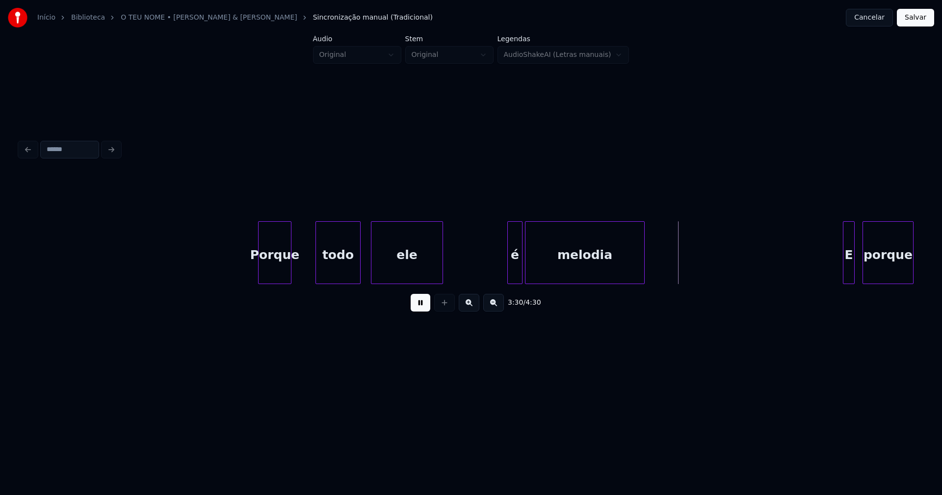
click at [442, 275] on div at bounding box center [441, 253] width 3 height 62
click at [453, 278] on div at bounding box center [454, 253] width 3 height 62
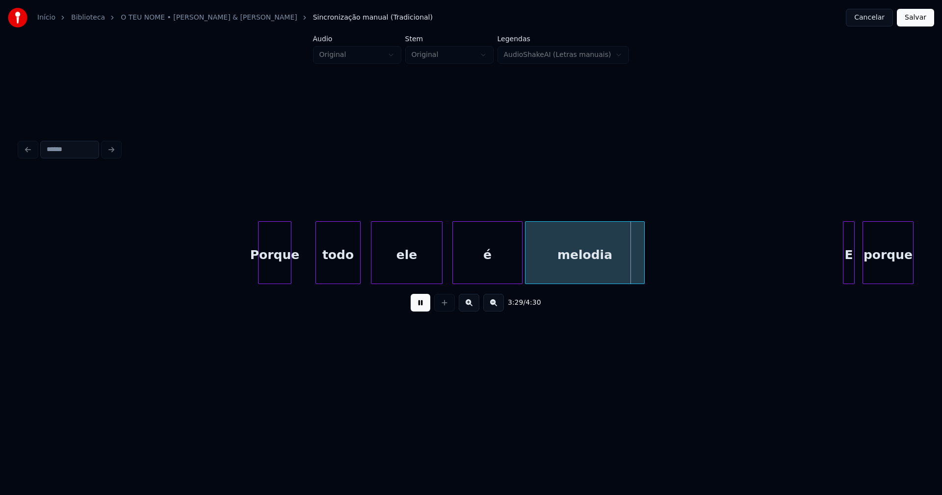
drag, startPoint x: 310, startPoint y: 269, endPoint x: 304, endPoint y: 272, distance: 6.6
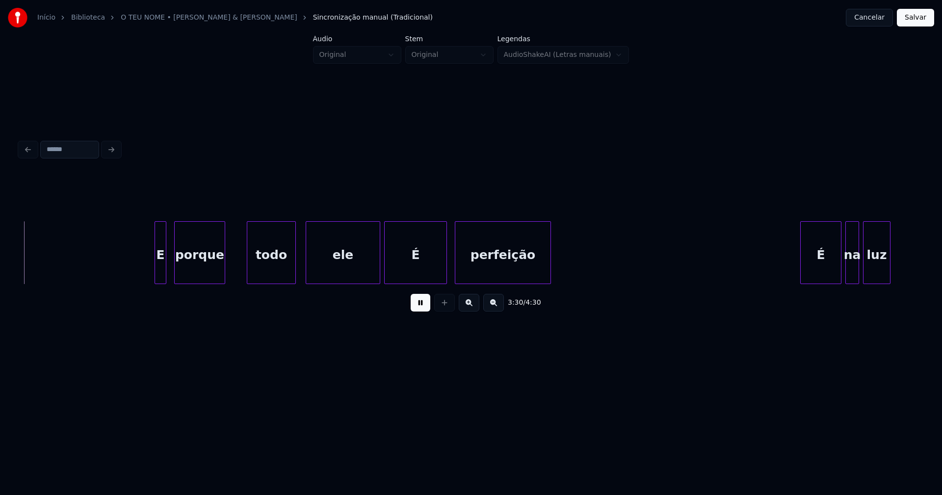
scroll to position [0, 20693]
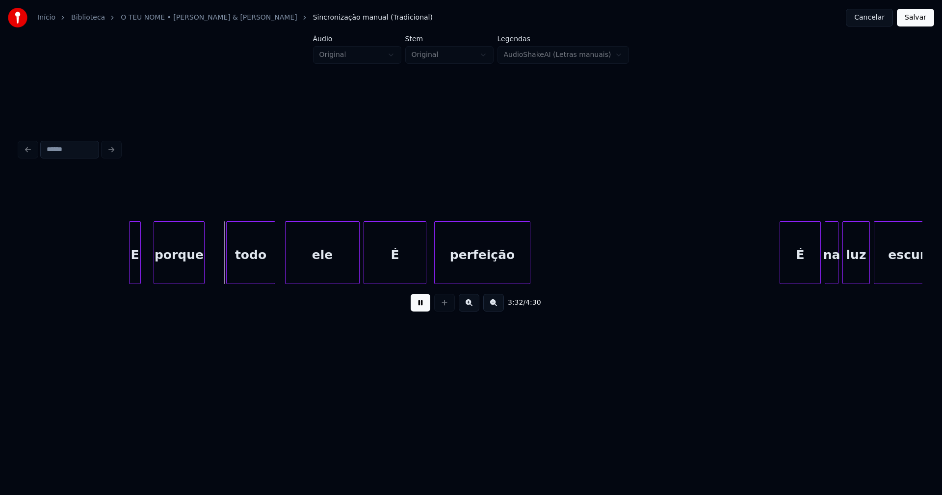
click at [134, 274] on div "E" at bounding box center [135, 255] width 11 height 67
click at [311, 277] on div "ele" at bounding box center [319, 255] width 74 height 67
drag, startPoint x: 421, startPoint y: 309, endPoint x: 407, endPoint y: 297, distance: 17.8
click at [421, 309] on button at bounding box center [421, 303] width 20 height 18
click at [348, 271] on div at bounding box center [348, 253] width 3 height 62
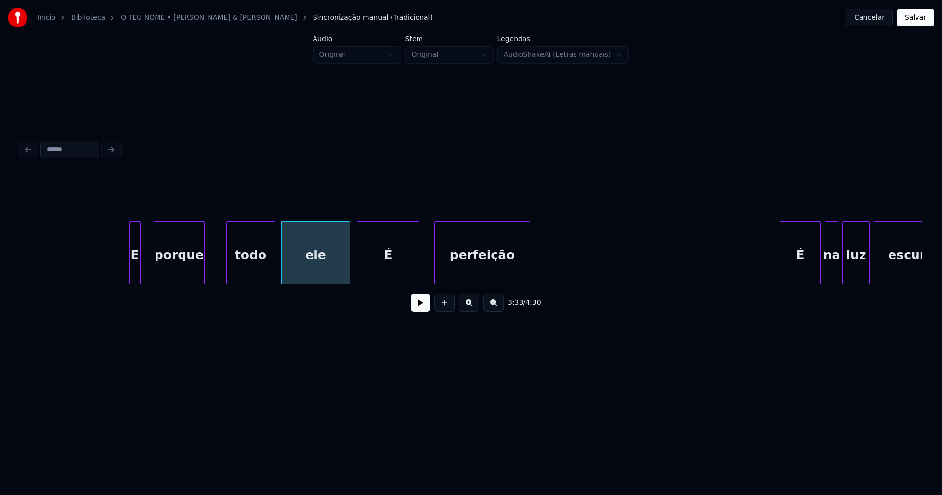
click at [376, 274] on div "É" at bounding box center [388, 255] width 62 height 67
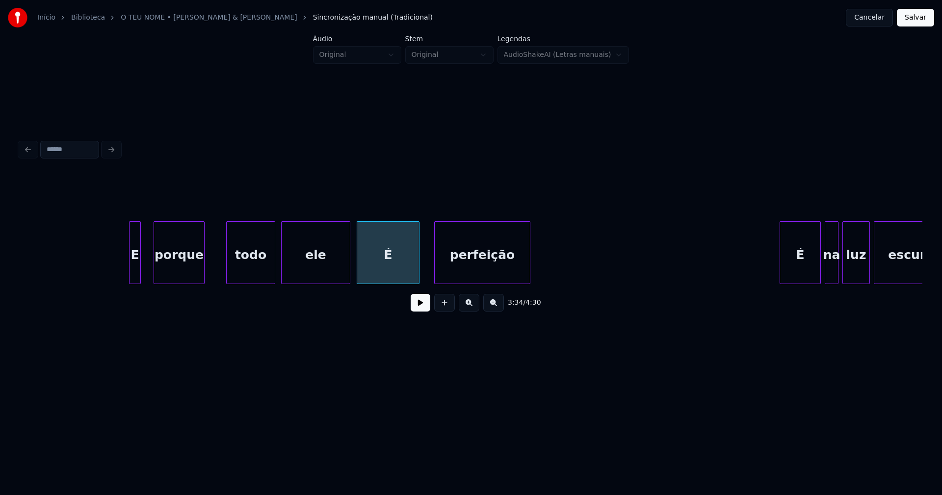
click at [387, 271] on div "É" at bounding box center [388, 255] width 62 height 67
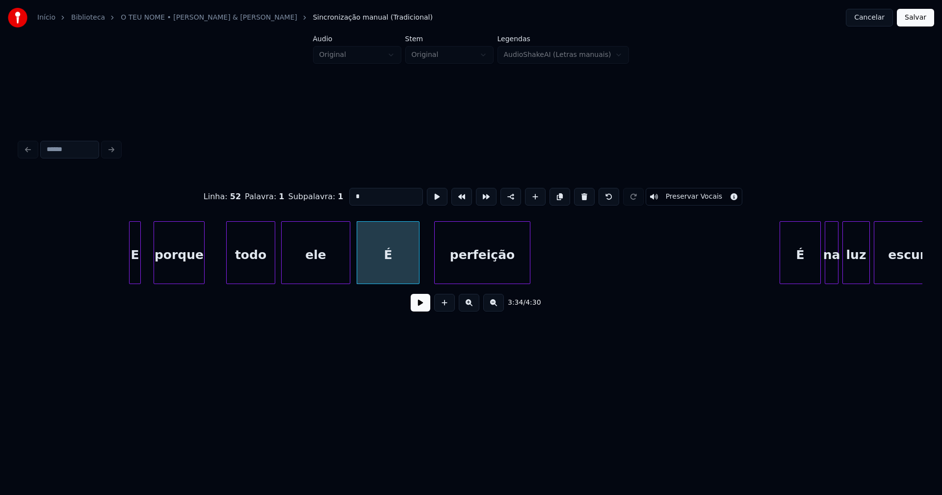
drag, startPoint x: 335, startPoint y: 197, endPoint x: 327, endPoint y: 199, distance: 8.1
click at [327, 199] on div "Linha : 52 Palavra : 1 Subpalavra : 1 * Preservar Vocais" at bounding box center [471, 196] width 903 height 49
type input "*"
click at [418, 309] on button at bounding box center [421, 303] width 20 height 18
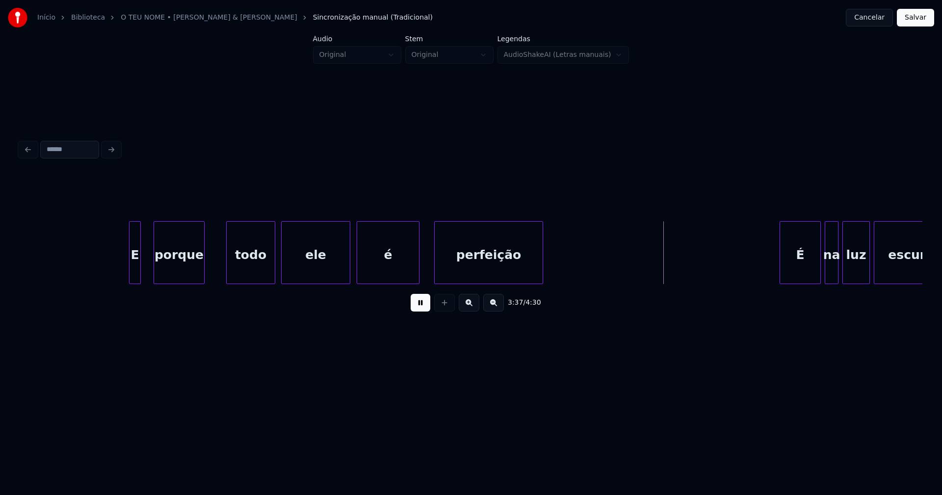
click at [541, 267] on div at bounding box center [541, 253] width 3 height 62
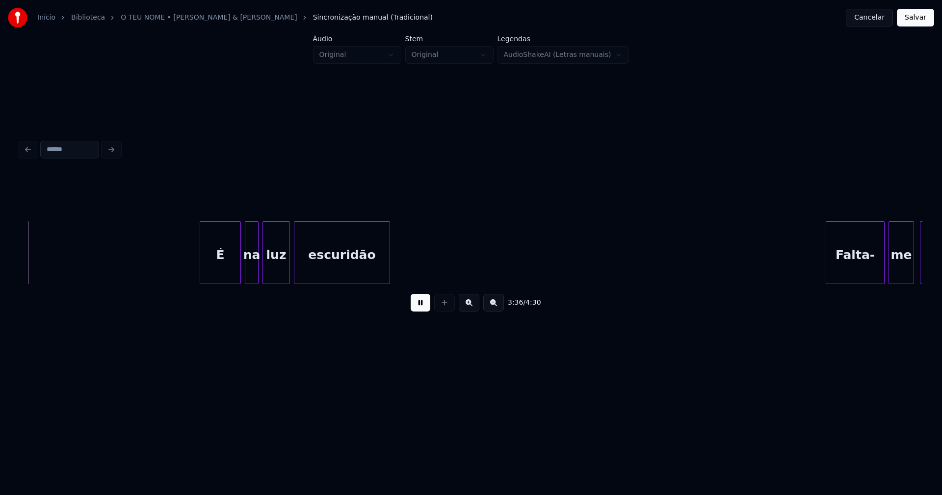
scroll to position [0, 21283]
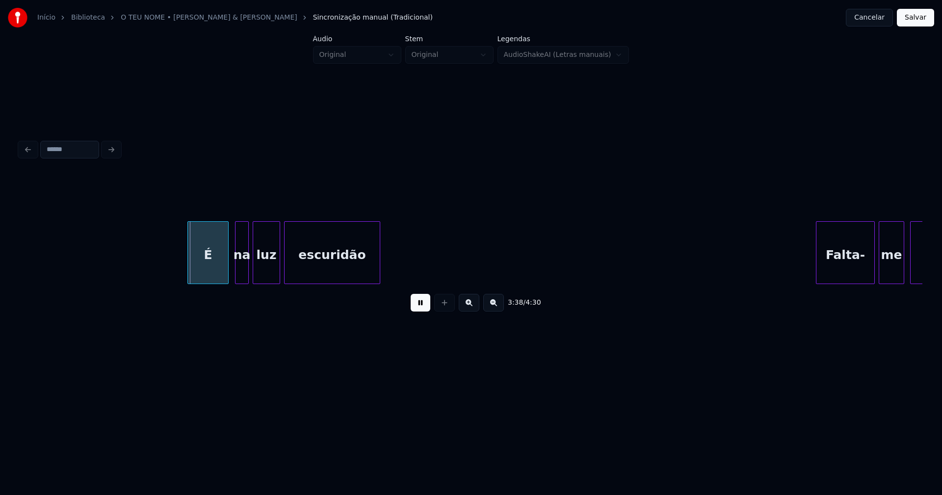
click at [215, 269] on div "É" at bounding box center [208, 255] width 40 height 67
click at [397, 264] on div at bounding box center [396, 253] width 3 height 62
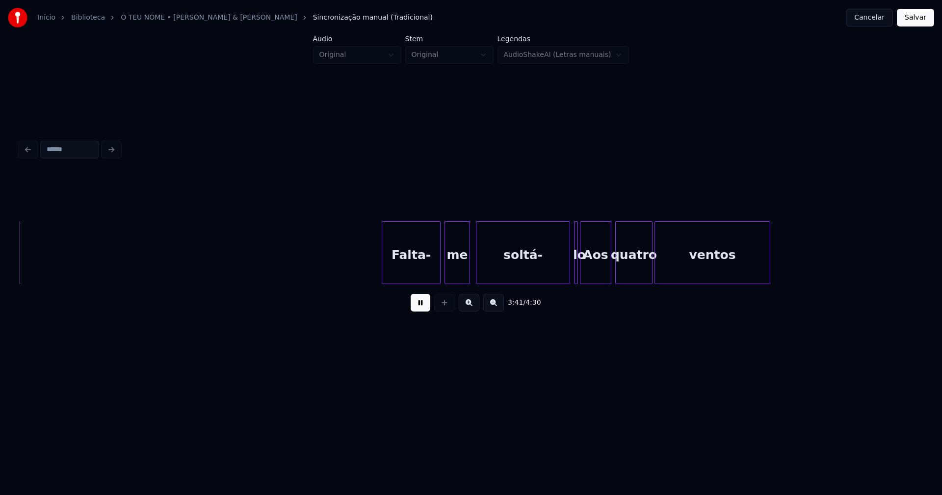
scroll to position [0, 21727]
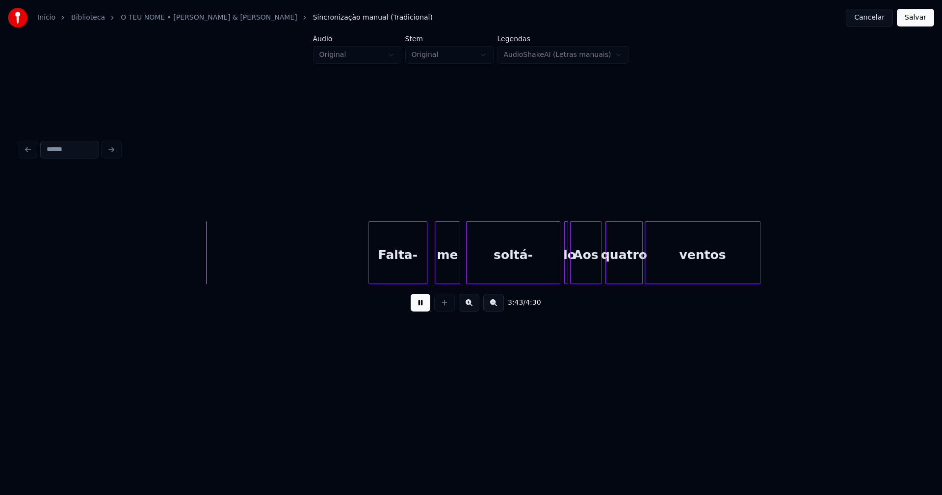
click at [401, 276] on div "Falta-" at bounding box center [398, 255] width 58 height 67
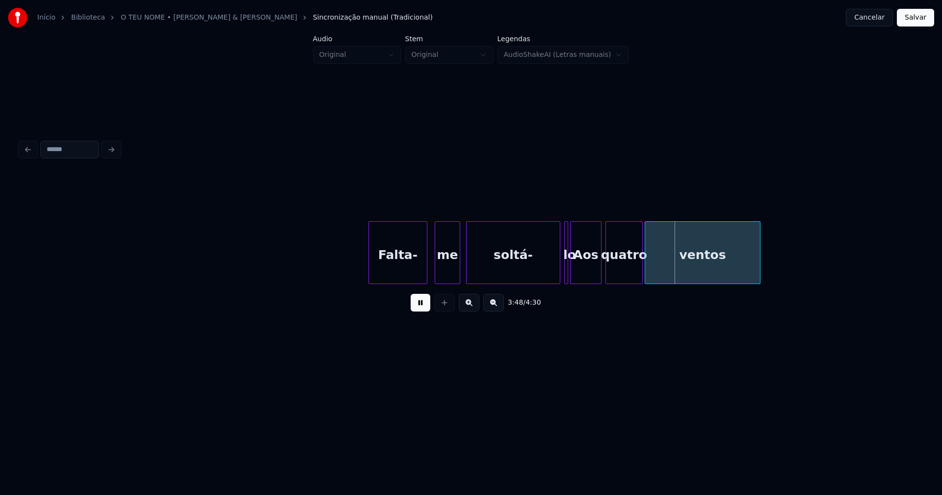
click at [414, 308] on button at bounding box center [421, 303] width 20 height 18
click at [553, 273] on div at bounding box center [553, 253] width 3 height 62
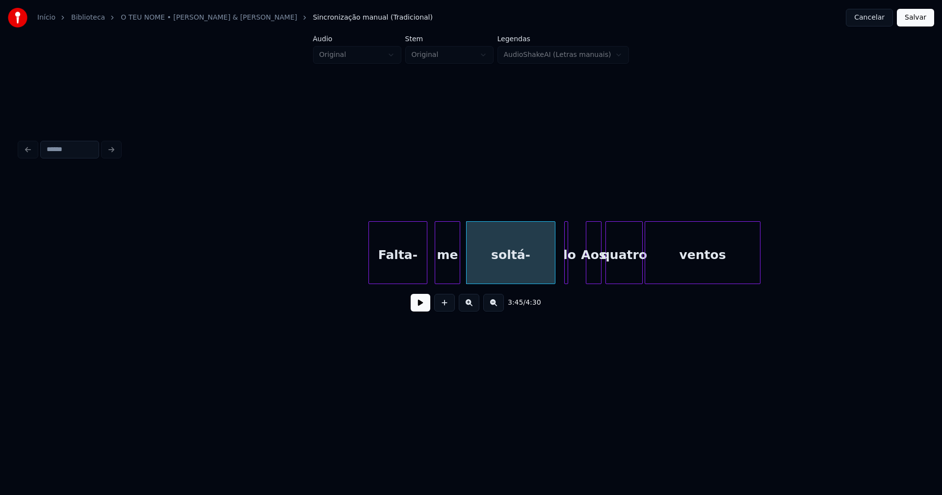
click at [588, 279] on div at bounding box center [587, 253] width 3 height 62
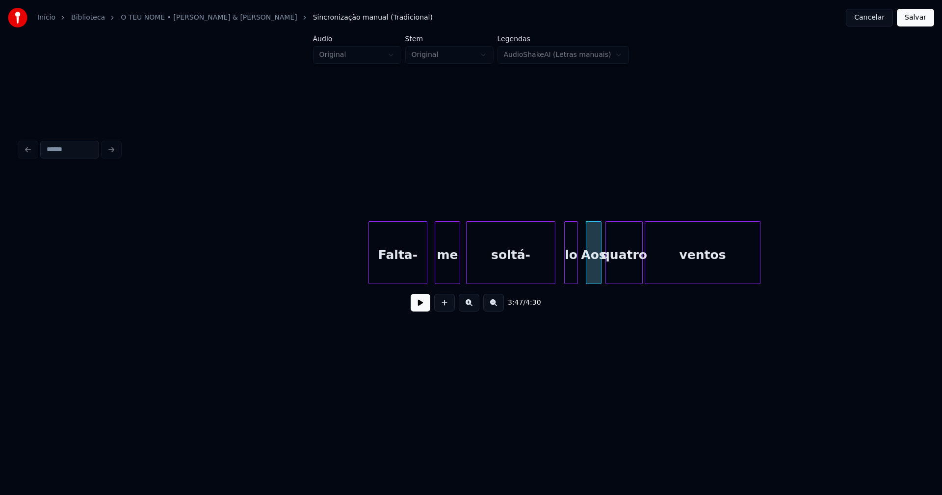
click at [576, 275] on div at bounding box center [575, 253] width 3 height 62
click at [561, 274] on div at bounding box center [562, 253] width 3 height 62
click at [595, 274] on div "Aos" at bounding box center [593, 255] width 15 height 67
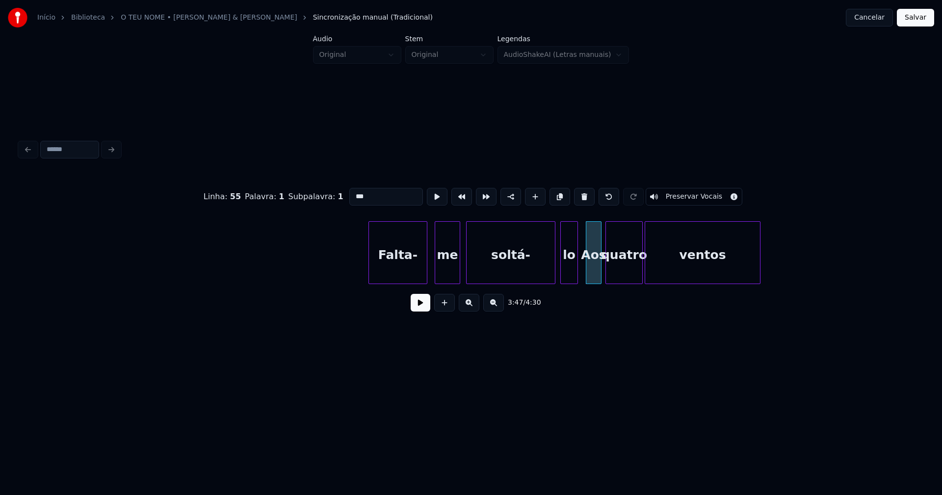
click at [354, 191] on input "***" at bounding box center [386, 197] width 74 height 18
type input "***"
click at [414, 309] on button at bounding box center [421, 303] width 20 height 18
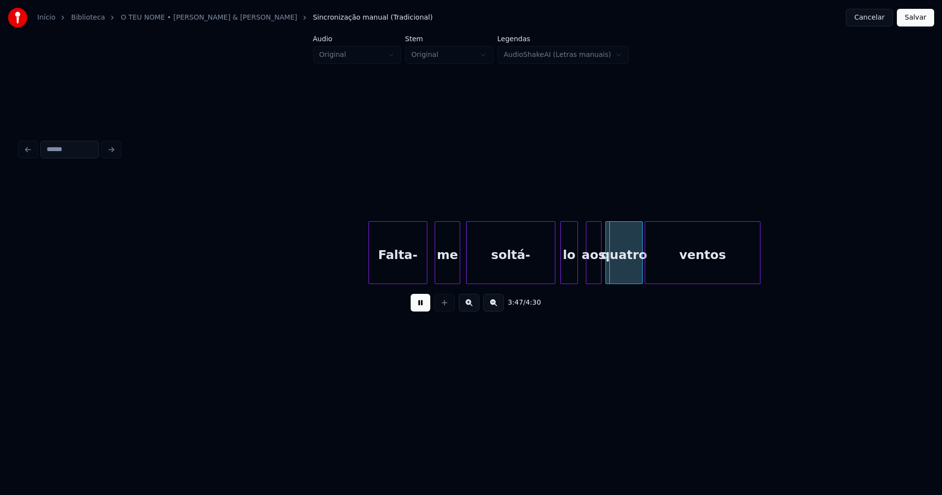
drag, startPoint x: 341, startPoint y: 266, endPoint x: 421, endPoint y: 291, distance: 83.9
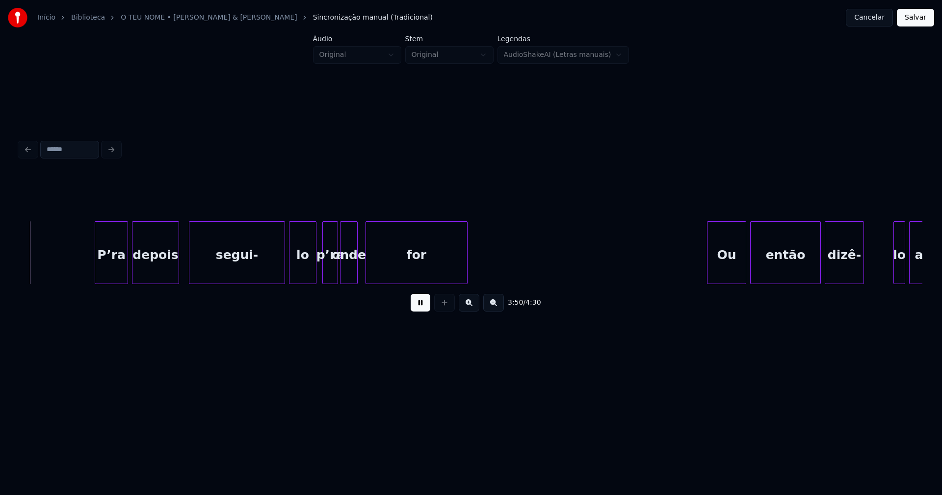
scroll to position [0, 22636]
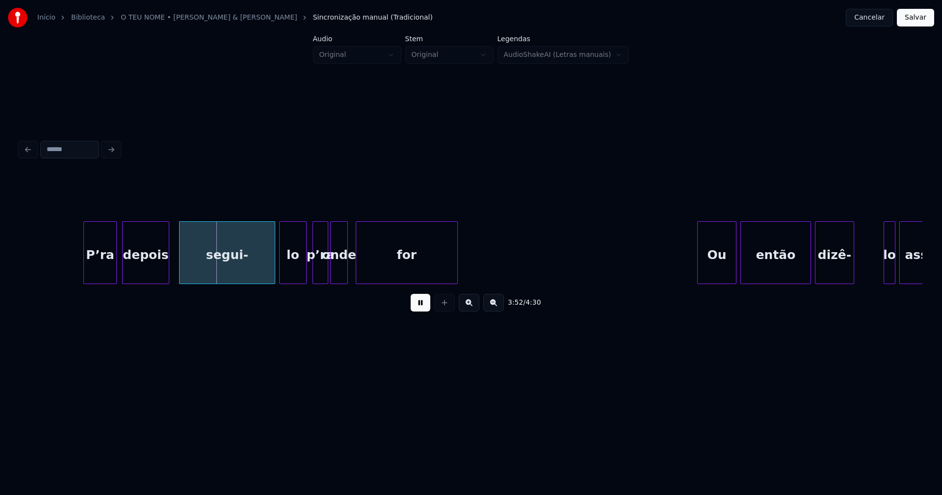
click at [103, 274] on div "P’ra" at bounding box center [100, 255] width 32 height 67
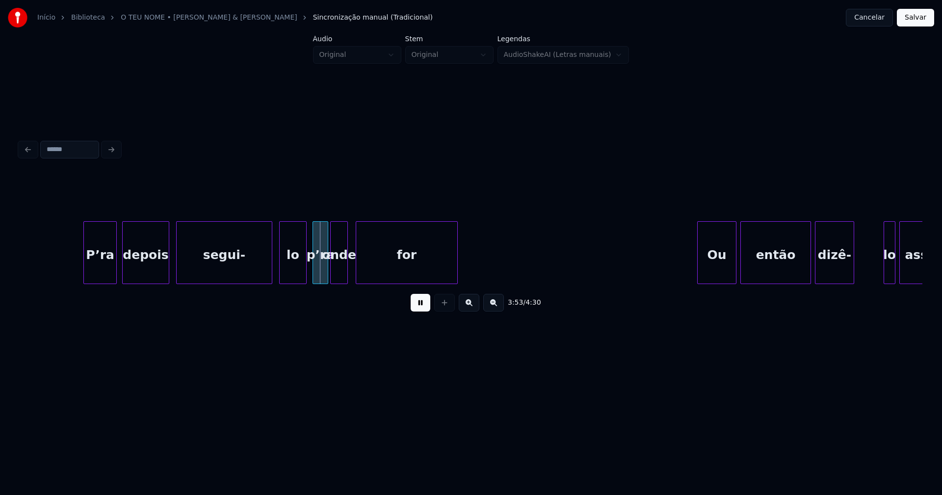
click at [196, 276] on div "segui-" at bounding box center [224, 255] width 95 height 67
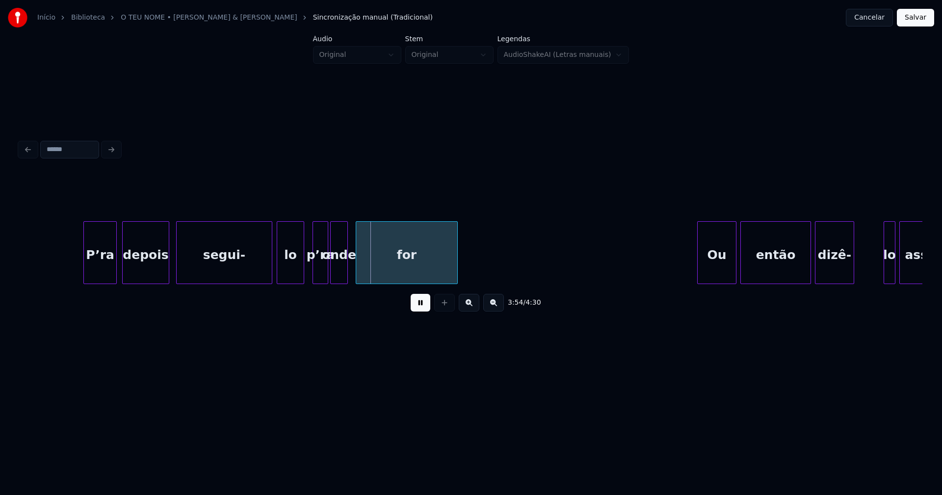
click at [290, 275] on div "lo" at bounding box center [290, 255] width 26 height 67
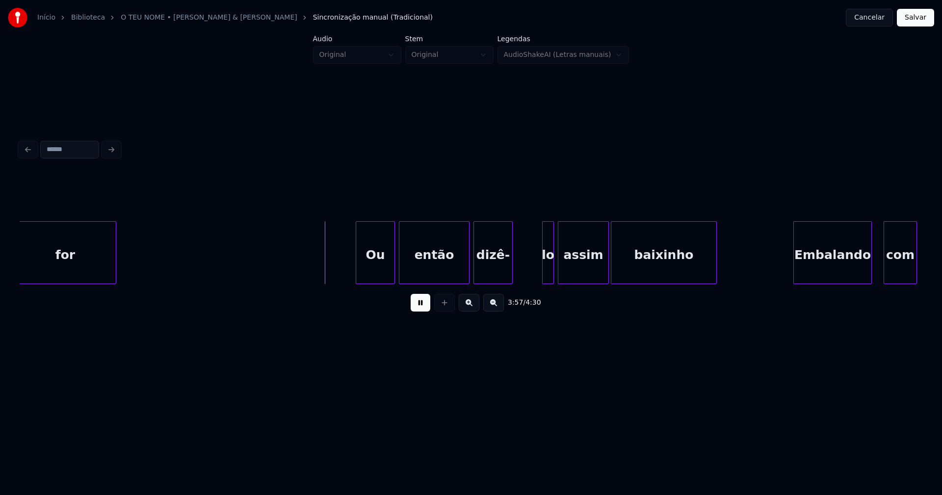
scroll to position [0, 23007]
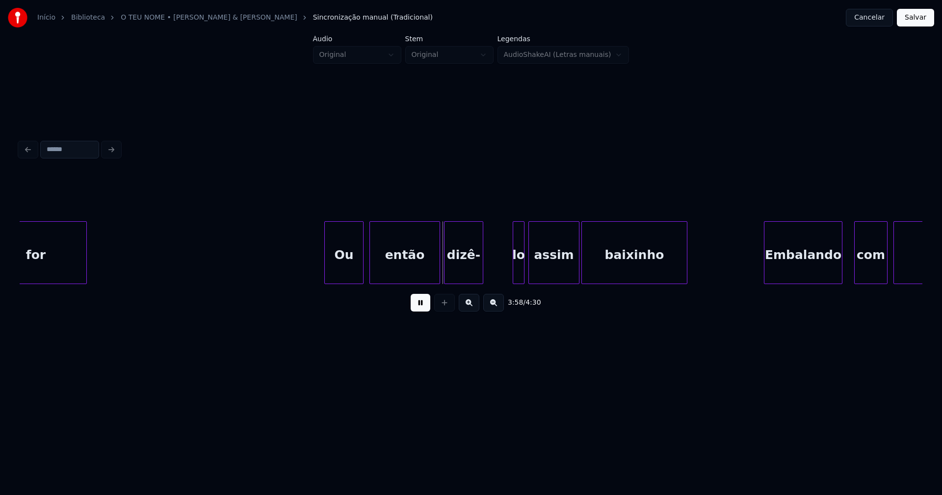
click at [344, 274] on div "Ou" at bounding box center [344, 255] width 38 height 67
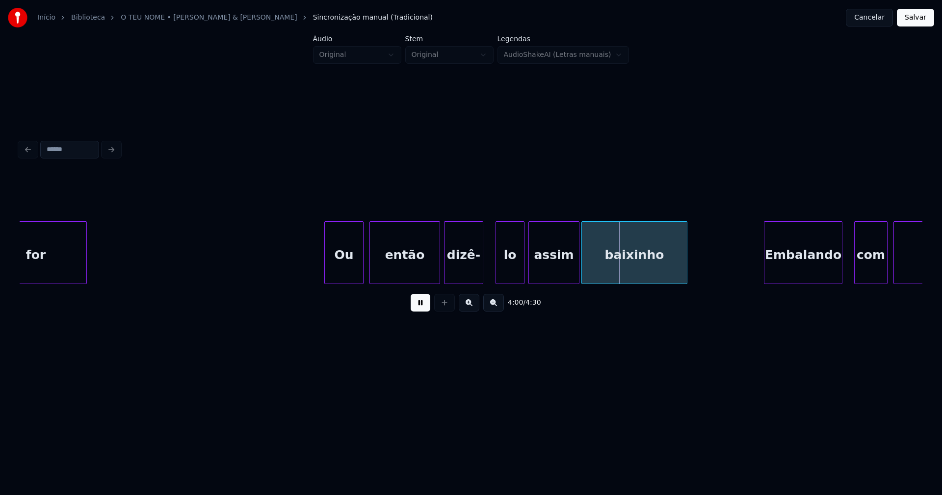
click at [497, 273] on div at bounding box center [497, 253] width 3 height 62
click at [503, 274] on div "lo" at bounding box center [499, 255] width 28 height 67
click at [543, 273] on div "assim" at bounding box center [549, 255] width 50 height 67
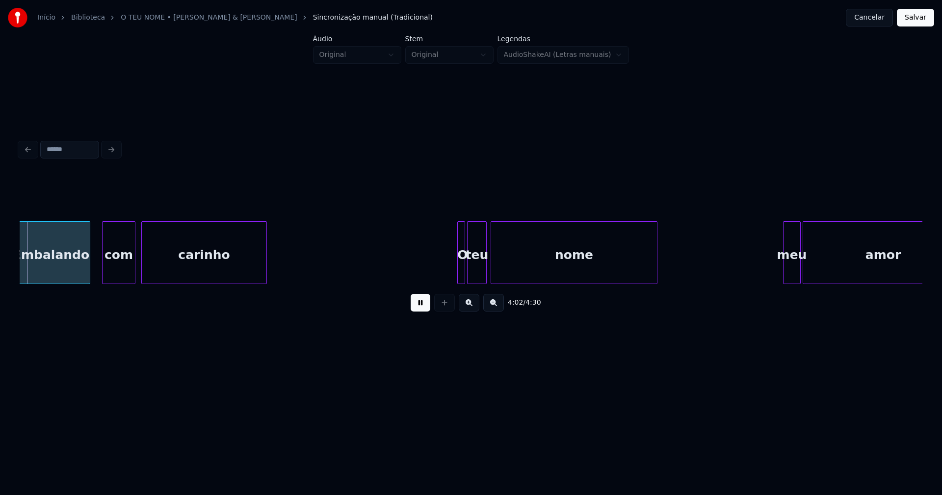
scroll to position [0, 23759]
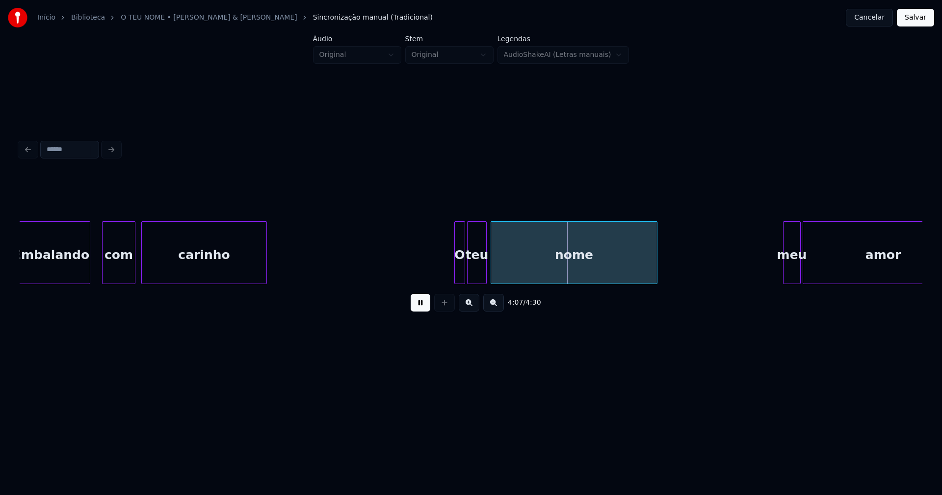
click at [456, 270] on div at bounding box center [456, 253] width 3 height 62
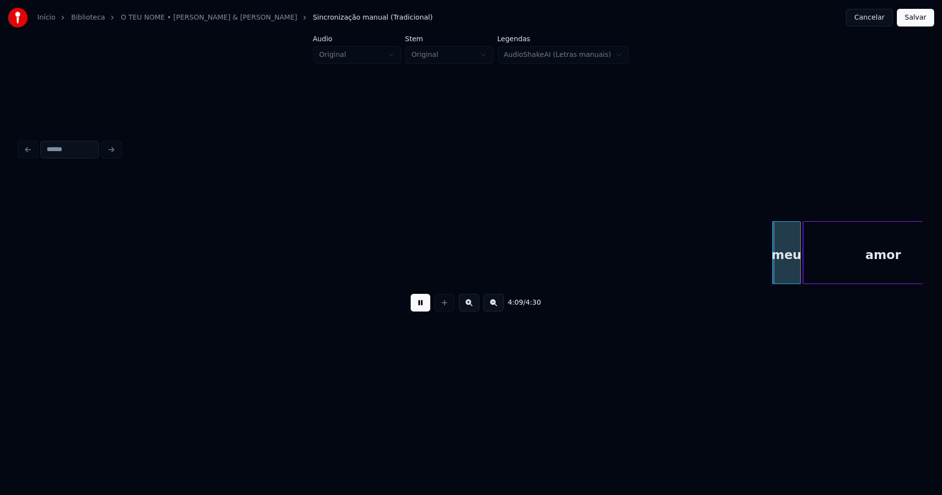
scroll to position [0, 24511]
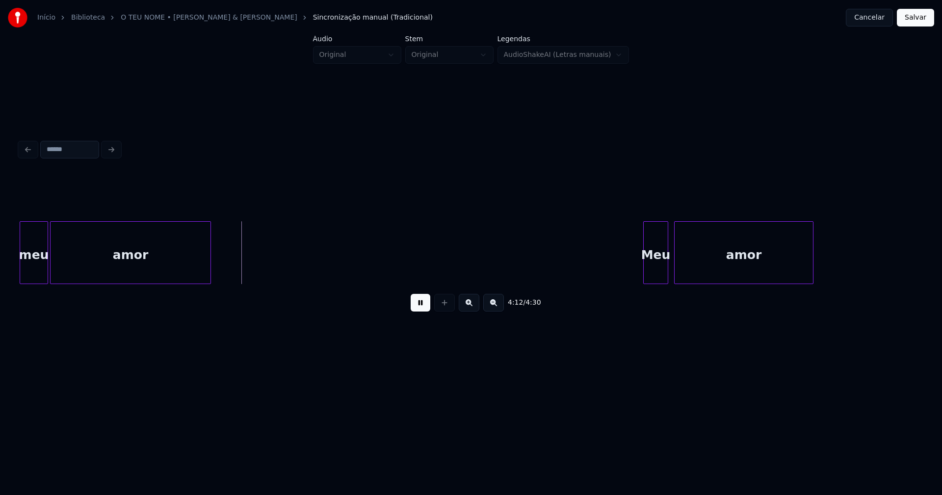
click at [644, 275] on div at bounding box center [645, 253] width 3 height 62
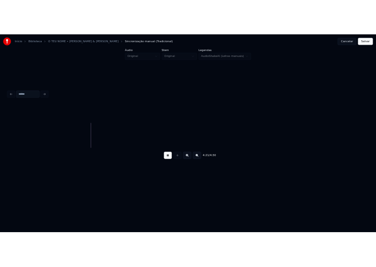
scroll to position [0, 25606]
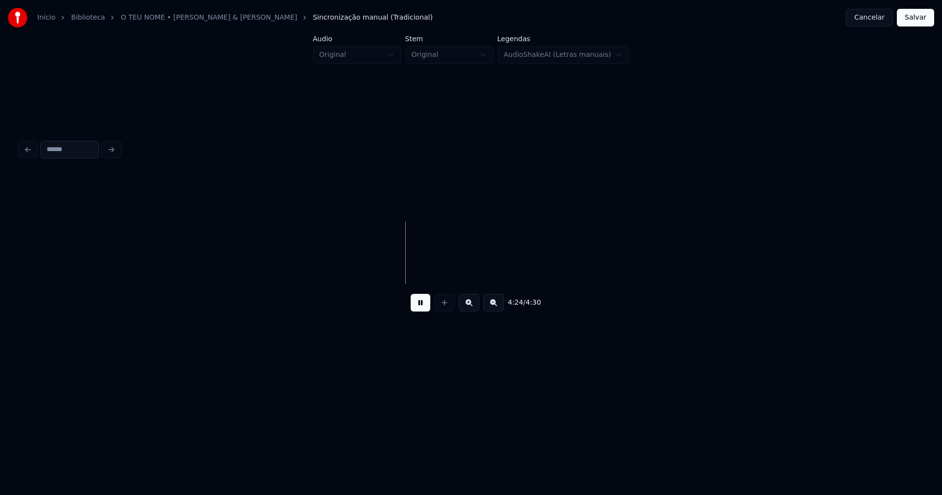
click at [910, 17] on button "Salvar" at bounding box center [915, 18] width 37 height 18
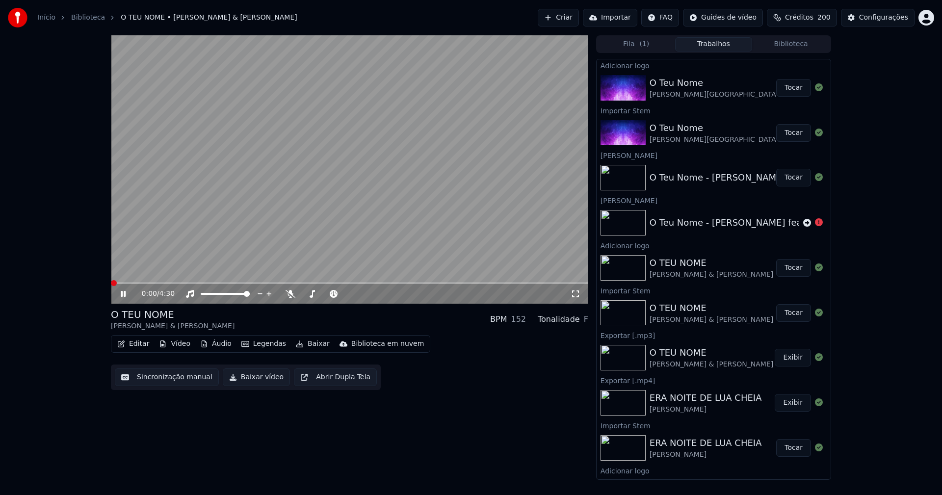
click at [576, 294] on icon at bounding box center [576, 294] width 10 height 8
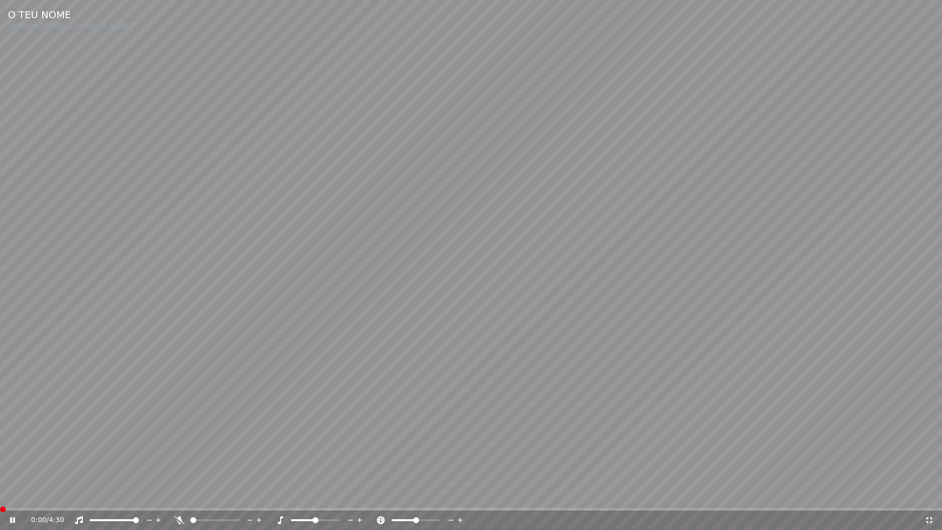
click at [930, 495] on icon at bounding box center [929, 520] width 7 height 7
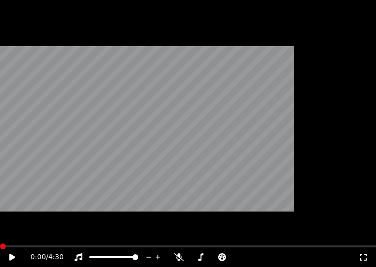
scroll to position [85, 0]
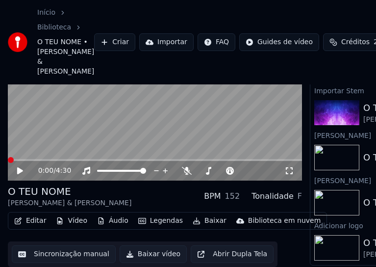
click at [35, 214] on button "Editar" at bounding box center [30, 221] width 40 height 14
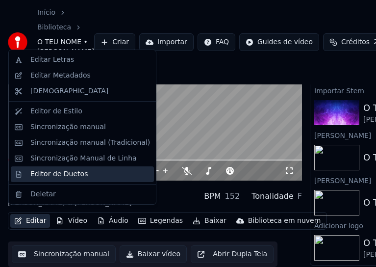
click at [43, 174] on div "Editor de Duetos" at bounding box center [58, 174] width 57 height 10
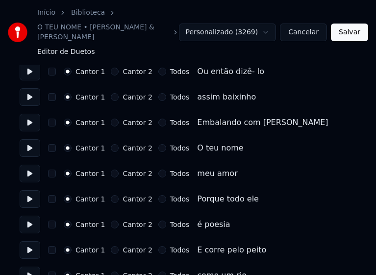
scroll to position [540, 0]
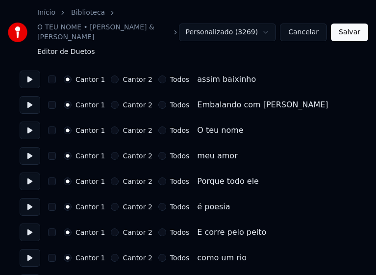
click at [235, 147] on div "Cantor 1 Cantor 2 Todos meu amor" at bounding box center [188, 156] width 337 height 18
click at [111, 178] on button "Cantor 2" at bounding box center [115, 182] width 8 height 8
click at [113, 203] on button "Cantor 2" at bounding box center [115, 207] width 8 height 8
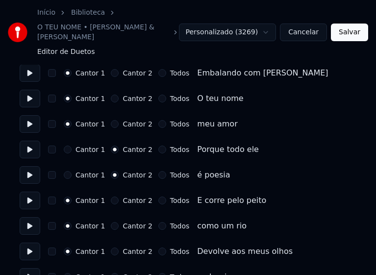
scroll to position [589, 0]
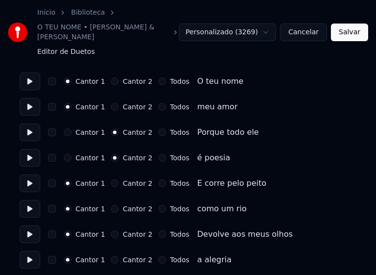
click at [111, 180] on button "Cantor 2" at bounding box center [115, 184] width 8 height 8
click at [112, 205] on button "Cantor 2" at bounding box center [115, 209] width 8 height 8
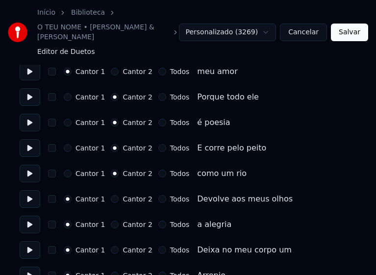
scroll to position [687, 0]
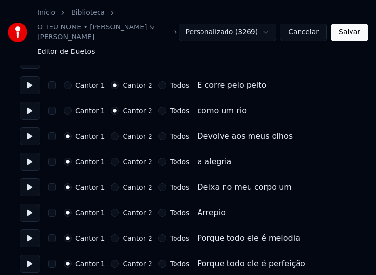
click at [111, 132] on button "Cantor 2" at bounding box center [115, 136] width 8 height 8
click at [111, 158] on button "Cantor 2" at bounding box center [115, 162] width 8 height 8
click at [112, 183] on button "Cantor 2" at bounding box center [115, 187] width 8 height 8
click at [112, 209] on button "Cantor 2" at bounding box center [115, 213] width 8 height 8
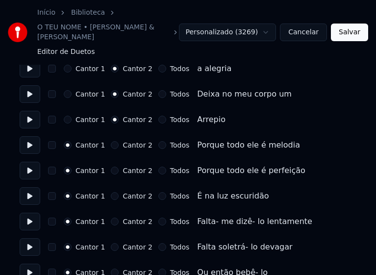
scroll to position [785, 0]
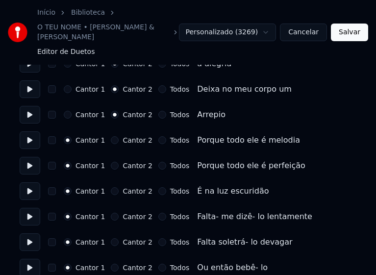
click at [158, 136] on button "Todos" at bounding box center [162, 140] width 8 height 8
click at [158, 162] on button "Todos" at bounding box center [162, 166] width 8 height 8
click at [158, 187] on button "Todos" at bounding box center [162, 191] width 8 height 8
click at [158, 213] on button "Todos" at bounding box center [162, 217] width 8 height 8
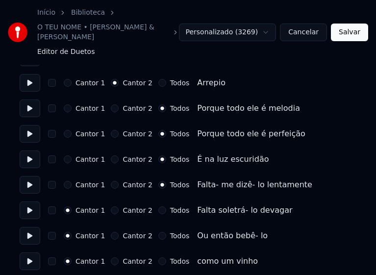
scroll to position [834, 0]
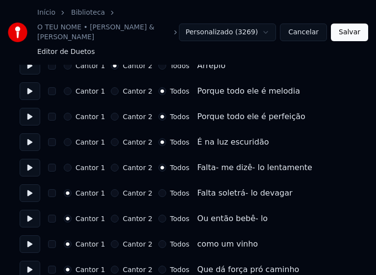
click at [158, 189] on button "Todos" at bounding box center [162, 193] width 8 height 8
click at [158, 215] on button "Todos" at bounding box center [162, 219] width 8 height 8
click at [158, 240] on button "Todos" at bounding box center [162, 244] width 8 height 8
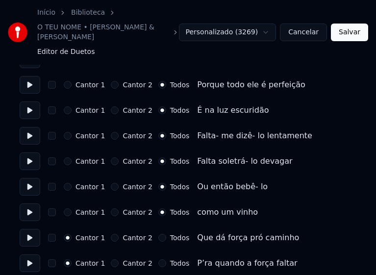
scroll to position [883, 0]
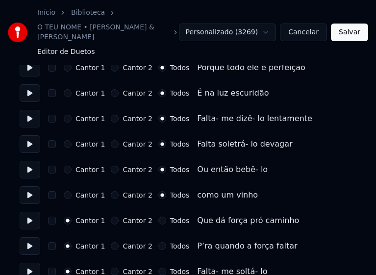
click at [70, 191] on button "Cantor 1" at bounding box center [68, 195] width 8 height 8
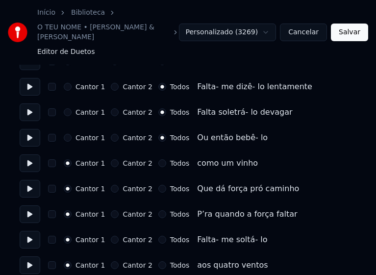
scroll to position [932, 0]
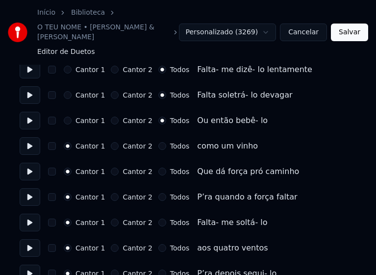
click at [70, 117] on button "Cantor 1" at bounding box center [68, 121] width 8 height 8
click at [111, 219] on button "Cantor 2" at bounding box center [115, 223] width 8 height 8
click at [111, 244] on button "Cantor 2" at bounding box center [115, 248] width 8 height 8
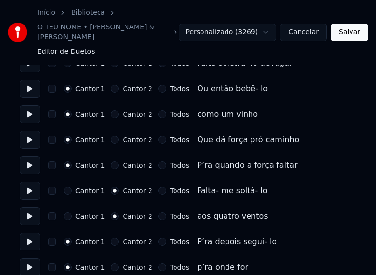
scroll to position [981, 0]
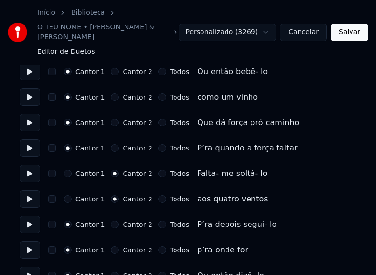
click at [158, 221] on button "Todos" at bounding box center [162, 225] width 8 height 8
click at [158, 246] on button "Todos" at bounding box center [162, 250] width 8 height 8
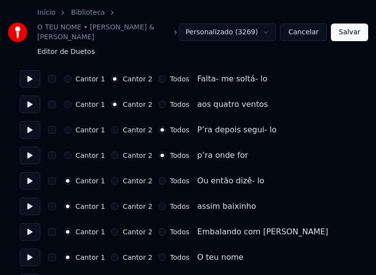
scroll to position [1079, 0]
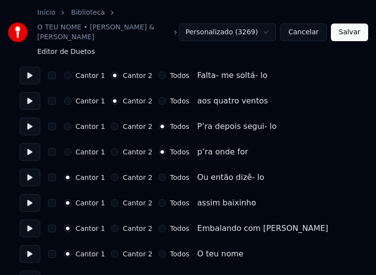
click at [111, 174] on button "Cantor 2" at bounding box center [115, 178] width 8 height 8
click at [111, 199] on button "Cantor 2" at bounding box center [115, 203] width 8 height 8
click at [158, 225] on button "Todos" at bounding box center [162, 229] width 8 height 8
click at [158, 250] on button "Todos" at bounding box center [162, 254] width 8 height 8
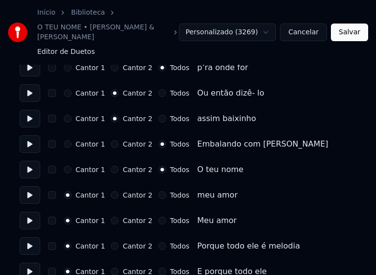
scroll to position [1177, 0]
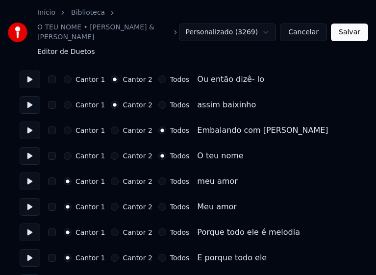
click at [158, 178] on button "Todos" at bounding box center [162, 182] width 8 height 8
click at [111, 178] on button "Cantor 2" at bounding box center [115, 182] width 8 height 8
click at [111, 203] on button "Cantor 2" at bounding box center [115, 207] width 8 height 8
click at [158, 229] on button "Todos" at bounding box center [162, 233] width 8 height 8
click at [158, 254] on button "Todos" at bounding box center [162, 258] width 8 height 8
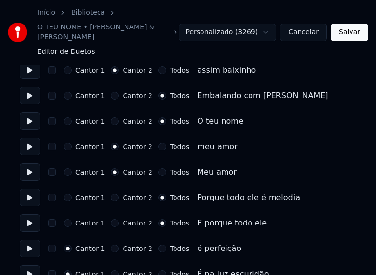
scroll to position [1276, 0]
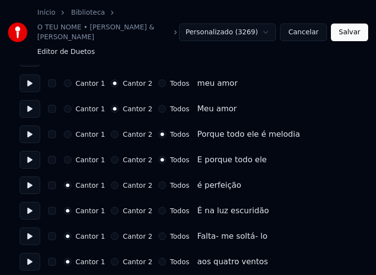
click at [158, 182] on button "Todos" at bounding box center [162, 186] width 8 height 8
click at [158, 207] on button "Todos" at bounding box center [162, 211] width 8 height 8
click at [158, 233] on button "Todos" at bounding box center [162, 237] width 8 height 8
click at [158, 258] on button "Todos" at bounding box center [162, 262] width 8 height 8
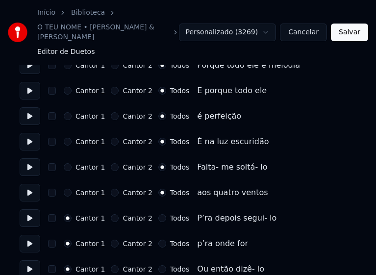
scroll to position [1374, 0]
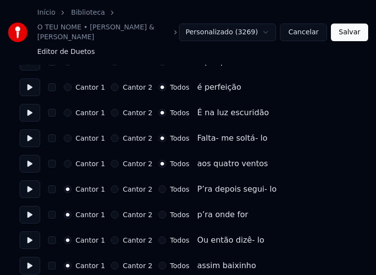
click at [158, 185] on button "Todos" at bounding box center [162, 189] width 8 height 8
click at [158, 211] on button "Todos" at bounding box center [162, 215] width 8 height 8
click at [158, 236] on button "Todos" at bounding box center [162, 240] width 8 height 8
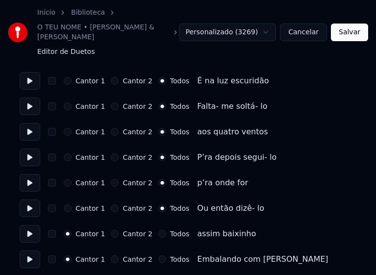
scroll to position [1423, 0]
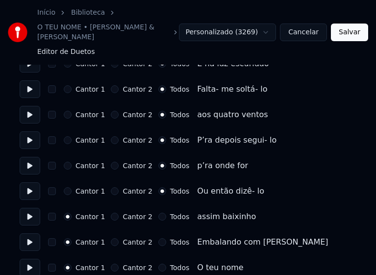
click at [158, 213] on button "Todos" at bounding box center [162, 217] width 8 height 8
click at [158, 238] on button "Todos" at bounding box center [162, 242] width 8 height 8
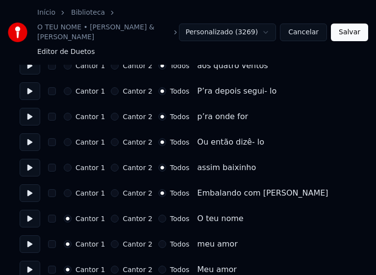
scroll to position [1475, 0]
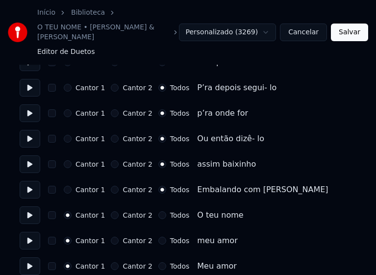
click at [158, 211] on button "Todos" at bounding box center [162, 215] width 8 height 8
click at [112, 237] on button "Cantor 2" at bounding box center [115, 241] width 8 height 8
click at [158, 237] on button "Todos" at bounding box center [162, 241] width 8 height 8
click at [111, 262] on button "Cantor 2" at bounding box center [115, 266] width 8 height 8
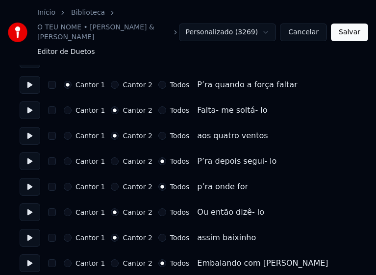
scroll to position [1083, 0]
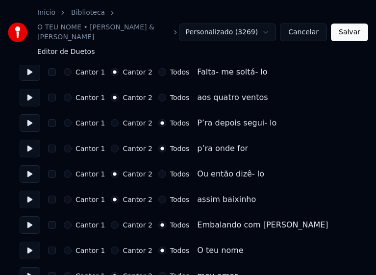
click at [158, 170] on button "Todos" at bounding box center [162, 174] width 8 height 8
click at [158, 196] on button "Todos" at bounding box center [162, 200] width 8 height 8
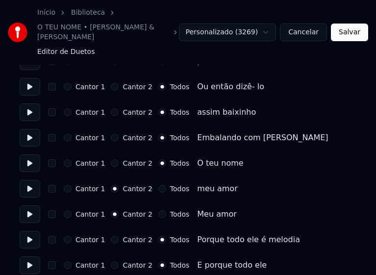
scroll to position [1181, 0]
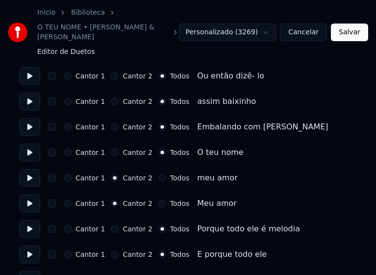
click at [158, 174] on button "Todos" at bounding box center [162, 178] width 8 height 8
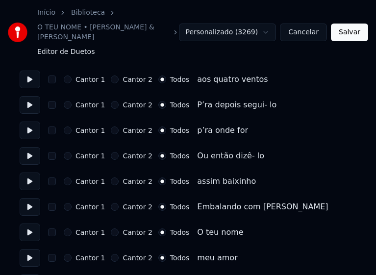
scroll to position [1475, 0]
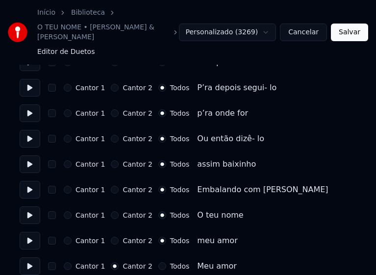
click at [356, 26] on button "Salvar" at bounding box center [349, 33] width 37 height 18
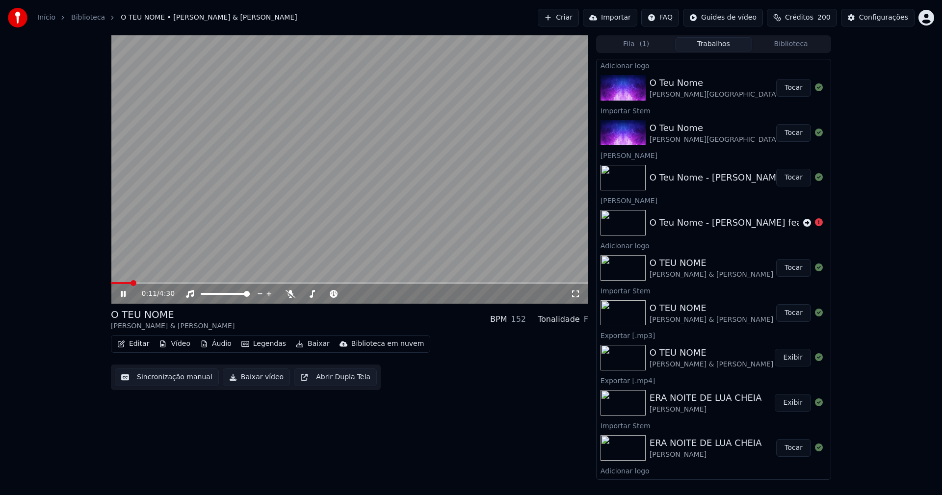
click at [141, 344] on button "Editar" at bounding box center [133, 344] width 40 height 14
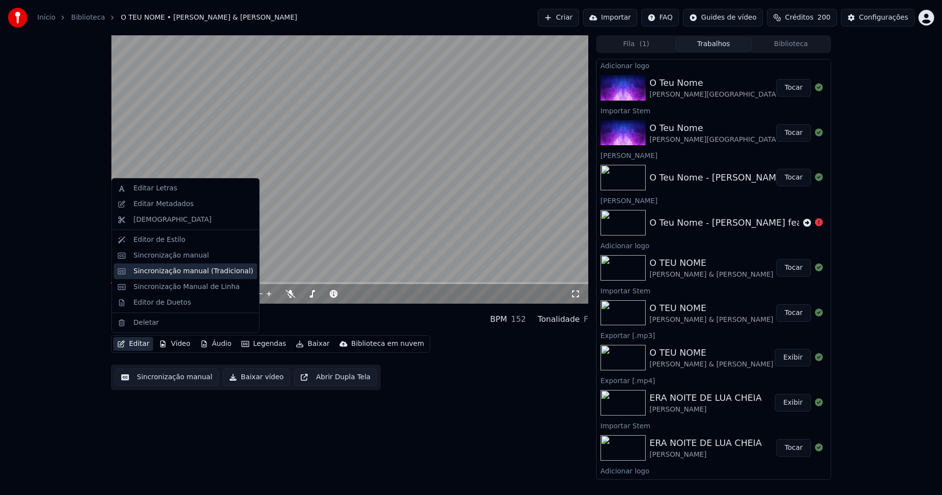
click at [176, 276] on div "Sincronização manual (Tradicional)" at bounding box center [193, 271] width 120 height 10
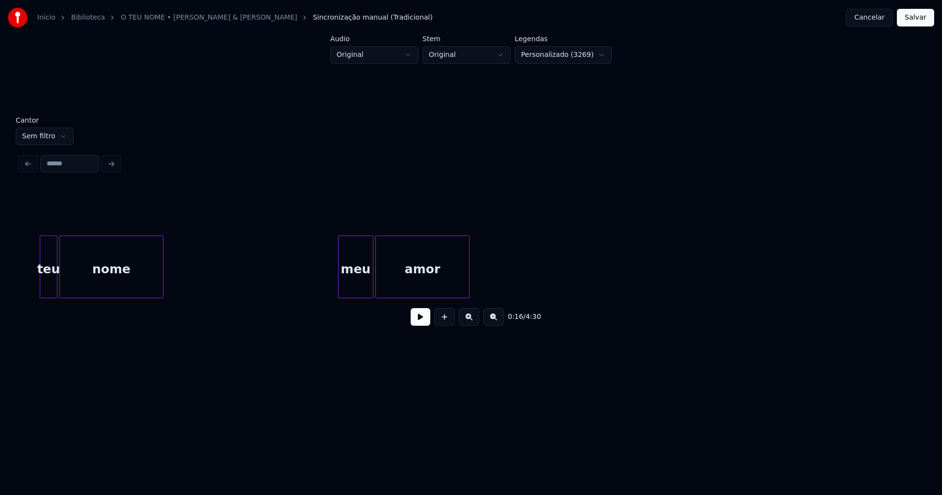
scroll to position [0, 8090]
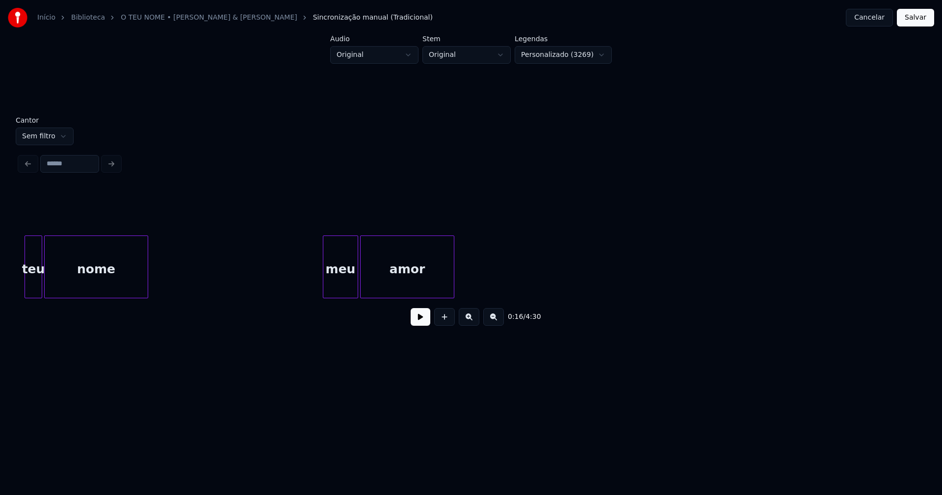
click at [347, 287] on div "meu" at bounding box center [340, 269] width 34 height 67
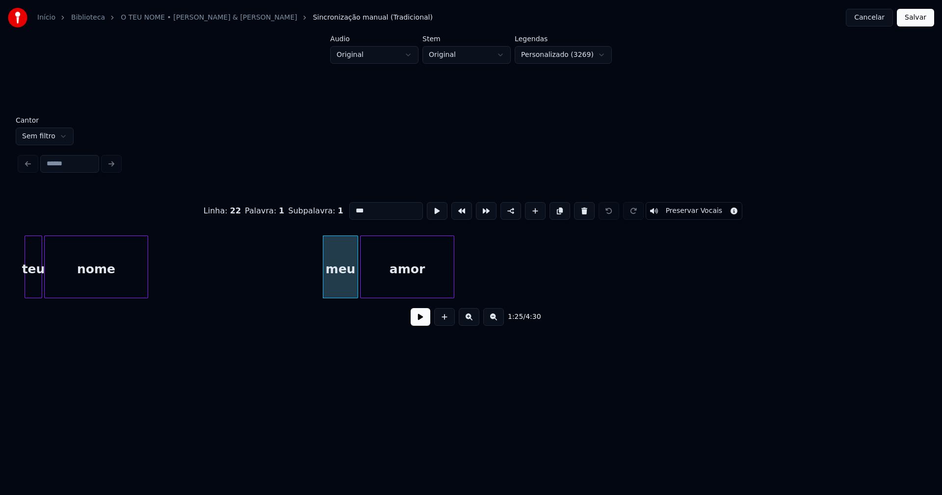
click at [355, 205] on input "***" at bounding box center [386, 211] width 74 height 18
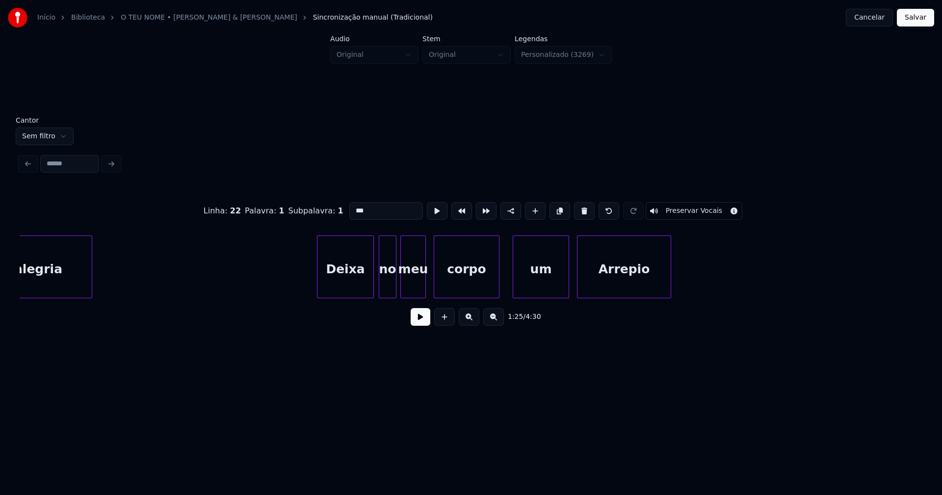
scroll to position [0, 11261]
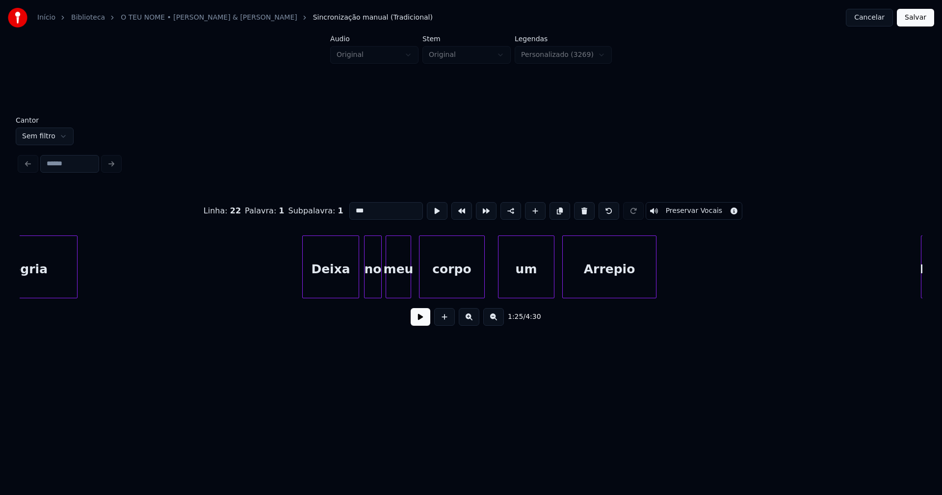
click at [623, 277] on div "Arrepio" at bounding box center [609, 269] width 93 height 67
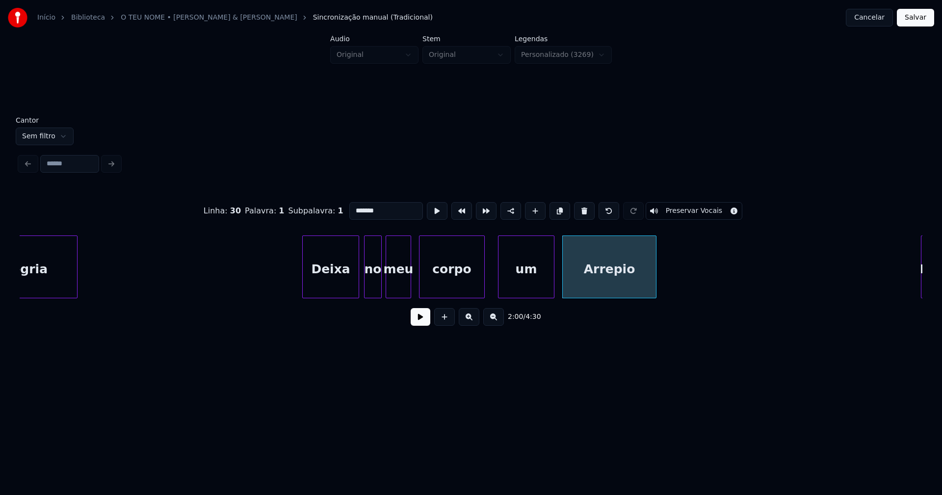
click at [351, 206] on input "*******" at bounding box center [386, 211] width 74 height 18
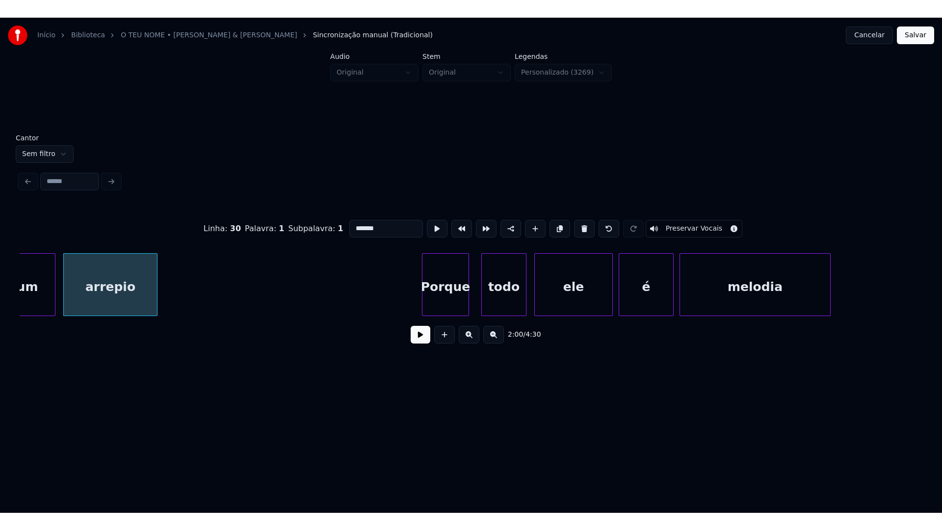
scroll to position [0, 11819]
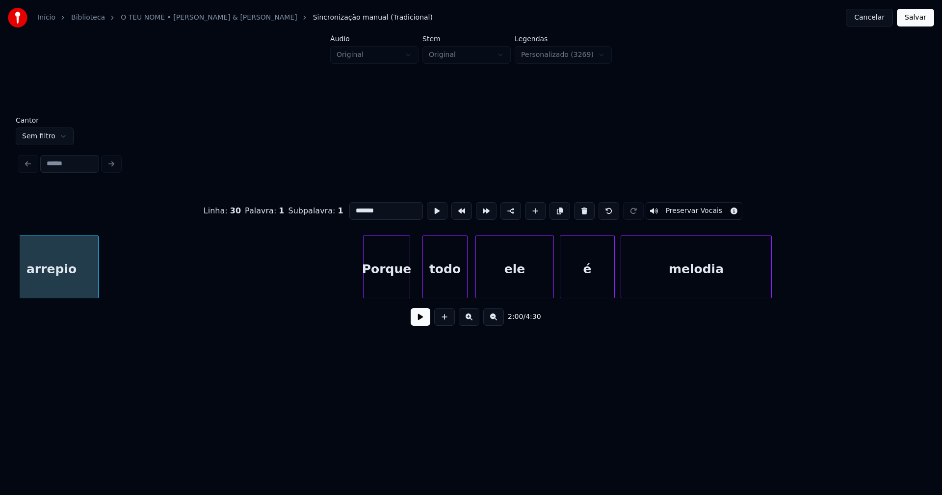
type input "*******"
click at [911, 19] on button "Salvar" at bounding box center [915, 18] width 37 height 18
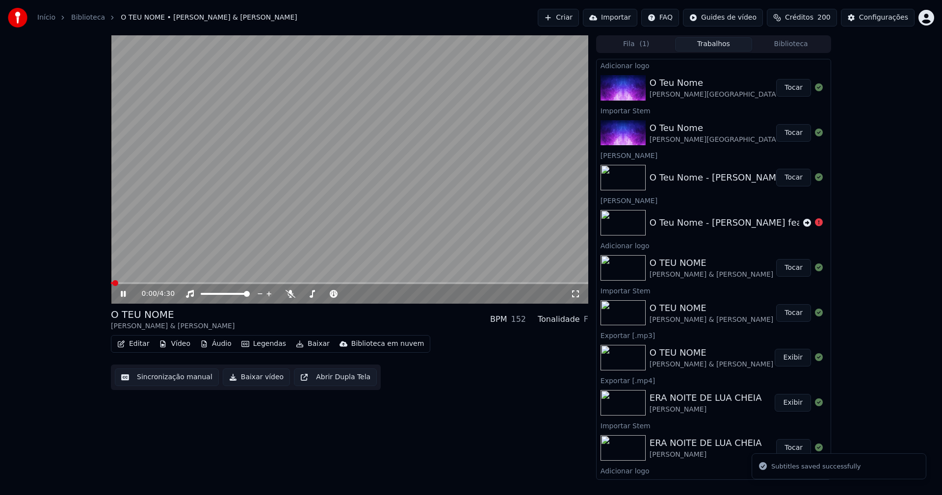
drag, startPoint x: 121, startPoint y: 294, endPoint x: 530, endPoint y: 50, distance: 476.1
click at [122, 294] on icon at bounding box center [130, 294] width 23 height 8
click at [122, 293] on icon at bounding box center [123, 293] width 6 height 7
click at [198, 284] on span at bounding box center [349, 283] width 477 height 2
click at [574, 293] on icon at bounding box center [576, 294] width 10 height 8
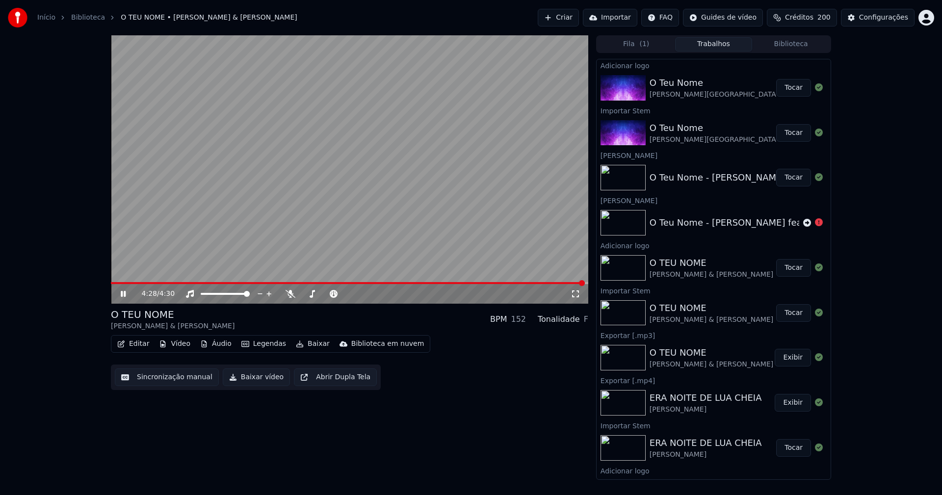
click at [123, 296] on icon at bounding box center [123, 294] width 5 height 6
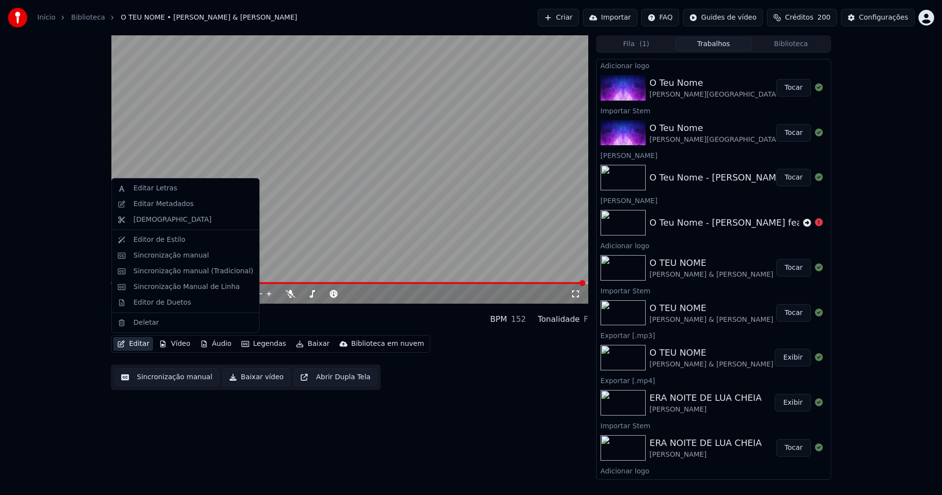
click at [132, 343] on button "Editar" at bounding box center [133, 344] width 40 height 14
click at [199, 273] on div "Sincronização manual (Tradicional)" at bounding box center [193, 271] width 120 height 10
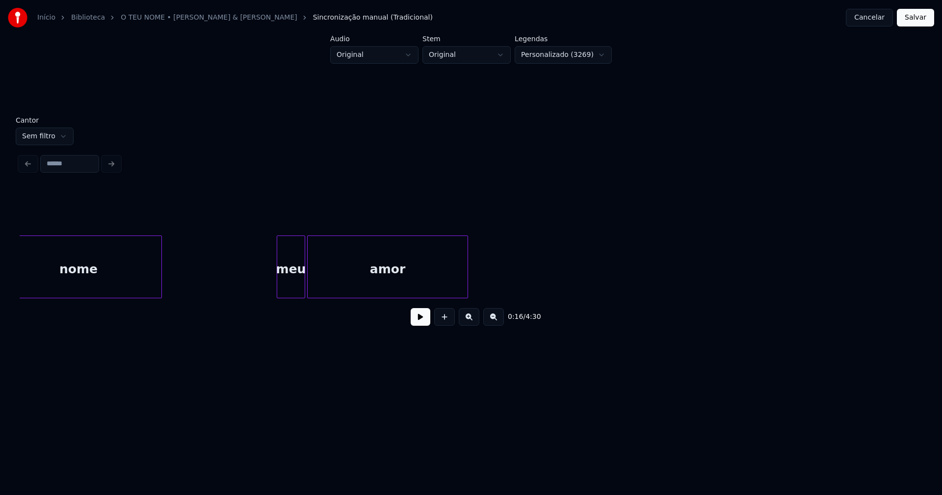
scroll to position [0, 24122]
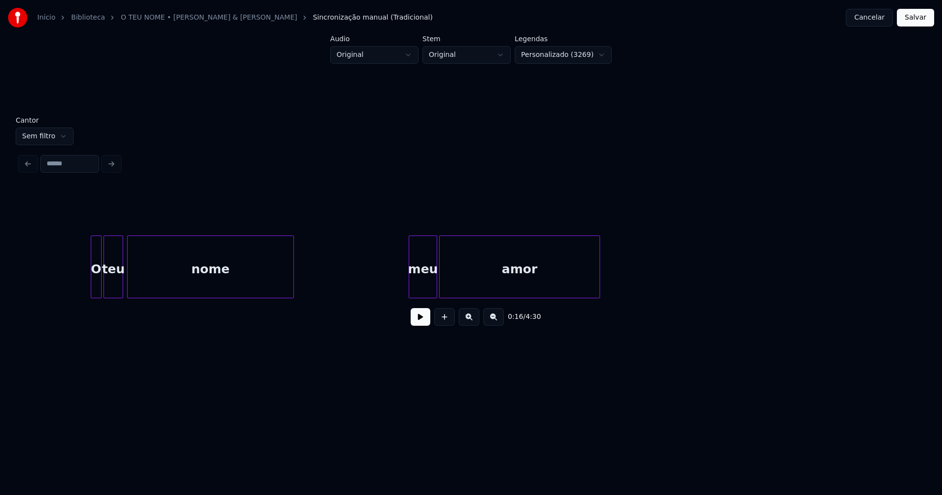
click at [429, 284] on div "meu" at bounding box center [422, 269] width 27 height 67
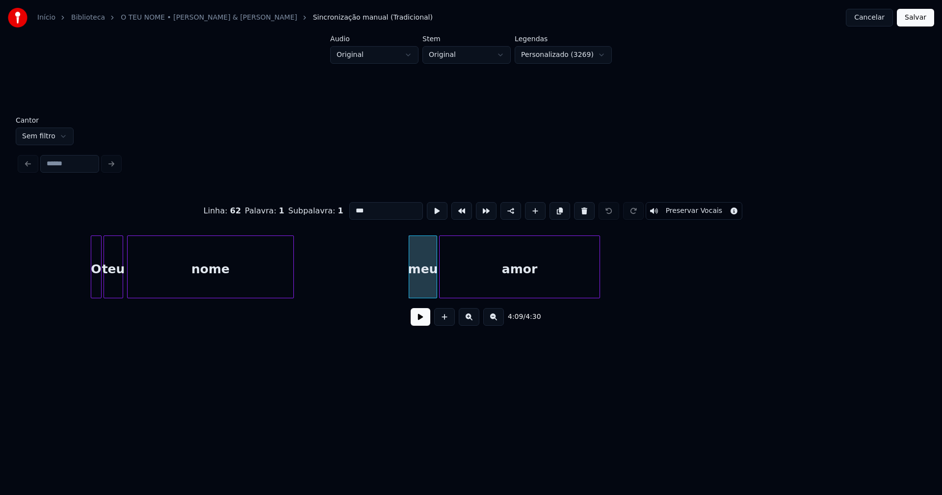
click at [353, 207] on input "***" at bounding box center [386, 211] width 74 height 18
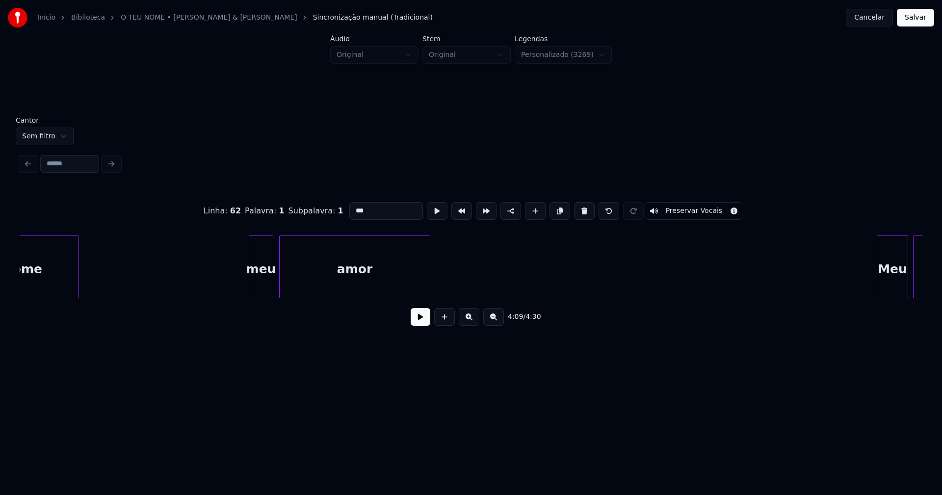
scroll to position [0, 18734]
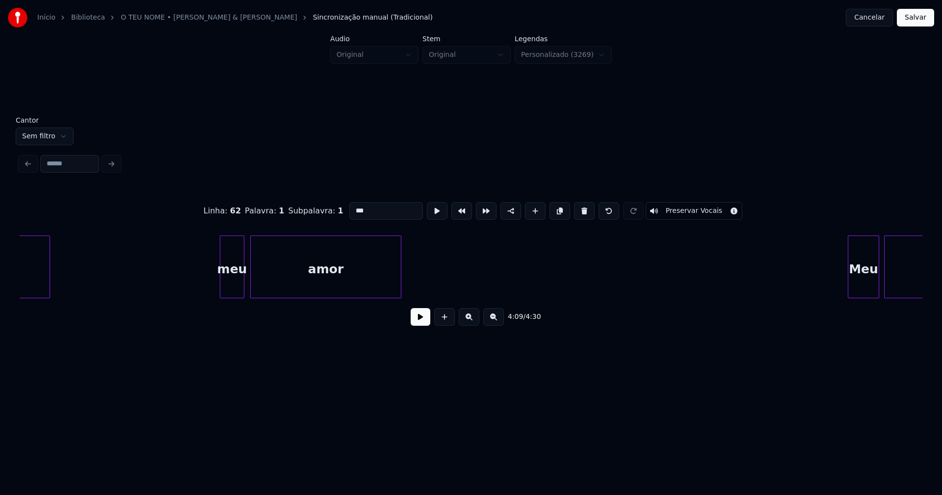
click at [236, 285] on div "meu" at bounding box center [232, 269] width 24 height 67
click at [354, 207] on input "***" at bounding box center [386, 211] width 74 height 18
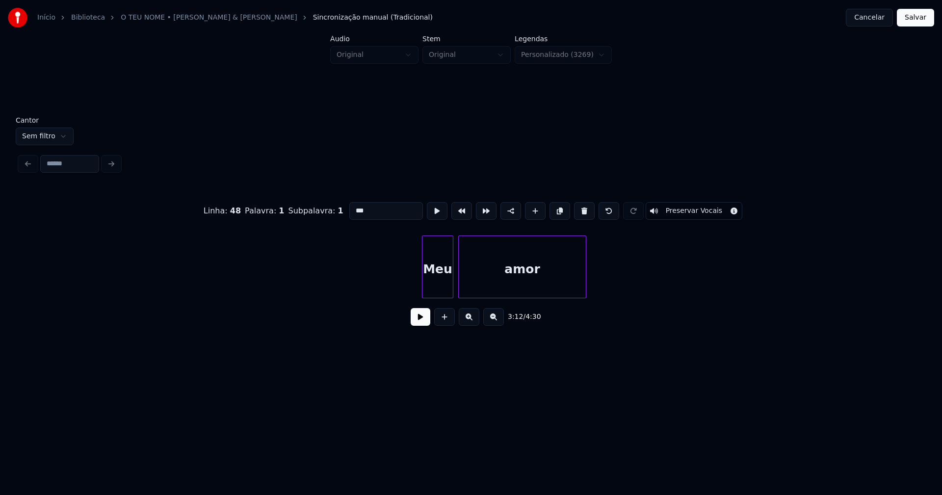
scroll to position [0, 19292]
click at [466, 278] on div at bounding box center [465, 267] width 3 height 62
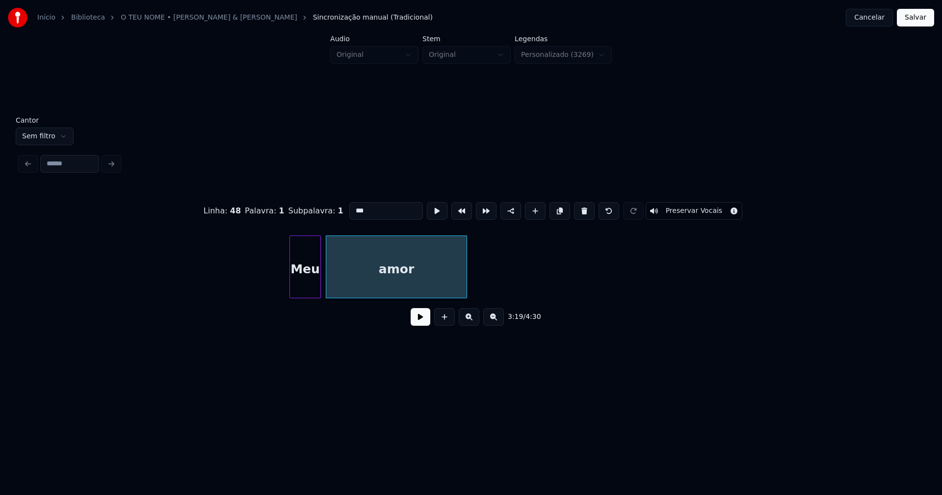
type input "***"
drag, startPoint x: 681, startPoint y: 302, endPoint x: 644, endPoint y: 303, distance: 37.8
click at [644, 303] on div "Linha : 48 Palavra : 1 Subpalavra : 1 *** Preservar Vocais 3:19 / 4:30" at bounding box center [471, 260] width 903 height 149
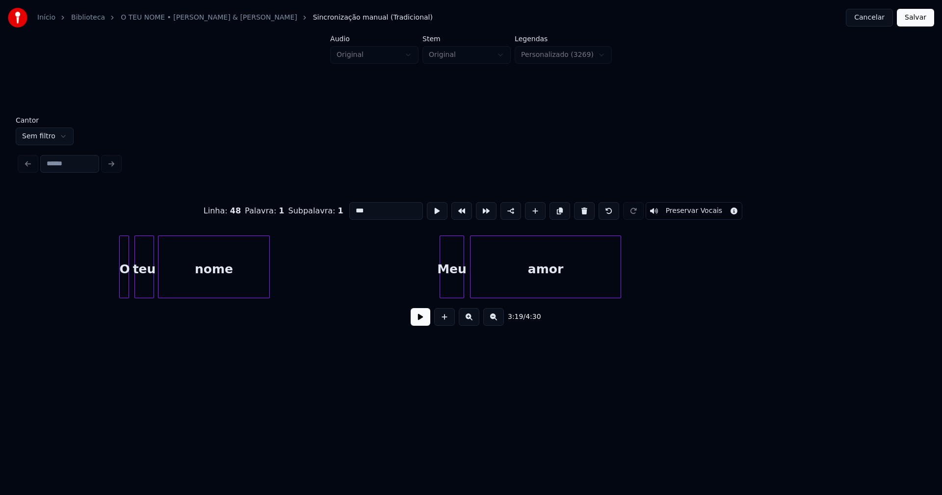
scroll to position [0, 18529]
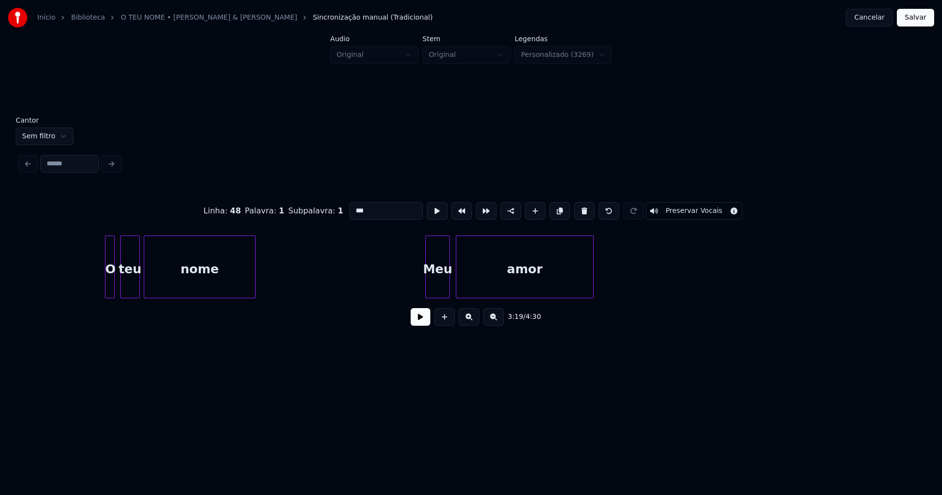
click at [591, 285] on div at bounding box center [591, 267] width 3 height 62
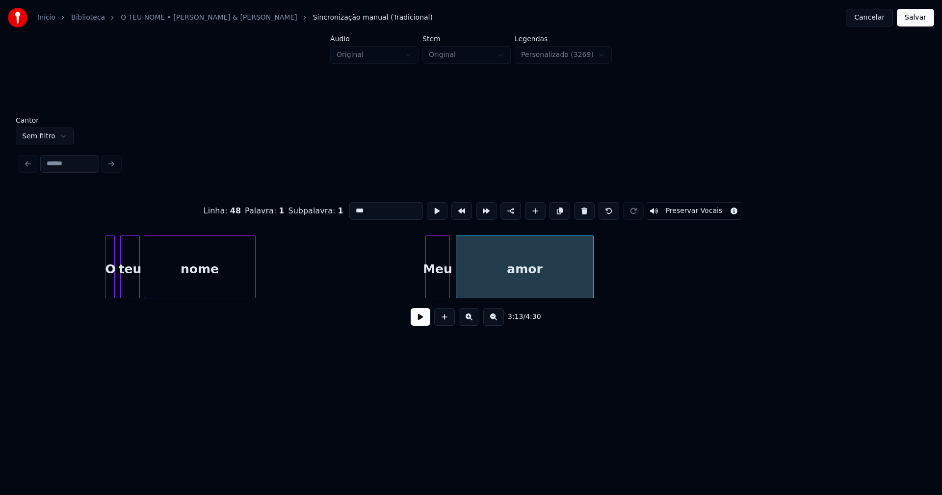
click at [915, 21] on button "Salvar" at bounding box center [915, 18] width 37 height 18
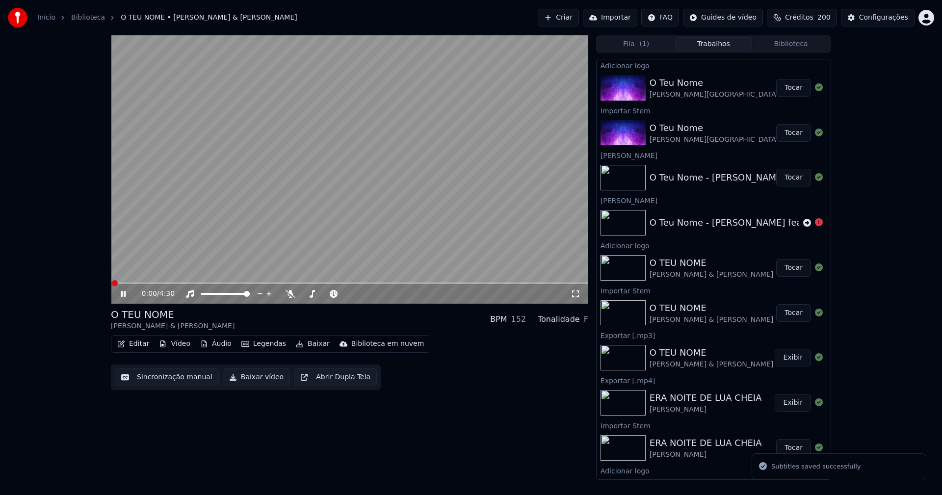
click at [124, 296] on icon at bounding box center [123, 294] width 5 height 6
click at [255, 379] on button "Baixar vídeo" at bounding box center [256, 377] width 67 height 18
